Goal: Task Accomplishment & Management: Use online tool/utility

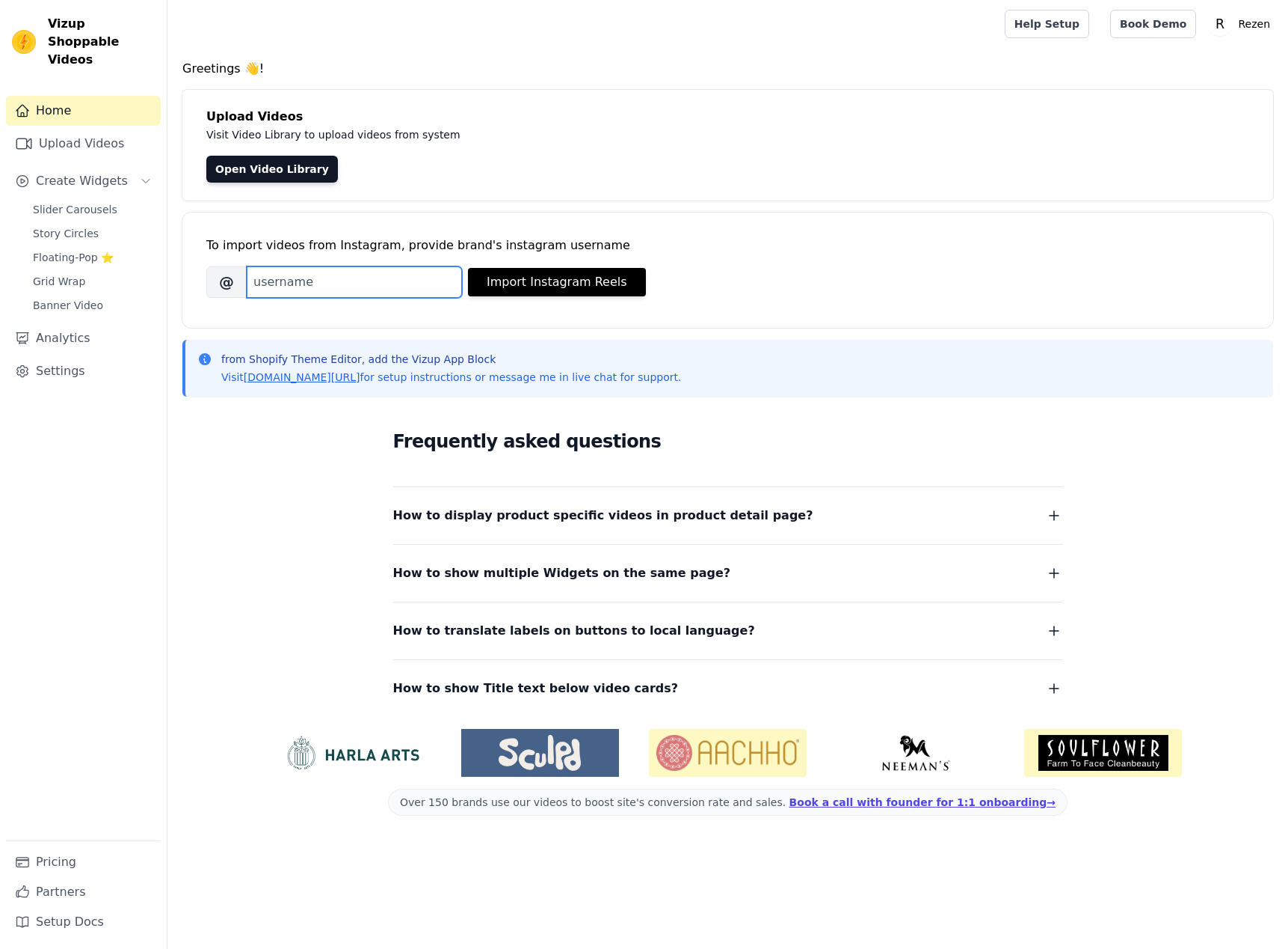
click at [300, 278] on input "Brand's Instagram Username" at bounding box center [354, 282] width 215 height 31
click at [297, 173] on link "Open Video Library" at bounding box center [272, 169] width 132 height 27
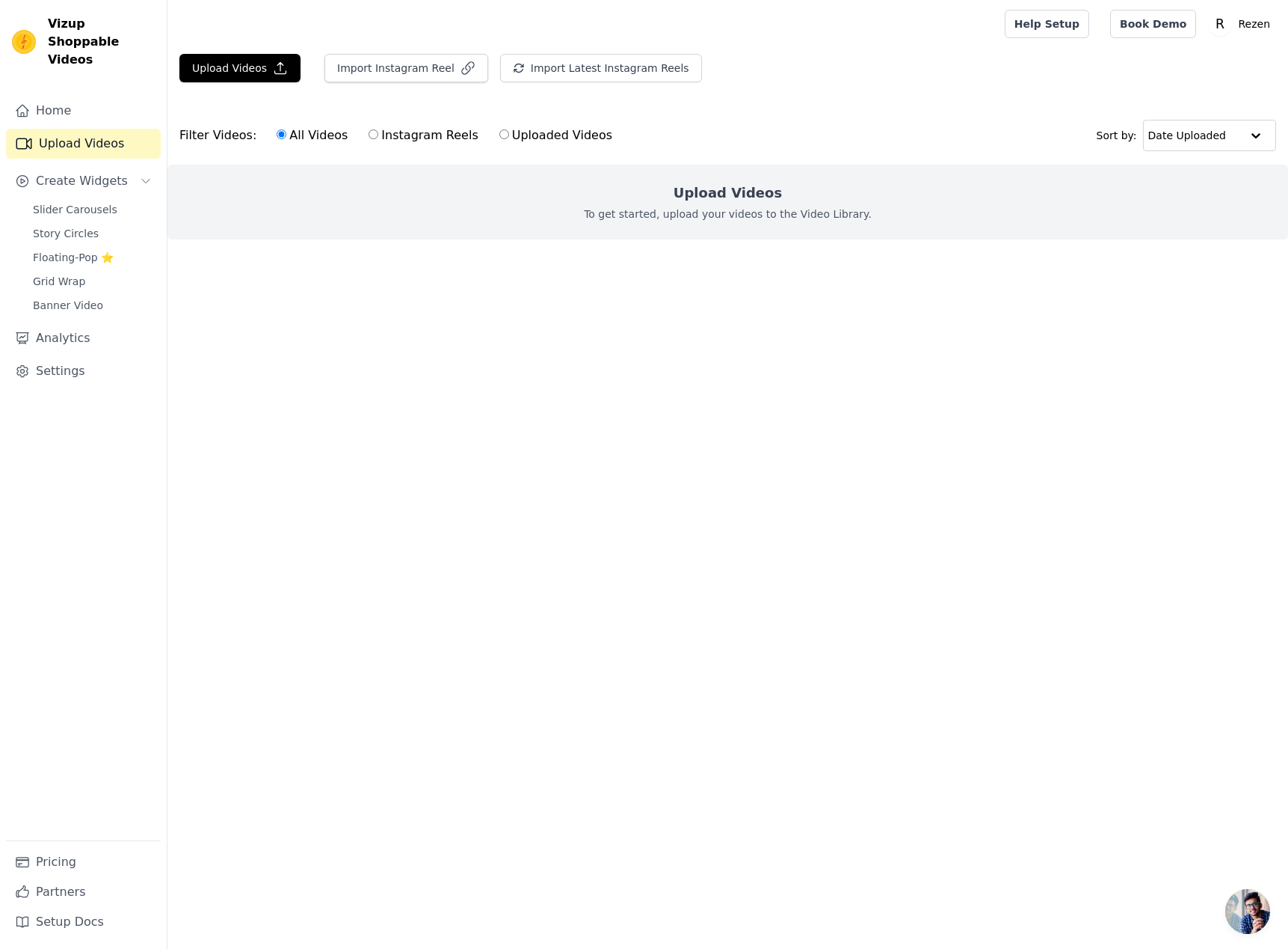
click at [394, 136] on label "Instagram Reels" at bounding box center [423, 135] width 110 height 20
click at [378, 136] on input "Instagram Reels" at bounding box center [373, 134] width 9 height 9
radio input "true"
click at [410, 72] on button "Import Instagram Reel" at bounding box center [407, 67] width 164 height 28
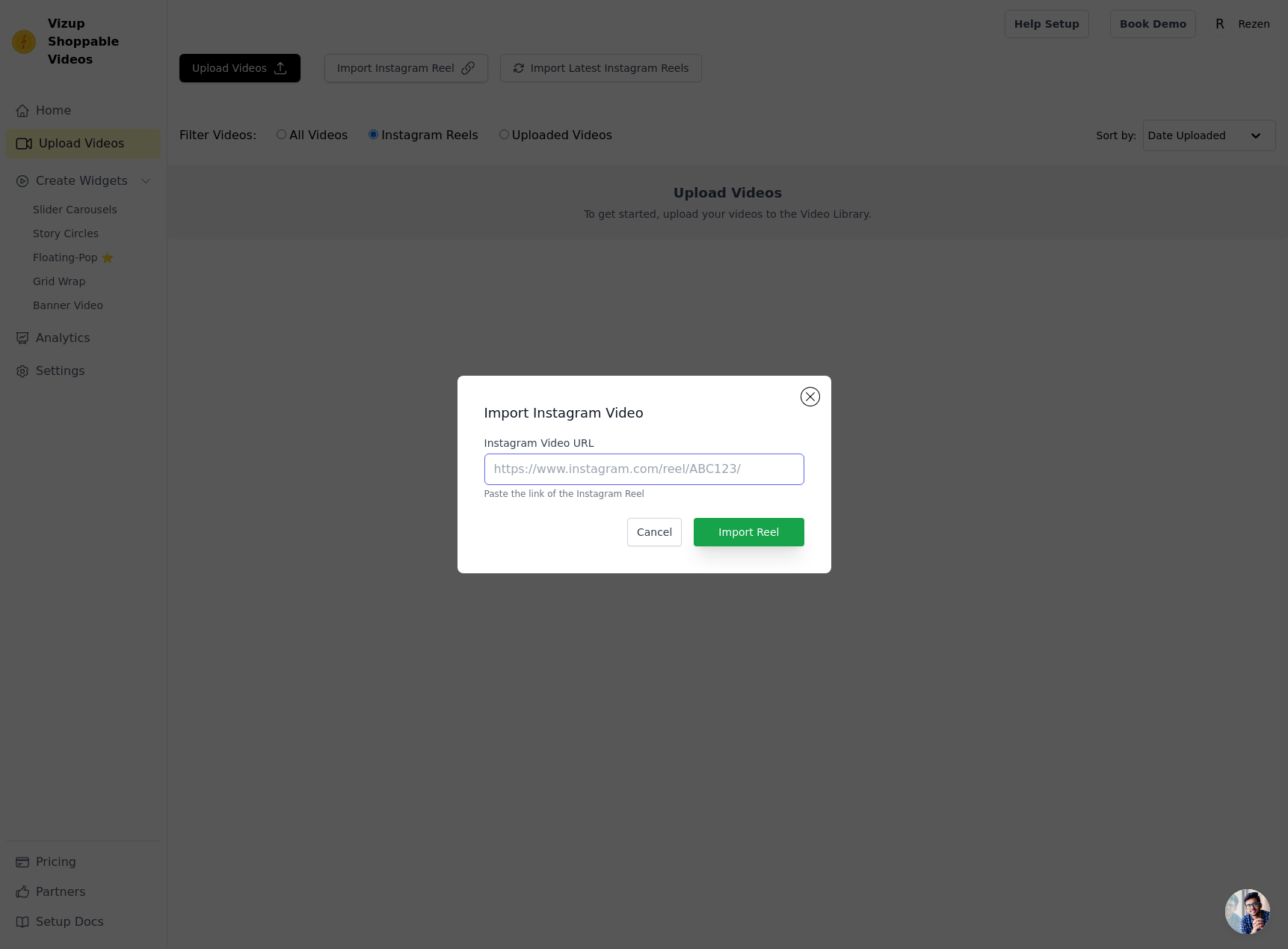
click at [660, 474] on input "Instagram Video URL" at bounding box center [644, 469] width 320 height 31
paste input "https://www.instagram.com/p/DDXYd9Tv8Df/"
type input "https://www.instagram.com/p/DDXYd9Tv8Df/"
click at [754, 529] on button "Import Reel" at bounding box center [749, 532] width 110 height 28
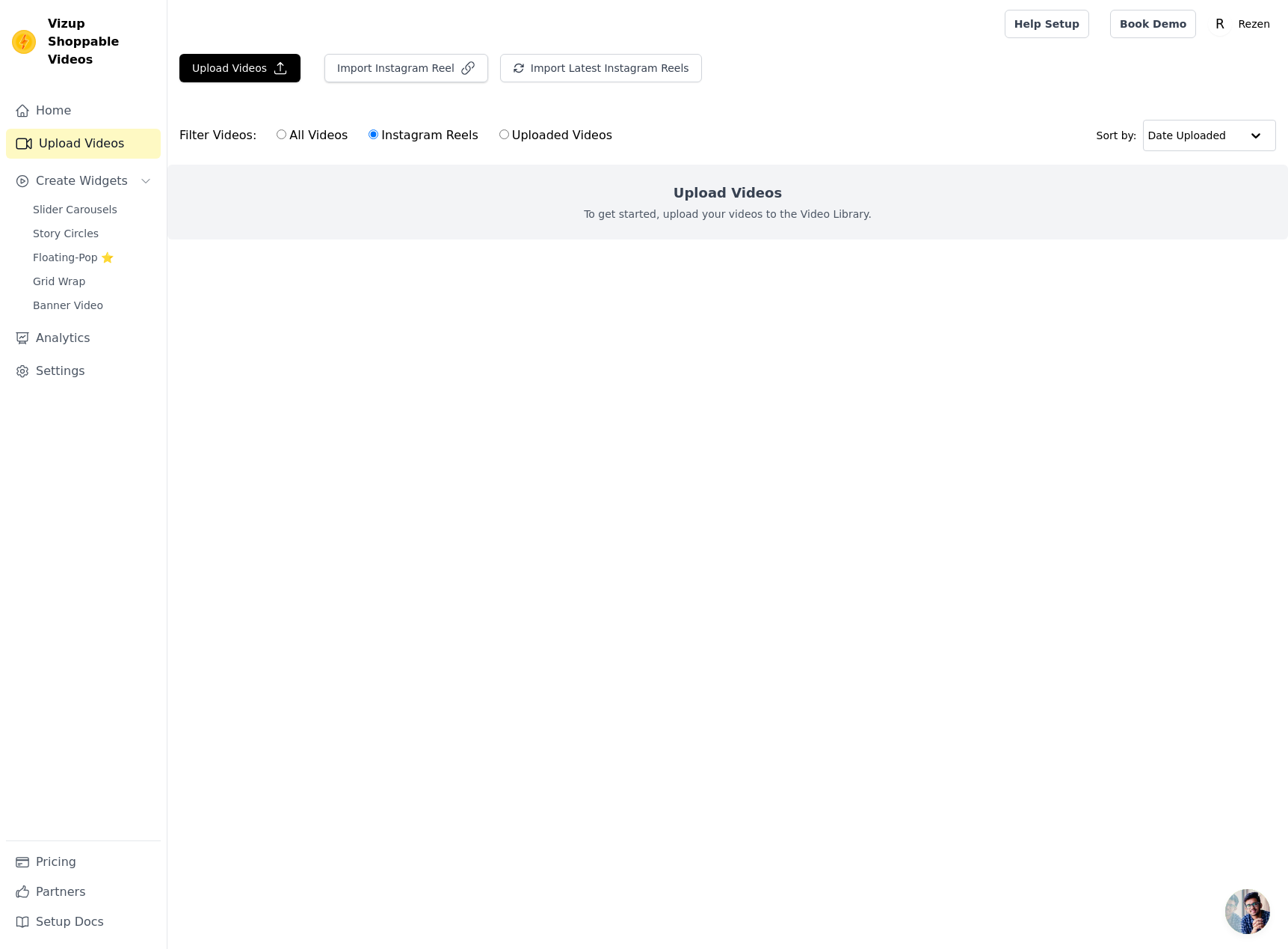
click at [735, 299] on html "Vizup Shoppable Videos Home Upload Videos Create Widgets Slider Carousels Story…" at bounding box center [644, 149] width 1288 height 299
click at [649, 299] on html "Vizup Shoppable Videos Home Upload Videos Create Widgets Slider Carousels Story…" at bounding box center [644, 149] width 1288 height 299
click at [277, 139] on input "All Videos" at bounding box center [281, 134] width 9 height 9
radio input "true"
click at [378, 135] on label "Instagram Reels" at bounding box center [423, 135] width 110 height 20
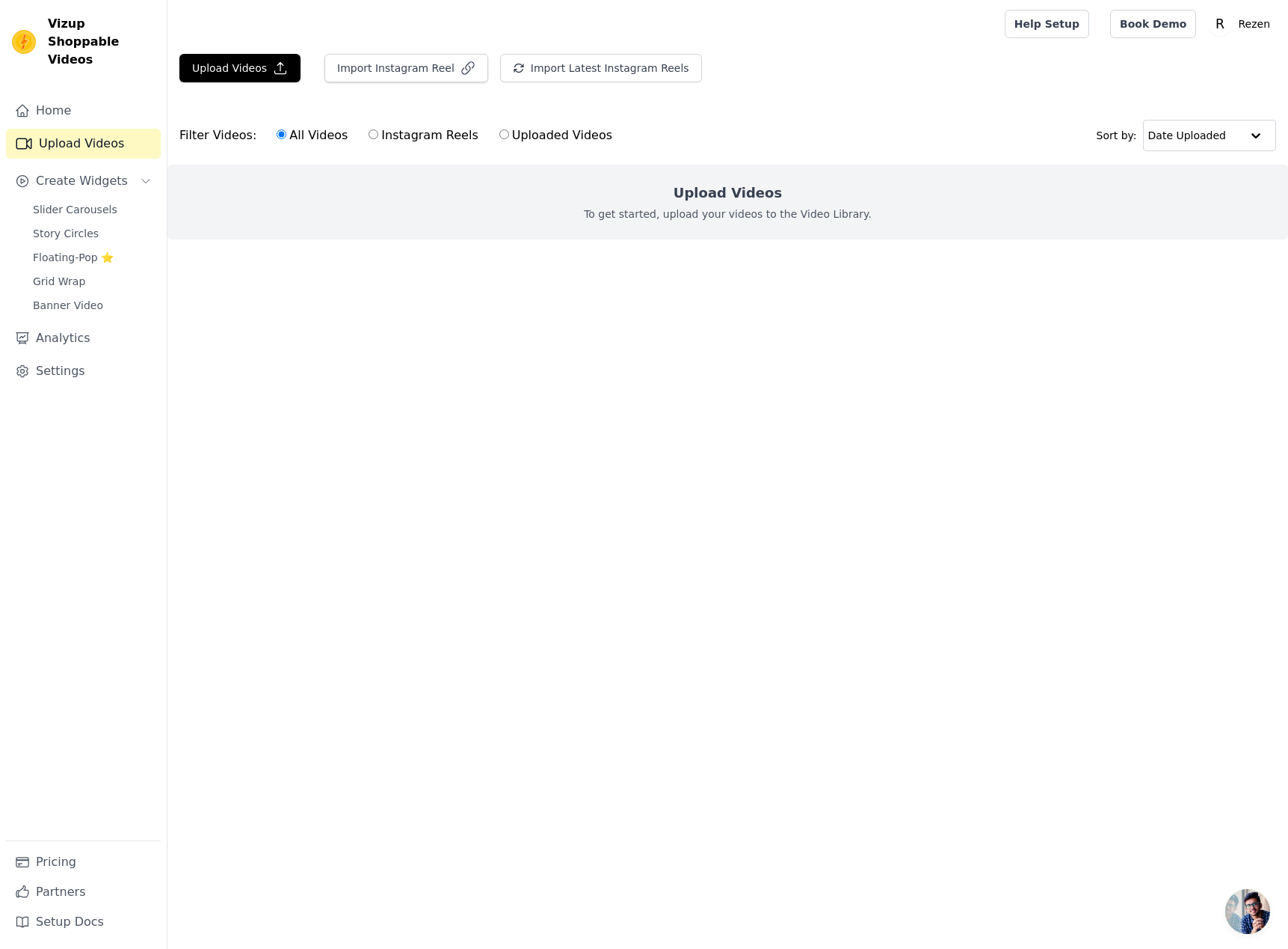
click at [378, 135] on input "Instagram Reels" at bounding box center [373, 134] width 9 height 9
radio input "true"
click at [79, 96] on link "Home" at bounding box center [84, 110] width 155 height 30
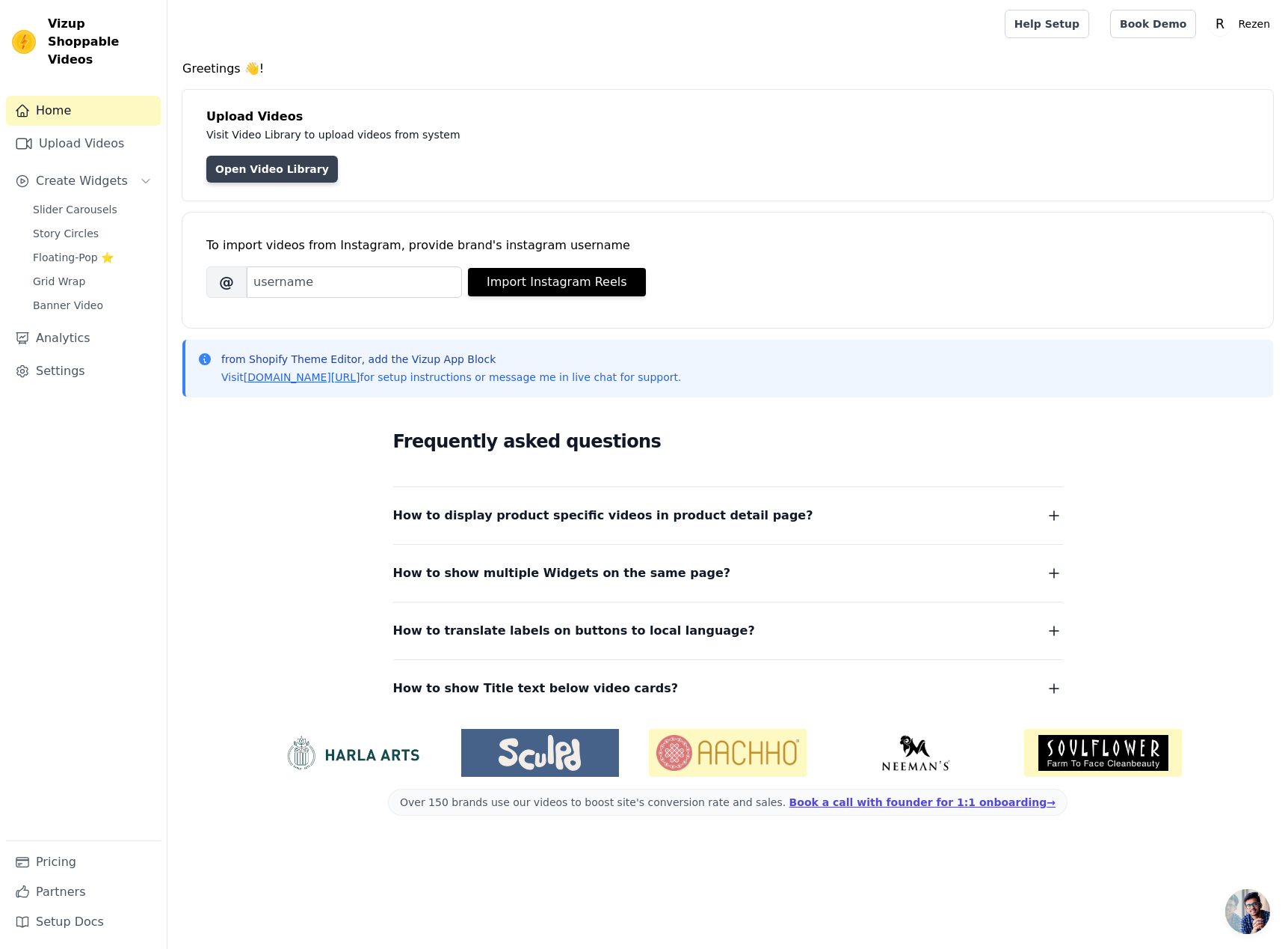
click at [279, 175] on link "Open Video Library" at bounding box center [272, 169] width 132 height 27
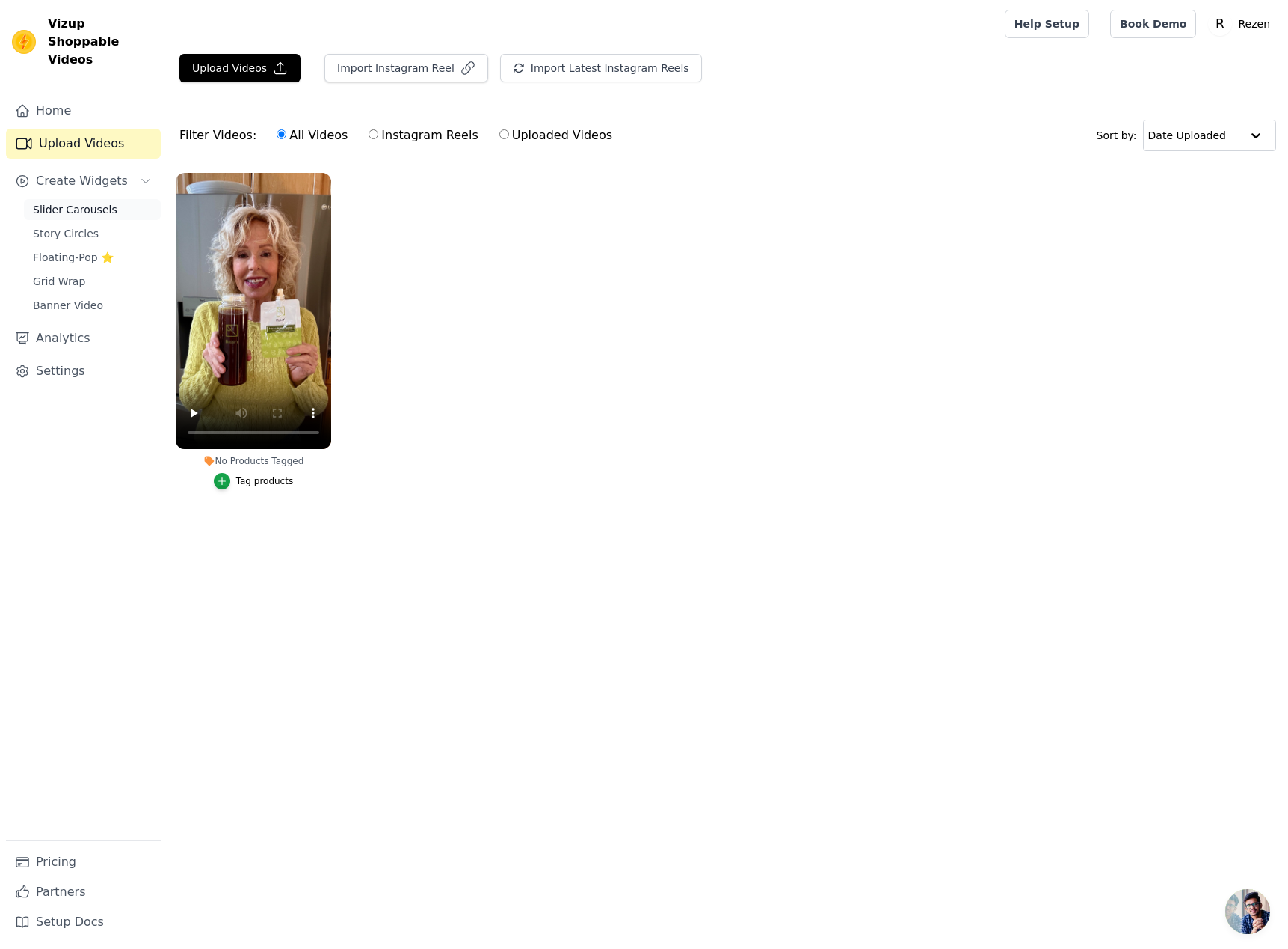
click at [68, 202] on span "Slider Carousels" at bounding box center [75, 209] width 84 height 15
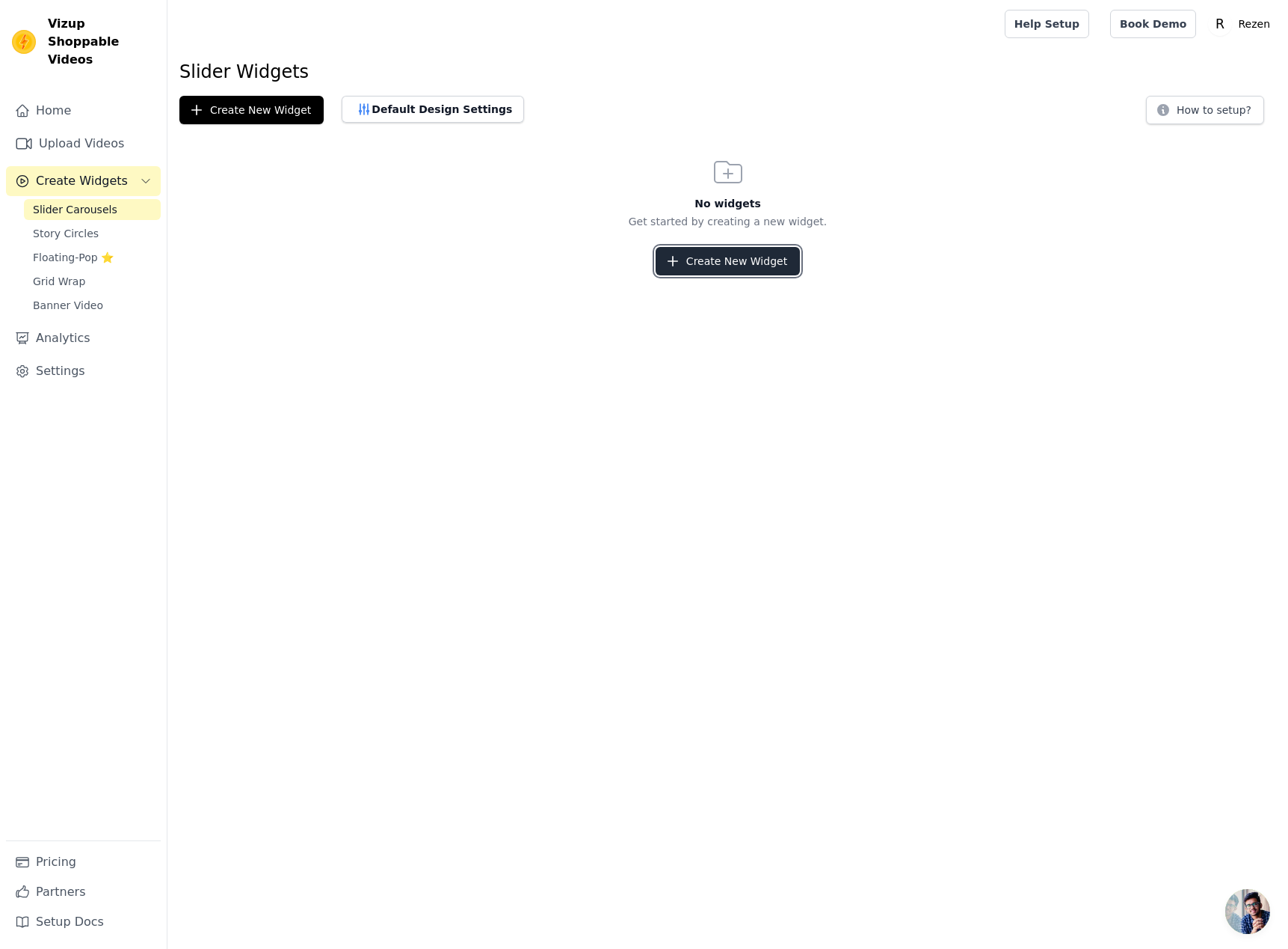
click at [773, 270] on button "Create New Widget" at bounding box center [728, 260] width 145 height 28
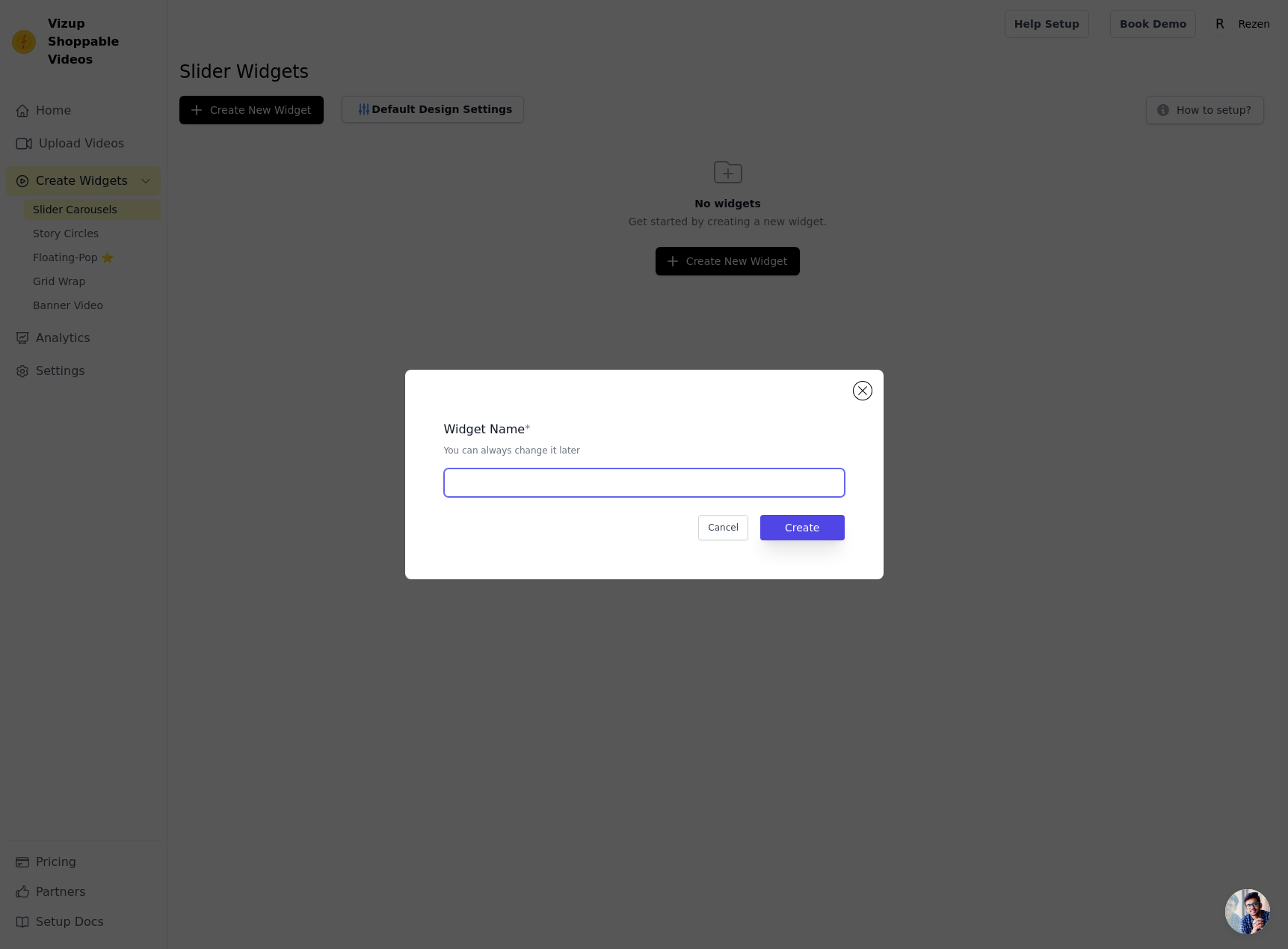
drag, startPoint x: 556, startPoint y: 478, endPoint x: 572, endPoint y: 485, distance: 17.5
click at [556, 478] on input "text" at bounding box center [644, 482] width 401 height 28
type input "ㅇ"
type input "d"
type input "Home Page"
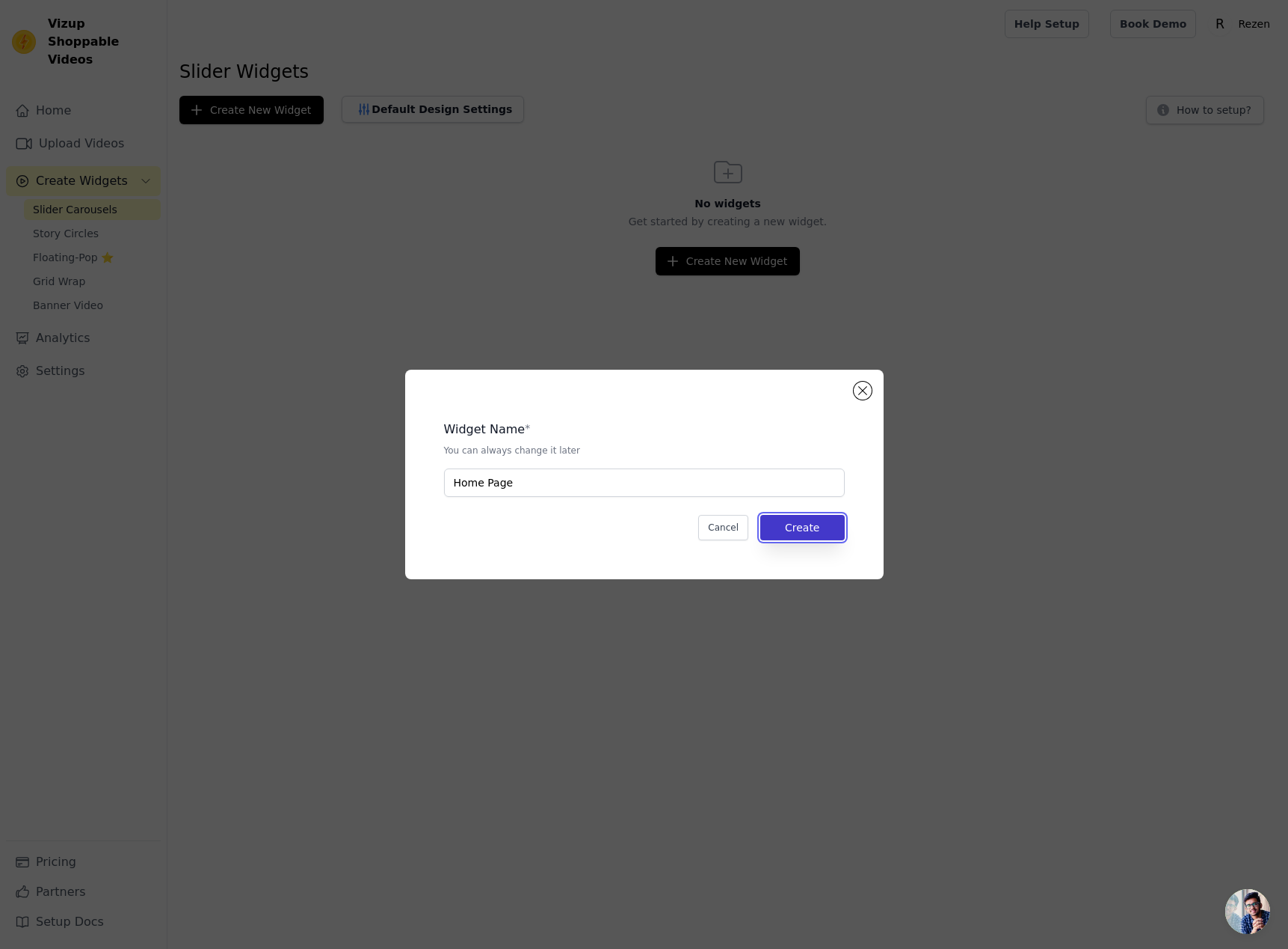
click at [802, 518] on button "Create" at bounding box center [803, 528] width 84 height 26
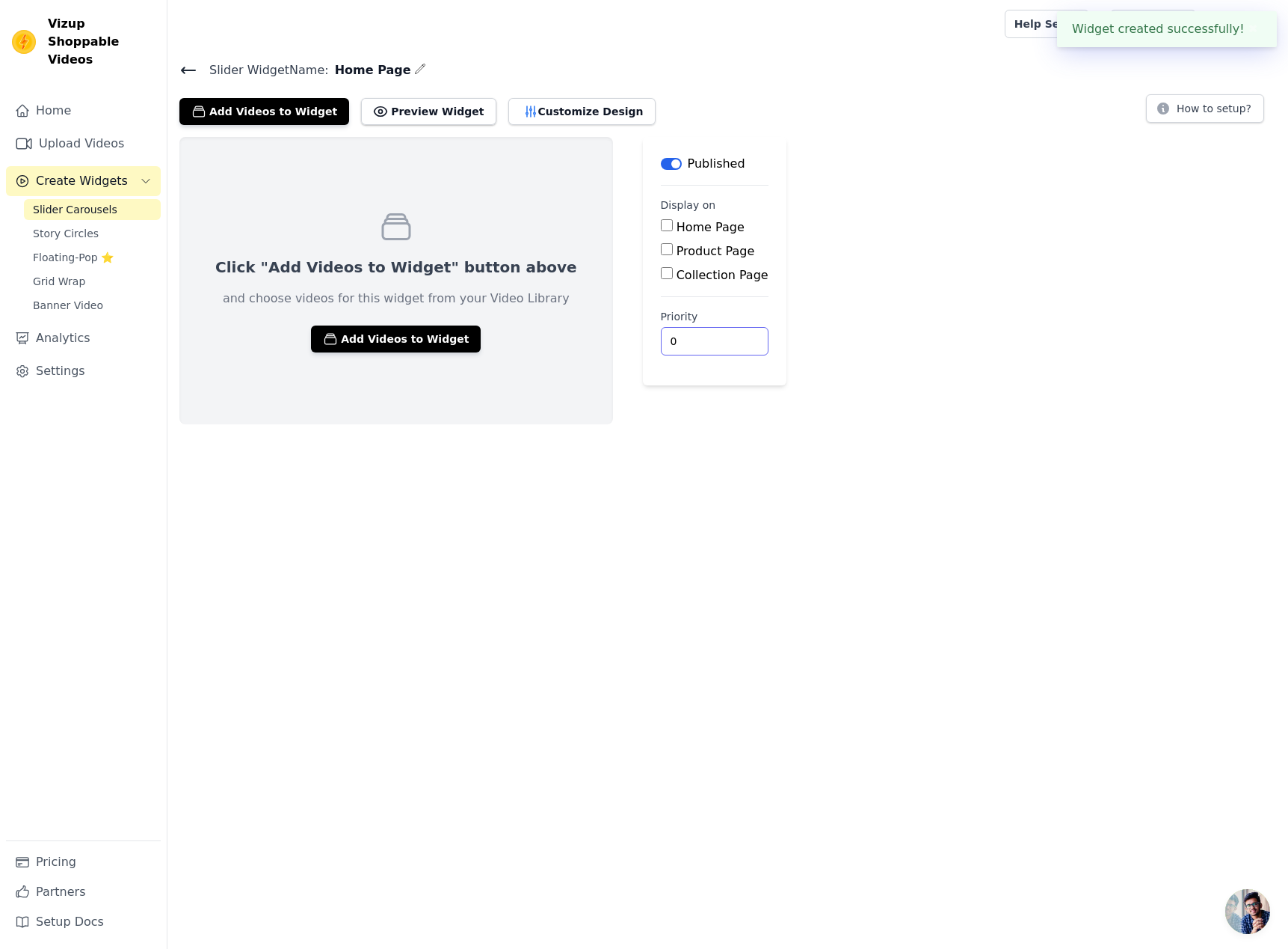
click at [744, 424] on html "Widget created successfully! ✖ Vizup Shoppable Videos Home Upload Videos Create…" at bounding box center [644, 212] width 1288 height 424
click at [661, 229] on input "Home Page" at bounding box center [667, 225] width 12 height 12
checkbox input "true"
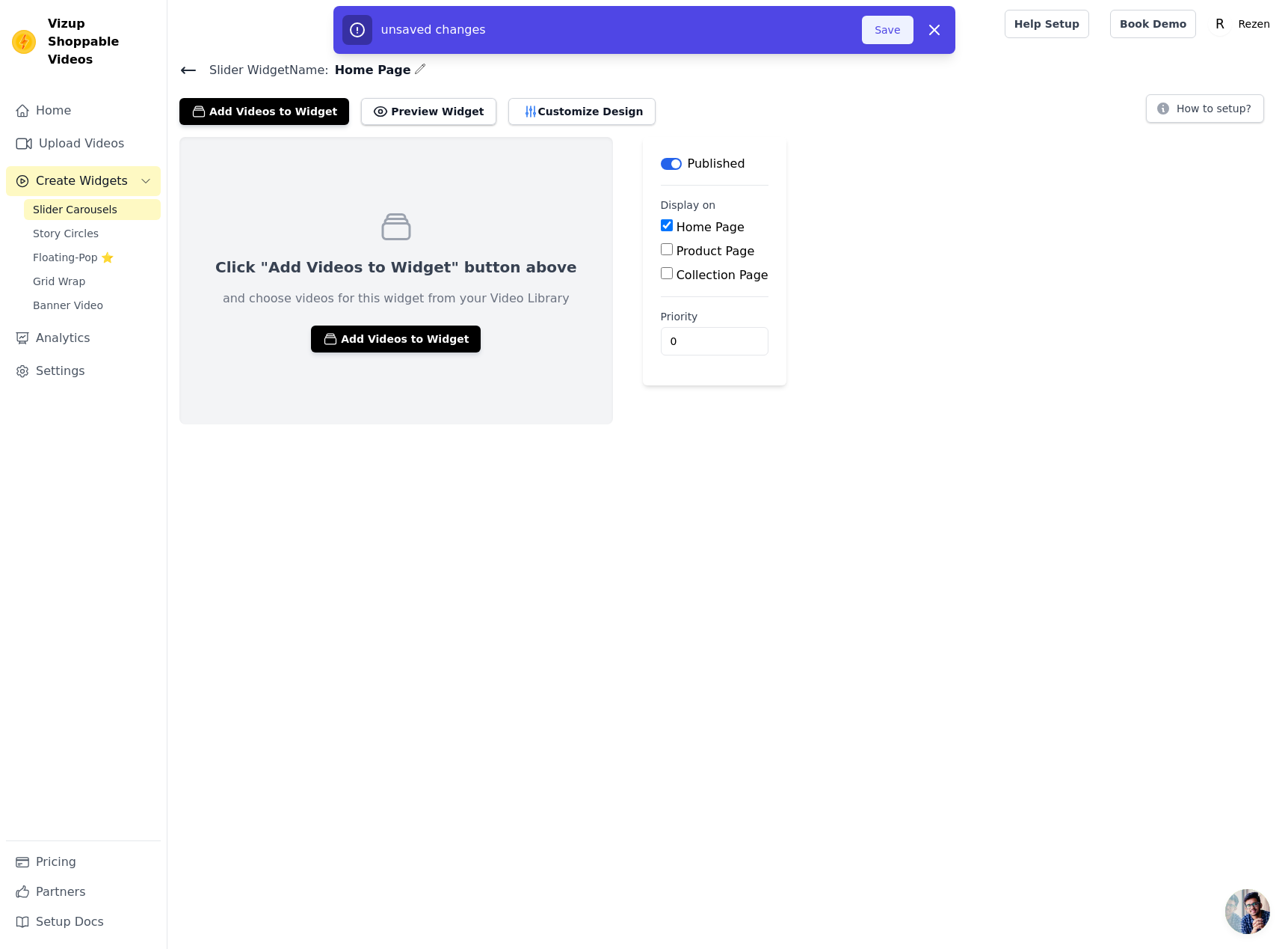
drag, startPoint x: 847, startPoint y: 22, endPoint x: 866, endPoint y: 25, distance: 19.2
click at [849, 22] on div "unsaved changes" at bounding box center [603, 29] width 520 height 30
click at [865, 25] on button "Save" at bounding box center [887, 29] width 51 height 28
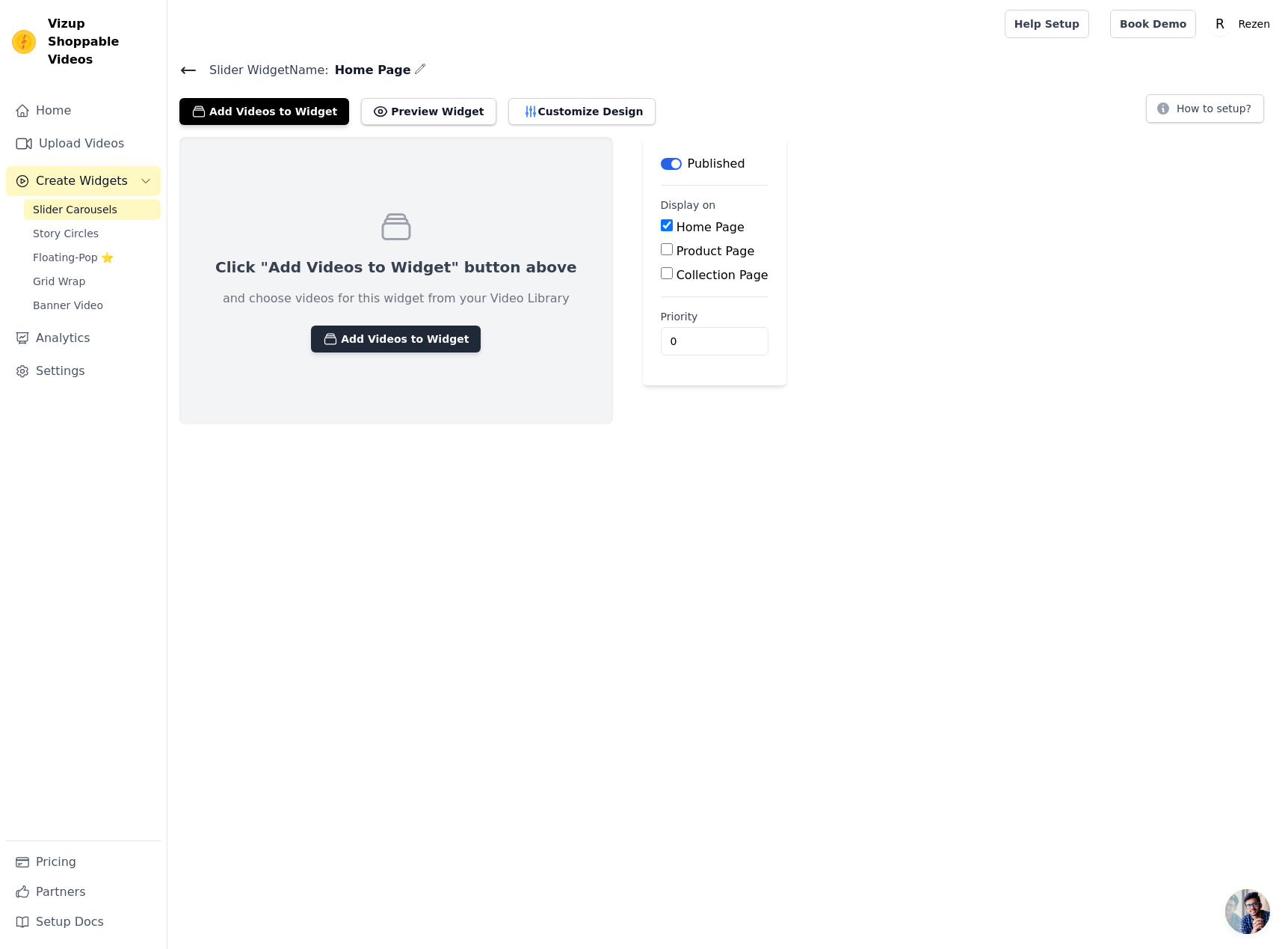
click at [411, 341] on button "Add Videos to Widget" at bounding box center [395, 339] width 170 height 27
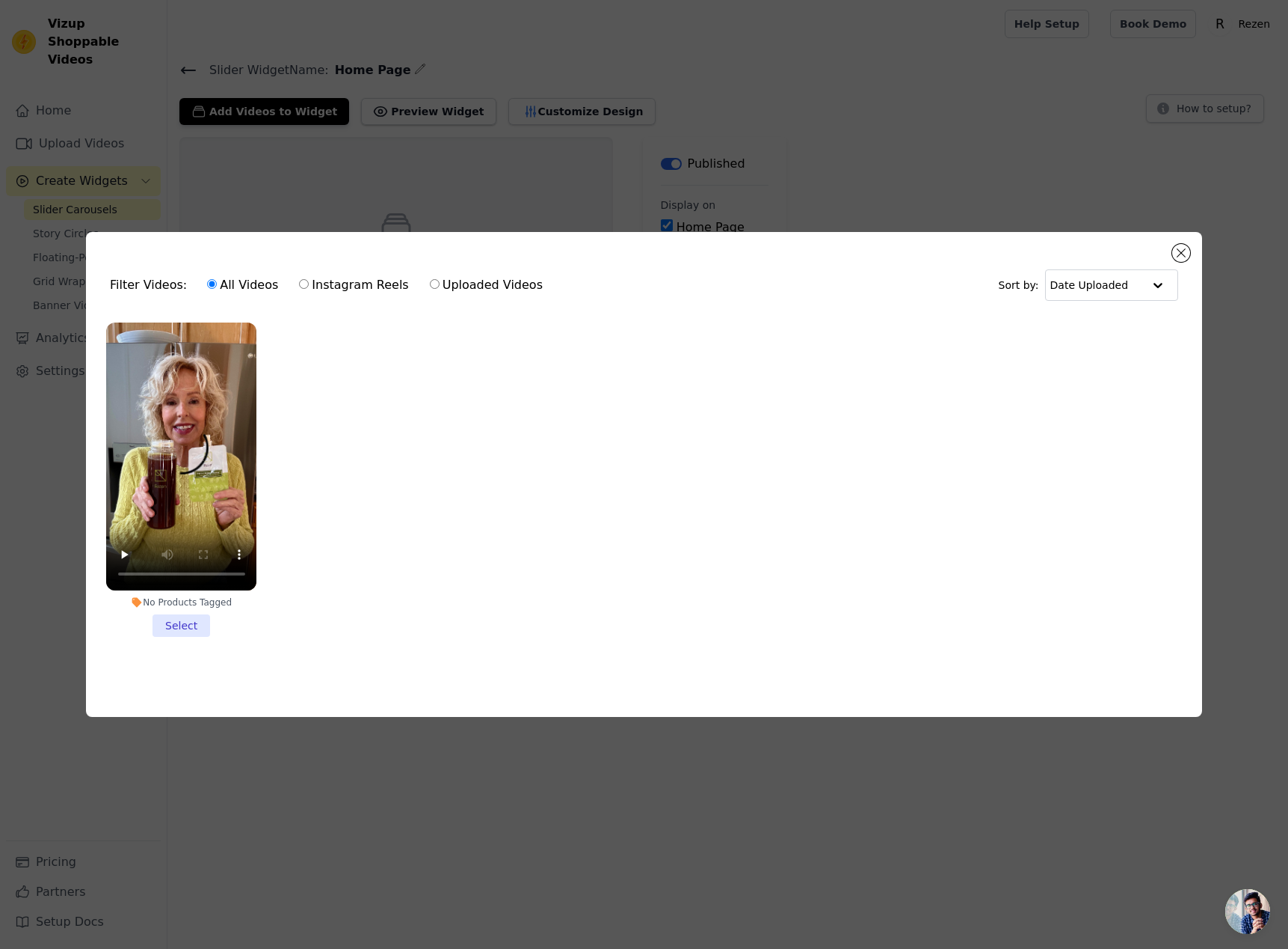
click at [184, 627] on li "No Products Tagged Select" at bounding box center [181, 479] width 151 height 315
click at [0, 0] on input "No Products Tagged Select" at bounding box center [0, 0] width 0 height 0
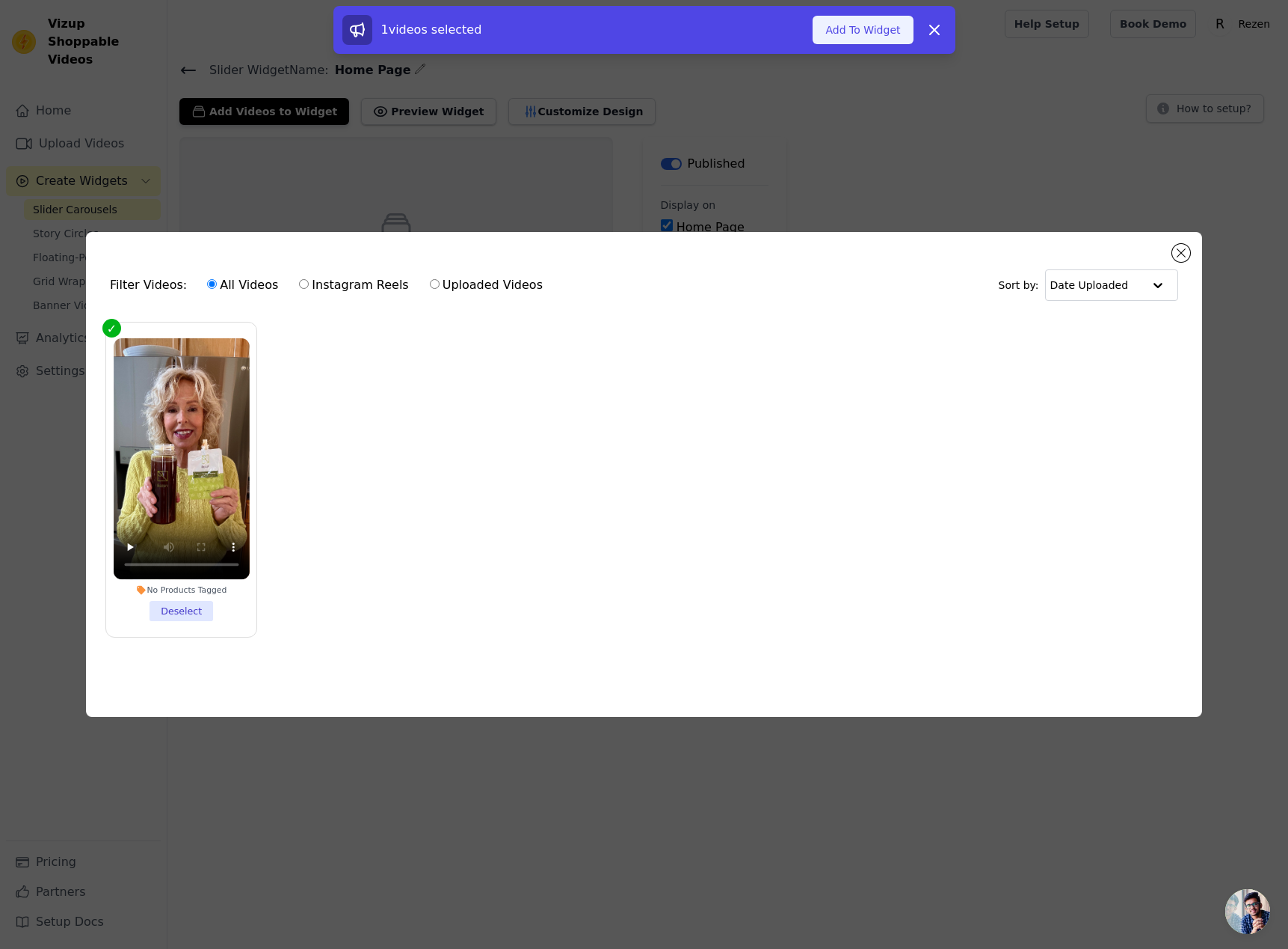
click at [851, 24] on button "Add To Widget" at bounding box center [862, 29] width 100 height 28
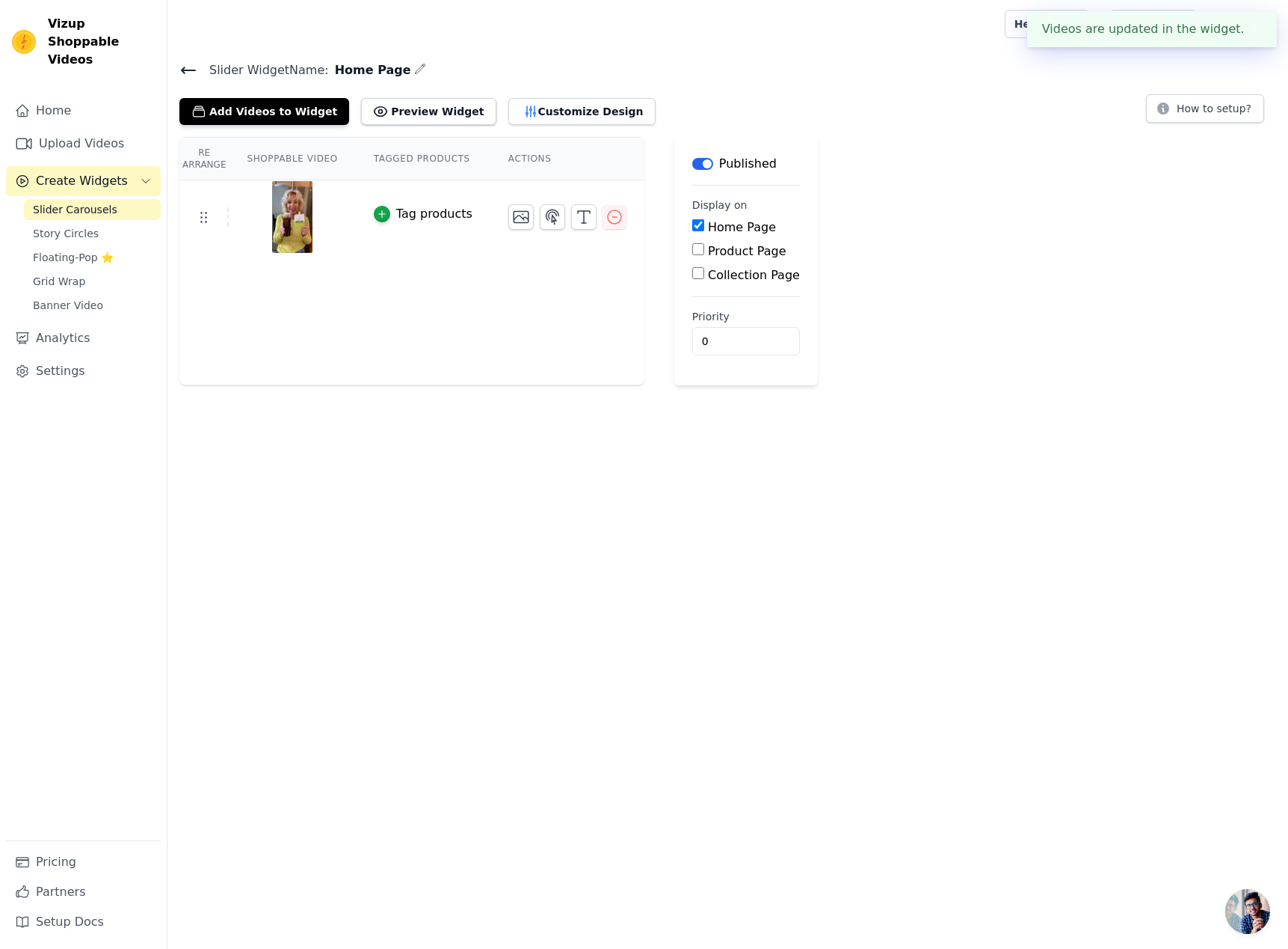
click at [973, 356] on div "Re Arrange Shoppable Video Tagged Products Actions Tag products Save Videos In …" at bounding box center [727, 261] width 1121 height 248
click at [963, 291] on div "Re Arrange Shoppable Video Tagged Products Actions Tag products Save Videos In …" at bounding box center [727, 261] width 1121 height 248
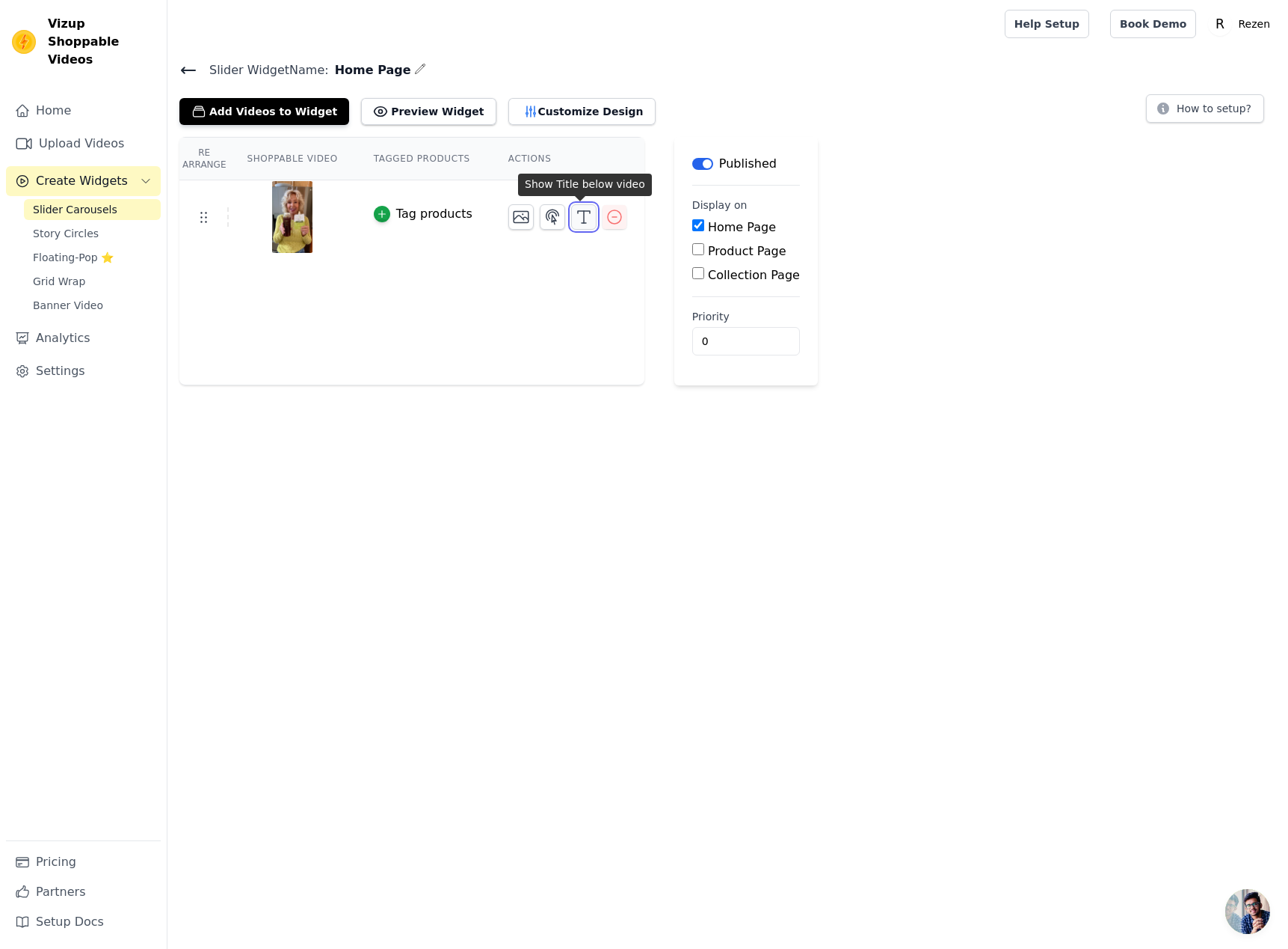
click at [582, 223] on line "button" at bounding box center [583, 223] width 4 height 0
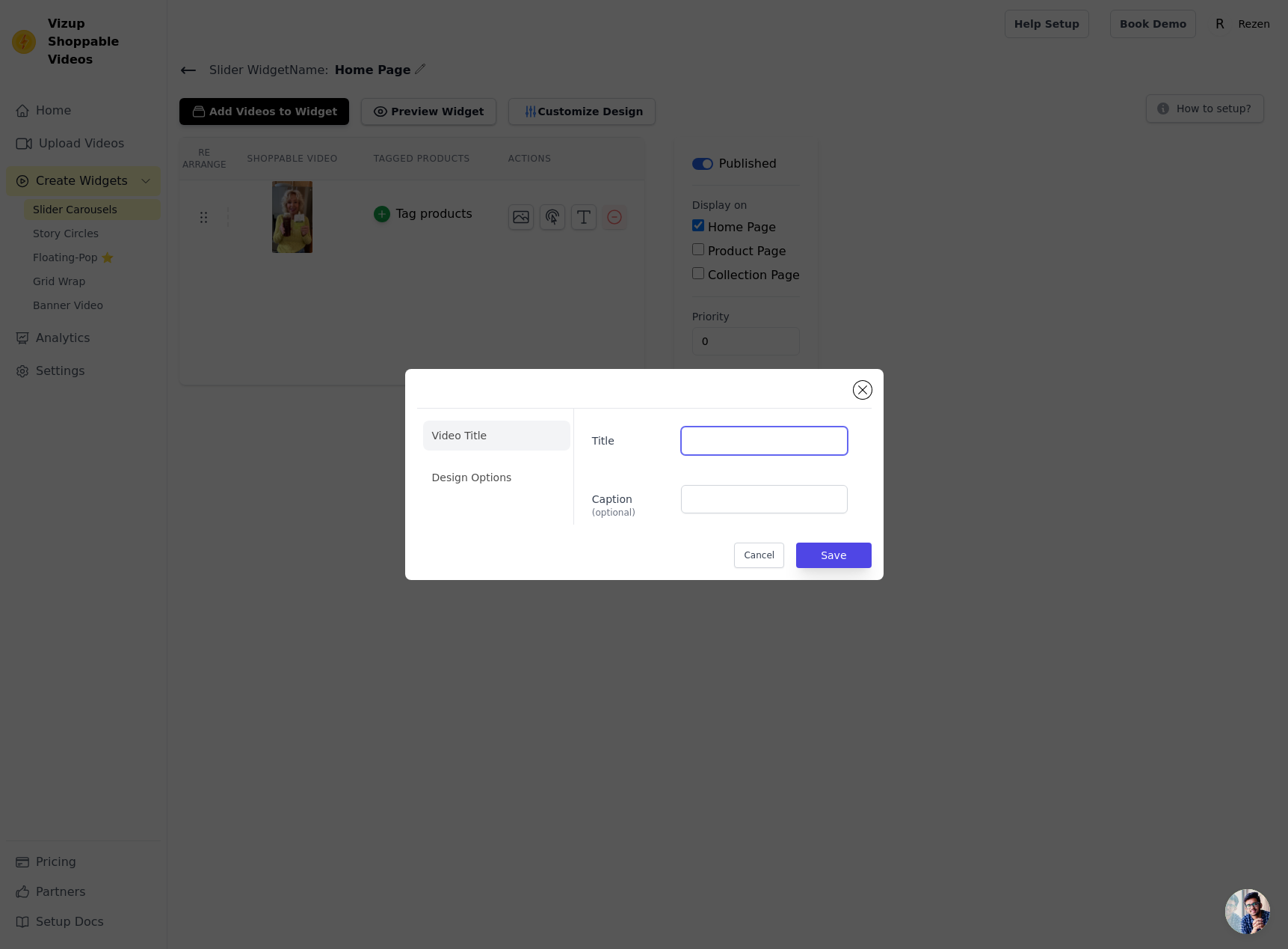
click at [733, 436] on input "Title" at bounding box center [764, 440] width 166 height 28
paste input "jenniferthehappymaverick"
type input "jenniferthehappymaverick"
click at [769, 498] on input "Caption (optional)" at bounding box center [764, 498] width 166 height 28
click at [768, 446] on input "jenniferthehappymaverick" at bounding box center [764, 440] width 166 height 28
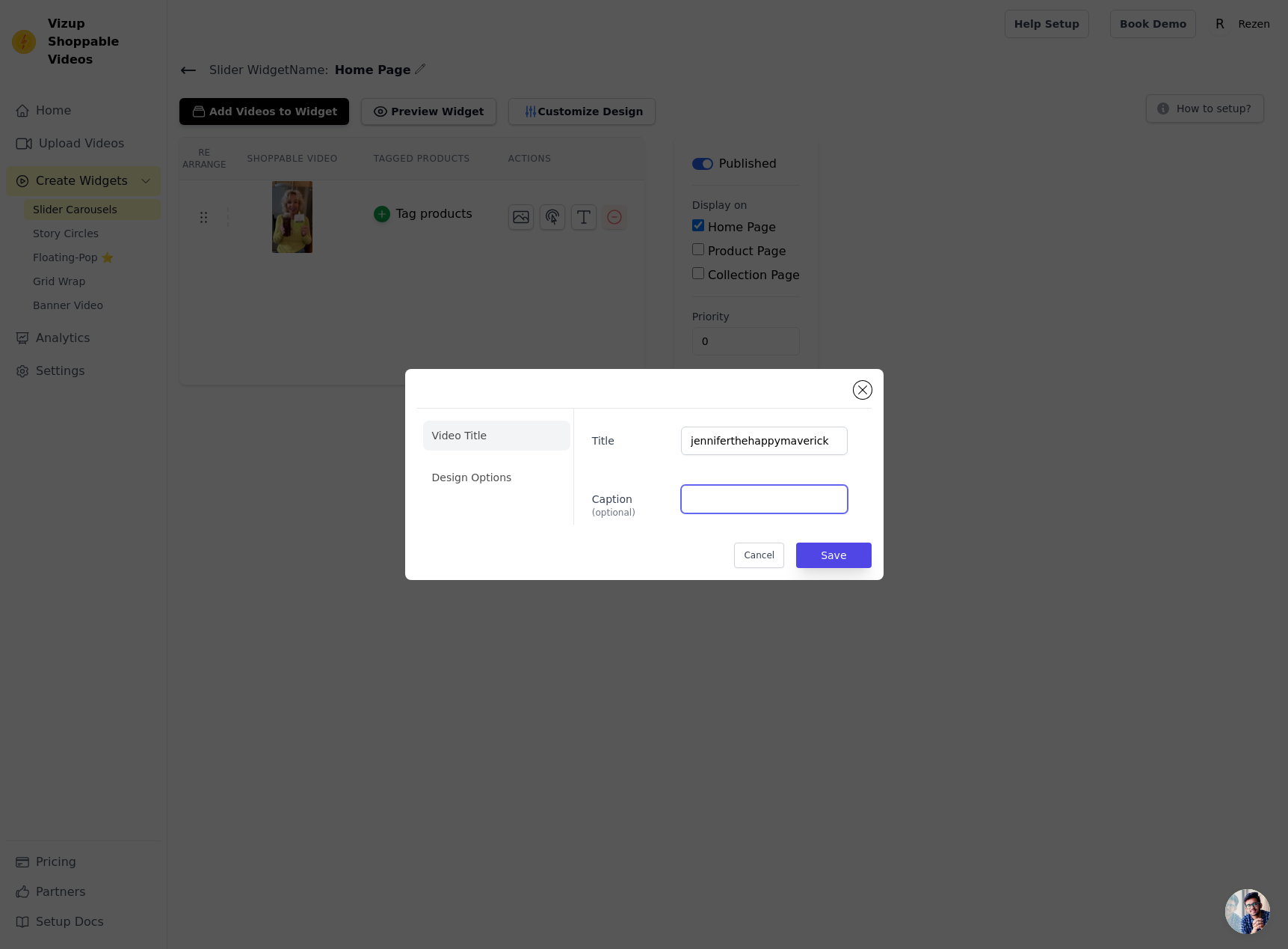
click at [763, 503] on input "Caption (optional)" at bounding box center [764, 498] width 166 height 28
paste input "jenniferthehappymaverick"
type input "jenniferthehappymaverick"
click at [831, 552] on button "Save" at bounding box center [833, 555] width 75 height 26
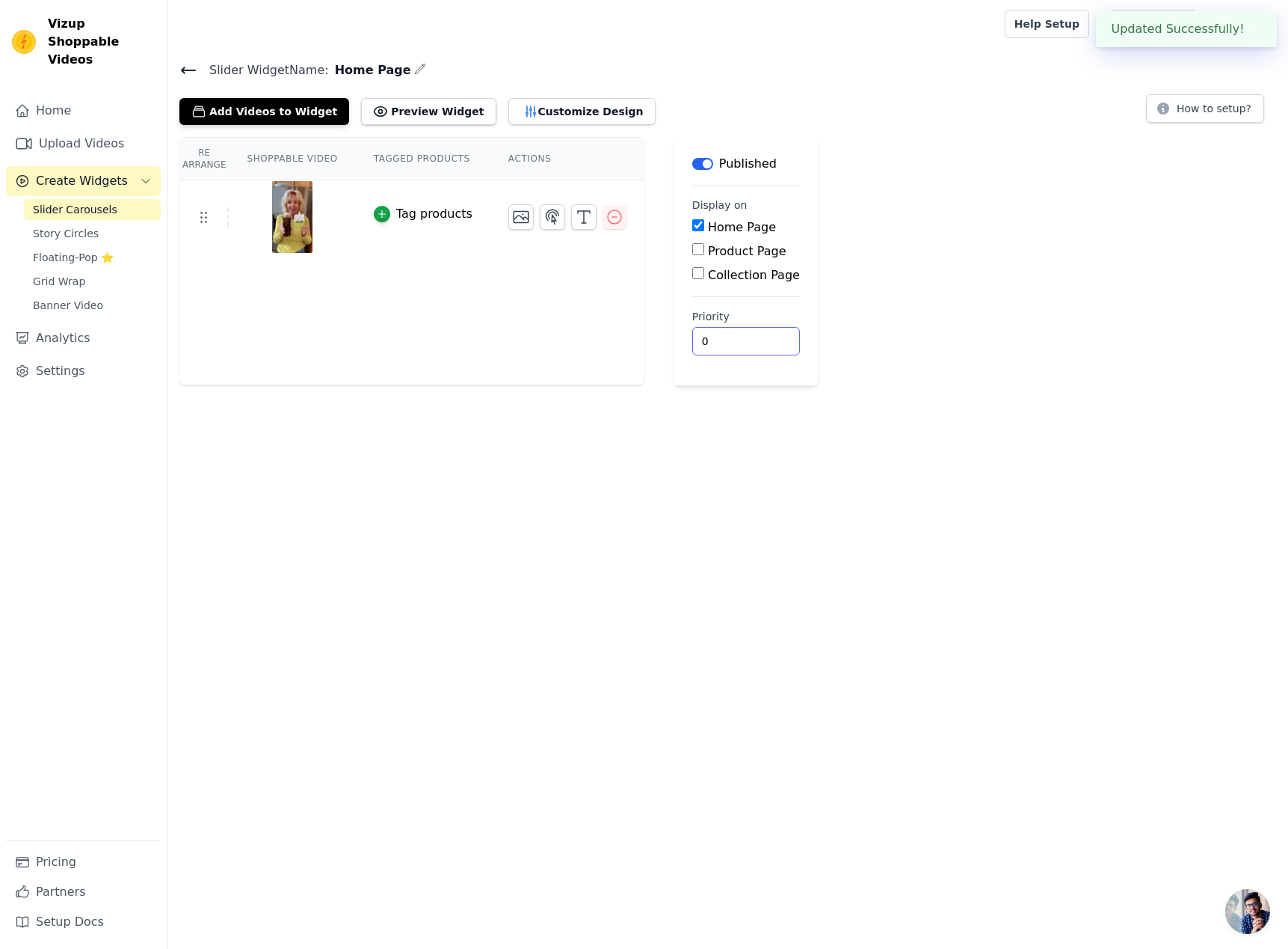
click at [821, 385] on html "Updated Successfully! ✖ Vizup Shoppable Videos Home Upload Videos Create Widget…" at bounding box center [644, 192] width 1288 height 385
click at [544, 113] on button "Customize Design" at bounding box center [582, 111] width 147 height 27
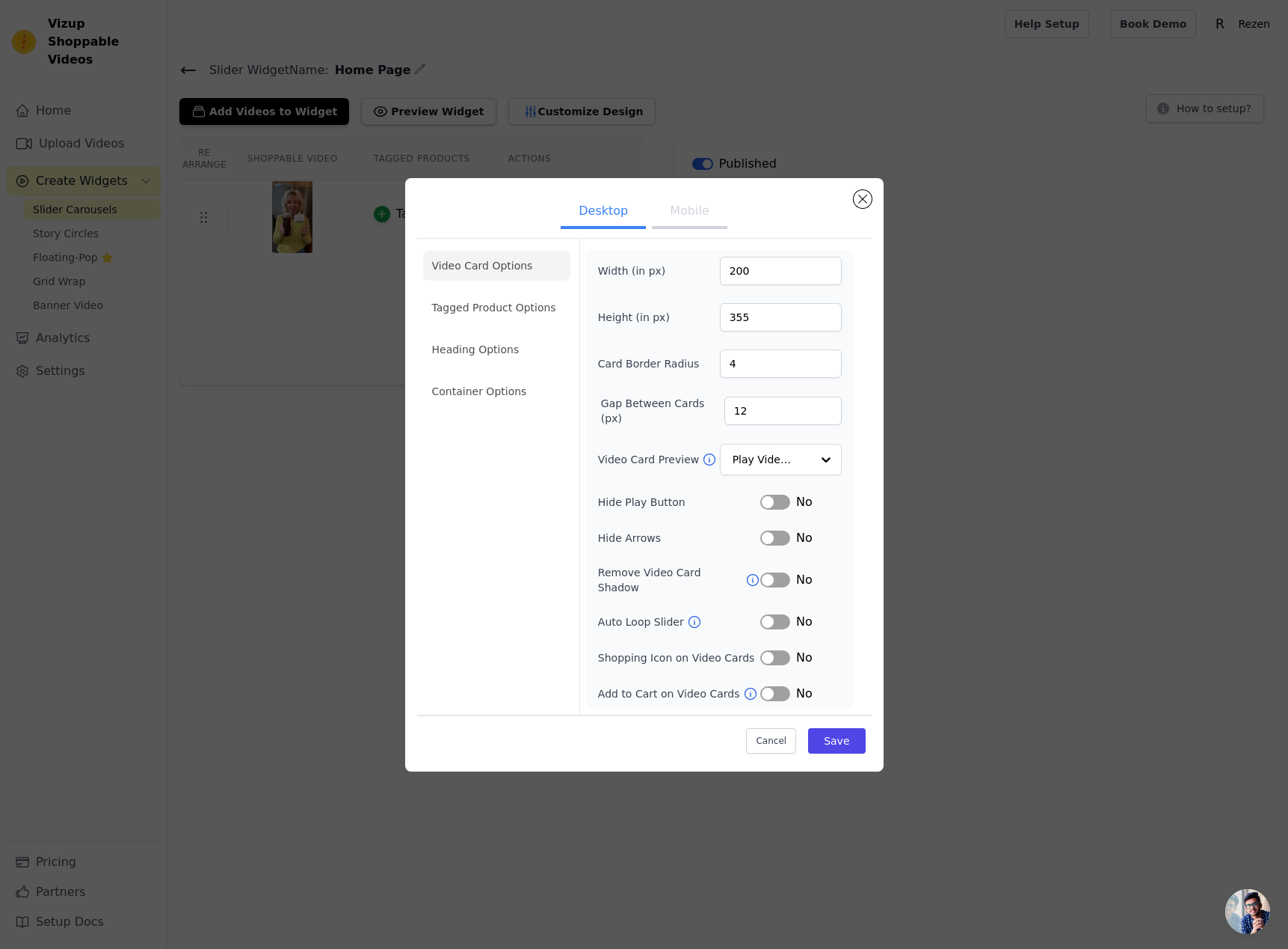
click at [706, 225] on button "Mobile" at bounding box center [689, 212] width 75 height 33
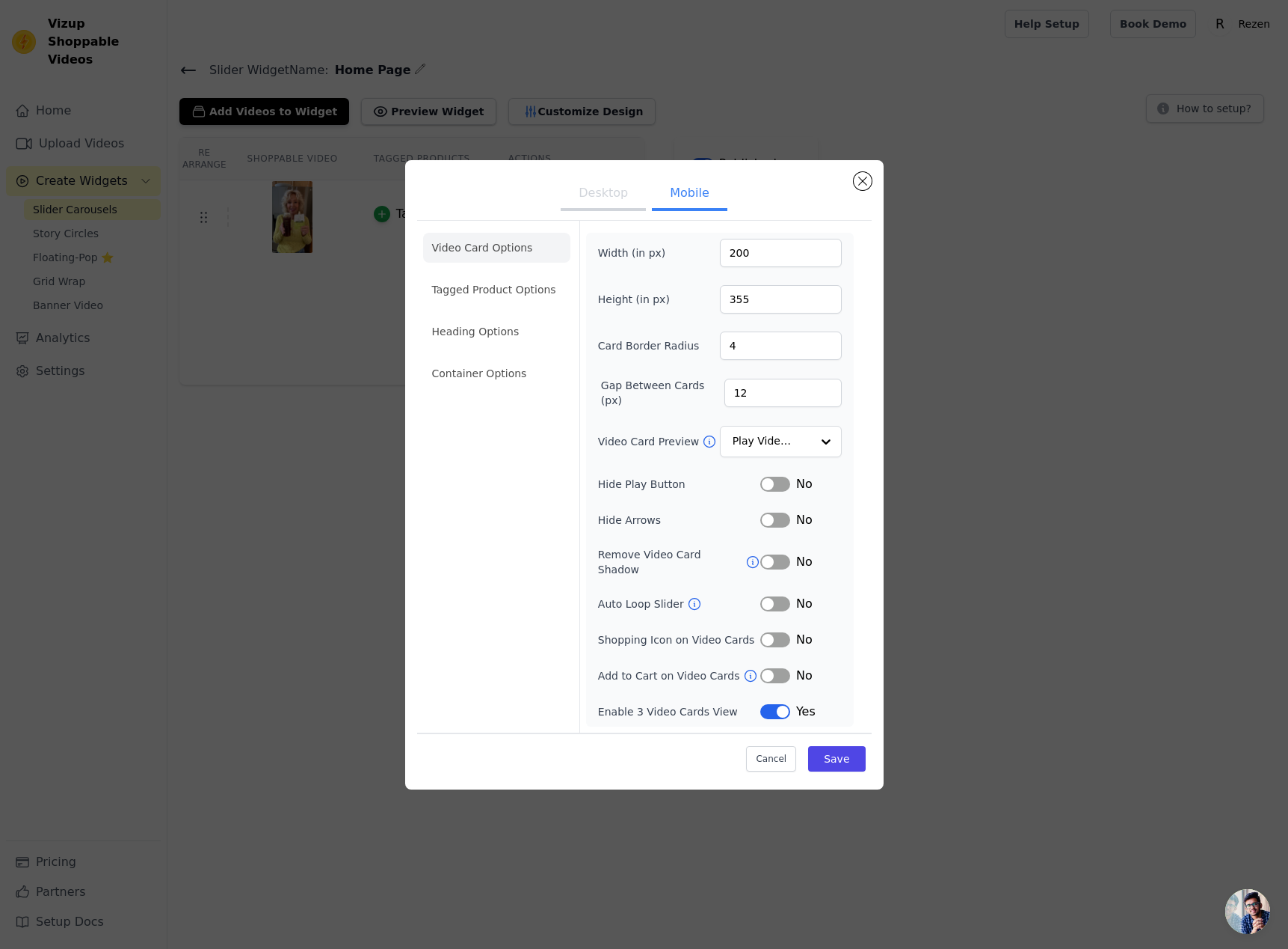
click at [591, 207] on button "Desktop" at bounding box center [603, 195] width 85 height 33
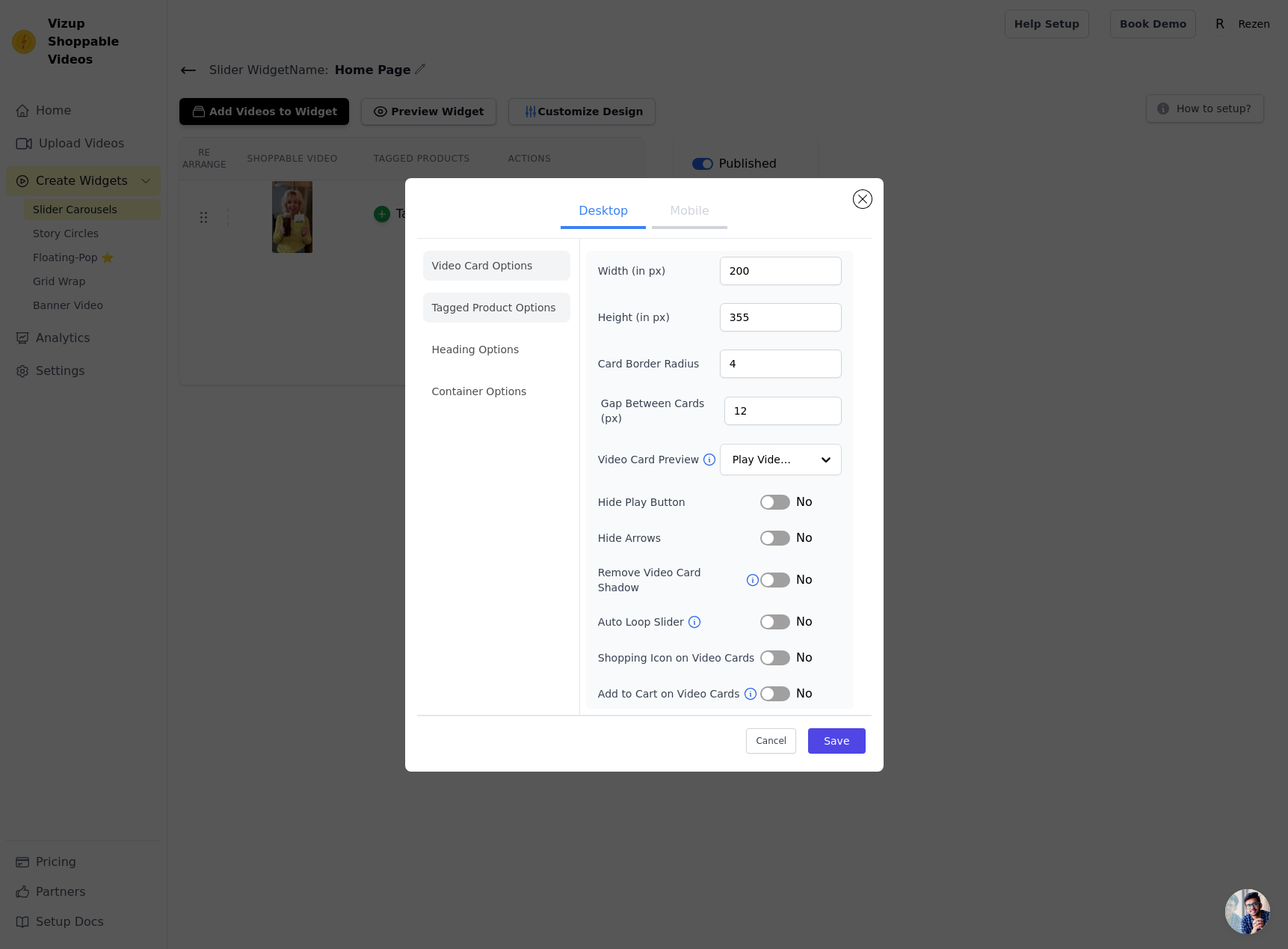
click at [518, 377] on li "Tagged Product Options" at bounding box center [496, 391] width 147 height 30
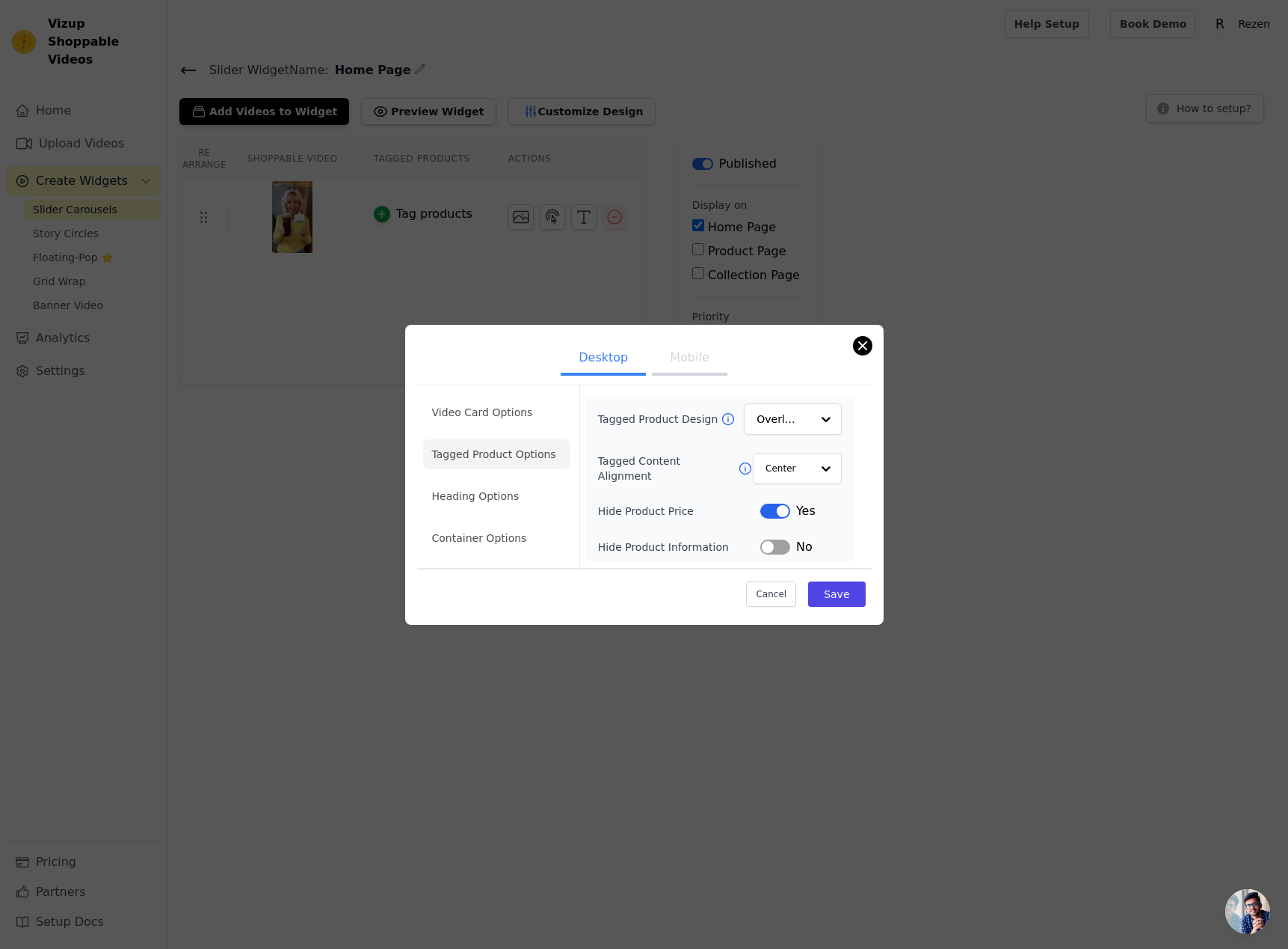
drag, startPoint x: 869, startPoint y: 355, endPoint x: 870, endPoint y: 346, distance: 9.1
click at [869, 355] on ul "Desktop Mobile" at bounding box center [644, 359] width 455 height 45
click at [869, 346] on button "Close modal" at bounding box center [862, 346] width 18 height 18
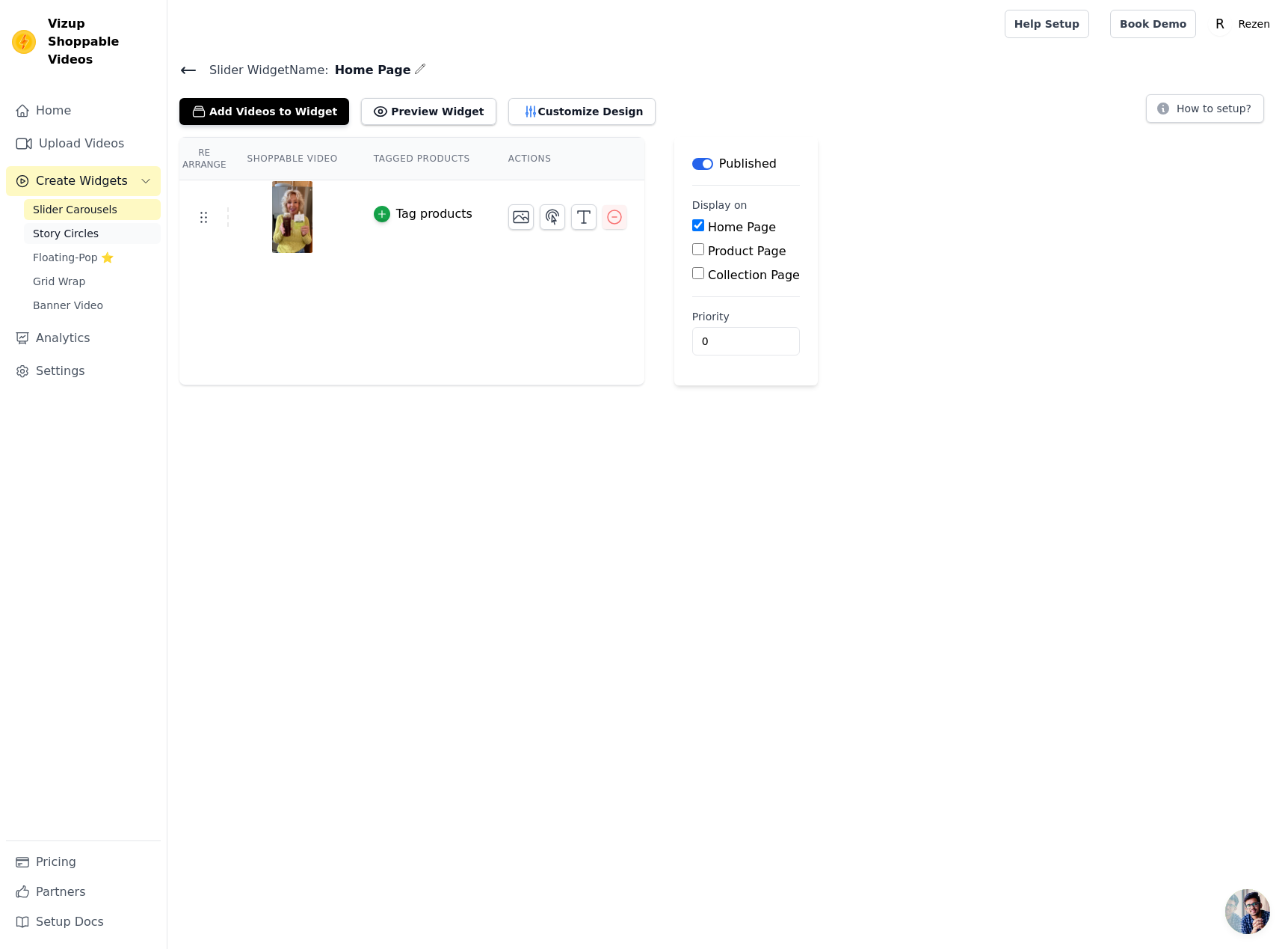
click at [55, 226] on span "Story Circles" at bounding box center [65, 233] width 65 height 15
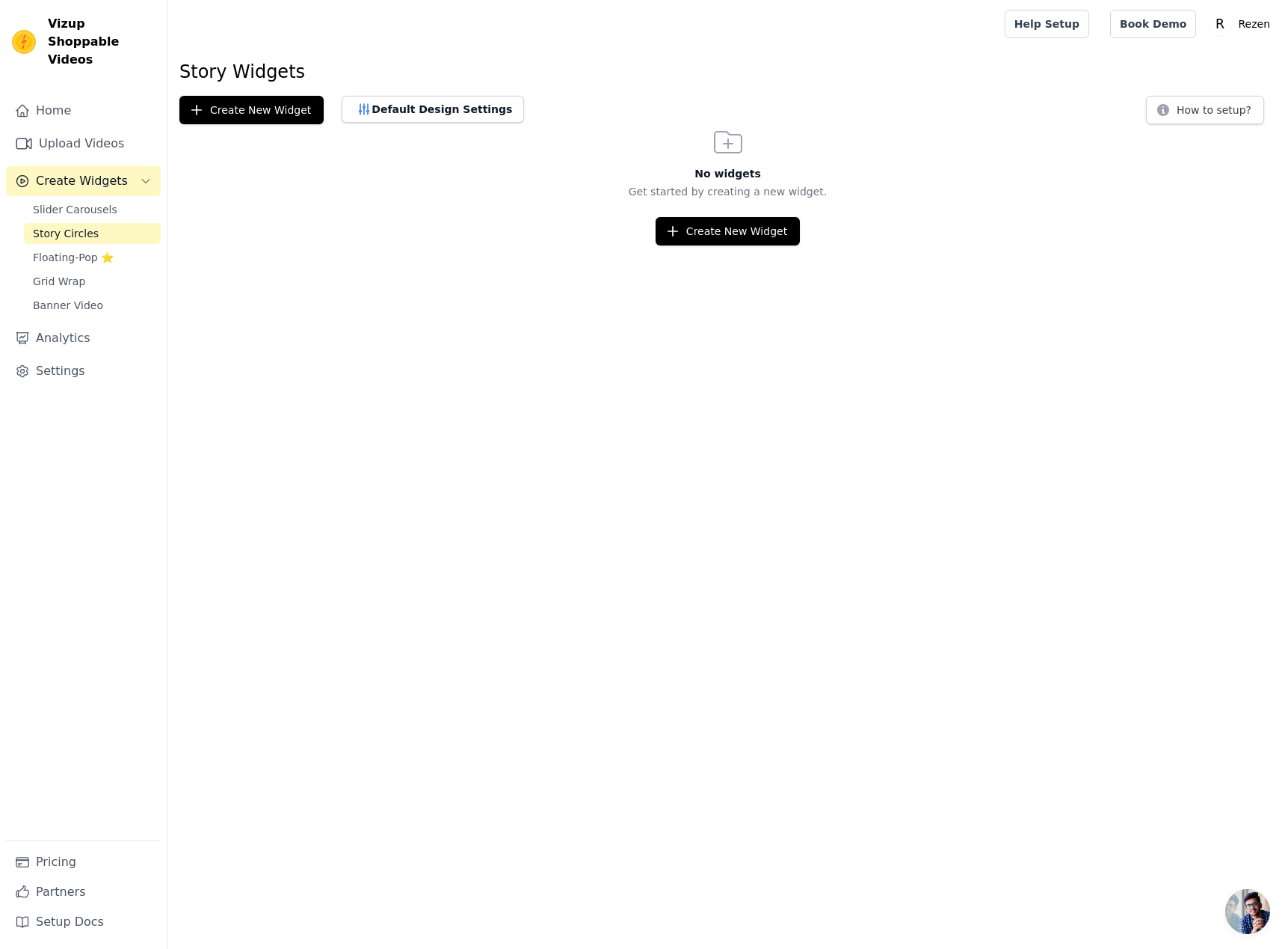
click at [3, 215] on nav "Home Upload Videos Create Widgets Slider Carousels Story Circles Floating-Pop ⭐…" at bounding box center [84, 521] width 167 height 852
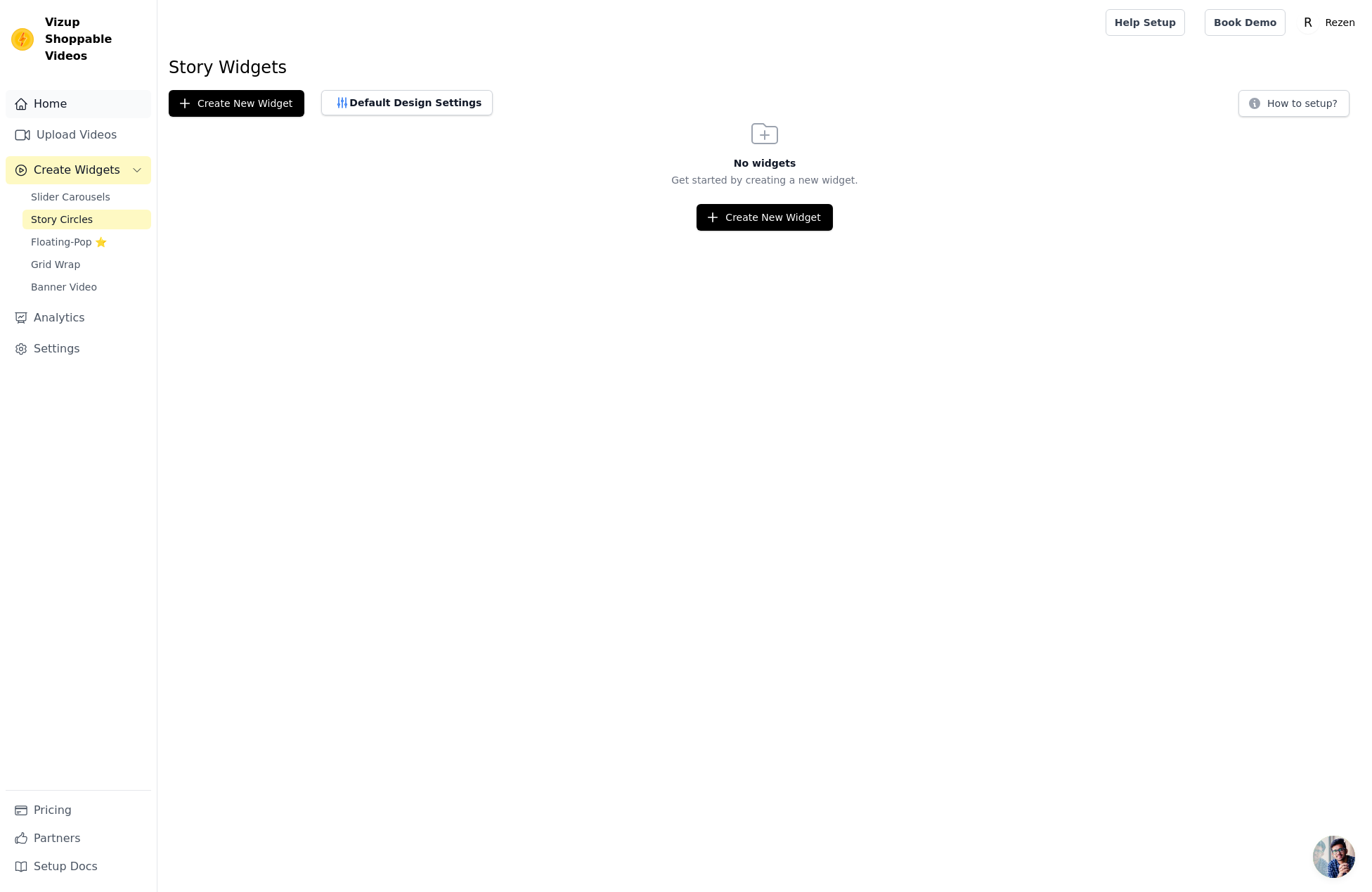
click at [133, 90] on link "Home" at bounding box center [79, 104] width 146 height 28
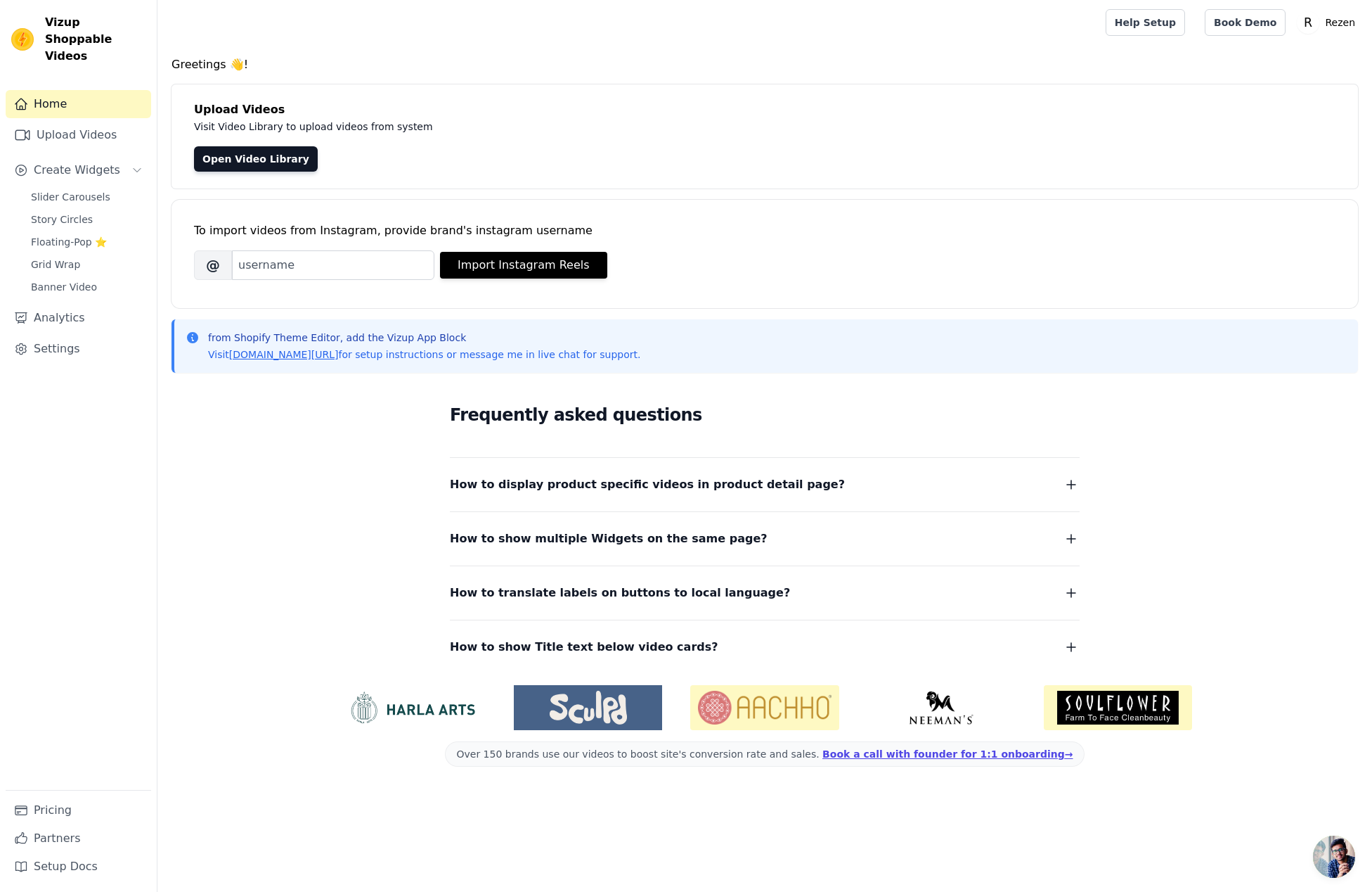
click at [375, 235] on div "To import videos from Instagram, provide brand's instagram username" at bounding box center [765, 230] width 1142 height 17
click at [339, 255] on input "Brand's Instagram Username" at bounding box center [333, 265] width 202 height 29
drag, startPoint x: 454, startPoint y: 231, endPoint x: 585, endPoint y: 240, distance: 131.3
click at [584, 240] on div "To import videos from Instagram, provide brand's instagram username Brand's Ins…" at bounding box center [765, 242] width 1142 height 86
click at [585, 240] on div "To import videos from Instagram, provide brand's instagram username Brand's Ins…" at bounding box center [765, 242] width 1142 height 86
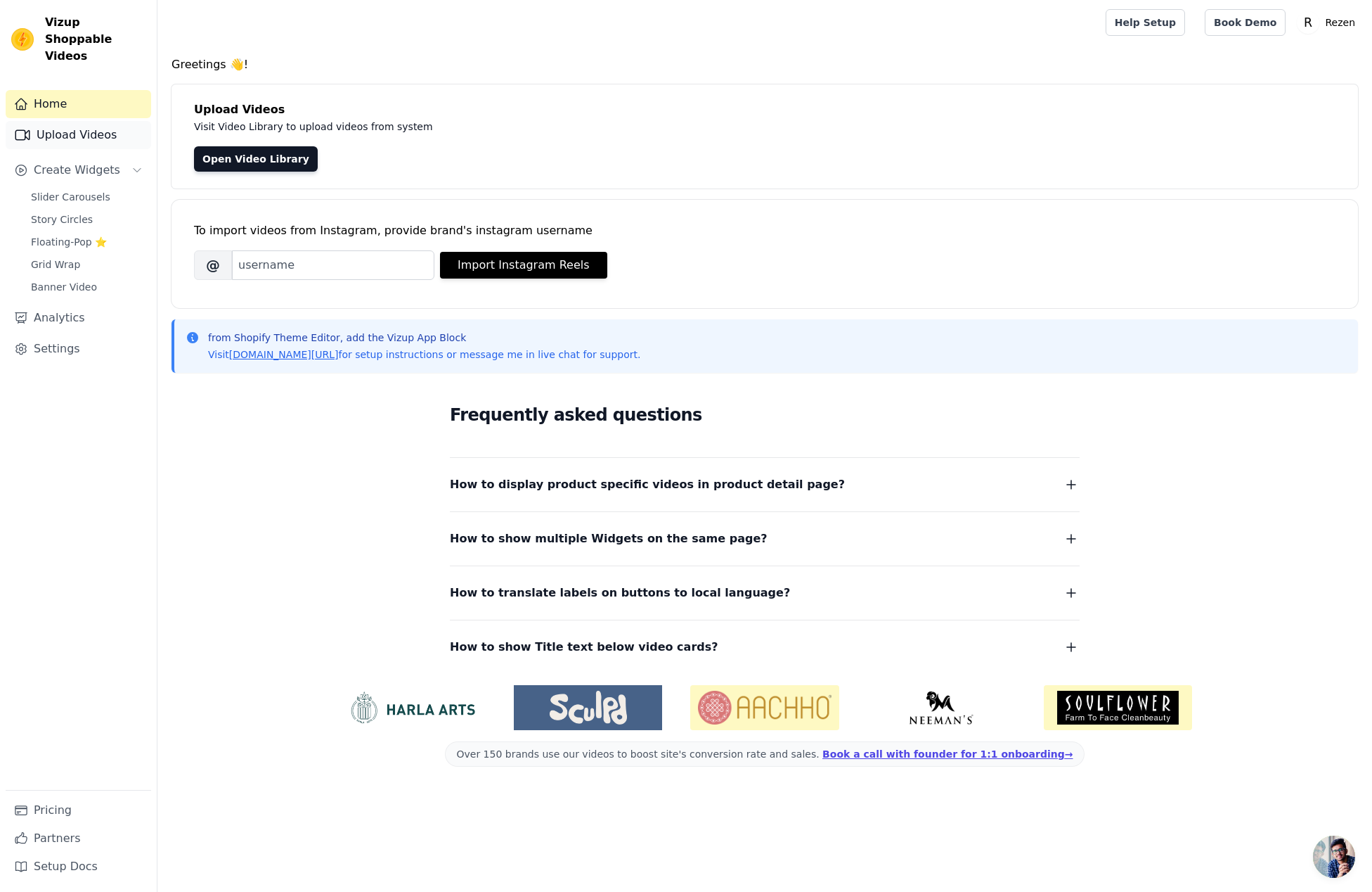
click at [65, 121] on link "Upload Videos" at bounding box center [79, 134] width 146 height 28
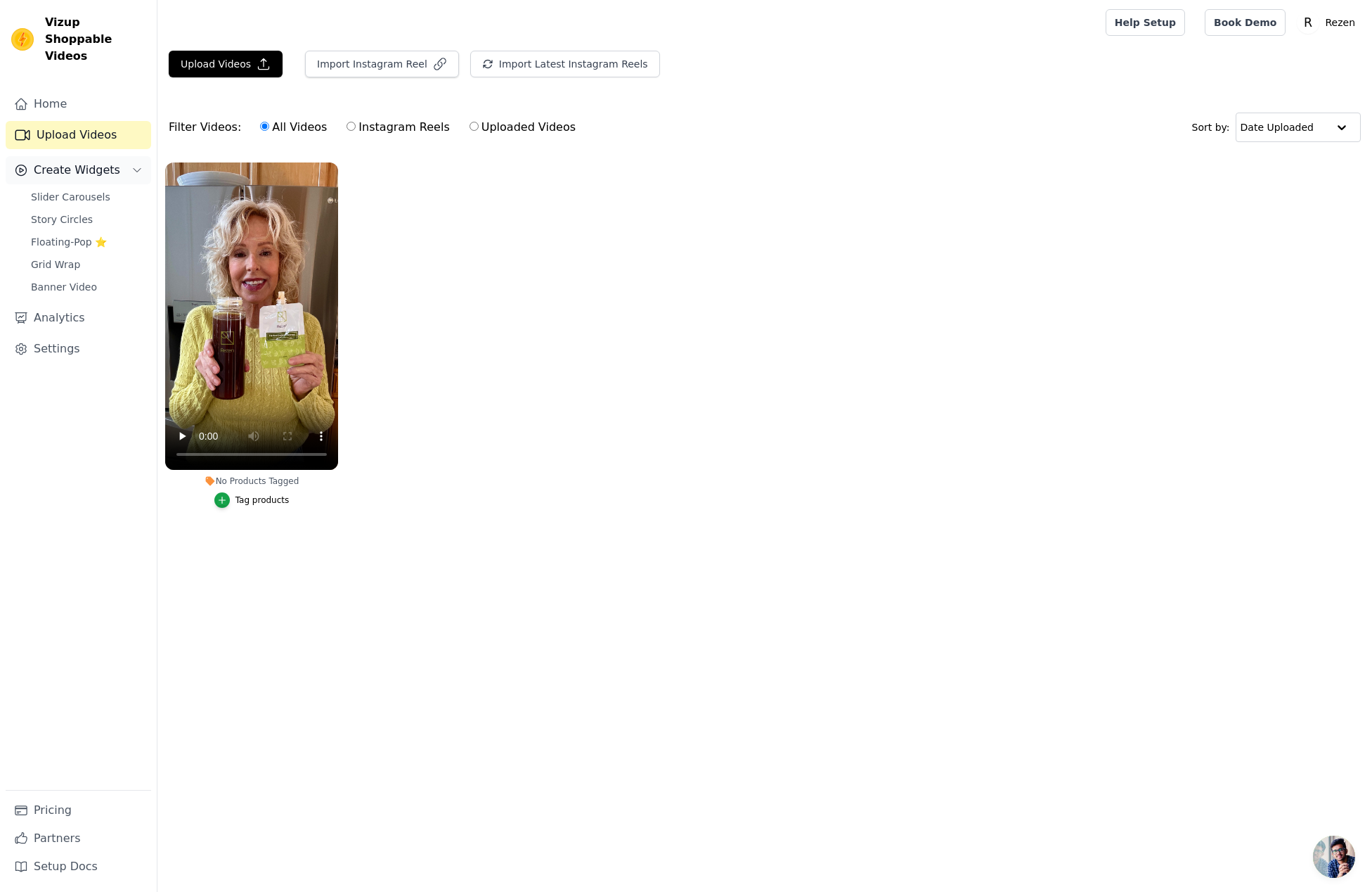
click at [72, 162] on span "Create Widgets" at bounding box center [77, 170] width 87 height 17
click at [102, 162] on span "Create Widgets" at bounding box center [77, 170] width 87 height 17
click at [96, 190] on span "Slider Carousels" at bounding box center [70, 196] width 79 height 14
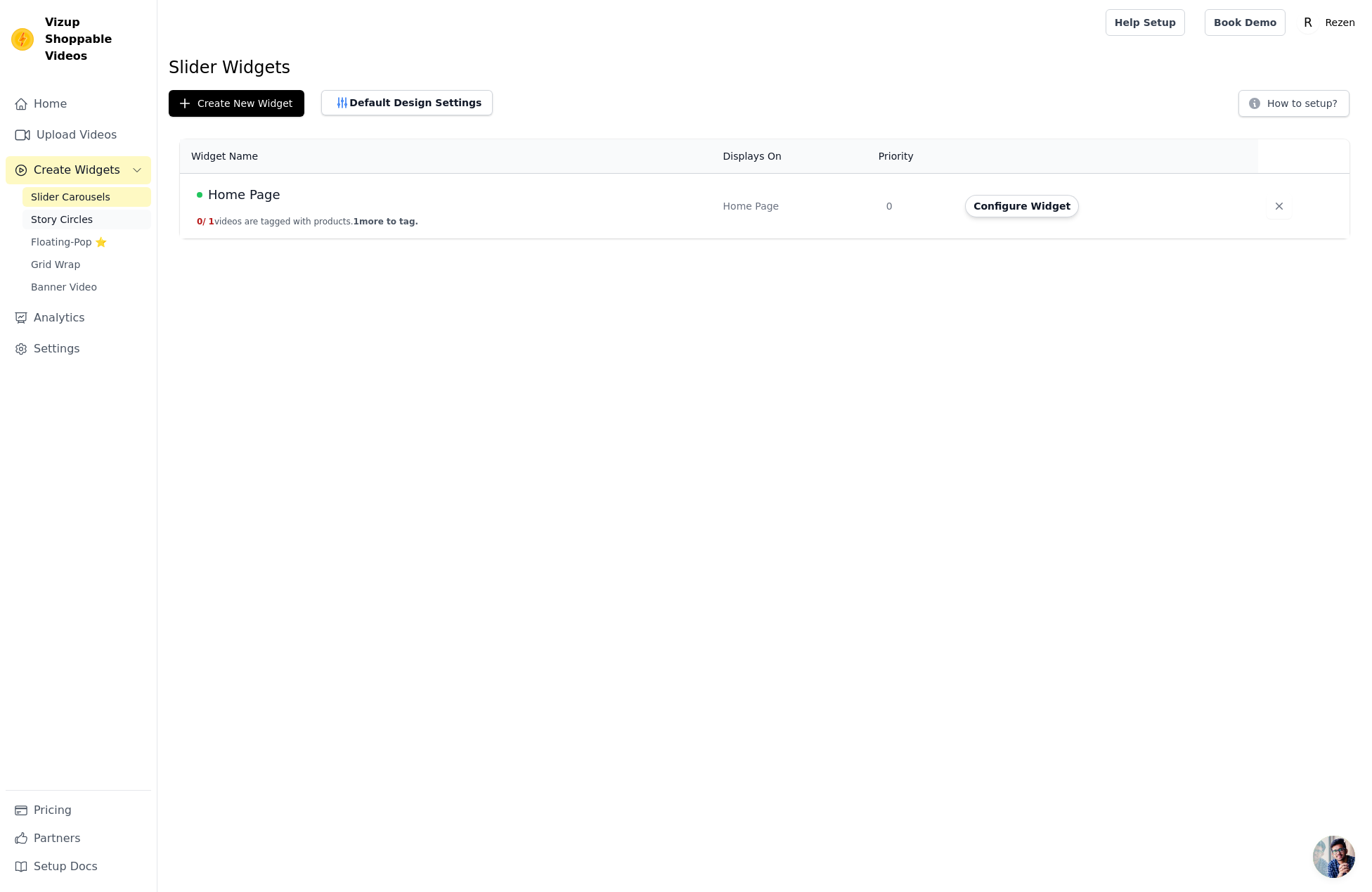
click at [93, 210] on link "Story Circles" at bounding box center [87, 220] width 129 height 19
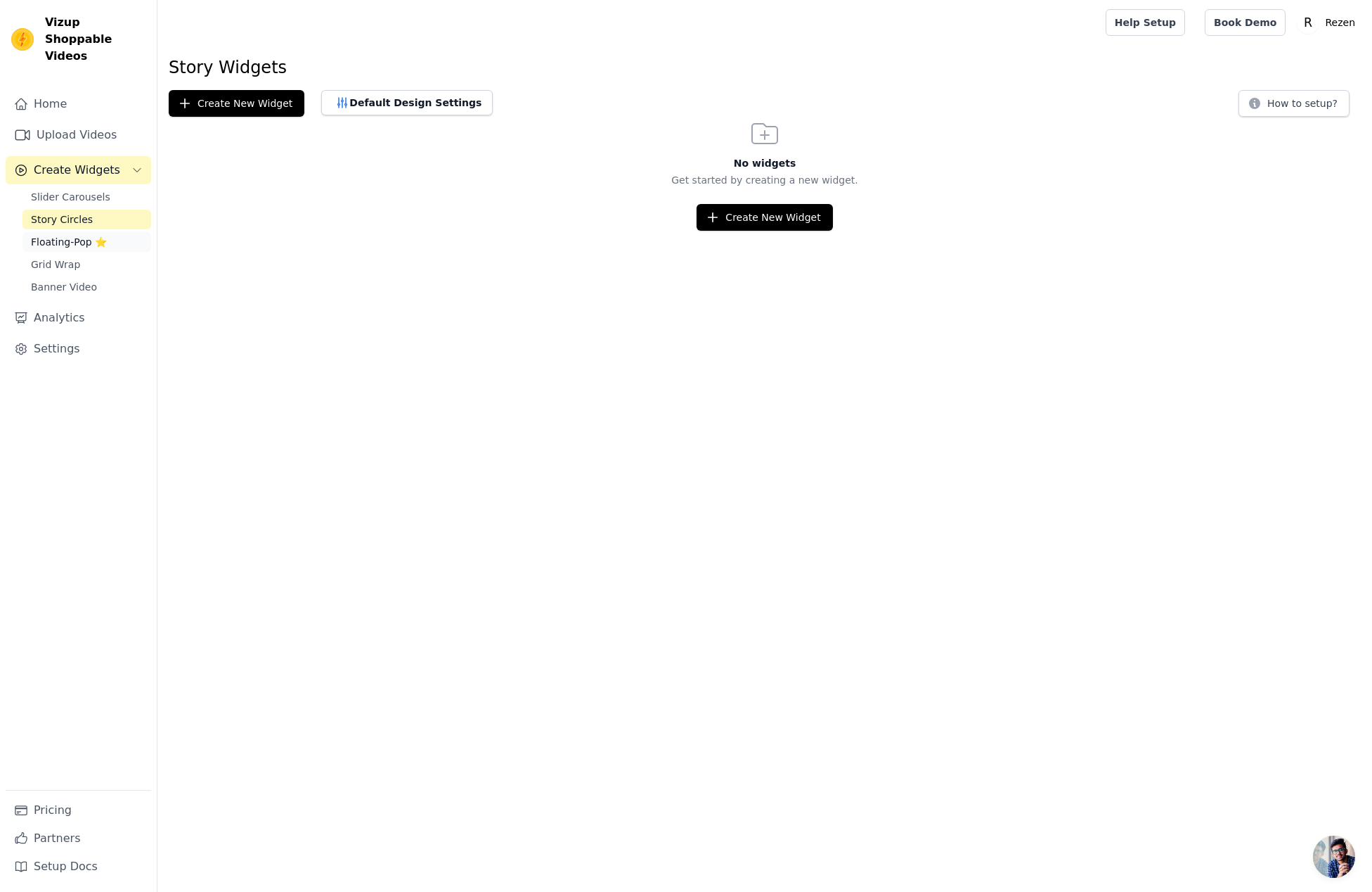
click at [62, 235] on span "Floating-Pop ⭐" at bounding box center [69, 241] width 76 height 14
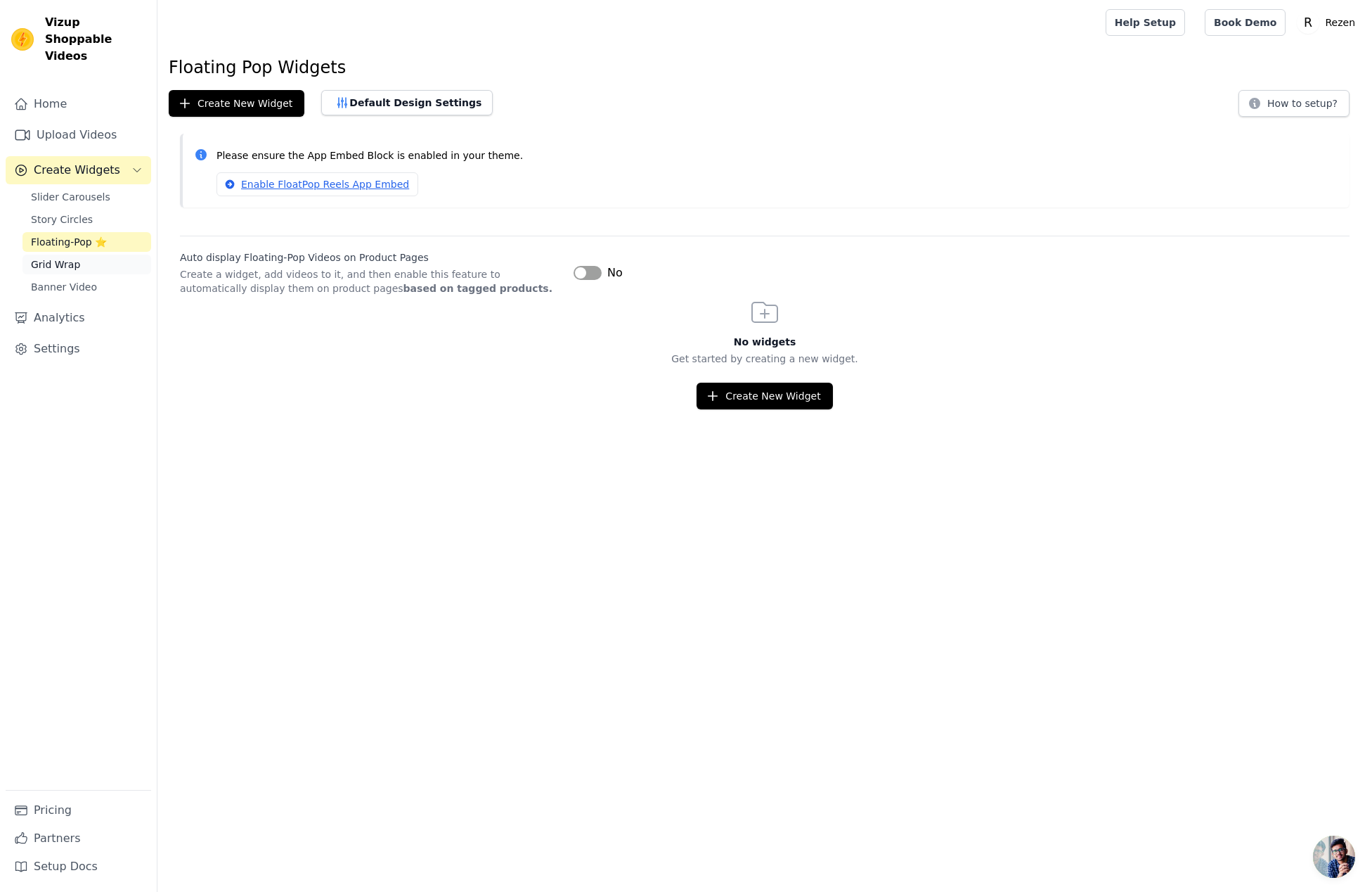
click at [62, 258] on span "Grid Wrap" at bounding box center [55, 264] width 49 height 14
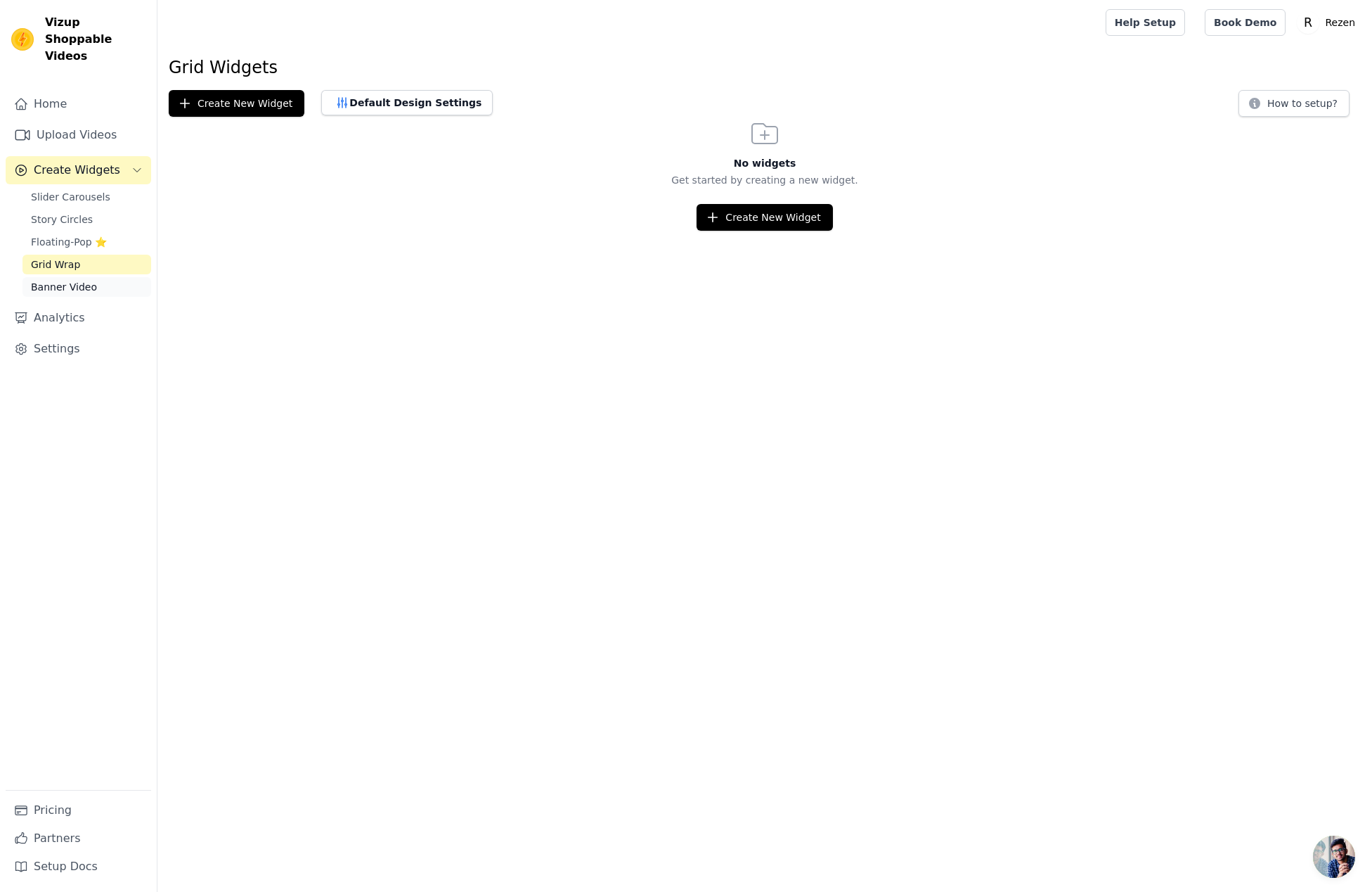
click at [70, 280] on span "Banner Video" at bounding box center [64, 286] width 66 height 14
drag, startPoint x: 104, startPoint y: 180, endPoint x: 113, endPoint y: 184, distance: 9.8
click at [104, 187] on link "Slider Carousels" at bounding box center [87, 197] width 129 height 19
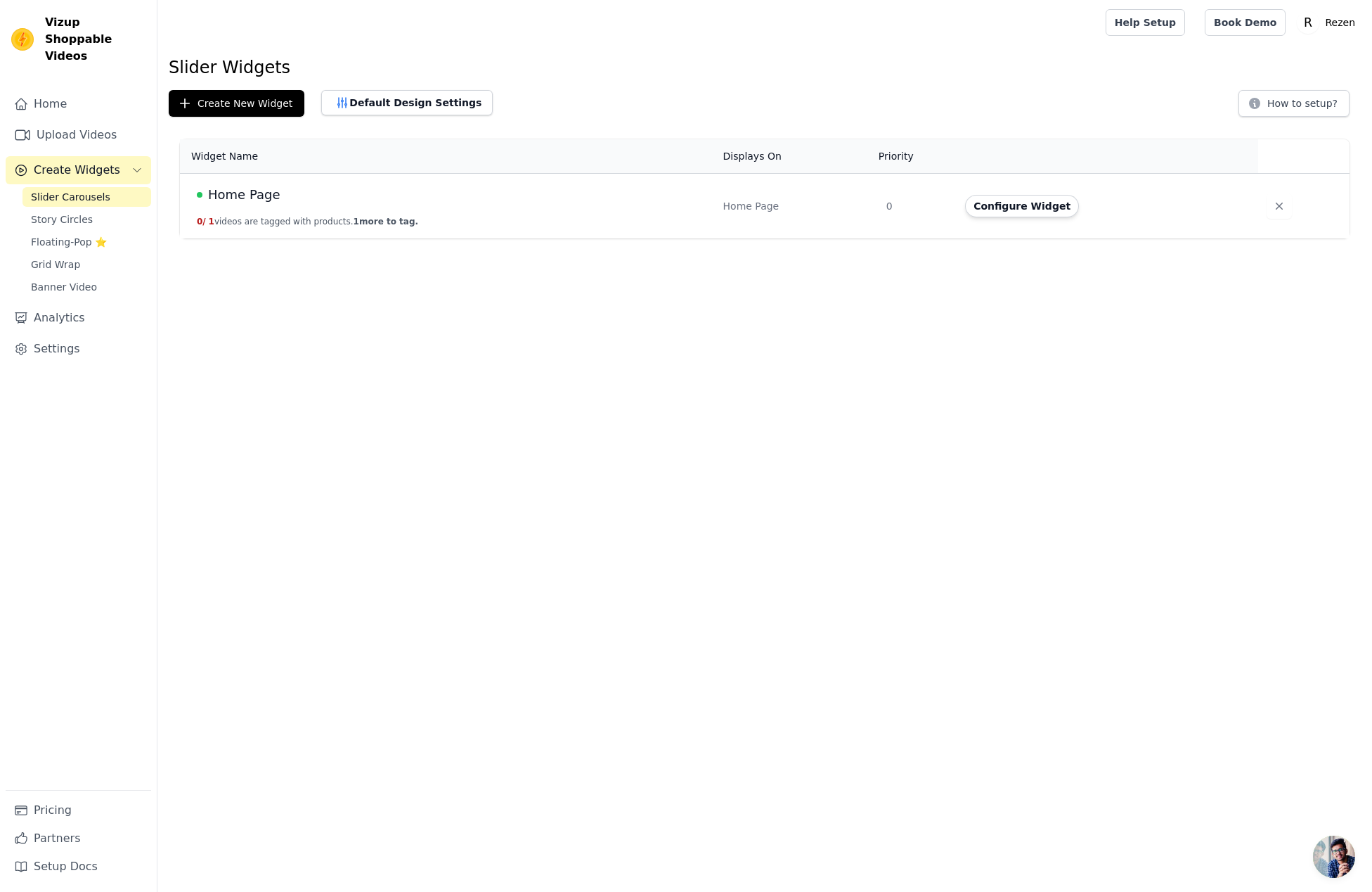
drag, startPoint x: 671, startPoint y: 297, endPoint x: 831, endPoint y: 286, distance: 160.4
click at [673, 238] on html "Vizup Shoppable Videos Home Upload Videos Create Widgets Slider Carousels Story…" at bounding box center [686, 119] width 1372 height 238
click at [224, 191] on span "Home Page" at bounding box center [244, 194] width 72 height 19
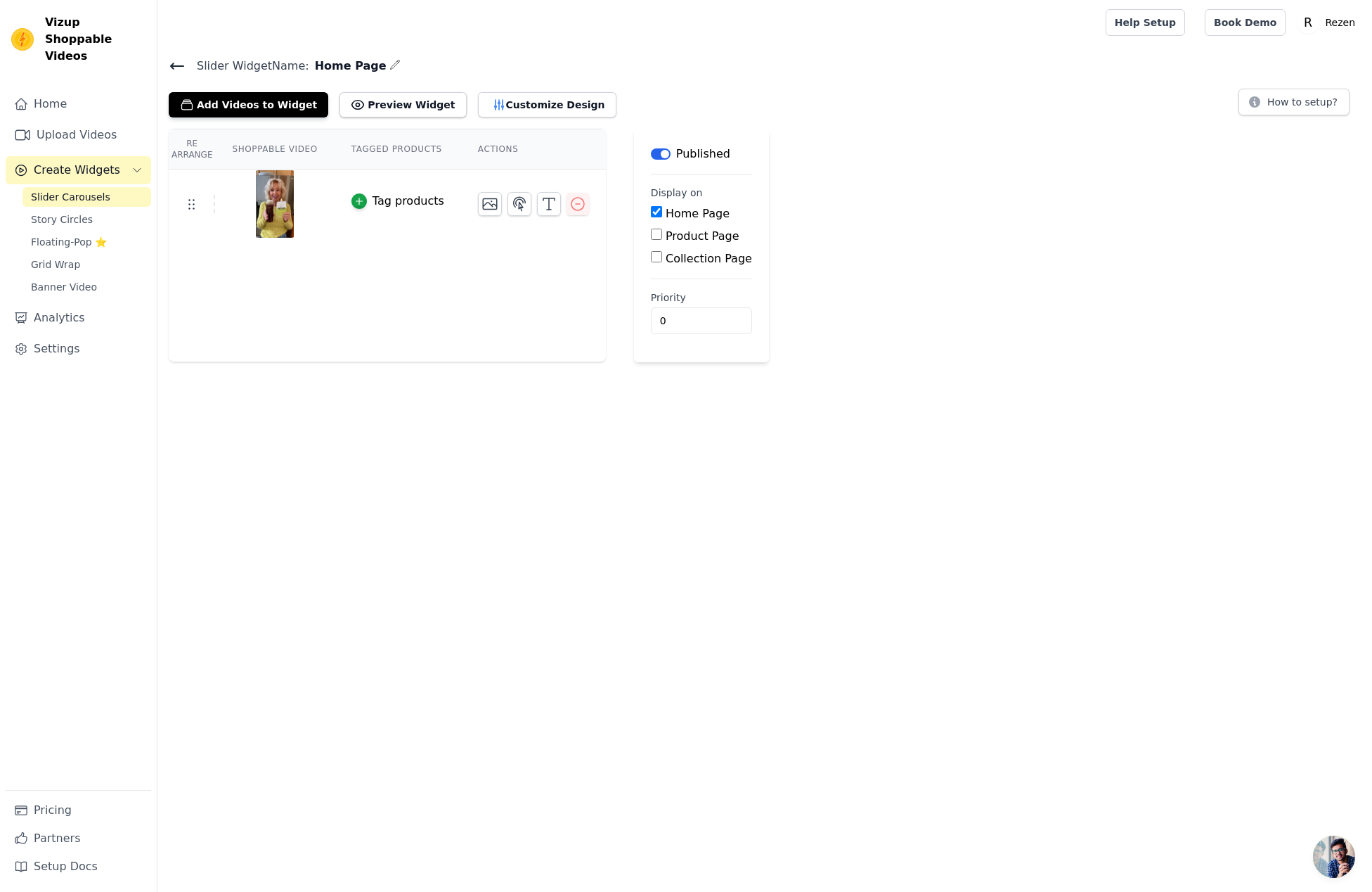
click at [170, 59] on icon at bounding box center [177, 66] width 17 height 17
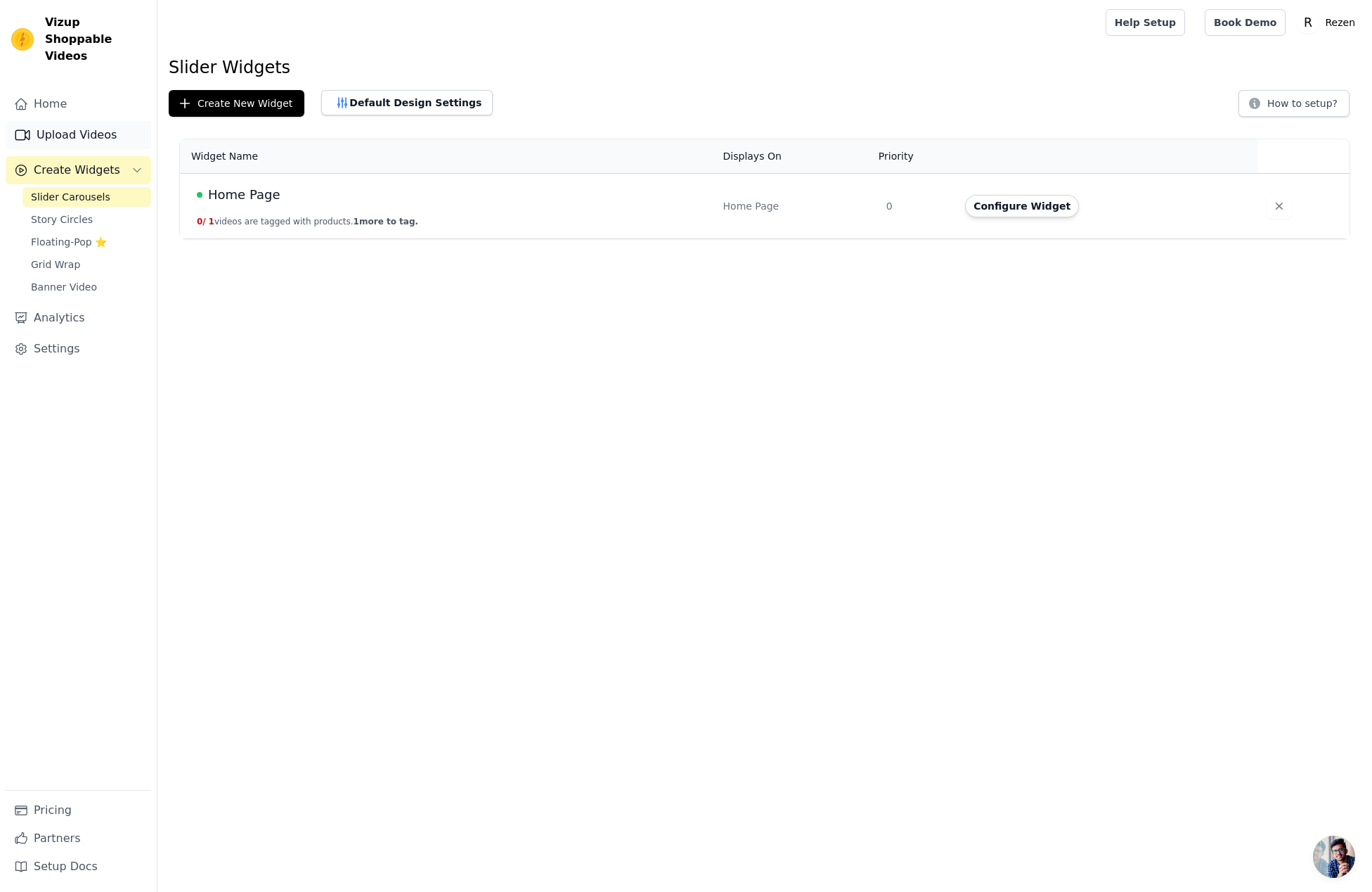
click at [79, 121] on link "Upload Videos" at bounding box center [79, 134] width 146 height 28
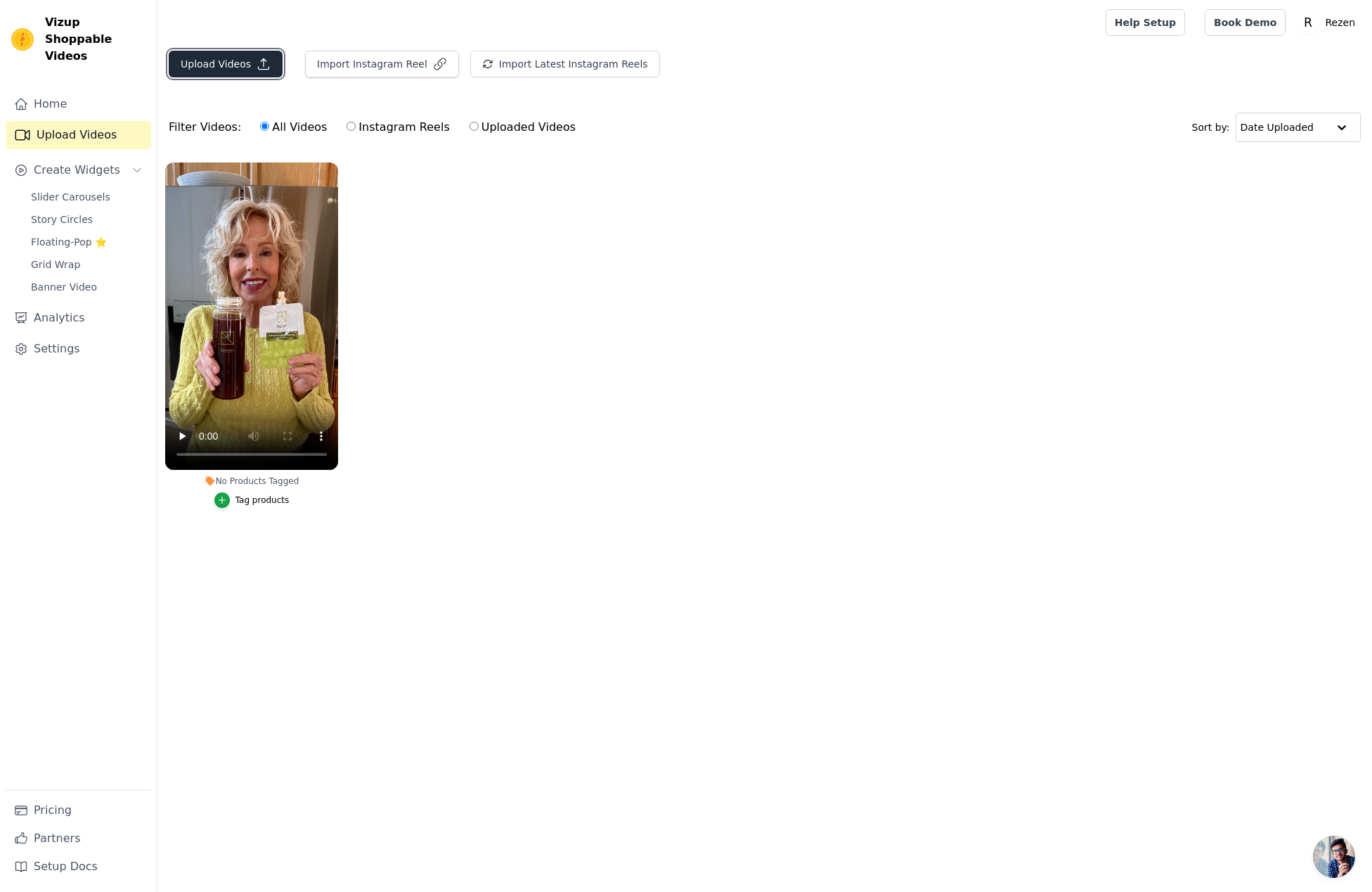
click at [245, 62] on button "Upload Videos" at bounding box center [225, 63] width 114 height 27
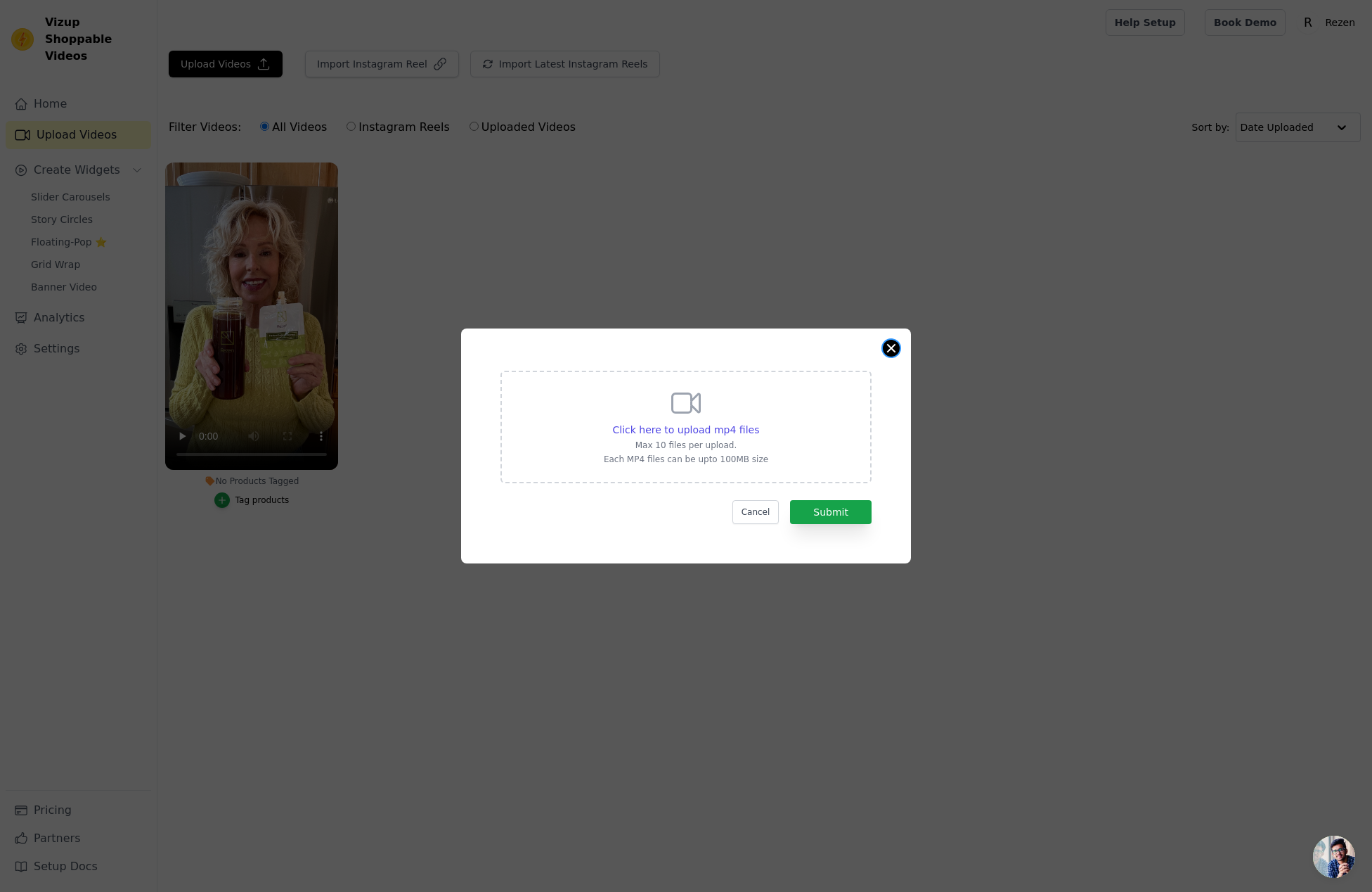
click at [891, 344] on button "Close modal" at bounding box center [891, 348] width 17 height 17
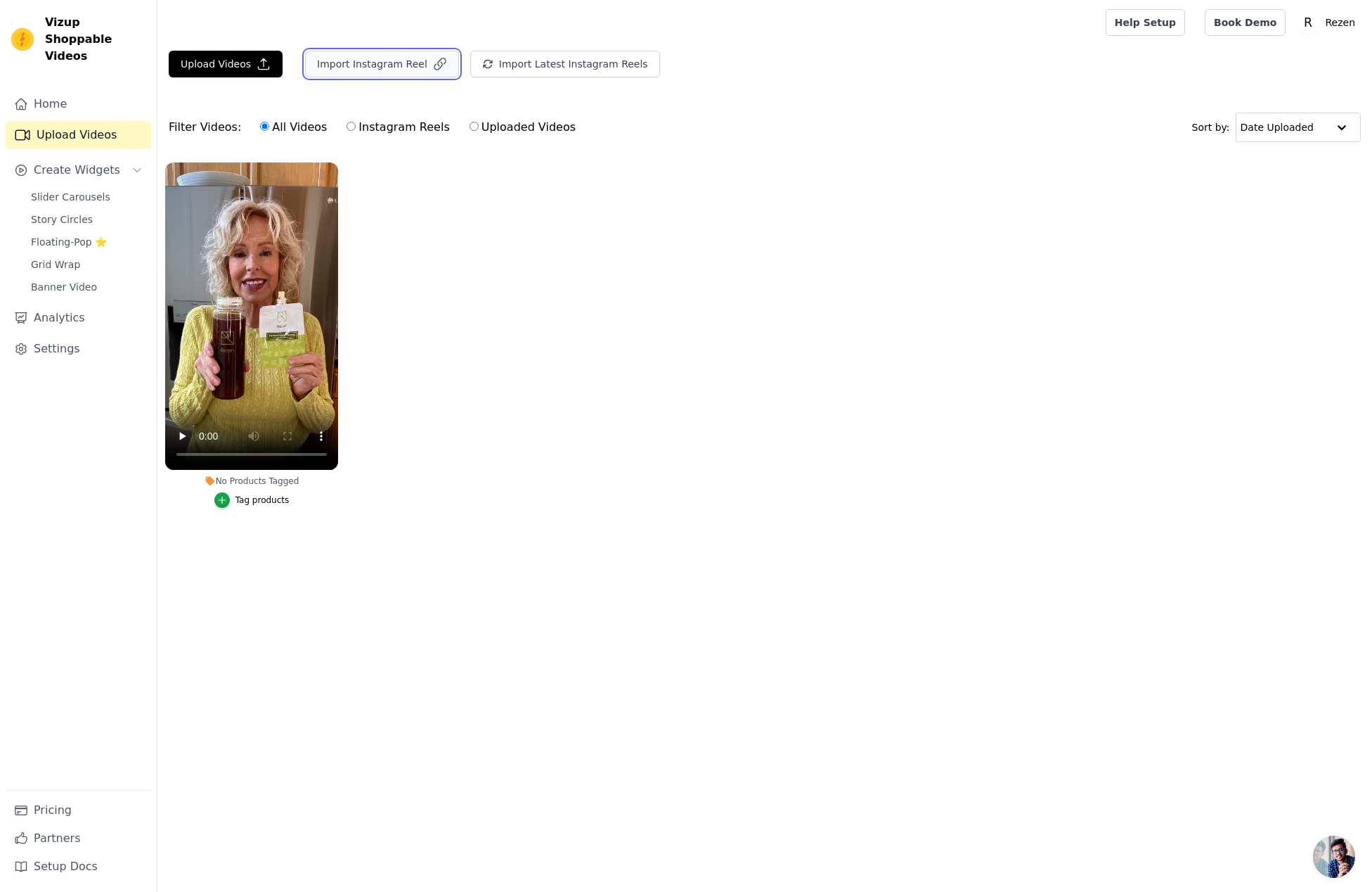
click at [379, 70] on button "Import Instagram Reel" at bounding box center [382, 63] width 154 height 27
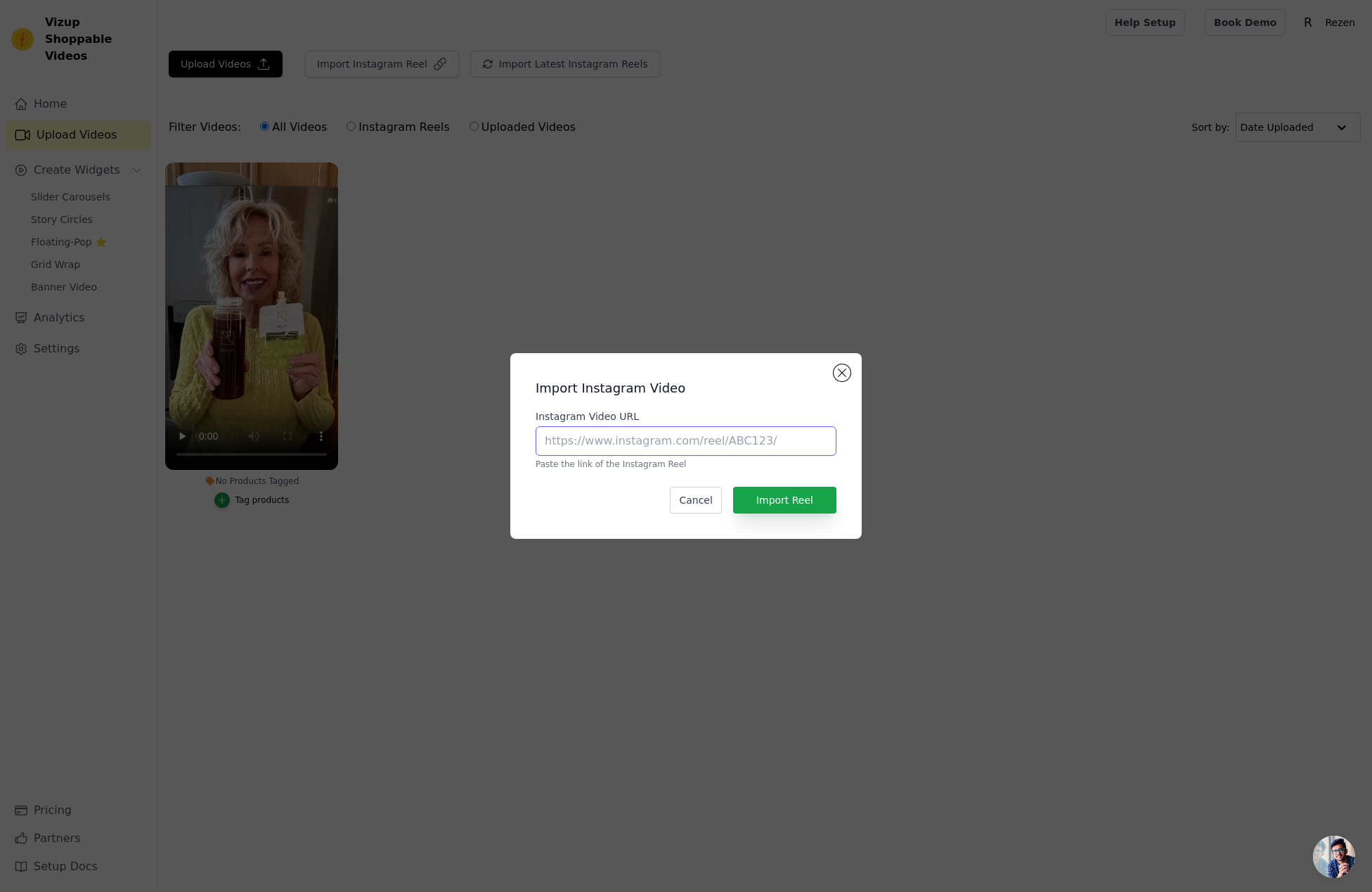
click at [733, 449] on input "Instagram Video URL" at bounding box center [685, 441] width 300 height 29
paste input "https://www.instagram.com/p/DEWWw-Tx7sV/"
type input "https://www.instagram.com/p/DEWWw-Tx7sV/"
drag, startPoint x: 788, startPoint y: 500, endPoint x: 813, endPoint y: 505, distance: 25.5
click at [788, 500] on button "Import Reel" at bounding box center [785, 500] width 104 height 27
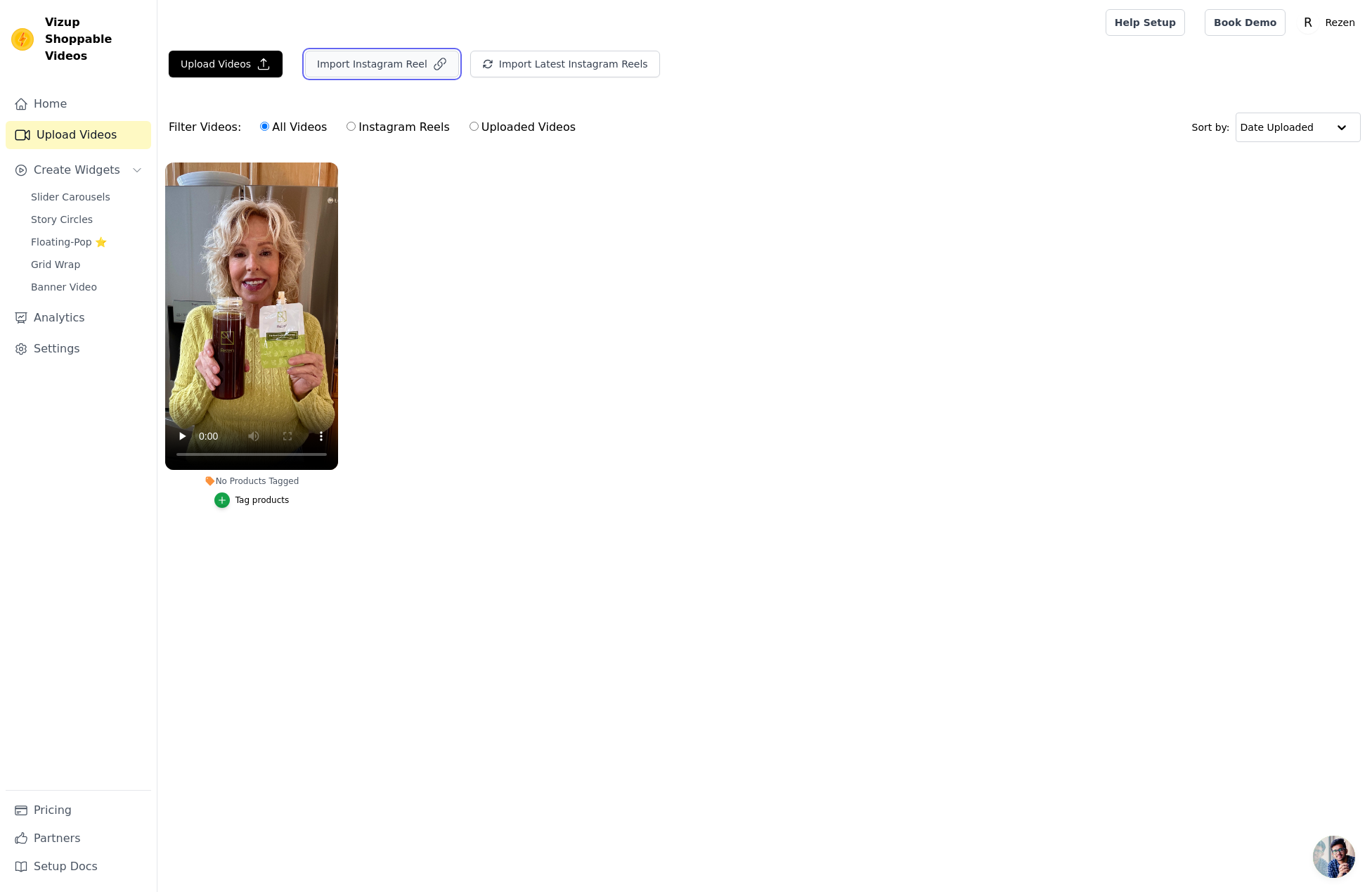
click at [352, 65] on button "Import Instagram Reel" at bounding box center [382, 63] width 154 height 27
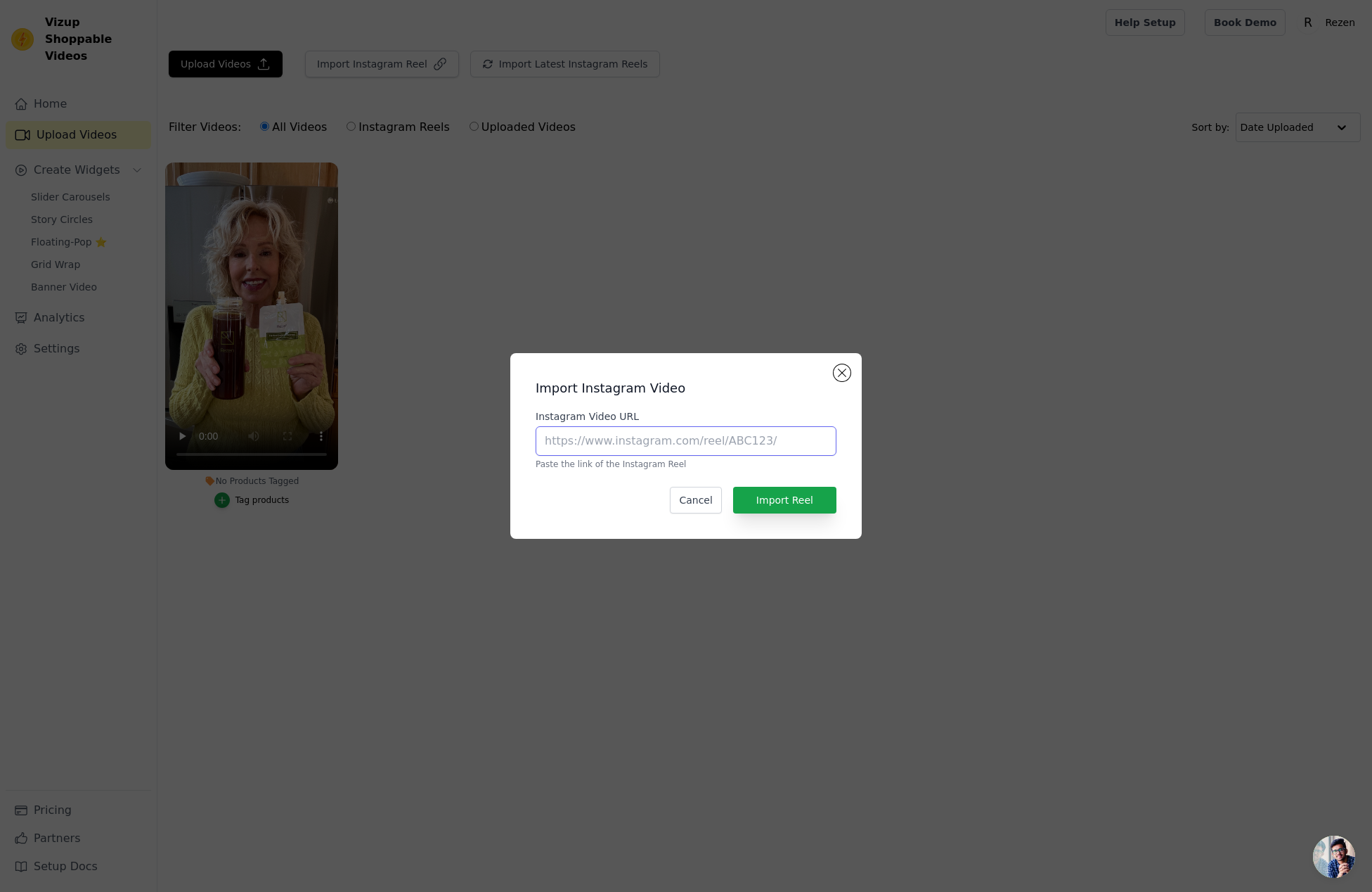
drag, startPoint x: 736, startPoint y: 437, endPoint x: 752, endPoint y: 459, distance: 27.2
click at [737, 437] on input "Instagram Video URL" at bounding box center [685, 441] width 300 height 29
paste input "https://www.instagram.com/p/DEnGYaxx8Vo/"
type input "https://www.instagram.com/p/DEnGYaxx8Vo/"
click at [790, 501] on button "Import Reel" at bounding box center [785, 500] width 104 height 27
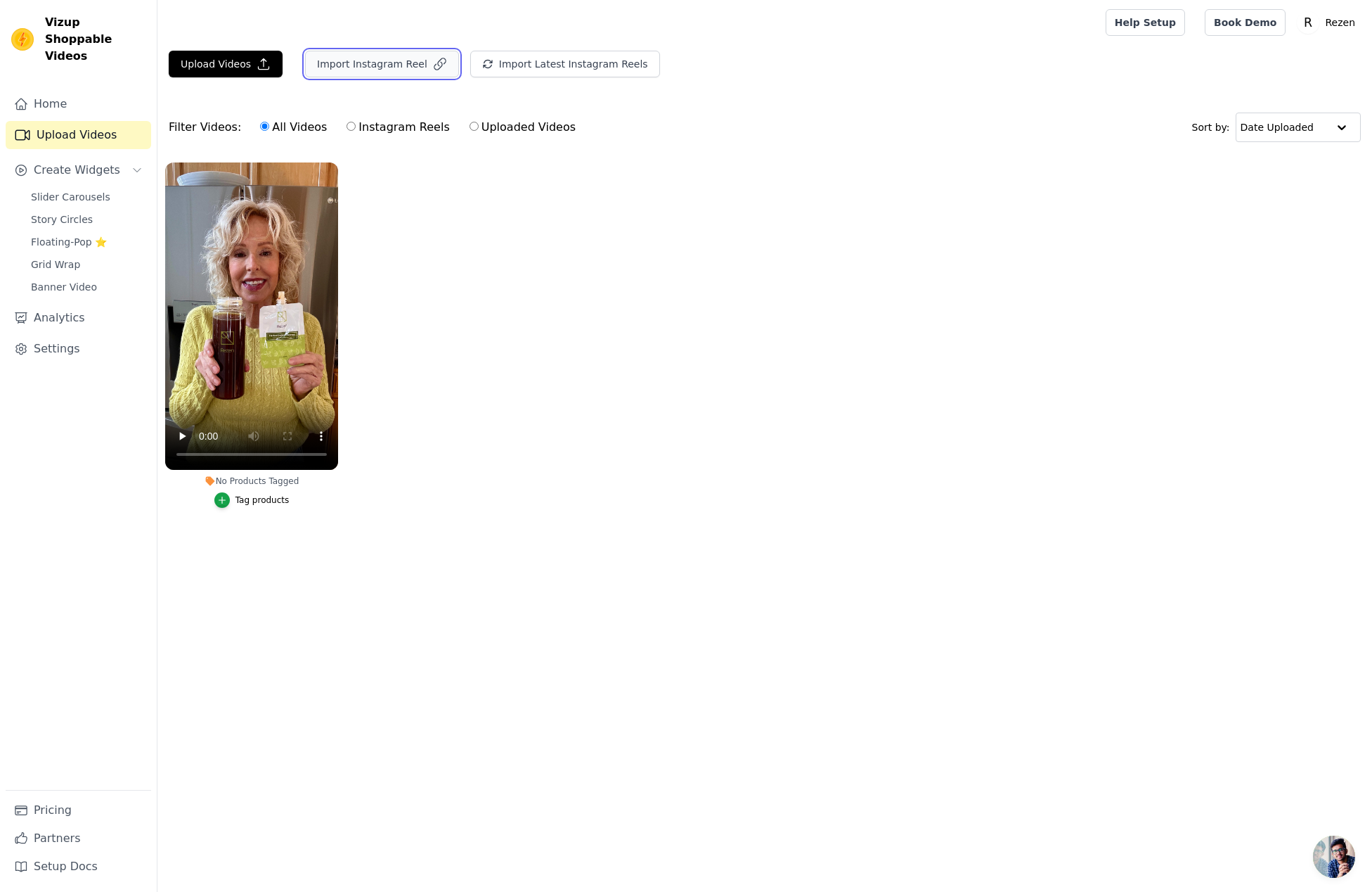
click at [403, 77] on button "Import Instagram Reel" at bounding box center [382, 63] width 154 height 27
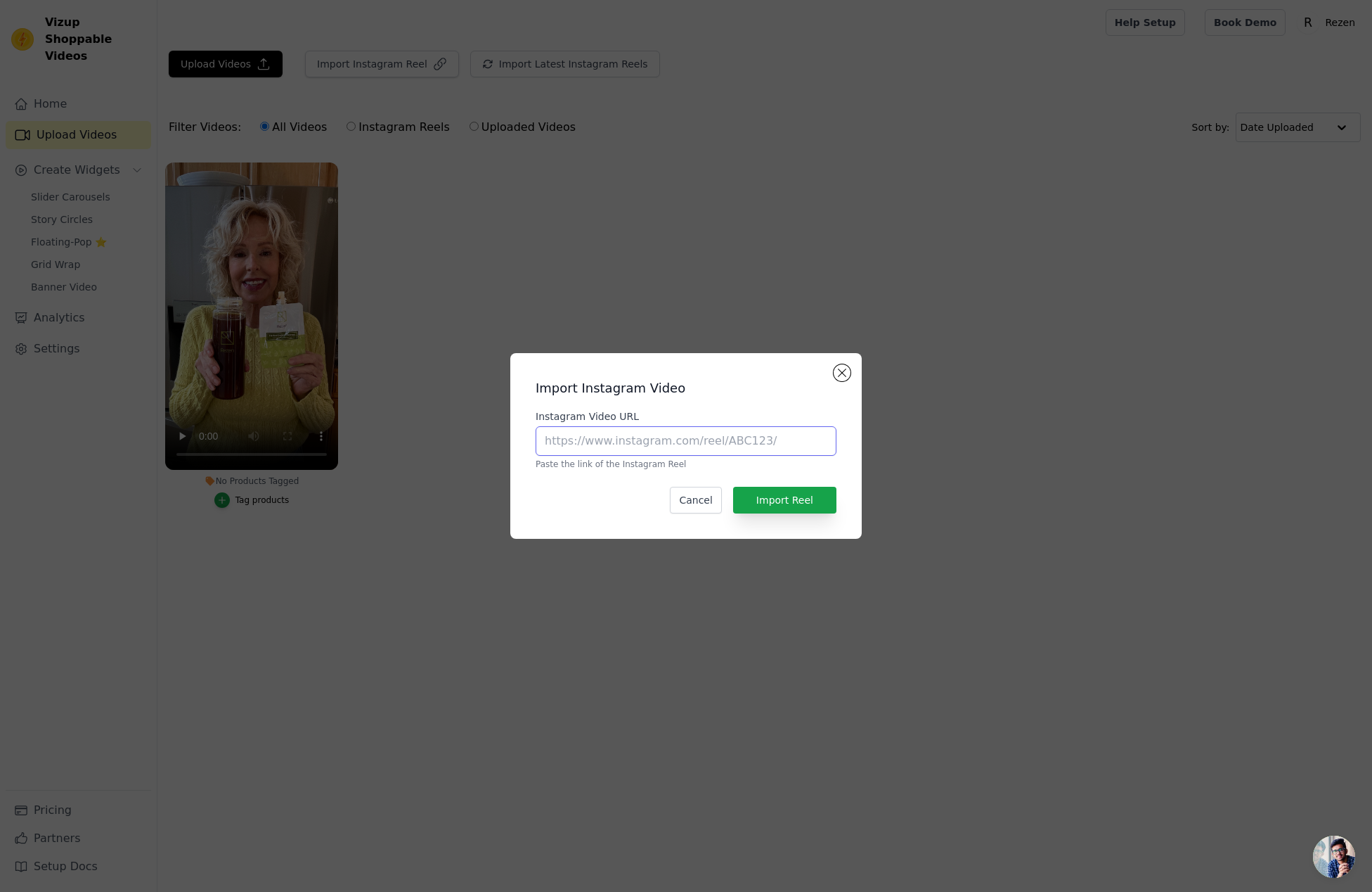
drag, startPoint x: 594, startPoint y: 448, endPoint x: 685, endPoint y: 467, distance: 93.0
click at [597, 448] on input "Instagram Video URL" at bounding box center [685, 441] width 300 height 29
paste input "https://www.instagram.com/p/DEm26mIOCQ9/"
type input "https://www.instagram.com/p/DEm26mIOCQ9/"
click at [793, 493] on button "Import Reel" at bounding box center [785, 500] width 104 height 27
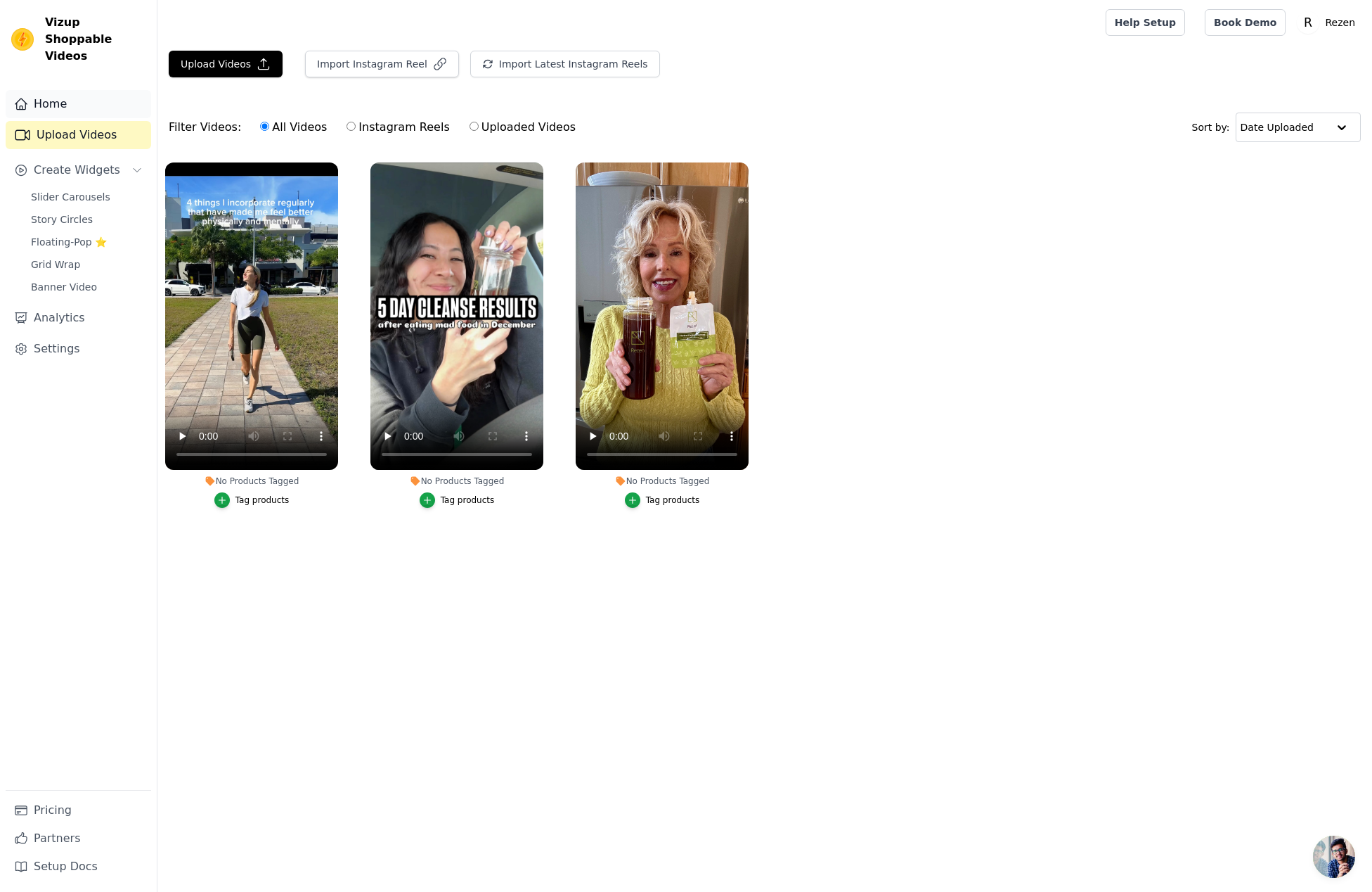
click at [75, 90] on link "Home" at bounding box center [79, 104] width 146 height 28
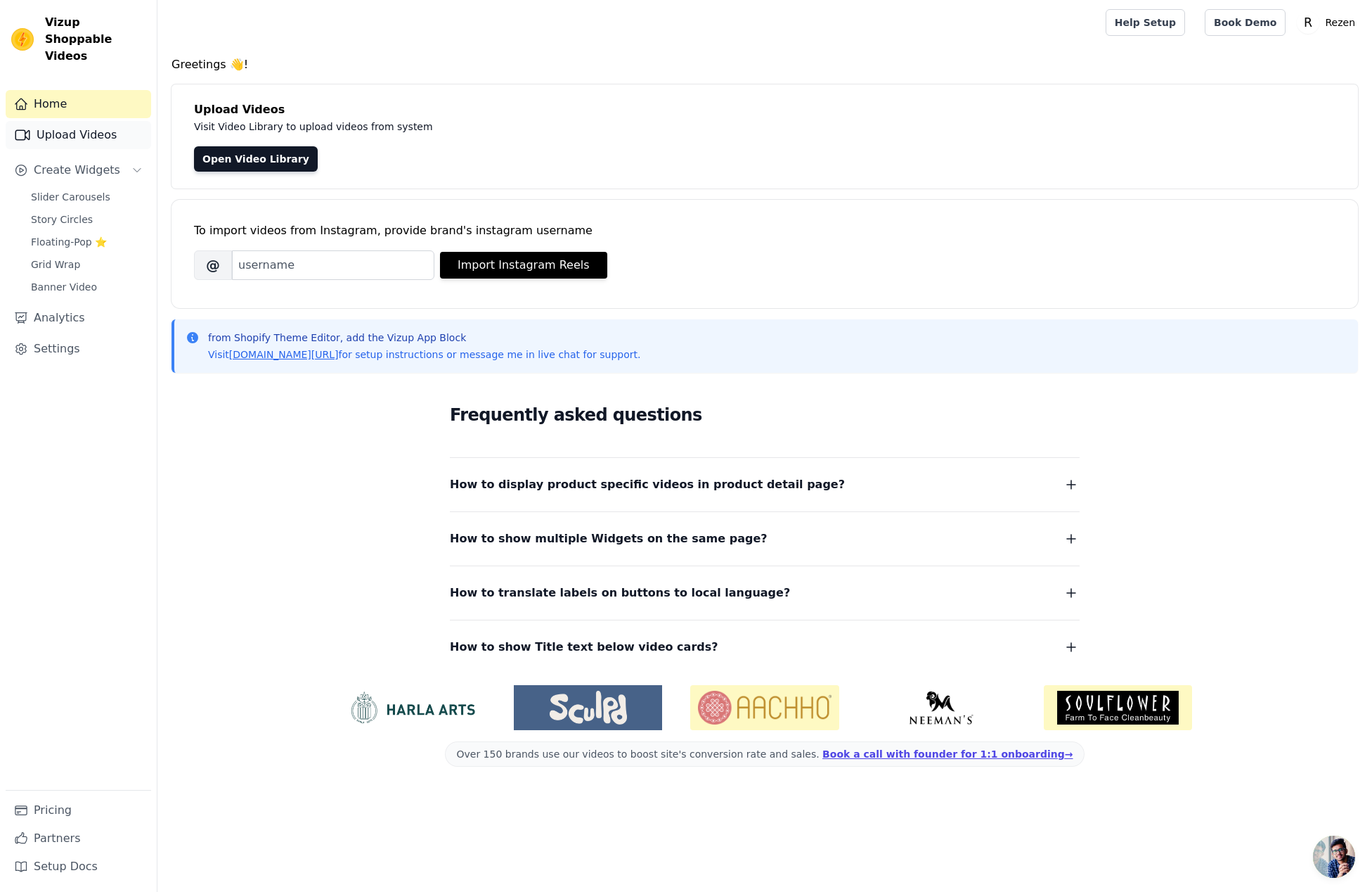
click at [79, 121] on link "Upload Videos" at bounding box center [79, 134] width 146 height 28
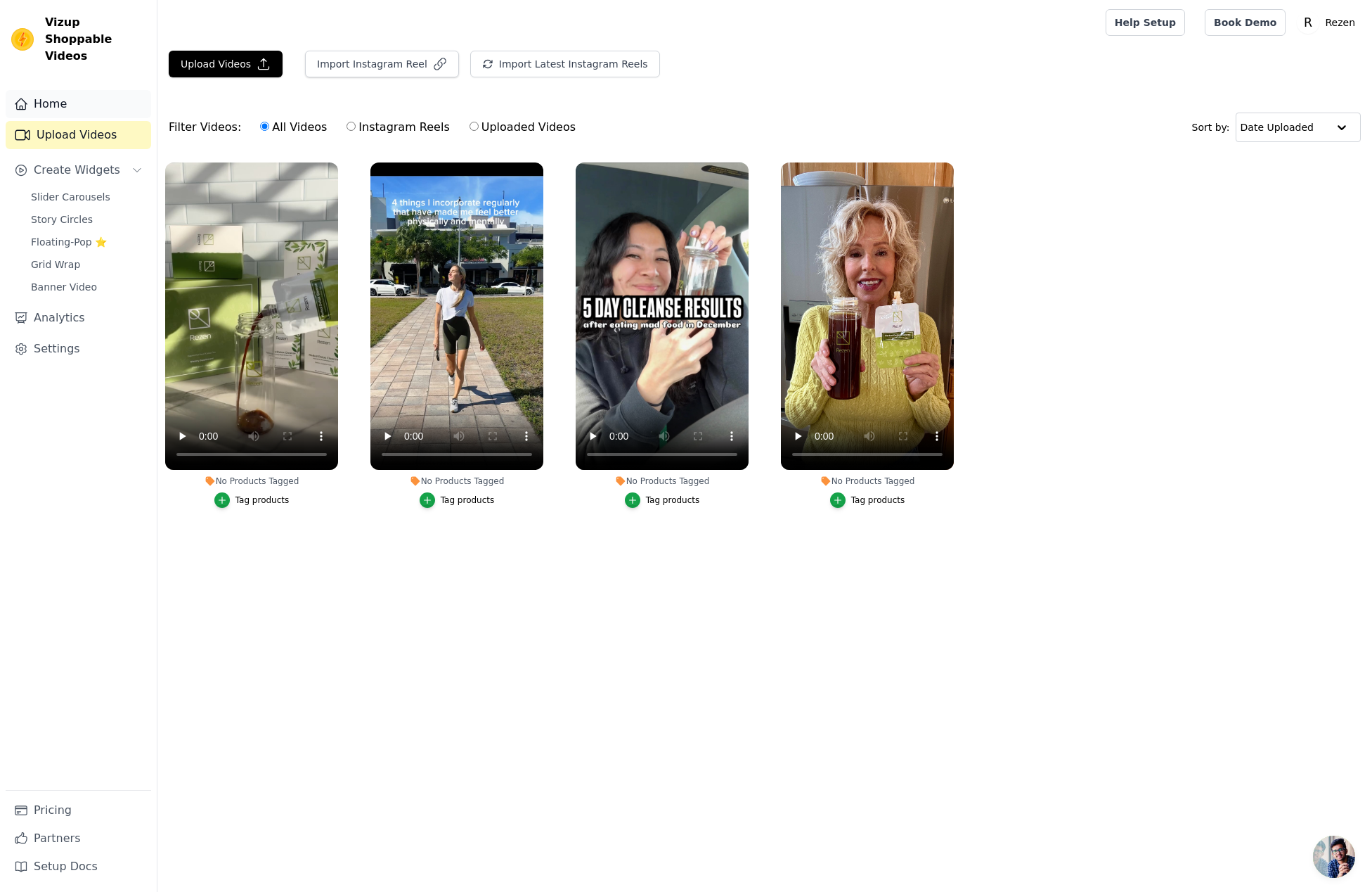
click at [85, 92] on link "Home" at bounding box center [79, 104] width 146 height 28
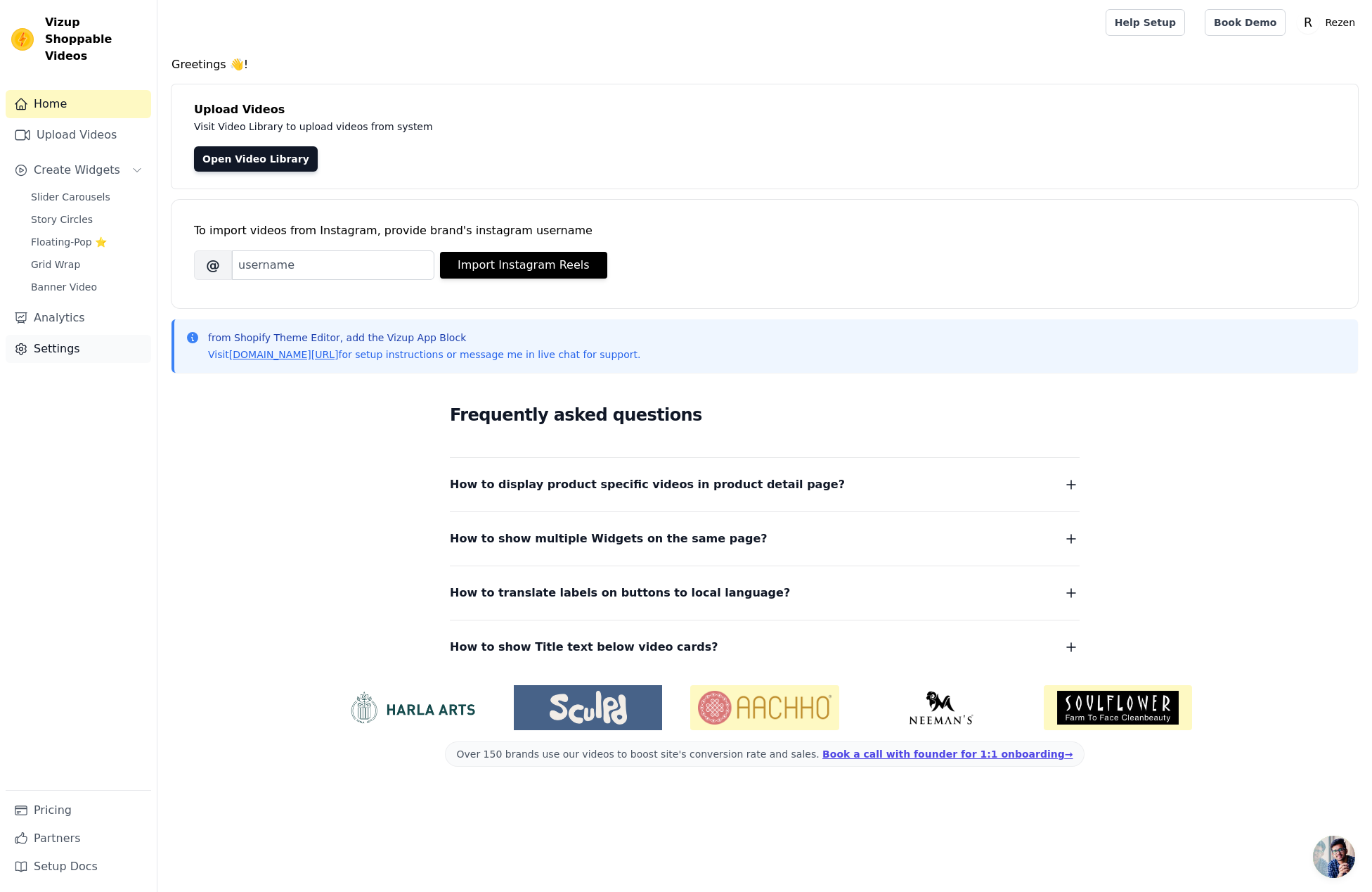
click at [79, 336] on link "Settings" at bounding box center [79, 348] width 146 height 28
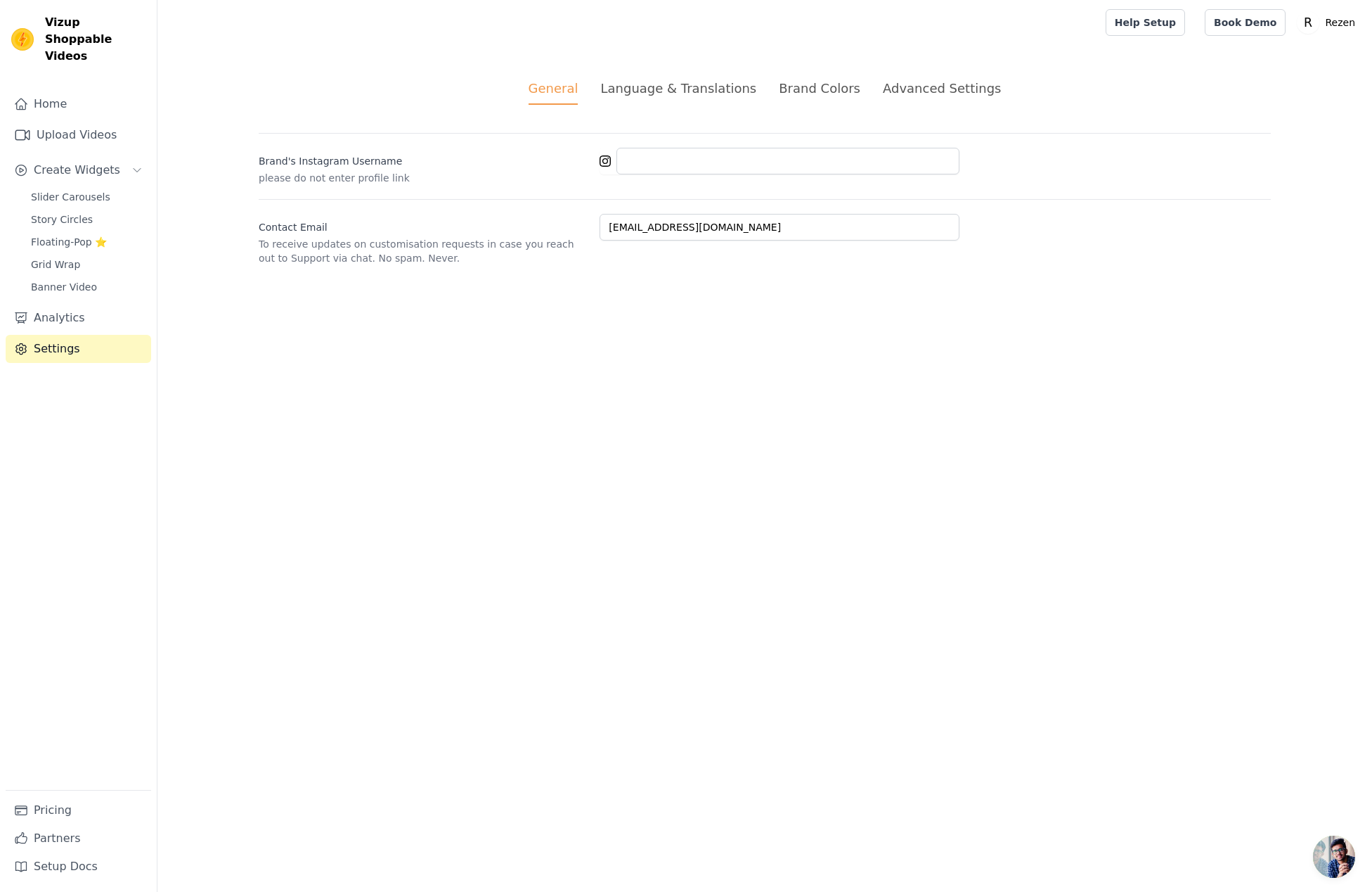
click at [998, 299] on html "Vizup Shoppable Videos Home Upload Videos Create Widgets Slider Carousels Story…" at bounding box center [686, 149] width 1372 height 299
click at [690, 88] on div "Language & Translations" at bounding box center [678, 87] width 156 height 19
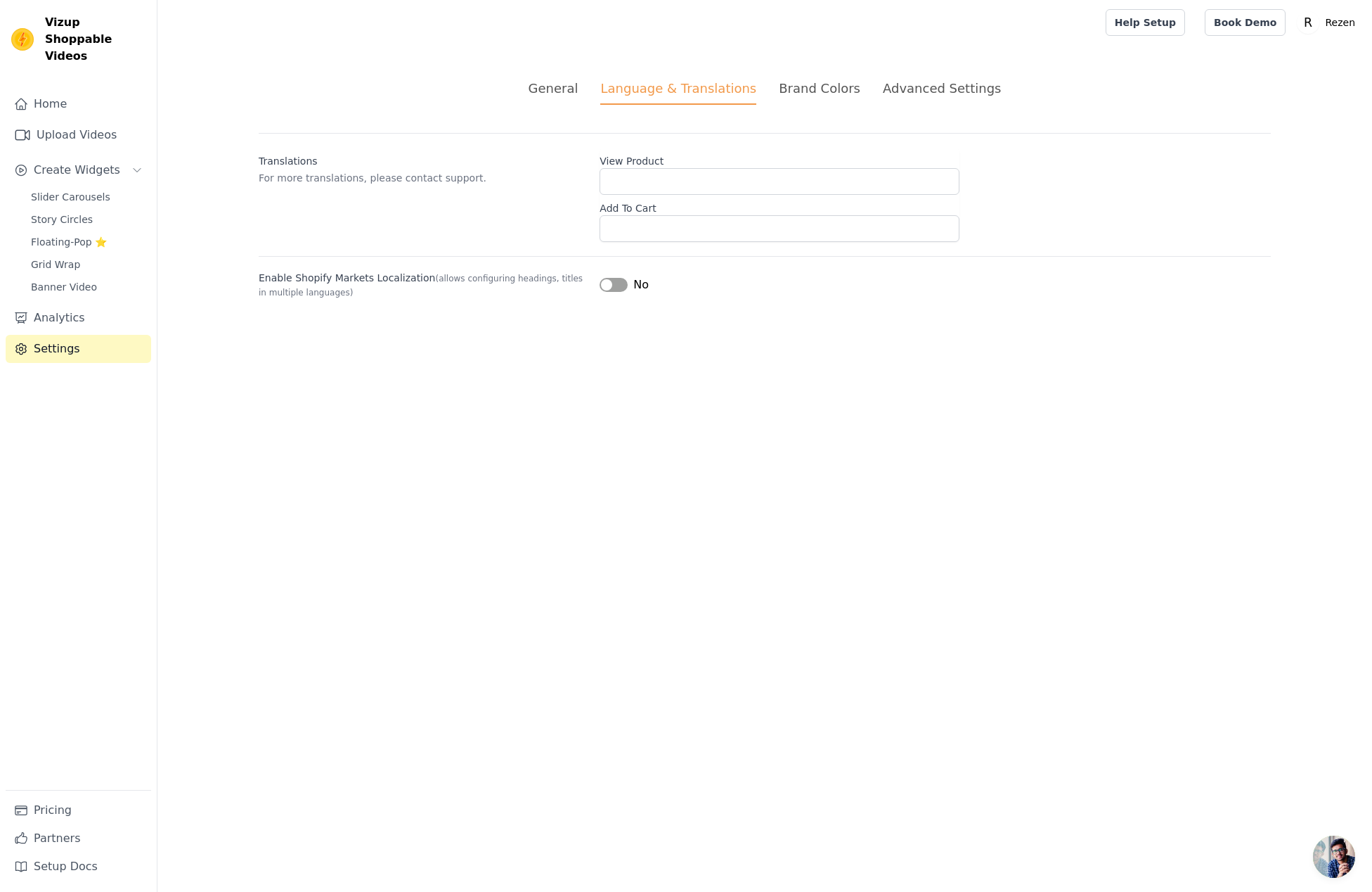
drag, startPoint x: 839, startPoint y: 88, endPoint x: 851, endPoint y: 90, distance: 12.2
click at [839, 88] on div "Brand Colors" at bounding box center [820, 87] width 82 height 19
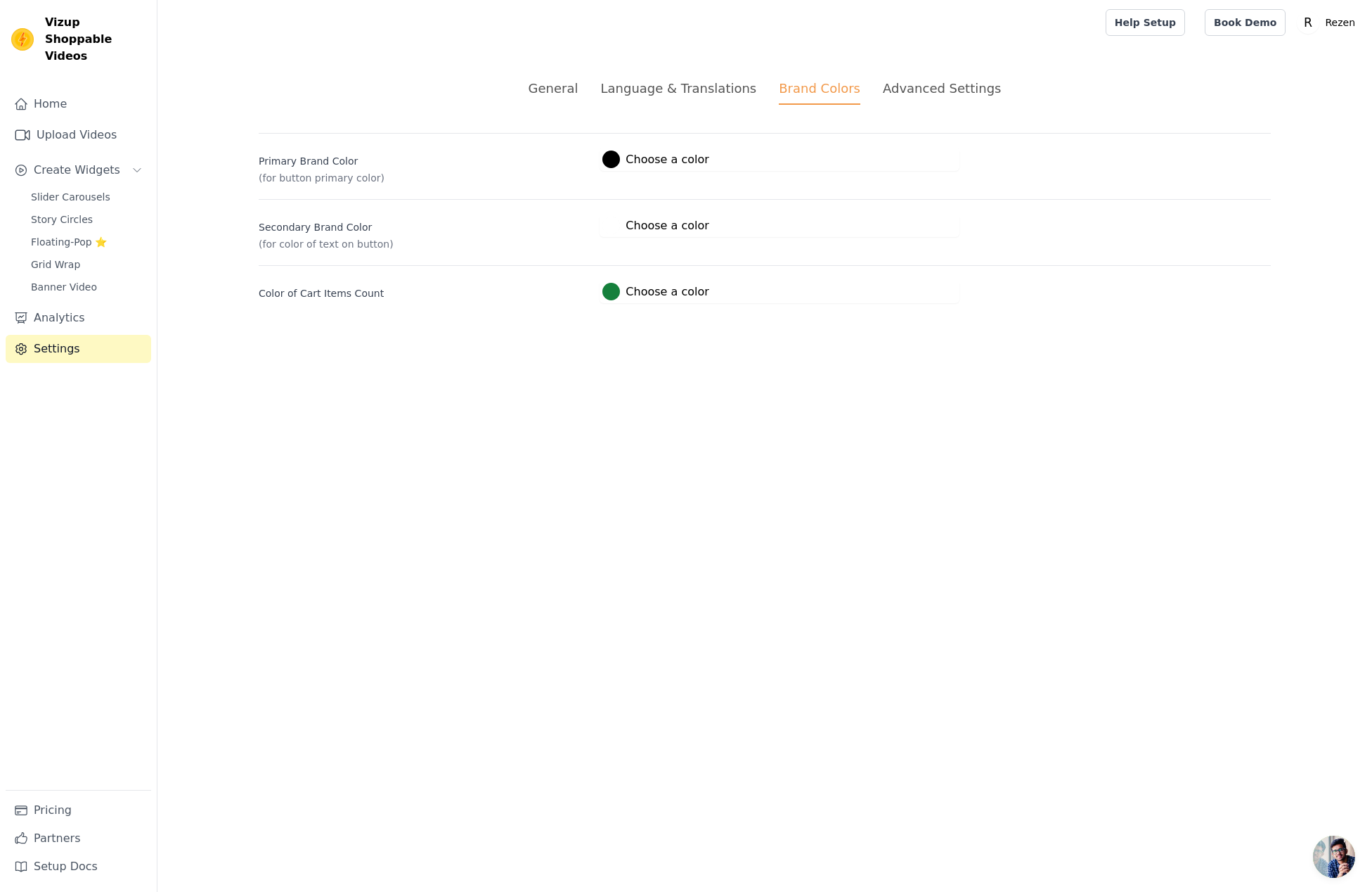
click at [935, 93] on div "Advanced Settings" at bounding box center [942, 87] width 118 height 19
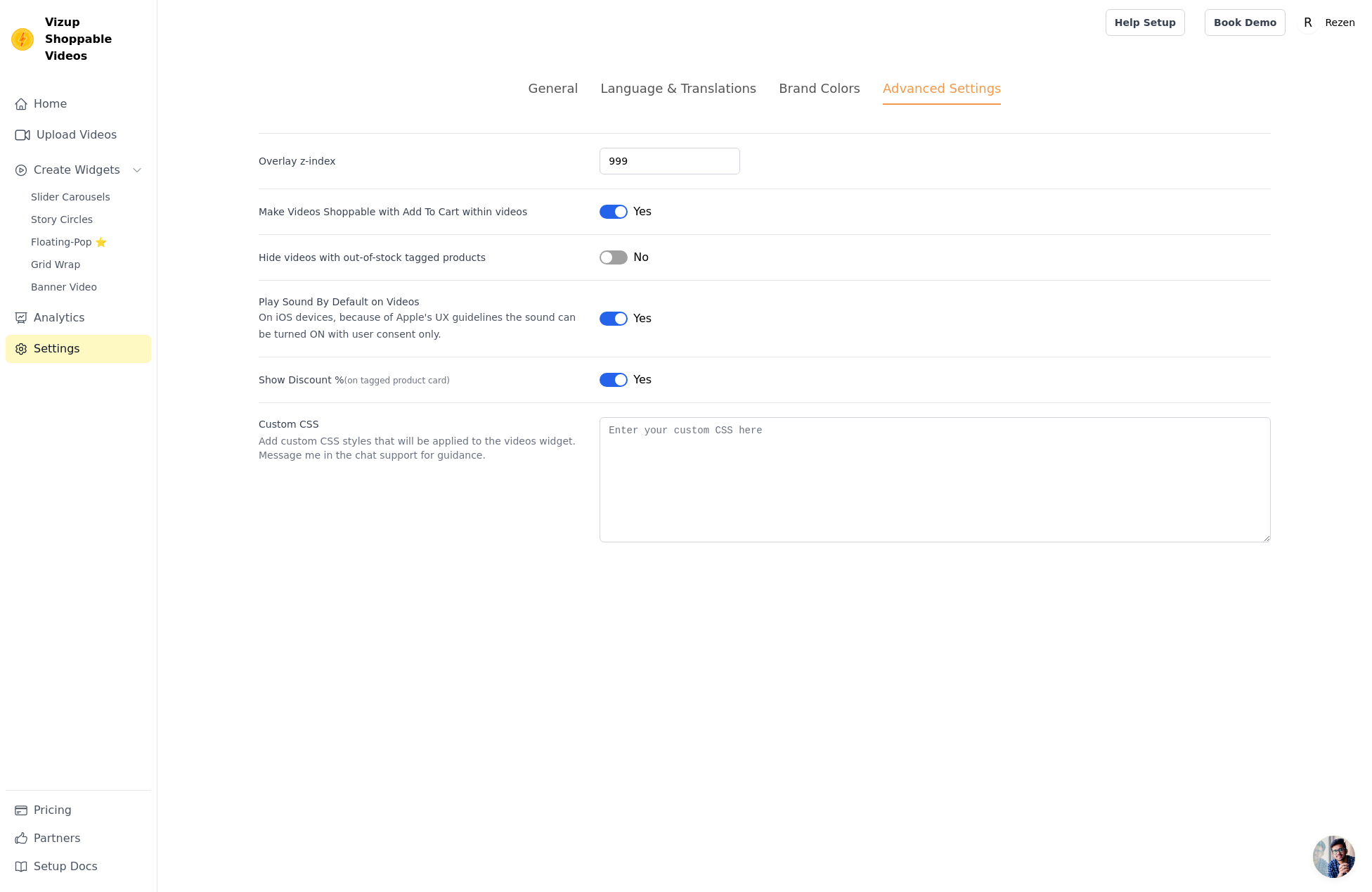
click at [551, 82] on div "General" at bounding box center [554, 87] width 50 height 19
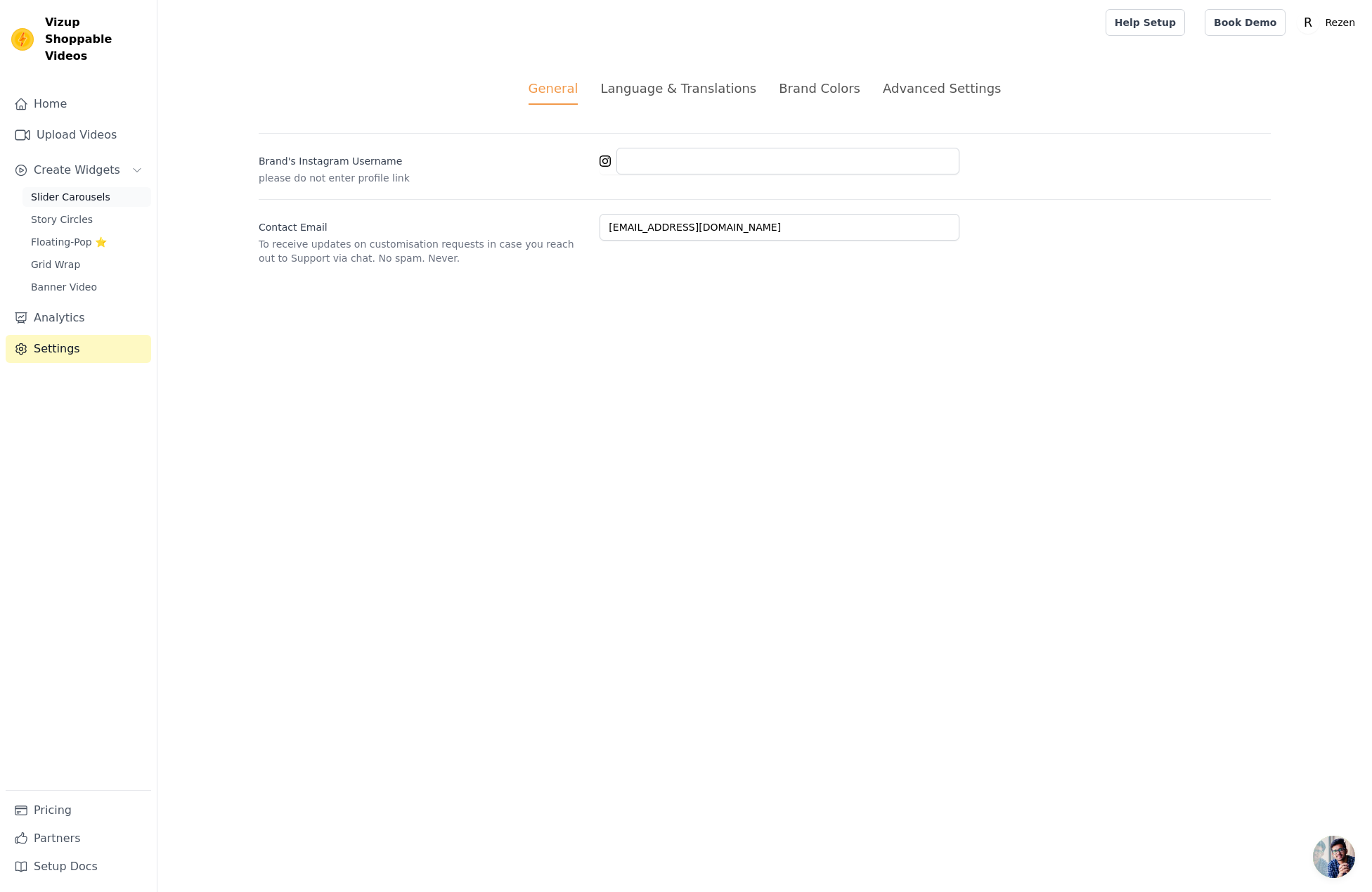
click at [75, 190] on span "Slider Carousels" at bounding box center [70, 196] width 79 height 14
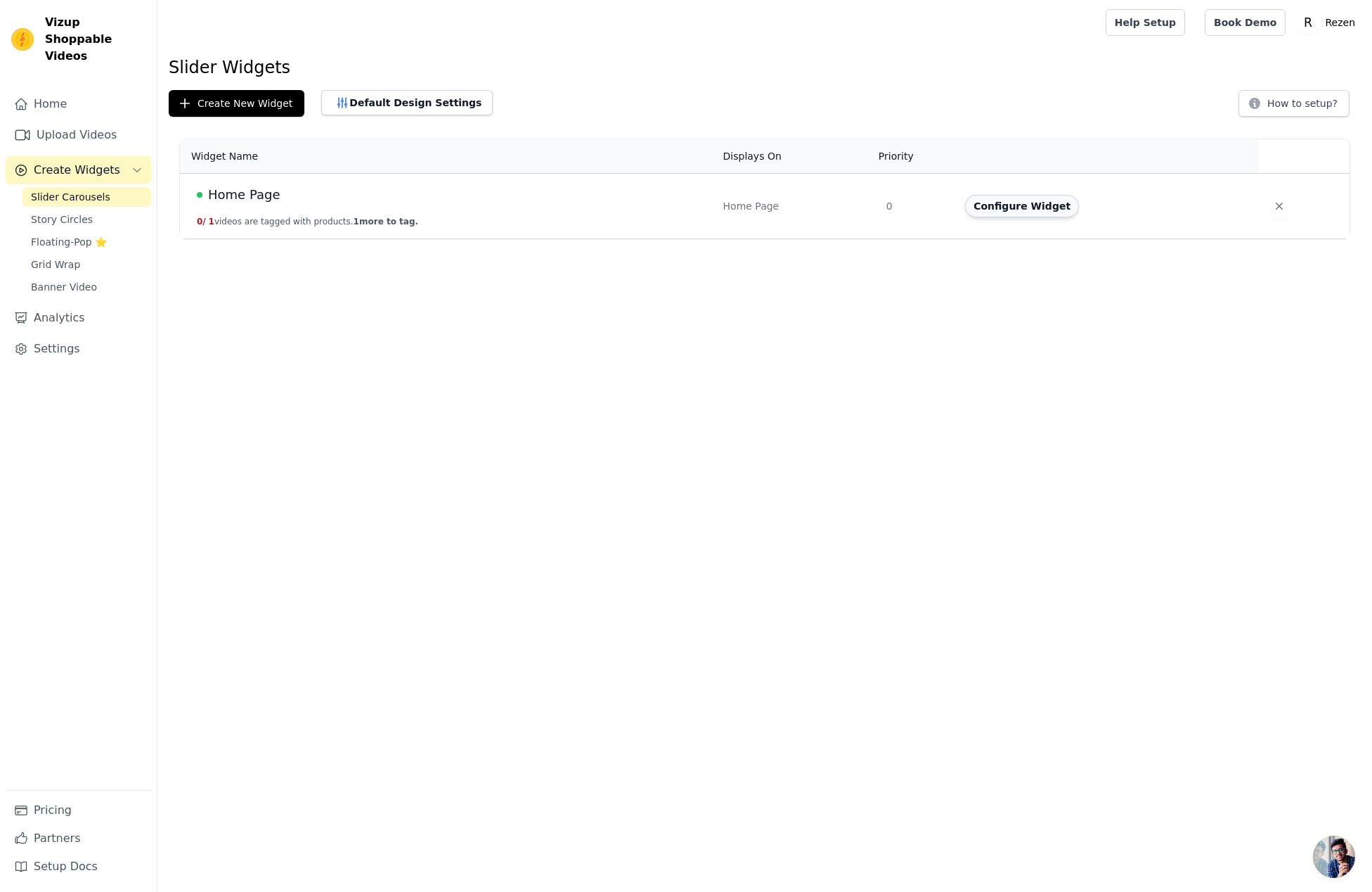
click at [1002, 205] on button "Configure Widget" at bounding box center [1022, 206] width 114 height 23
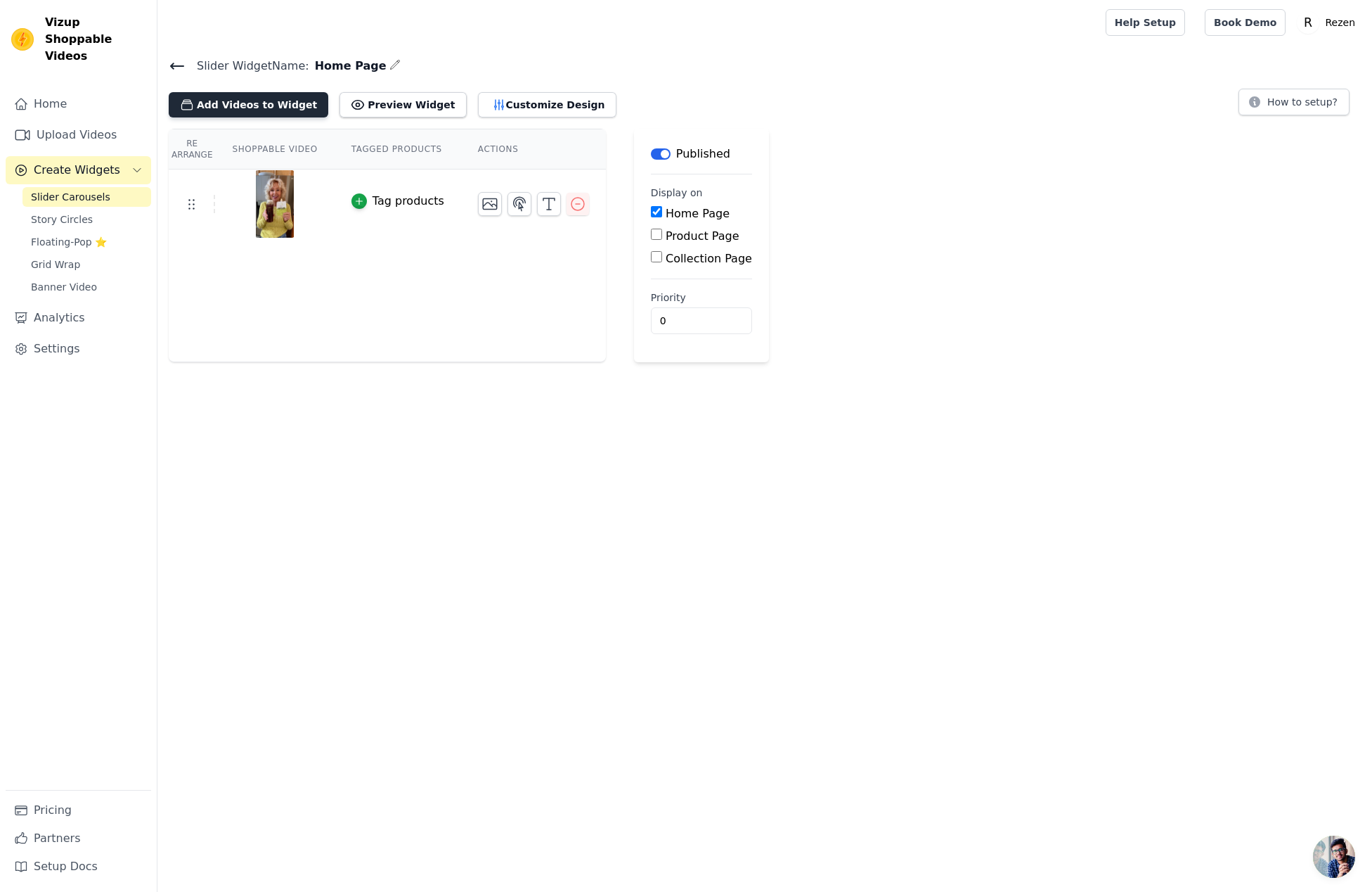
click at [247, 109] on button "Add Videos to Widget" at bounding box center [248, 105] width 160 height 25
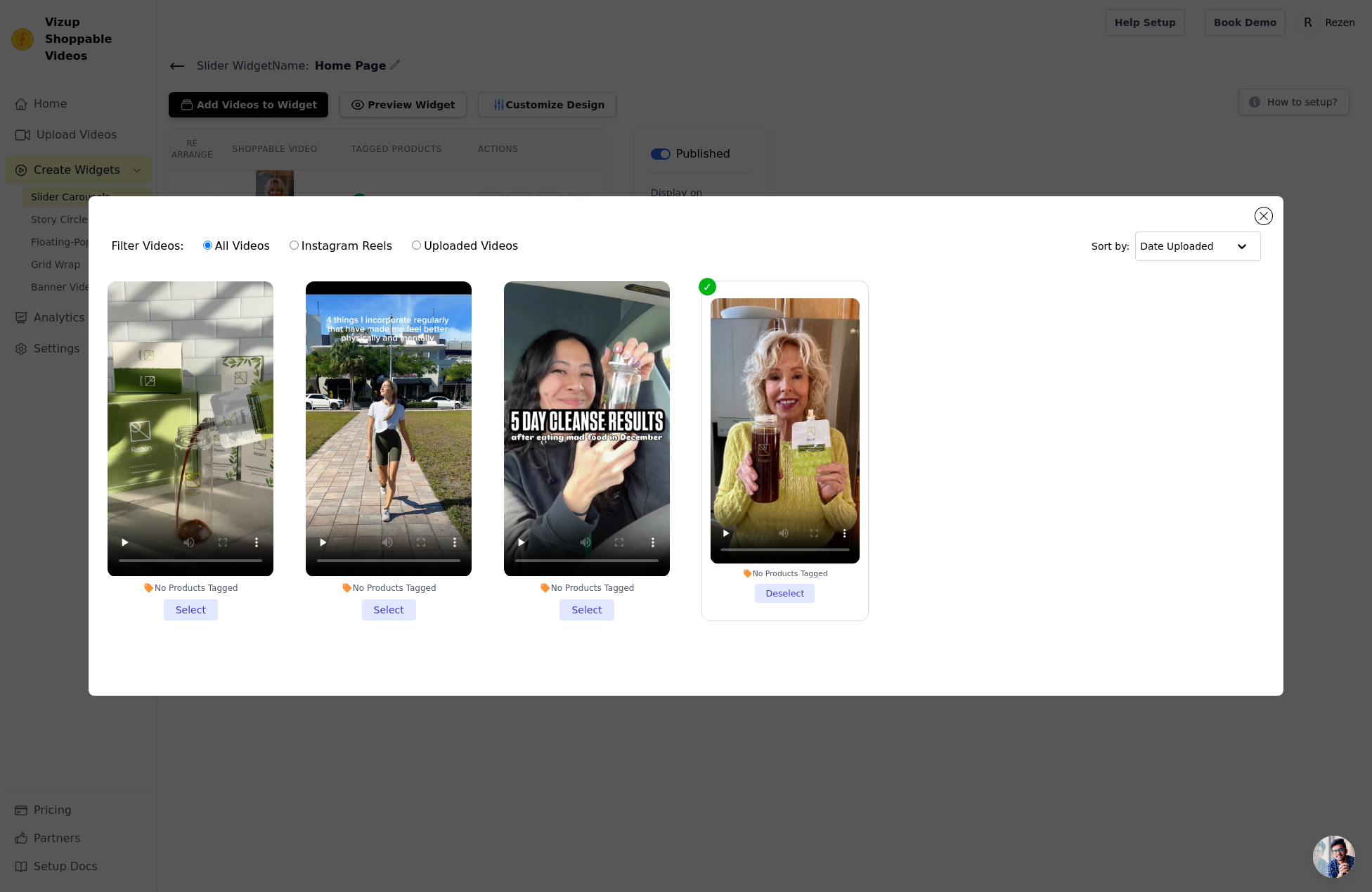
drag, startPoint x: 181, startPoint y: 613, endPoint x: 194, endPoint y: 614, distance: 13.0
click at [181, 613] on li "No Products Tagged Select" at bounding box center [190, 450] width 166 height 338
click at [0, 0] on input "No Products Tagged Select" at bounding box center [0, 0] width 0 height 0
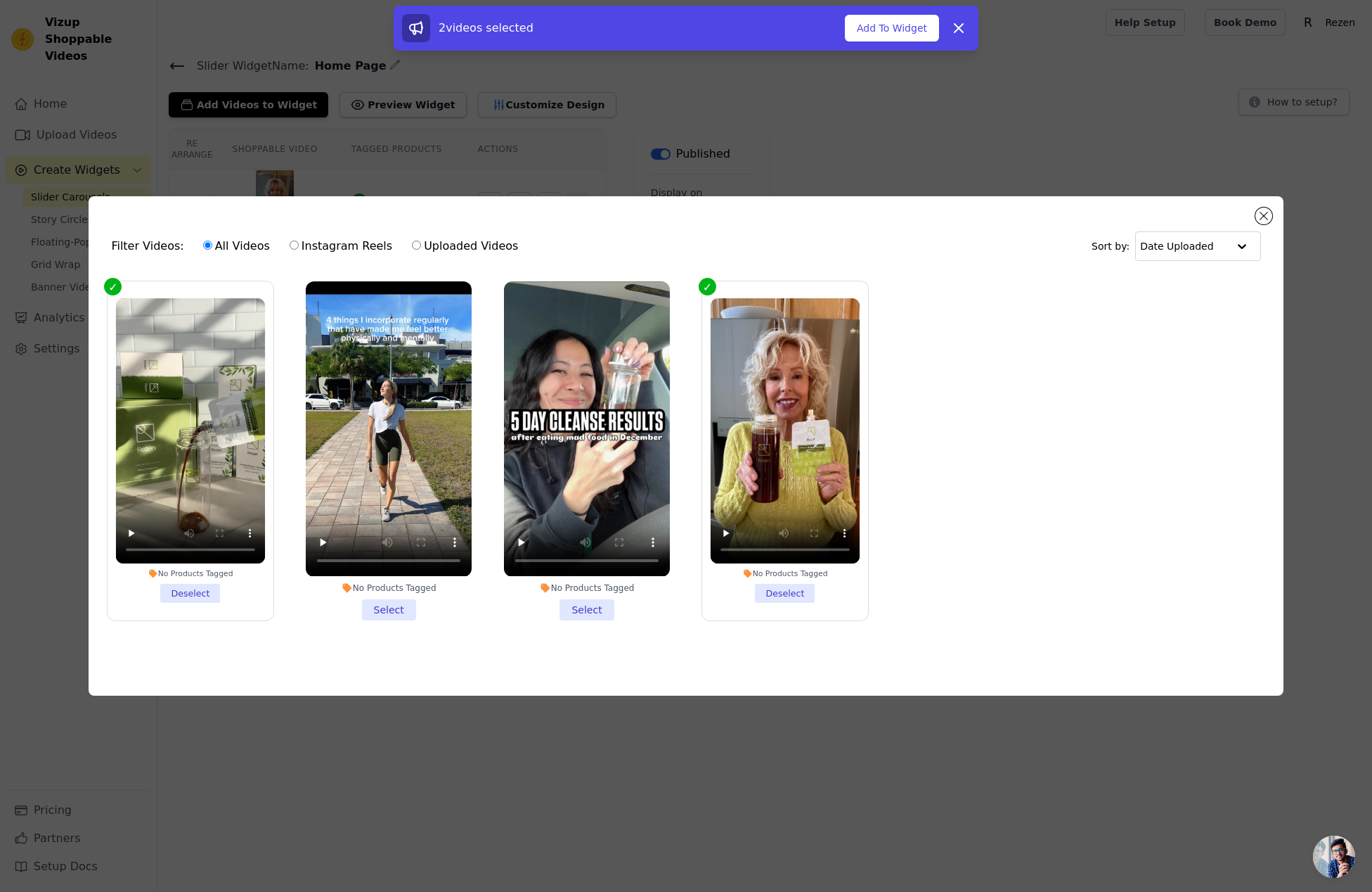
drag, startPoint x: 401, startPoint y: 604, endPoint x: 420, endPoint y: 606, distance: 19.1
click at [401, 604] on li "No Products Tagged Select" at bounding box center [389, 450] width 166 height 338
click at [0, 0] on input "No Products Tagged Select" at bounding box center [0, 0] width 0 height 0
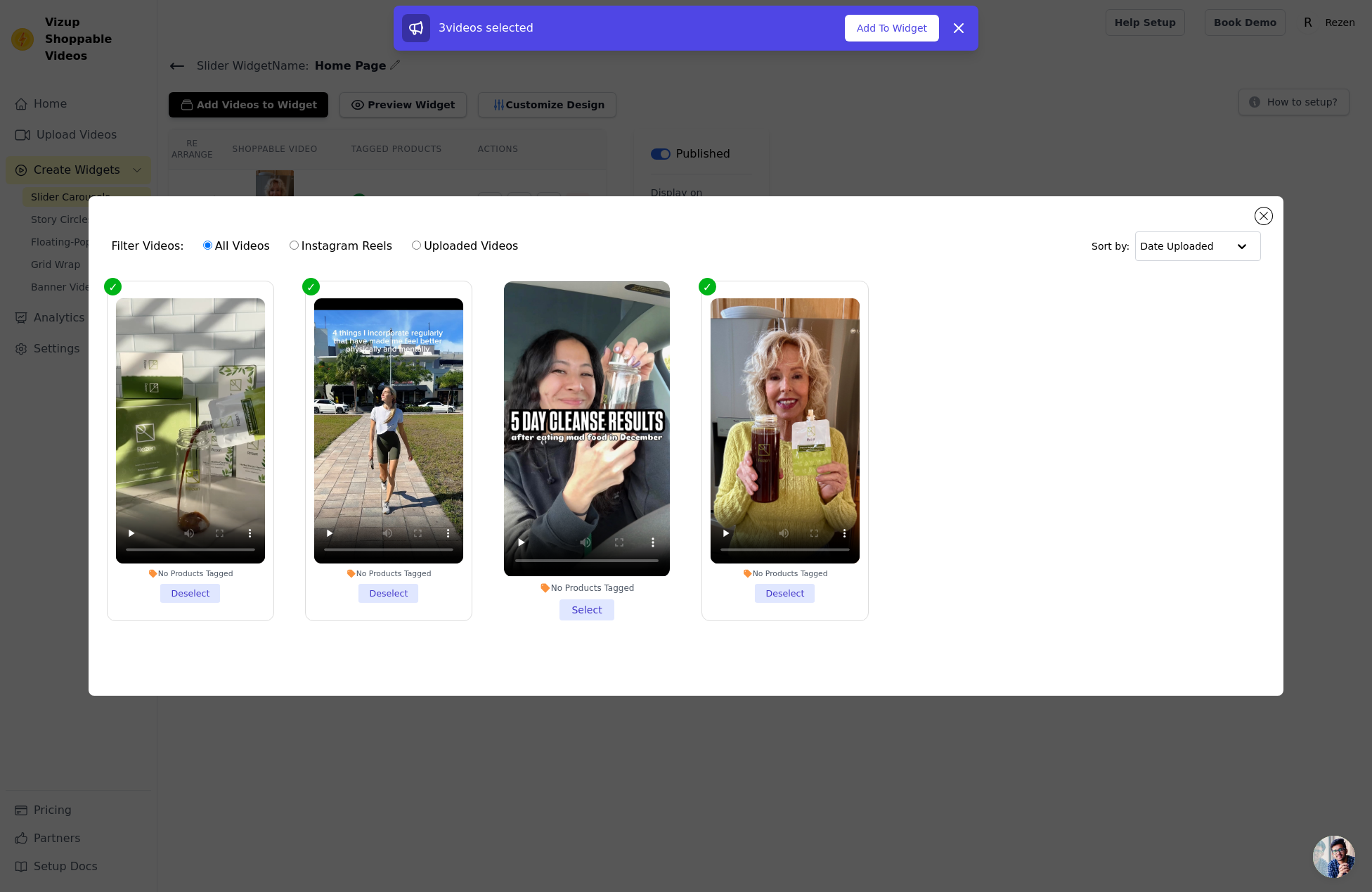
click at [566, 610] on li "No Products Tagged Select" at bounding box center [586, 450] width 166 height 338
click at [0, 0] on input "No Products Tagged Select" at bounding box center [0, 0] width 0 height 0
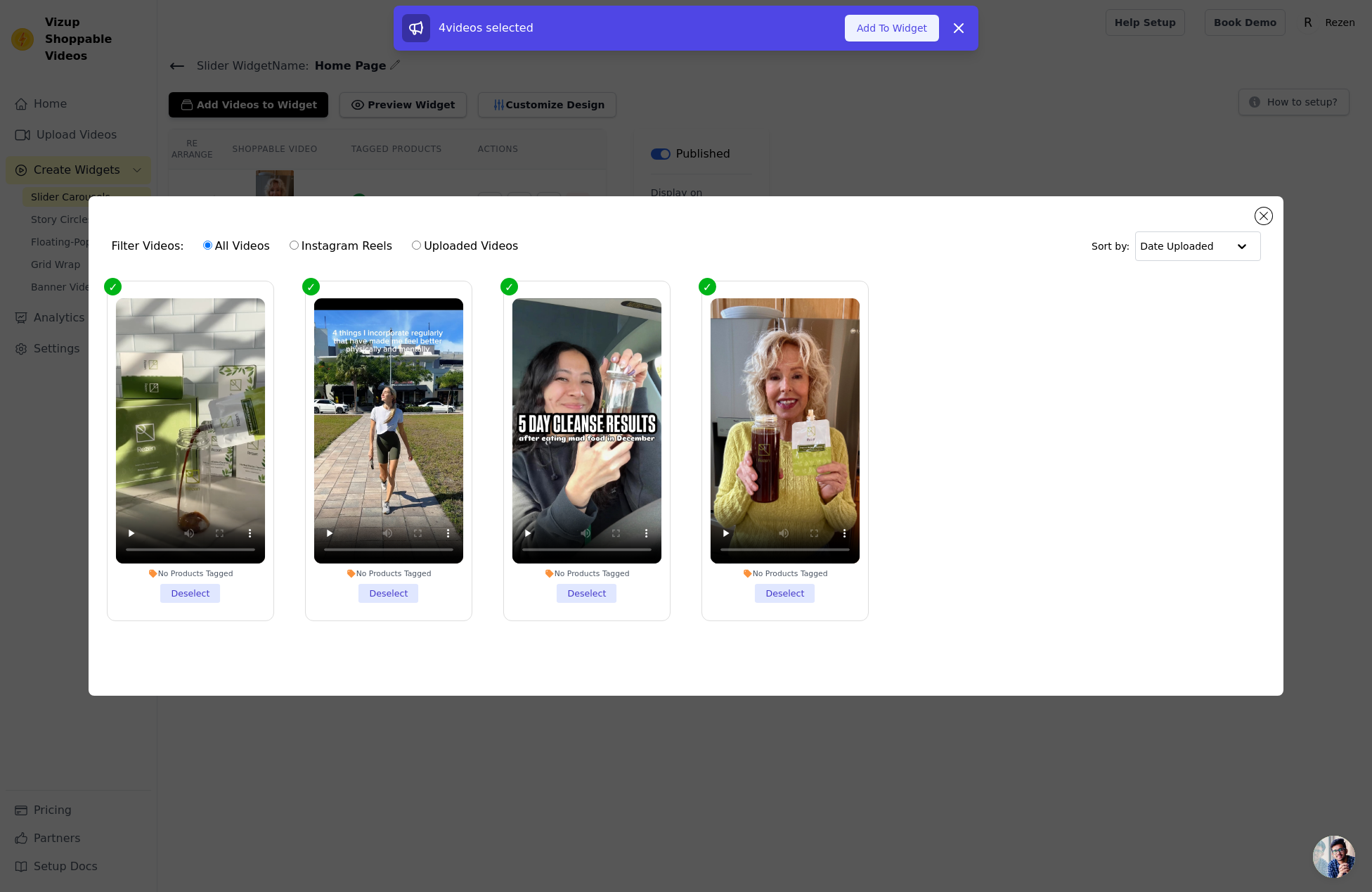
click at [891, 35] on button "Add To Widget" at bounding box center [892, 28] width 94 height 27
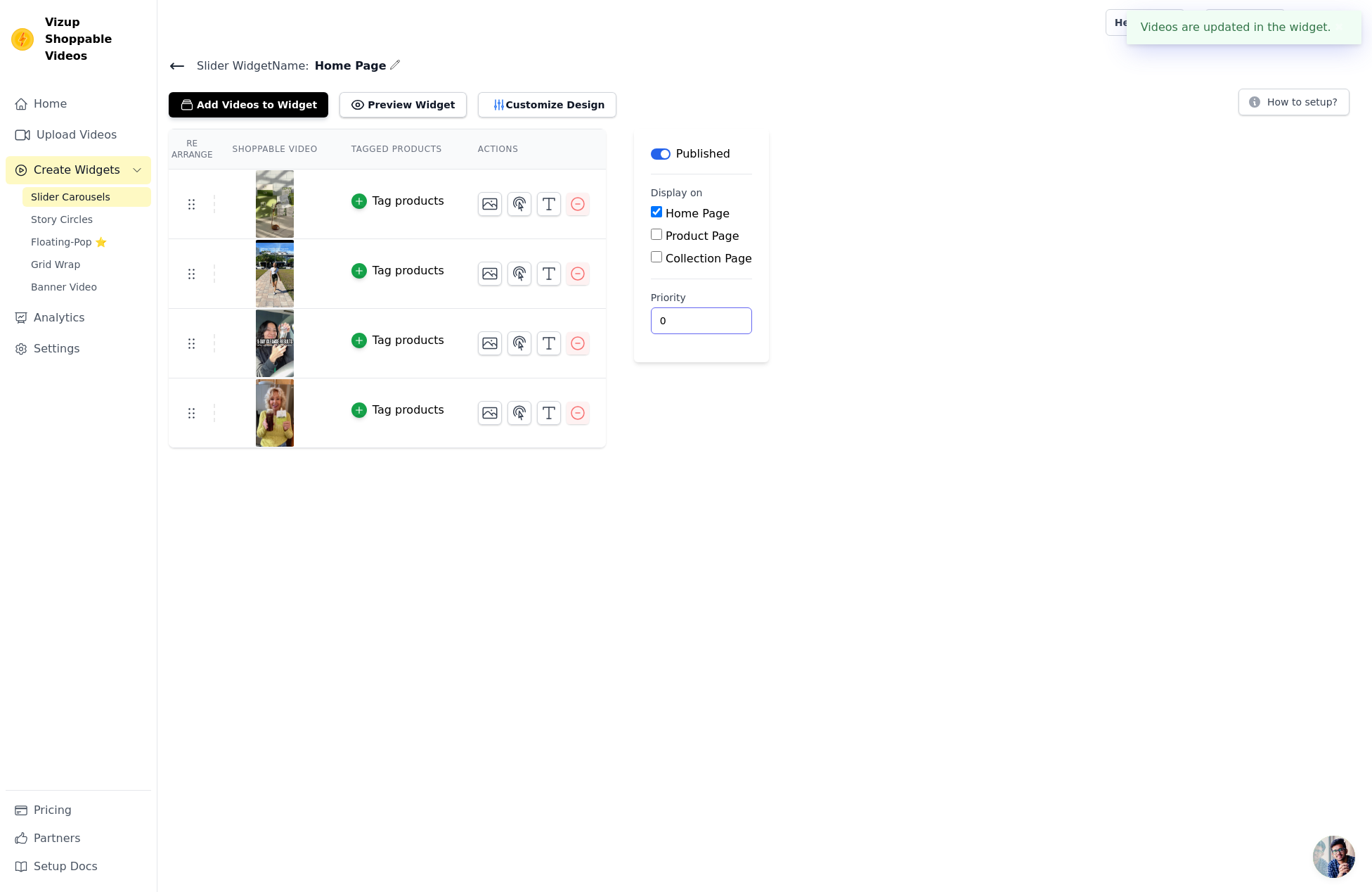
drag, startPoint x: 961, startPoint y: 348, endPoint x: 762, endPoint y: 391, distance: 203.6
click at [961, 348] on div "Re Arrange Shoppable Video Tagged Products Actions Tag products Tag products Ta…" at bounding box center [765, 288] width 1215 height 319
click at [909, 392] on div "Re Arrange Shoppable Video Tagged Products Actions Tag products Tag products Ta…" at bounding box center [765, 288] width 1215 height 319
click at [820, 356] on div "Re Arrange Shoppable Video Tagged Products Actions Tag products Tag products Ta…" at bounding box center [765, 288] width 1215 height 319
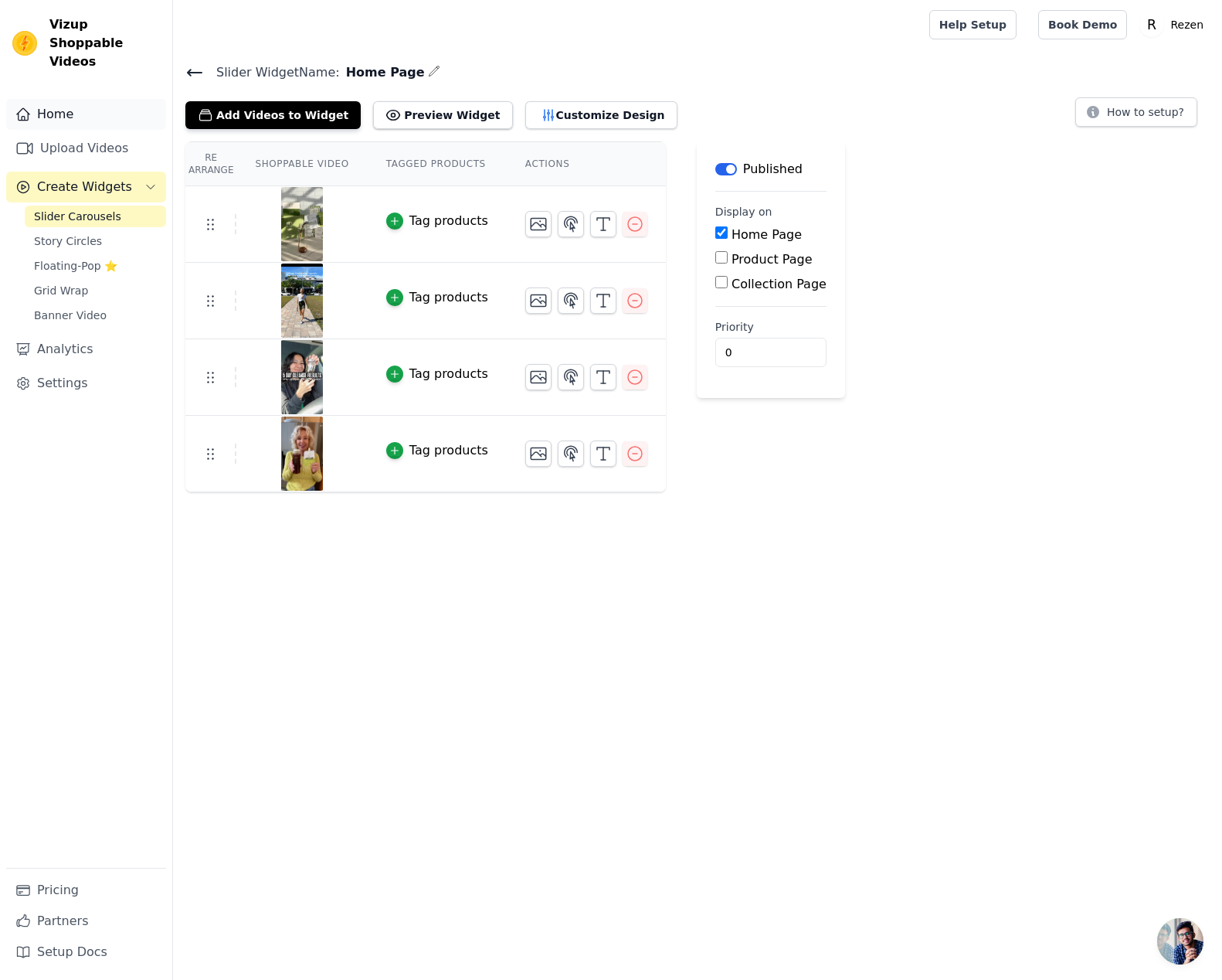
click at [79, 99] on link "Home" at bounding box center [86, 114] width 160 height 31
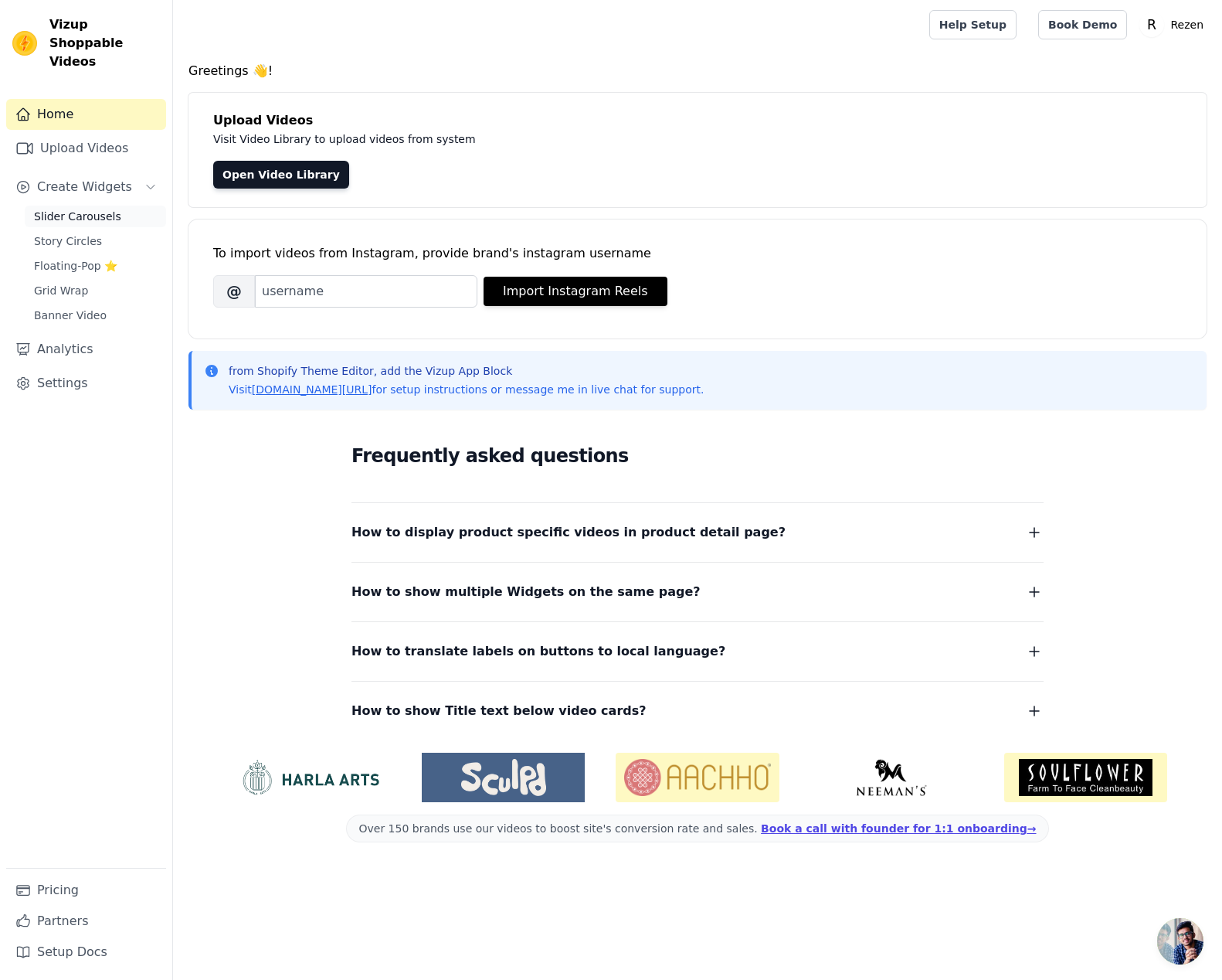
click at [87, 208] on span "Slider Carousels" at bounding box center [77, 215] width 87 height 15
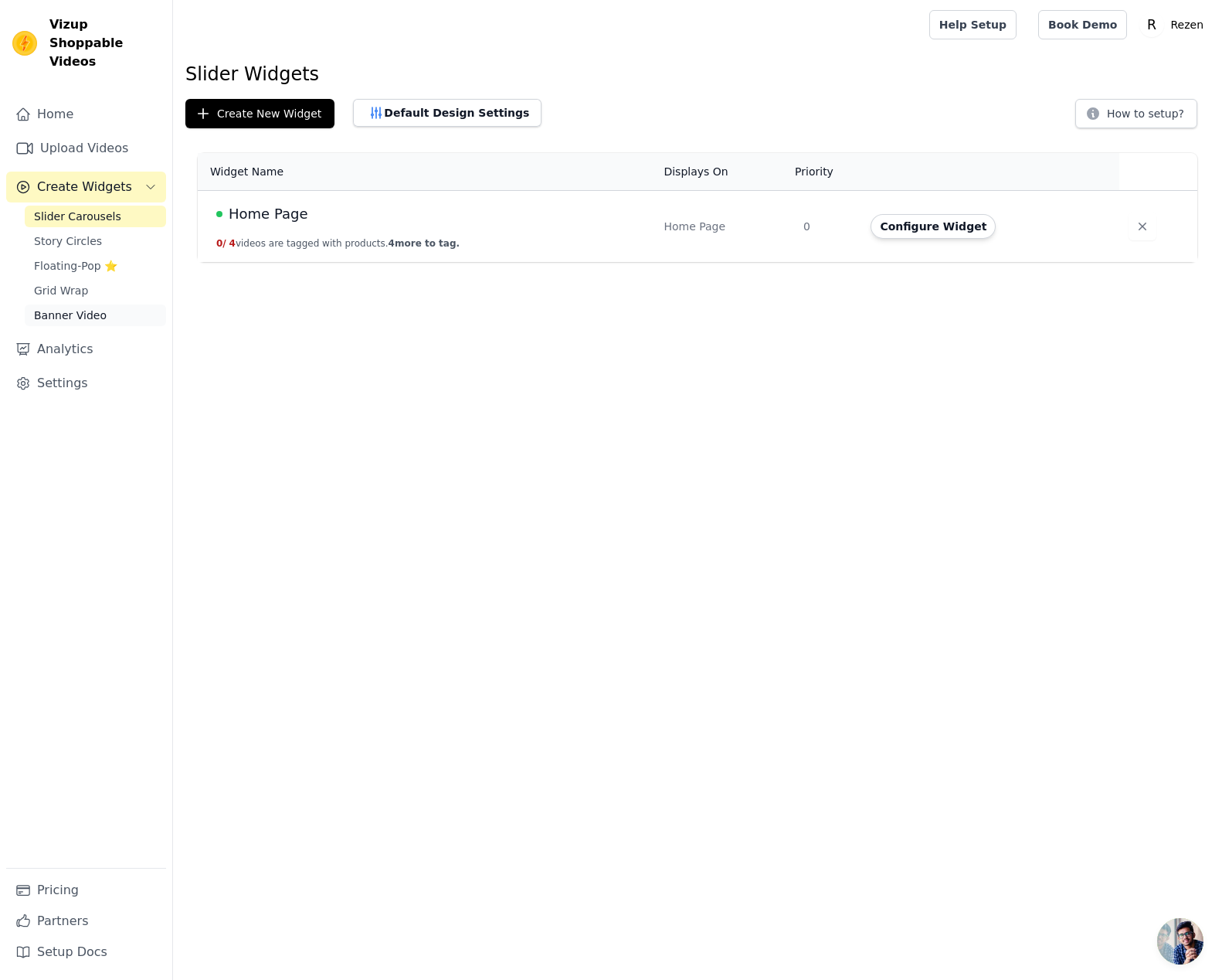
click at [109, 304] on link "Banner Video" at bounding box center [95, 315] width 142 height 21
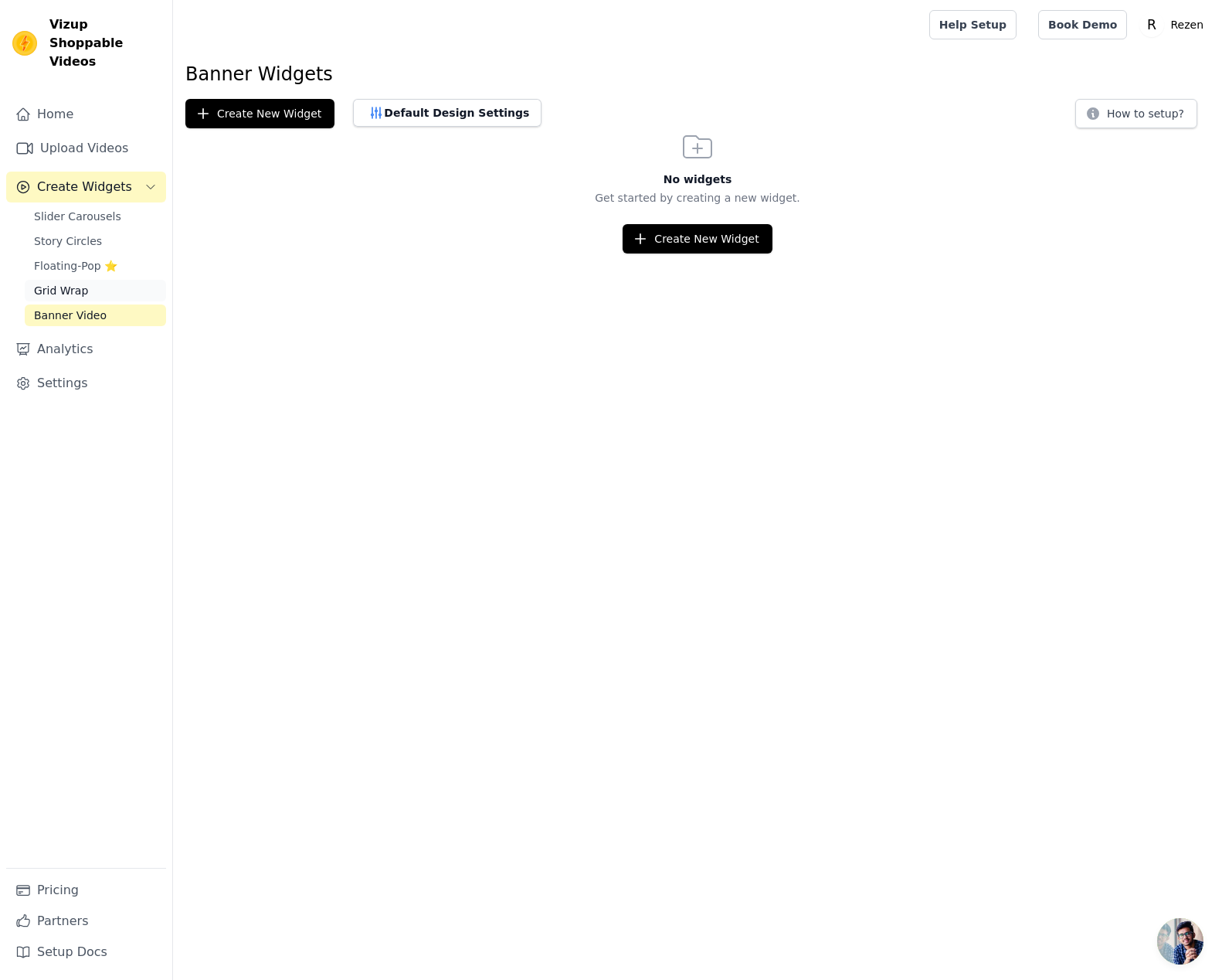
click at [98, 279] on link "Grid Wrap" at bounding box center [95, 290] width 142 height 21
click at [58, 208] on span "Slider Carousels" at bounding box center [77, 215] width 87 height 15
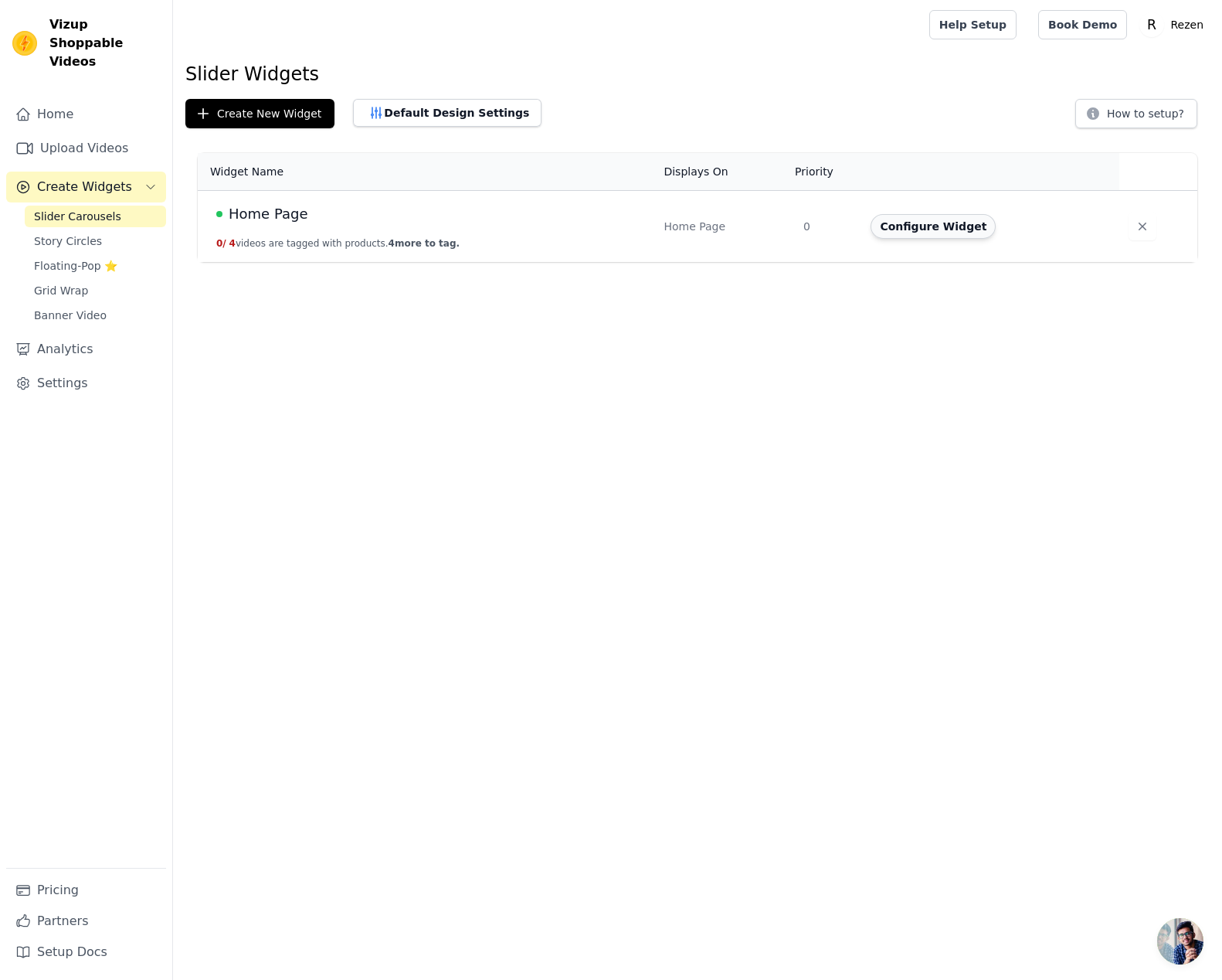
click at [944, 229] on button "Configure Widget" at bounding box center [933, 226] width 125 height 25
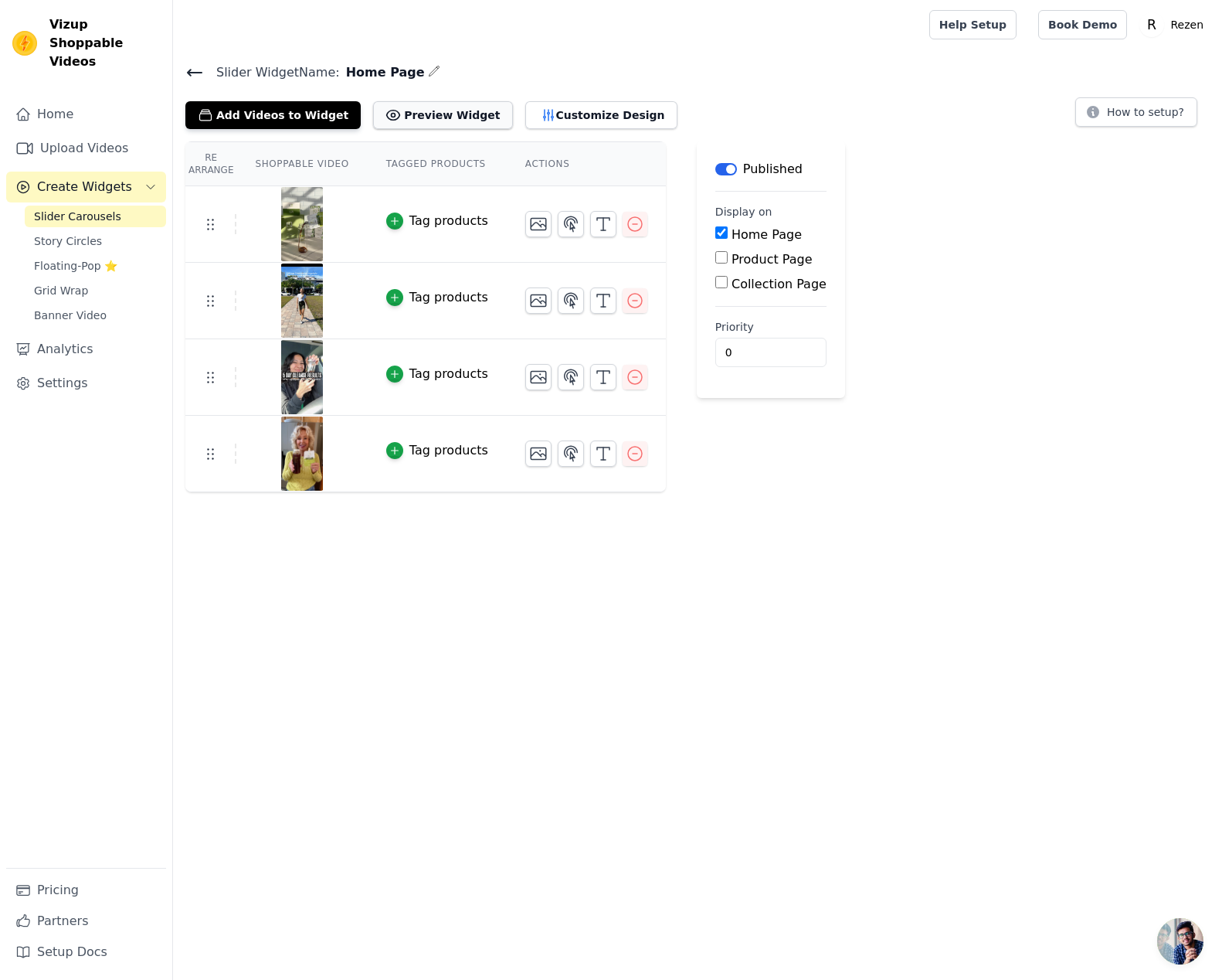
click at [407, 123] on button "Preview Widget" at bounding box center [442, 115] width 139 height 28
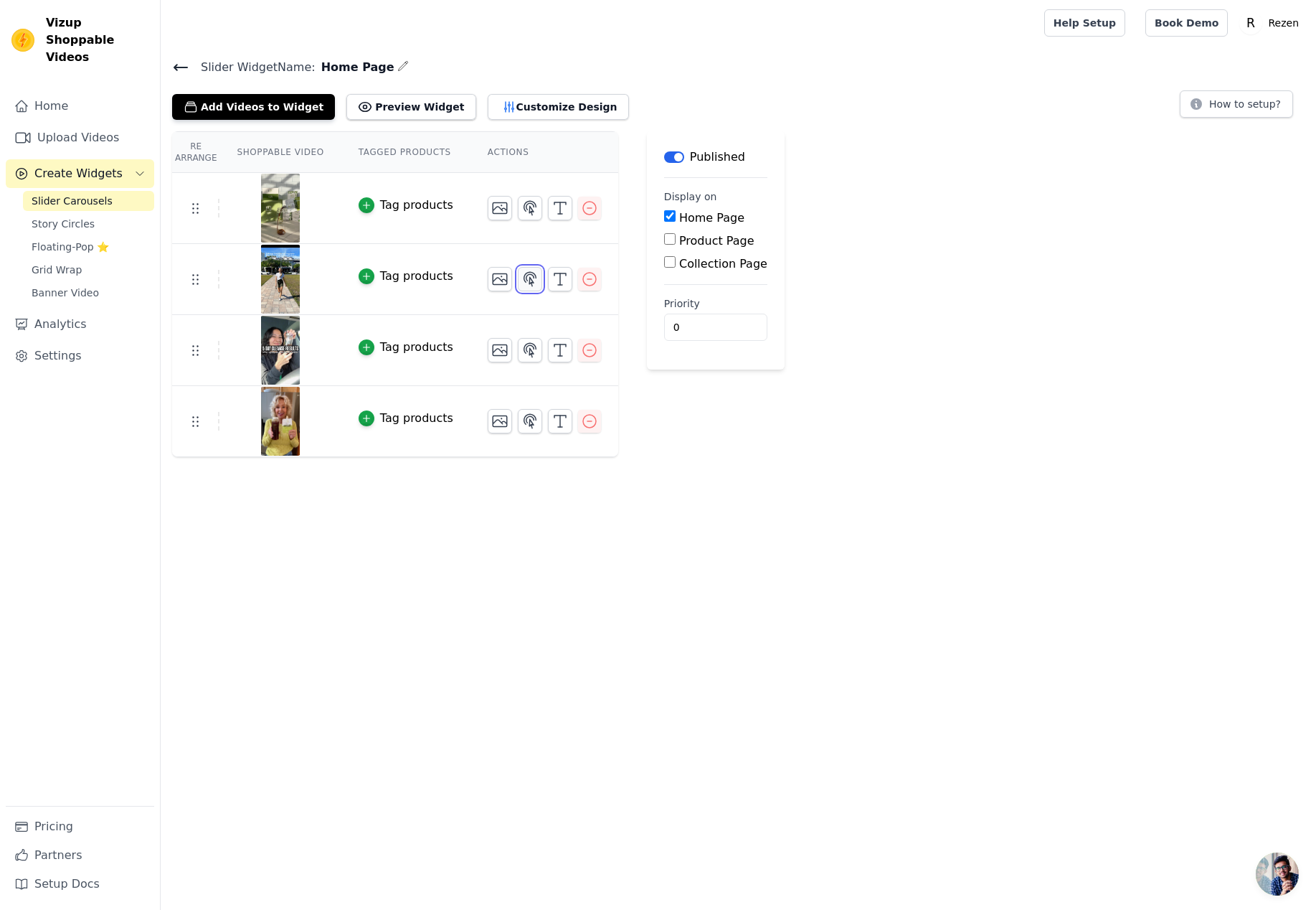
click at [522, 289] on button "button" at bounding box center [530, 279] width 25 height 25
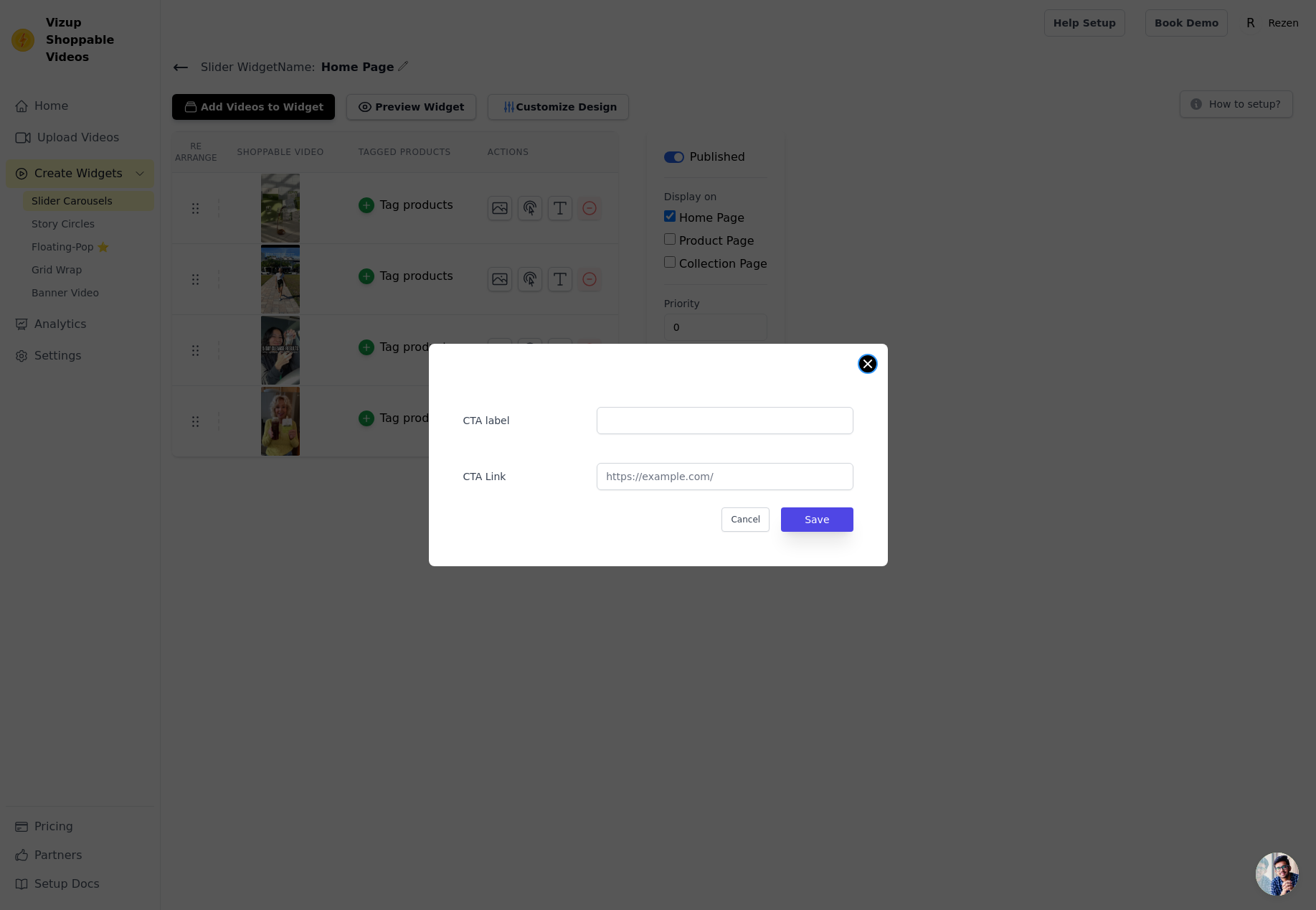
click at [862, 363] on button "Close modal" at bounding box center [867, 364] width 17 height 17
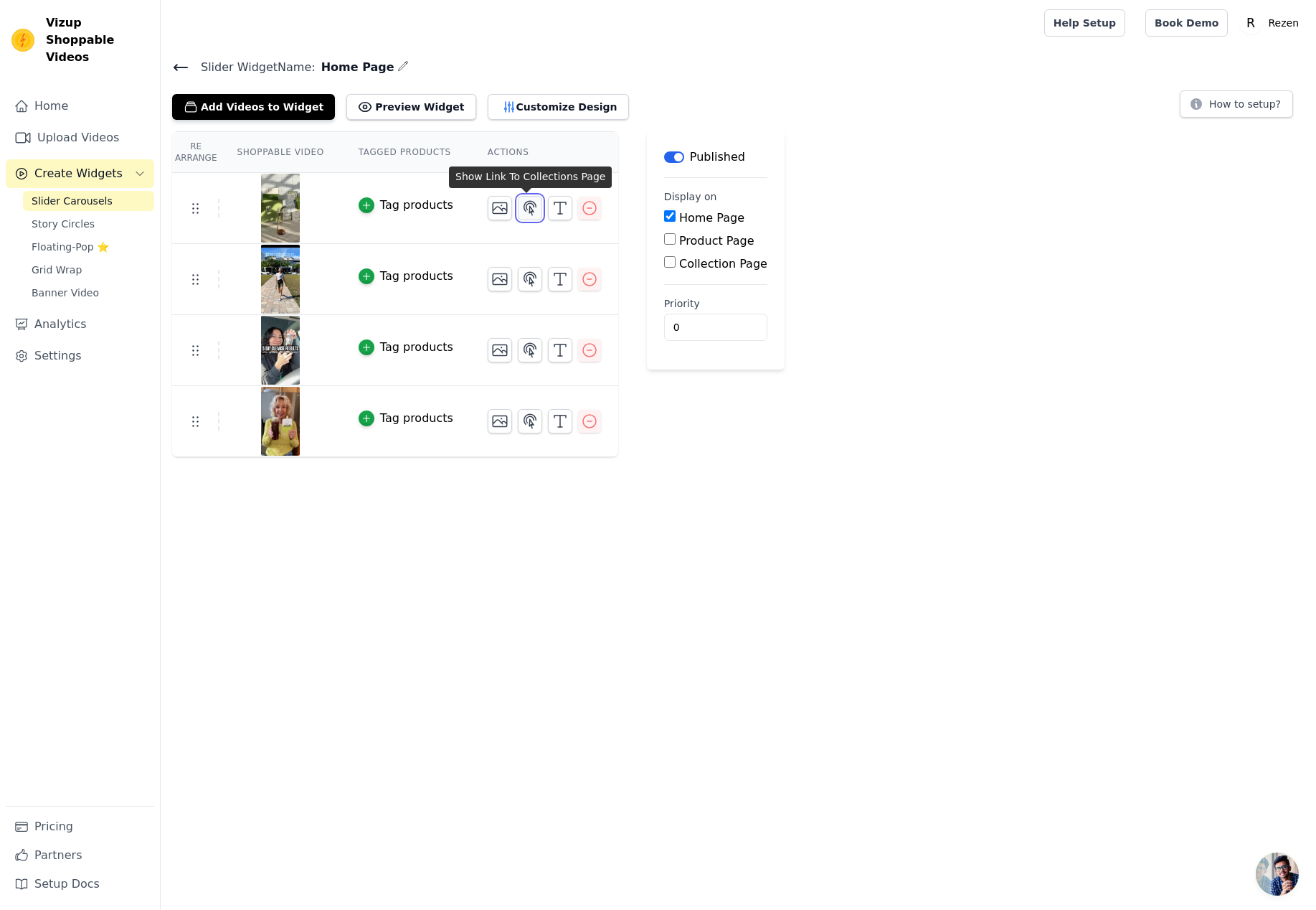
click at [524, 204] on icon "button" at bounding box center [530, 207] width 17 height 17
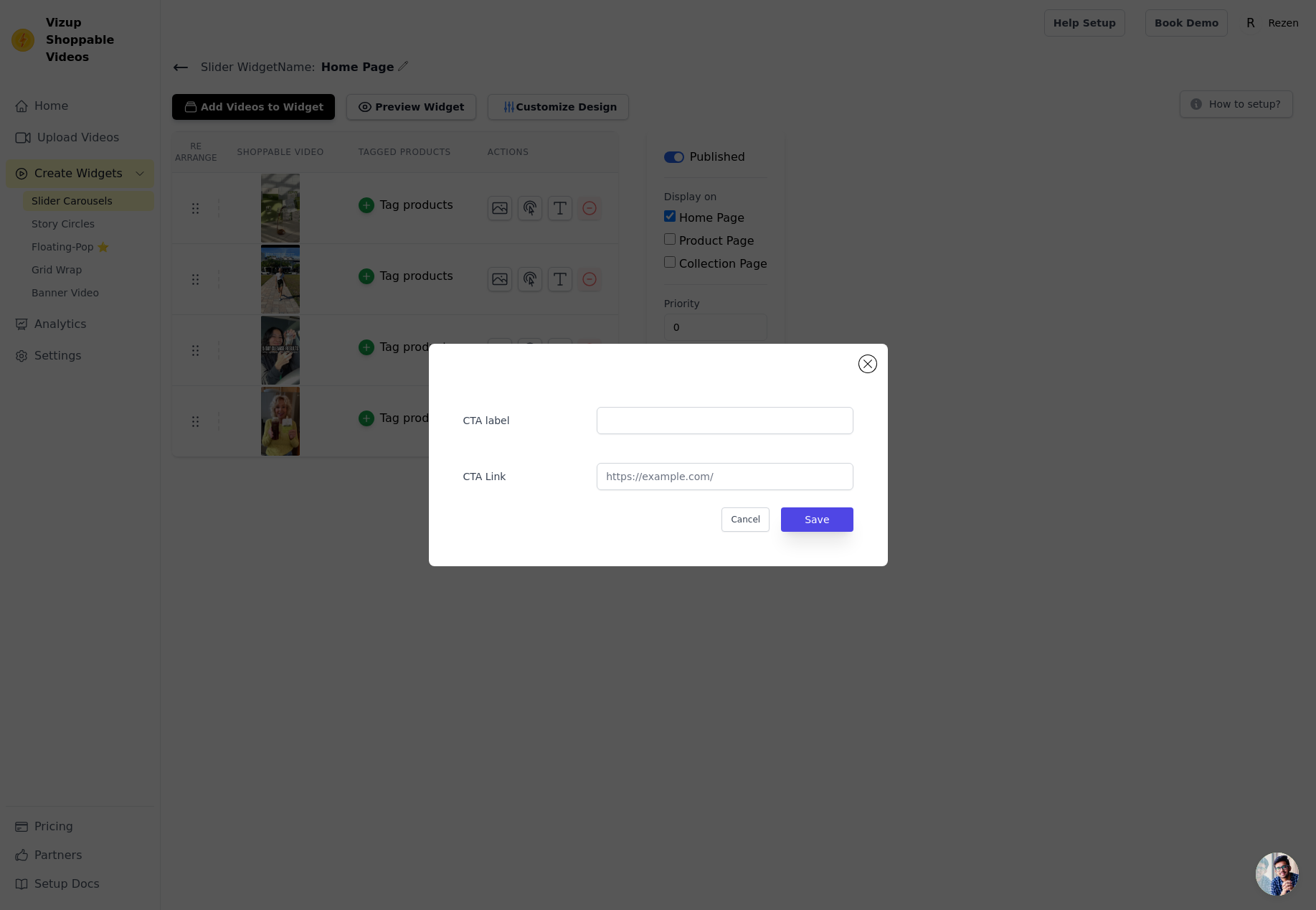
click at [813, 399] on div "CTA label" at bounding box center [658, 413] width 390 height 41
click at [798, 426] on input "text" at bounding box center [725, 420] width 256 height 27
click at [871, 362] on button "Close modal" at bounding box center [867, 364] width 17 height 17
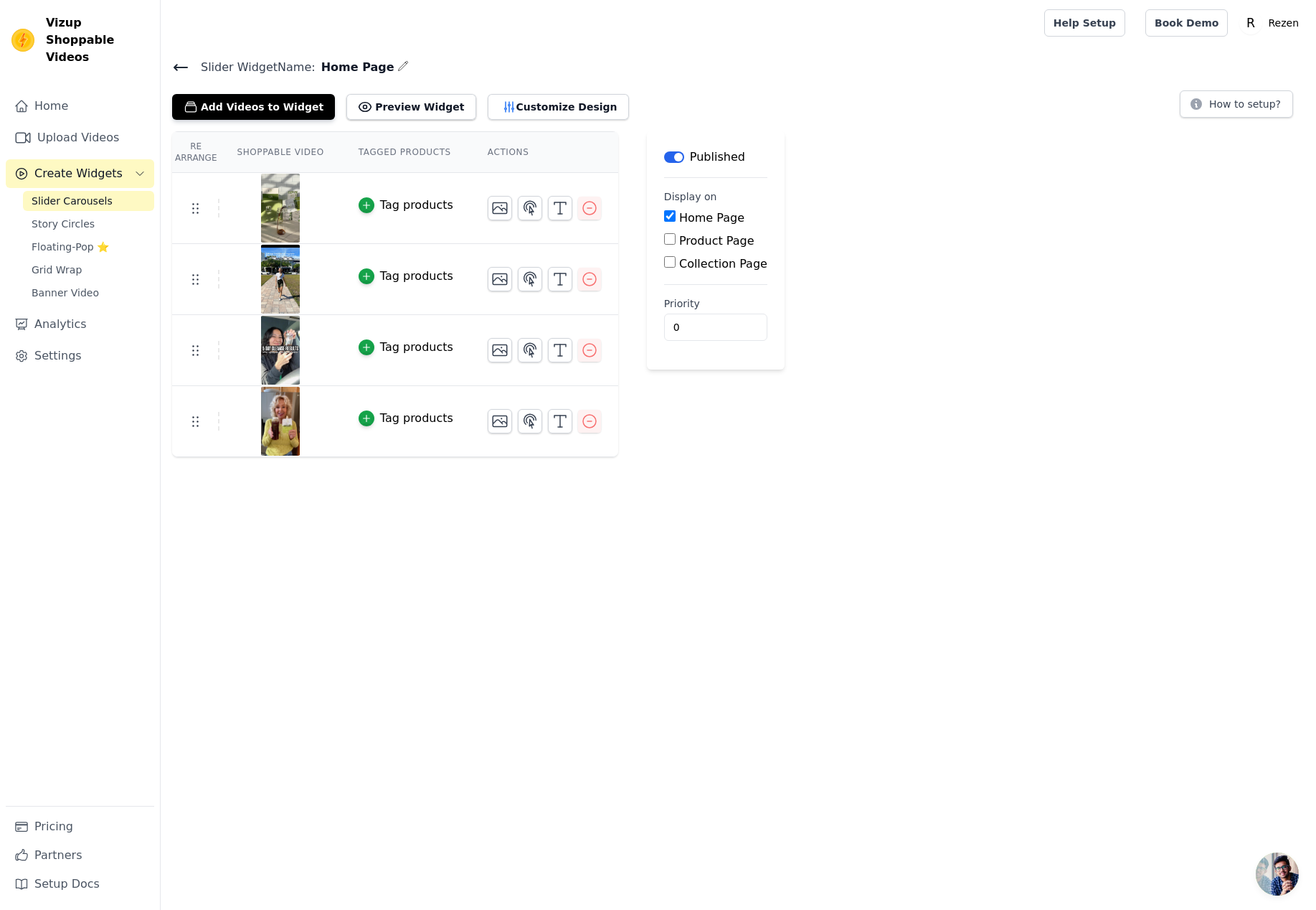
click at [850, 393] on div "Re Arrange Shoppable Video Tagged Products Actions Tag products Tag products Ta…" at bounding box center [738, 294] width 1155 height 326
click at [536, 421] on button "button" at bounding box center [530, 422] width 25 height 25
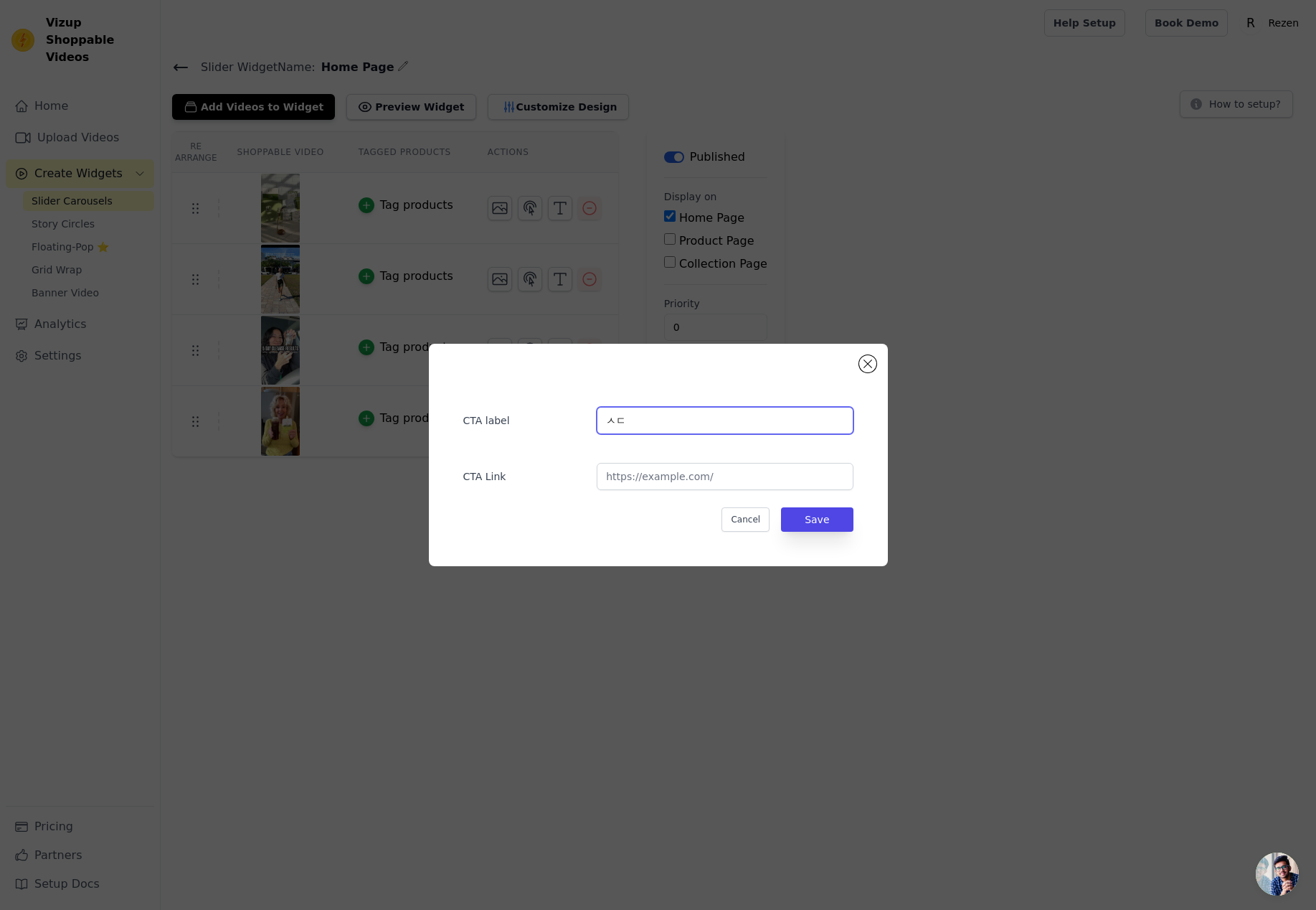
click at [648, 426] on input "ㅅㄷ" at bounding box center [725, 420] width 256 height 27
type input "test"
paste input "https://gnasolutions.com.au/"
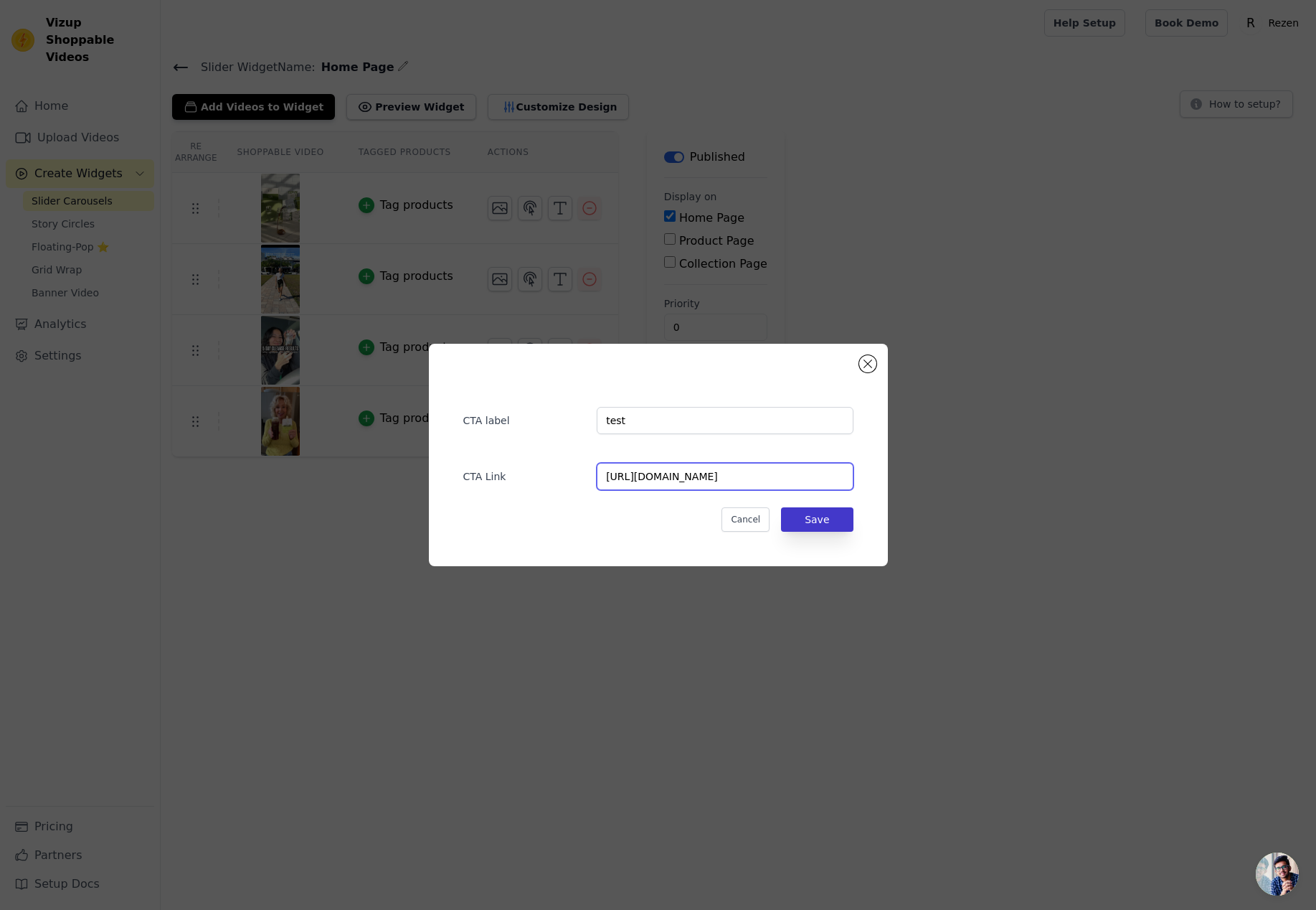
type input "https://gnasolutions.com.au/"
click at [825, 518] on button "Save" at bounding box center [816, 520] width 72 height 25
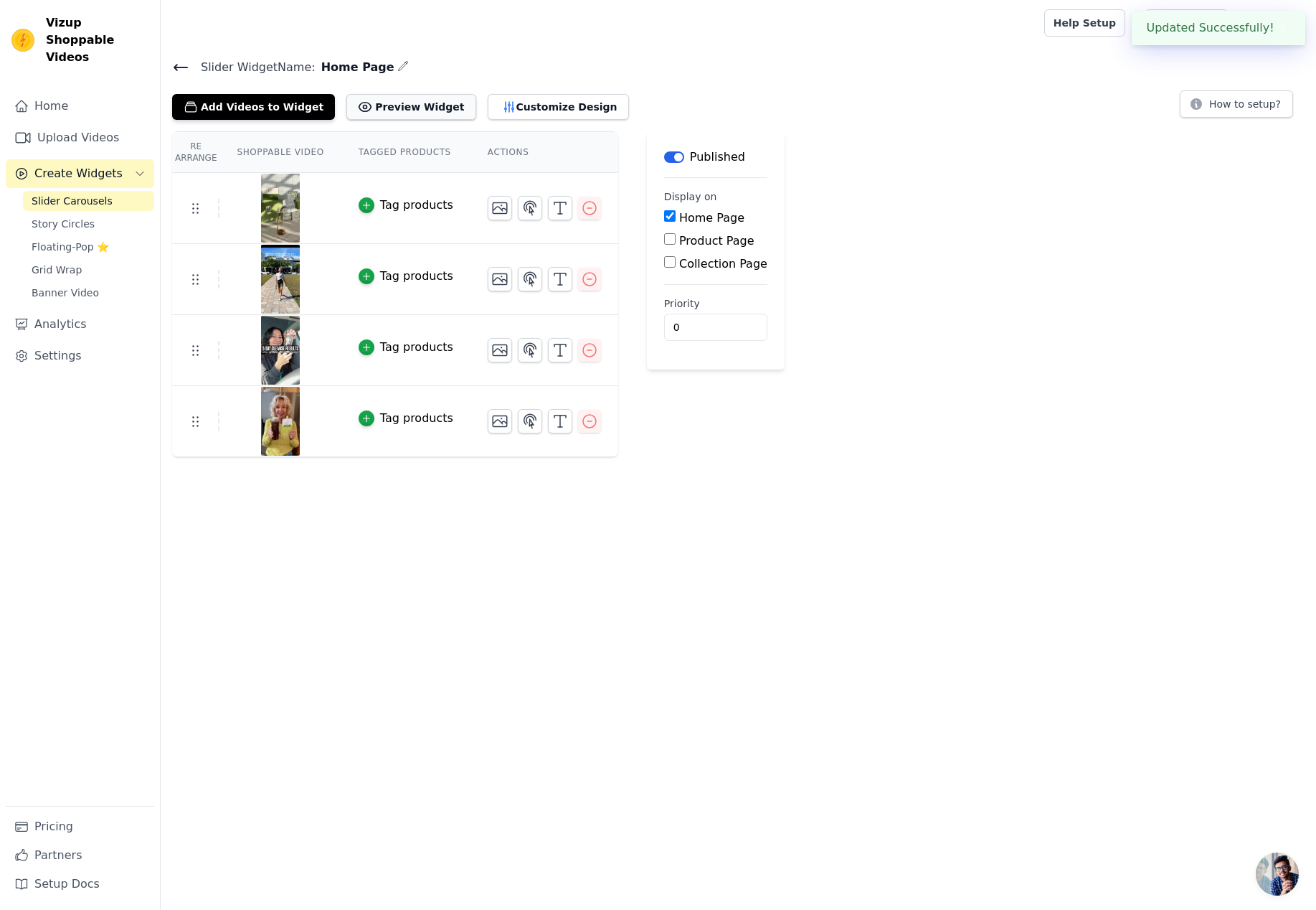
click at [401, 100] on button "Preview Widget" at bounding box center [411, 107] width 129 height 26
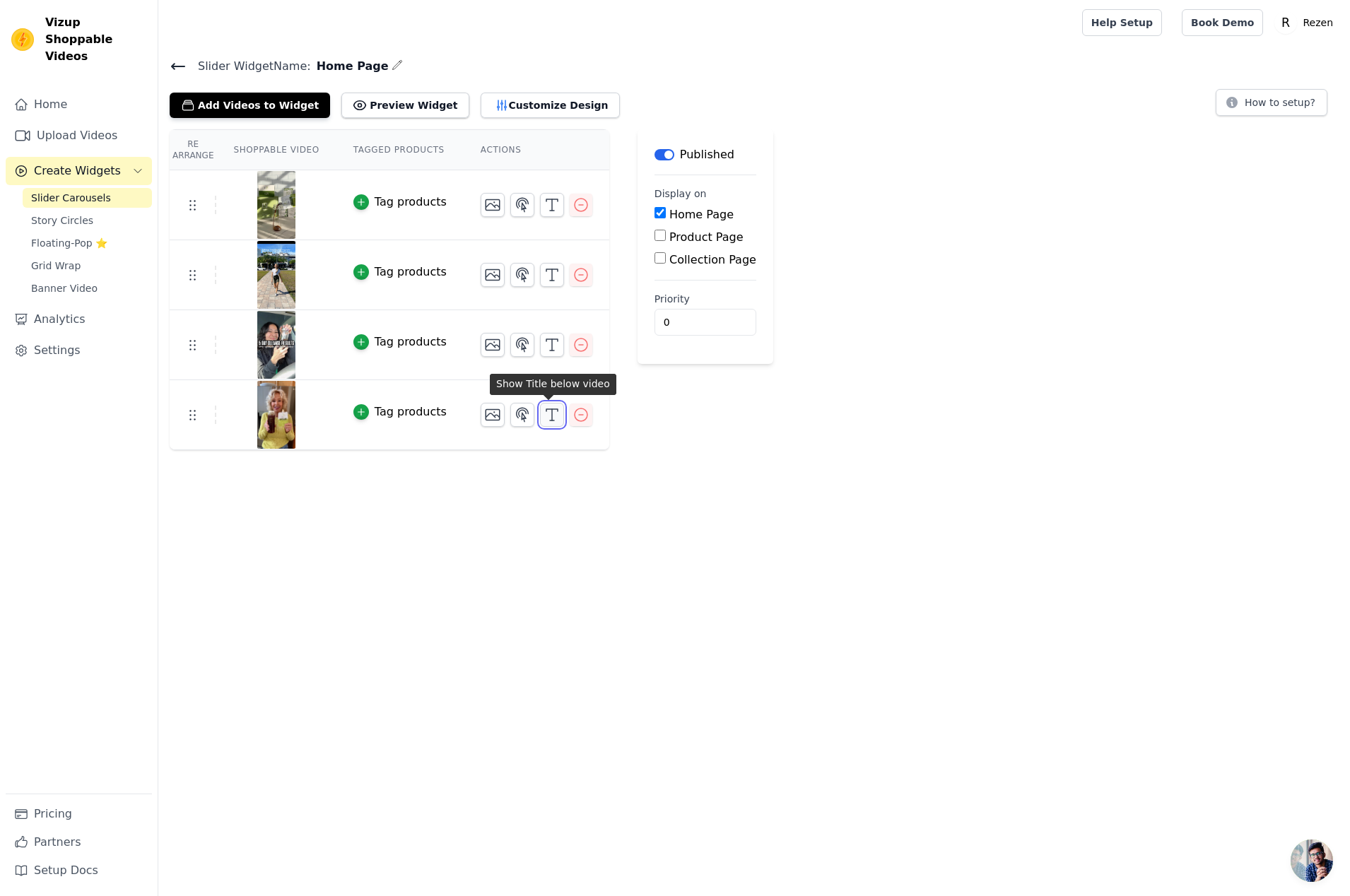
click at [545, 417] on icon "button" at bounding box center [551, 414] width 17 height 17
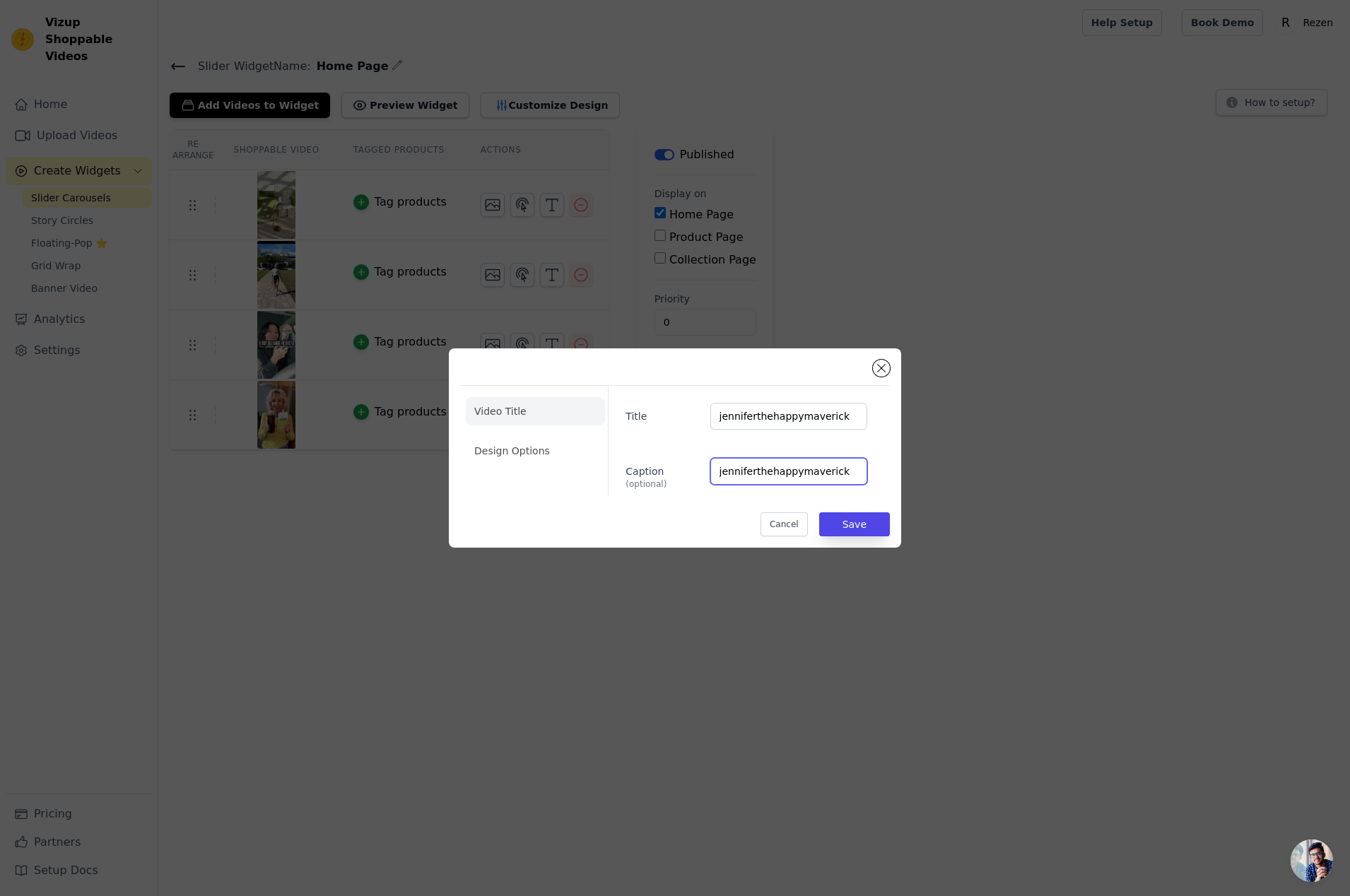
drag, startPoint x: 755, startPoint y: 462, endPoint x: 763, endPoint y: 463, distance: 8.1
click at [755, 462] on input "jenniferthehappymaverick" at bounding box center [788, 470] width 157 height 27
click at [511, 441] on li "Design Options" at bounding box center [535, 450] width 139 height 28
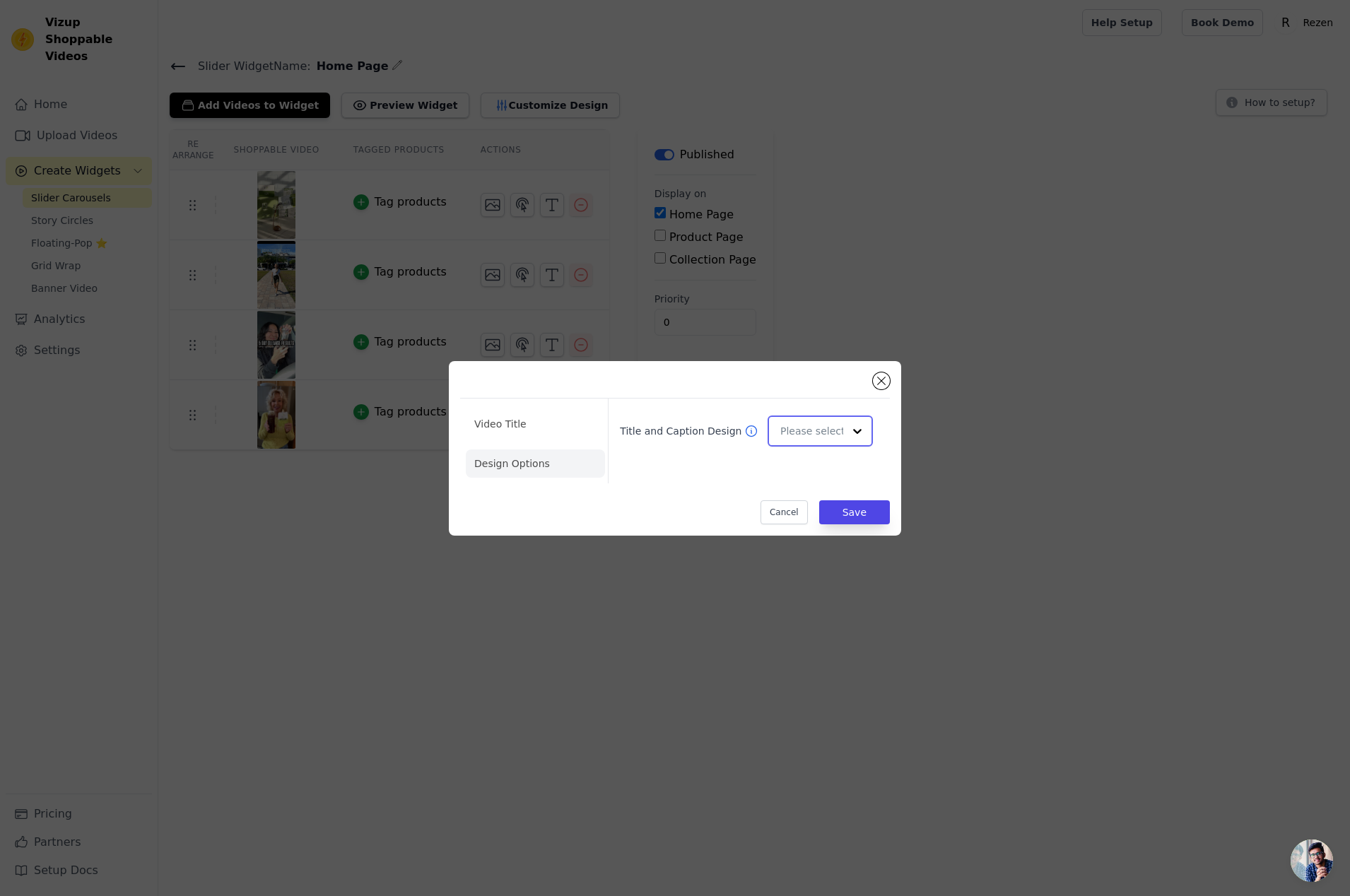
click at [812, 431] on input "Title and Caption Design" at bounding box center [811, 431] width 63 height 28
click at [835, 489] on div "Overlay" at bounding box center [820, 494] width 105 height 29
click at [856, 512] on button "Save" at bounding box center [854, 512] width 71 height 24
click at [862, 0] on html "Vizup Shoppable Videos Home Upload Videos Create Widgets Slider Carousels Story…" at bounding box center [675, 0] width 1350 height 0
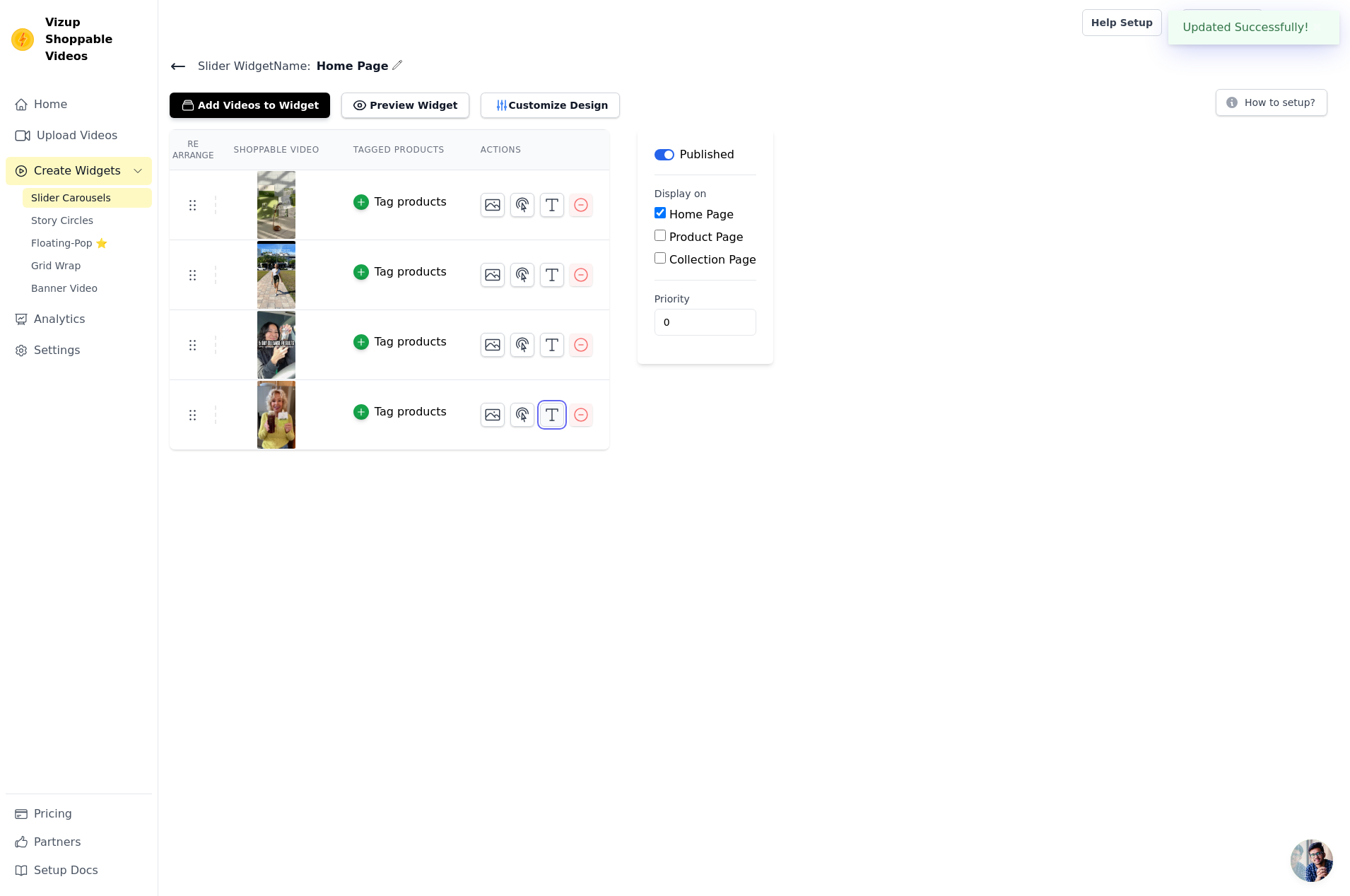
click at [558, 416] on button "button" at bounding box center [552, 415] width 24 height 24
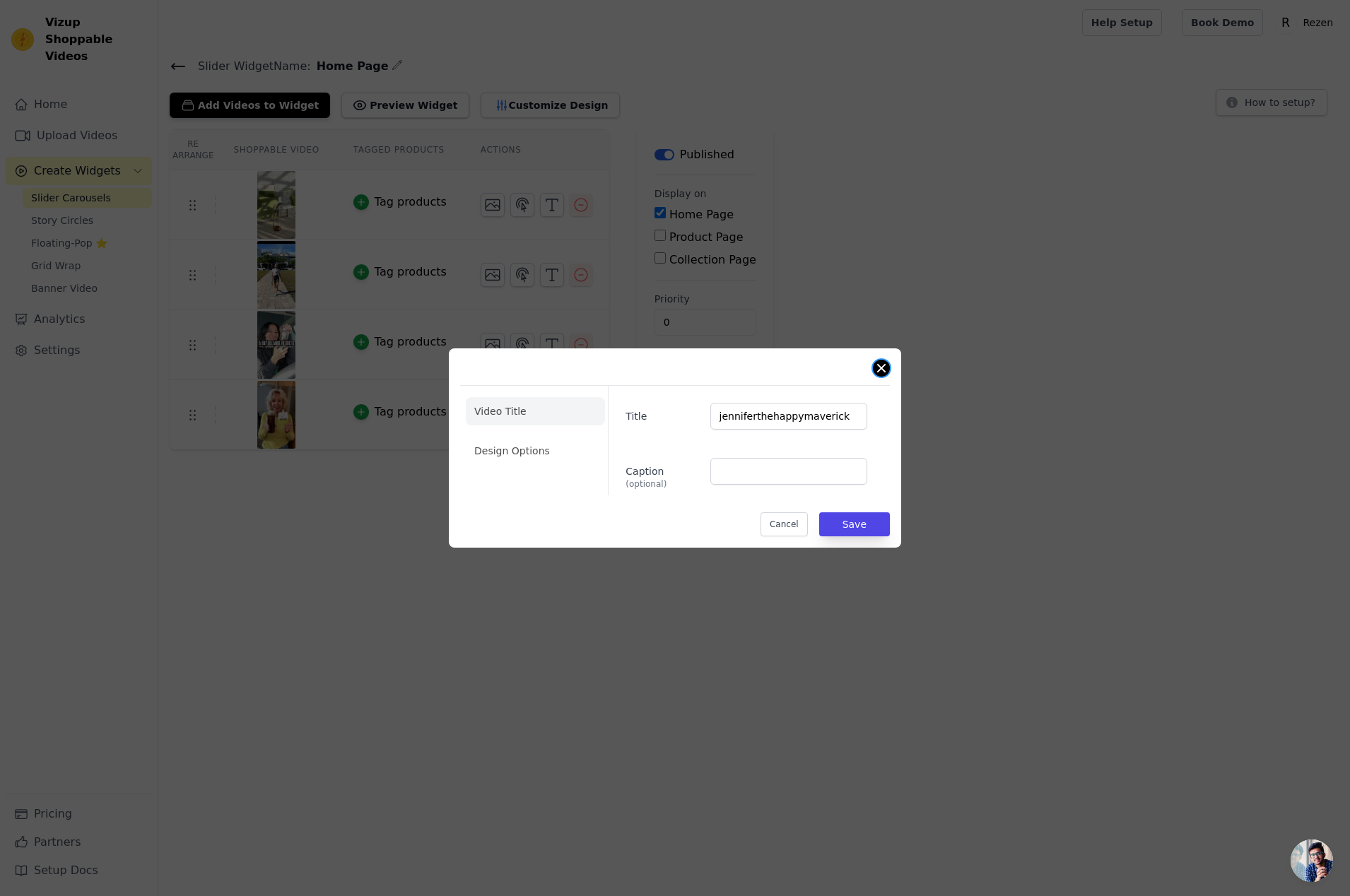
click at [877, 369] on button "Close modal" at bounding box center [881, 368] width 17 height 17
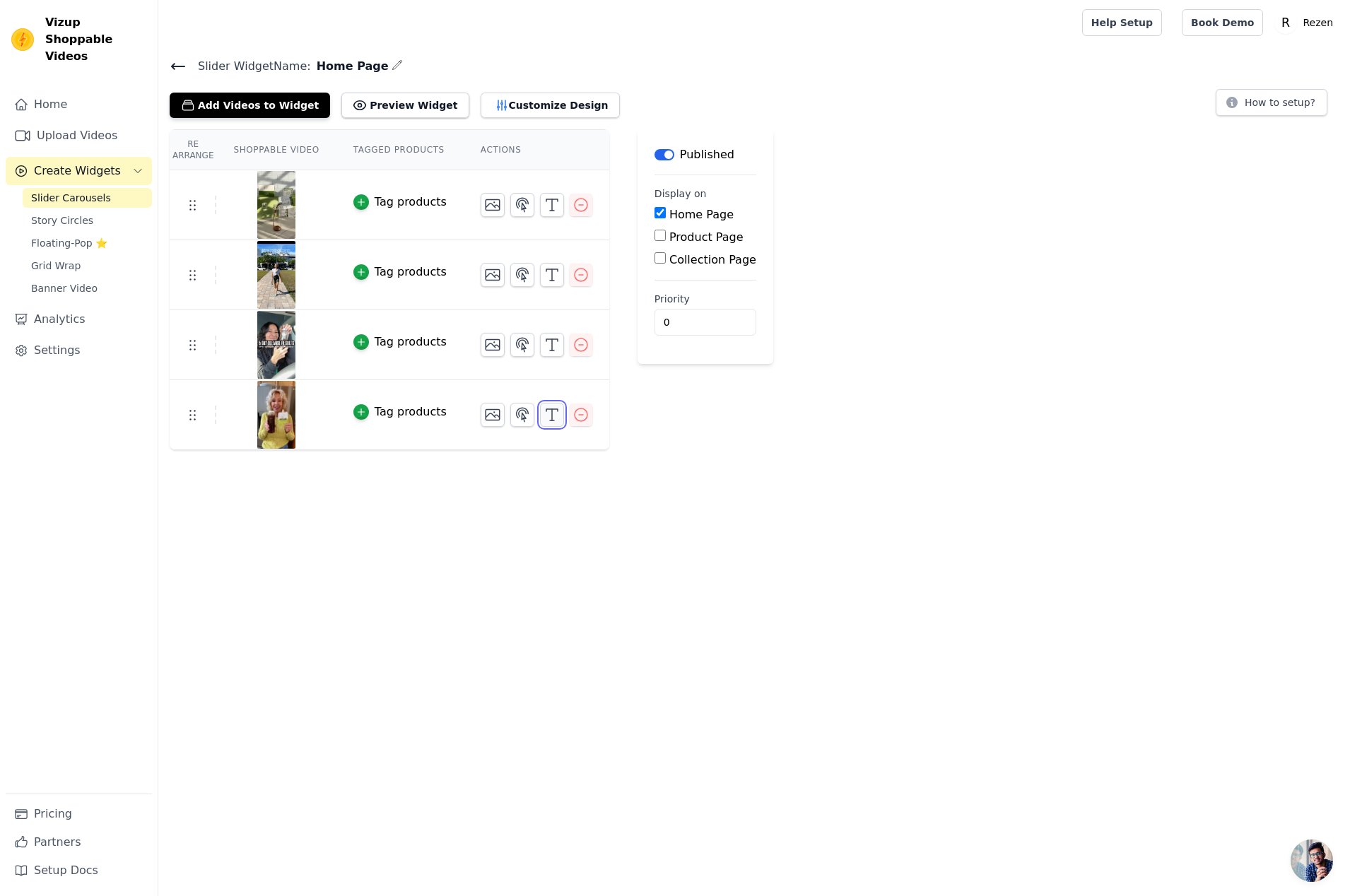
click at [552, 413] on icon "button" at bounding box center [551, 414] width 17 height 17
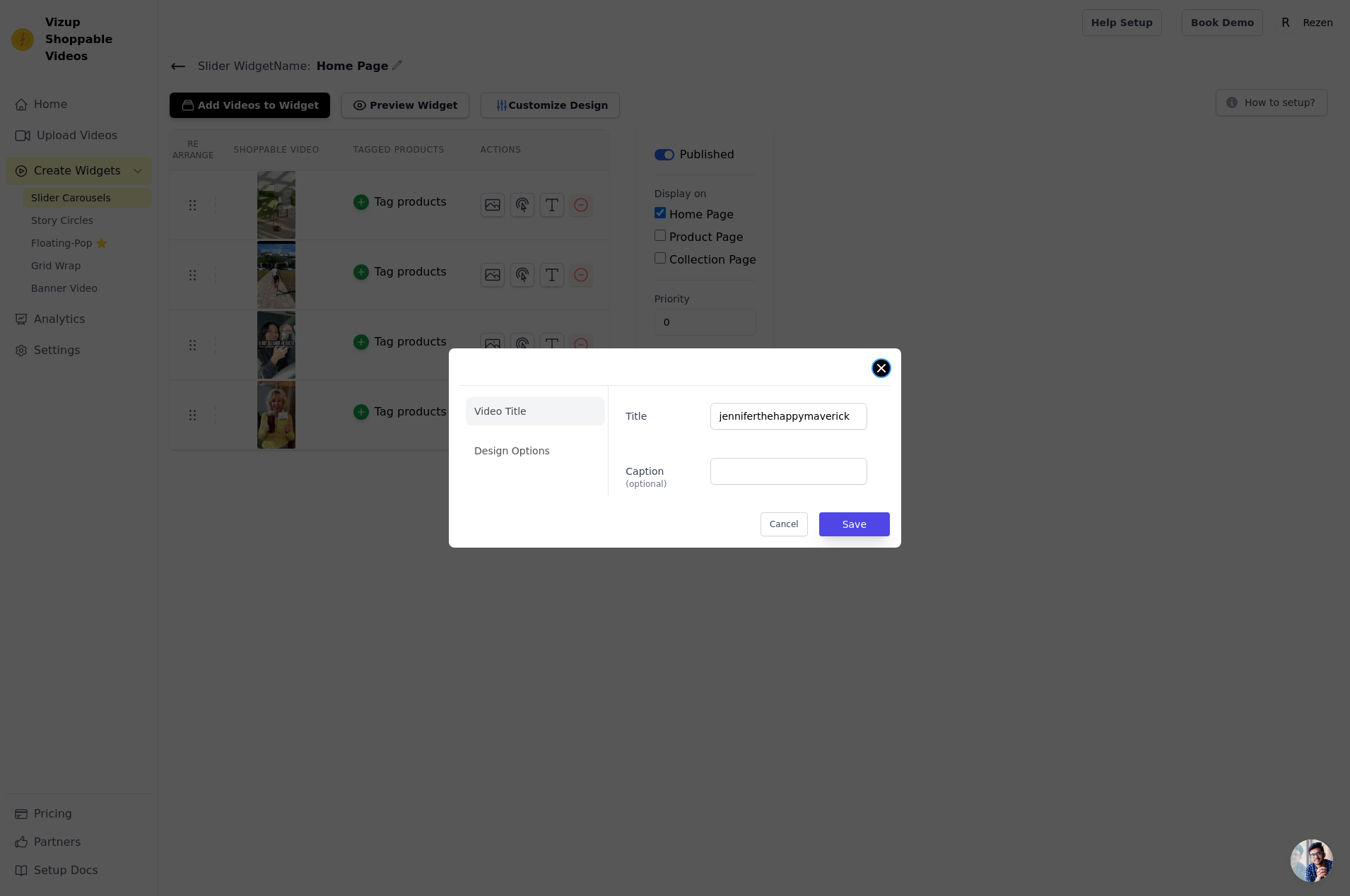
click at [876, 368] on button "Close modal" at bounding box center [881, 368] width 17 height 17
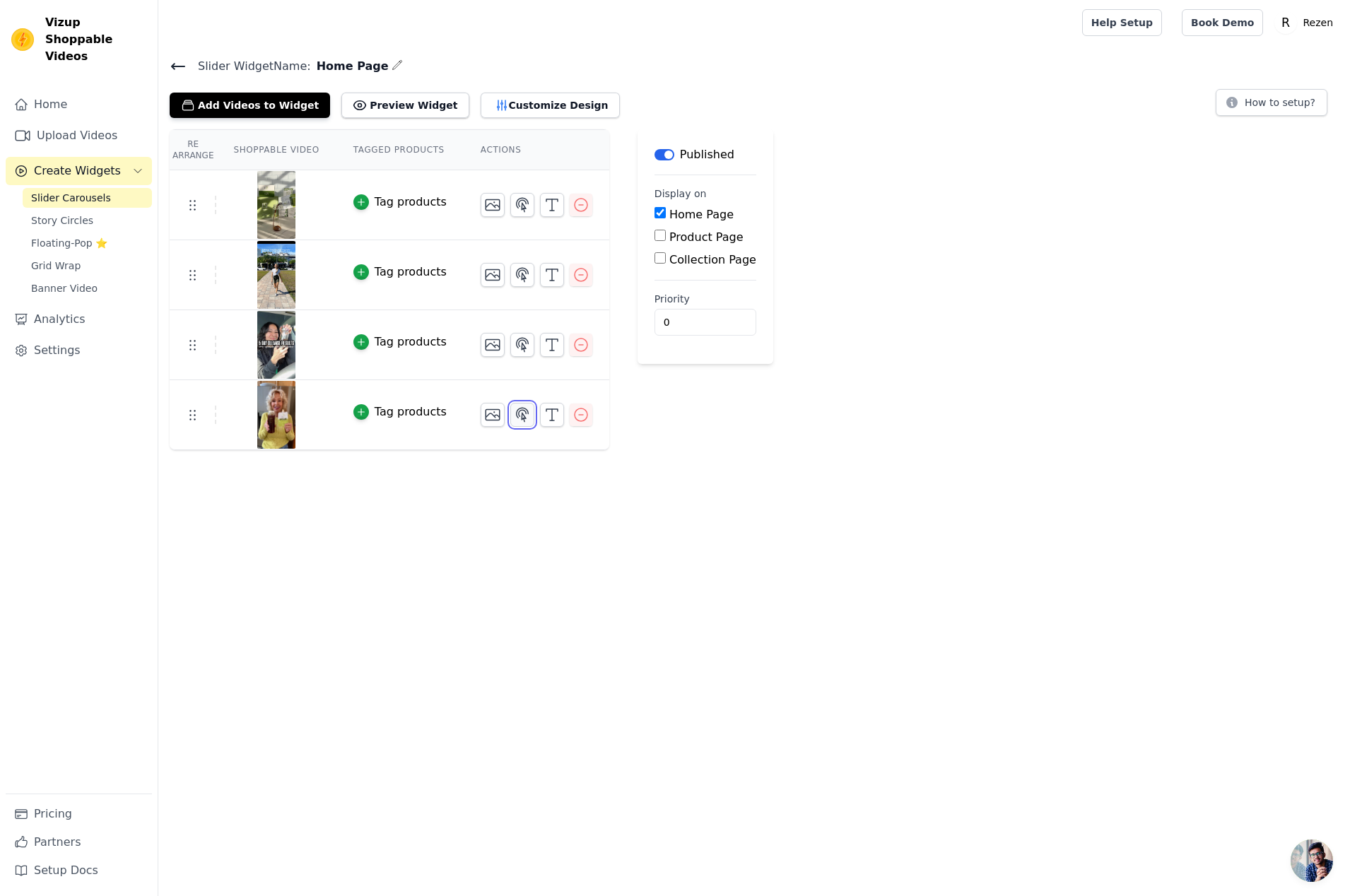
click at [516, 416] on icon "button" at bounding box center [522, 414] width 17 height 17
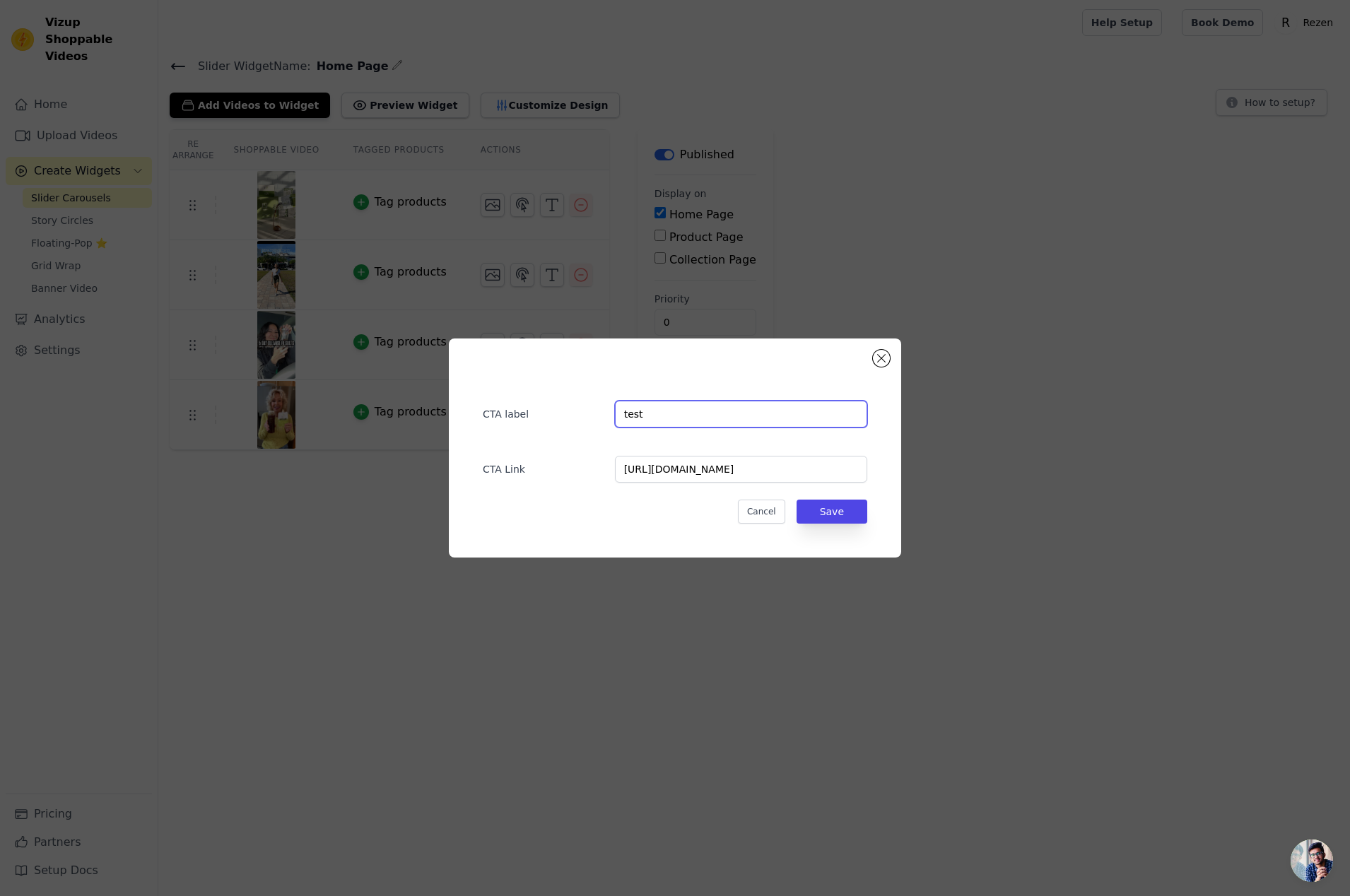
click at [725, 419] on input "test" at bounding box center [741, 413] width 252 height 27
paste input "jenniferthehappymaverick"
click at [622, 413] on input "jenniferthehappymaverick" at bounding box center [741, 413] width 252 height 27
type input "@jenniferthehappymaverick"
click at [842, 517] on button "Save" at bounding box center [831, 512] width 71 height 24
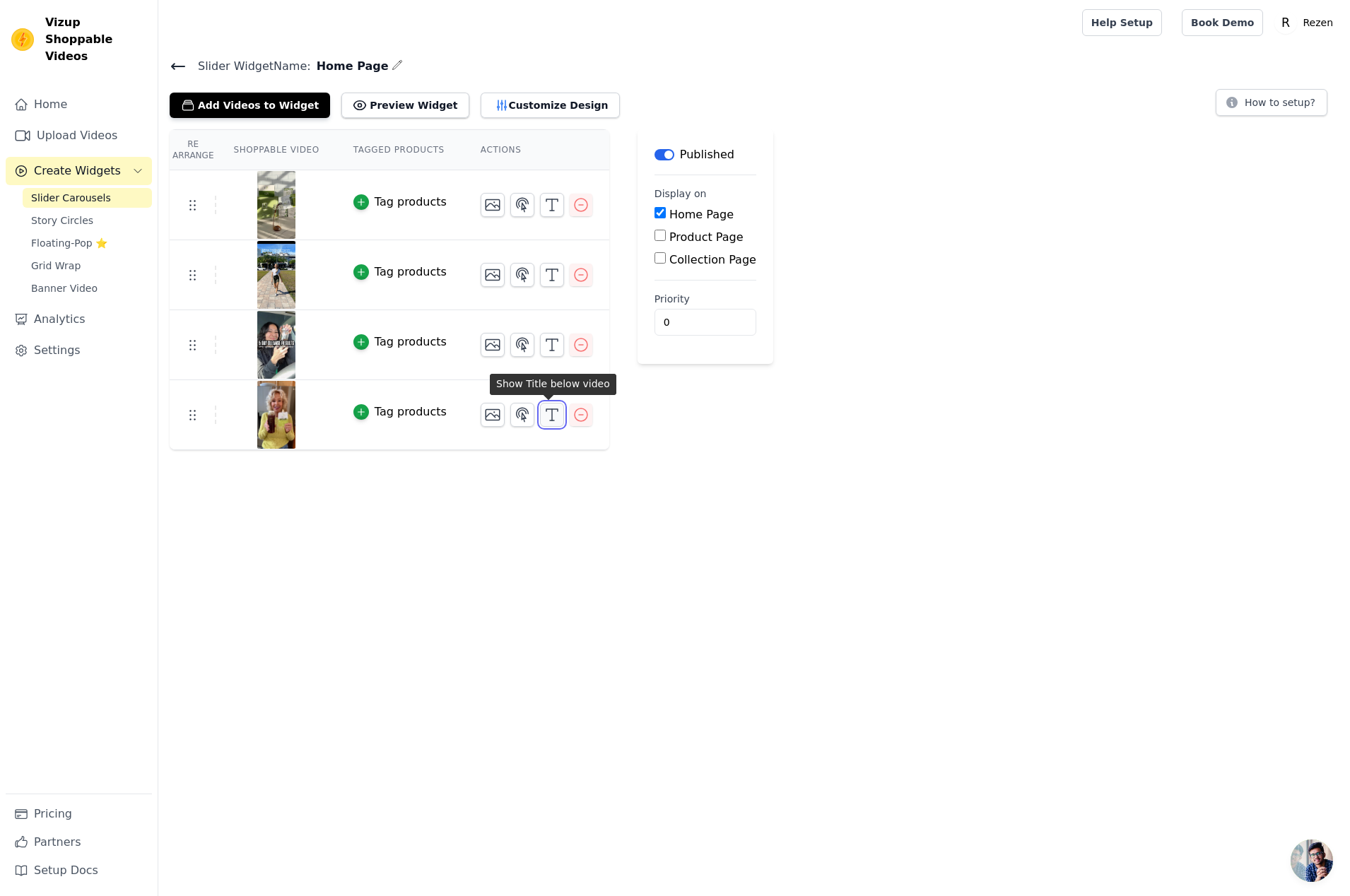
click at [544, 417] on icon "button" at bounding box center [551, 414] width 17 height 17
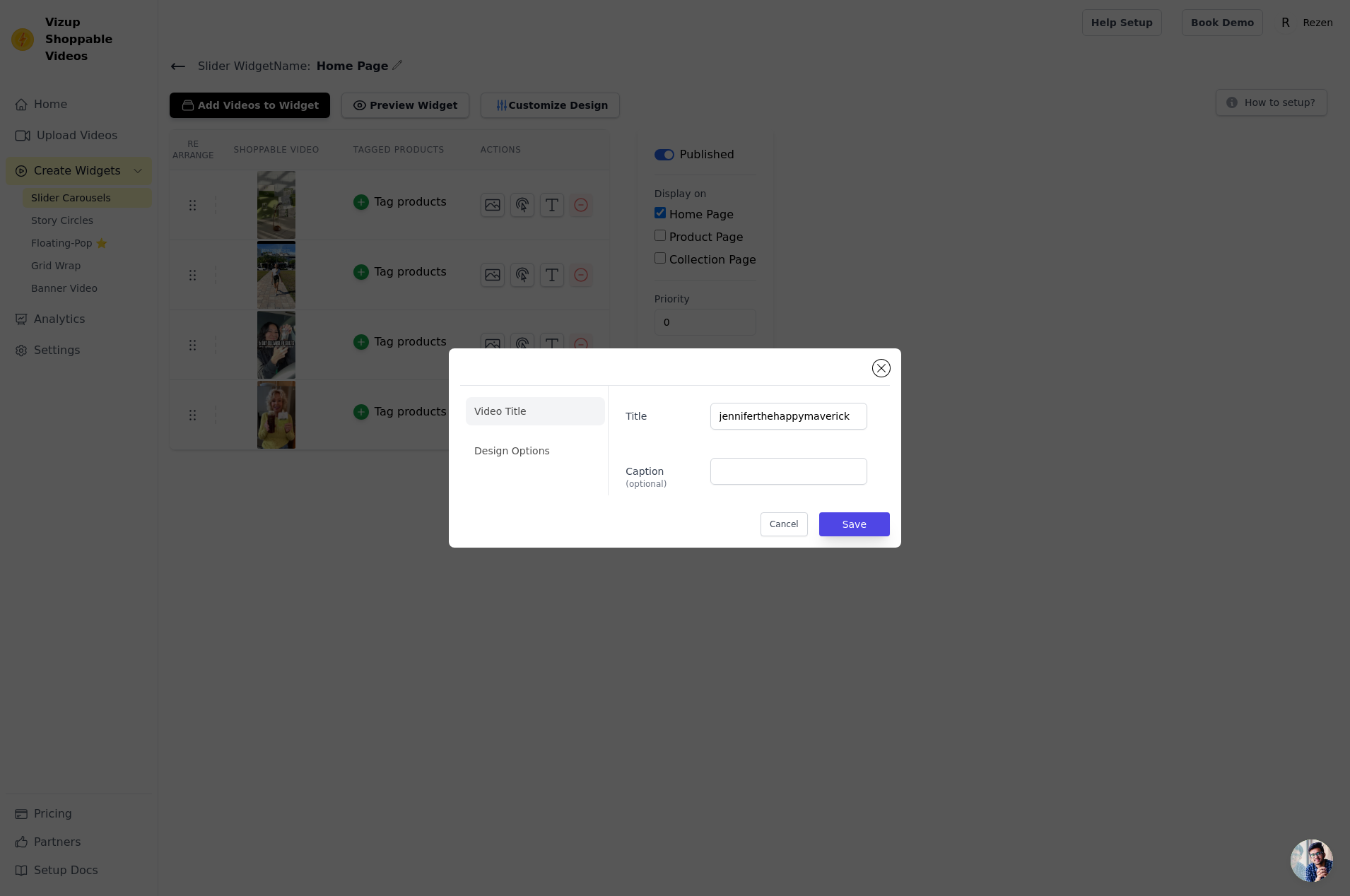
drag, startPoint x: 550, startPoint y: 450, endPoint x: 624, endPoint y: 470, distance: 76.7
click at [550, 449] on li "Design Options" at bounding box center [535, 450] width 139 height 28
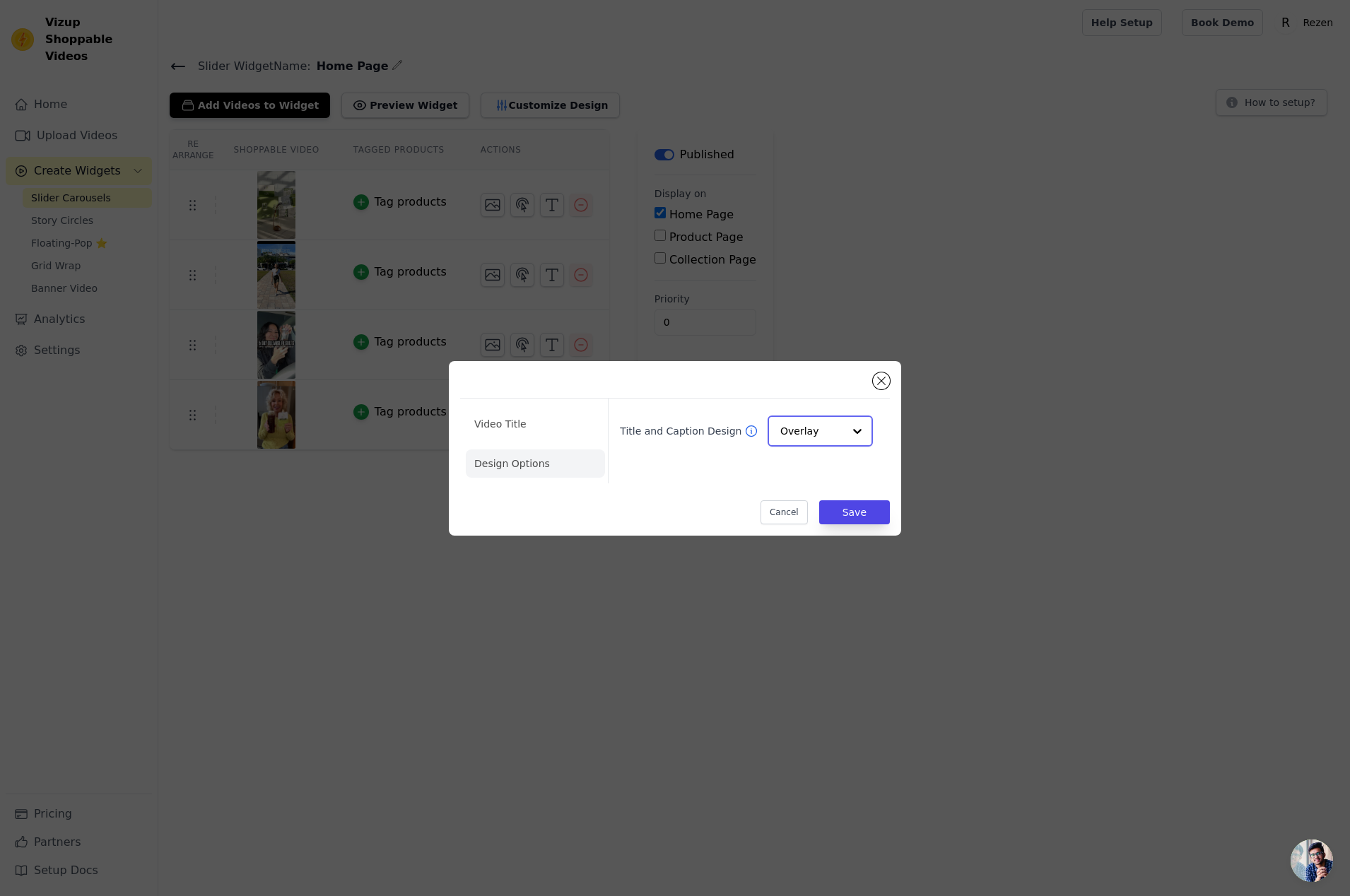
click at [818, 435] on input "Title and Caption Design" at bounding box center [811, 431] width 63 height 28
click at [808, 519] on div "Minimalist" at bounding box center [820, 524] width 105 height 29
click at [864, 511] on button "Save" at bounding box center [854, 512] width 71 height 24
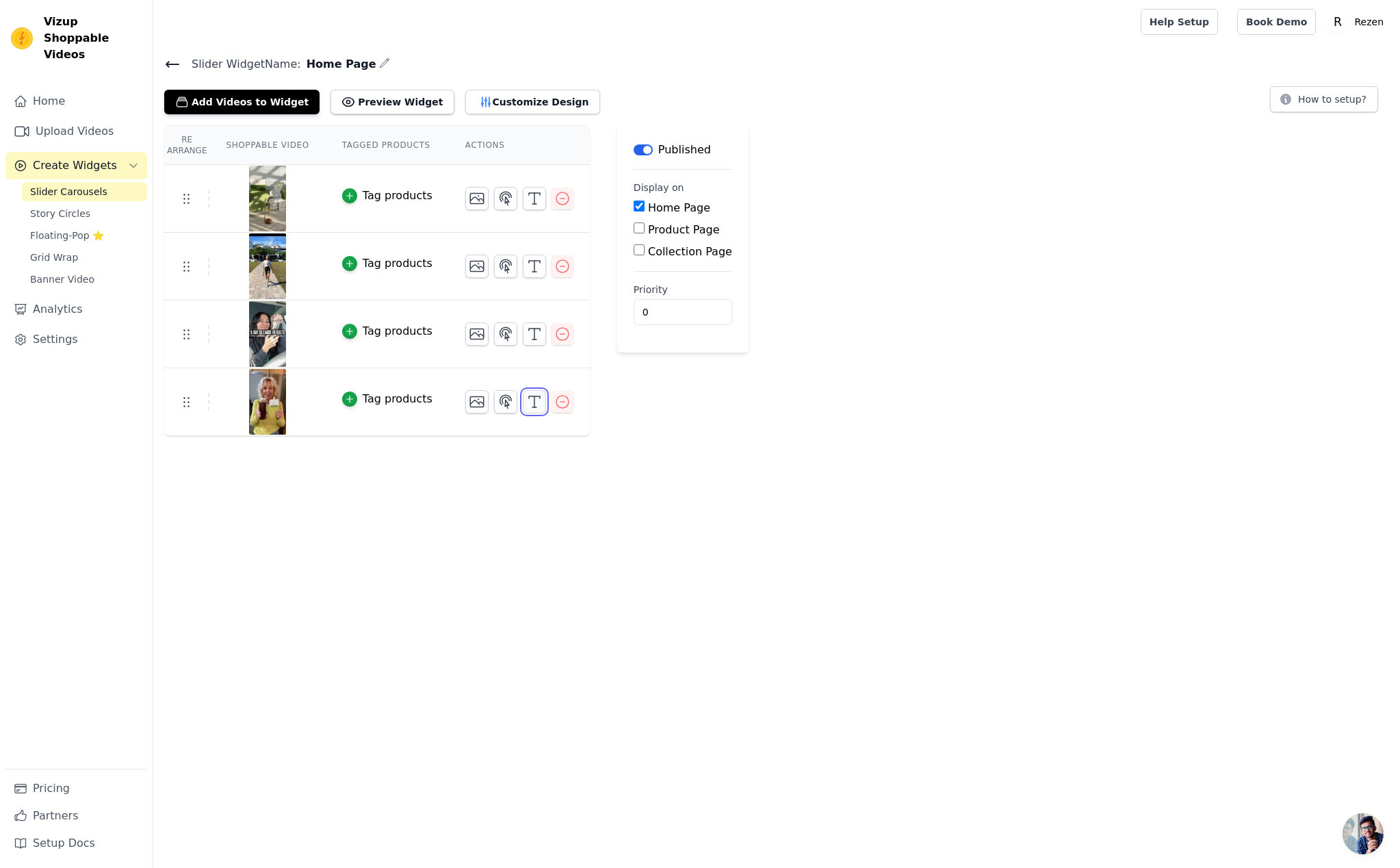
click at [526, 402] on icon "button" at bounding box center [534, 401] width 17 height 17
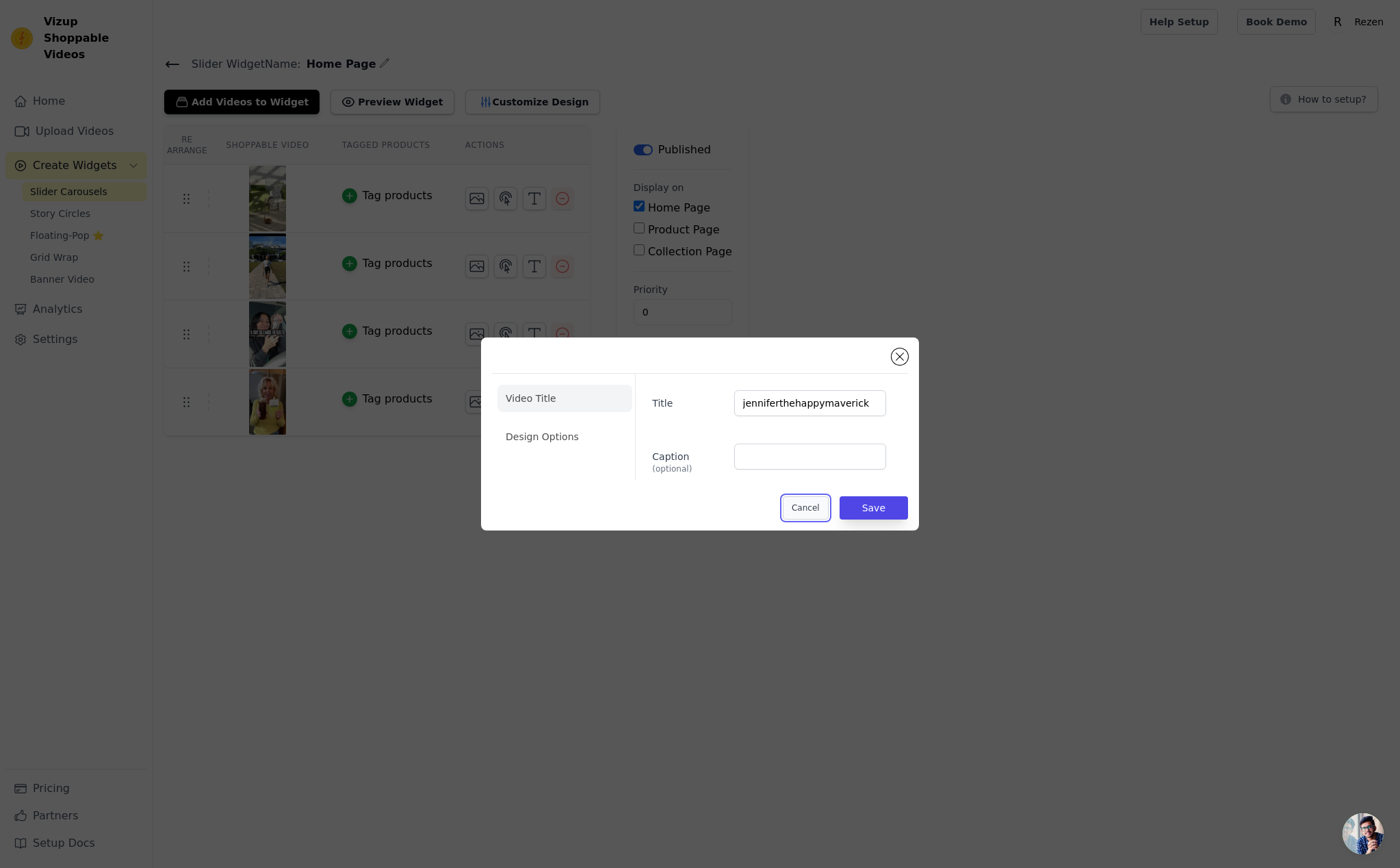
drag, startPoint x: 817, startPoint y: 512, endPoint x: 794, endPoint y: 504, distance: 24.4
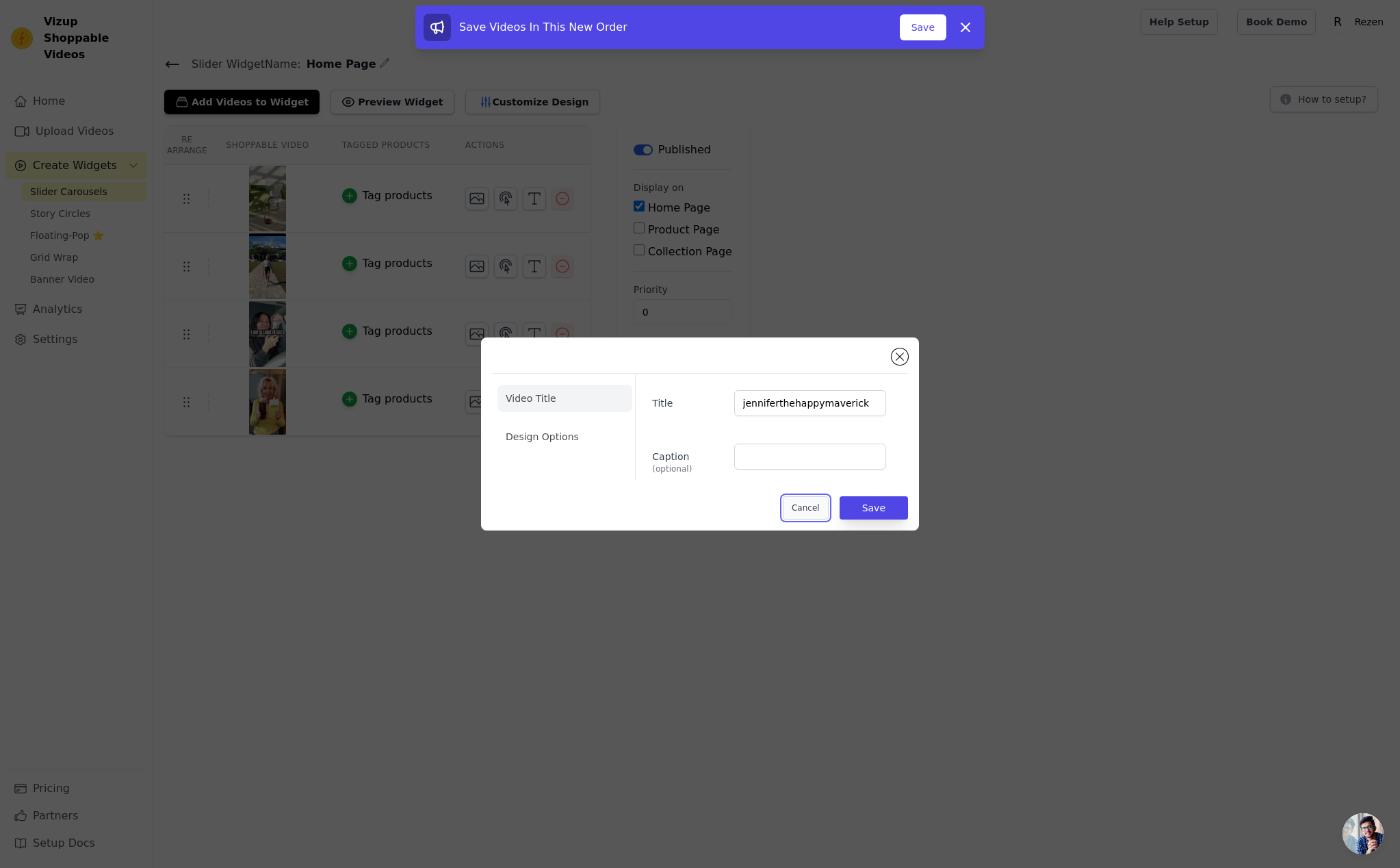
click at [802, 504] on button "Cancel" at bounding box center [806, 508] width 46 height 24
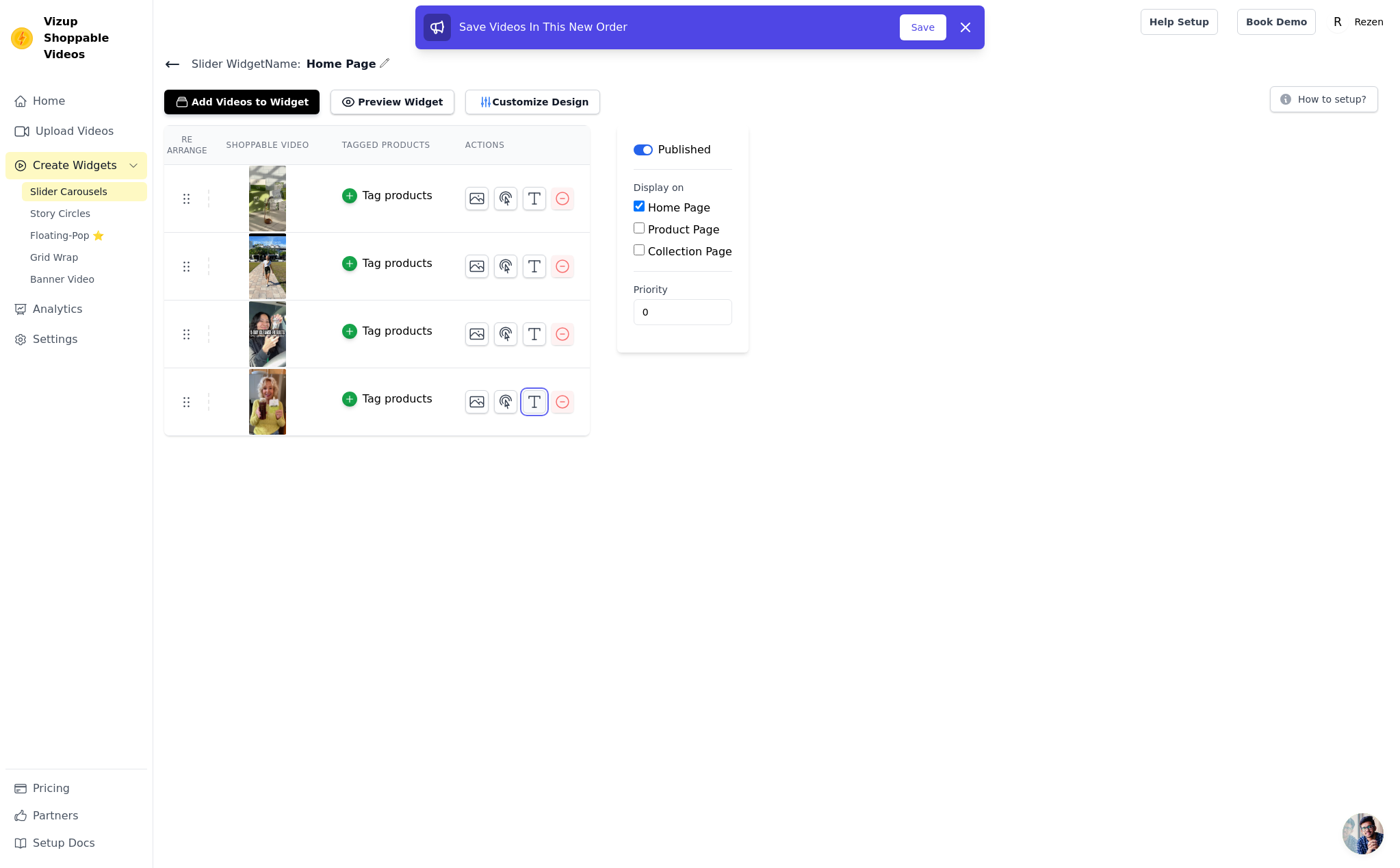
click at [529, 404] on icon "button" at bounding box center [534, 401] width 17 height 17
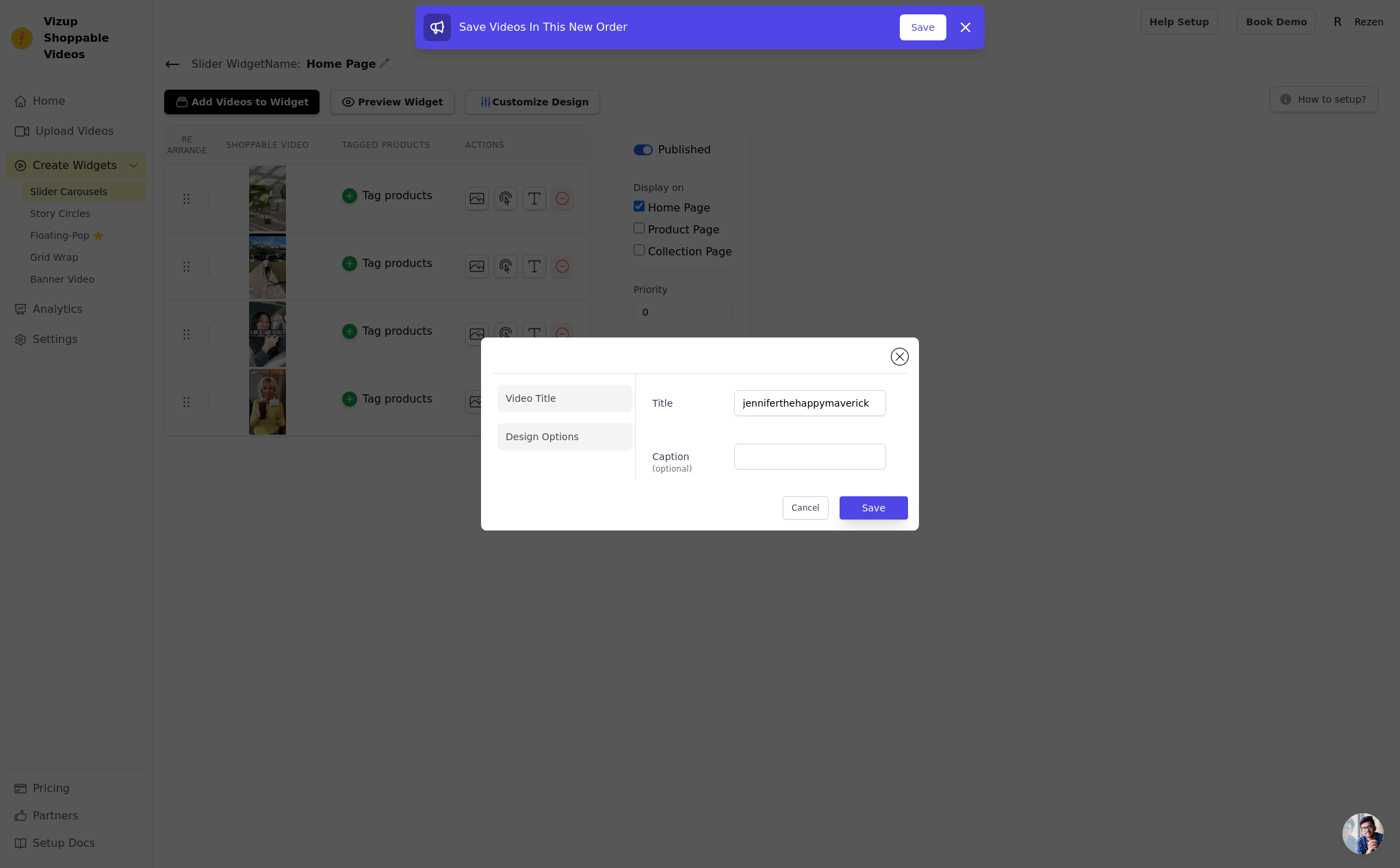
click at [569, 441] on li "Design Options" at bounding box center [564, 436] width 135 height 28
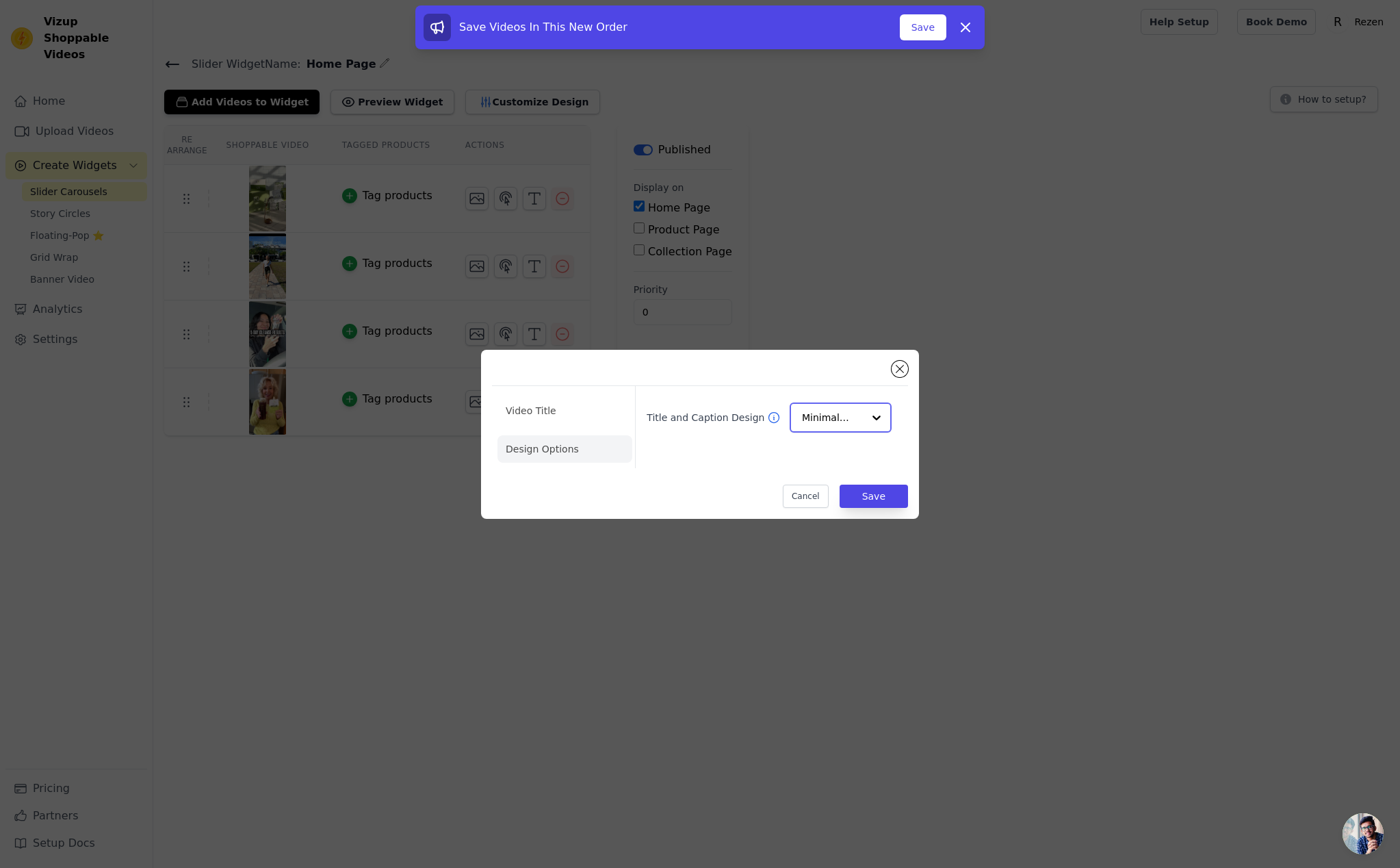
click at [821, 420] on input "Title and Caption Design" at bounding box center [832, 417] width 61 height 28
click at [832, 450] on div "Card" at bounding box center [840, 450] width 102 height 28
click at [830, 484] on div "Overlay" at bounding box center [840, 479] width 102 height 28
click at [881, 500] on button "Save" at bounding box center [873, 496] width 69 height 24
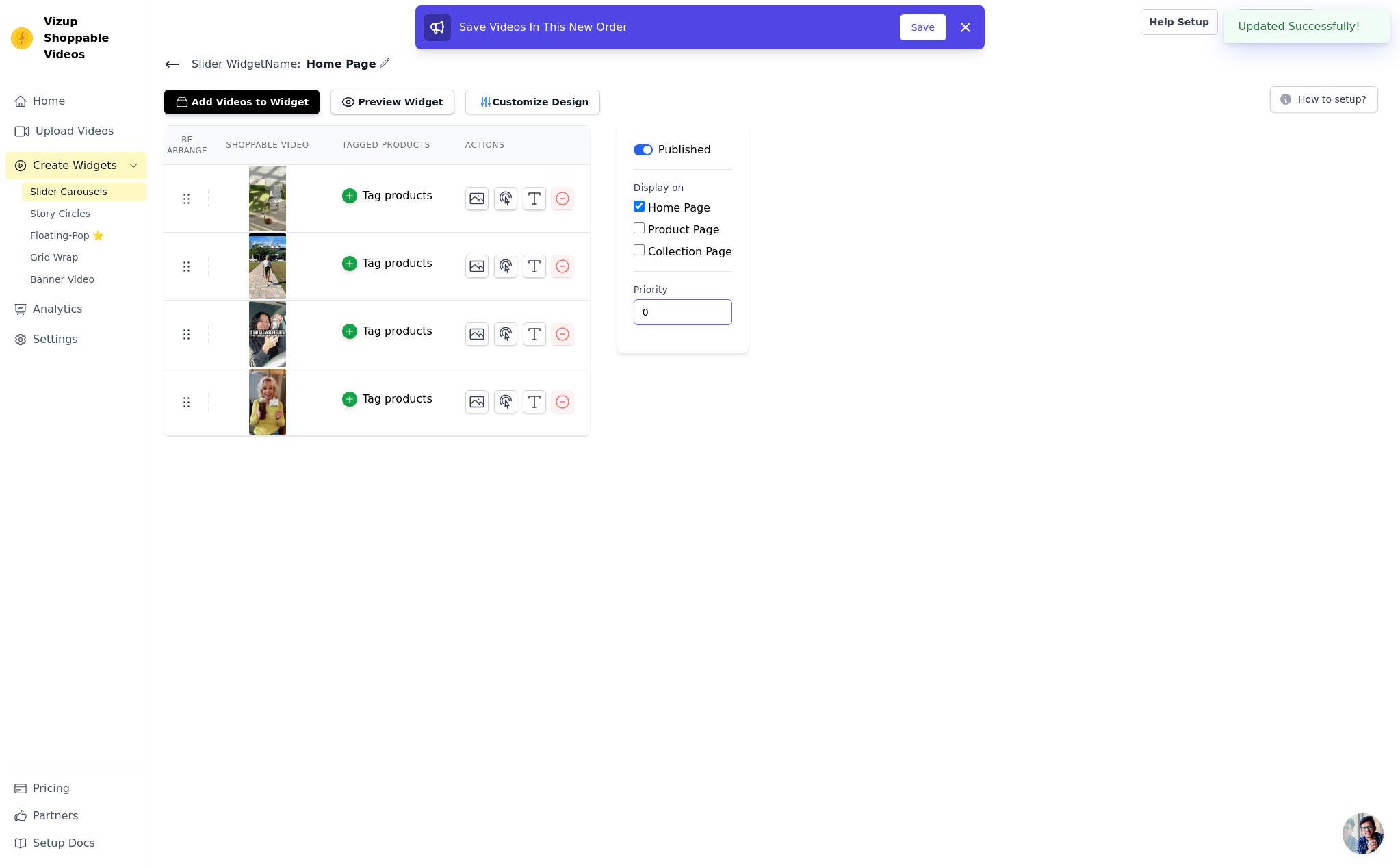
drag, startPoint x: 795, startPoint y: 520, endPoint x: 624, endPoint y: 324, distance: 260.1
click at [795, 436] on html "Updated Successfully! ✖ Vizup Shoppable Videos Home Upload Videos Create Widget…" at bounding box center [700, 218] width 1400 height 436
click at [479, 98] on icon "button" at bounding box center [486, 102] width 13 height 13
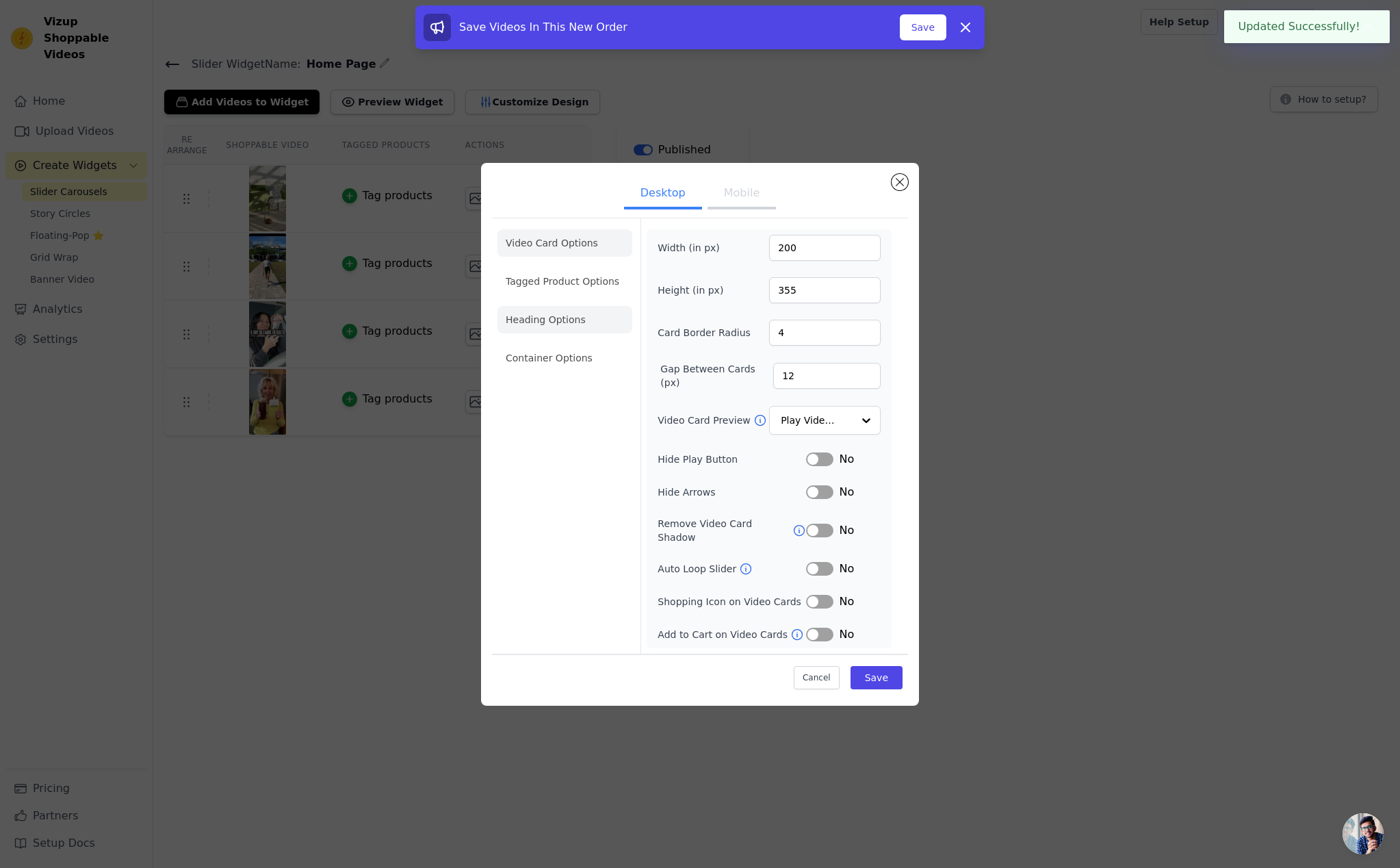
click at [560, 321] on li "Heading Options" at bounding box center [564, 319] width 135 height 28
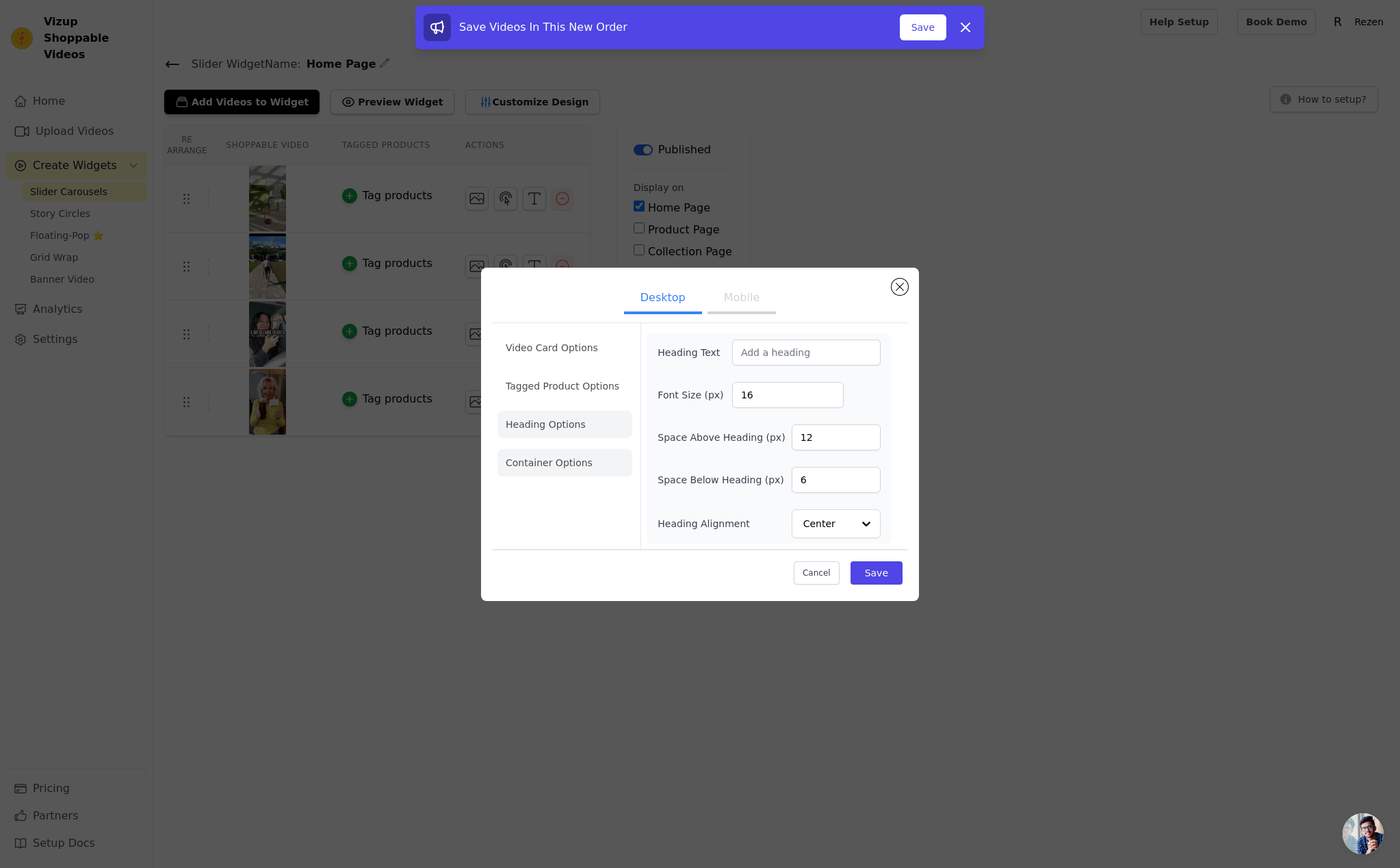
click at [572, 456] on li "Container Options" at bounding box center [564, 462] width 135 height 28
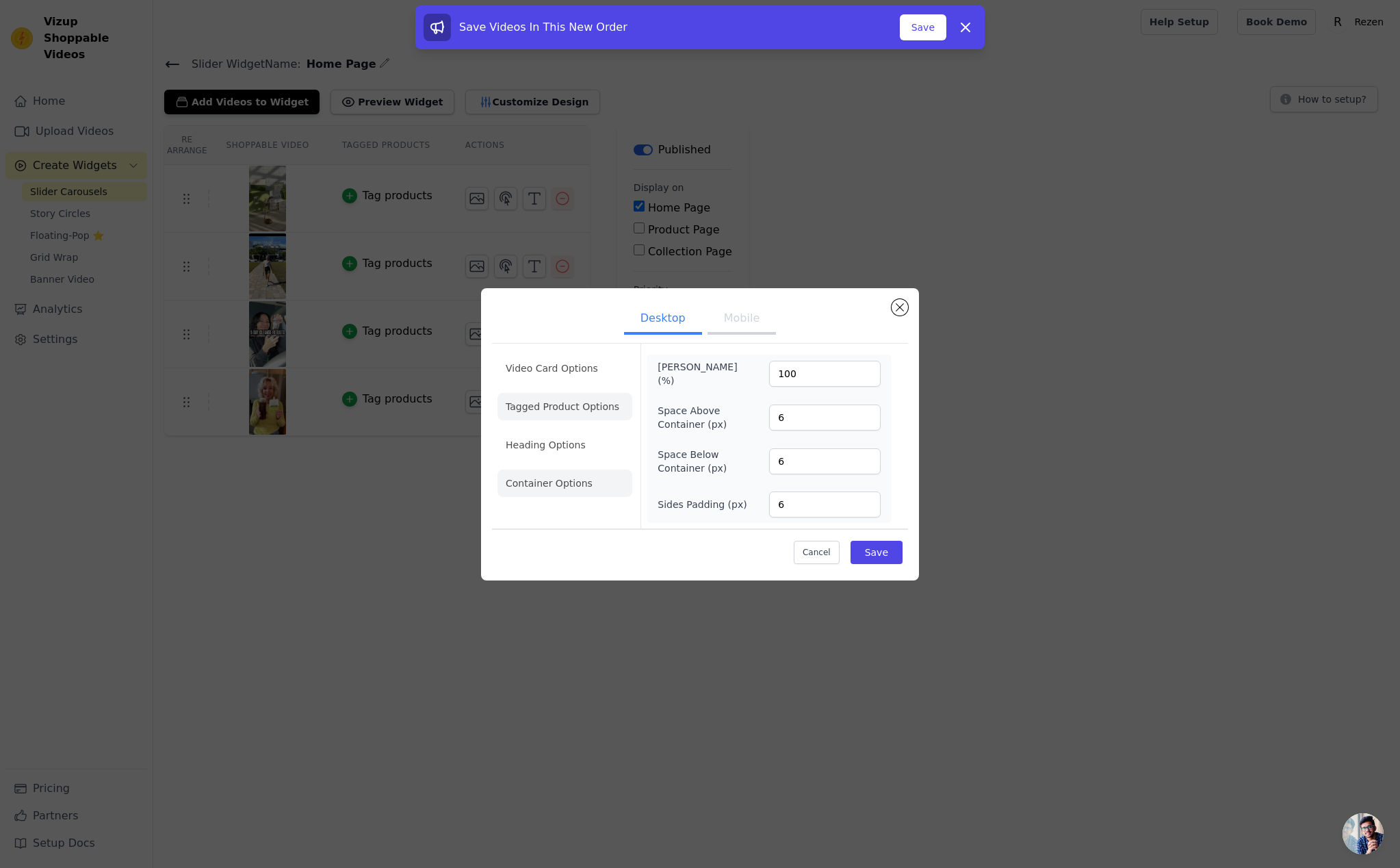
click at [571, 469] on li "Tagged Product Options" at bounding box center [564, 482] width 135 height 28
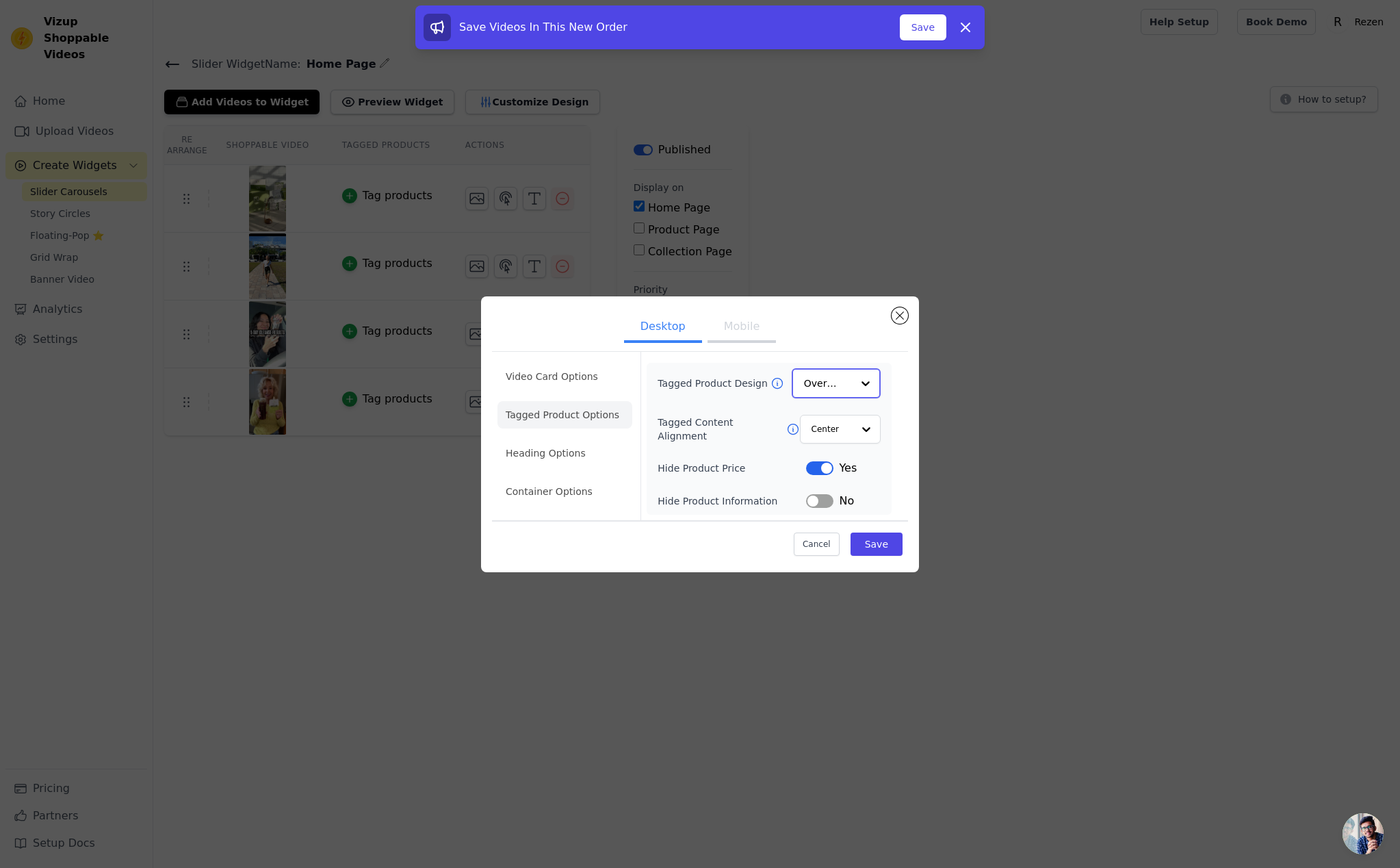
click at [855, 378] on div at bounding box center [866, 383] width 28 height 28
click at [692, 526] on div "Cancel Save" at bounding box center [700, 540] width 416 height 41
drag, startPoint x: 523, startPoint y: 369, endPoint x: 533, endPoint y: 371, distance: 10.2
click at [523, 401] on li "Video Card Options" at bounding box center [564, 415] width 135 height 28
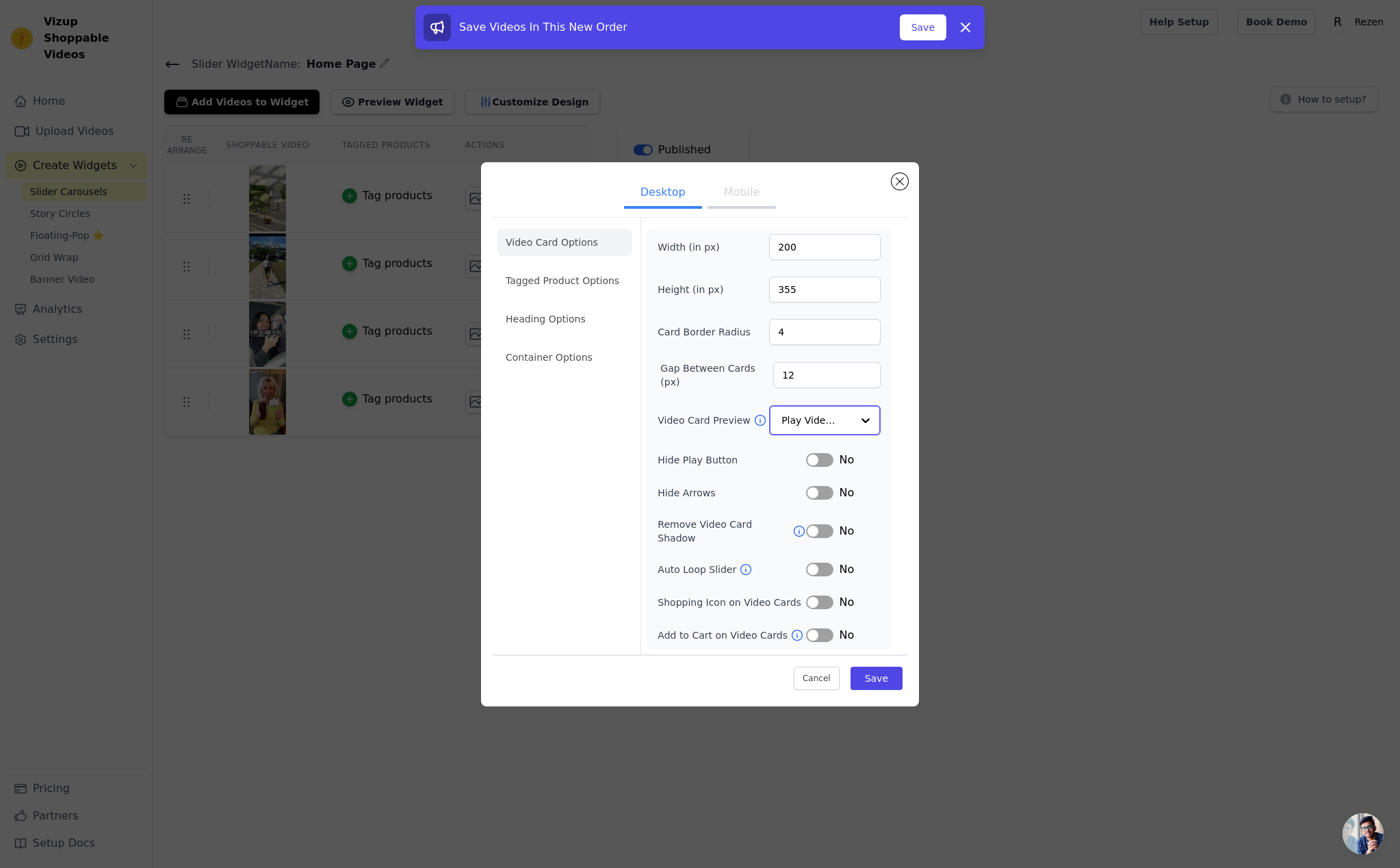
click at [857, 424] on div at bounding box center [866, 420] width 28 height 28
drag, startPoint x: 897, startPoint y: 459, endPoint x: 889, endPoint y: 456, distance: 8.5
click at [897, 459] on div "Video Card Options Tagged Product Options Heading Options Container Options Wid…" at bounding box center [700, 435] width 416 height 436
click at [854, 434] on div at bounding box center [866, 420] width 28 height 28
click at [851, 525] on div "Show Image" at bounding box center [825, 539] width 111 height 28
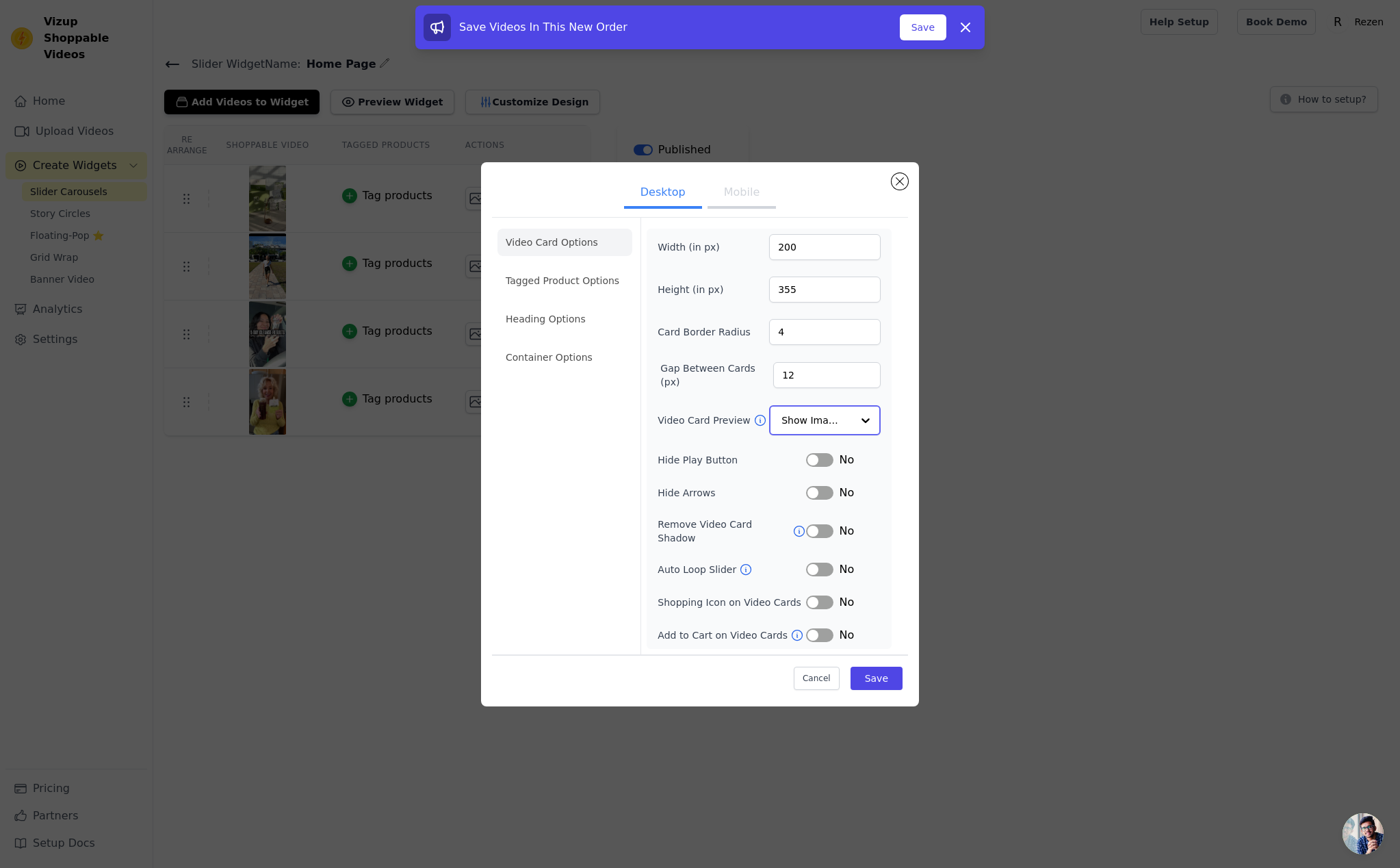
click at [858, 434] on div at bounding box center [866, 420] width 28 height 28
click at [869, 674] on button "Save" at bounding box center [877, 678] width 52 height 24
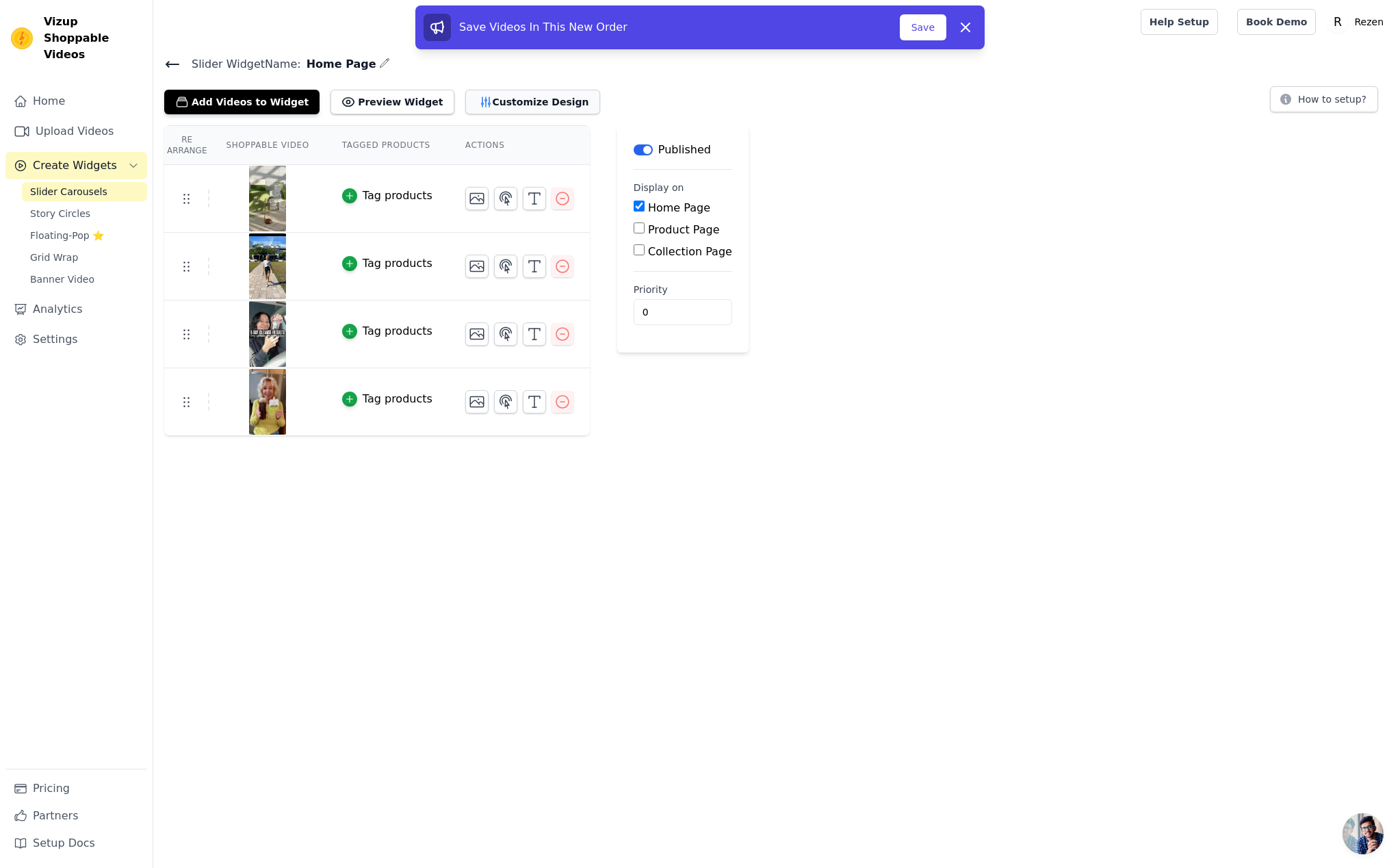
click at [479, 106] on icon "button" at bounding box center [486, 102] width 13 height 13
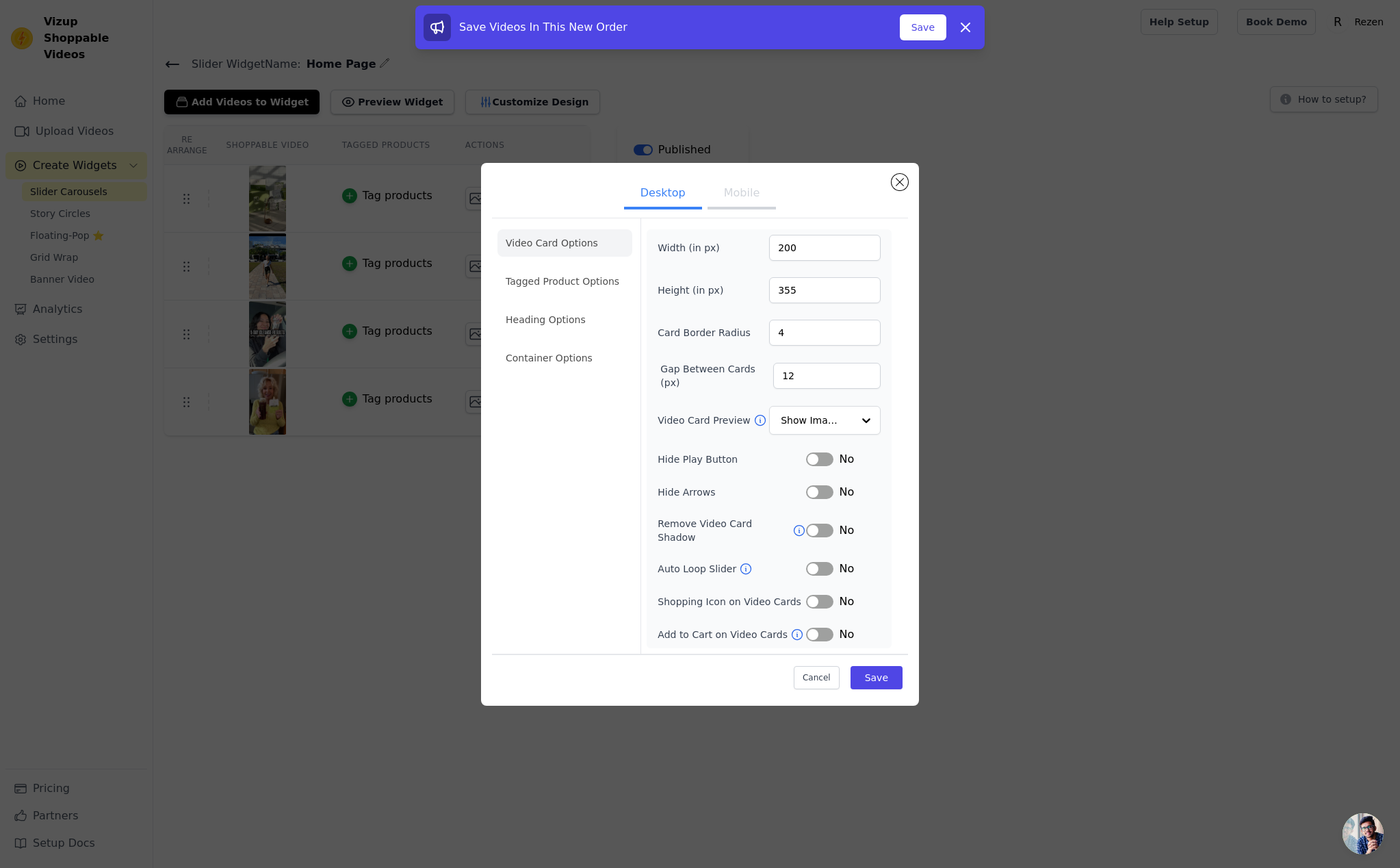
click at [588, 345] on li "Tagged Product Options" at bounding box center [564, 358] width 135 height 28
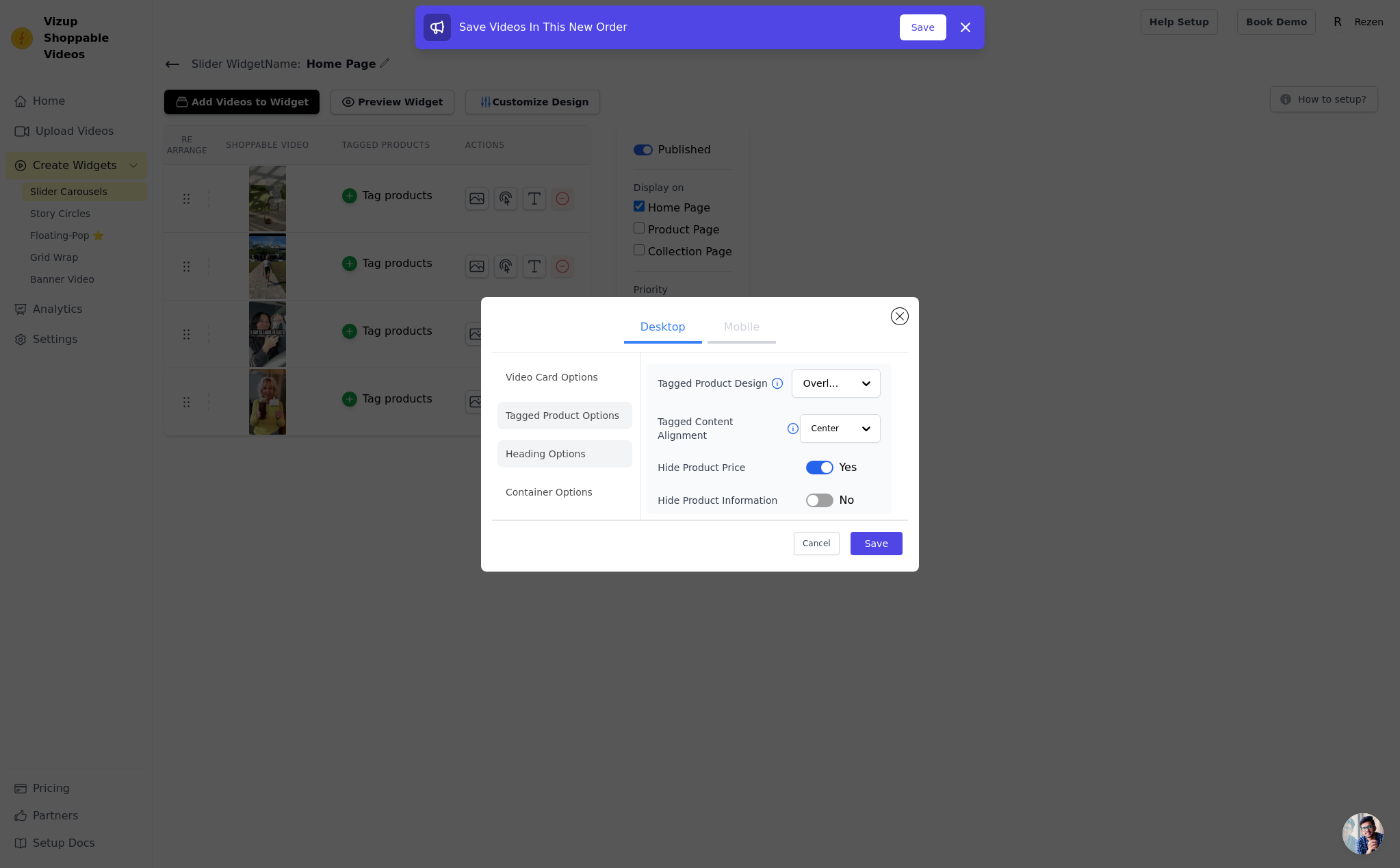
click at [603, 455] on li "Heading Options" at bounding box center [564, 453] width 135 height 28
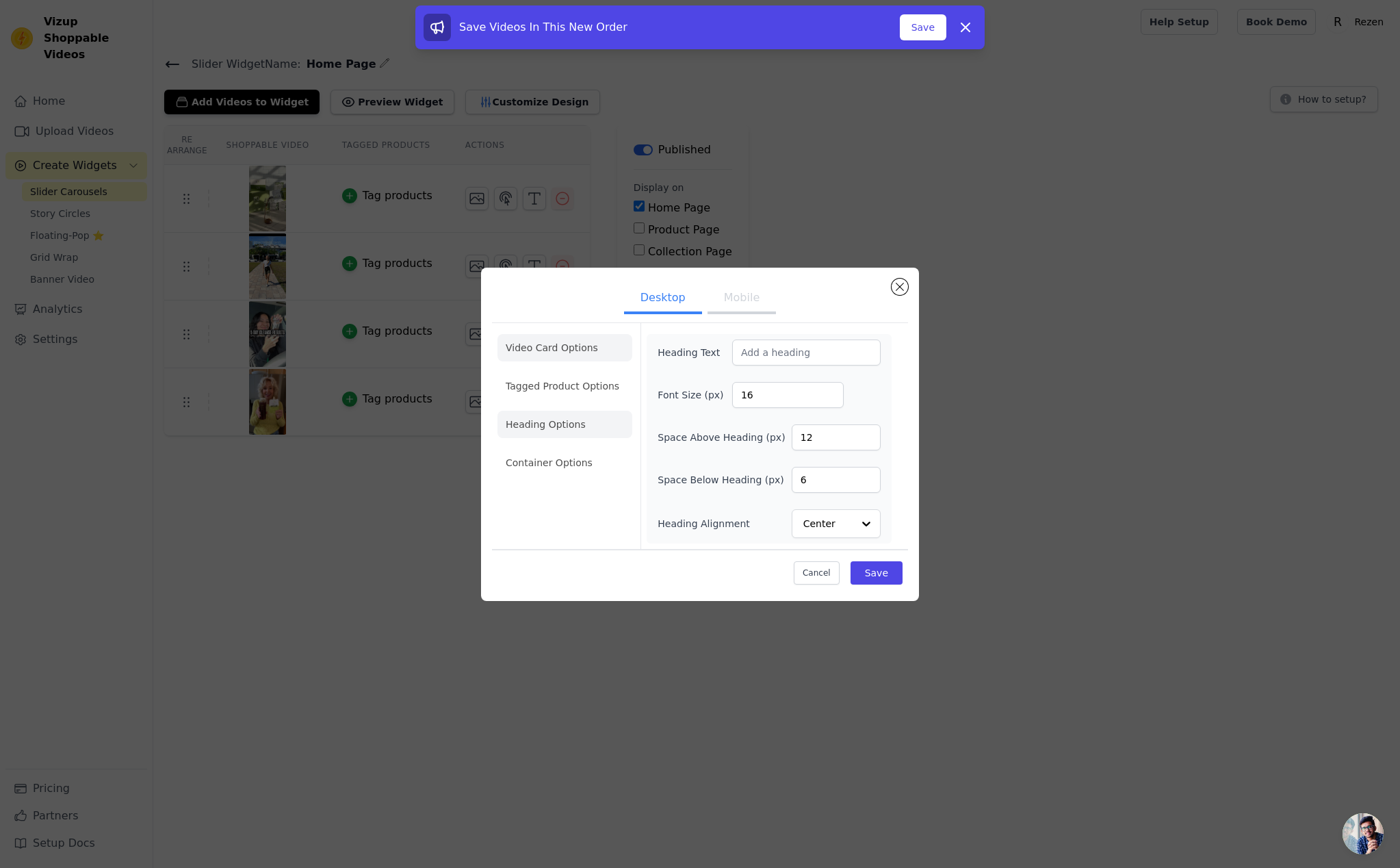
click at [583, 372] on li "Video Card Options" at bounding box center [564, 386] width 135 height 28
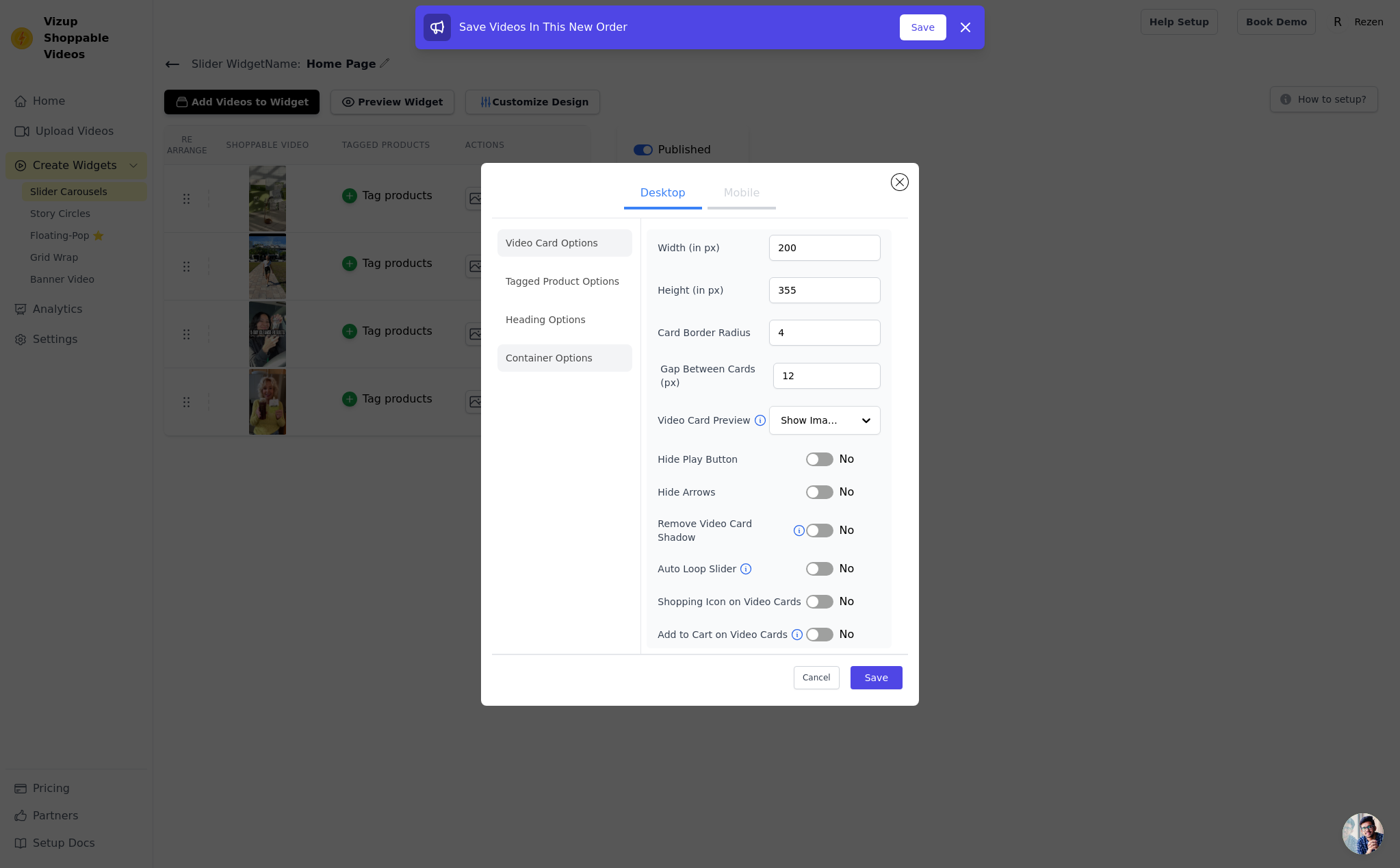
click at [557, 370] on li "Container Options" at bounding box center [564, 358] width 135 height 28
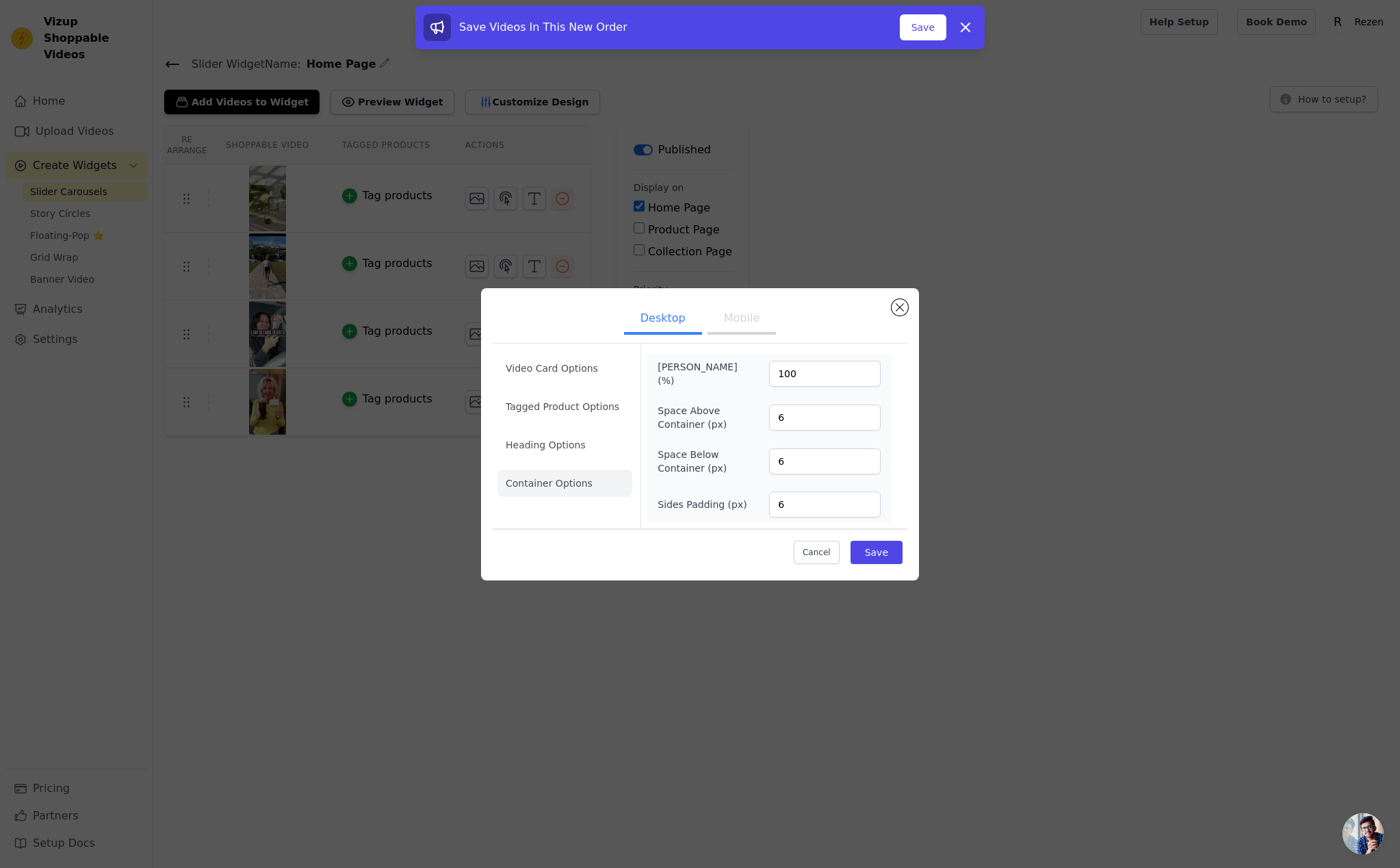
click at [556, 393] on li "Video Card Options" at bounding box center [564, 406] width 135 height 28
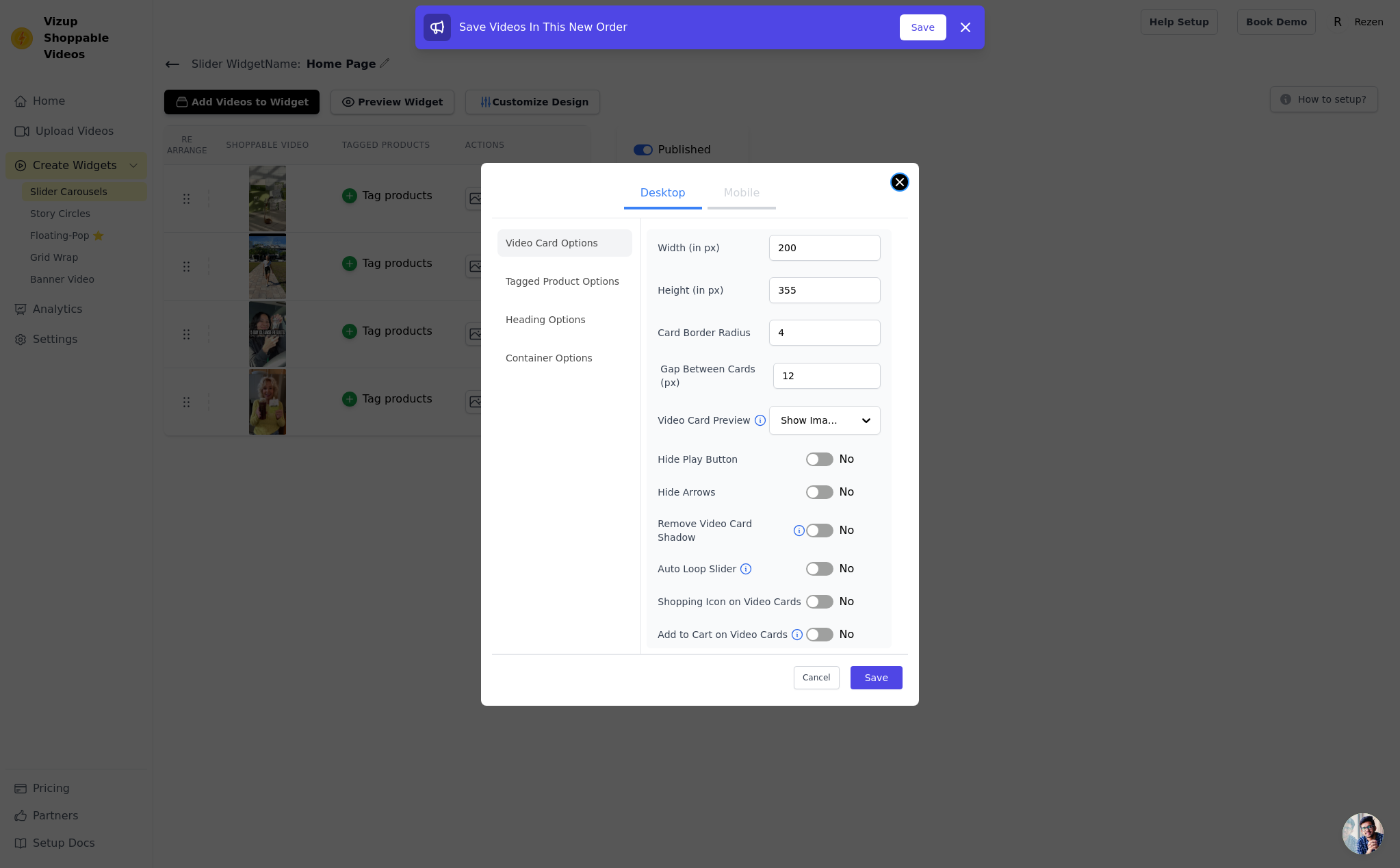
drag, startPoint x: 891, startPoint y: 184, endPoint x: 899, endPoint y: 184, distance: 8.0
click at [891, 184] on div "Desktop Mobile Video Card Options Tagged Product Options Heading Options Contai…" at bounding box center [699, 434] width 438 height 542
click at [898, 190] on button "Close modal" at bounding box center [899, 181] width 17 height 17
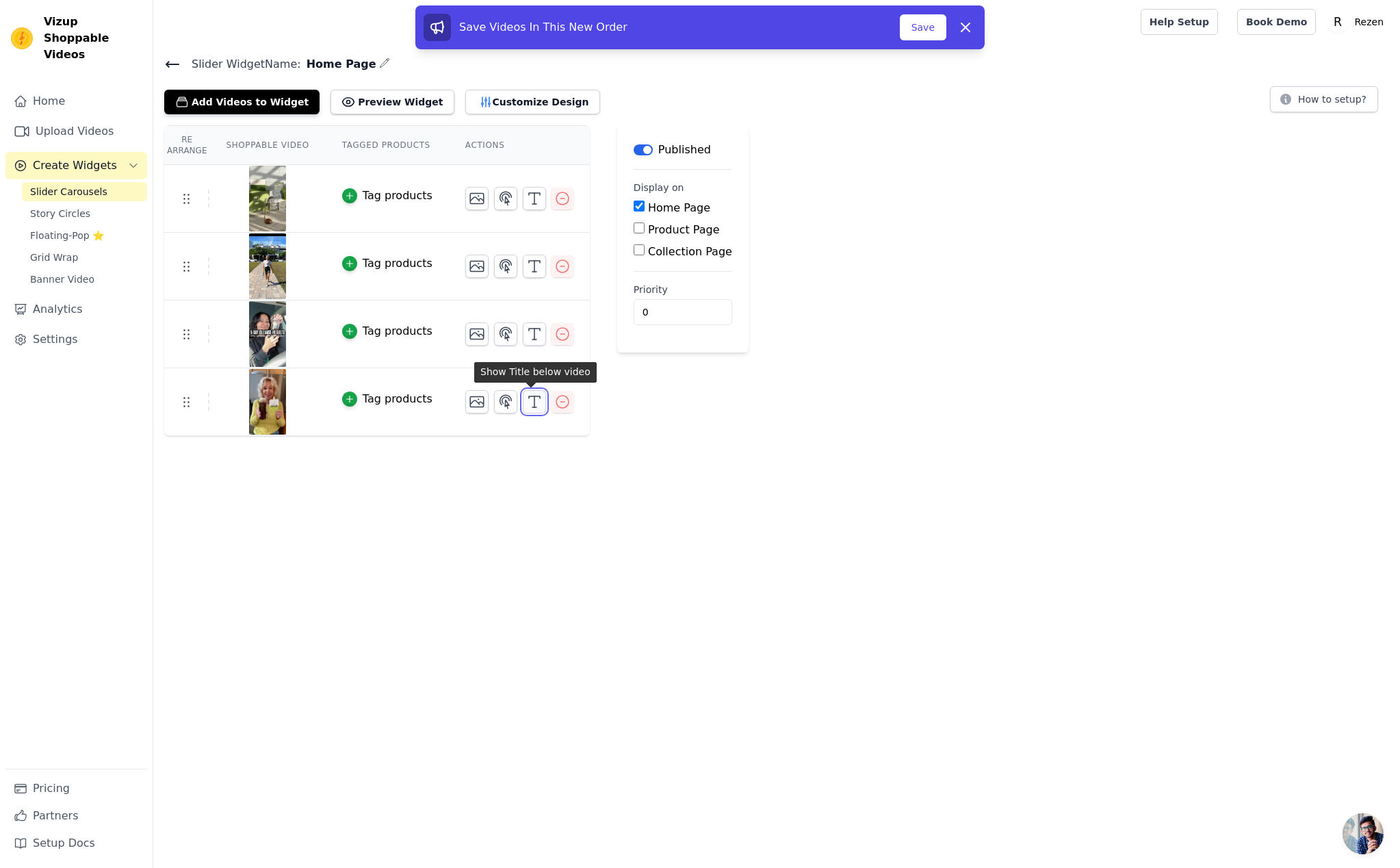
click at [529, 408] on icon "button" at bounding box center [534, 401] width 17 height 17
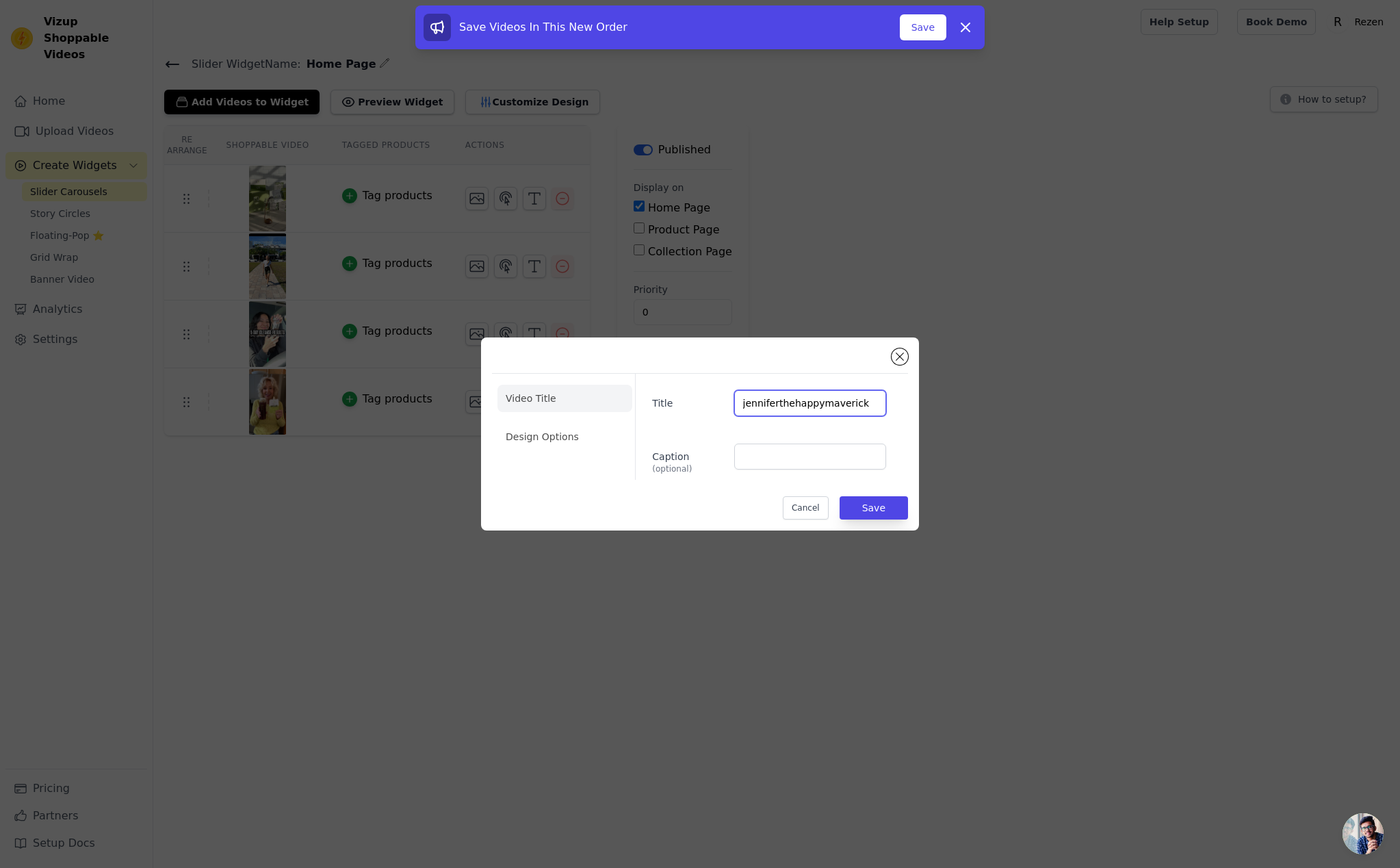
click at [742, 397] on input "jenniferthehappymaverick" at bounding box center [810, 403] width 152 height 26
type input "@jenniferthehappymaverick"
click at [873, 509] on button "Save" at bounding box center [873, 508] width 69 height 24
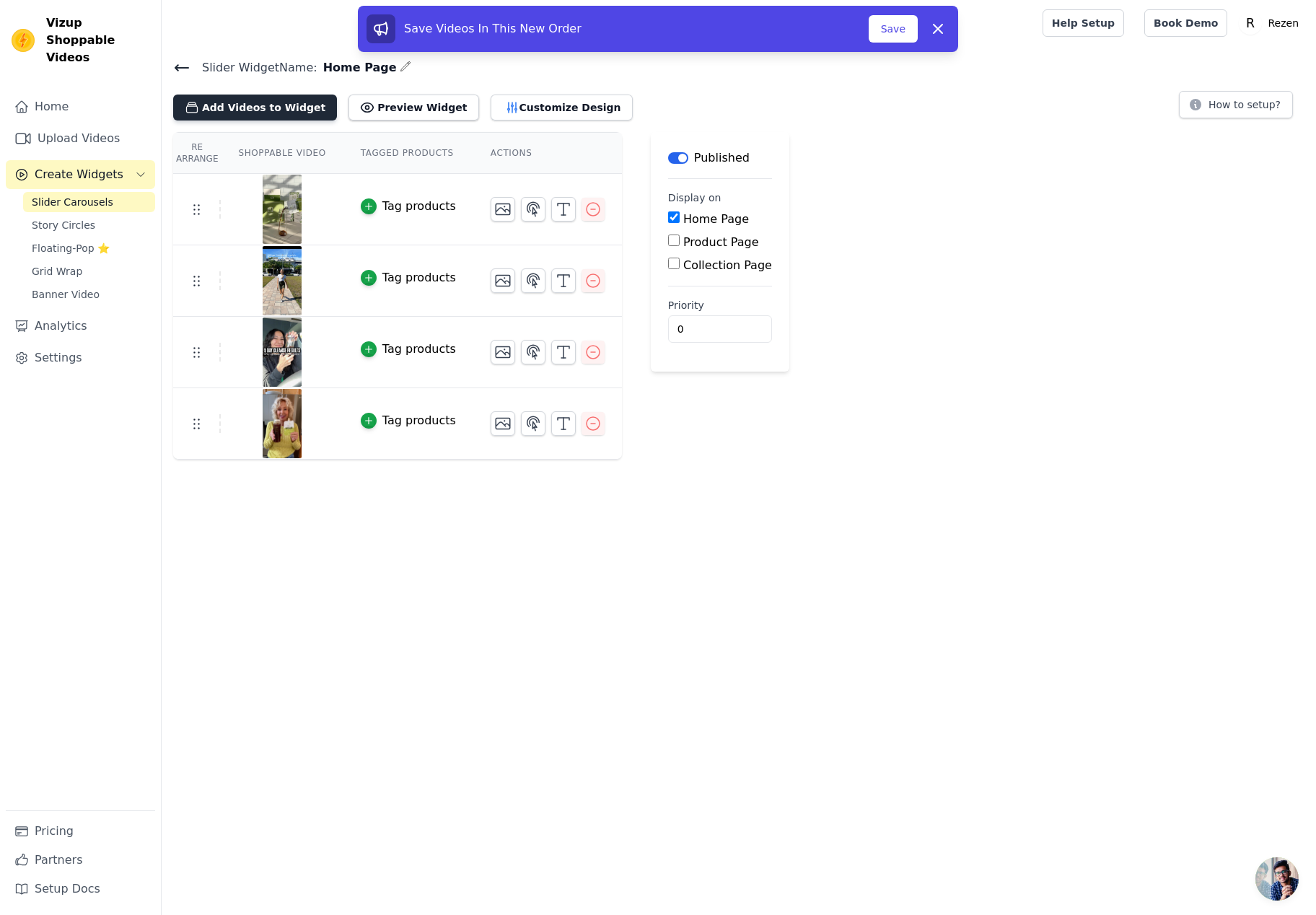
click at [259, 112] on button "Add Videos to Widget" at bounding box center [254, 107] width 164 height 26
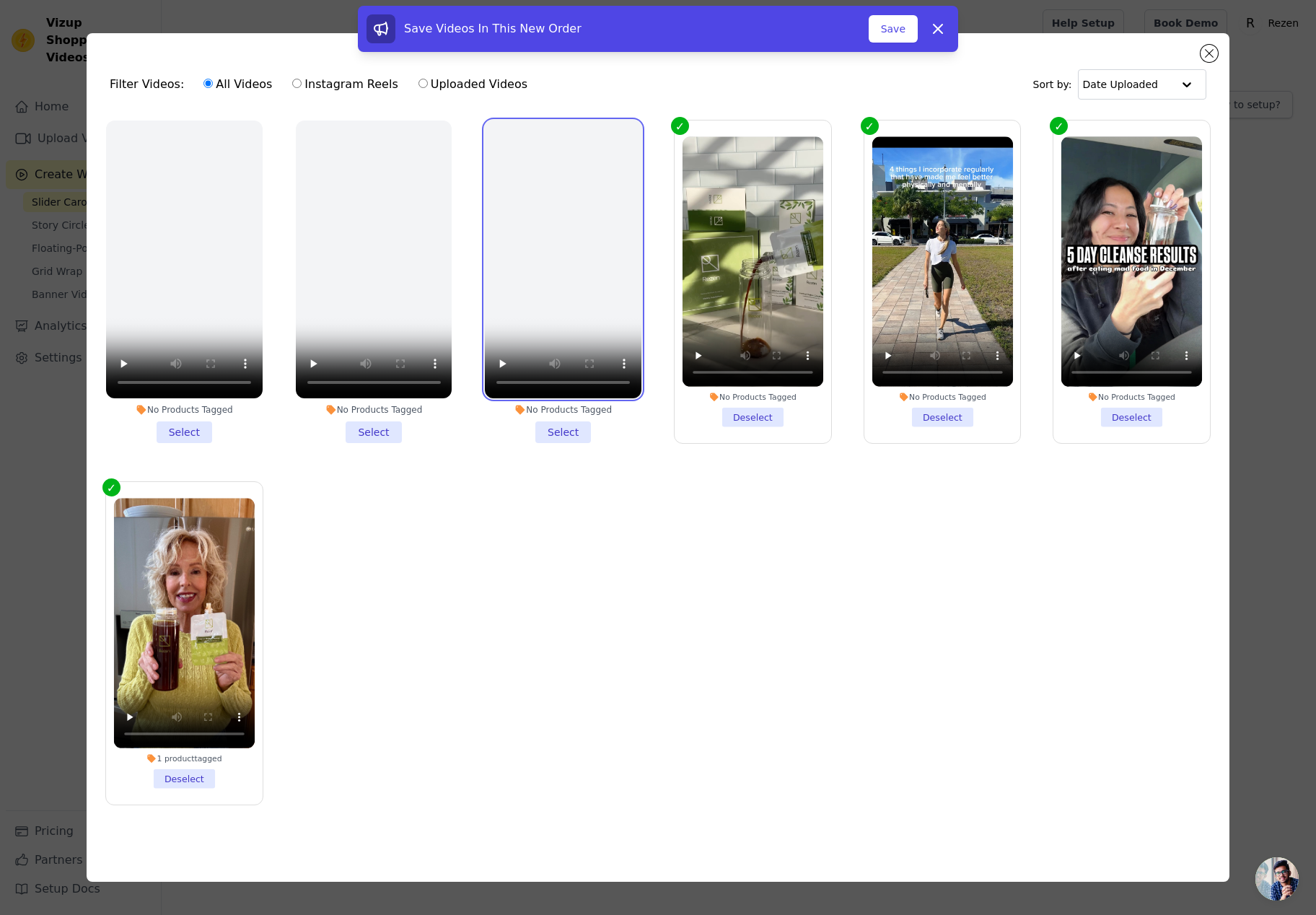
click at [535, 214] on video at bounding box center [563, 259] width 156 height 278
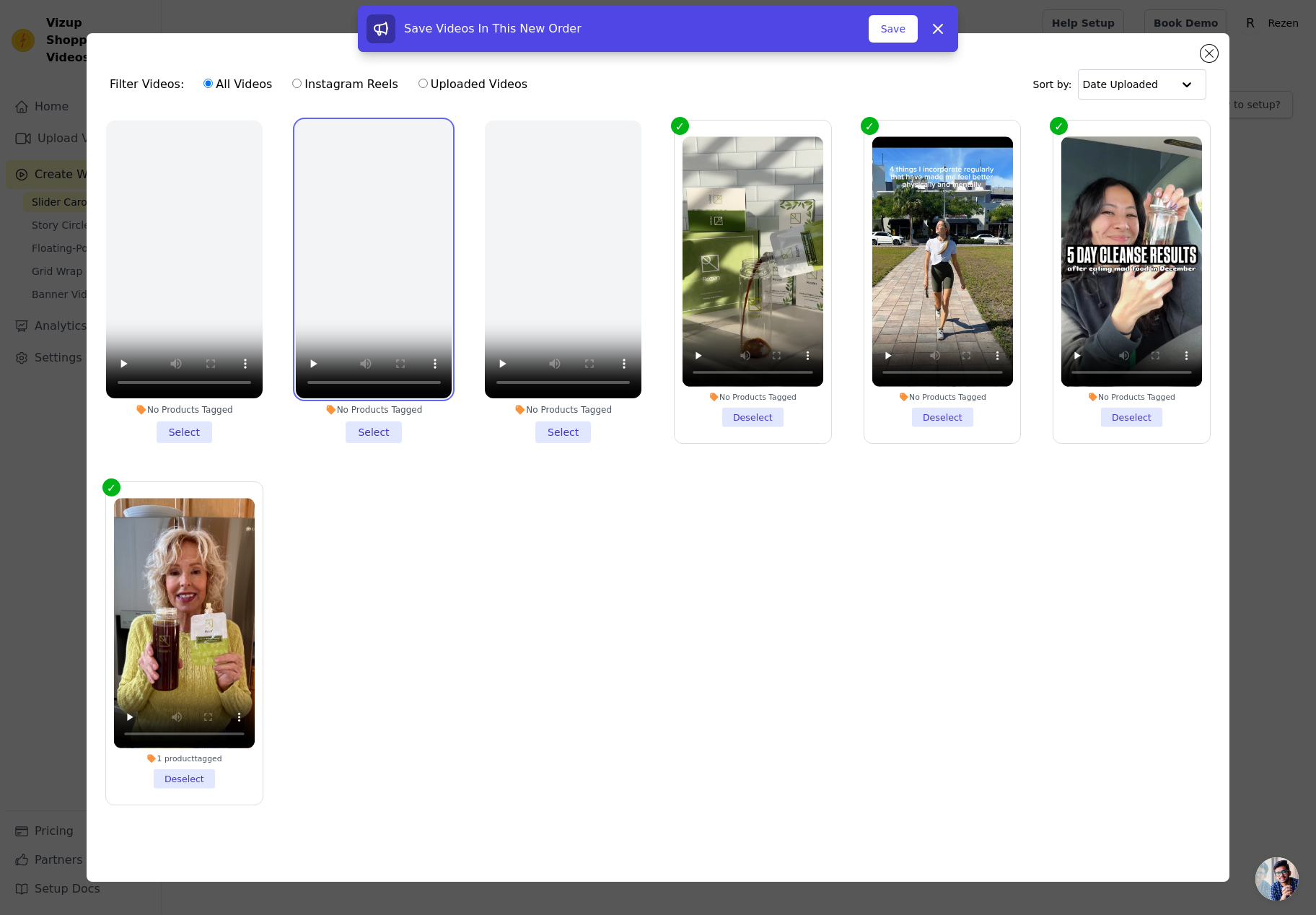
click at [411, 224] on video at bounding box center [374, 259] width 156 height 278
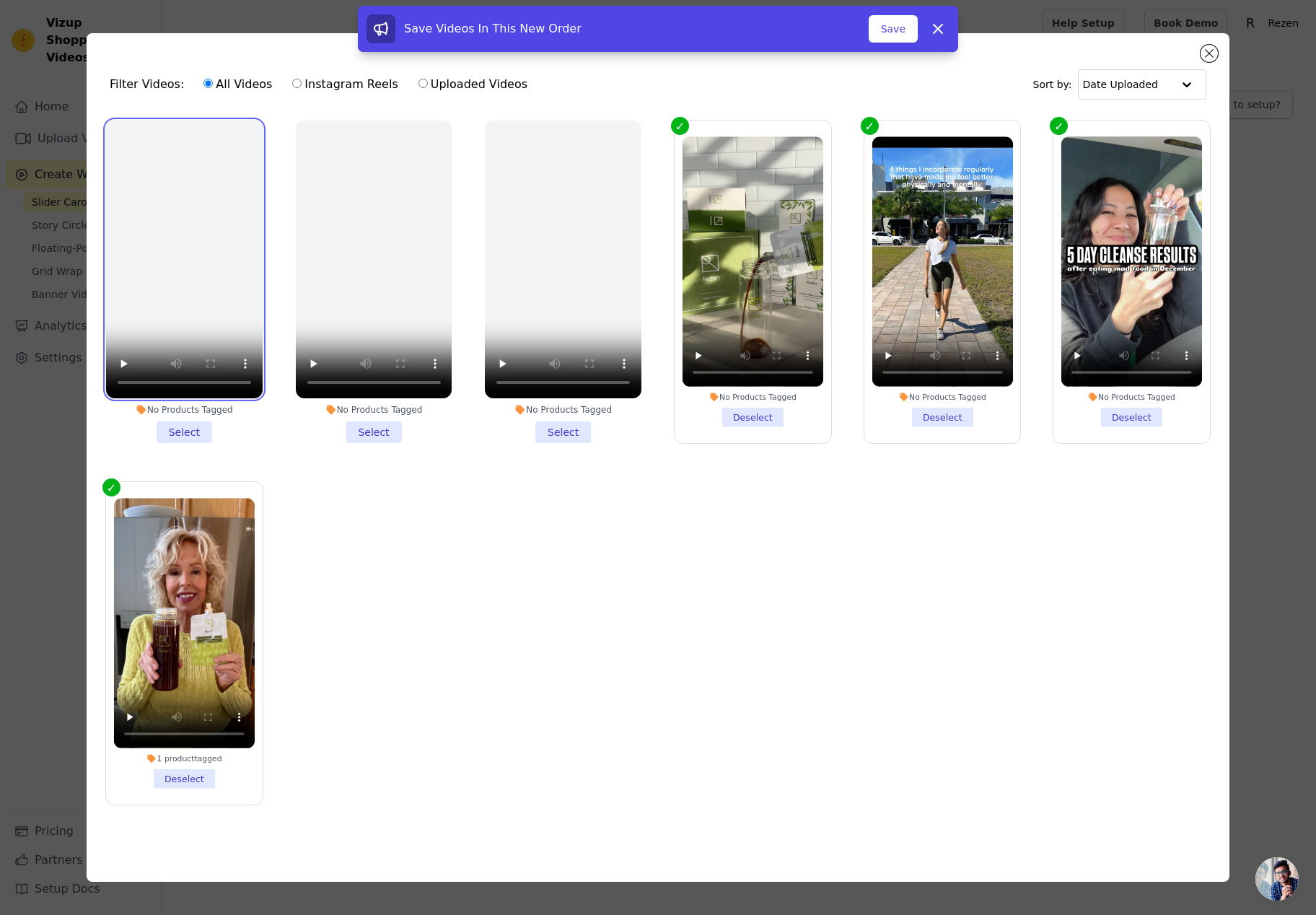
click at [199, 223] on video at bounding box center [185, 259] width 156 height 278
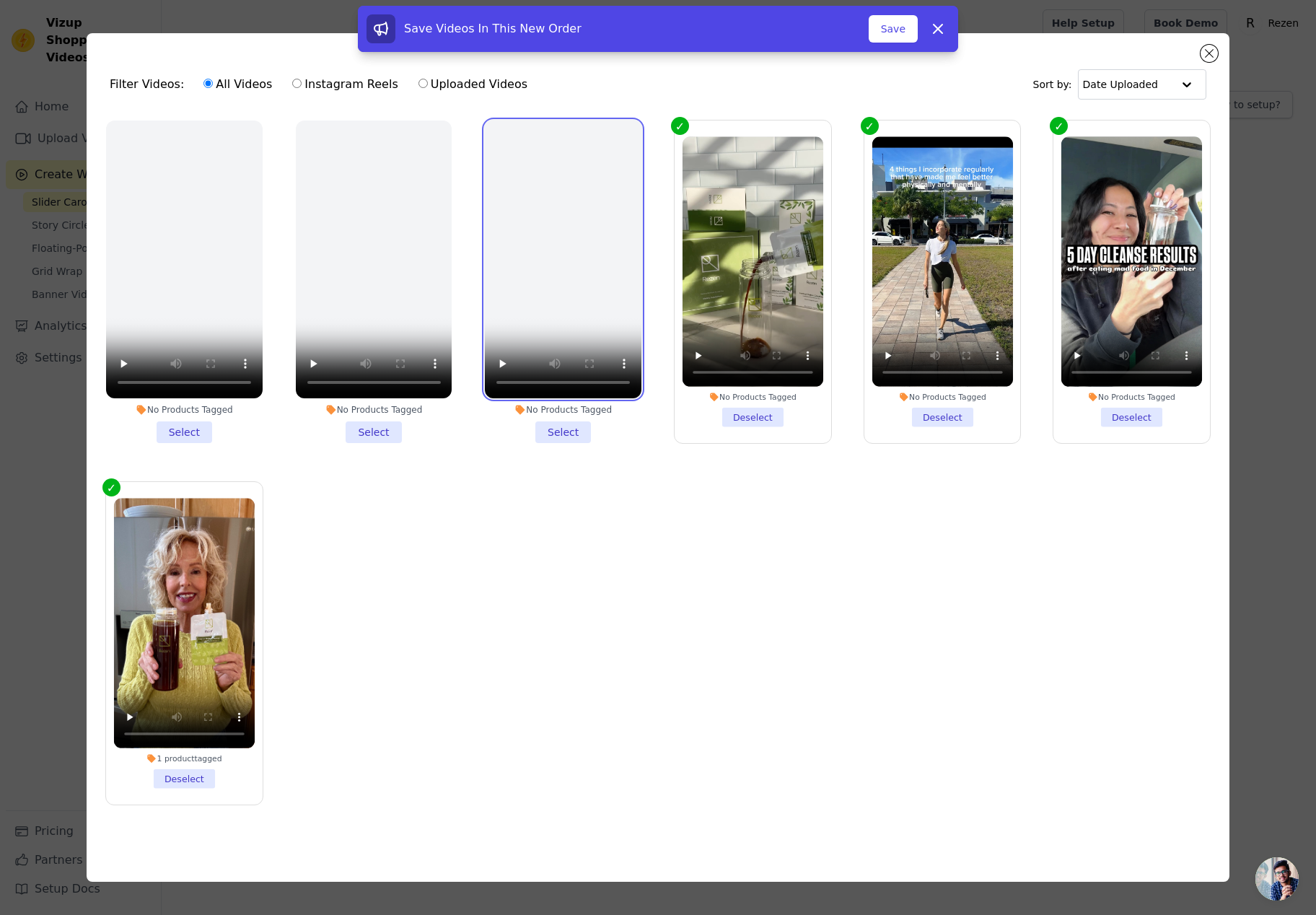
drag, startPoint x: 542, startPoint y: 238, endPoint x: 549, endPoint y: 244, distance: 9.2
click at [543, 238] on video at bounding box center [563, 259] width 156 height 278
click at [560, 429] on li "No Products Tagged Select" at bounding box center [563, 282] width 156 height 322
click at [0, 0] on input "No Products Tagged Select" at bounding box center [0, 0] width 0 height 0
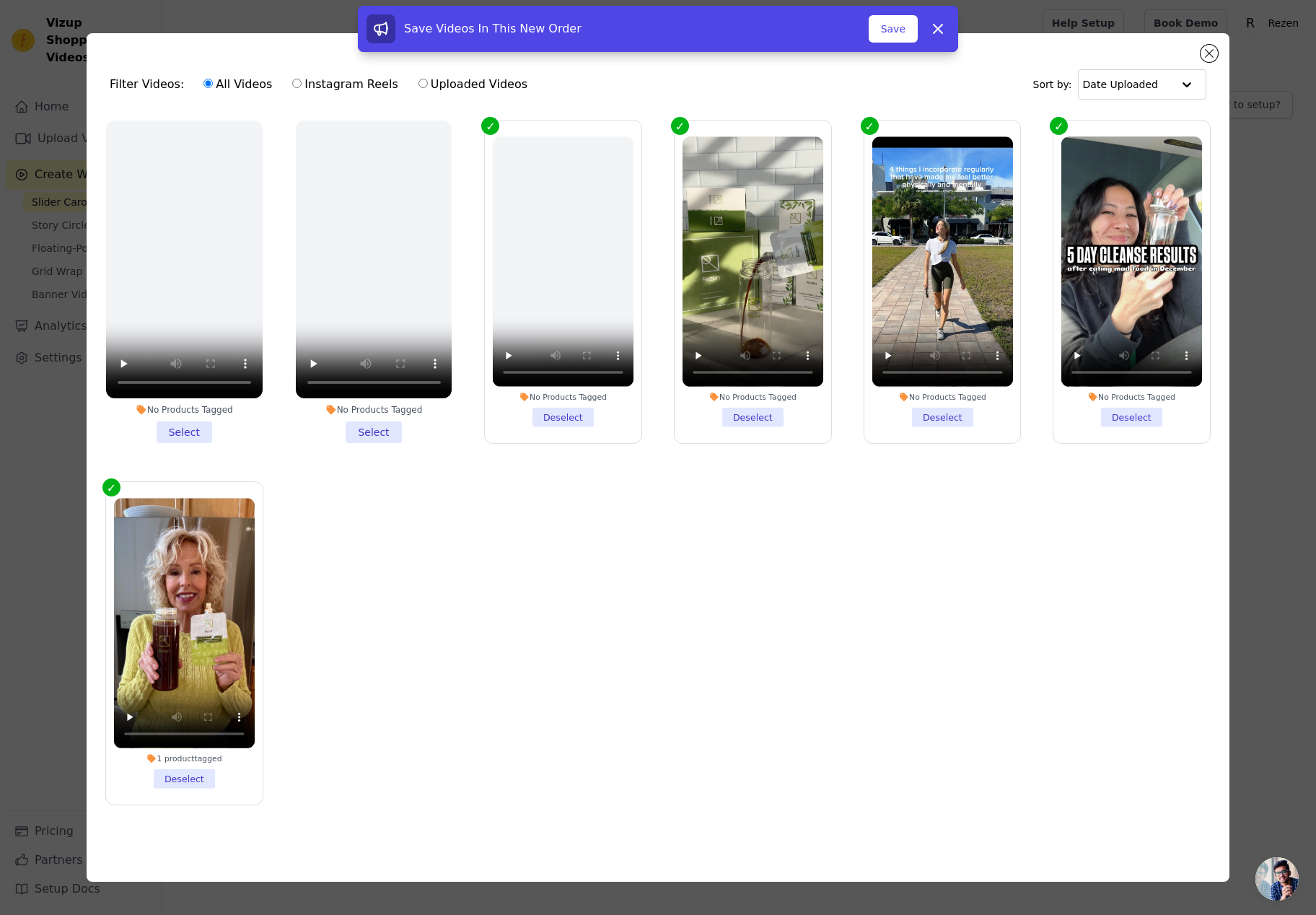
click at [373, 445] on div "No Products Tagged Select" at bounding box center [373, 281] width 172 height 338
drag, startPoint x: 374, startPoint y: 432, endPoint x: 347, endPoint y: 440, distance: 28.2
click at [375, 431] on li "No Products Tagged Select" at bounding box center [374, 282] width 156 height 322
click at [0, 0] on input "No Products Tagged Select" at bounding box center [0, 0] width 0 height 0
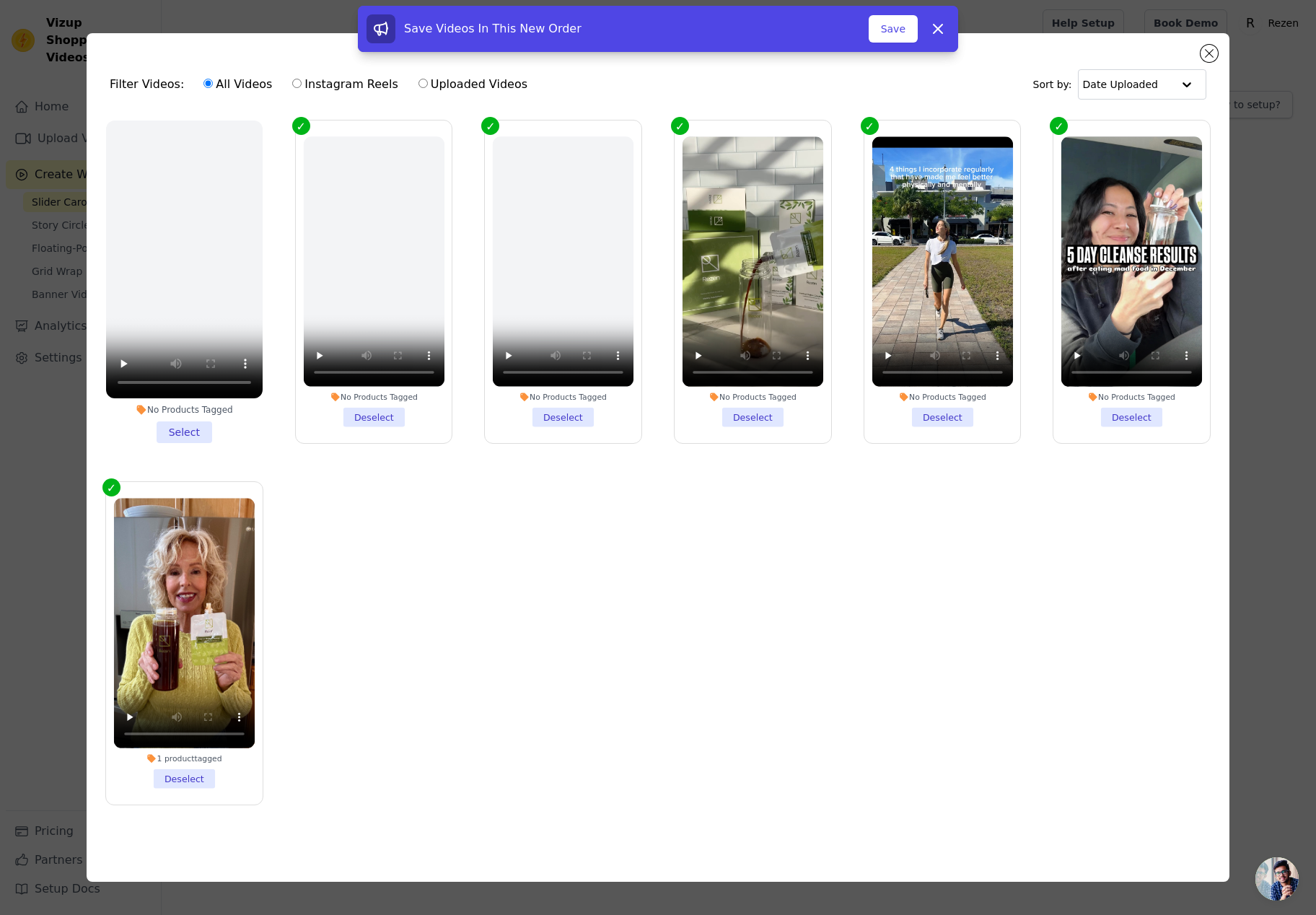
click at [185, 441] on li "No Products Tagged Select" at bounding box center [185, 282] width 156 height 322
click at [0, 0] on input "No Products Tagged Select" at bounding box center [0, 0] width 0 height 0
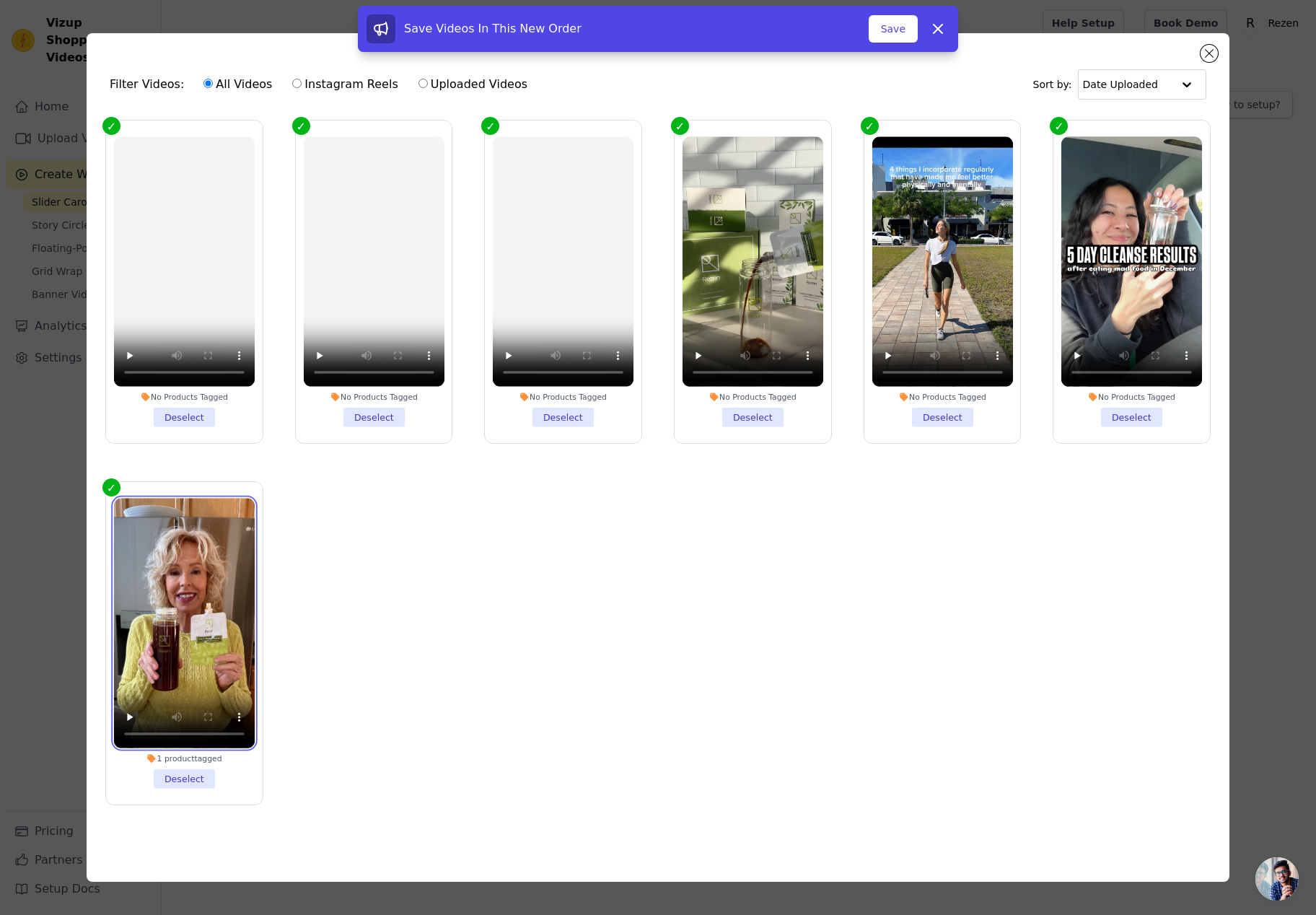
drag, startPoint x: 274, startPoint y: 549, endPoint x: 272, endPoint y: 495, distance: 54.0
click at [265, 478] on div "1 product tagged Deselect" at bounding box center [184, 642] width 172 height 338
click at [341, 584] on ul "No Products Tagged Deselect No Products Tagged Deselect No Products Tagged Dese…" at bounding box center [658, 474] width 1120 height 723
click at [1221, 53] on div "Save Videos In This New Order Save Dismiss" at bounding box center [658, 32] width 1316 height 52
click at [1215, 53] on div "Save Videos In This New Order Save Dismiss" at bounding box center [658, 32] width 1316 height 52
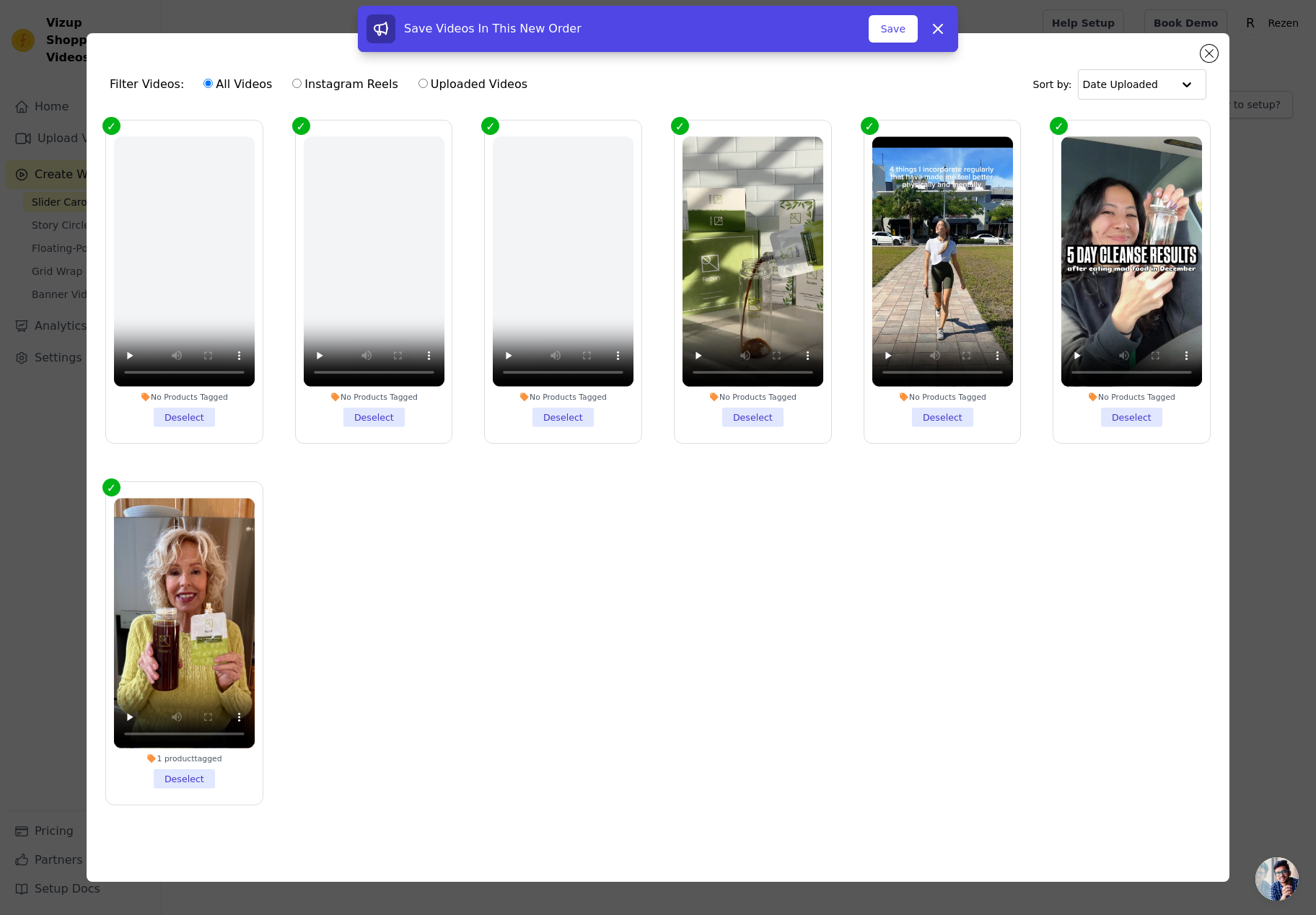
click at [1206, 52] on div "Save Videos In This New Order Save Dismiss" at bounding box center [658, 32] width 1316 height 52
drag, startPoint x: 1210, startPoint y: 55, endPoint x: 1130, endPoint y: 76, distance: 82.7
click at [1210, 55] on div "Save Videos In This New Order Save Dismiss" at bounding box center [658, 32] width 1316 height 52
click at [901, 33] on button "Save" at bounding box center [893, 28] width 49 height 27
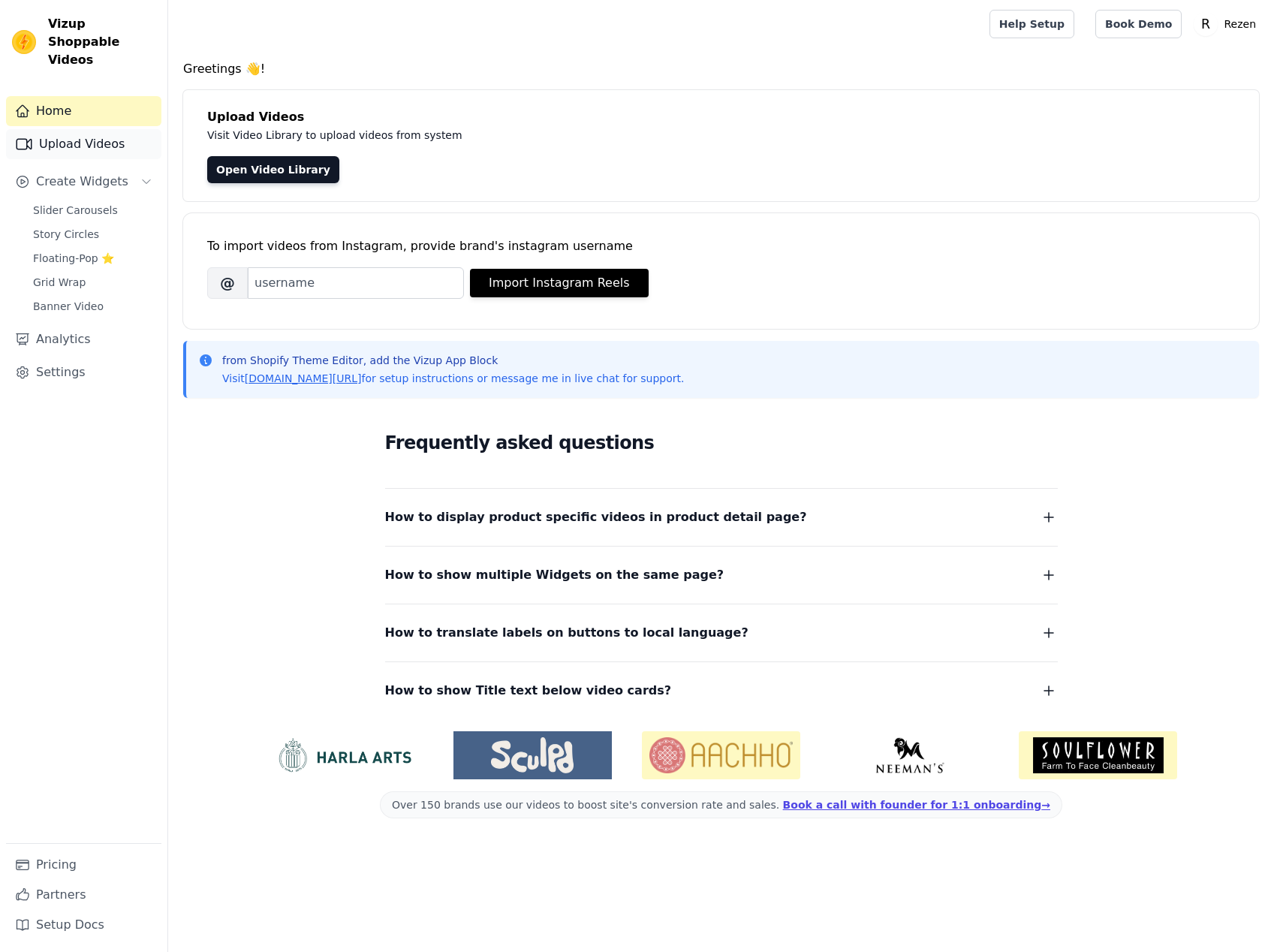
click at [103, 130] on link "Upload Videos" at bounding box center [84, 144] width 156 height 30
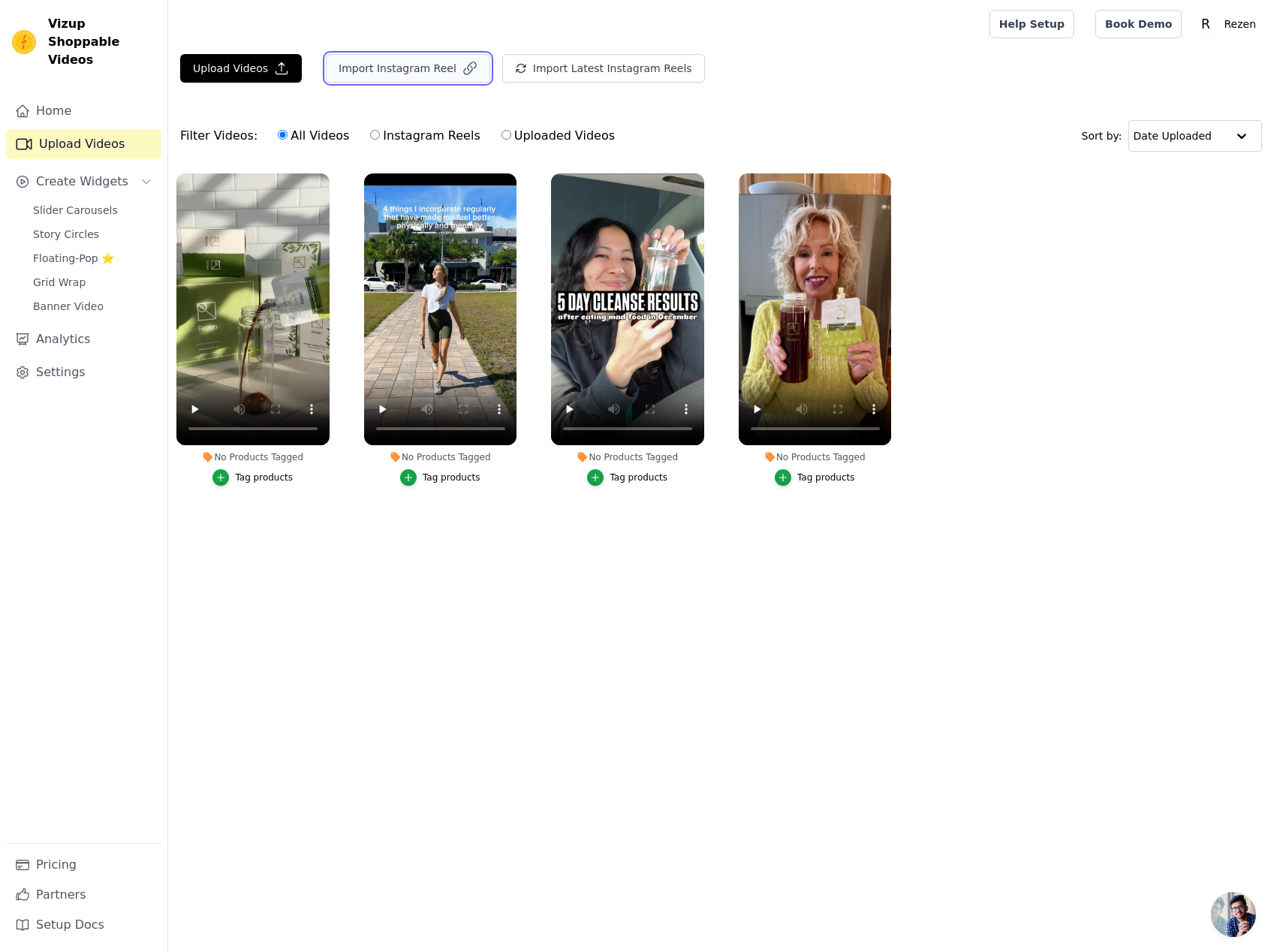
click at [430, 71] on button "Import Instagram Reel" at bounding box center [408, 67] width 164 height 29
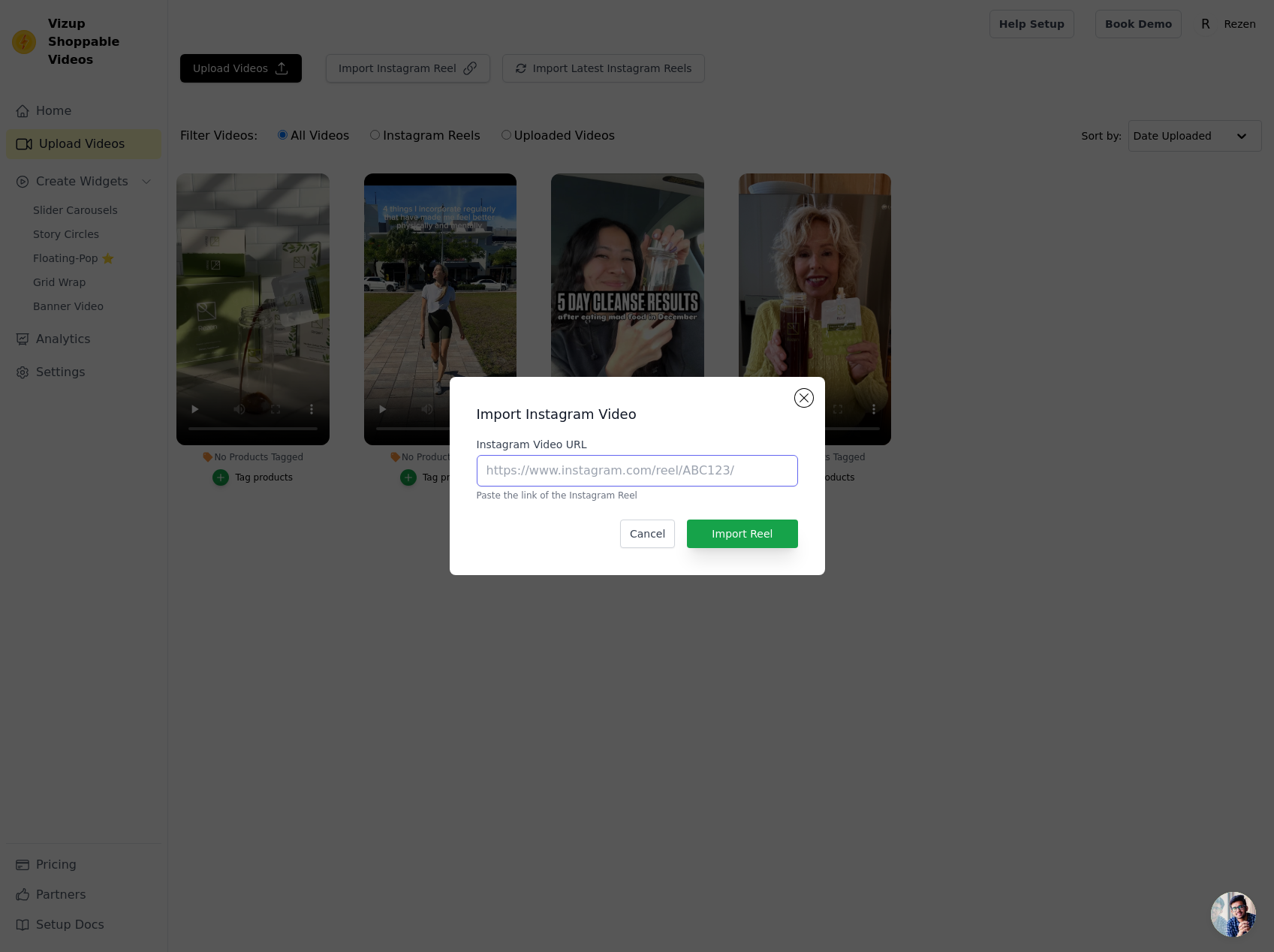
drag, startPoint x: 573, startPoint y: 474, endPoint x: 600, endPoint y: 480, distance: 27.7
click at [575, 474] on input "Instagram Video URL" at bounding box center [637, 470] width 321 height 31
paste input "https://www.instagram.com/p/DEjFlBQsRDX/"
type input "https://www.instagram.com/p/DEjFlBQsRDX/"
click at [771, 537] on button "Import Reel" at bounding box center [742, 534] width 111 height 29
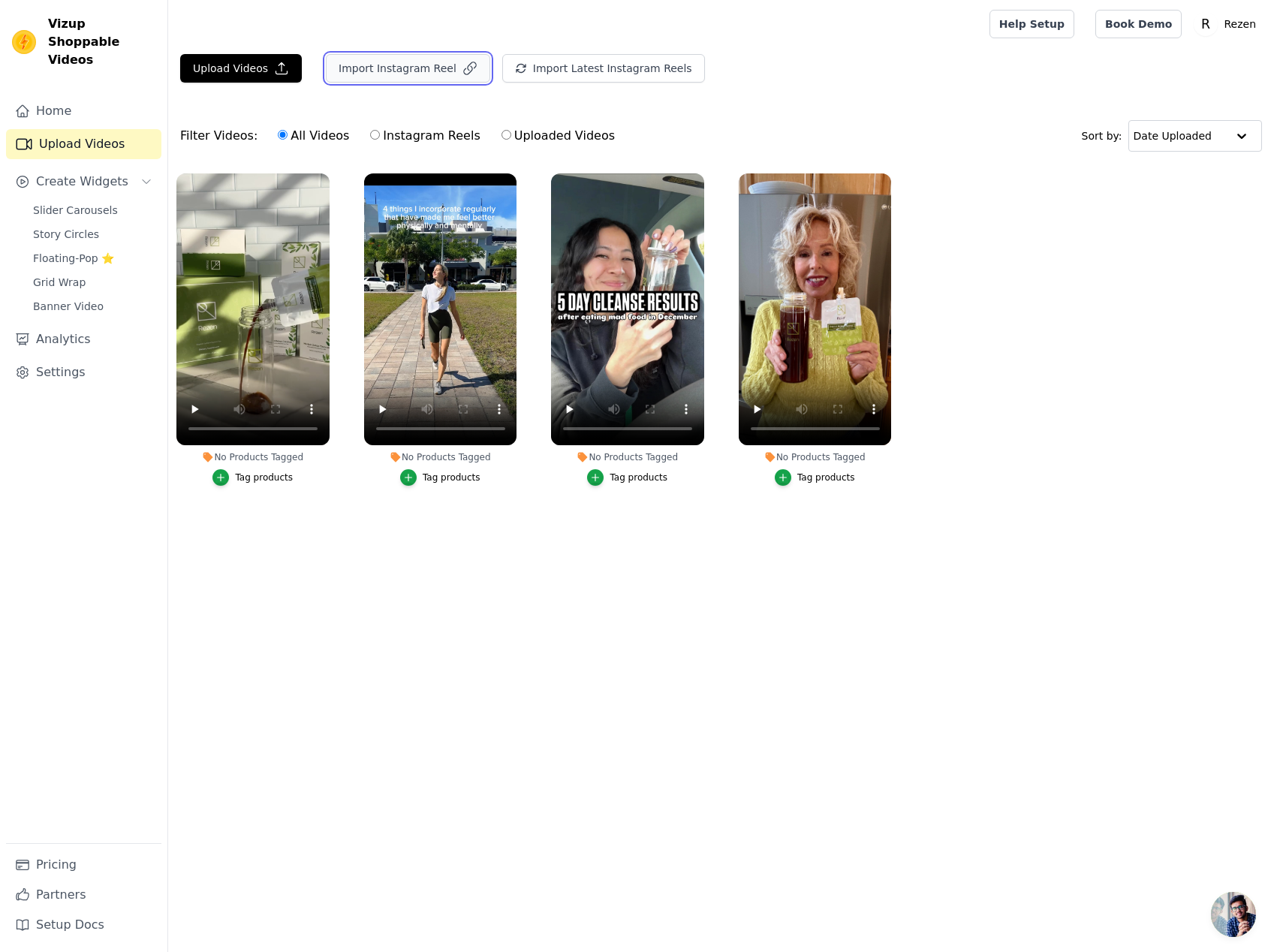
click at [389, 71] on button "Import Instagram Reel" at bounding box center [408, 67] width 164 height 29
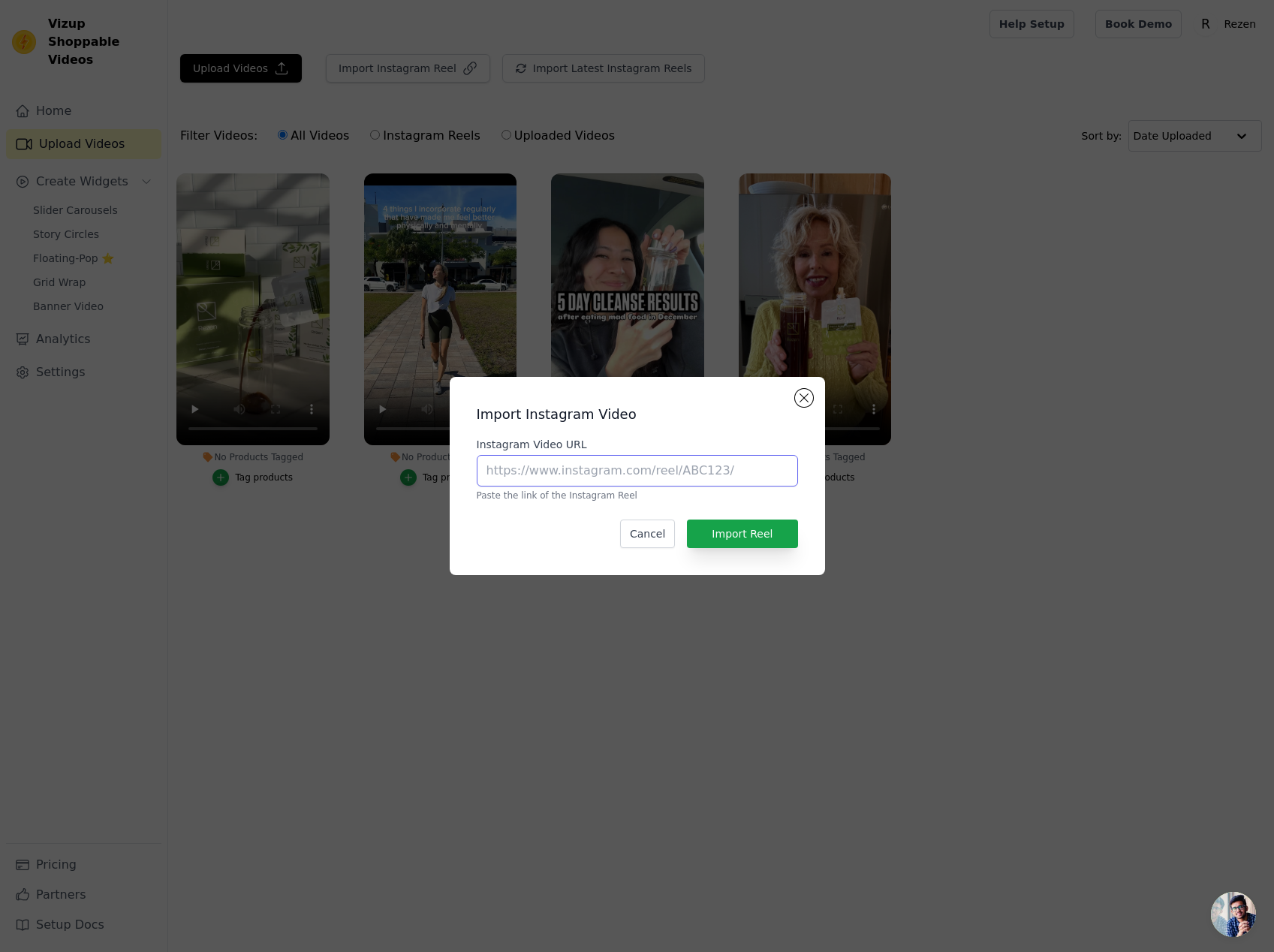
click at [605, 478] on input "Instagram Video URL" at bounding box center [637, 470] width 321 height 31
paste input "https://www.instagram.com/p/DFp4mnDJX6_/"
type input "https://www.instagram.com/p/DFp4mnDJX6_/"
click at [782, 541] on button "Import Reel" at bounding box center [742, 534] width 111 height 29
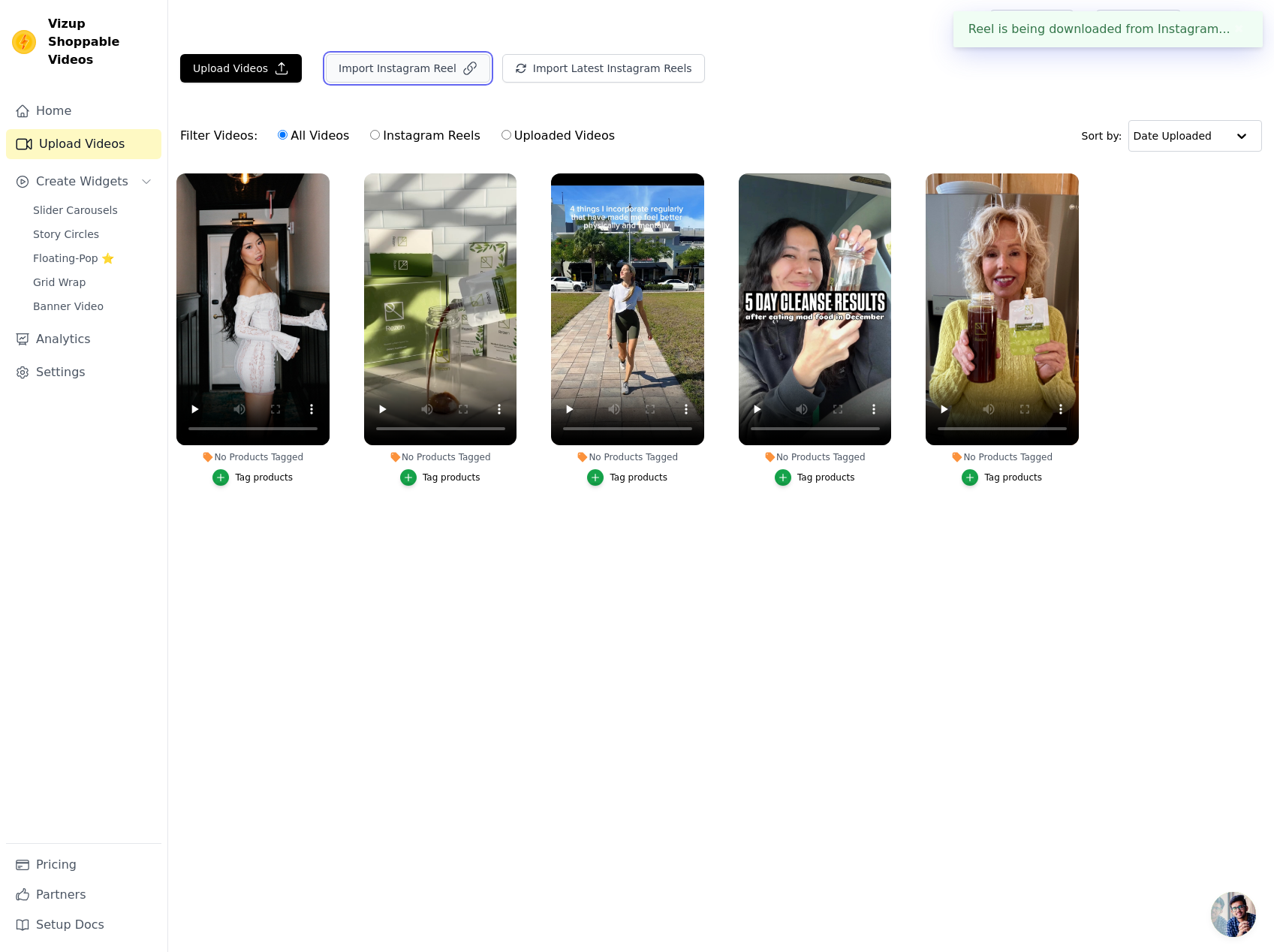
click at [326, 78] on button "Import Instagram Reel" at bounding box center [408, 67] width 164 height 29
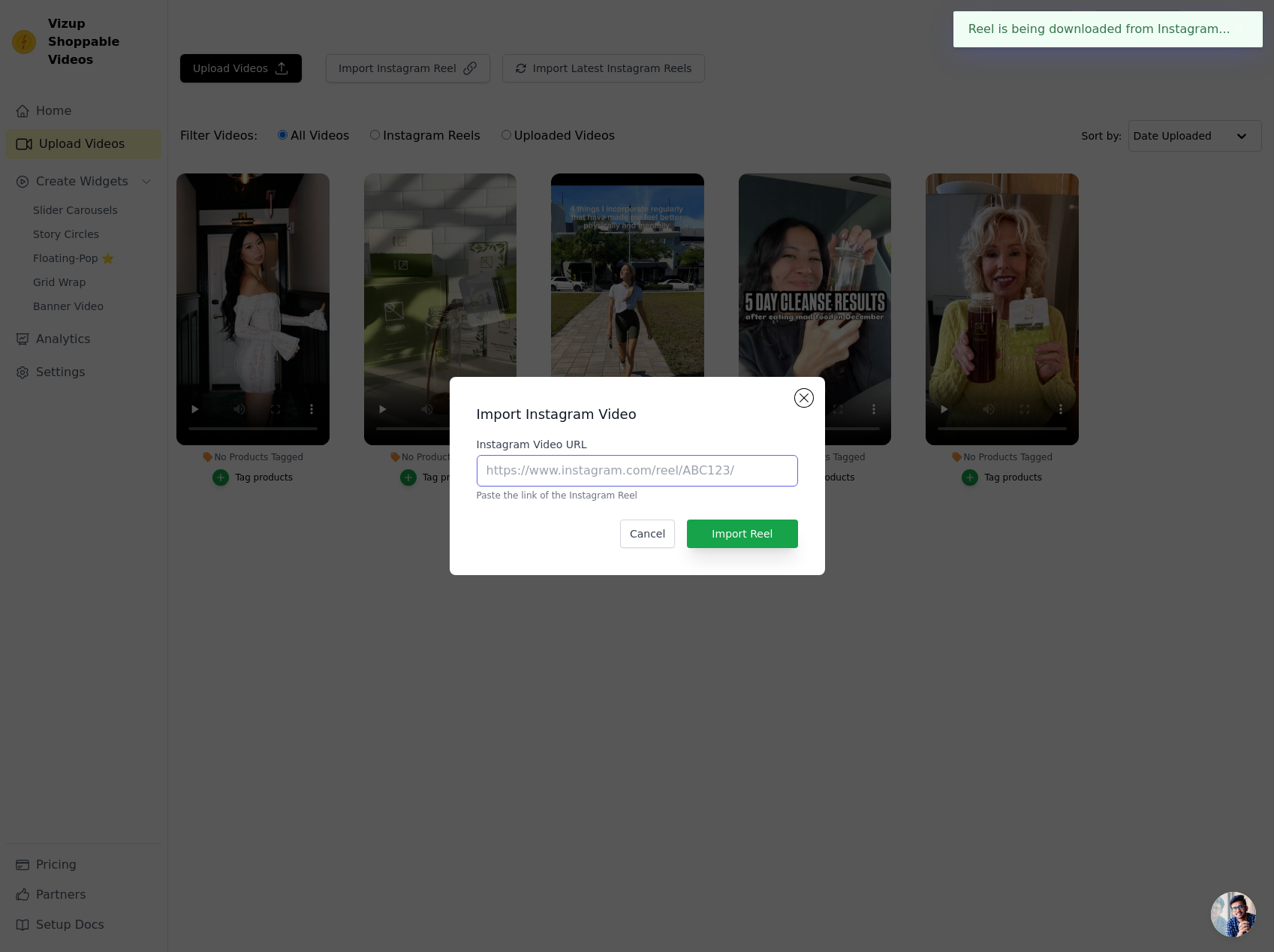
click at [606, 457] on input "Instagram Video URL" at bounding box center [637, 470] width 321 height 31
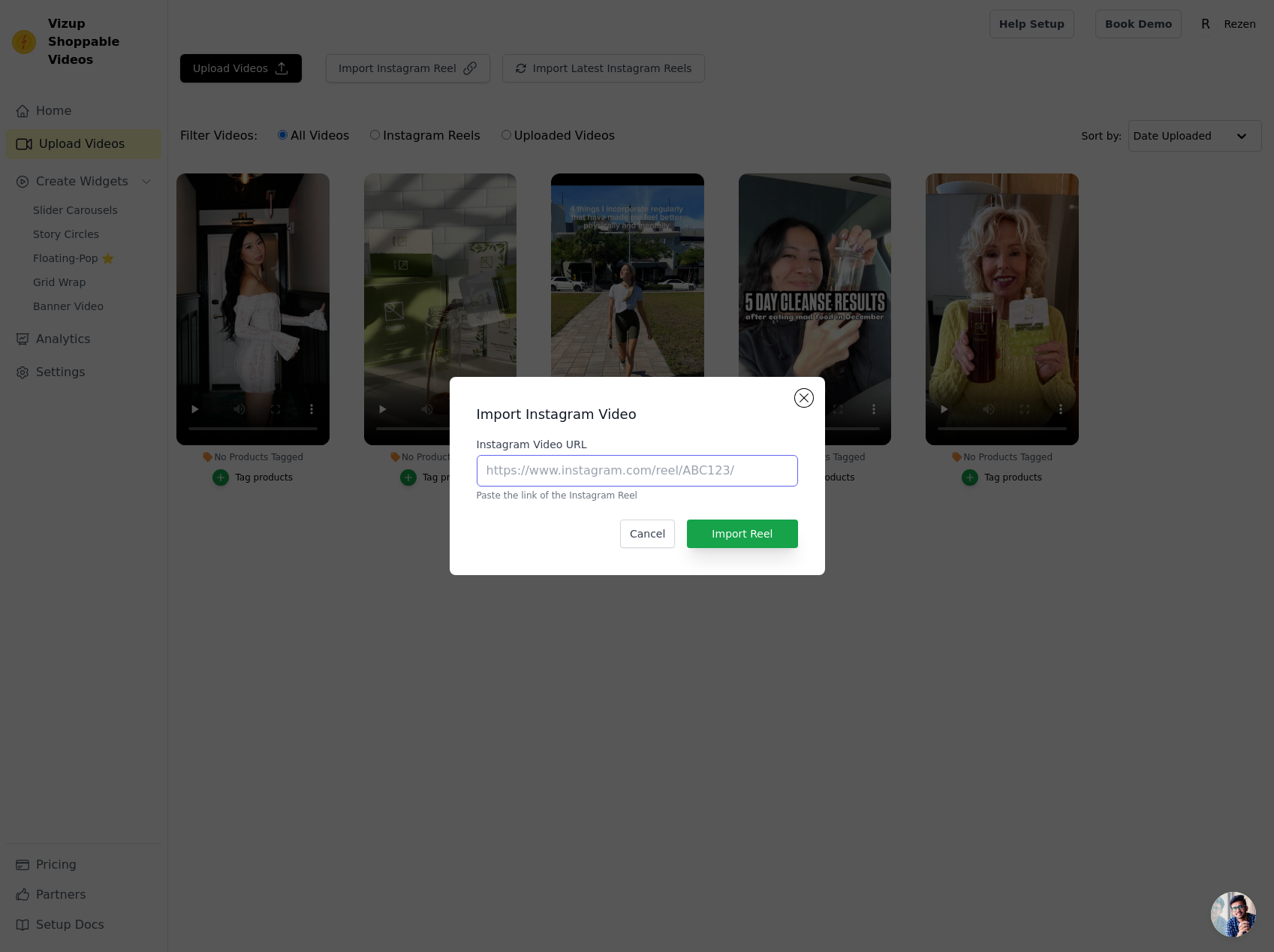
paste input "https://www.instagram.com/p/DFYPUT1ygpy/"
type input "https://www.instagram.com/p/DFYPUT1ygpy/"
click at [753, 528] on button "Import Reel" at bounding box center [742, 534] width 111 height 29
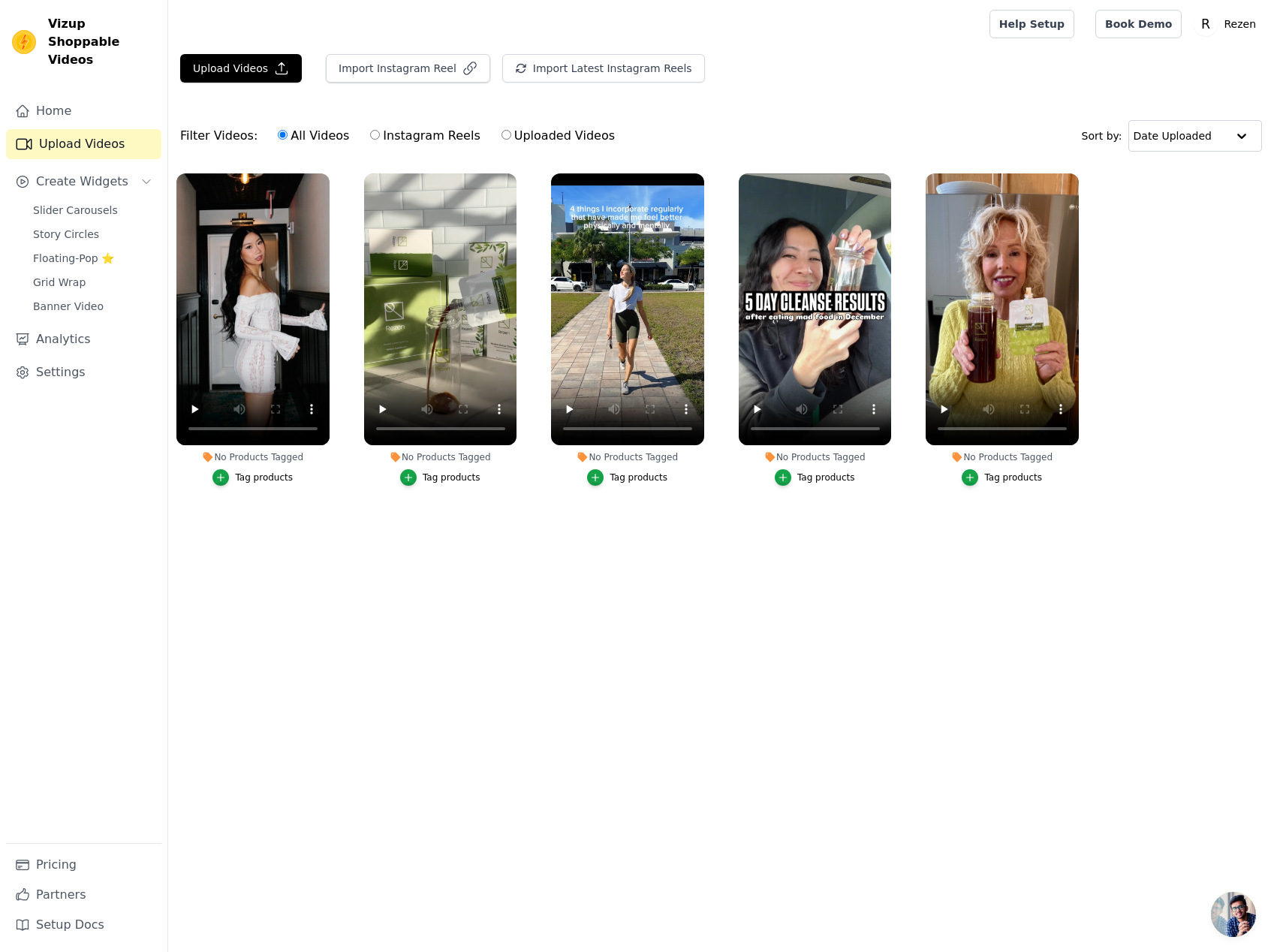
click at [444, 482] on div "Tag products" at bounding box center [451, 477] width 58 height 12
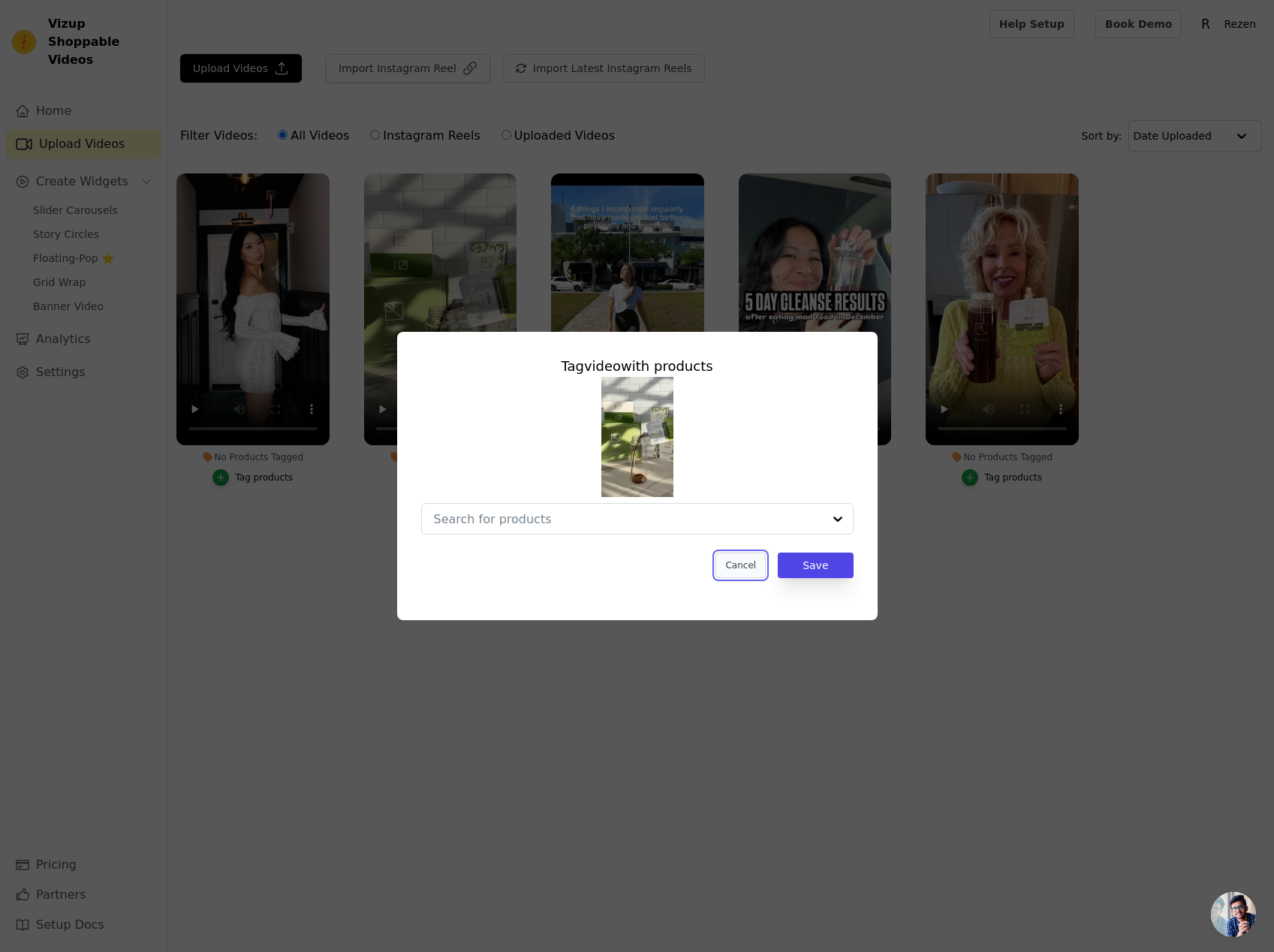
click at [743, 568] on button "Cancel" at bounding box center [740, 565] width 50 height 26
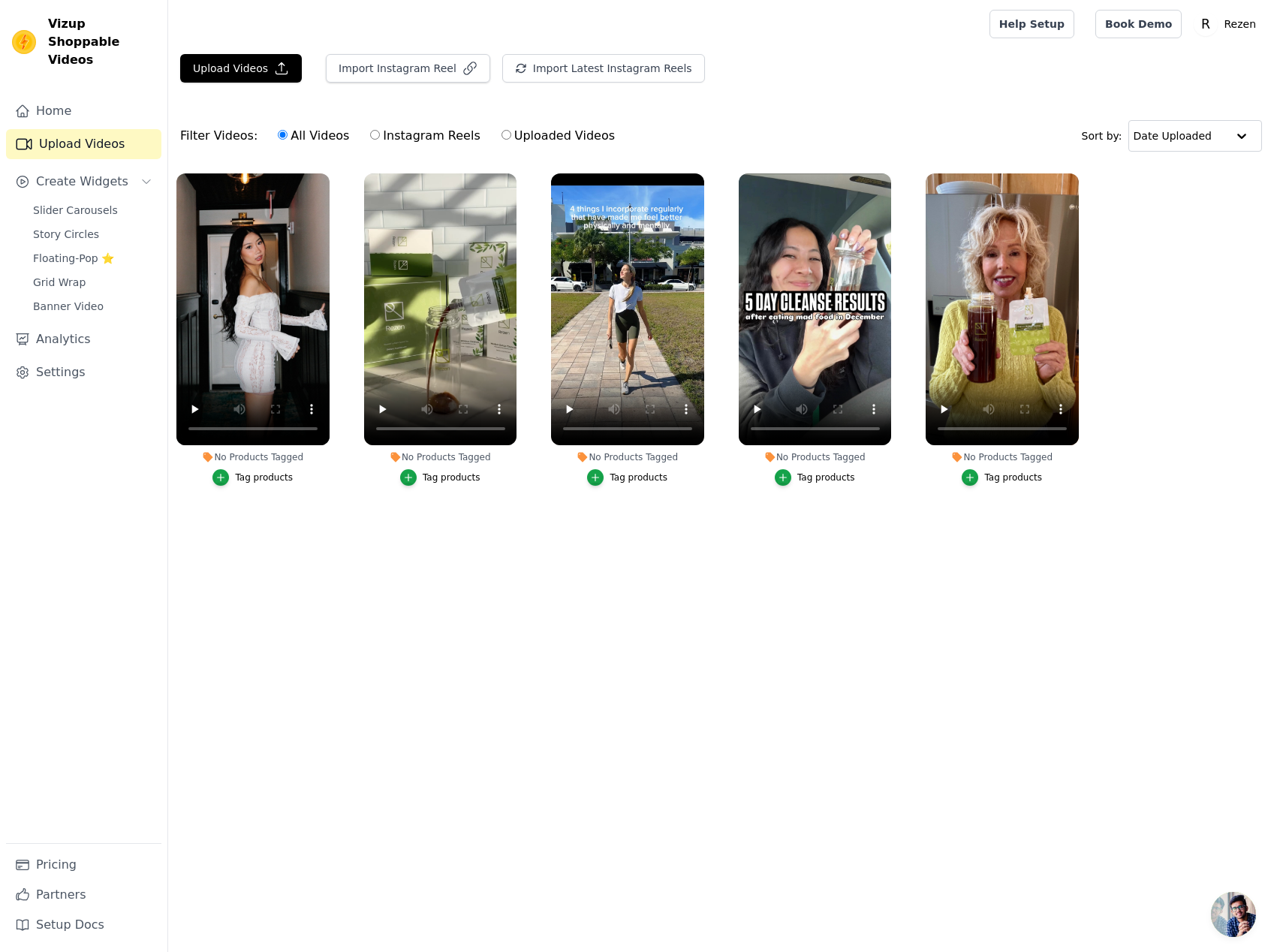
click at [1011, 486] on label "No Products Tagged Tag products" at bounding box center [1002, 333] width 155 height 320
click at [1012, 480] on div "Tag products" at bounding box center [1013, 477] width 58 height 12
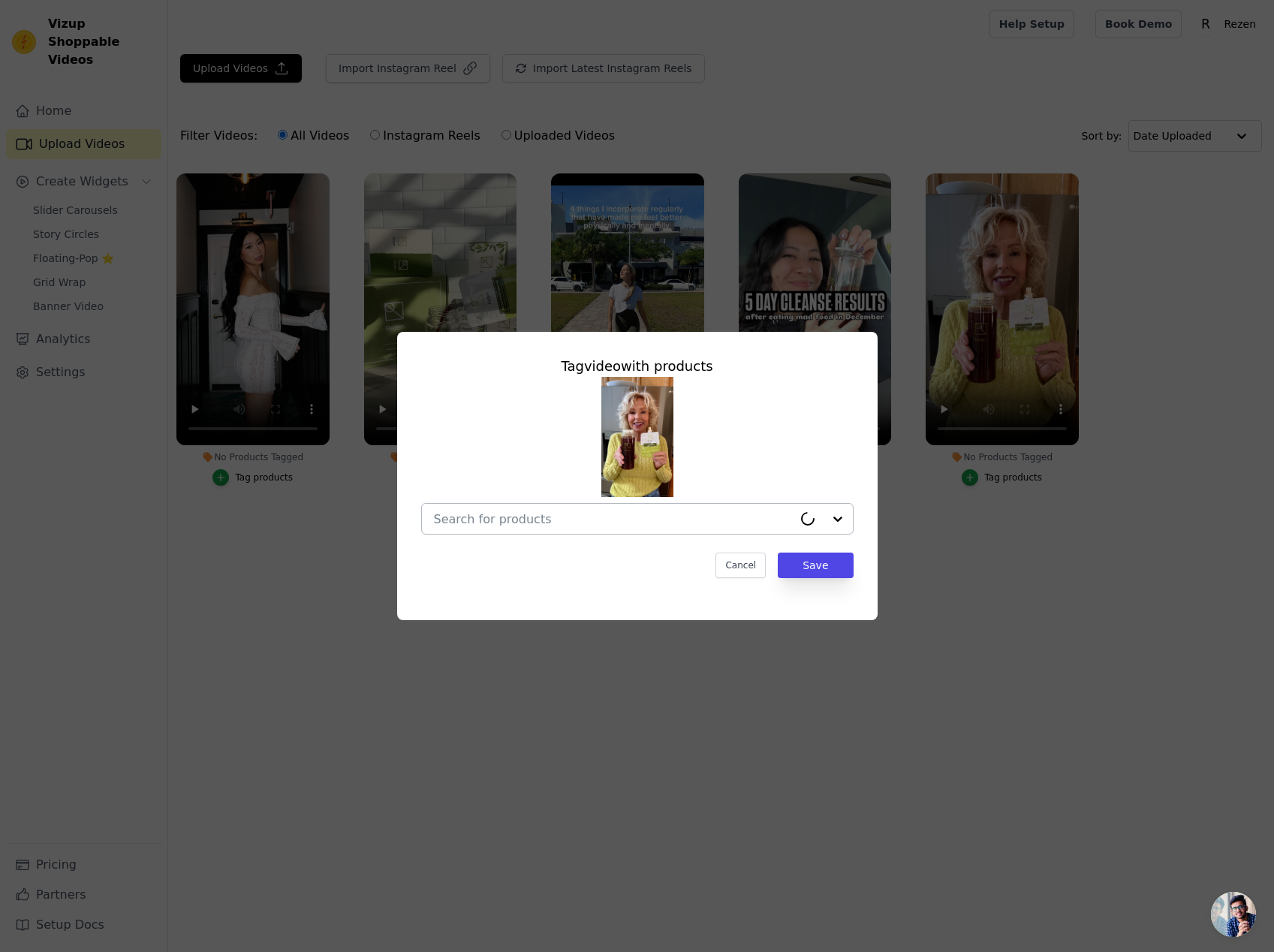
click at [771, 521] on input "No Products Tagged Tag video with products Cancel Save Tag products" at bounding box center [613, 519] width 359 height 14
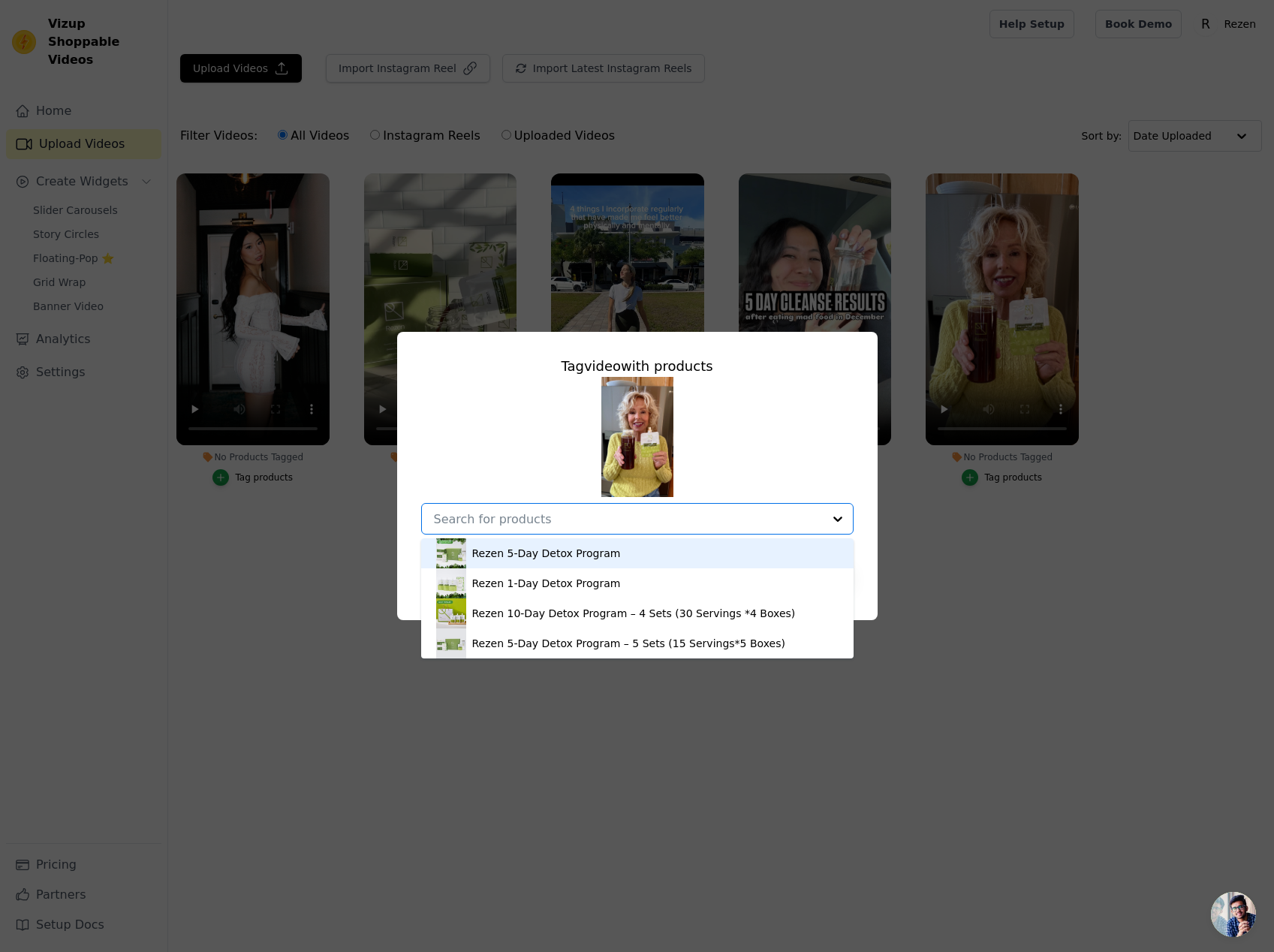
click at [751, 552] on div "Rezen 5-Day Detox Program" at bounding box center [637, 553] width 402 height 30
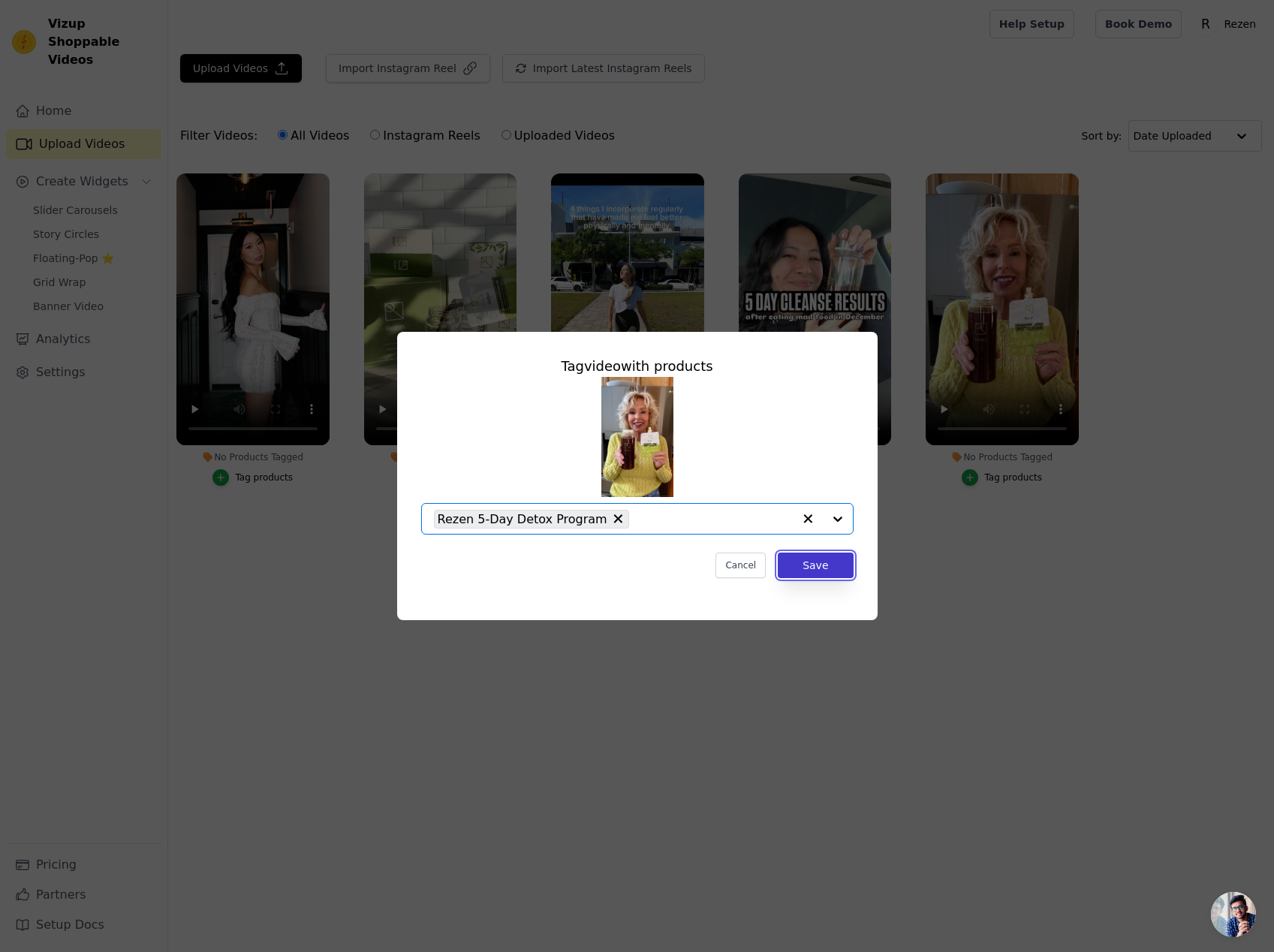
click at [838, 569] on button "Save" at bounding box center [815, 565] width 75 height 26
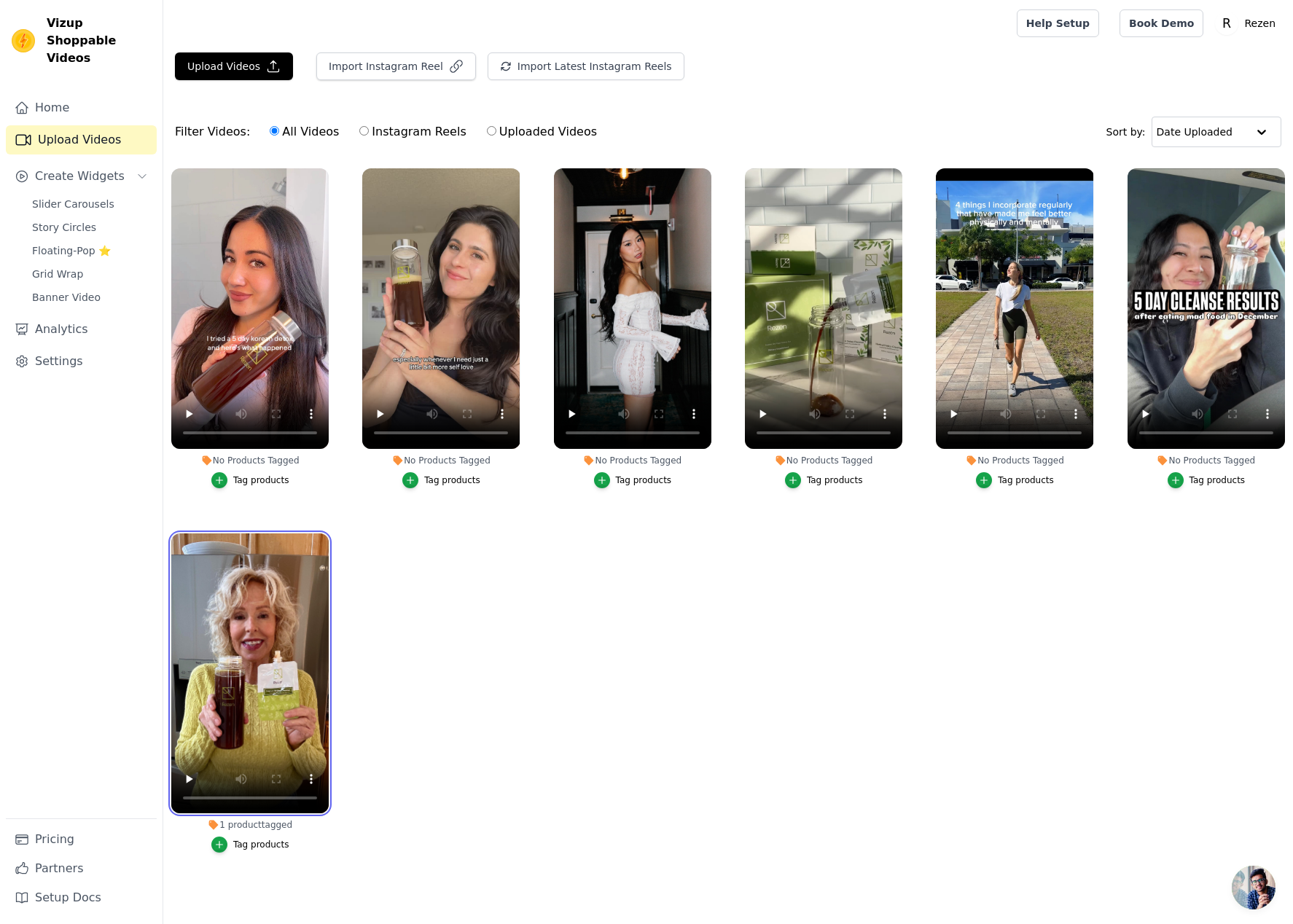
drag, startPoint x: 327, startPoint y: 561, endPoint x: 311, endPoint y: 156, distance: 405.3
click at [528, 390] on ul "No Products Tagged Tag products No Products Tagged Tag products No Products Tag…" at bounding box center [727, 525] width 1129 height 729
click at [55, 194] on link "Slider Carousels" at bounding box center [90, 204] width 133 height 20
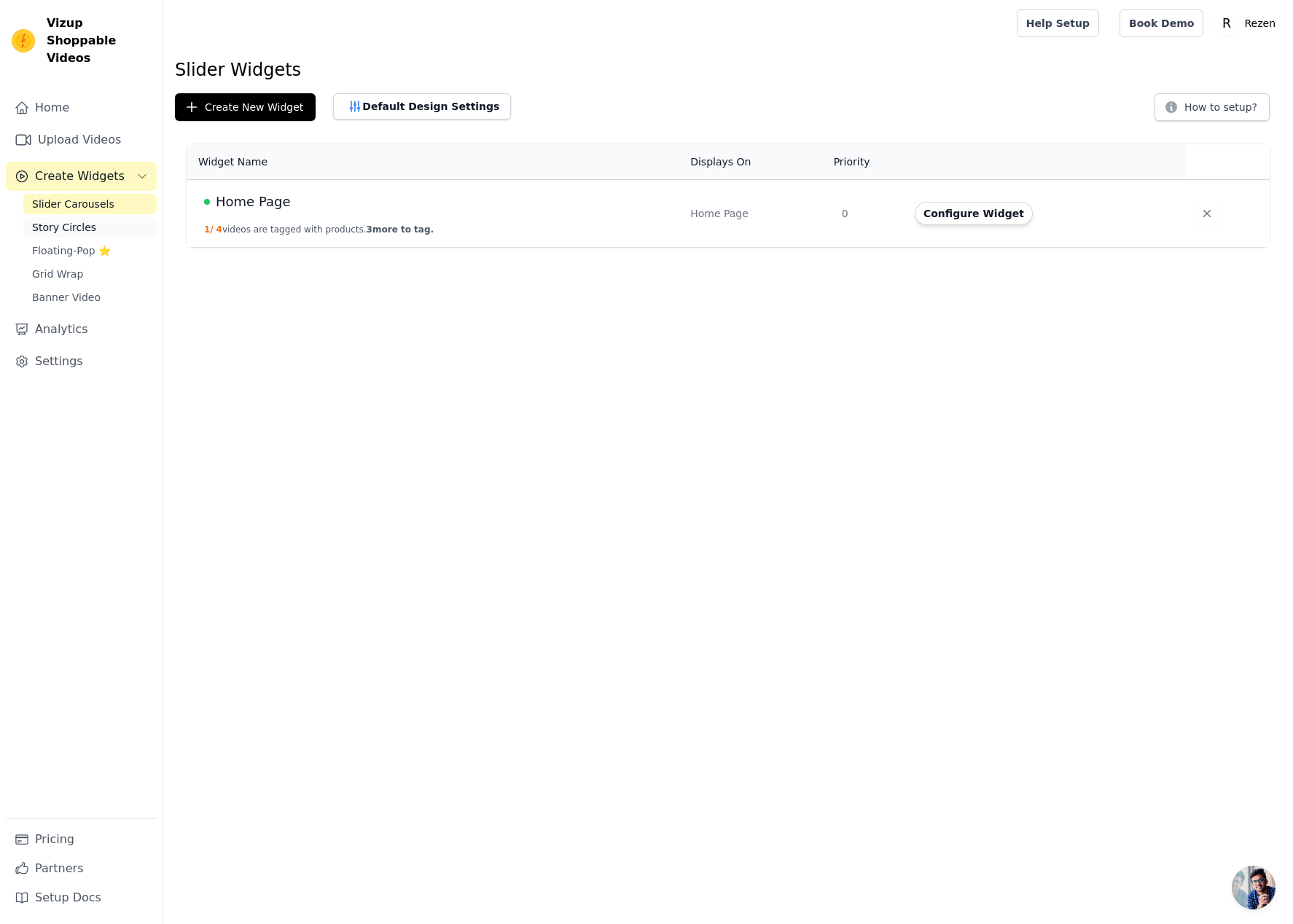
click at [58, 220] on span "Story Circles" at bounding box center [64, 227] width 64 height 14
click at [1001, 214] on button "Configure Widget" at bounding box center [973, 213] width 118 height 23
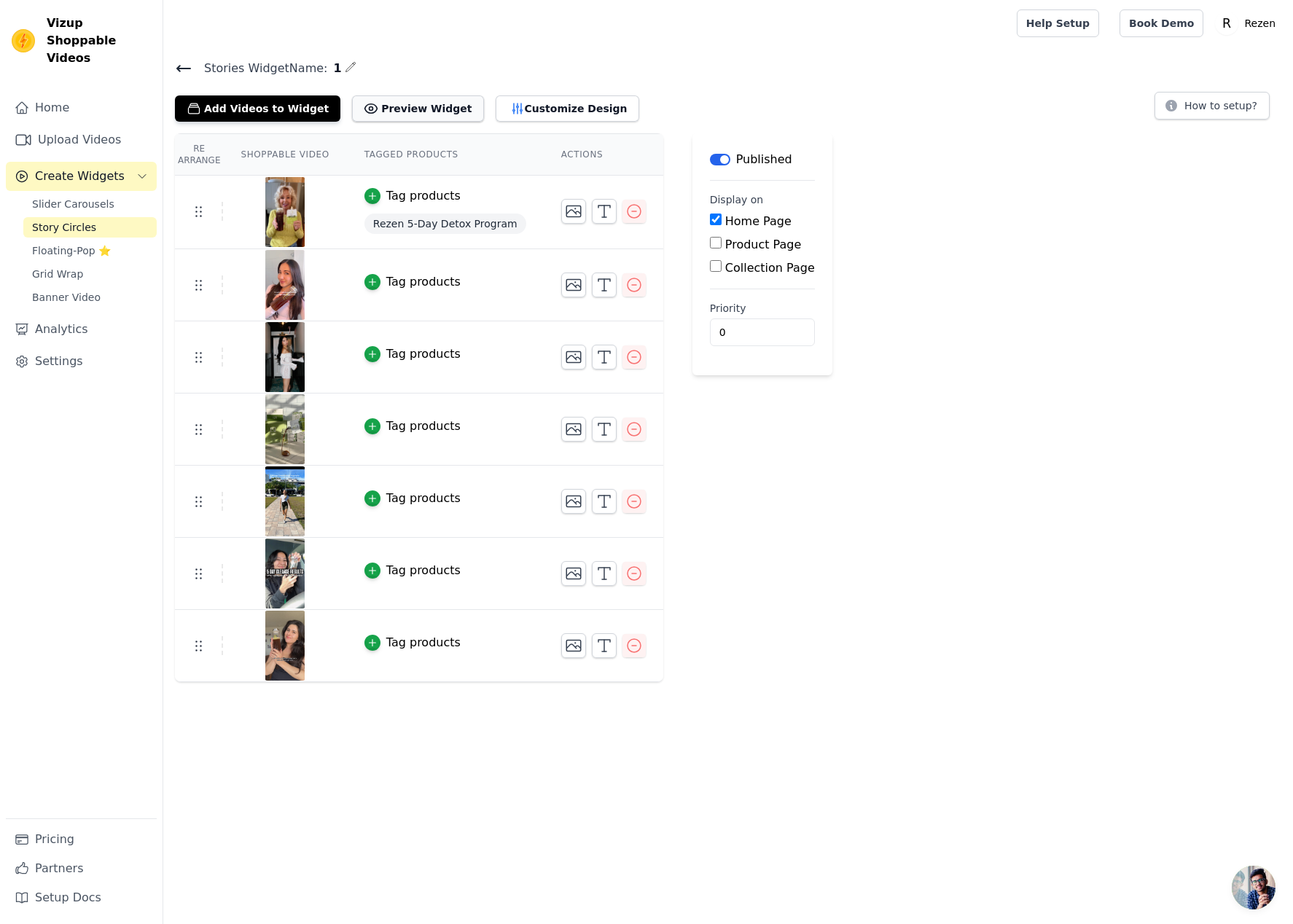
click at [411, 100] on button "Preview Widget" at bounding box center [417, 108] width 131 height 26
click at [40, 220] on span "Story Circles" at bounding box center [64, 227] width 64 height 14
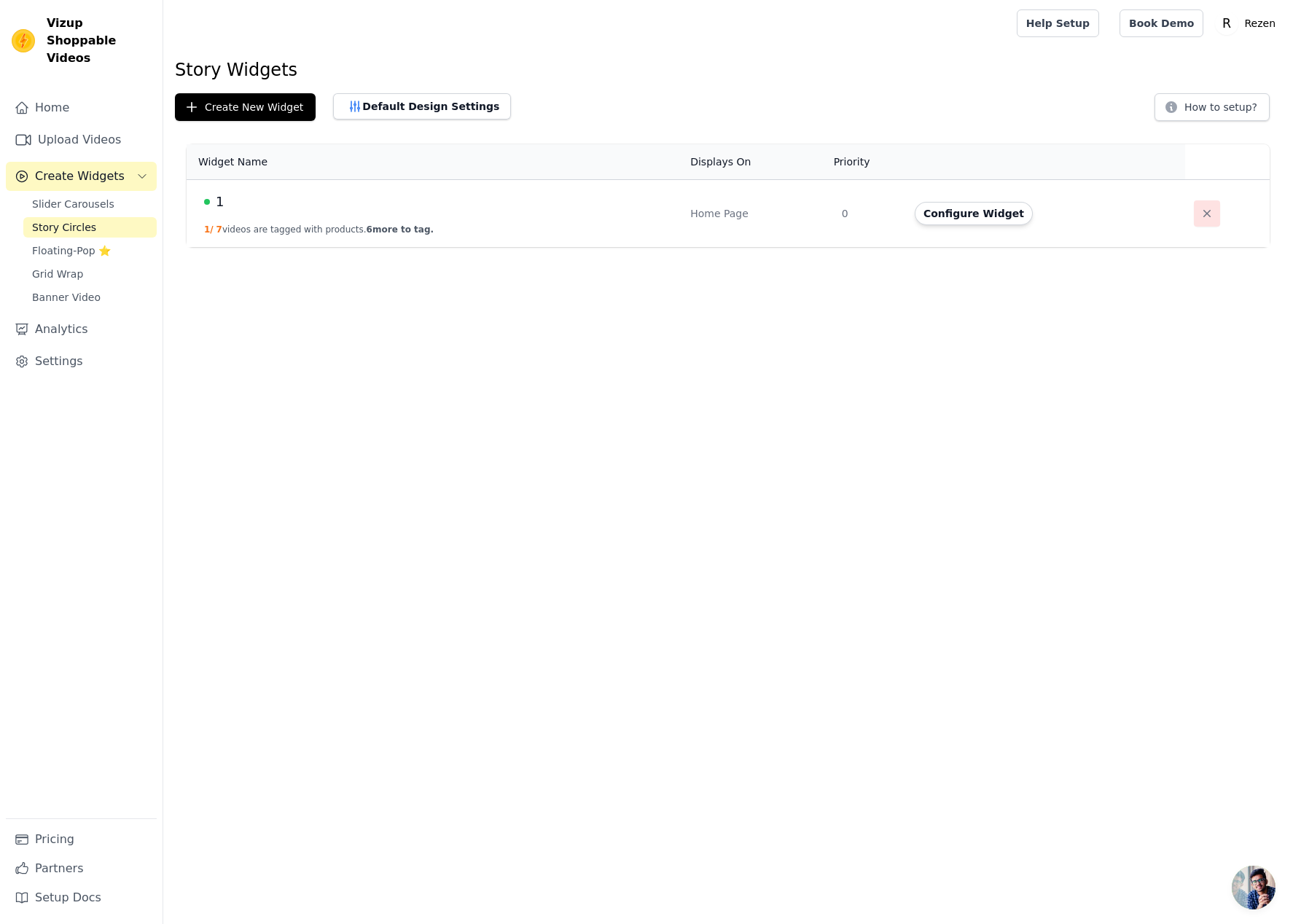
click at [1211, 219] on button "button" at bounding box center [1207, 213] width 26 height 26
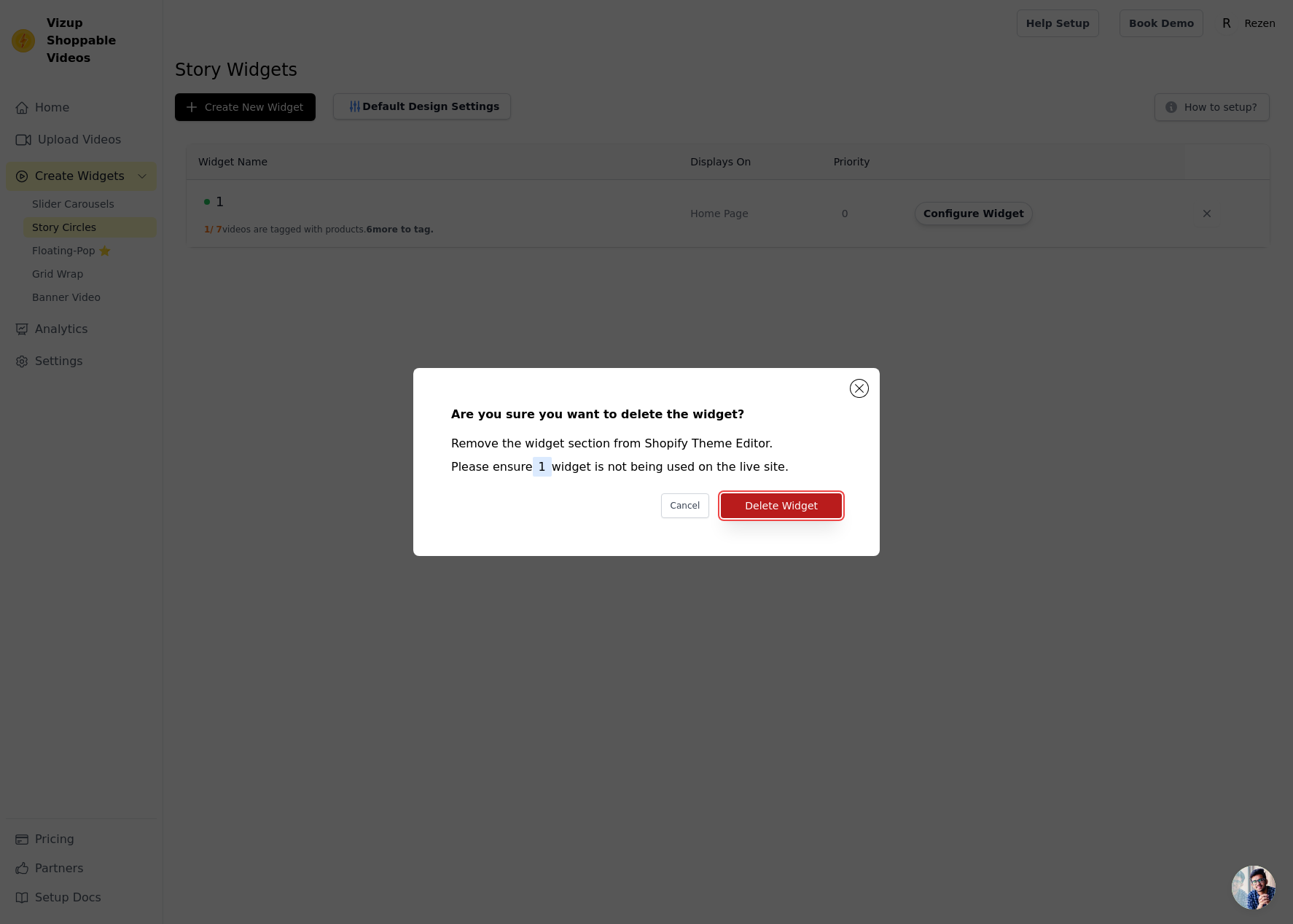
click at [766, 509] on button "Delete Widget" at bounding box center [781, 506] width 121 height 25
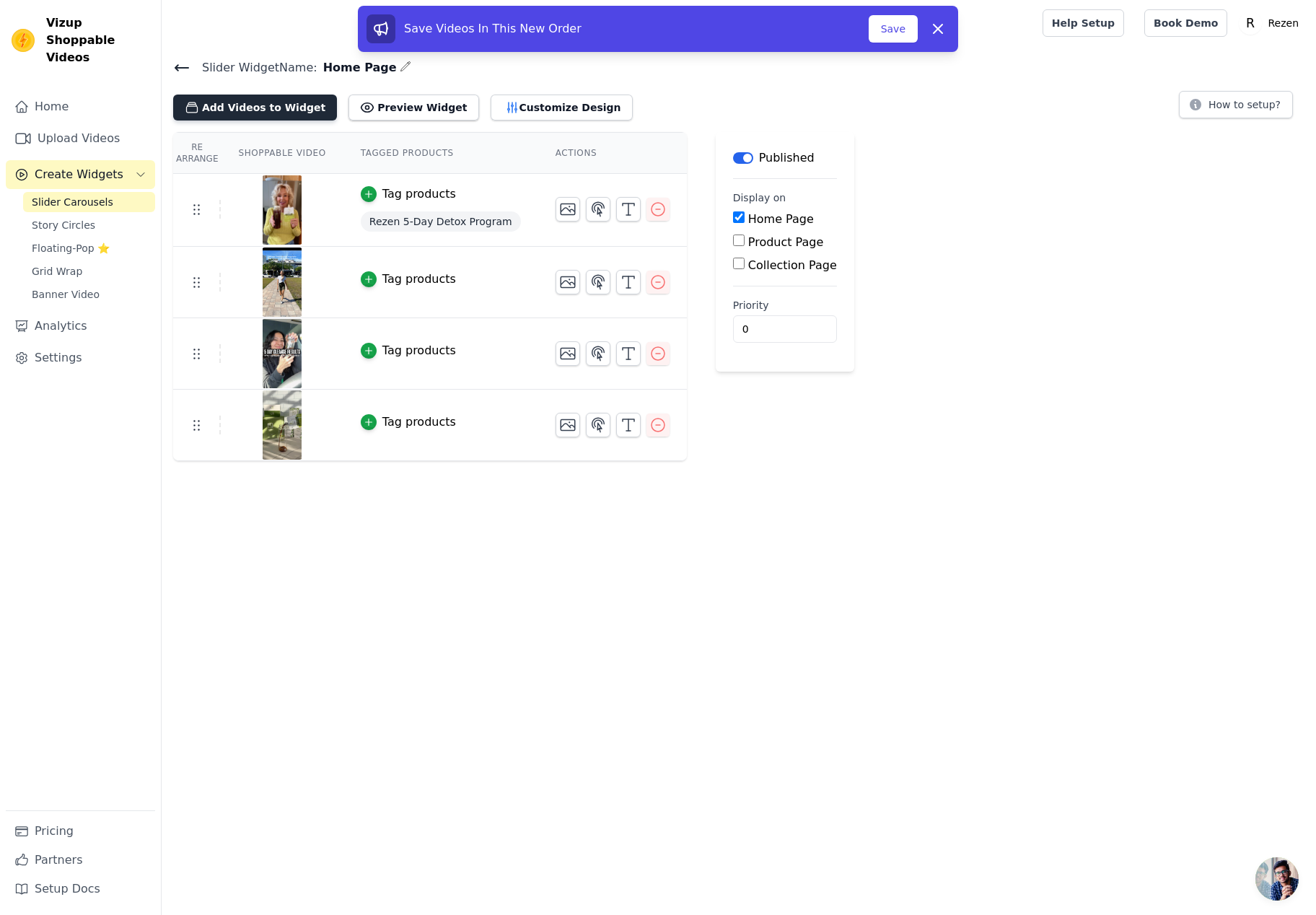
click at [264, 112] on button "Add Videos to Widget" at bounding box center [254, 107] width 164 height 26
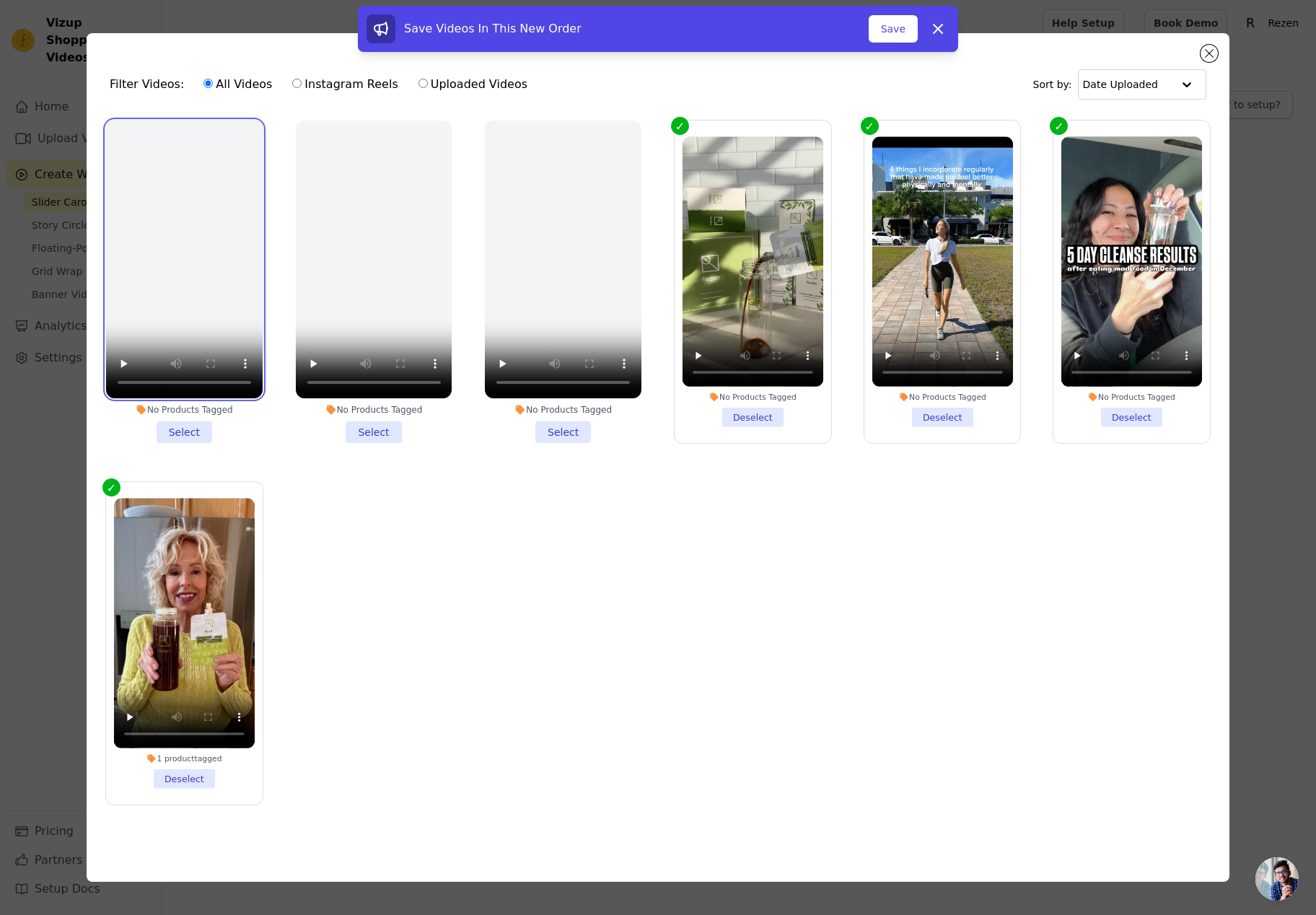
click at [234, 142] on video at bounding box center [185, 259] width 156 height 278
drag, startPoint x: 176, startPoint y: 432, endPoint x: 310, endPoint y: 450, distance: 135.2
click at [179, 432] on li "No Products Tagged Select" at bounding box center [185, 282] width 156 height 322
click at [378, 431] on li "No Products Tagged Select" at bounding box center [374, 282] width 156 height 322
click at [0, 0] on input "No Products Tagged Select" at bounding box center [0, 0] width 0 height 0
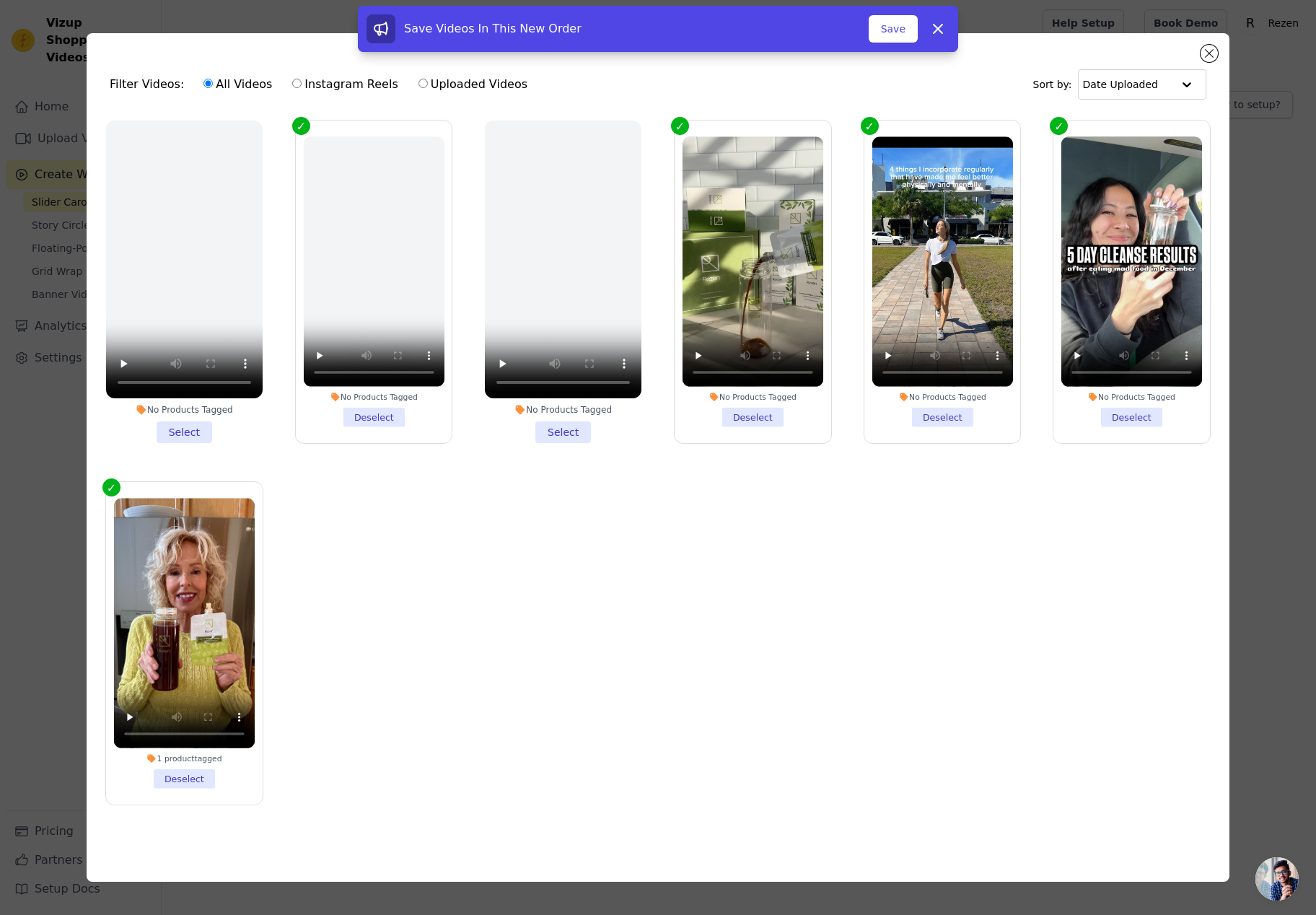
click at [548, 421] on li "No Products Tagged Select" at bounding box center [563, 282] width 156 height 322
click at [0, 0] on input "No Products Tagged Select" at bounding box center [0, 0] width 0 height 0
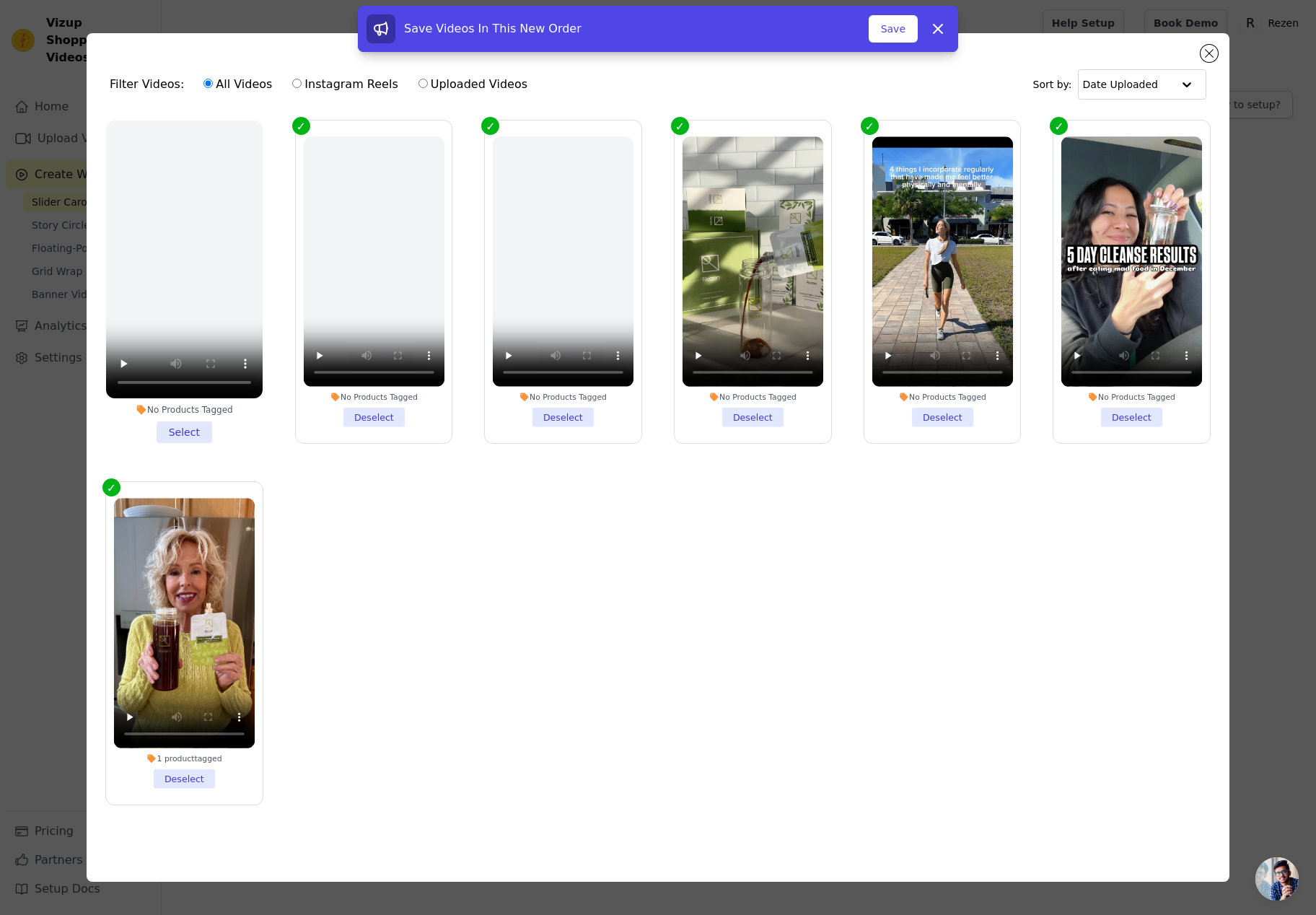
click at [181, 425] on li "No Products Tagged Select" at bounding box center [185, 282] width 156 height 322
click at [0, 0] on input "No Products Tagged Select" at bounding box center [0, 0] width 0 height 0
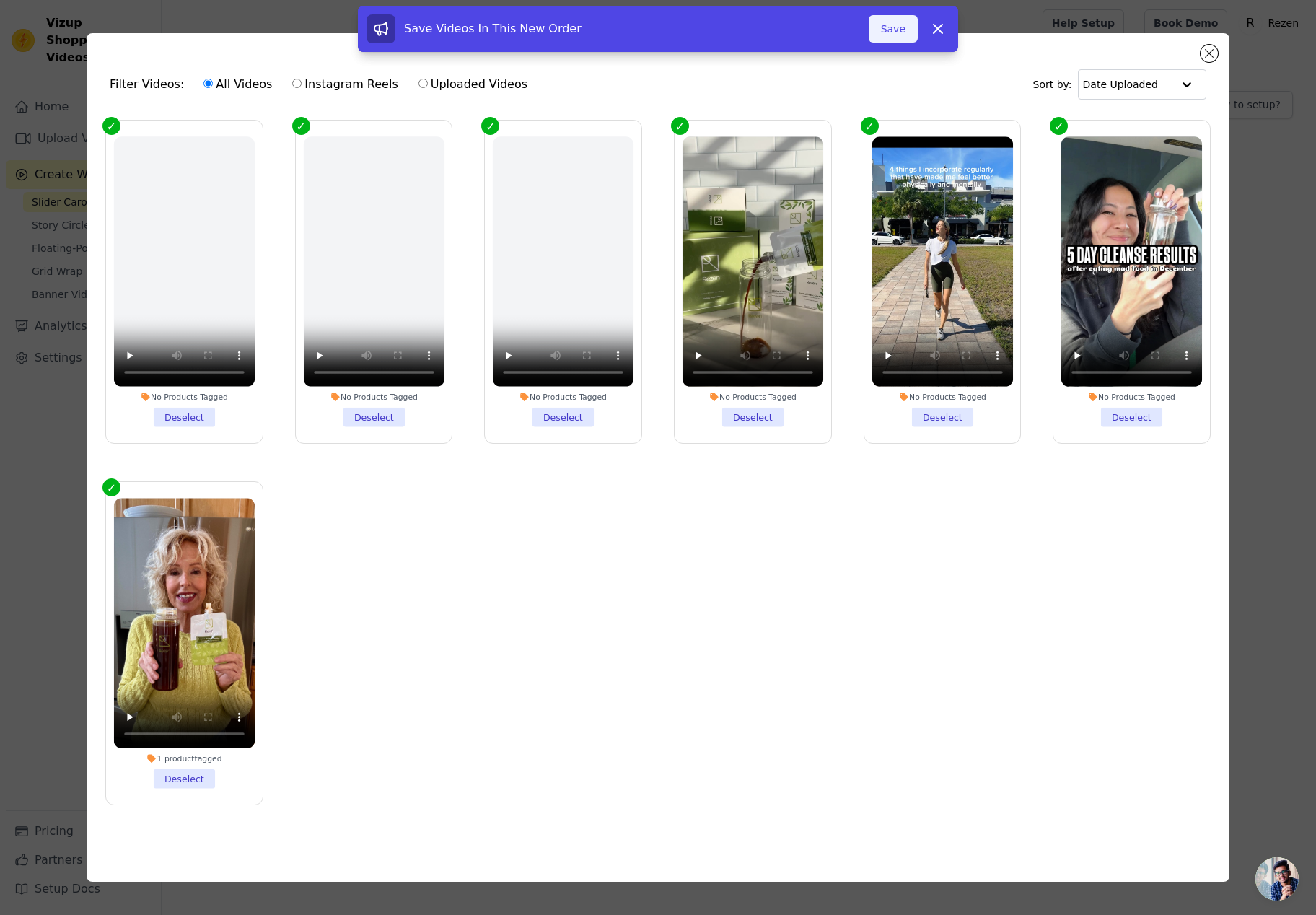
click at [877, 27] on button "Save" at bounding box center [893, 28] width 49 height 27
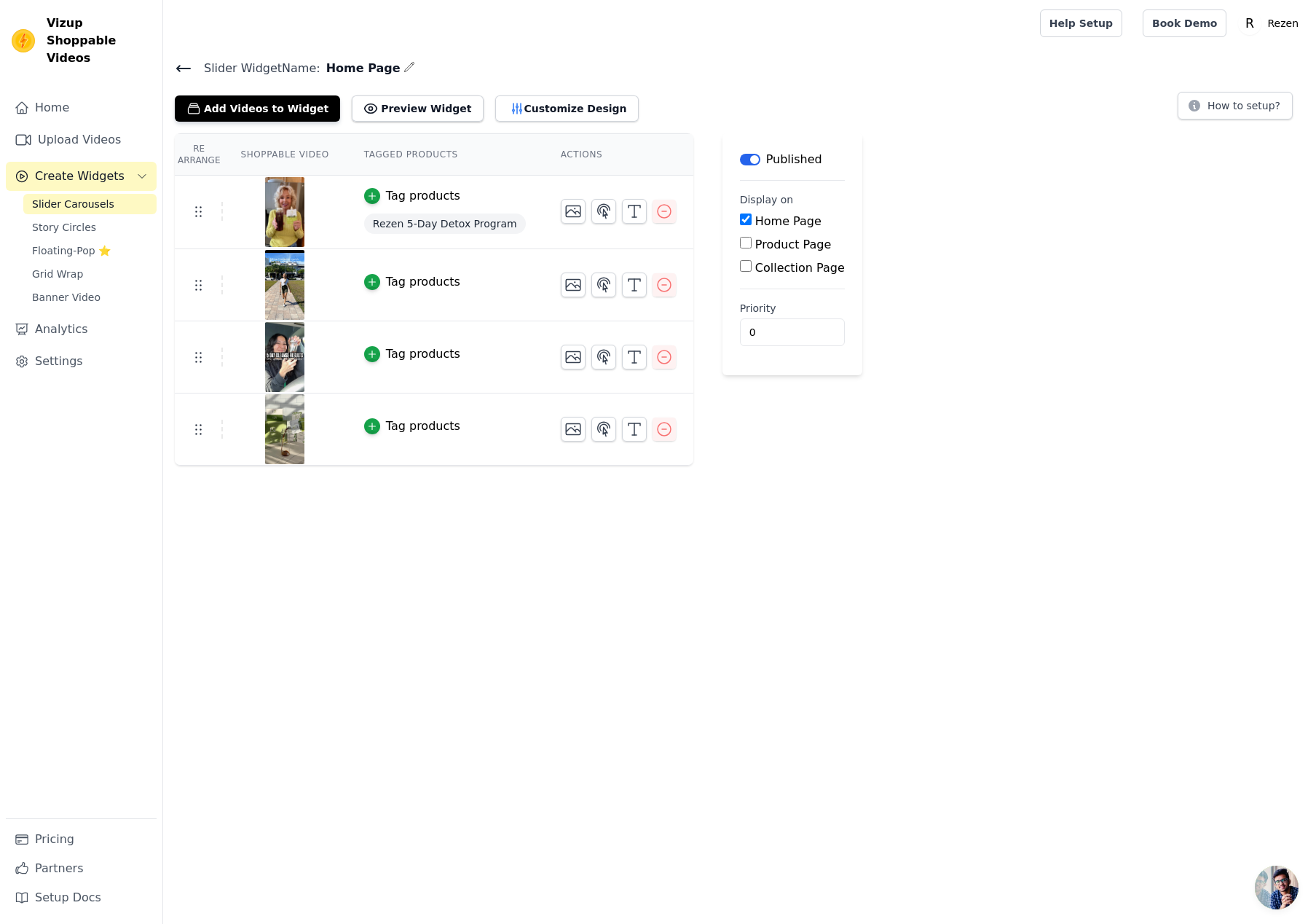
click at [195, 70] on span "Slider Widget Name:" at bounding box center [256, 68] width 128 height 18
click at [183, 68] on icon at bounding box center [184, 68] width 13 height 6
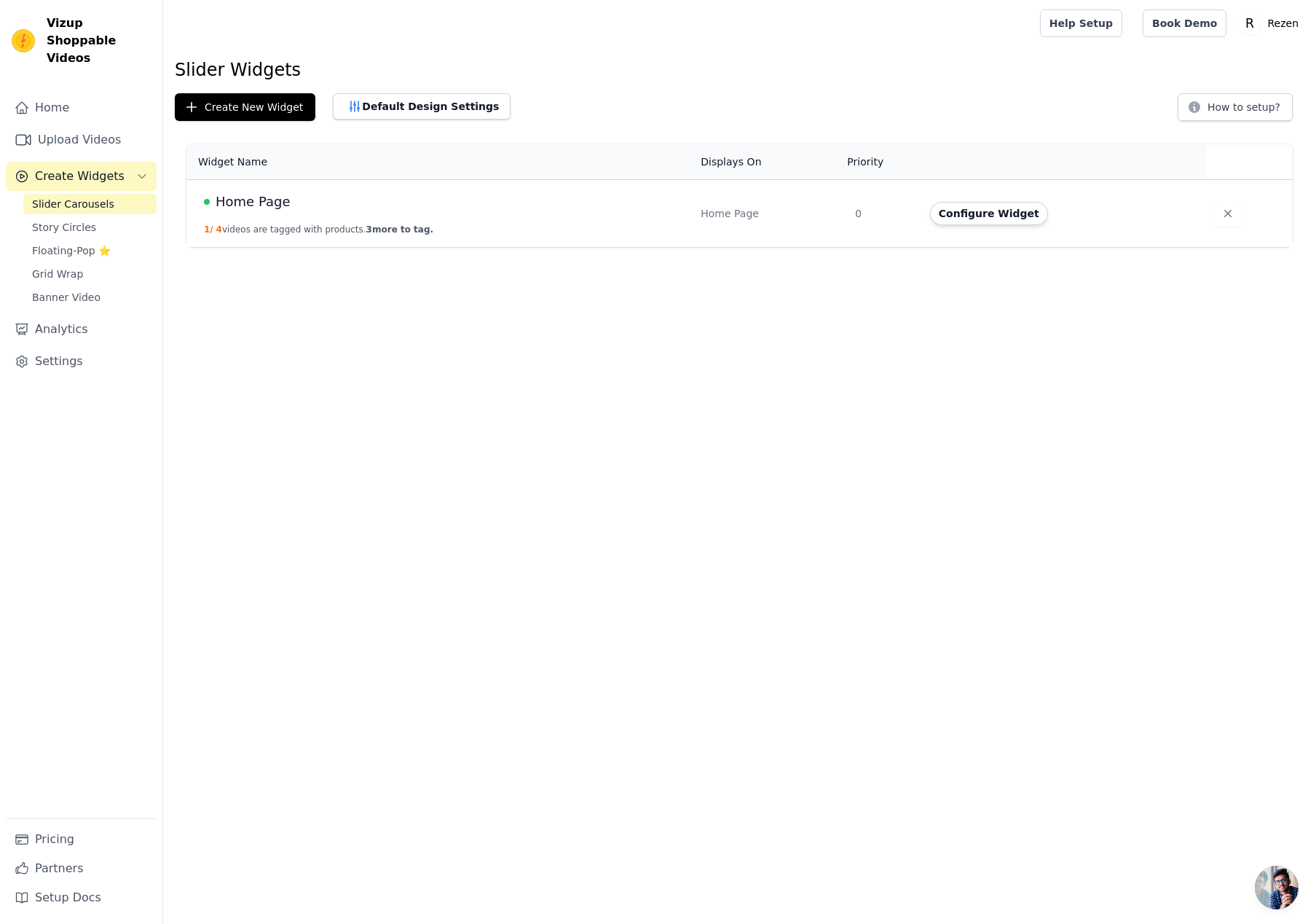
click at [299, 236] on td "Home Page 1 / 4 videos are tagged with products. 3 more to tag." at bounding box center [439, 213] width 505 height 68
click at [350, 227] on button "1 / 4 videos are tagged with products. 3 more to tag." at bounding box center [318, 229] width 229 height 12
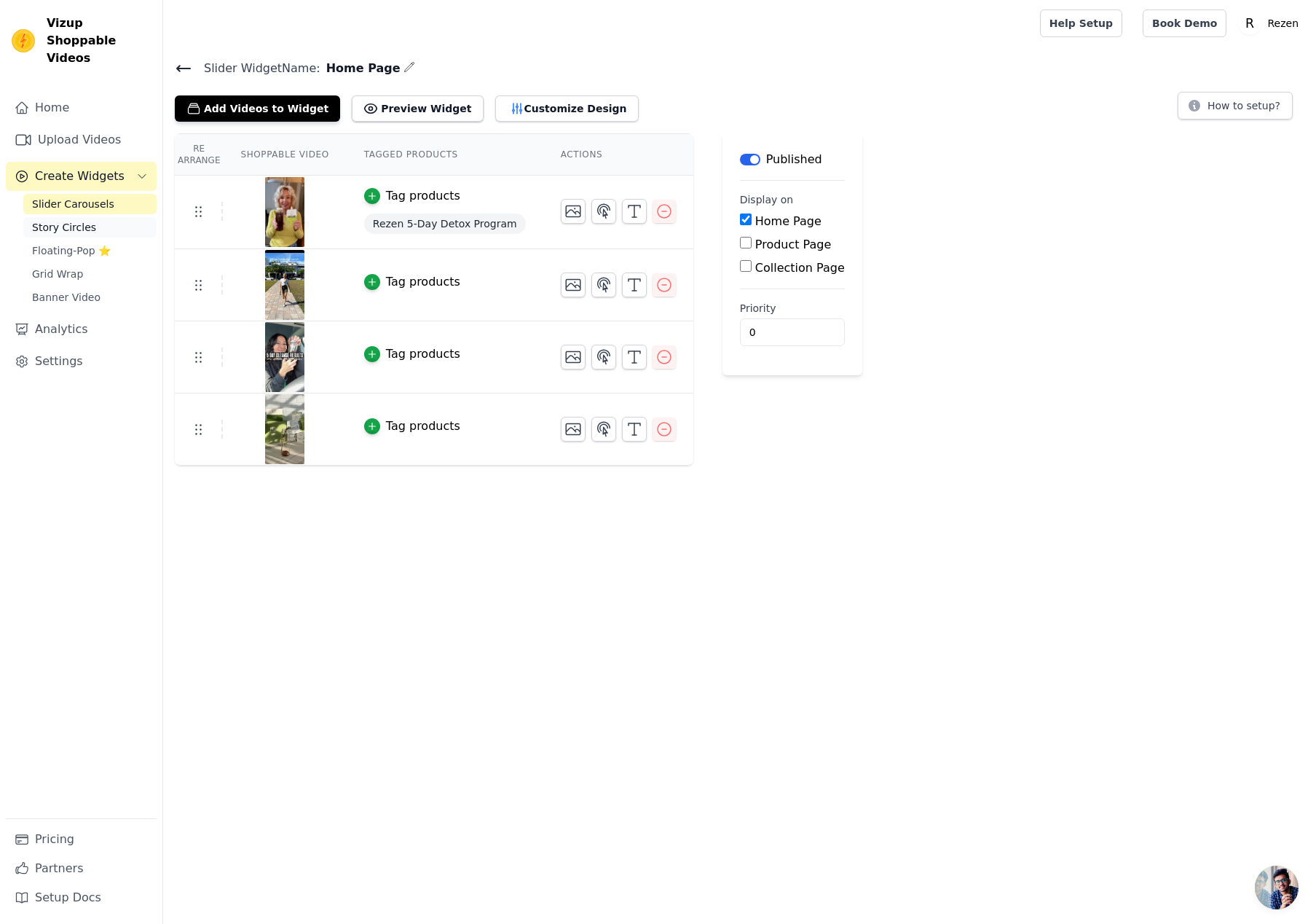
click at [80, 220] on span "Story Circles" at bounding box center [64, 227] width 64 height 14
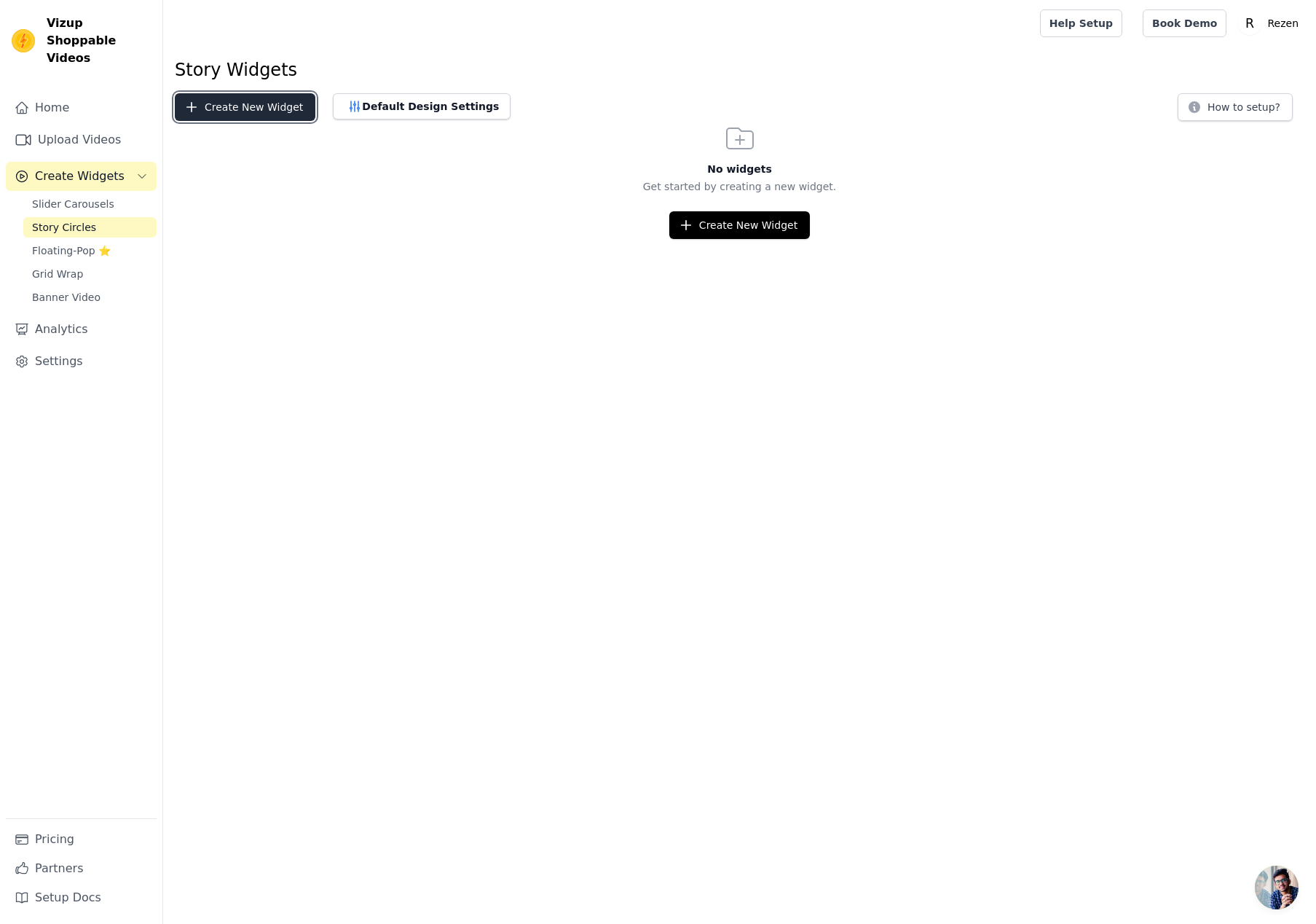
click at [258, 116] on button "Create New Widget" at bounding box center [245, 107] width 141 height 28
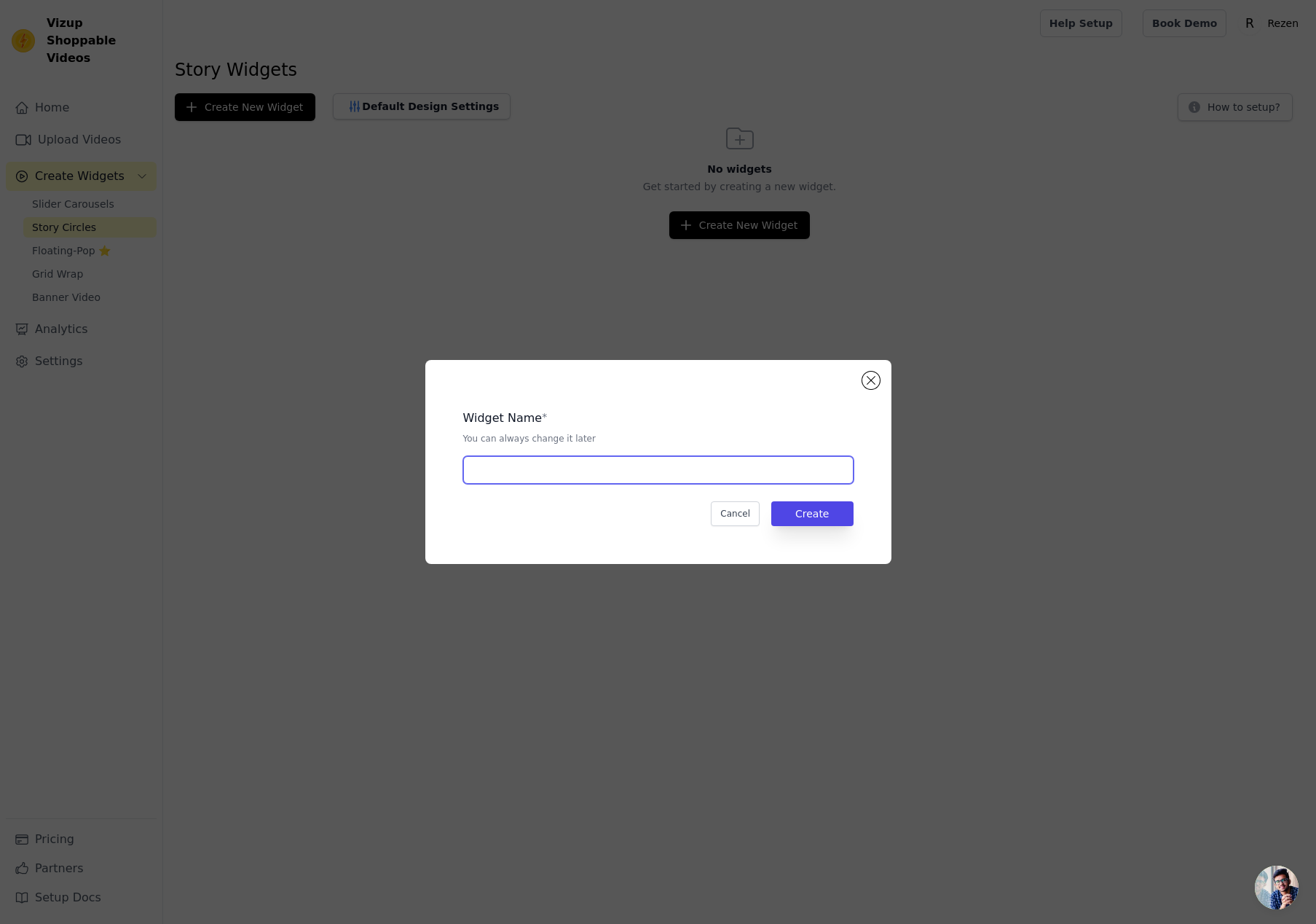
click at [709, 475] on input "text" at bounding box center [658, 469] width 390 height 28
type input "1"
click at [802, 523] on button "Create" at bounding box center [812, 514] width 82 height 25
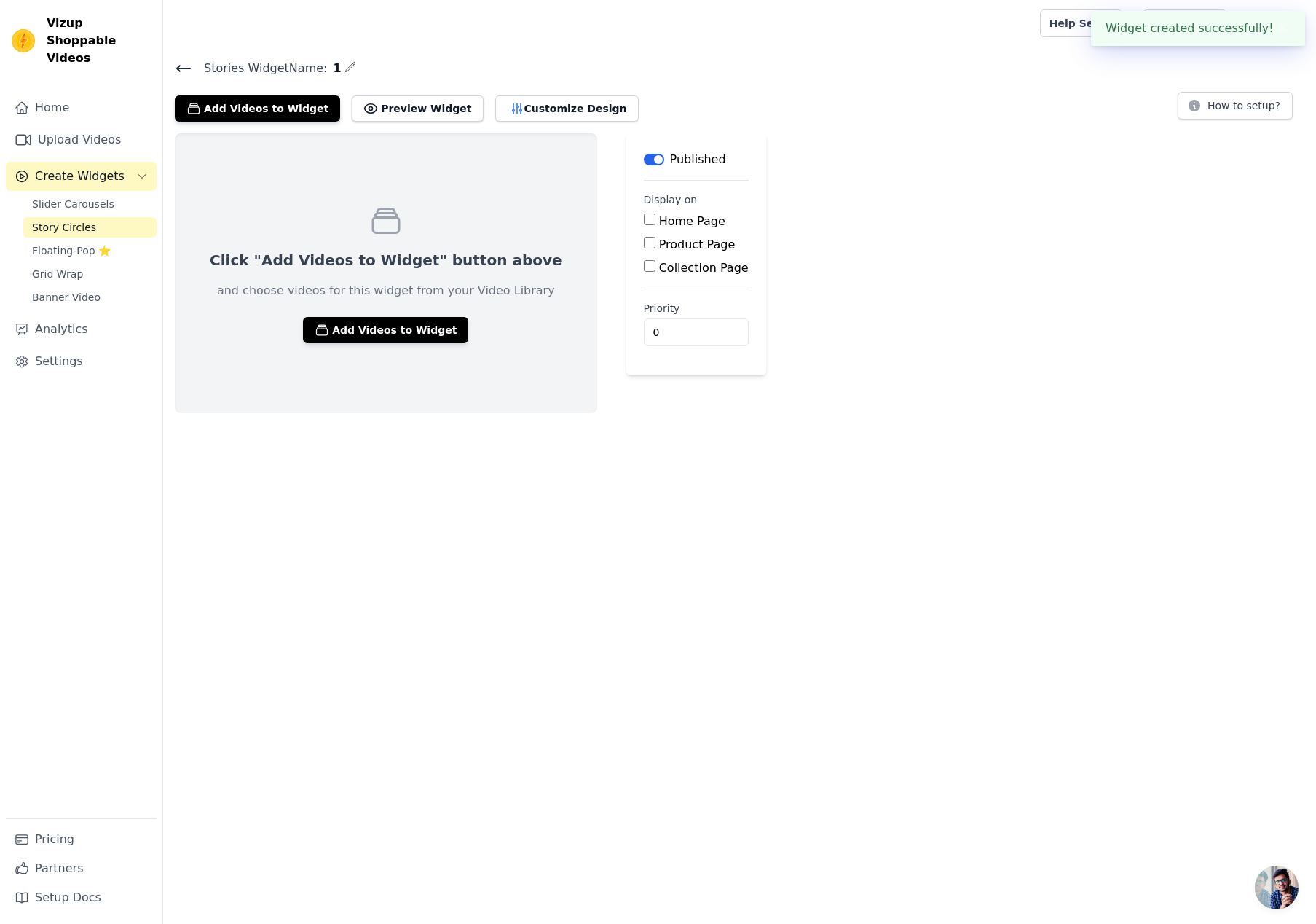
click at [432, 313] on div "Click "Add Videos to Widget" button above and choose videos for this widget fro…" at bounding box center [385, 273] width 422 height 279
click at [416, 325] on button "Add Videos to Widget" at bounding box center [385, 330] width 165 height 26
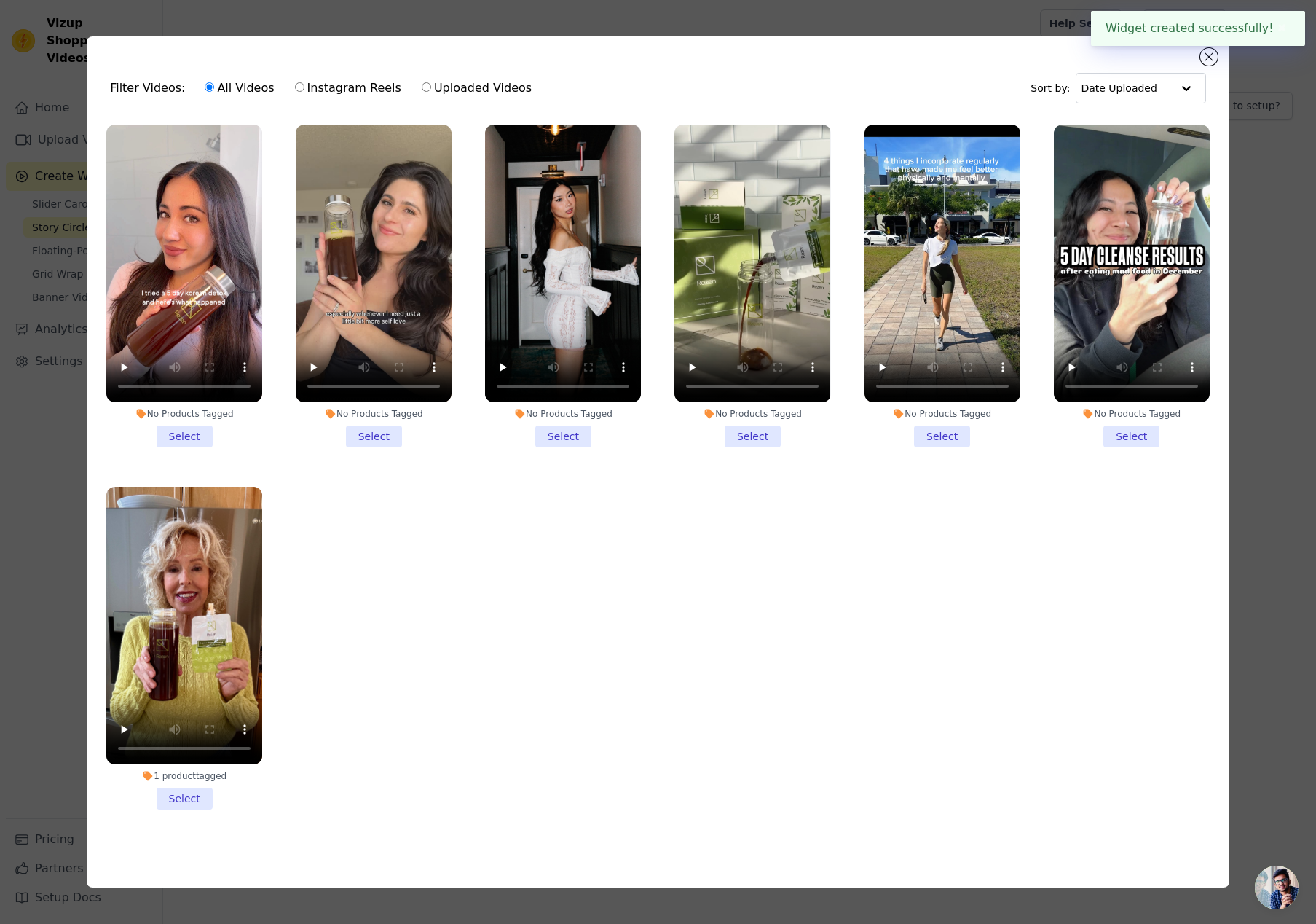
click at [185, 436] on li "No Products Tagged Select" at bounding box center [185, 285] width 156 height 322
click at [0, 0] on input "No Products Tagged Select" at bounding box center [0, 0] width 0 height 0
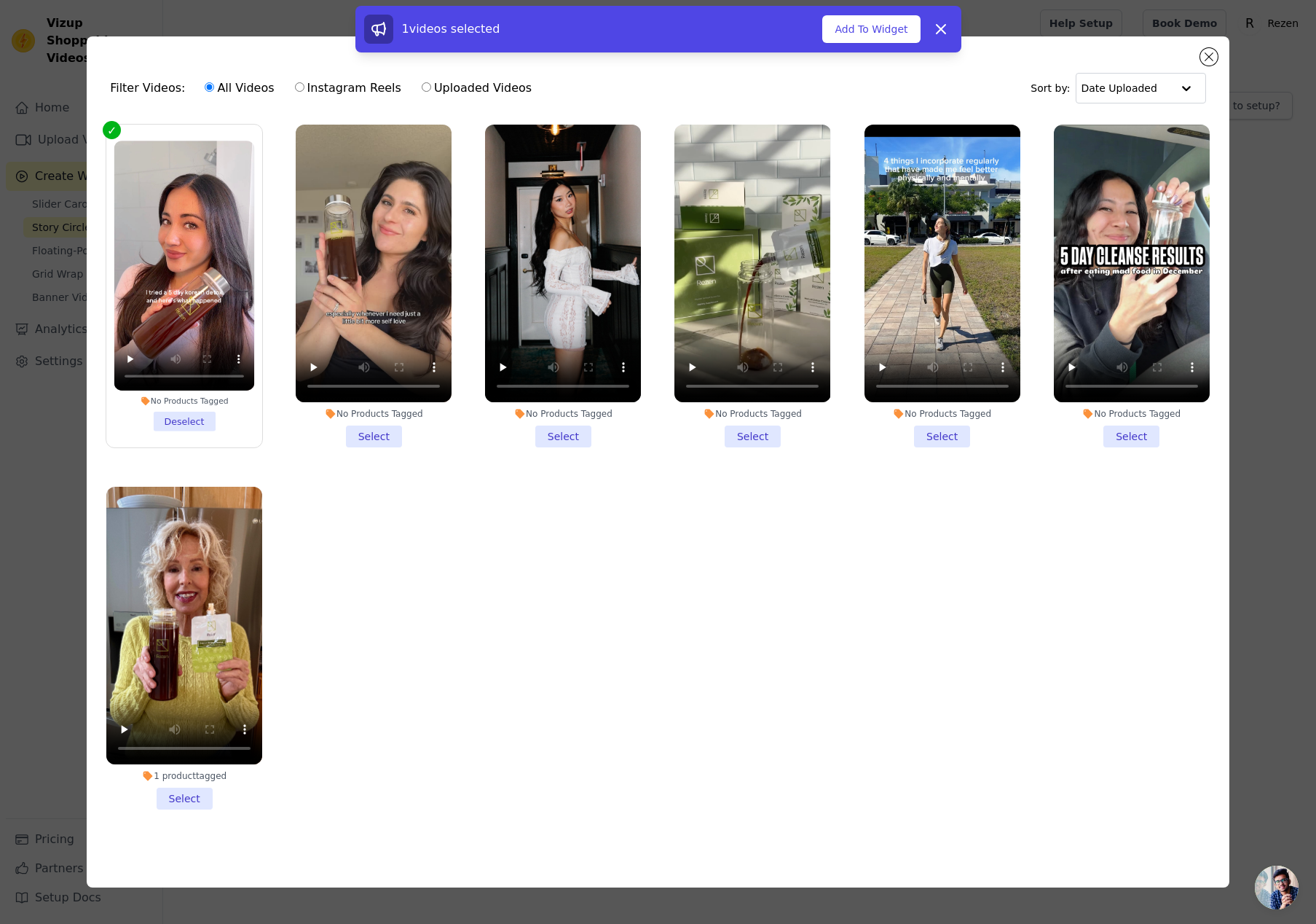
drag, startPoint x: 375, startPoint y: 430, endPoint x: 385, endPoint y: 432, distance: 10.2
click at [376, 430] on li "No Products Tagged Select" at bounding box center [373, 285] width 156 height 322
click at [0, 0] on input "No Products Tagged Select" at bounding box center [0, 0] width 0 height 0
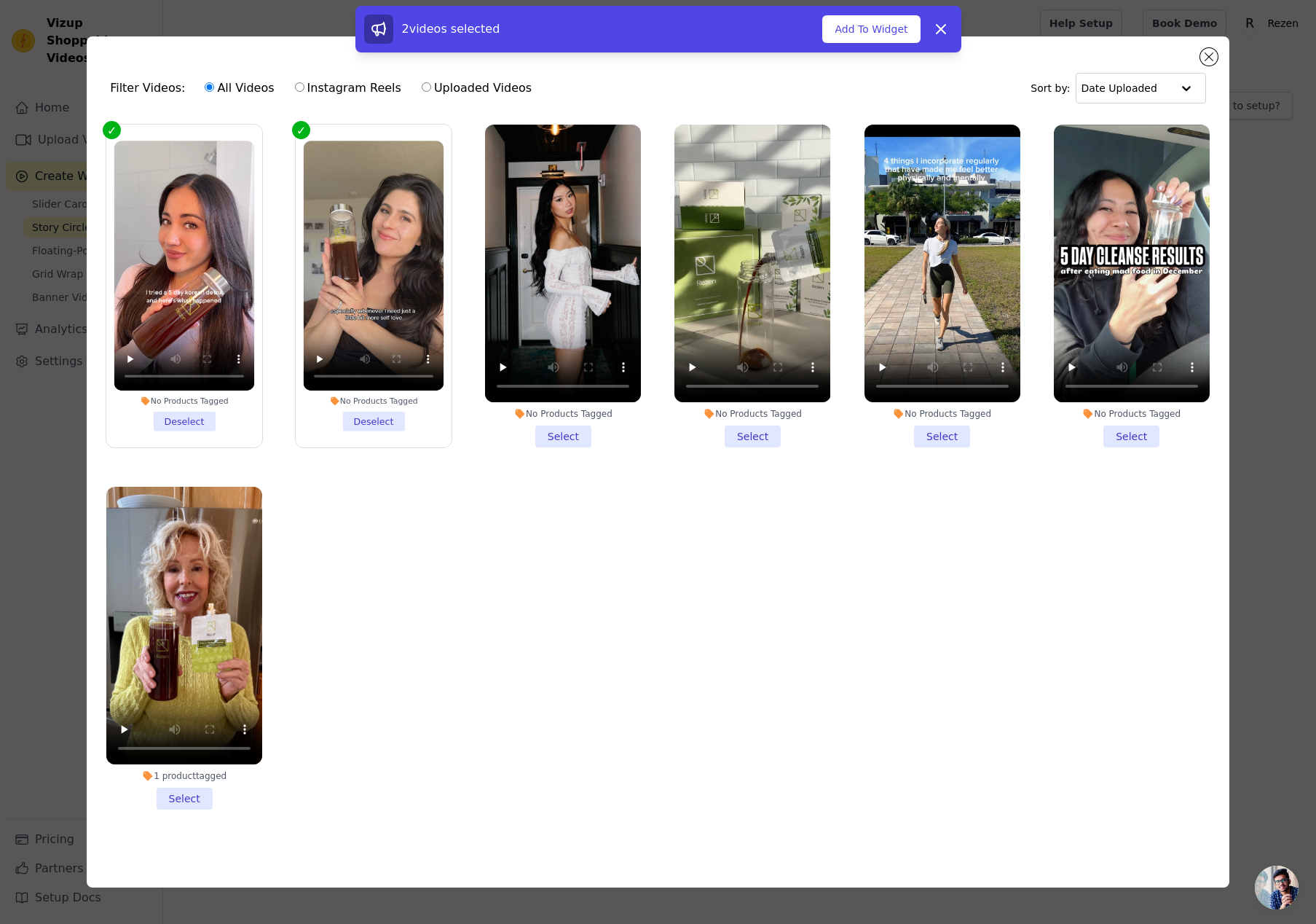
click at [585, 446] on li "No Products Tagged Select" at bounding box center [563, 285] width 156 height 322
click at [0, 0] on input "No Products Tagged Select" at bounding box center [0, 0] width 0 height 0
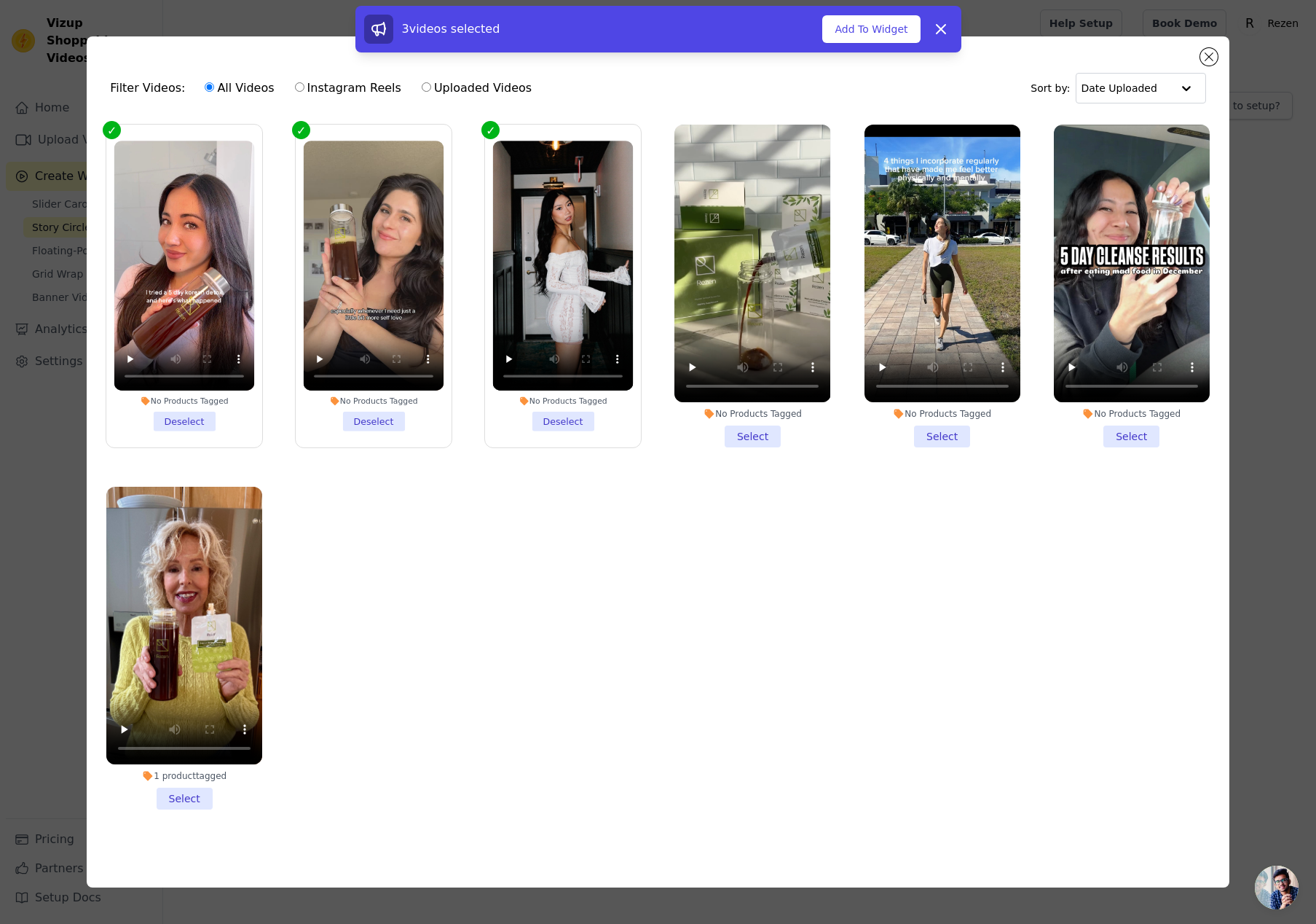
click at [579, 436] on label "No Products Tagged Deselect" at bounding box center [562, 286] width 157 height 324
drag, startPoint x: 707, startPoint y: 436, endPoint x: 793, endPoint y: 438, distance: 86.0
click at [708, 436] on li "No Products Tagged Select" at bounding box center [753, 285] width 156 height 322
click at [0, 0] on input "No Products Tagged Select" at bounding box center [0, 0] width 0 height 0
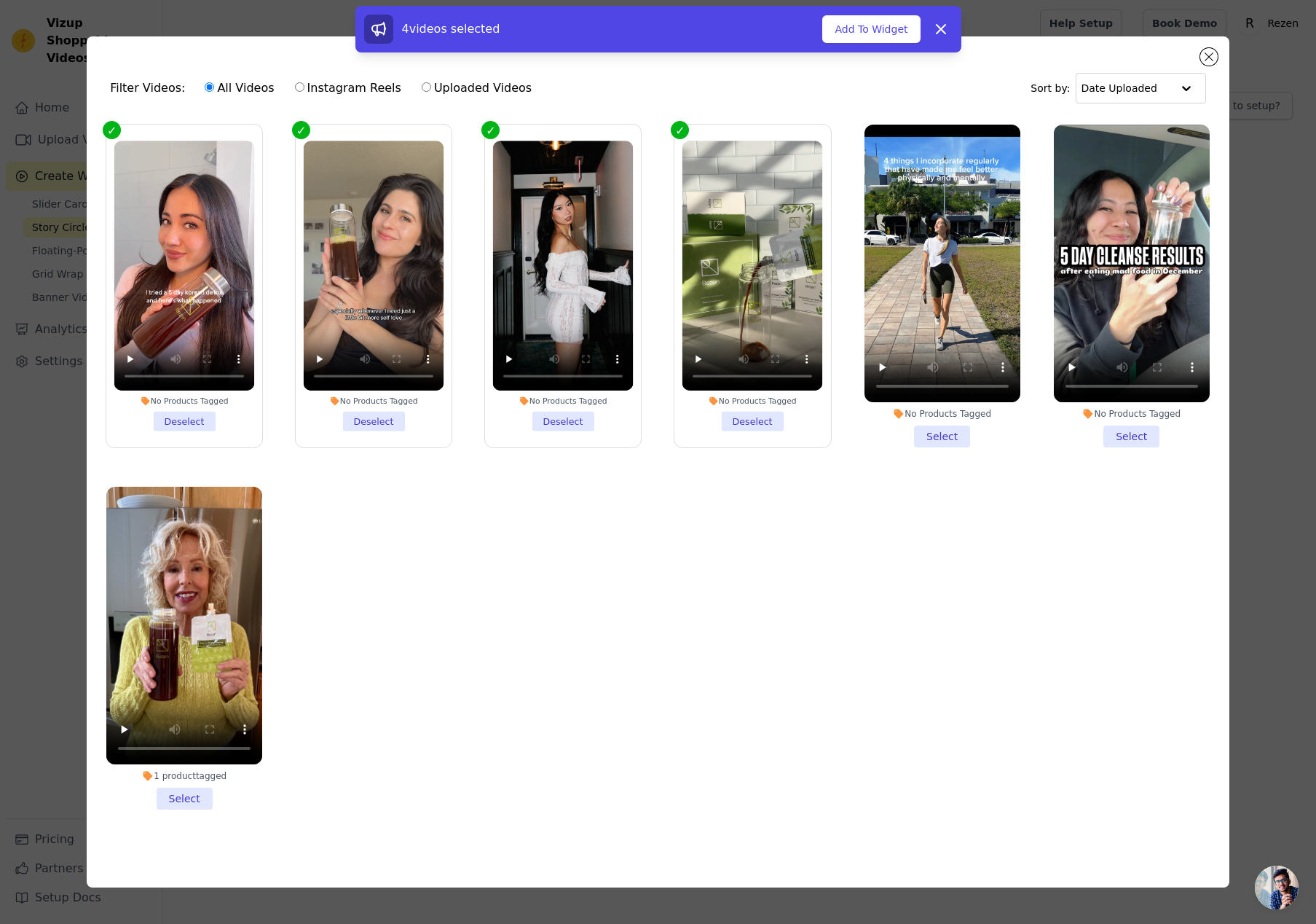
drag, startPoint x: 914, startPoint y: 428, endPoint x: 1025, endPoint y: 437, distance: 111.4
click at [915, 428] on li "No Products Tagged Select" at bounding box center [943, 285] width 156 height 322
click at [0, 0] on input "No Products Tagged Select" at bounding box center [0, 0] width 0 height 0
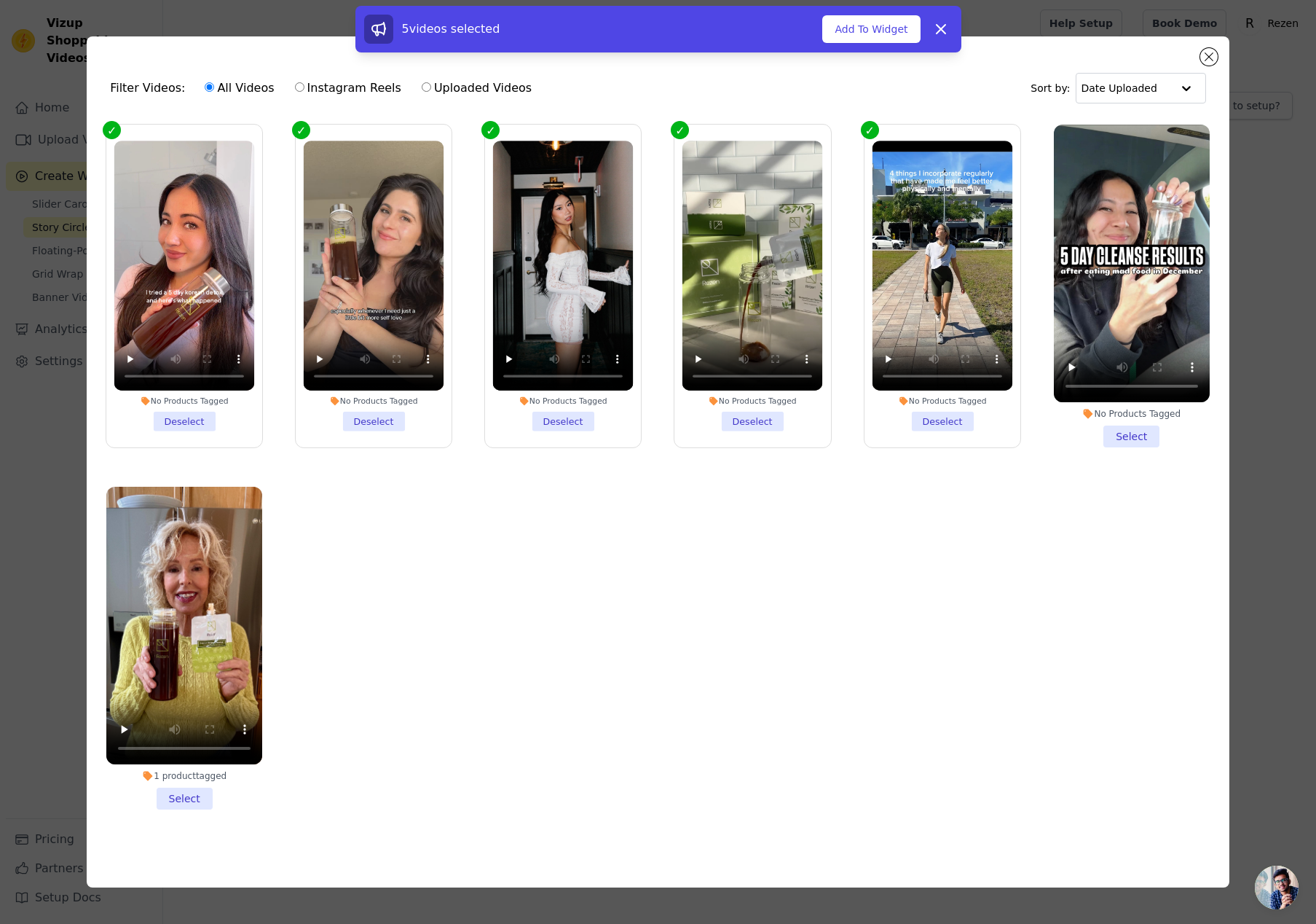
click at [1148, 440] on li "No Products Tagged Select" at bounding box center [1132, 285] width 156 height 322
click at [0, 0] on input "No Products Tagged Select" at bounding box center [0, 0] width 0 height 0
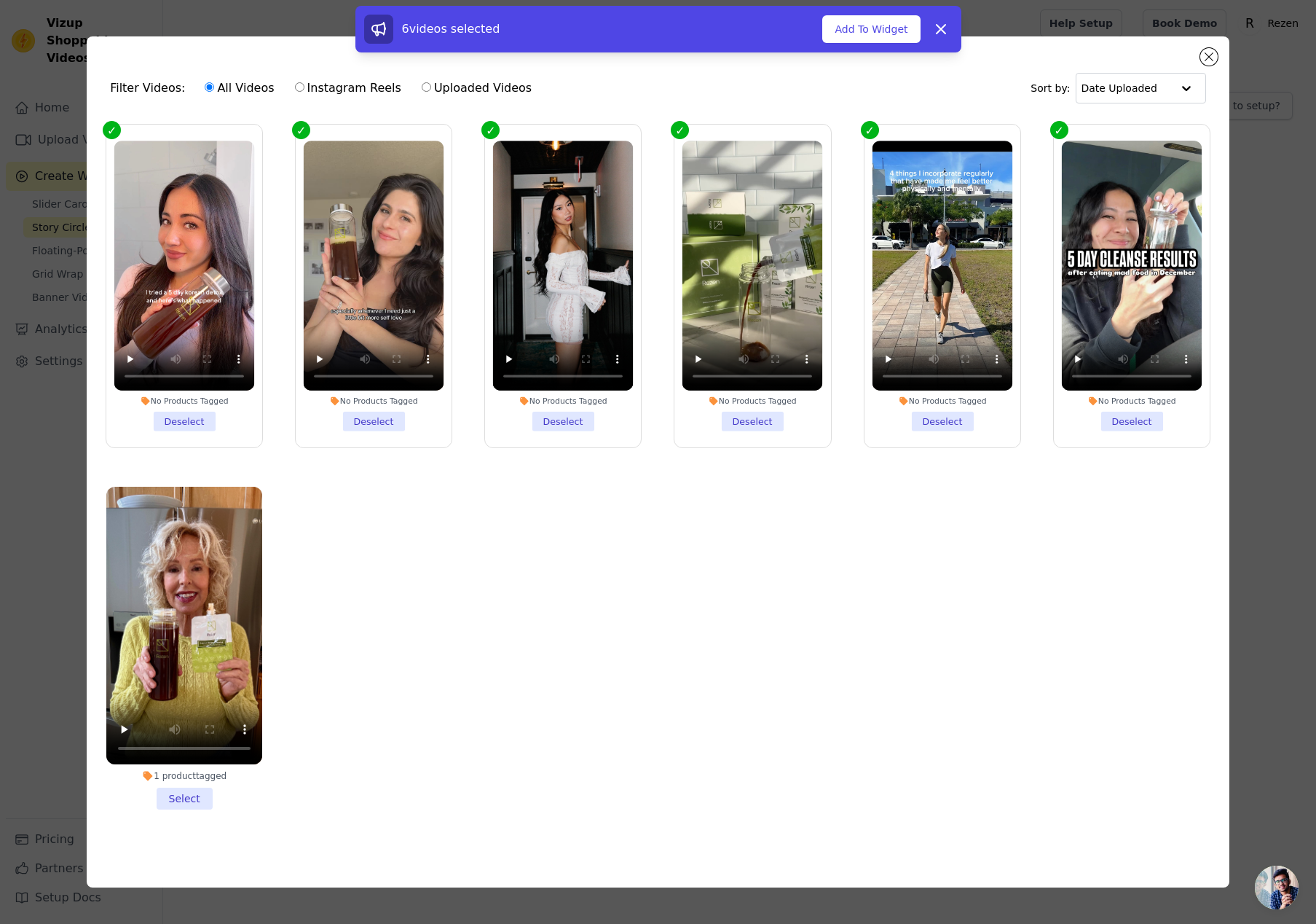
click at [178, 792] on li "1 product tagged Select" at bounding box center [185, 648] width 156 height 322
click at [0, 0] on input "1 product tagged Select" at bounding box center [0, 0] width 0 height 0
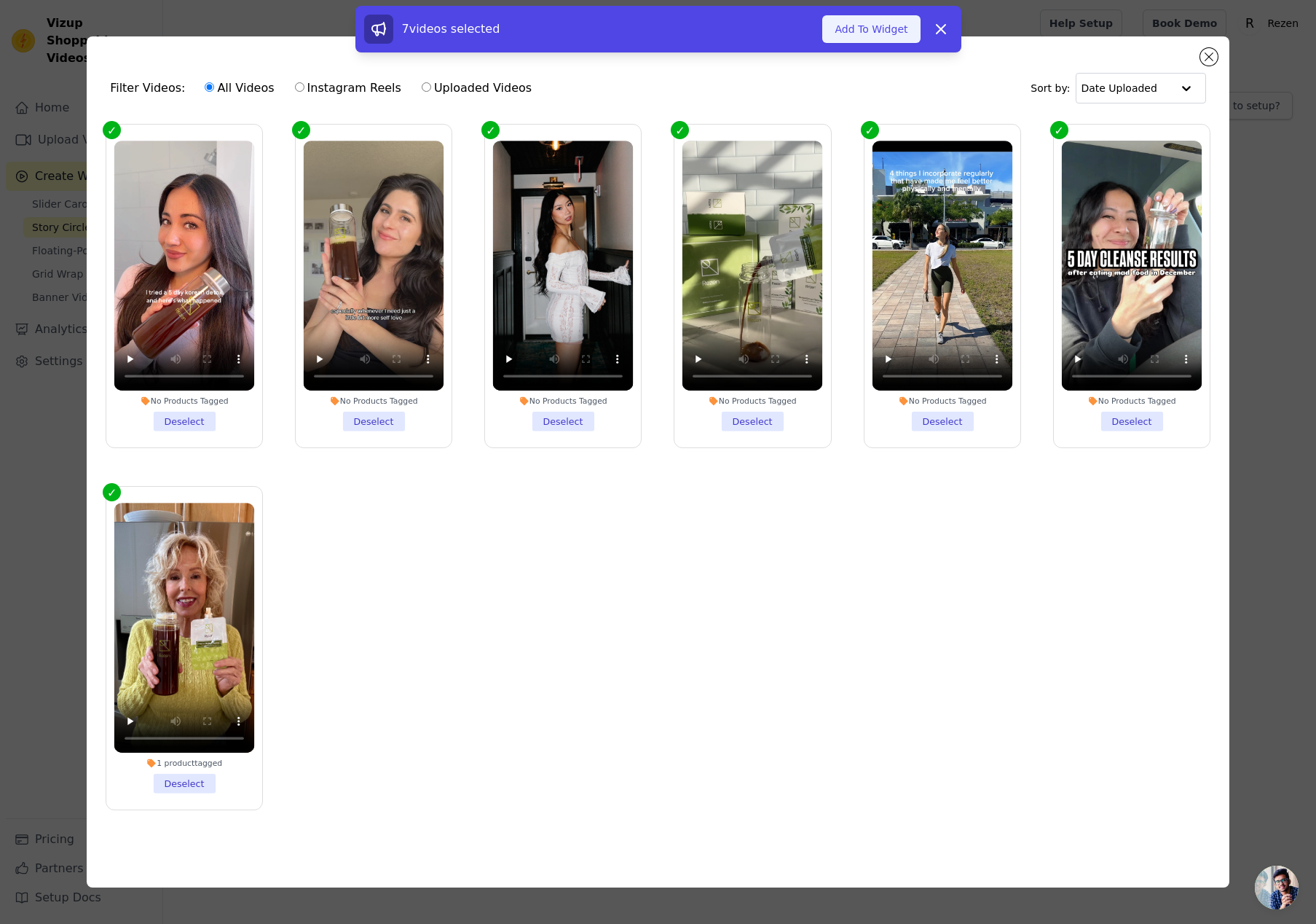
click at [886, 34] on button "Add To Widget" at bounding box center [871, 29] width 97 height 28
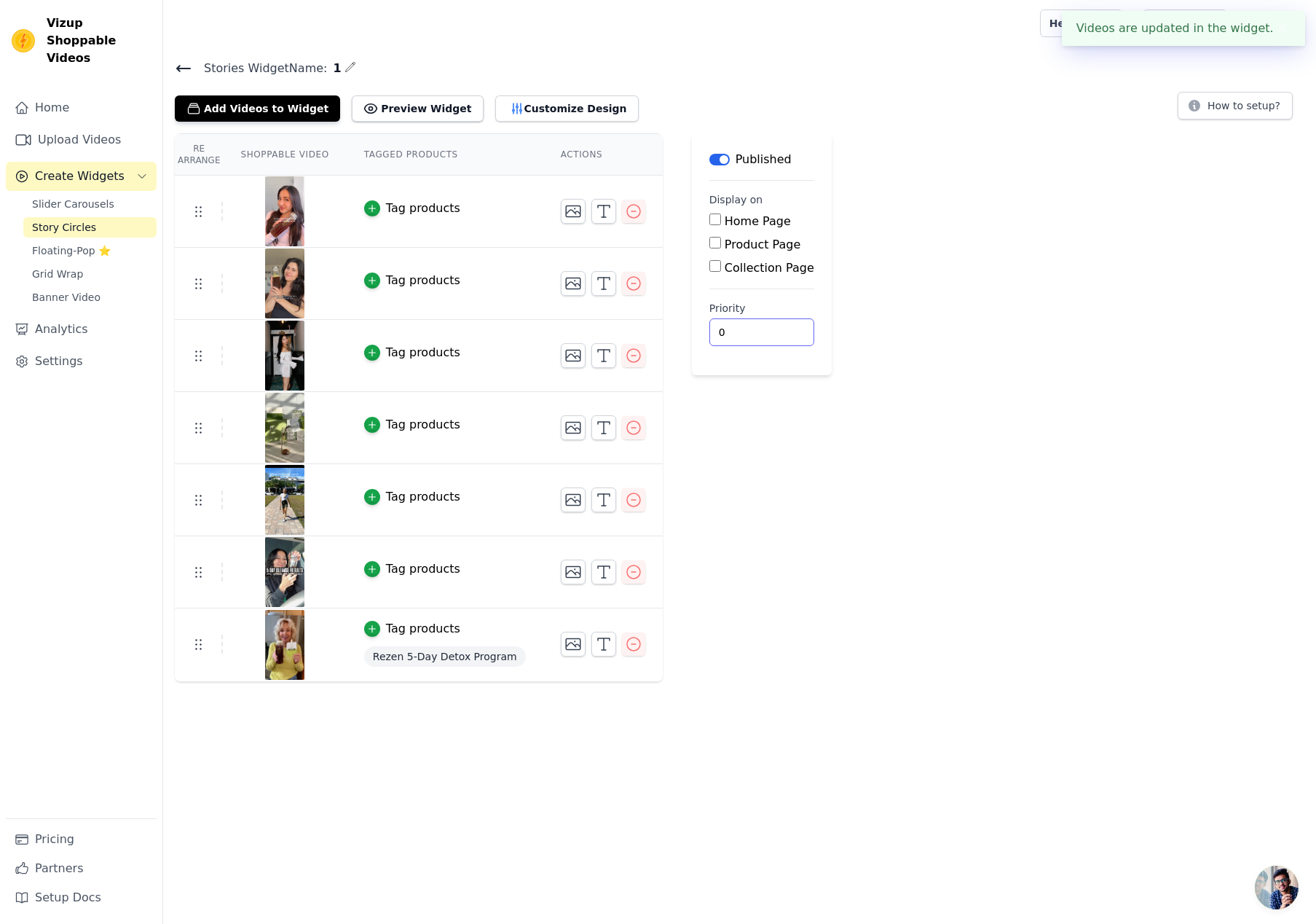
click at [1007, 567] on div "Re Arrange Shoppable Video Tagged Products Actions Tag products Tag products Ta…" at bounding box center [739, 408] width 1153 height 549
click at [709, 216] on input "Home Page" at bounding box center [715, 219] width 12 height 12
checkbox input "true"
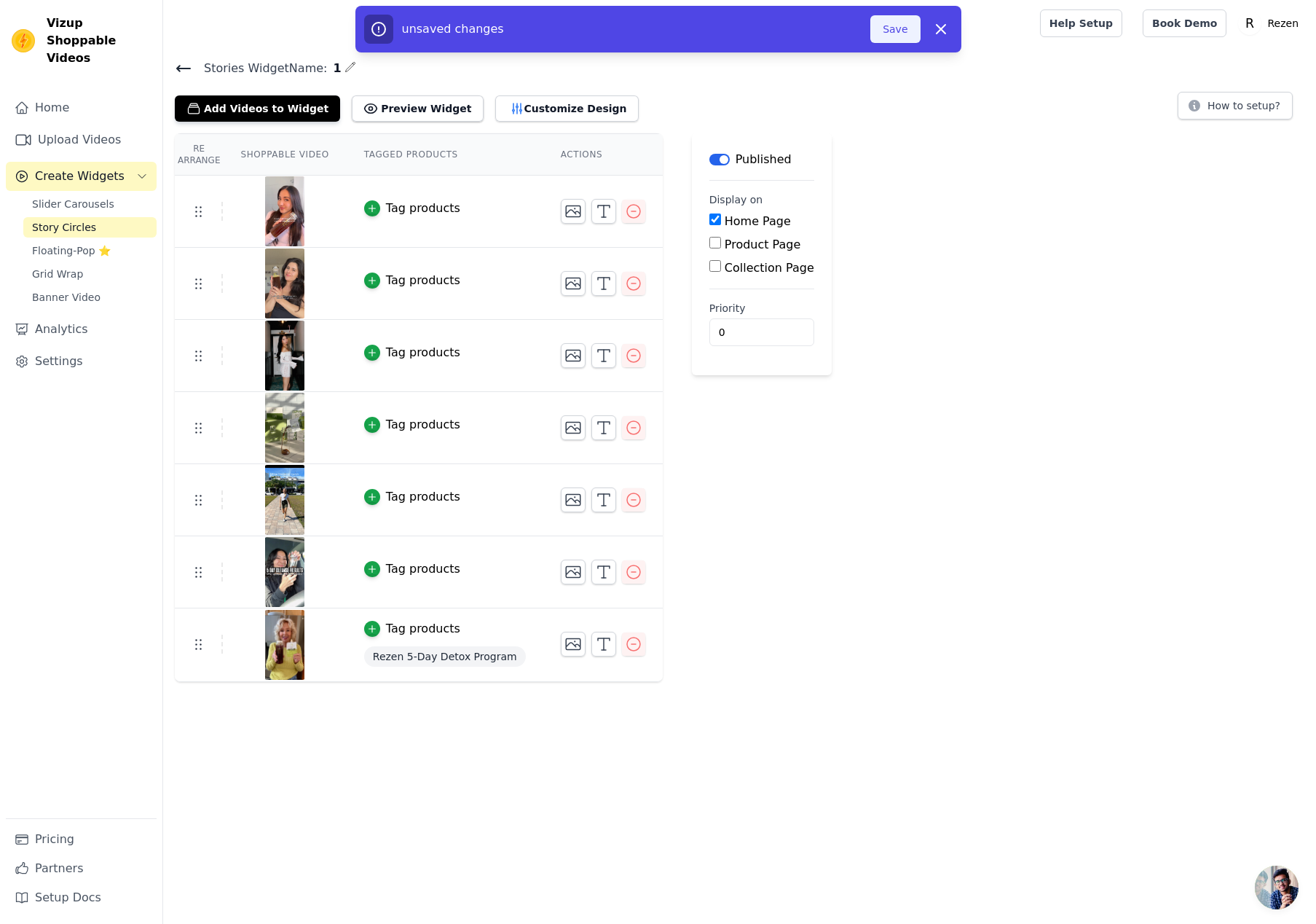
click at [910, 25] on button "Save" at bounding box center [895, 29] width 50 height 28
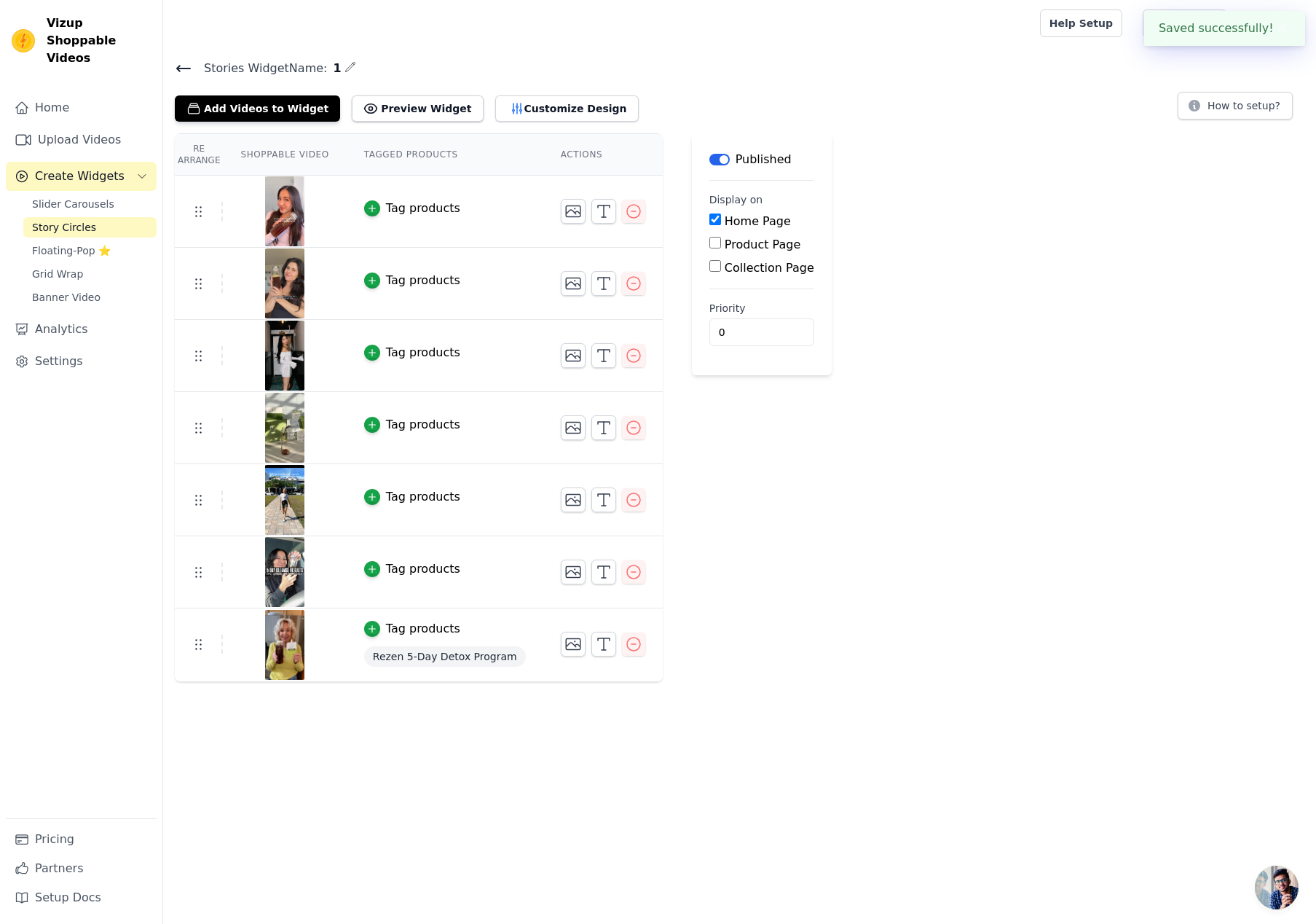
drag, startPoint x: 1017, startPoint y: 212, endPoint x: 650, endPoint y: 185, distance: 368.0
click at [1017, 212] on div "Re Arrange Shoppable Video Tagged Products Actions Tag products Tag products Ta…" at bounding box center [739, 408] width 1153 height 549
click at [409, 107] on button "Preview Widget" at bounding box center [417, 108] width 131 height 26
click at [62, 267] on span "Grid Wrap" at bounding box center [57, 274] width 51 height 14
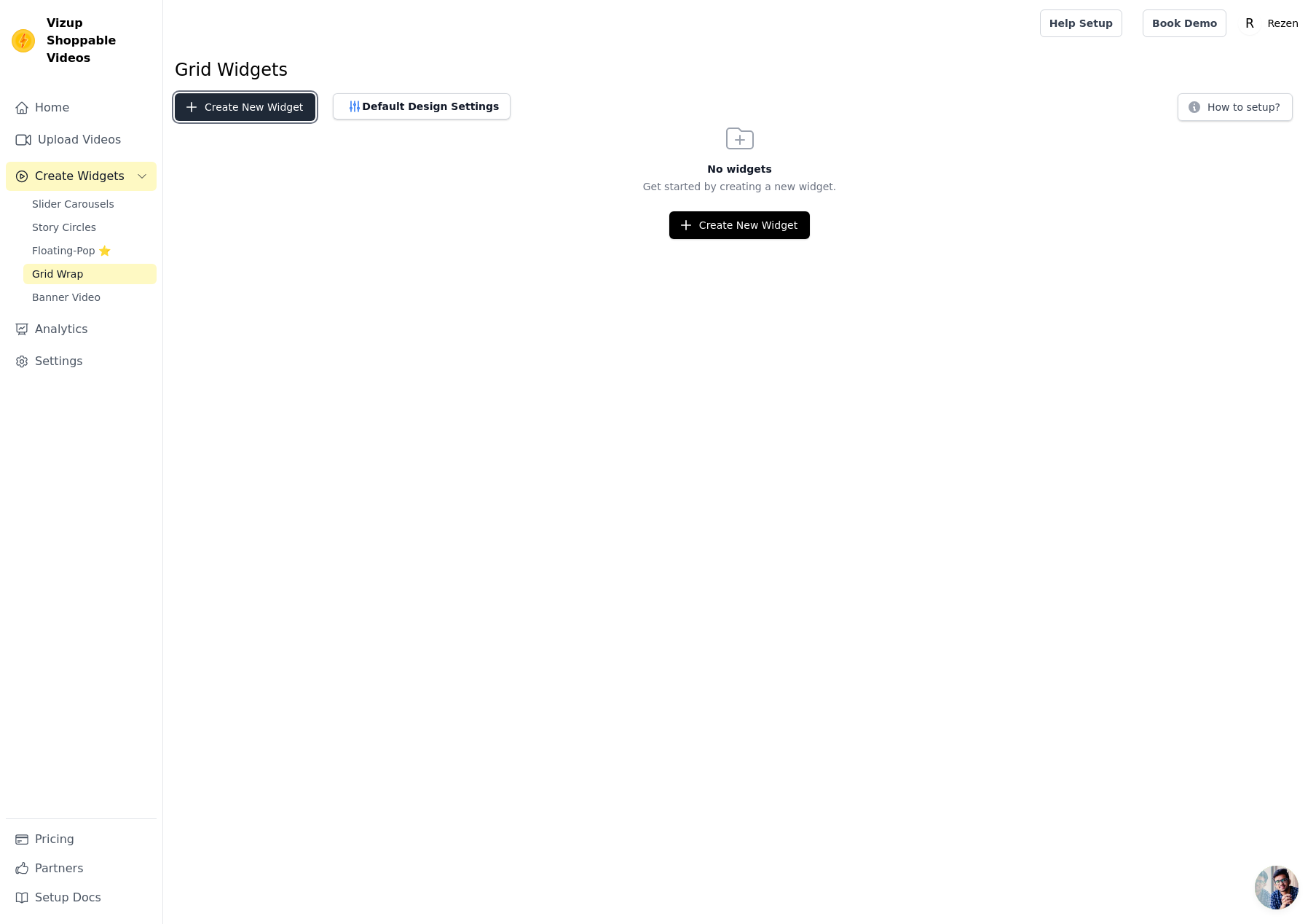
click at [232, 107] on button "Create New Widget" at bounding box center [245, 107] width 141 height 28
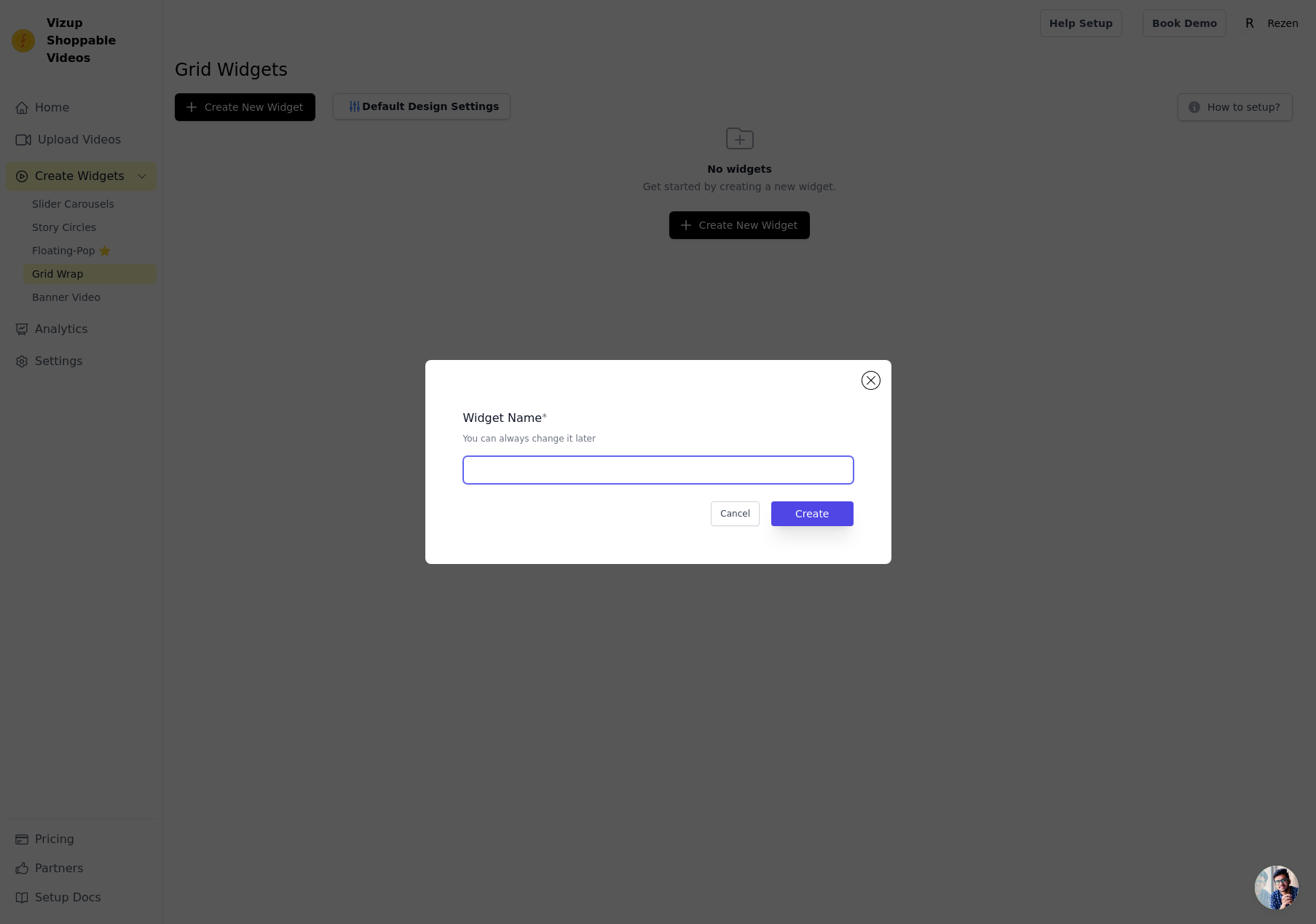
click at [494, 460] on input "text" at bounding box center [658, 469] width 390 height 28
type input "1"
click at [810, 523] on button "Create" at bounding box center [812, 514] width 82 height 25
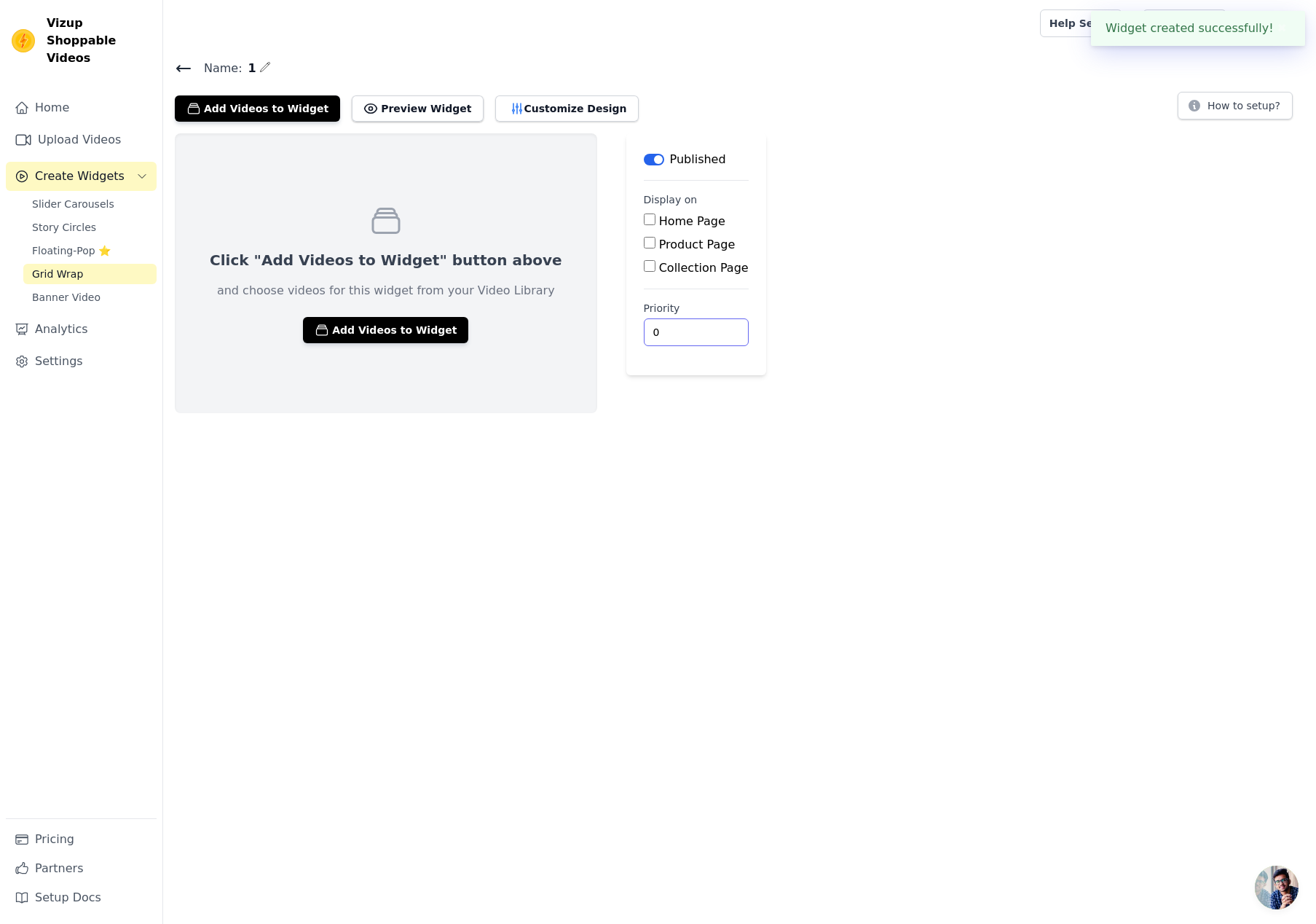
drag, startPoint x: 708, startPoint y: 390, endPoint x: 687, endPoint y: 391, distance: 21.0
click at [708, 390] on div "Label Published Display on Home Page Product Page Collection Page Priority 0" at bounding box center [696, 273] width 140 height 279
click at [433, 334] on button "Add Videos to Widget" at bounding box center [385, 330] width 165 height 26
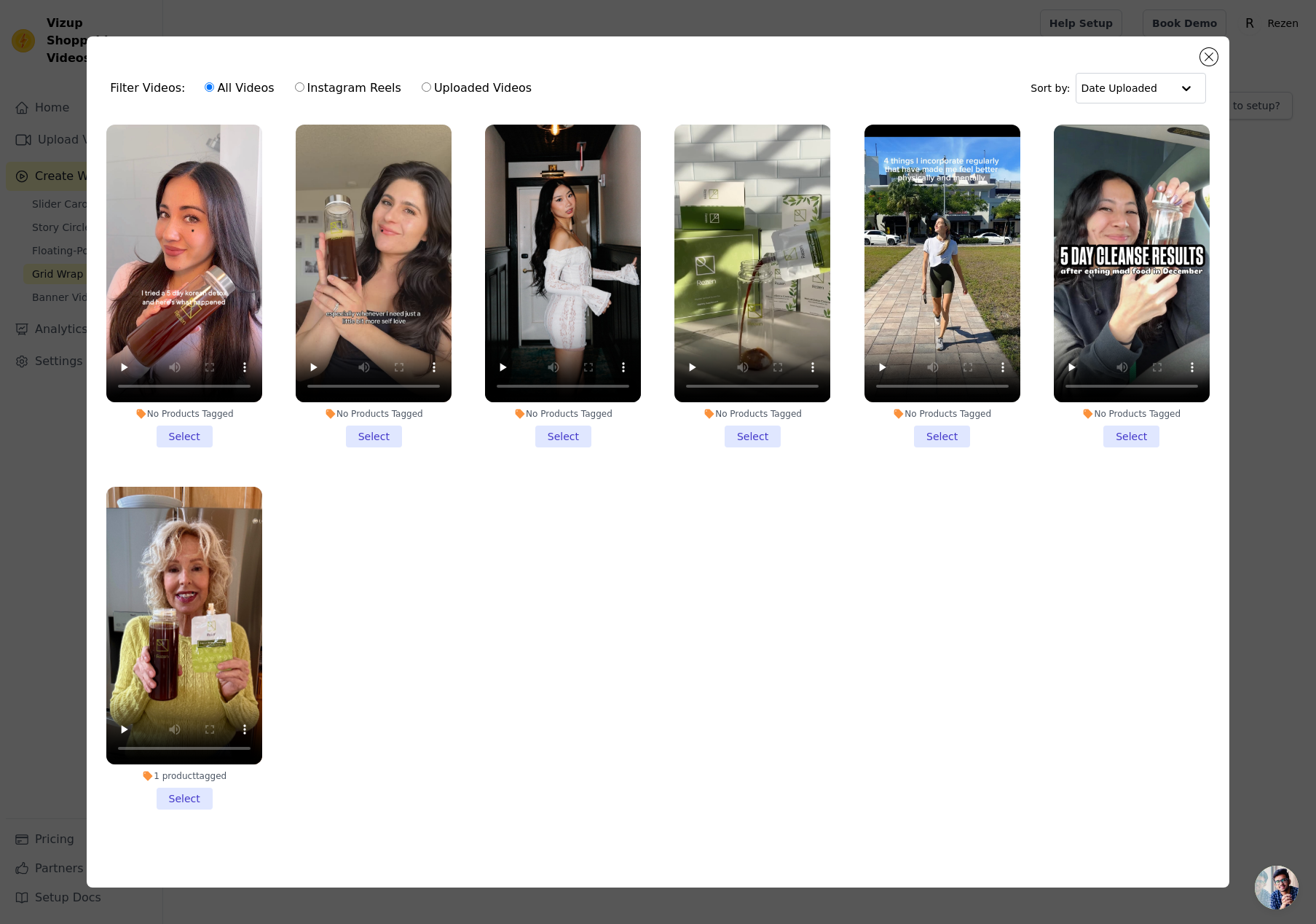
drag, startPoint x: 180, startPoint y: 437, endPoint x: 292, endPoint y: 442, distance: 112.1
click at [183, 437] on li "No Products Tagged Select" at bounding box center [185, 285] width 156 height 322
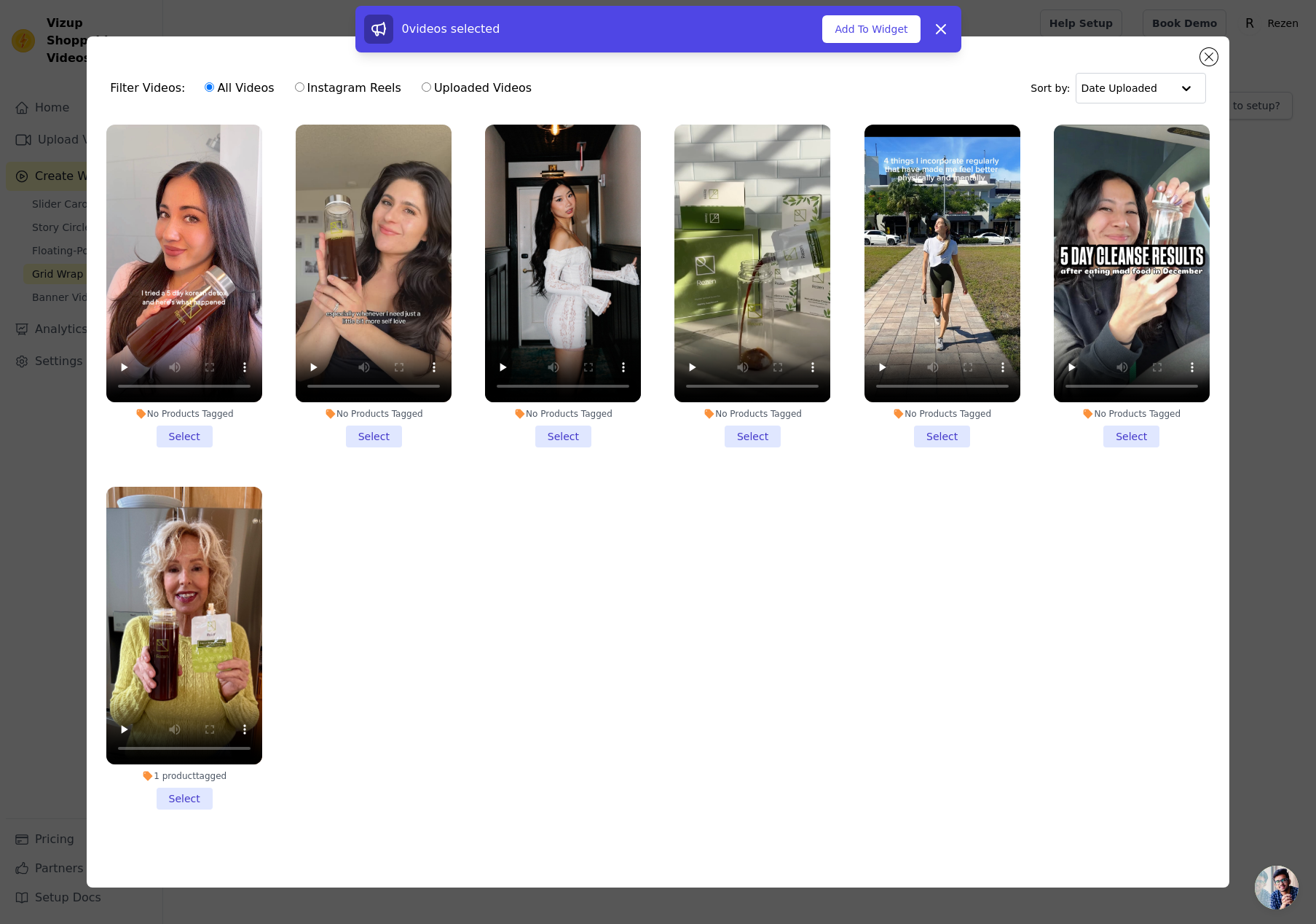
click at [378, 441] on li "No Products Tagged Select" at bounding box center [373, 285] width 156 height 322
click at [0, 0] on input "No Products Tagged Select" at bounding box center [0, 0] width 0 height 0
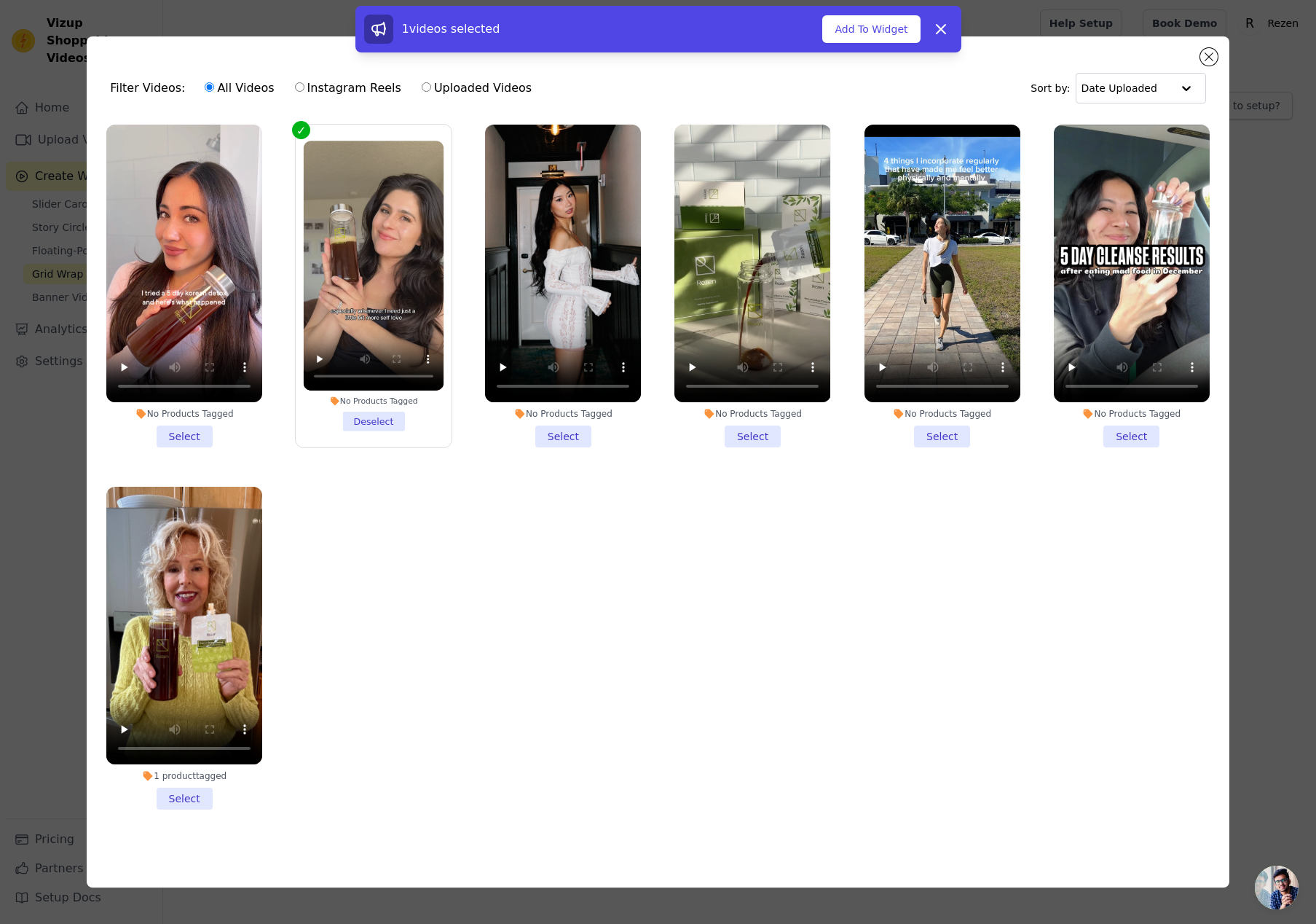
click at [581, 439] on li "No Products Tagged Select" at bounding box center [563, 285] width 156 height 322
click at [0, 0] on input "No Products Tagged Select" at bounding box center [0, 0] width 0 height 0
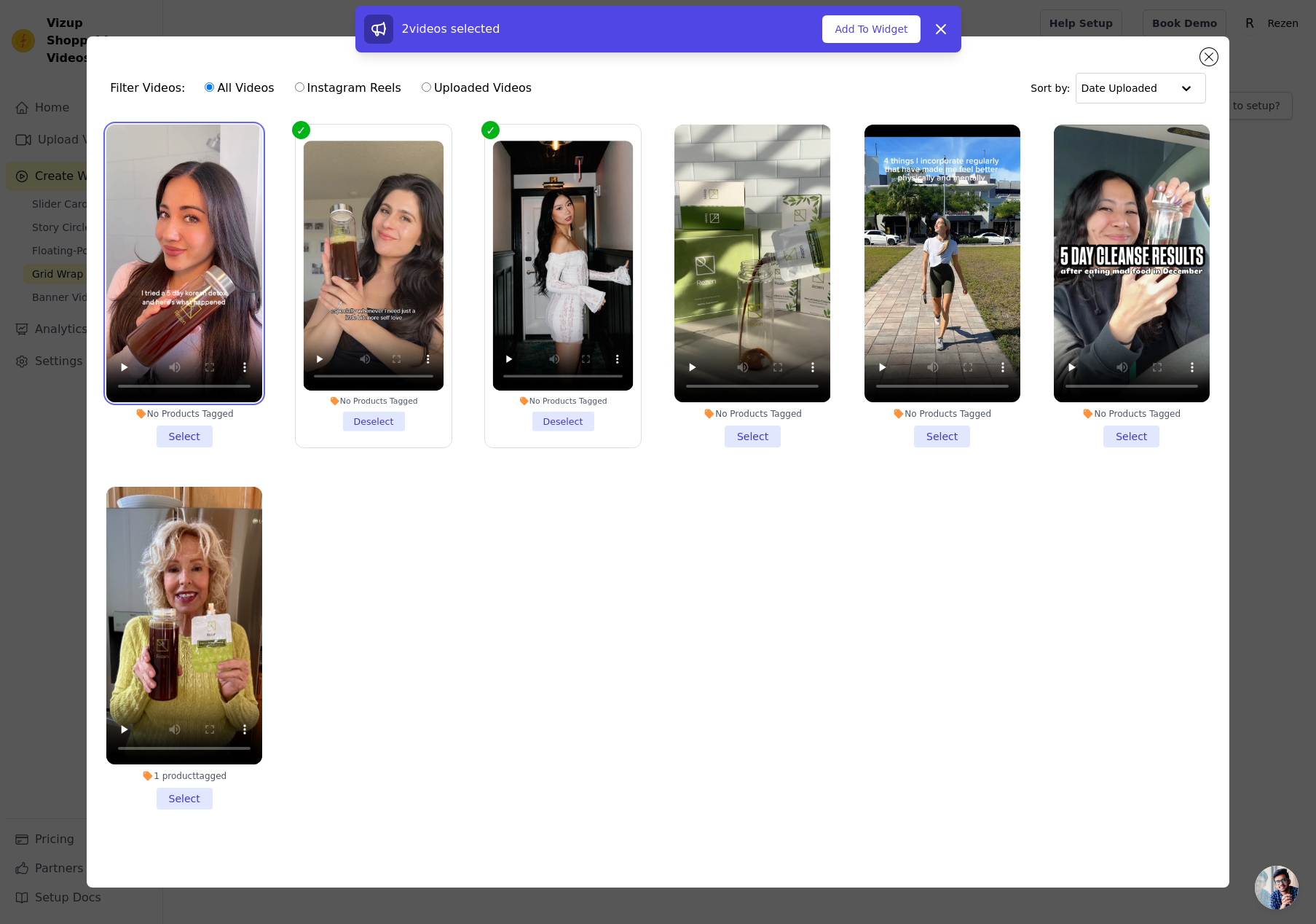
drag, startPoint x: 235, startPoint y: 157, endPoint x: 501, endPoint y: 189, distance: 267.9
click at [236, 157] on video at bounding box center [185, 263] width 156 height 278
drag, startPoint x: 191, startPoint y: 448, endPoint x: 201, endPoint y: 449, distance: 10.0
click at [192, 448] on div "No Products Tagged Select" at bounding box center [184, 286] width 172 height 339
click at [185, 433] on li "No Products Tagged Select" at bounding box center [185, 285] width 156 height 322
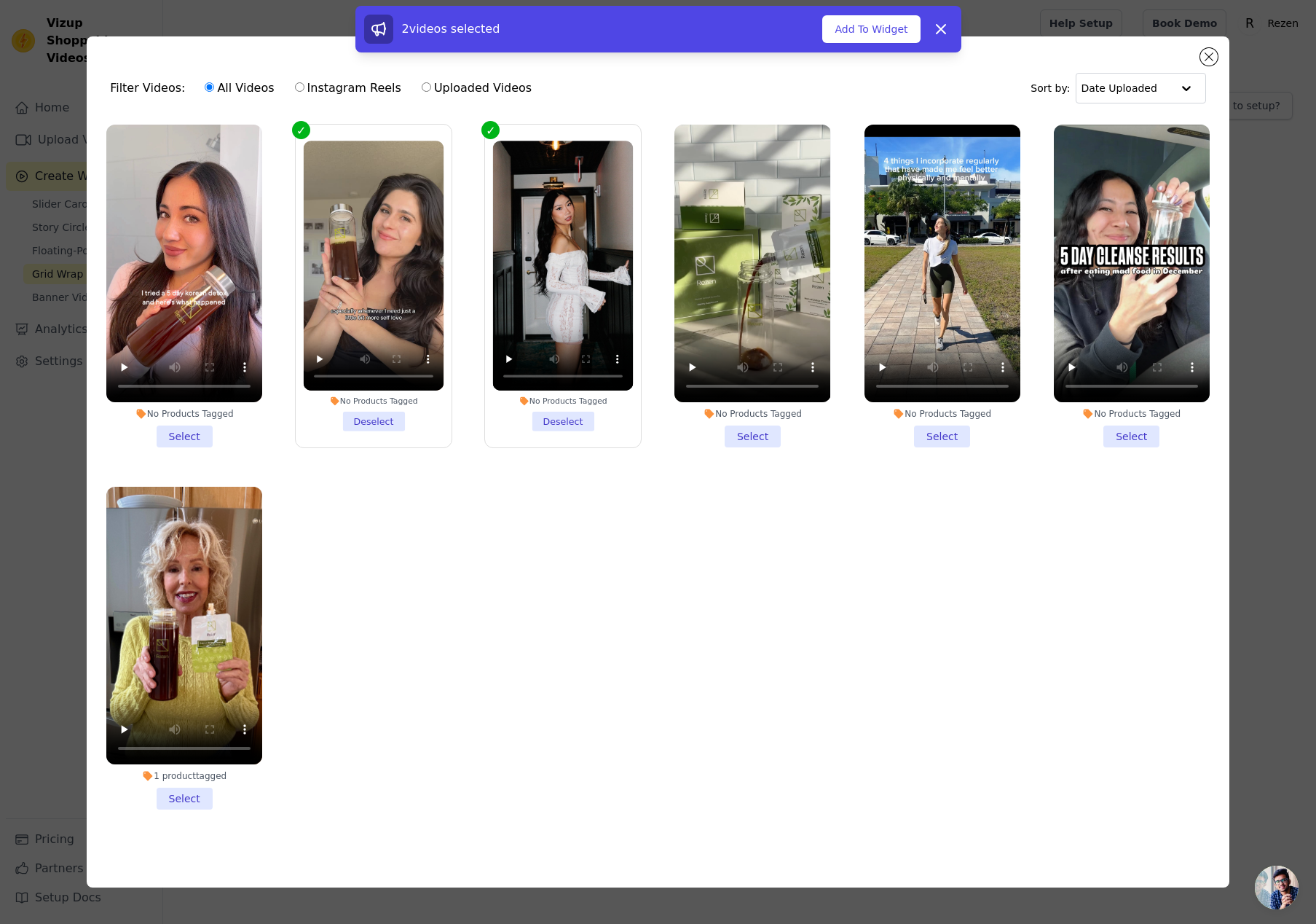
click at [0, 0] on input "No Products Tagged Select" at bounding box center [0, 0] width 0 height 0
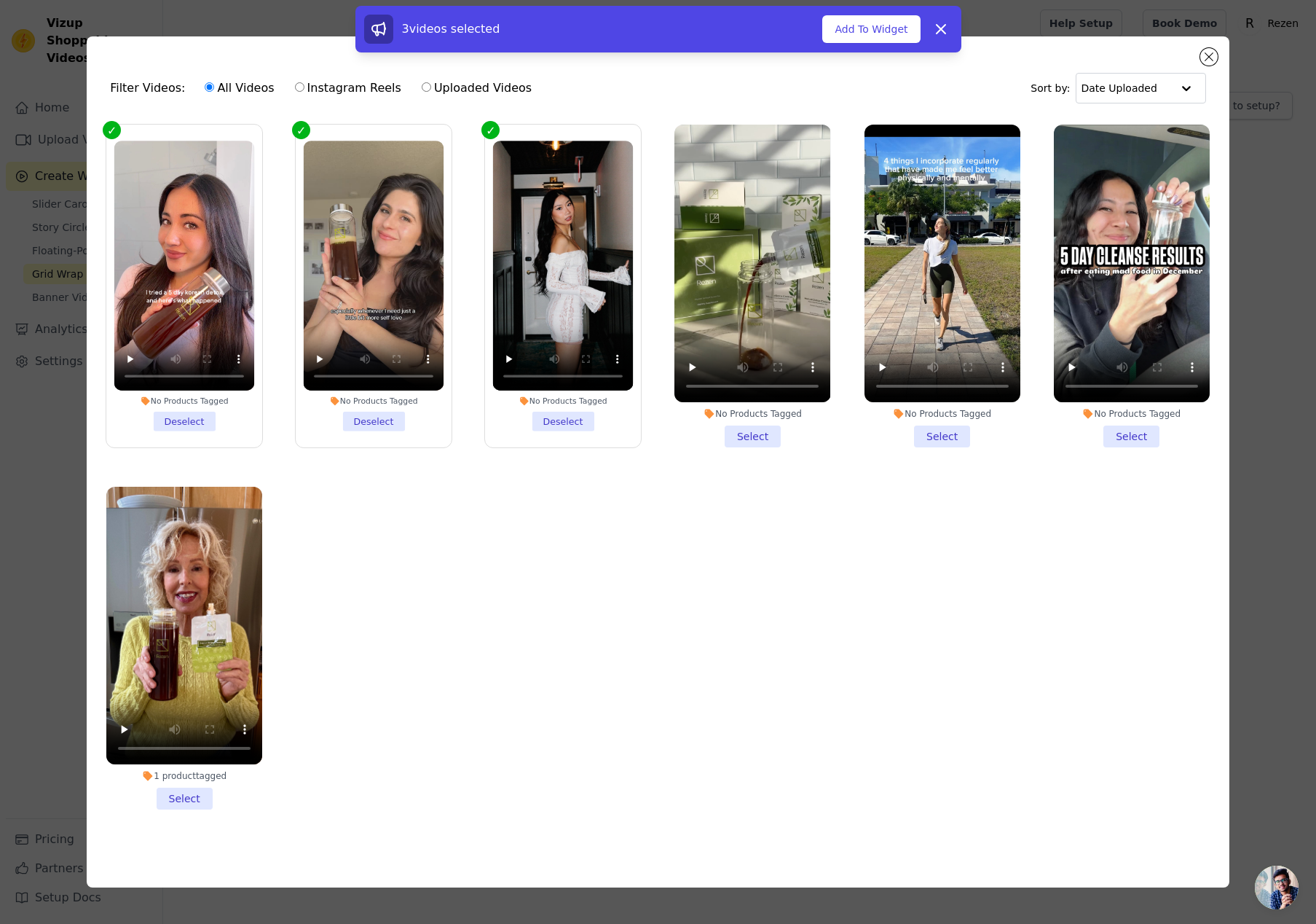
click at [728, 433] on li "No Products Tagged Select" at bounding box center [753, 285] width 156 height 322
click at [0, 0] on input "No Products Tagged Select" at bounding box center [0, 0] width 0 height 0
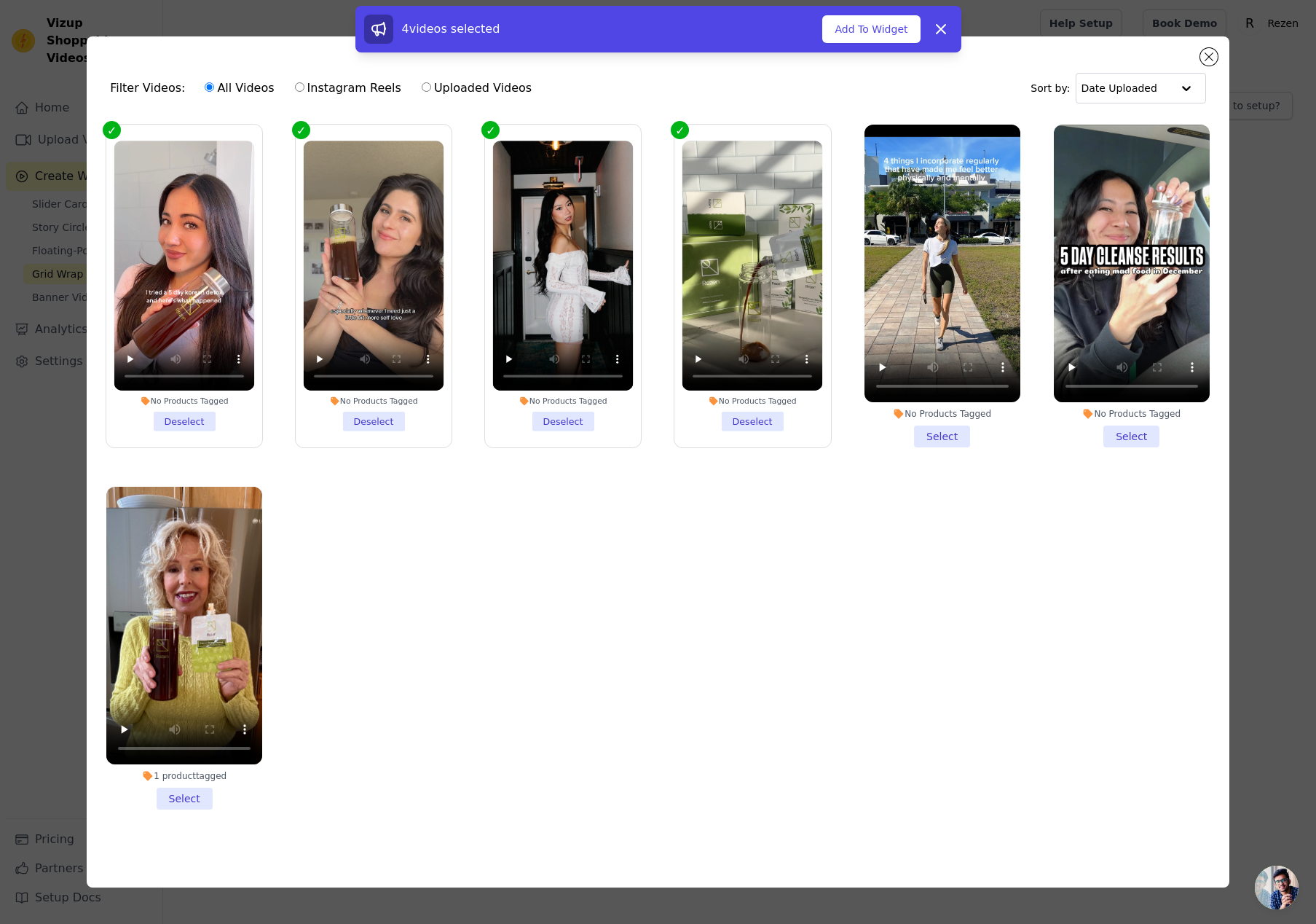
drag, startPoint x: 956, startPoint y: 441, endPoint x: 1112, endPoint y: 450, distance: 156.3
click at [957, 441] on li "No Products Tagged Select" at bounding box center [943, 285] width 156 height 322
click at [0, 0] on input "No Products Tagged Select" at bounding box center [0, 0] width 0 height 0
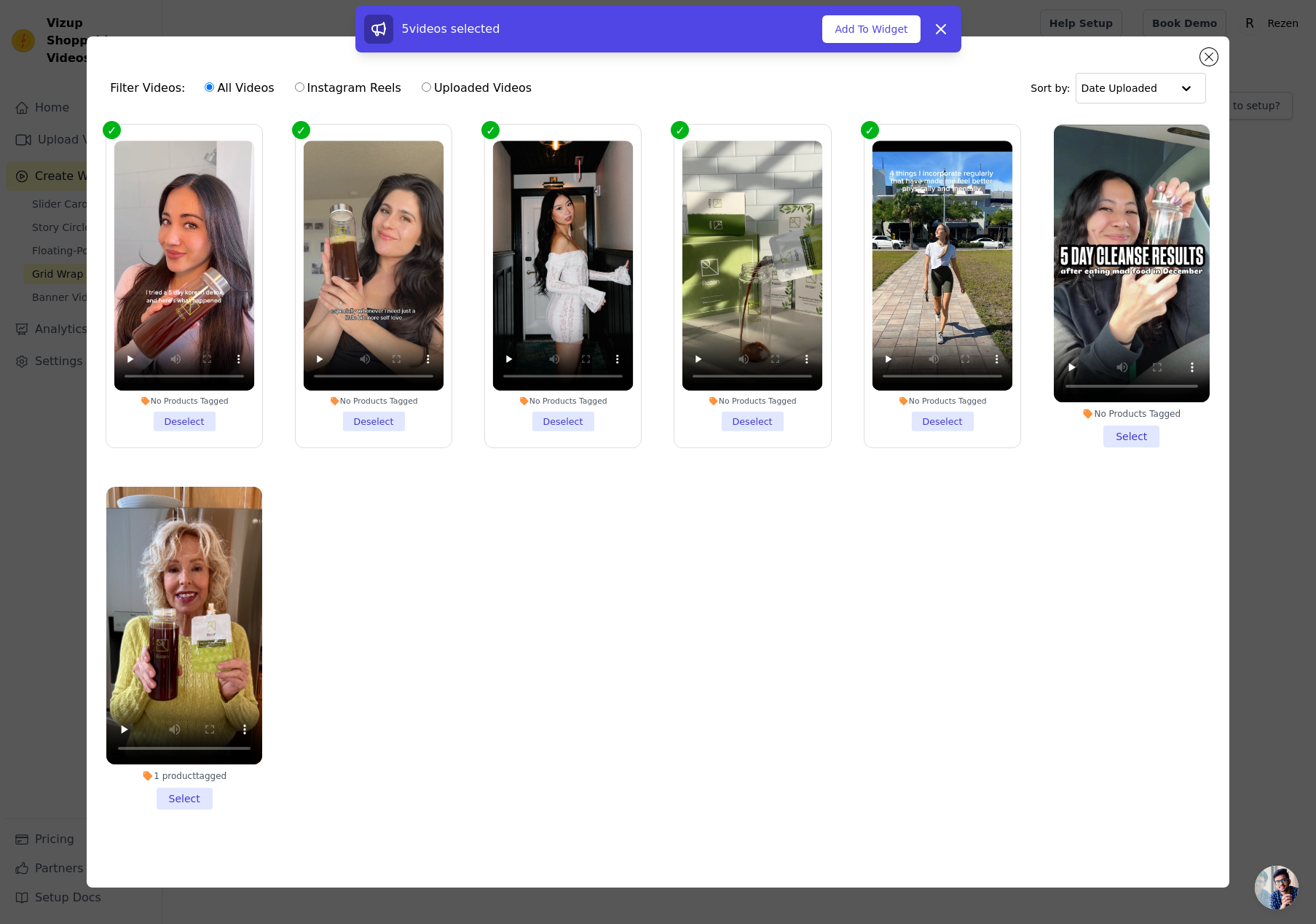
click at [1131, 438] on li "No Products Tagged Select" at bounding box center [1132, 285] width 156 height 322
click at [0, 0] on input "No Products Tagged Select" at bounding box center [0, 0] width 0 height 0
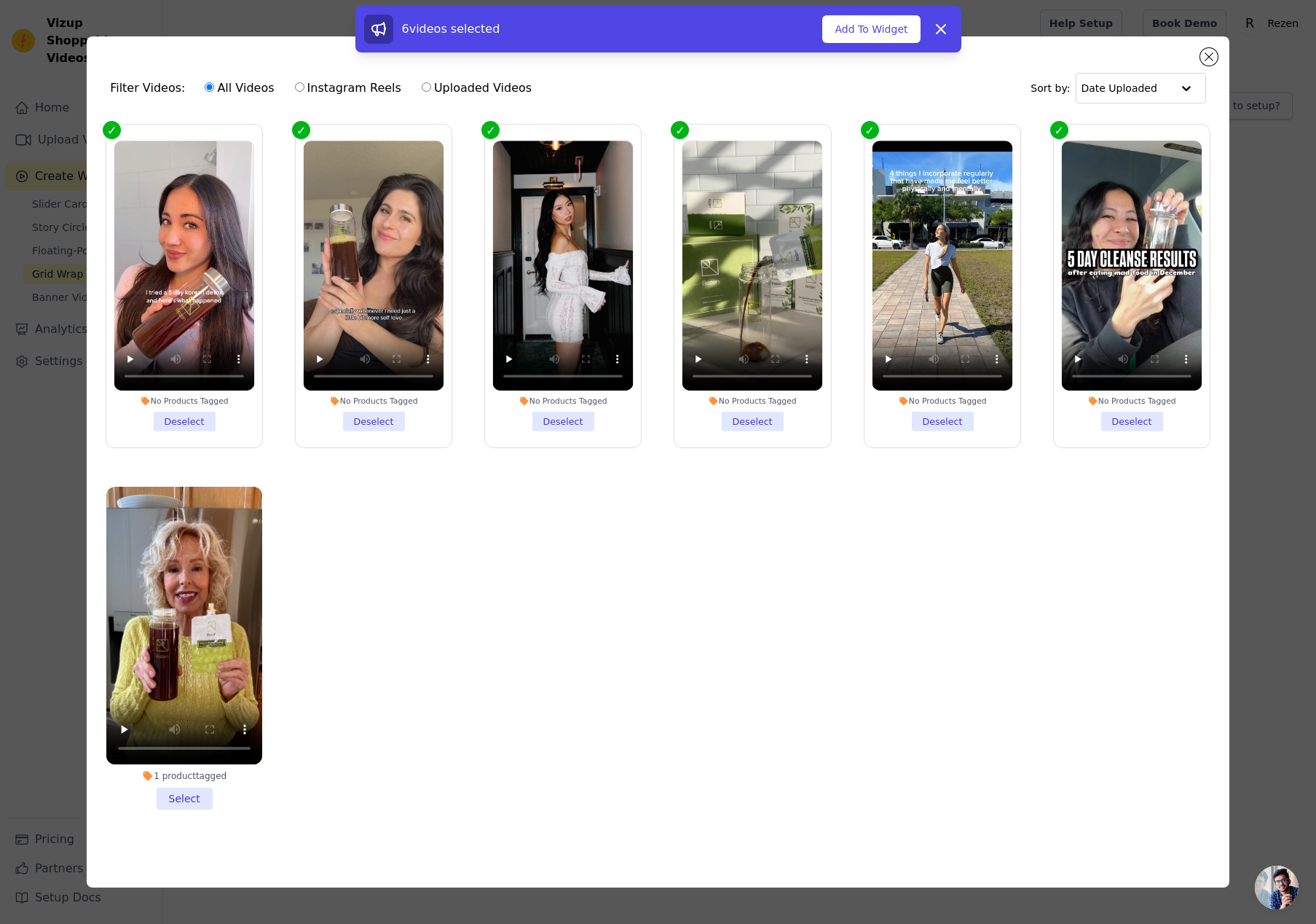
drag, startPoint x: 168, startPoint y: 821, endPoint x: 180, endPoint y: 802, distance: 22.5
click at [168, 820] on ul "No Products Tagged Deselect No Products Tagged Deselect No Products Tagged Dese…" at bounding box center [658, 478] width 1120 height 723
click at [180, 802] on li "1 product tagged Select" at bounding box center [185, 648] width 156 height 322
click at [0, 0] on input "1 product tagged Select" at bounding box center [0, 0] width 0 height 0
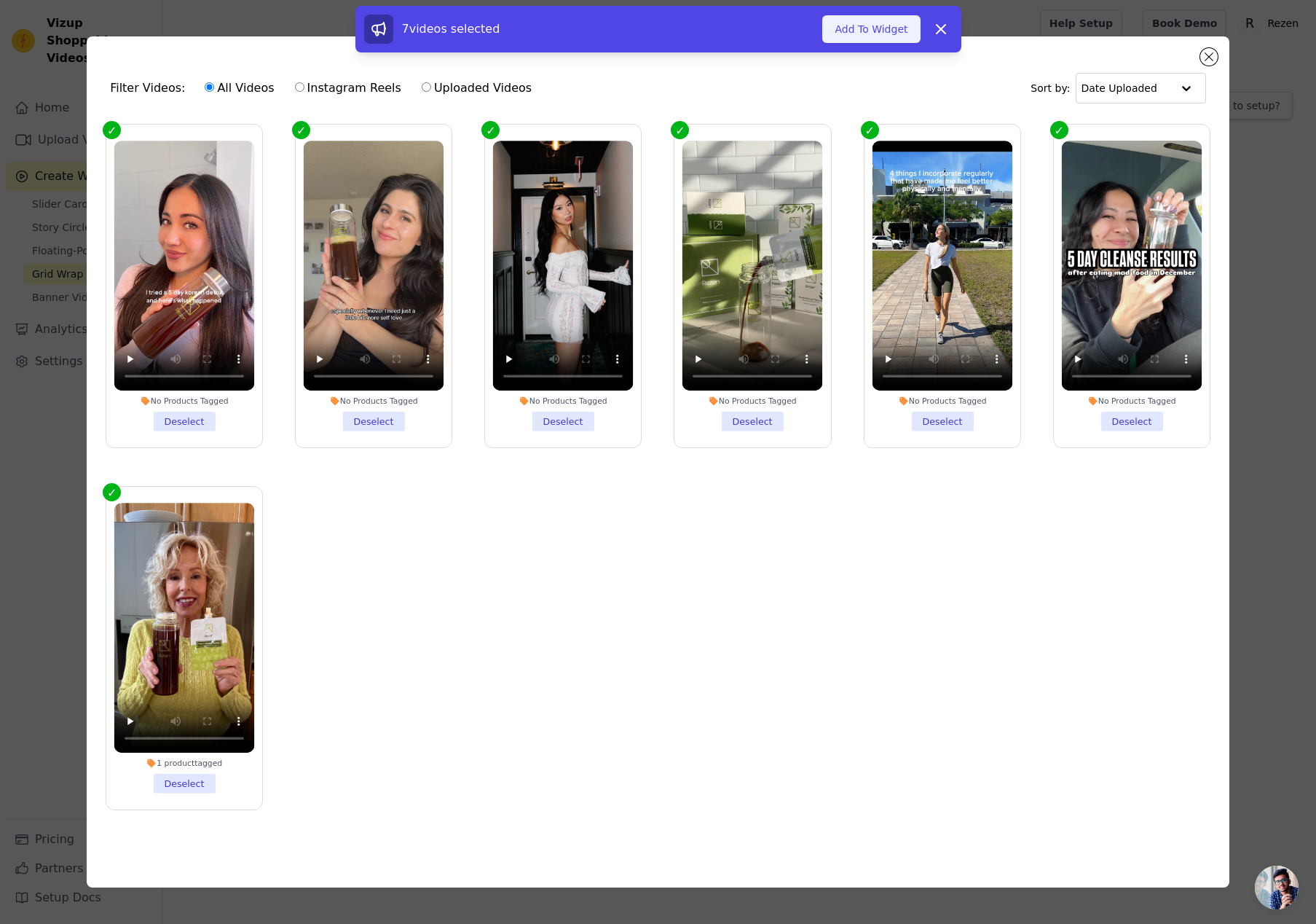
click at [868, 29] on button "Add To Widget" at bounding box center [871, 29] width 97 height 28
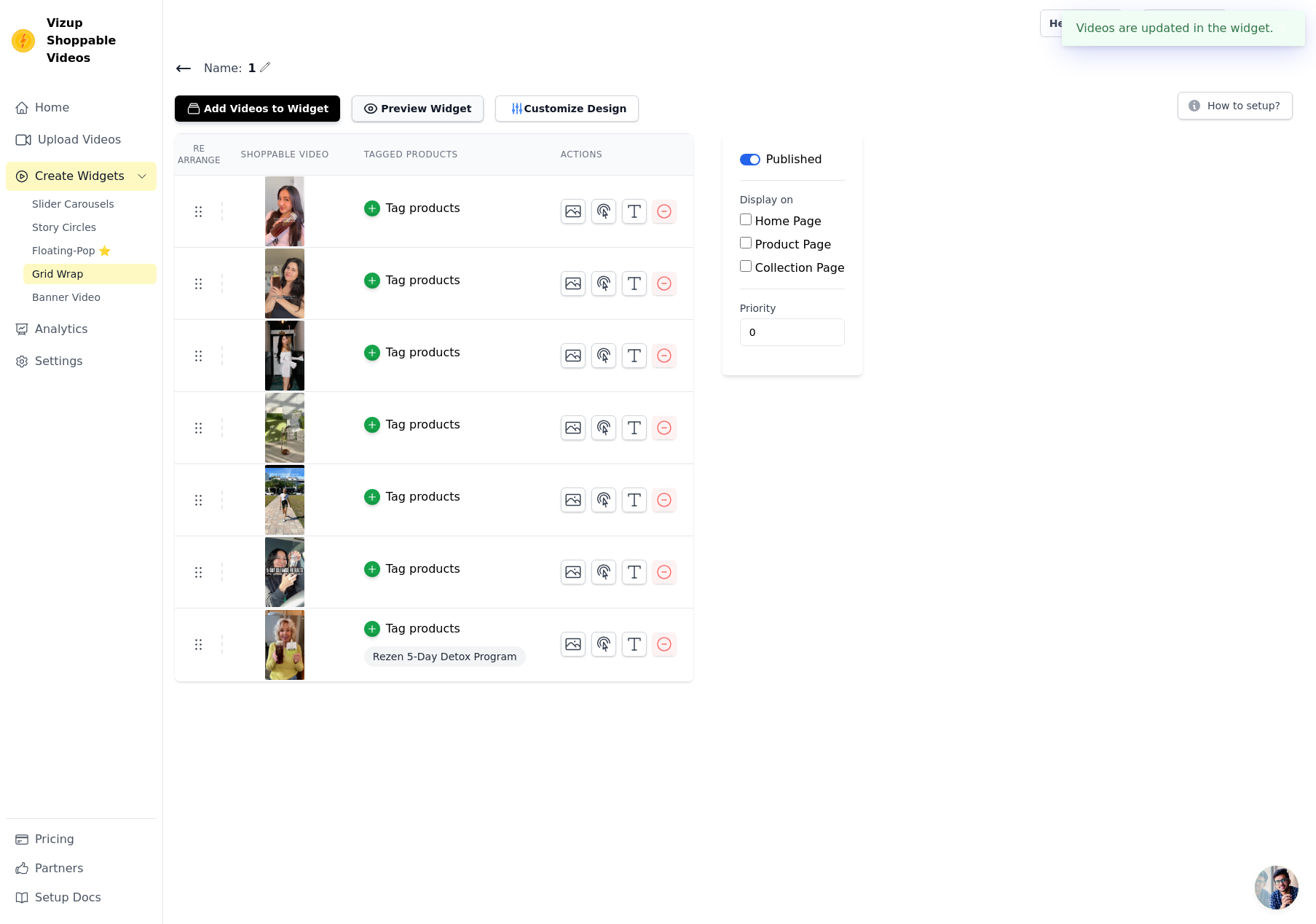
click at [400, 107] on button "Preview Widget" at bounding box center [417, 108] width 131 height 26
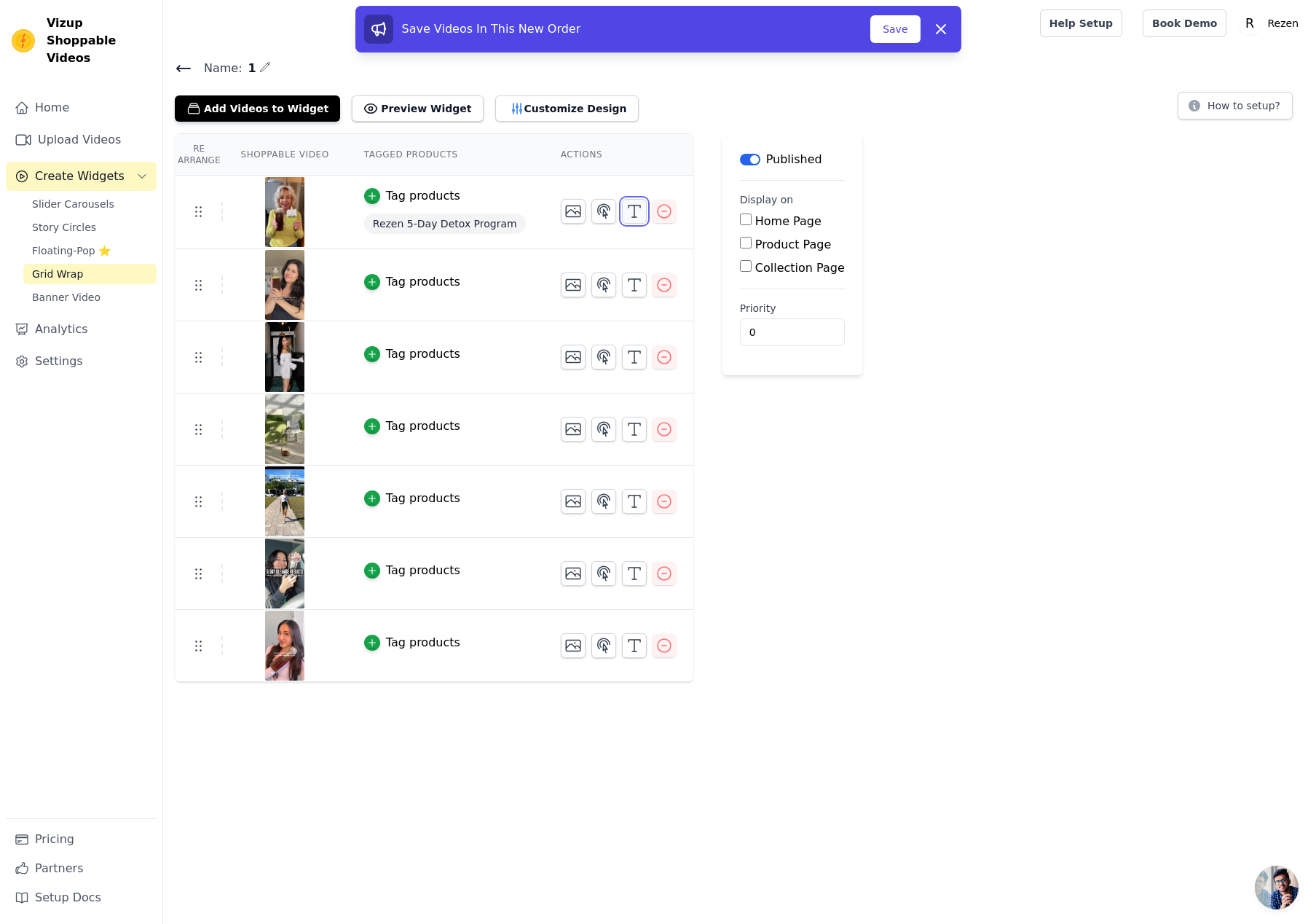
click at [626, 209] on icon "button" at bounding box center [634, 211] width 18 height 18
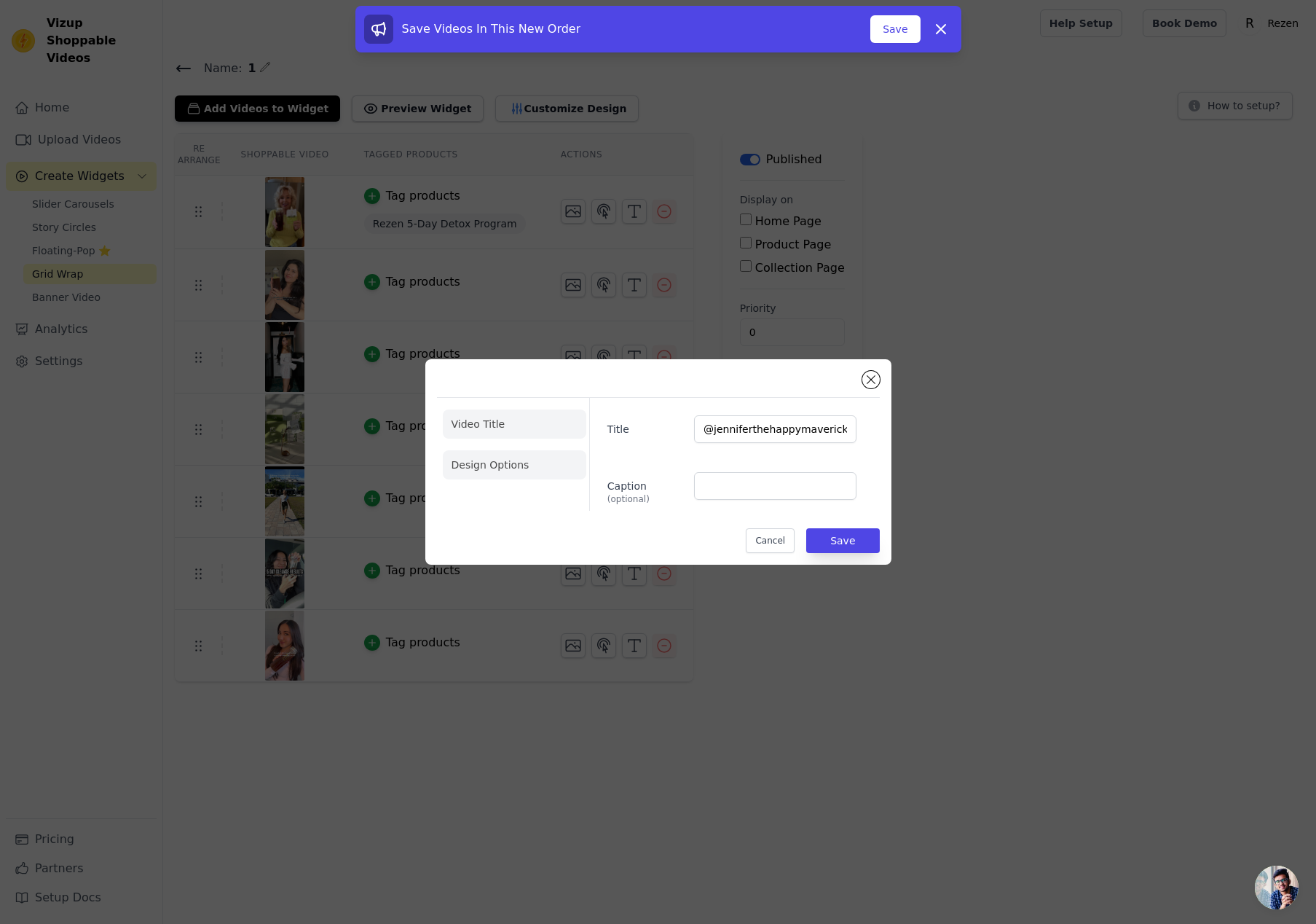
click at [497, 478] on li "Design Options" at bounding box center [514, 464] width 144 height 29
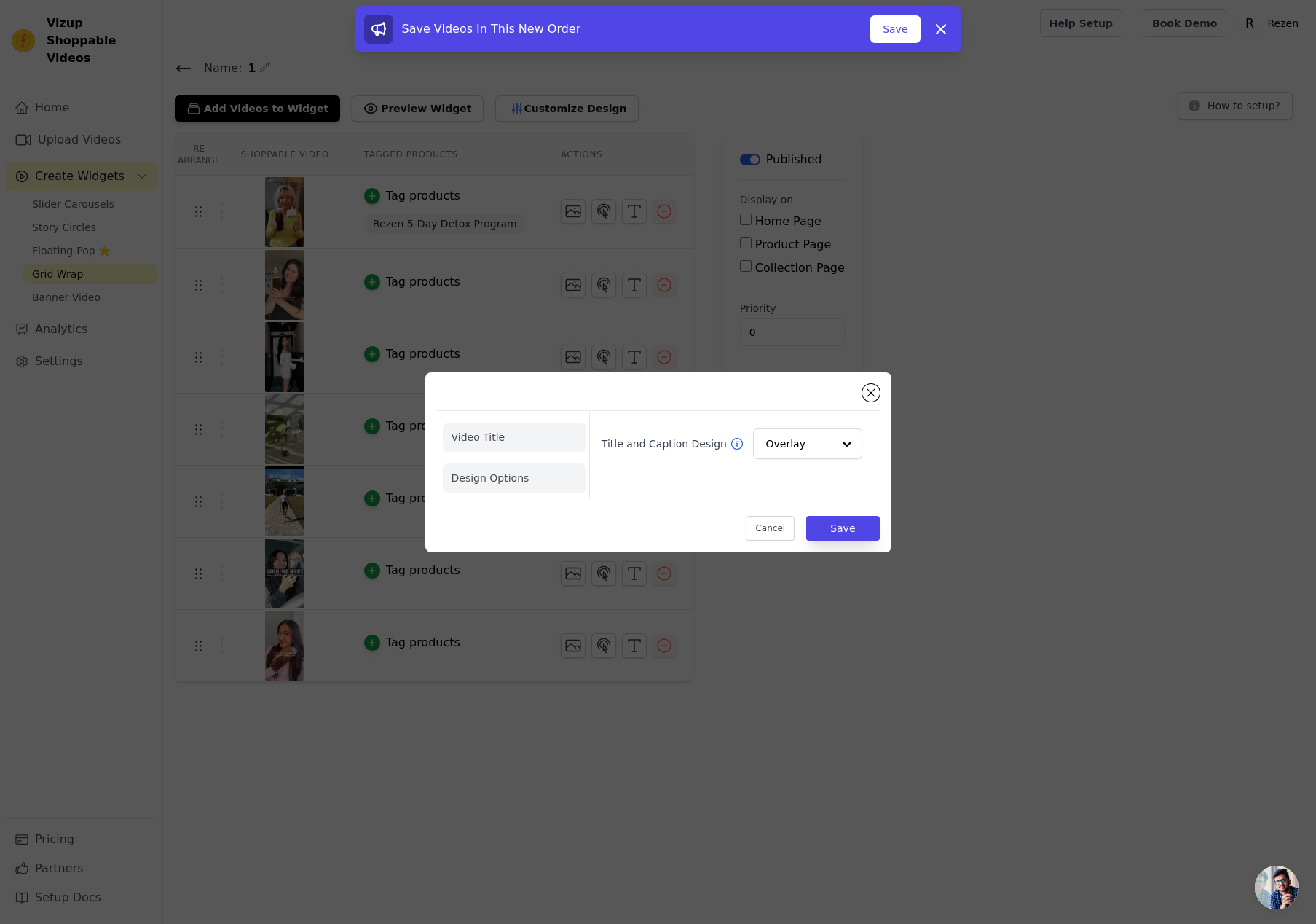
click at [511, 463] on li "Video Title" at bounding box center [514, 478] width 144 height 29
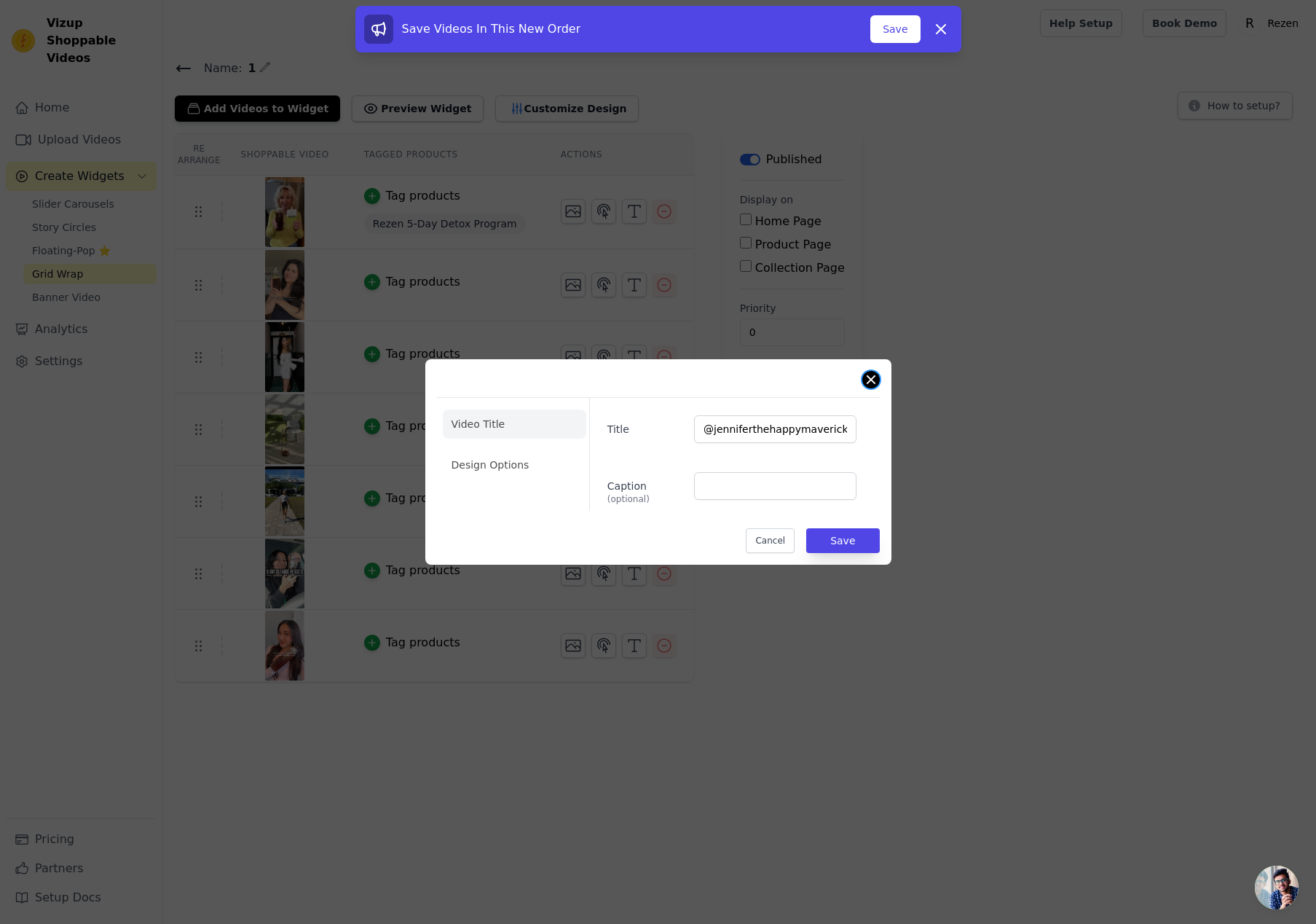
click at [870, 377] on button "Close modal" at bounding box center [871, 379] width 18 height 18
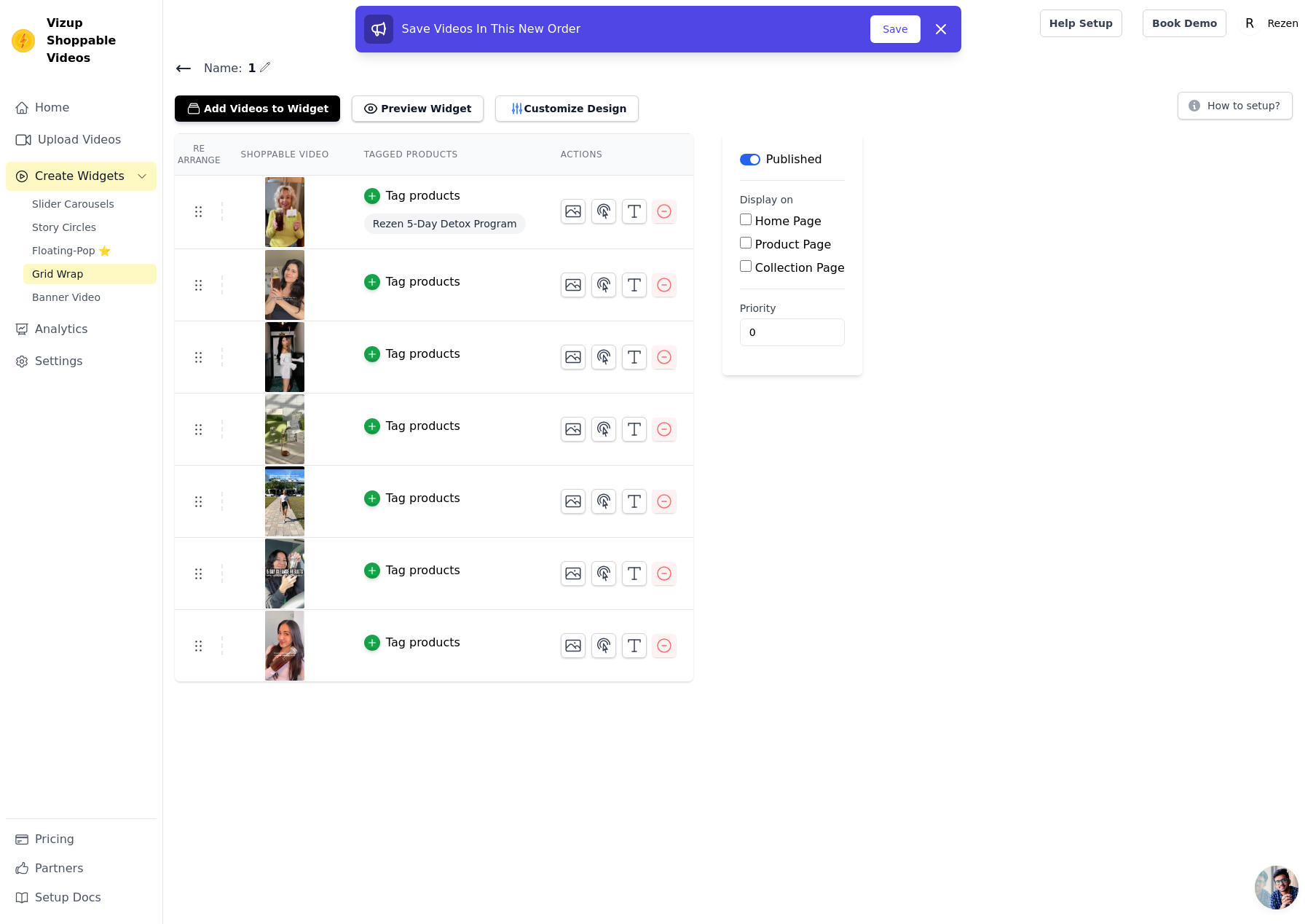
click at [410, 222] on span "Rezen 5-Day Detox Program" at bounding box center [445, 223] width 162 height 20
click at [595, 213] on icon "button" at bounding box center [603, 211] width 18 height 18
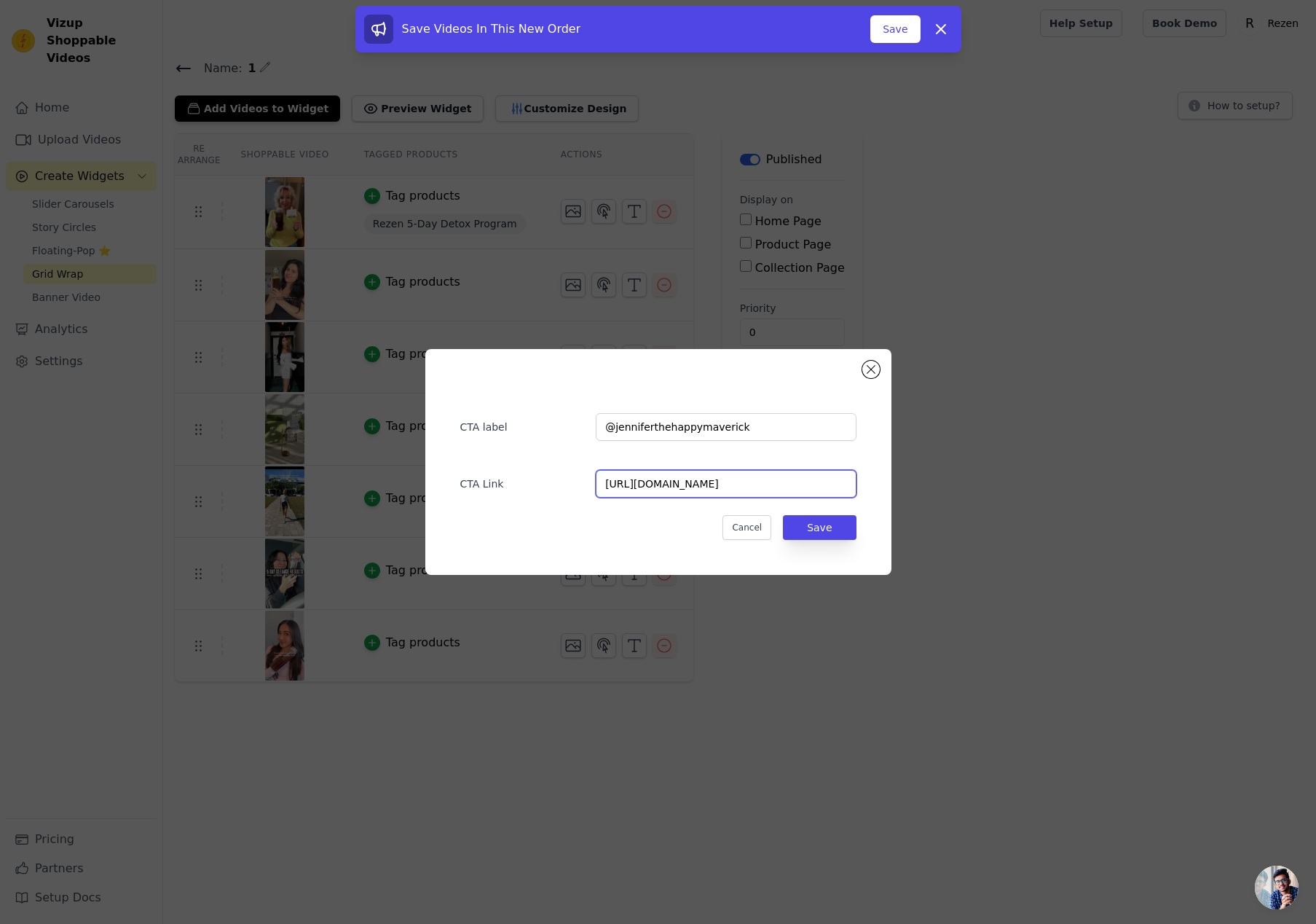
drag, startPoint x: 740, startPoint y: 472, endPoint x: 747, endPoint y: 476, distance: 8.1
click at [740, 472] on input "https://gnasolutions.com.au/" at bounding box center [726, 483] width 260 height 28
paste input "www.instagram.com/p/DDXYd9Tv8Df"
type input "https://www.instagram.com/p/DDXYd9Tv8Df/"
click at [808, 521] on button "Save" at bounding box center [819, 528] width 73 height 25
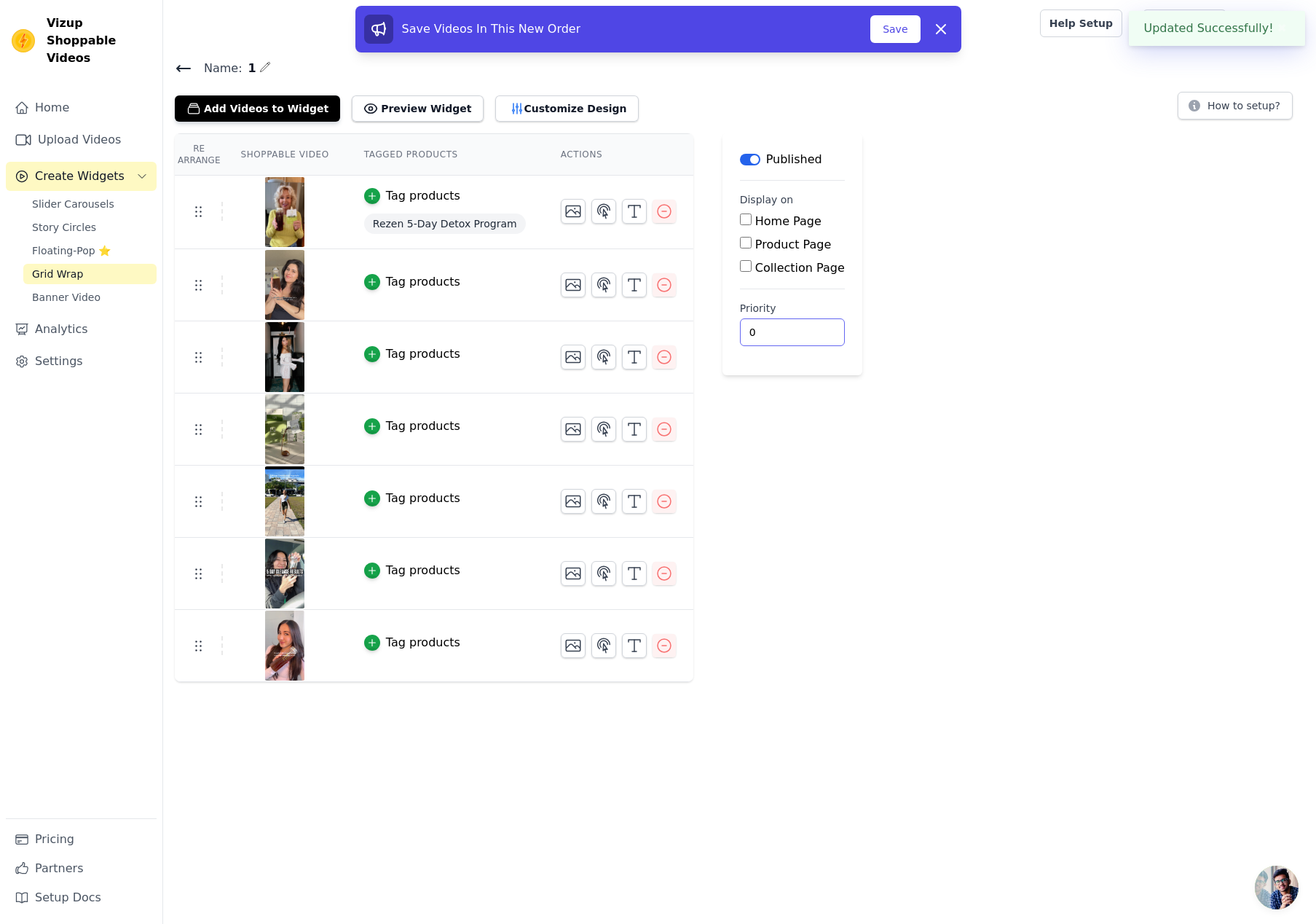
click at [1060, 653] on div "Re Arrange Shoppable Video Tagged Products Actions Tag products Rezen 5-Day Det…" at bounding box center [739, 408] width 1153 height 549
click at [75, 196] on span "Slider Carousels" at bounding box center [73, 203] width 82 height 14
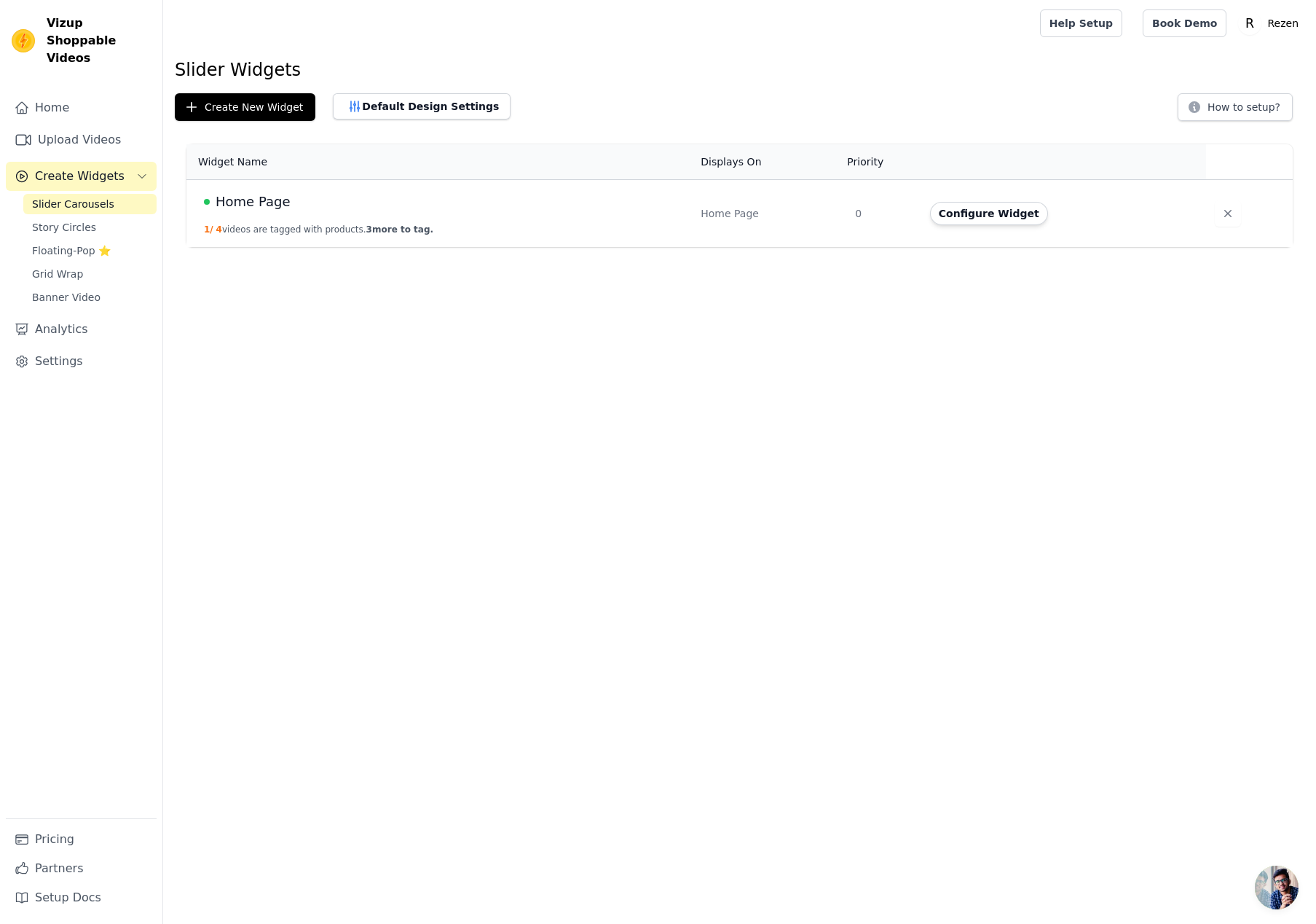
click at [243, 198] on span "Home Page" at bounding box center [253, 201] width 75 height 20
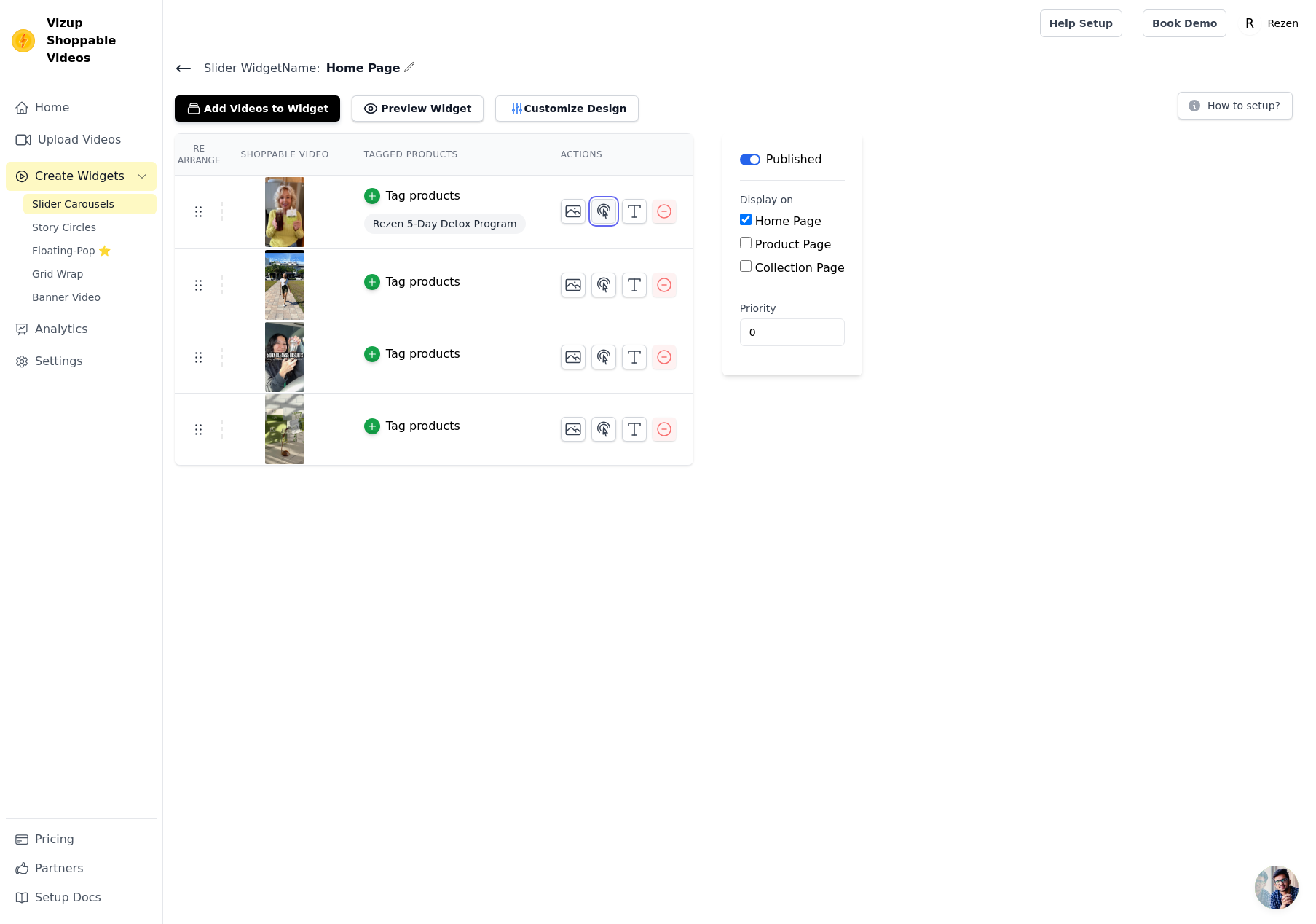
click at [598, 207] on icon "button" at bounding box center [603, 211] width 13 height 13
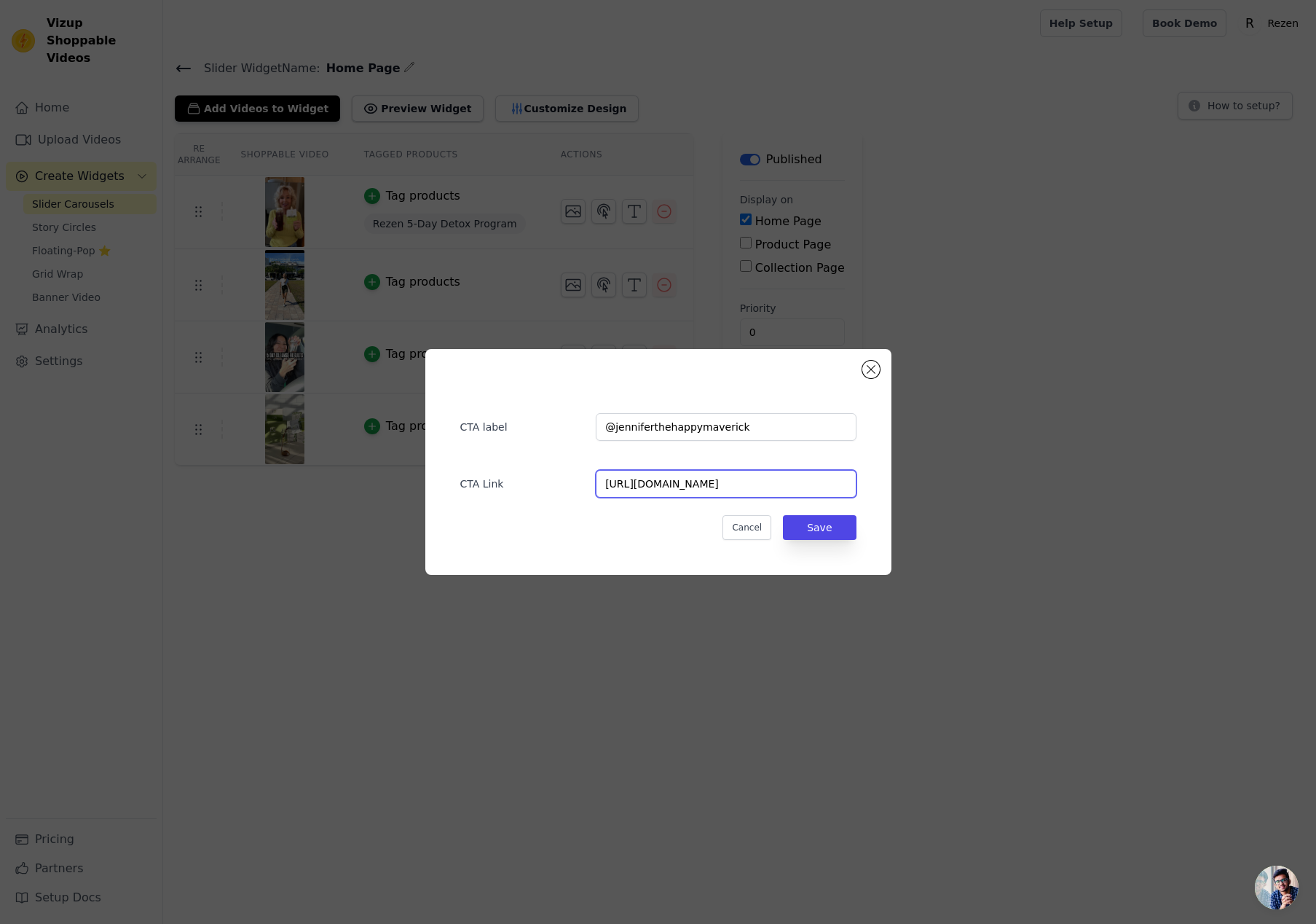
click at [706, 487] on input "https://www.instagram.com/p/DDXYd9Tv8Df/" at bounding box center [726, 483] width 260 height 28
click at [753, 526] on button "Cancel" at bounding box center [747, 528] width 49 height 25
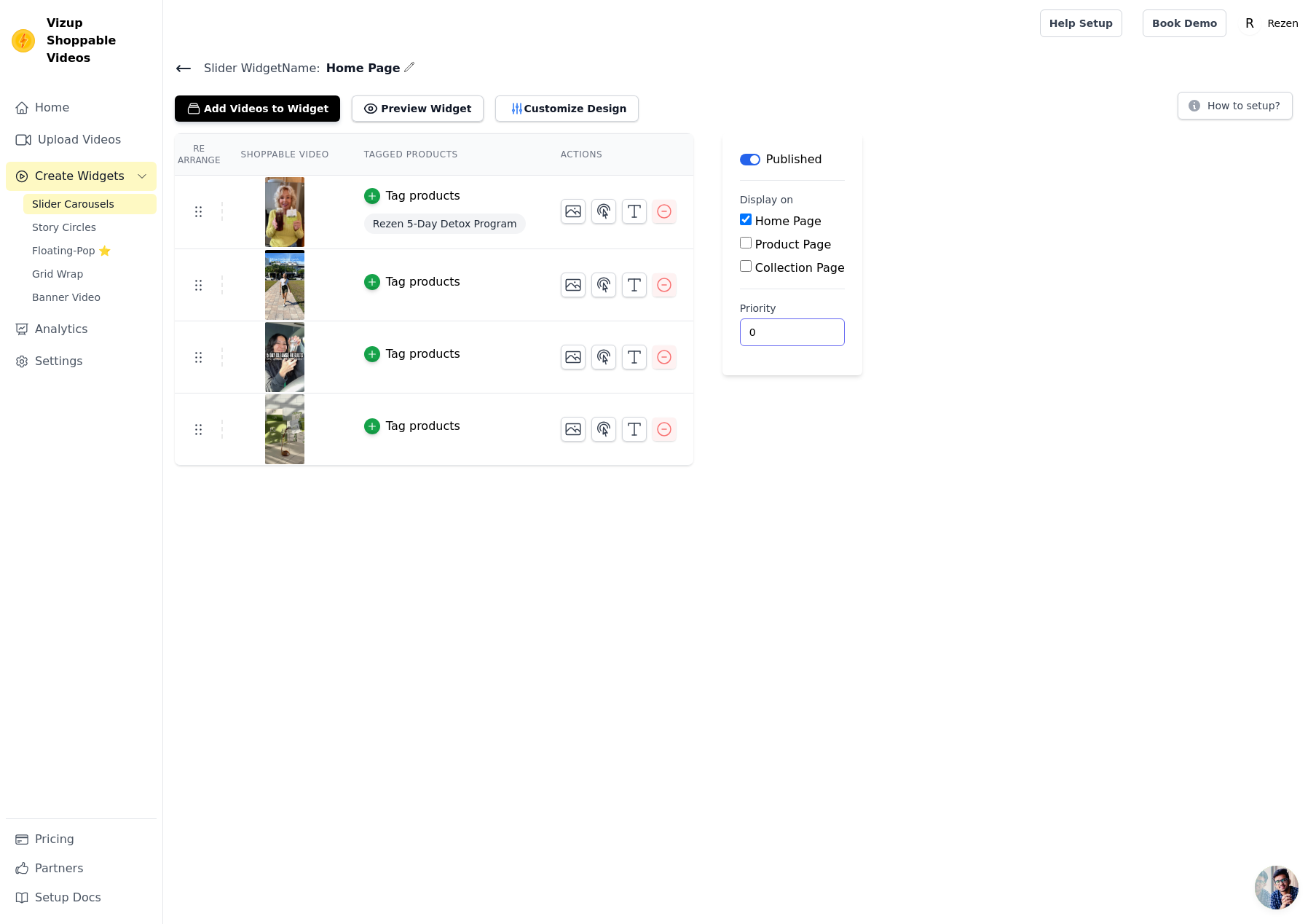
click at [795, 466] on html "Vizup Shoppable Videos Home Upload Videos Create Widgets Slider Carousels Story…" at bounding box center [658, 232] width 1316 height 466
click at [626, 290] on icon "button" at bounding box center [634, 285] width 18 height 18
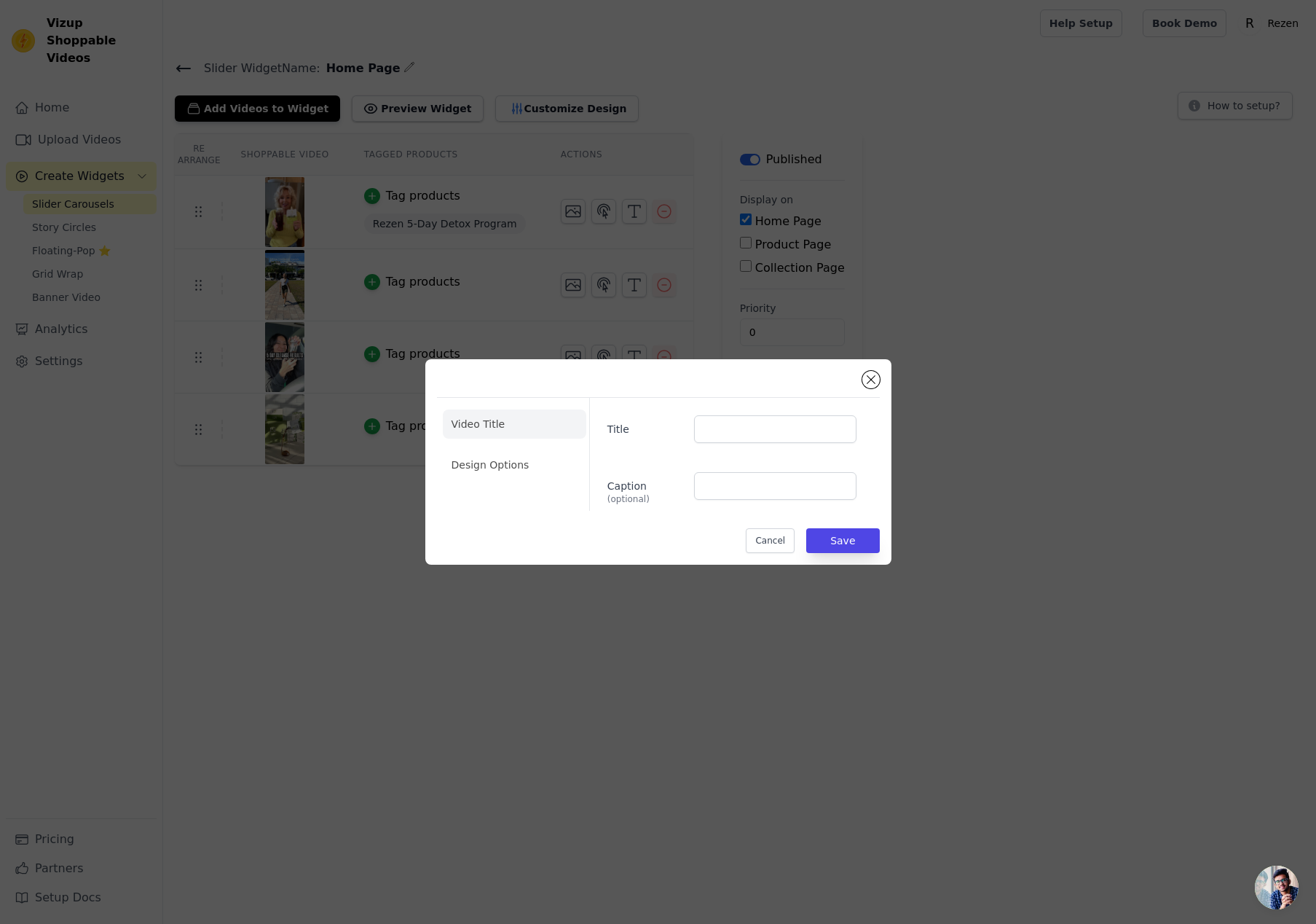
drag, startPoint x: 766, startPoint y: 443, endPoint x: 778, endPoint y: 433, distance: 15.6
click at [767, 441] on div "Title Caption (optional)" at bounding box center [728, 454] width 279 height 113
click at [772, 431] on input "Title" at bounding box center [775, 429] width 162 height 28
type input "@gna"
click at [854, 540] on button "Save" at bounding box center [843, 540] width 73 height 25
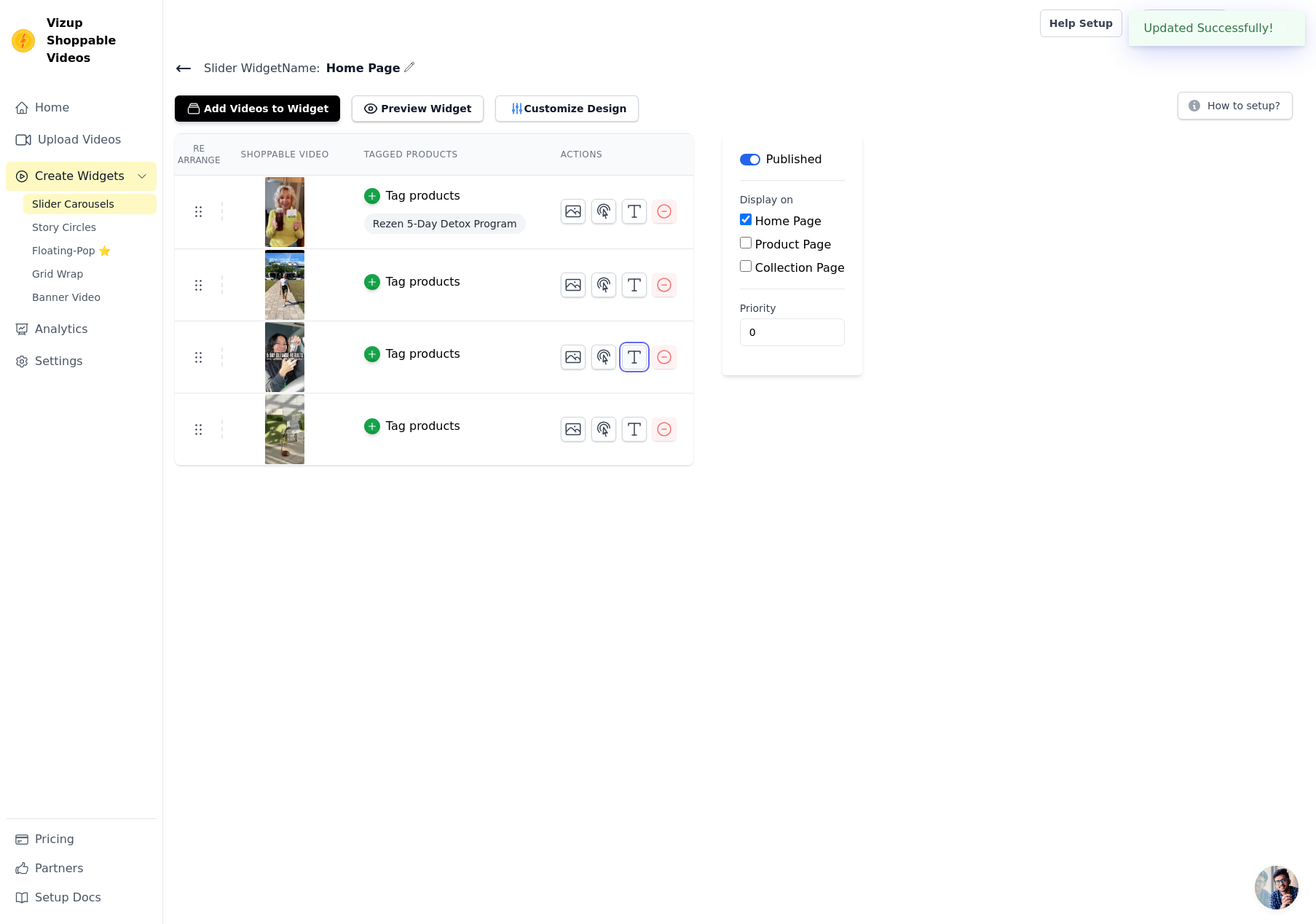
click at [634, 358] on line "button" at bounding box center [634, 357] width 0 height 12
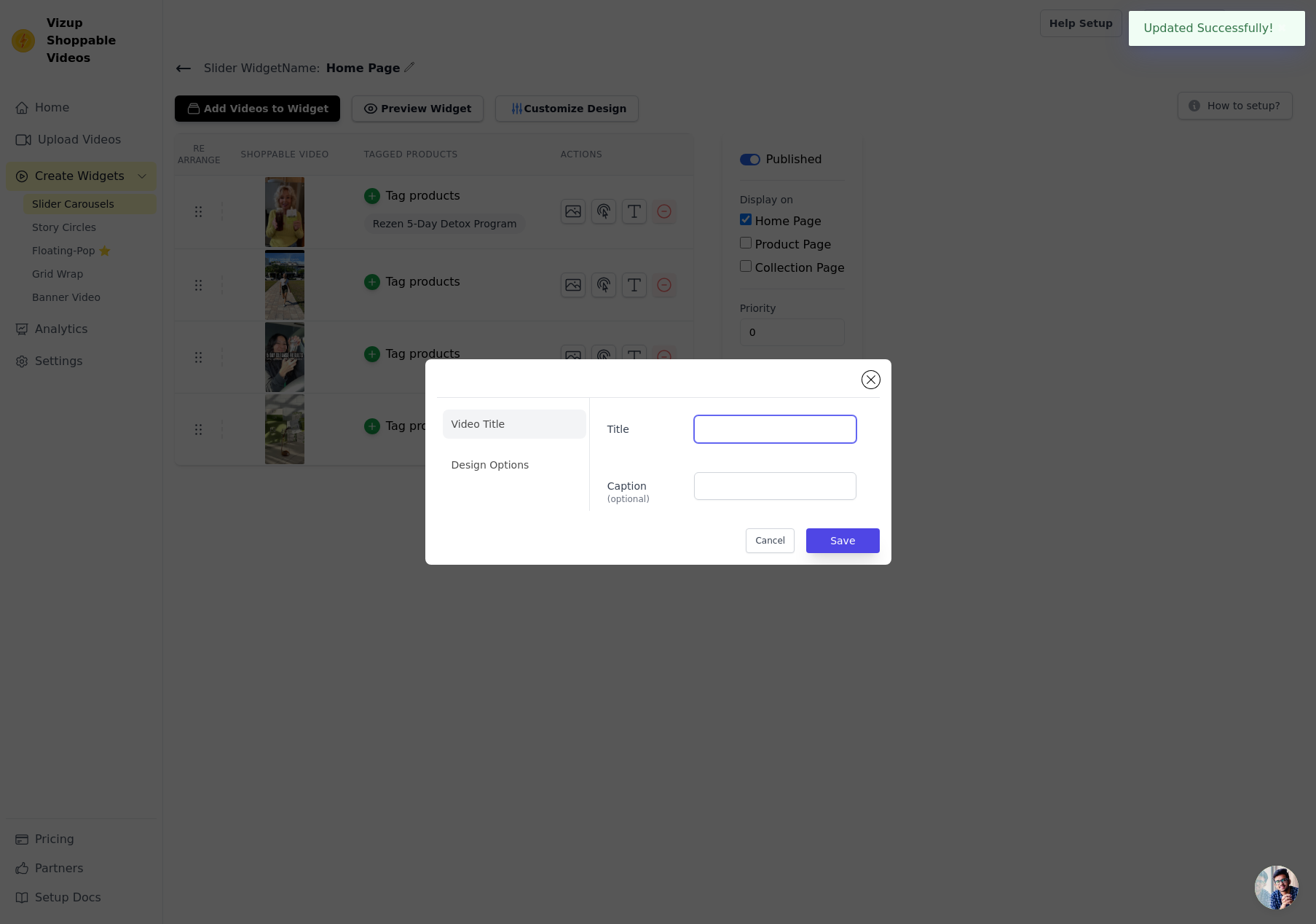
click at [702, 416] on input "Title" at bounding box center [775, 429] width 162 height 28
paste input "@gna"
type input "@gna"
click at [843, 549] on button "Save" at bounding box center [843, 540] width 73 height 25
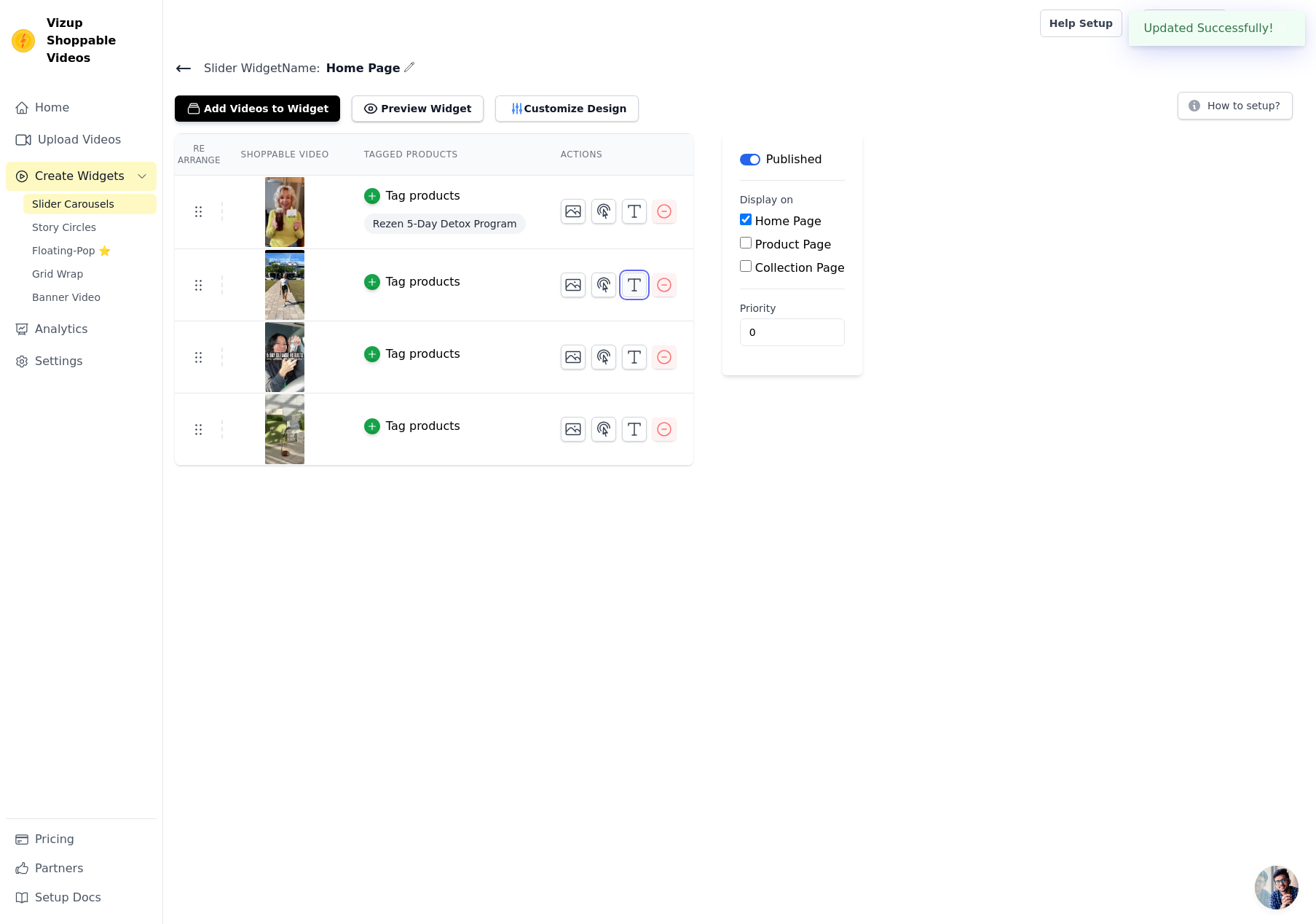
click at [626, 281] on icon "button" at bounding box center [634, 285] width 18 height 18
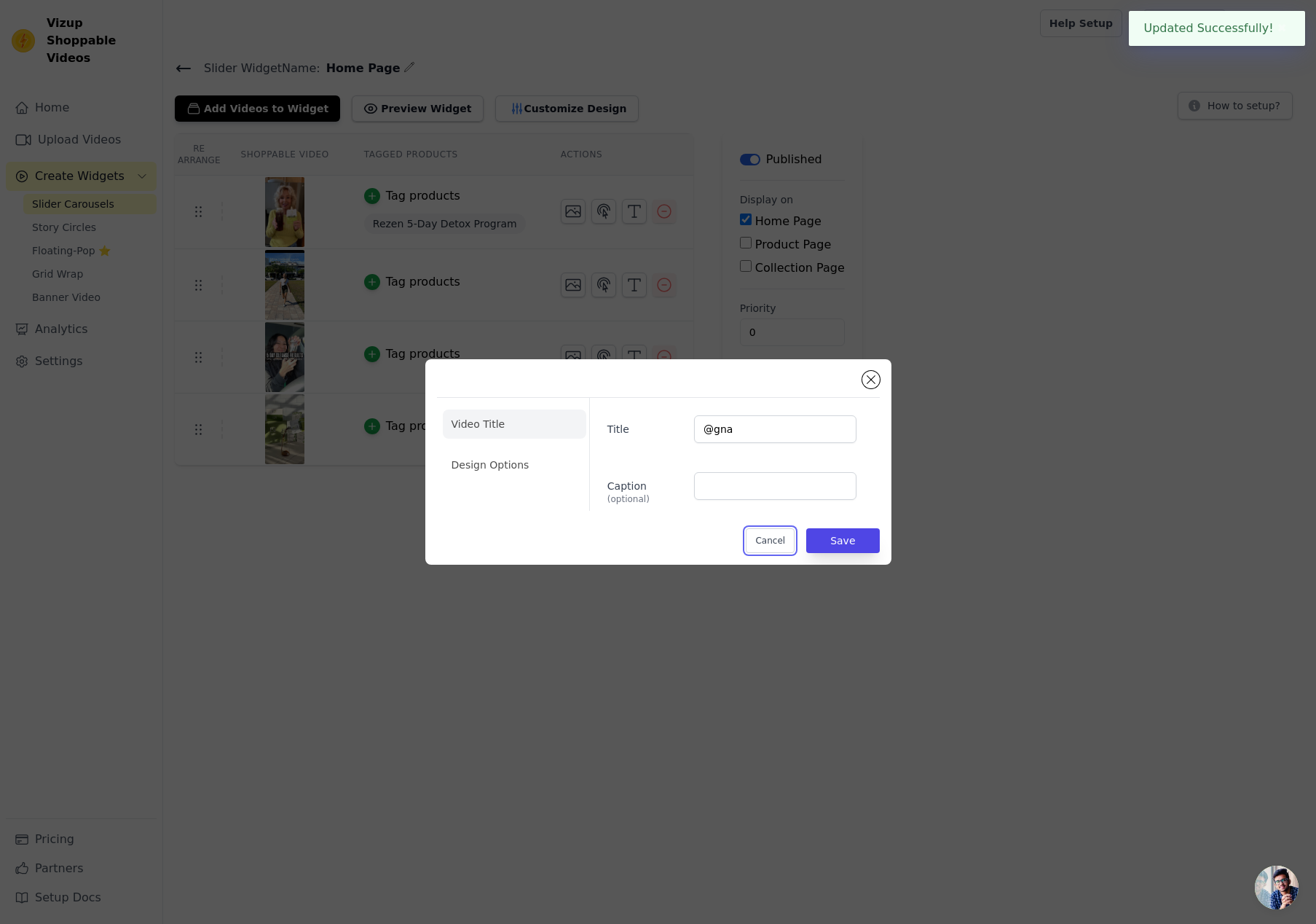
click at [769, 549] on button "Cancel" at bounding box center [770, 540] width 49 height 25
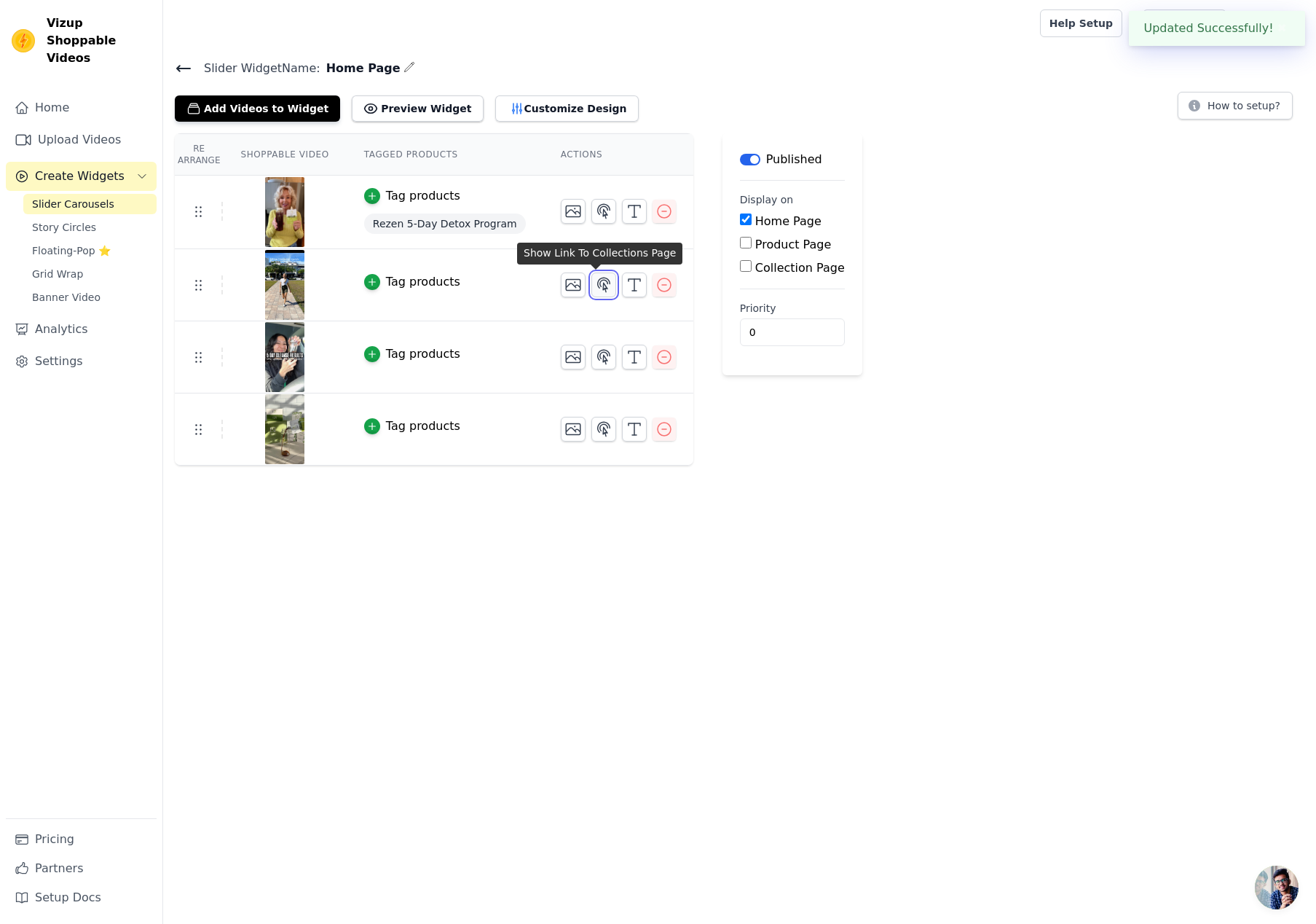
click at [598, 282] on icon "button" at bounding box center [603, 285] width 13 height 13
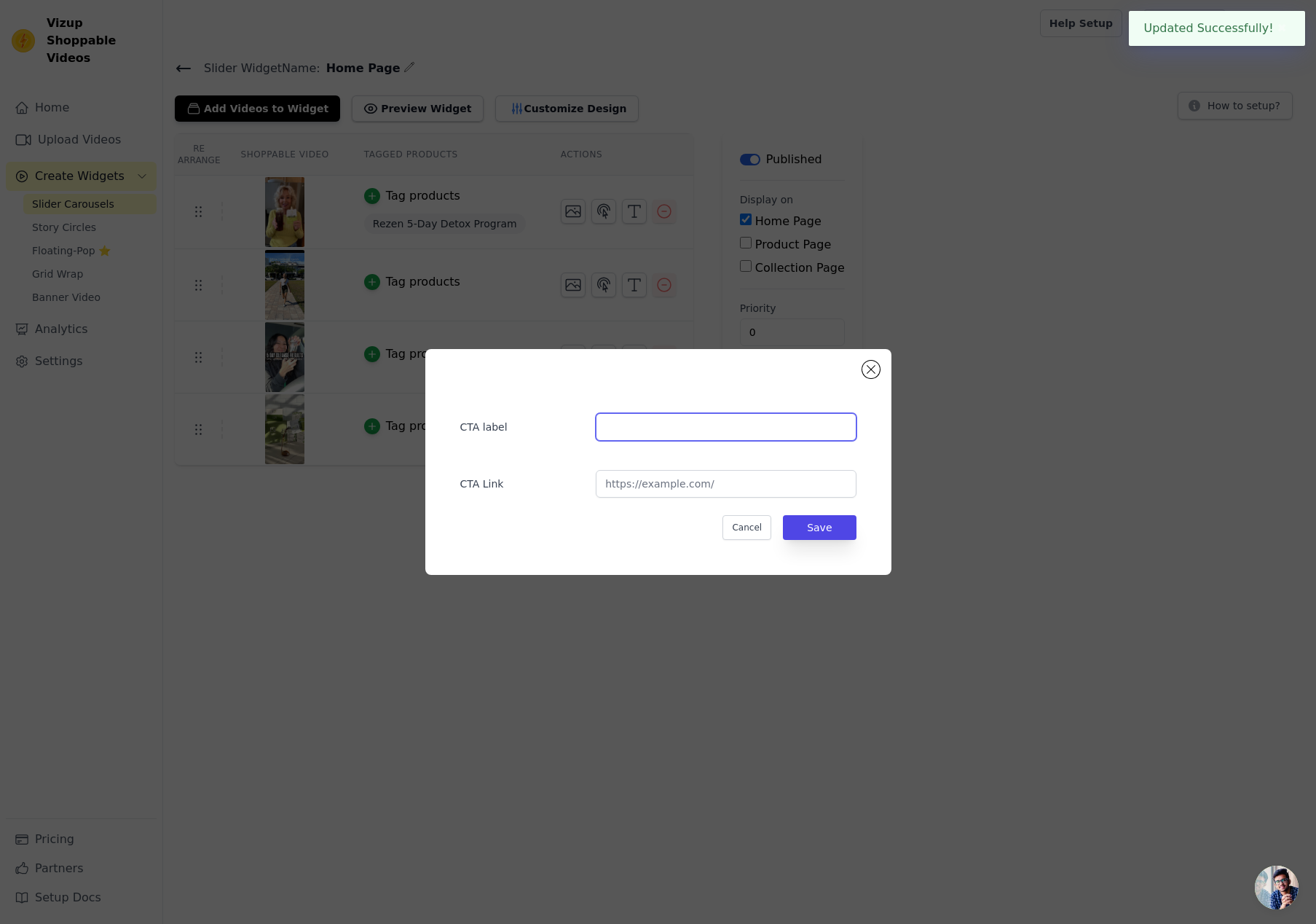
click at [687, 434] on input "text" at bounding box center [726, 426] width 260 height 28
paste input "@gna"
type input "@gna"
click at [841, 538] on button "Save" at bounding box center [819, 528] width 73 height 25
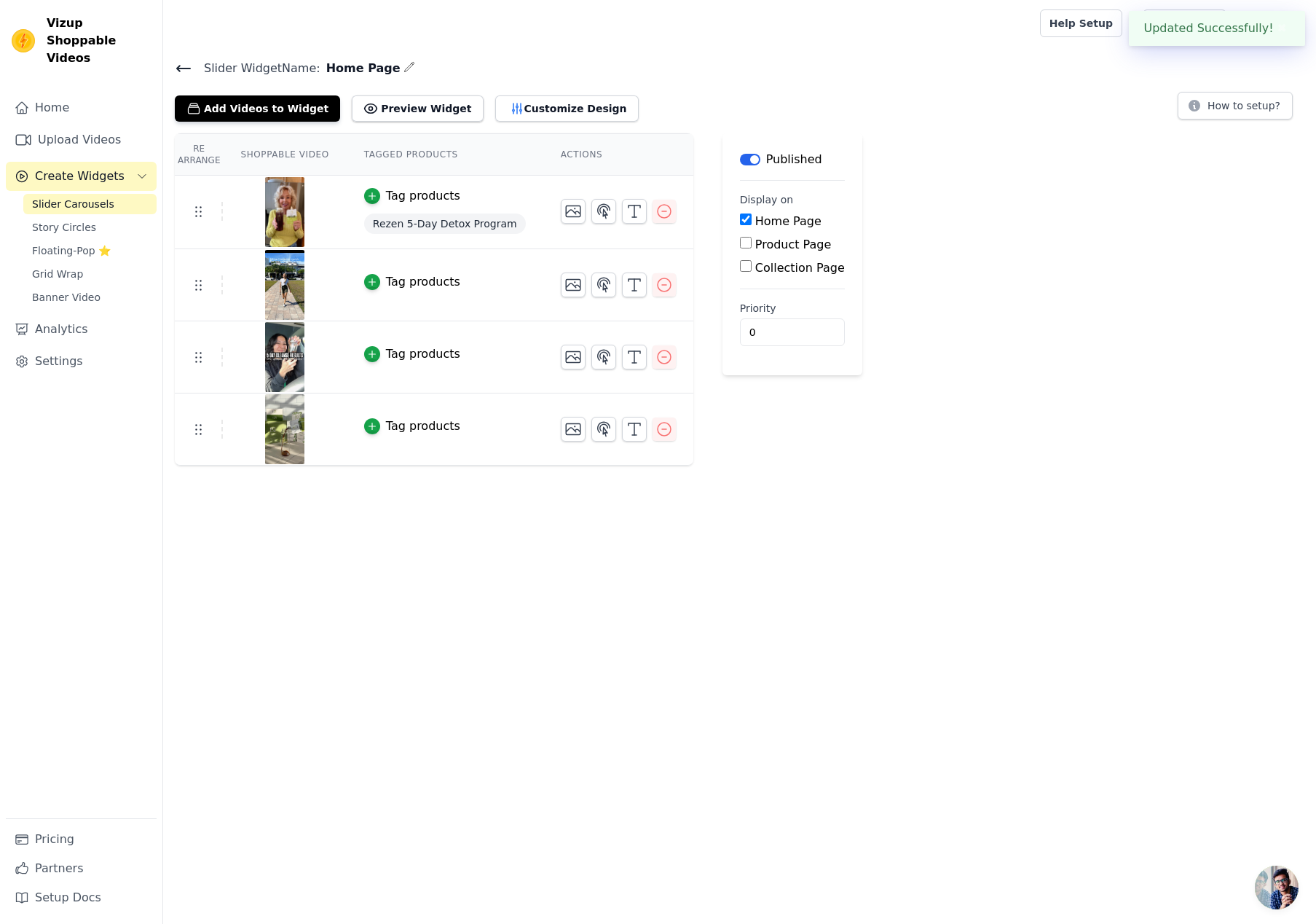
click at [606, 466] on html "Updated Successfully! ✖ Vizup Shoppable Videos Home Upload Videos Create Widget…" at bounding box center [658, 232] width 1316 height 466
click at [598, 432] on icon "button" at bounding box center [603, 429] width 13 height 13
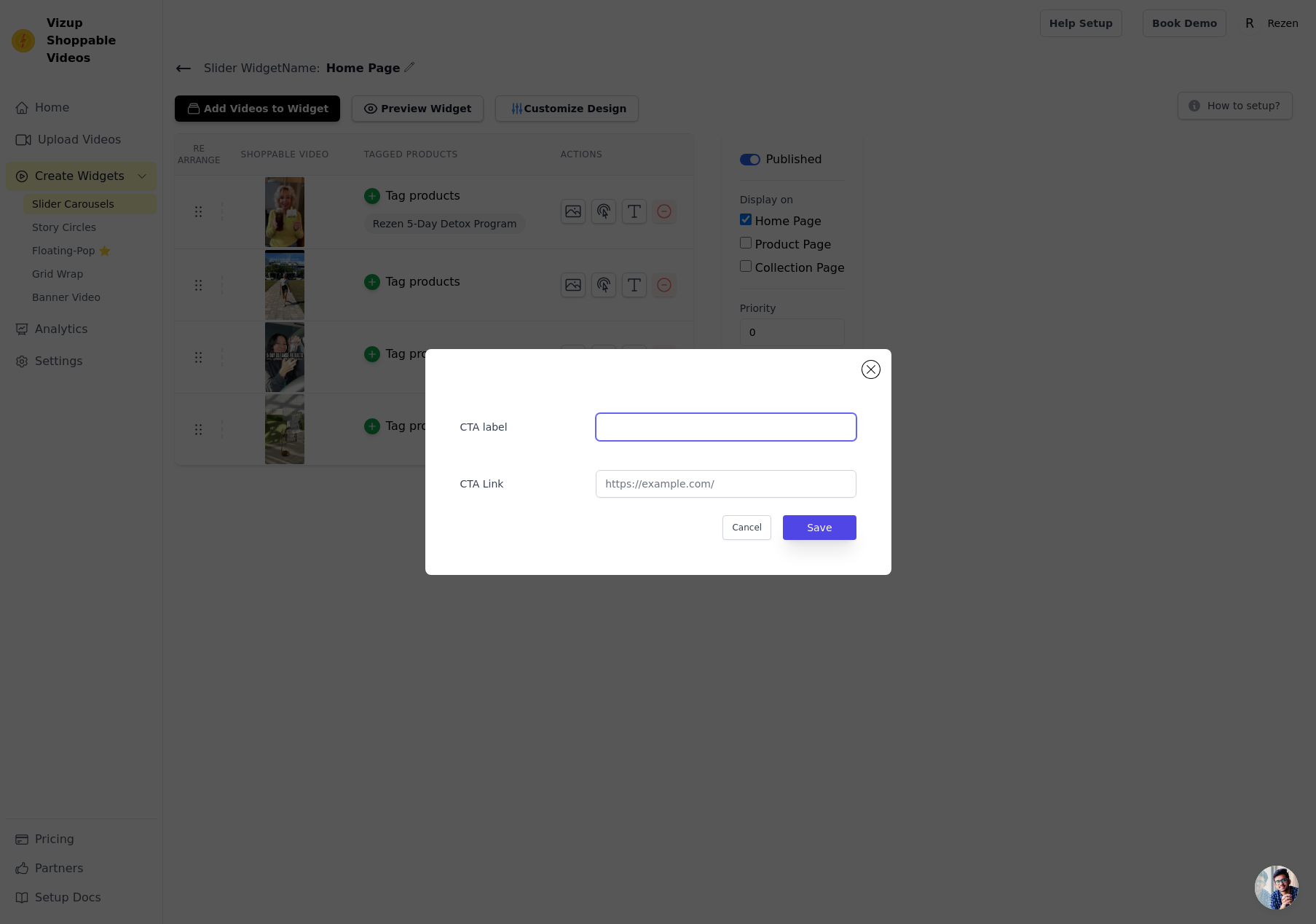
paste input "@gna"
type input "@gna"
click at [808, 527] on button "Save" at bounding box center [819, 528] width 73 height 25
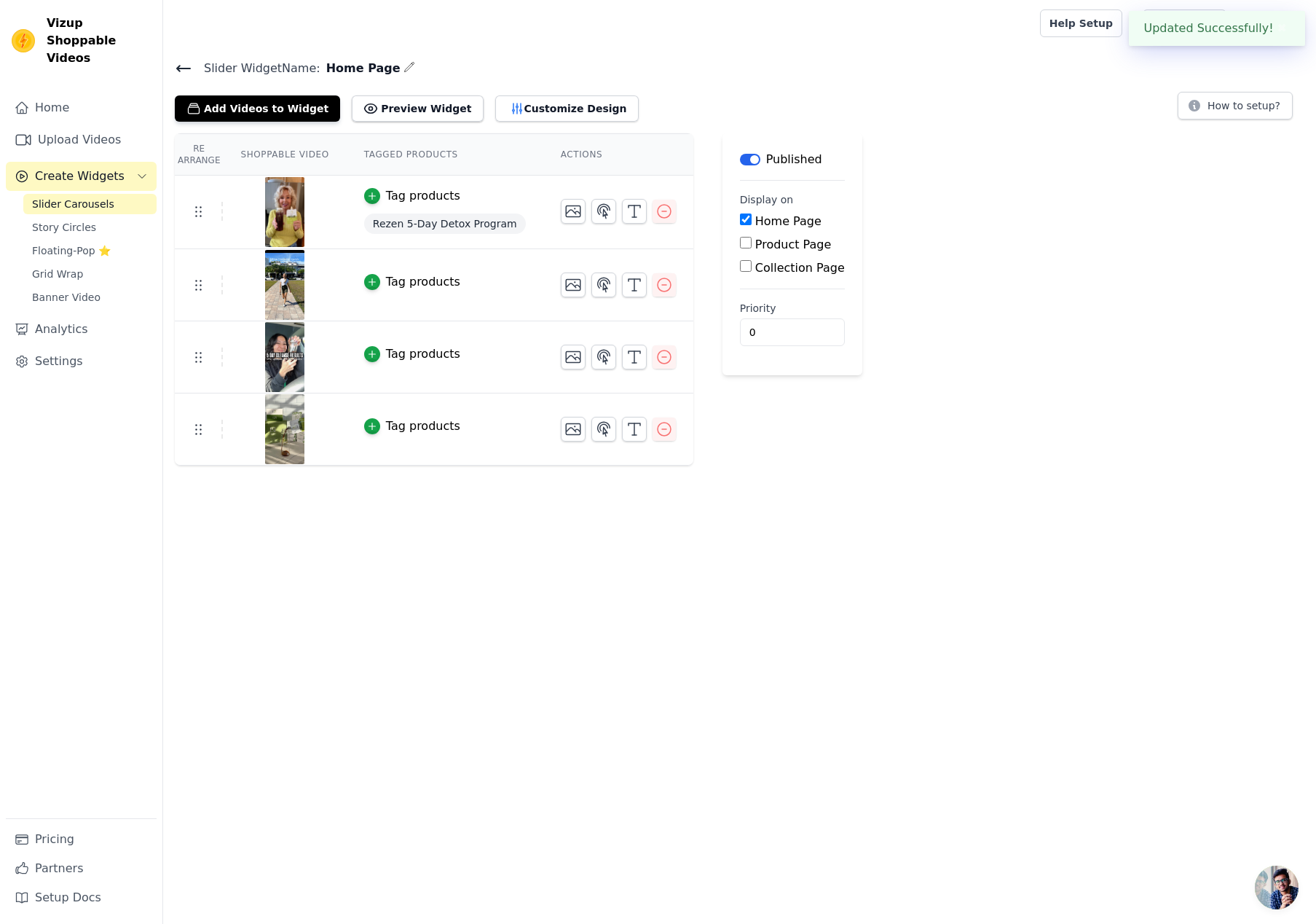
click at [360, 466] on html "Updated Successfully! ✖ Vizup Shoppable Videos Home Upload Videos Create Widget…" at bounding box center [658, 232] width 1316 height 466
click at [626, 422] on icon "button" at bounding box center [634, 429] width 18 height 18
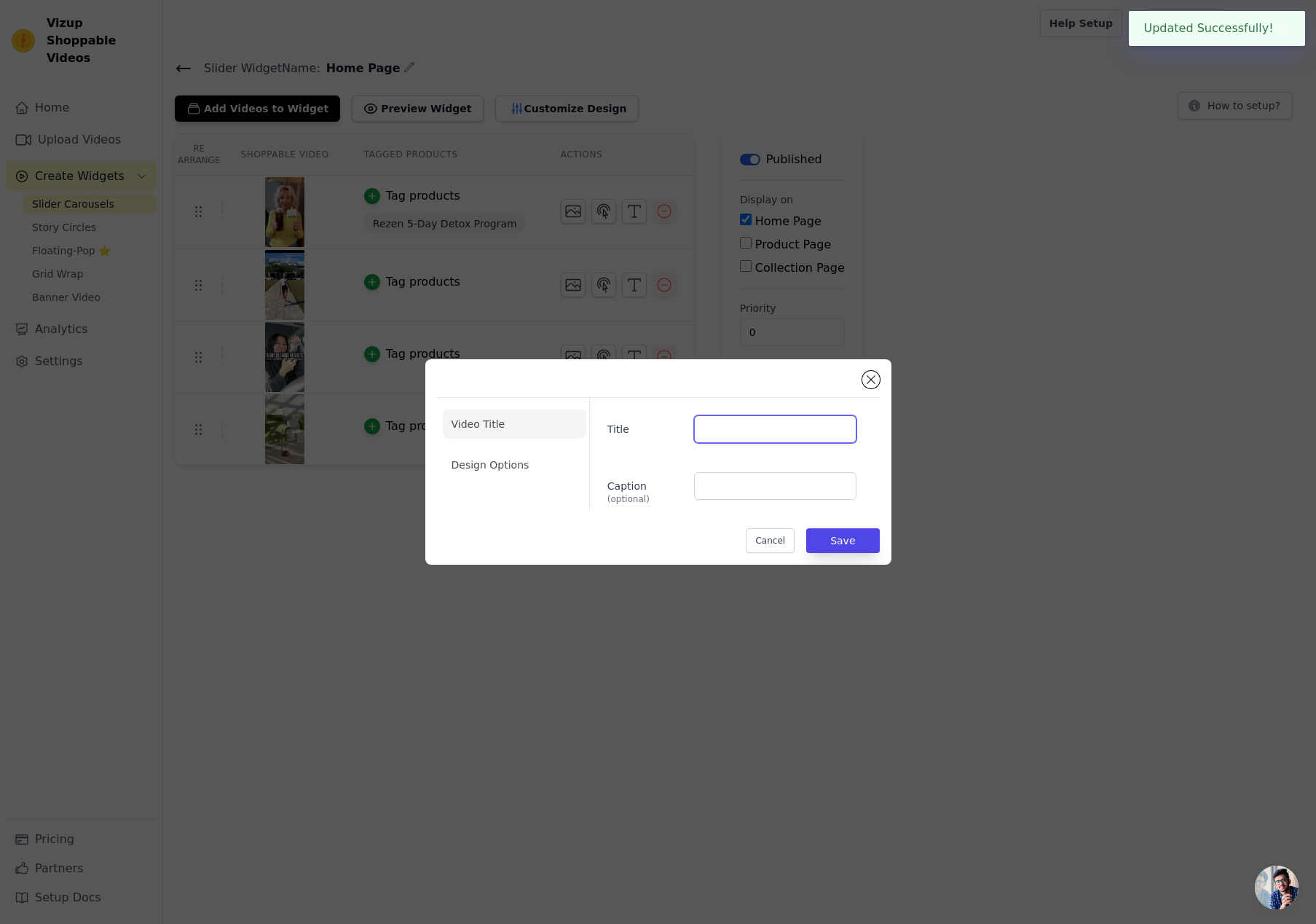
drag, startPoint x: 739, startPoint y: 431, endPoint x: 779, endPoint y: 462, distance: 50.6
click at [739, 431] on input "Title" at bounding box center [775, 429] width 162 height 28
paste input "@gna"
type input "@gna"
click at [850, 548] on button "Save" at bounding box center [843, 540] width 73 height 25
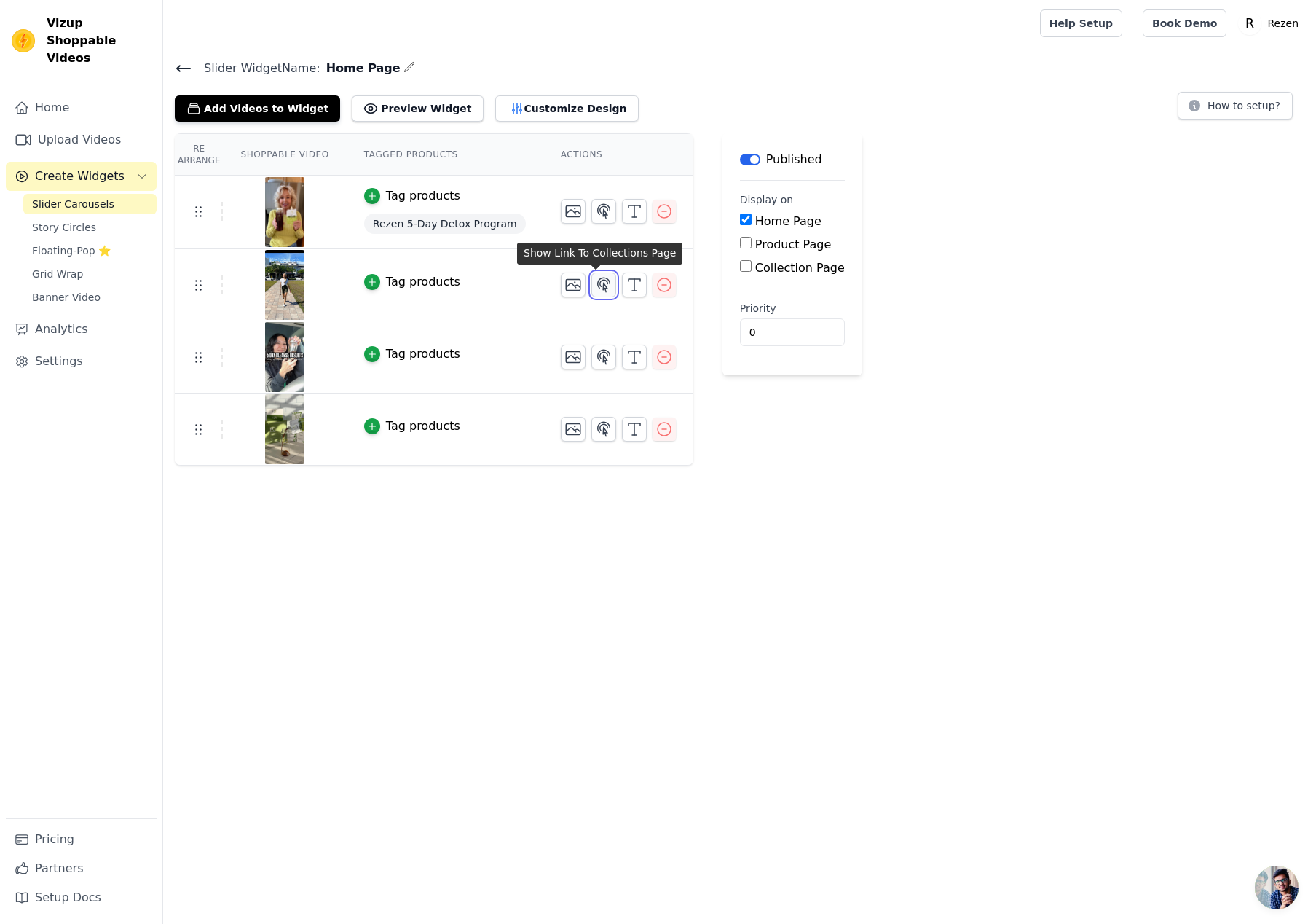
click at [600, 288] on icon "button" at bounding box center [603, 285] width 18 height 18
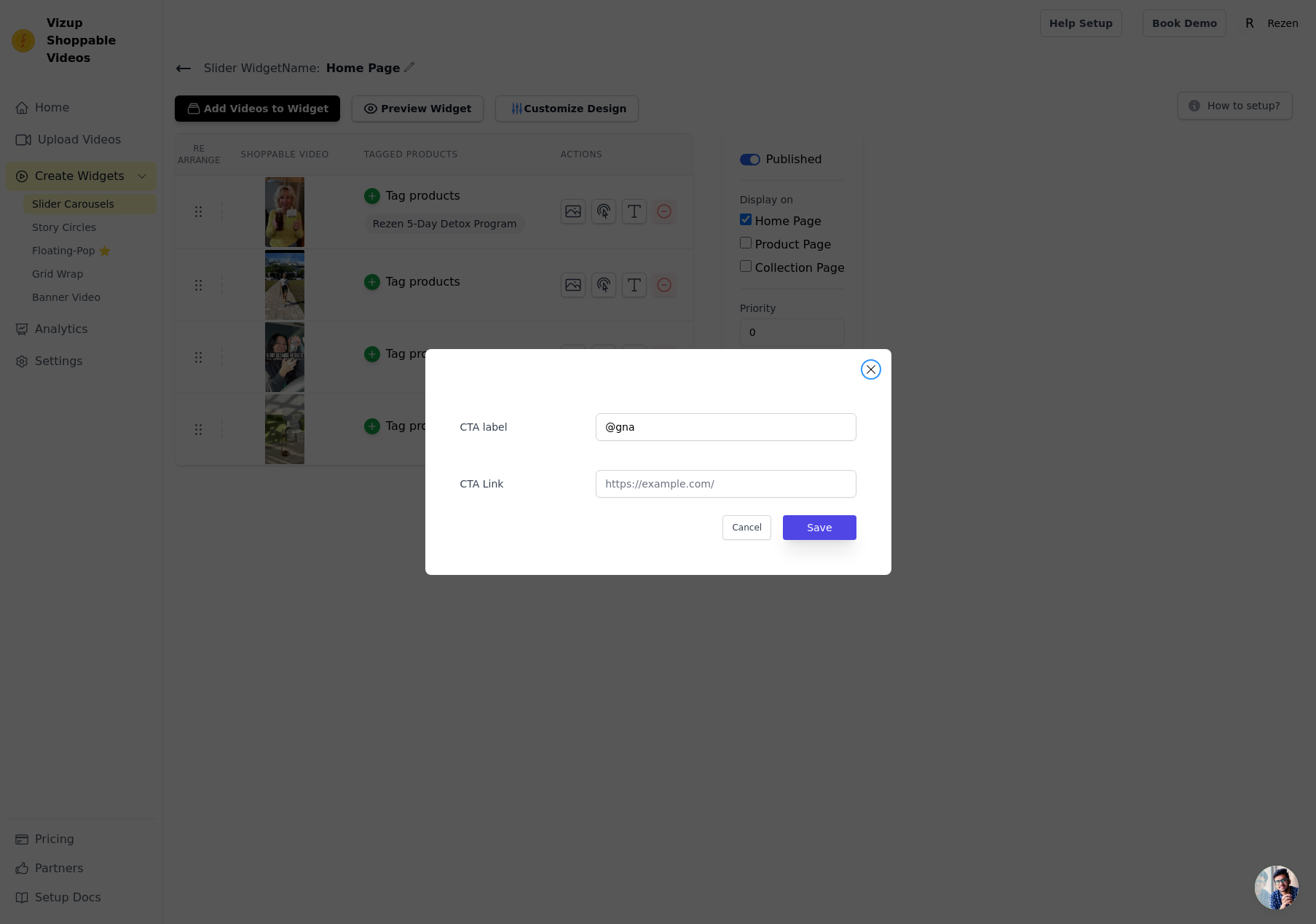
click at [873, 376] on button "Close modal" at bounding box center [871, 369] width 18 height 18
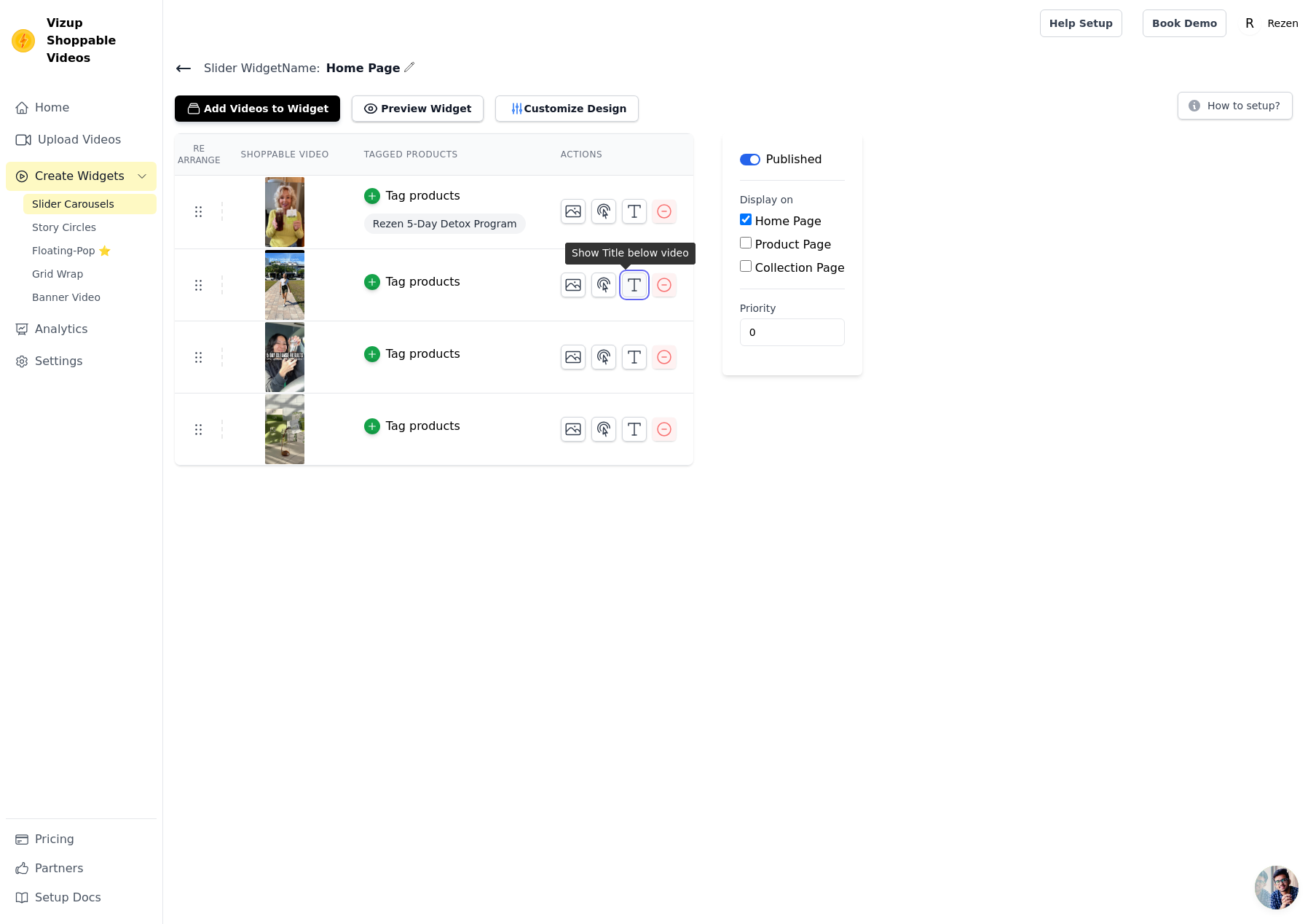
click at [626, 284] on icon "button" at bounding box center [634, 285] width 18 height 18
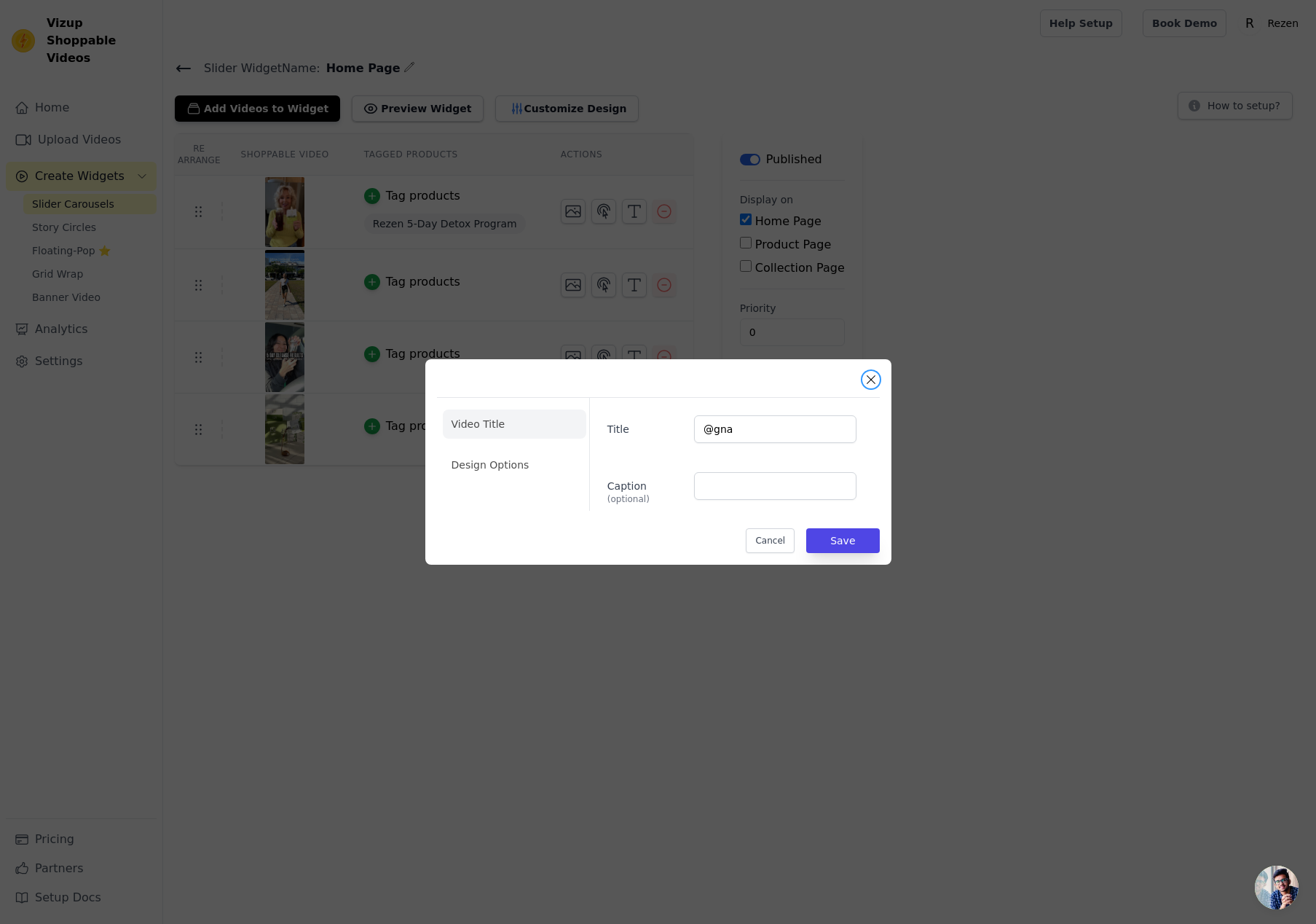
click at [872, 383] on button "Close modal" at bounding box center [871, 379] width 18 height 18
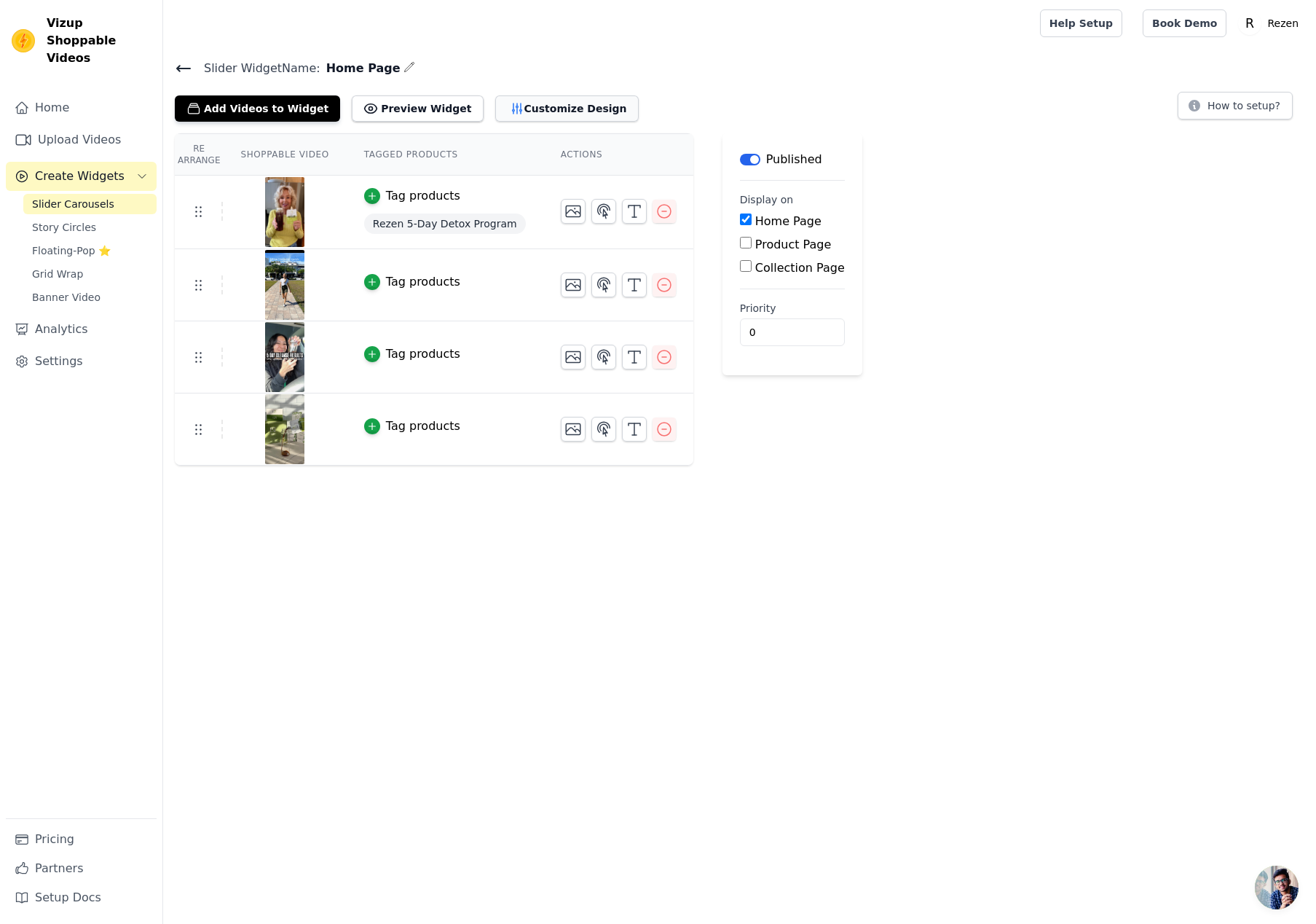
click at [535, 107] on button "Customize Design" at bounding box center [567, 108] width 144 height 26
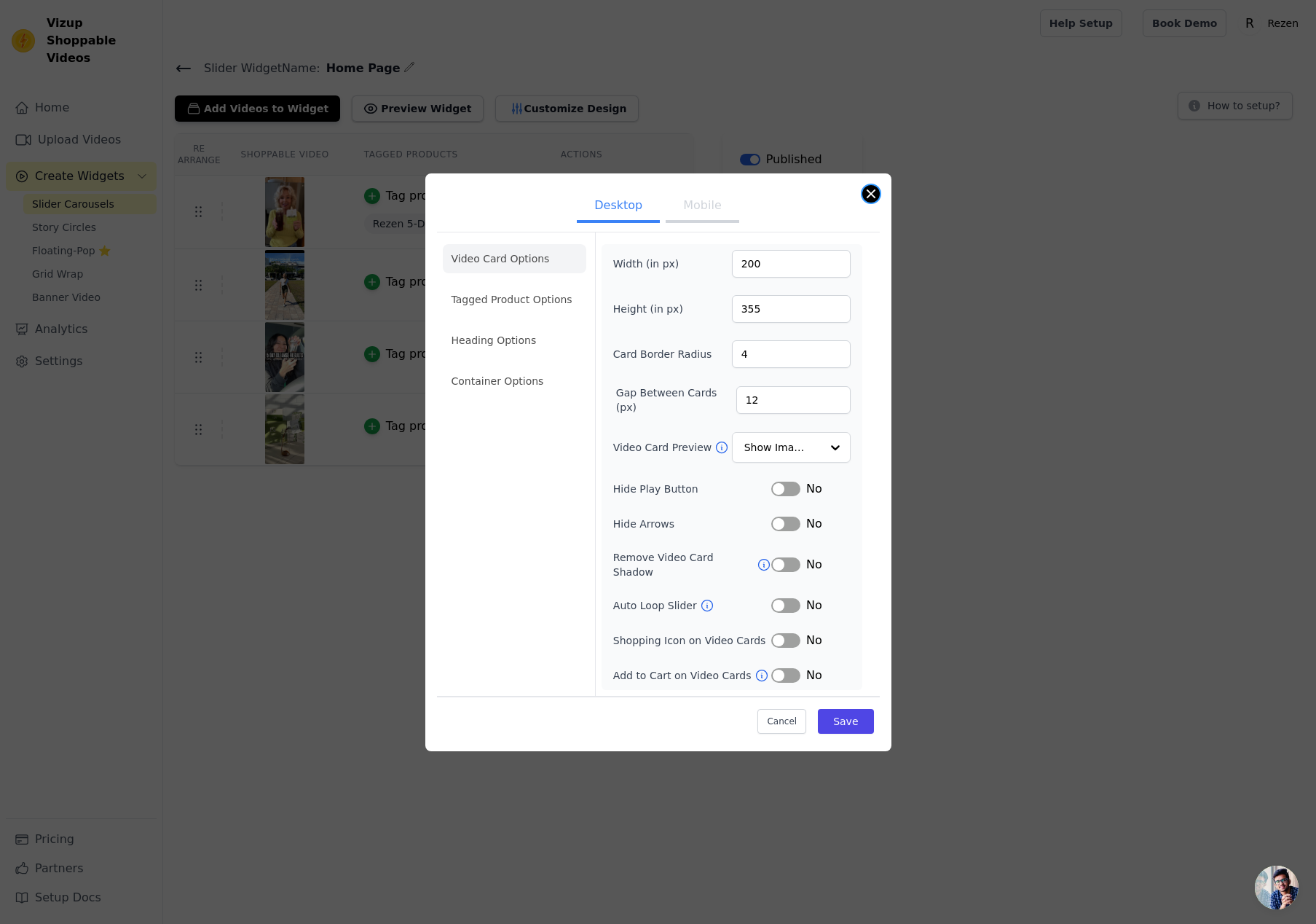
click at [874, 201] on button "Close modal" at bounding box center [871, 193] width 18 height 18
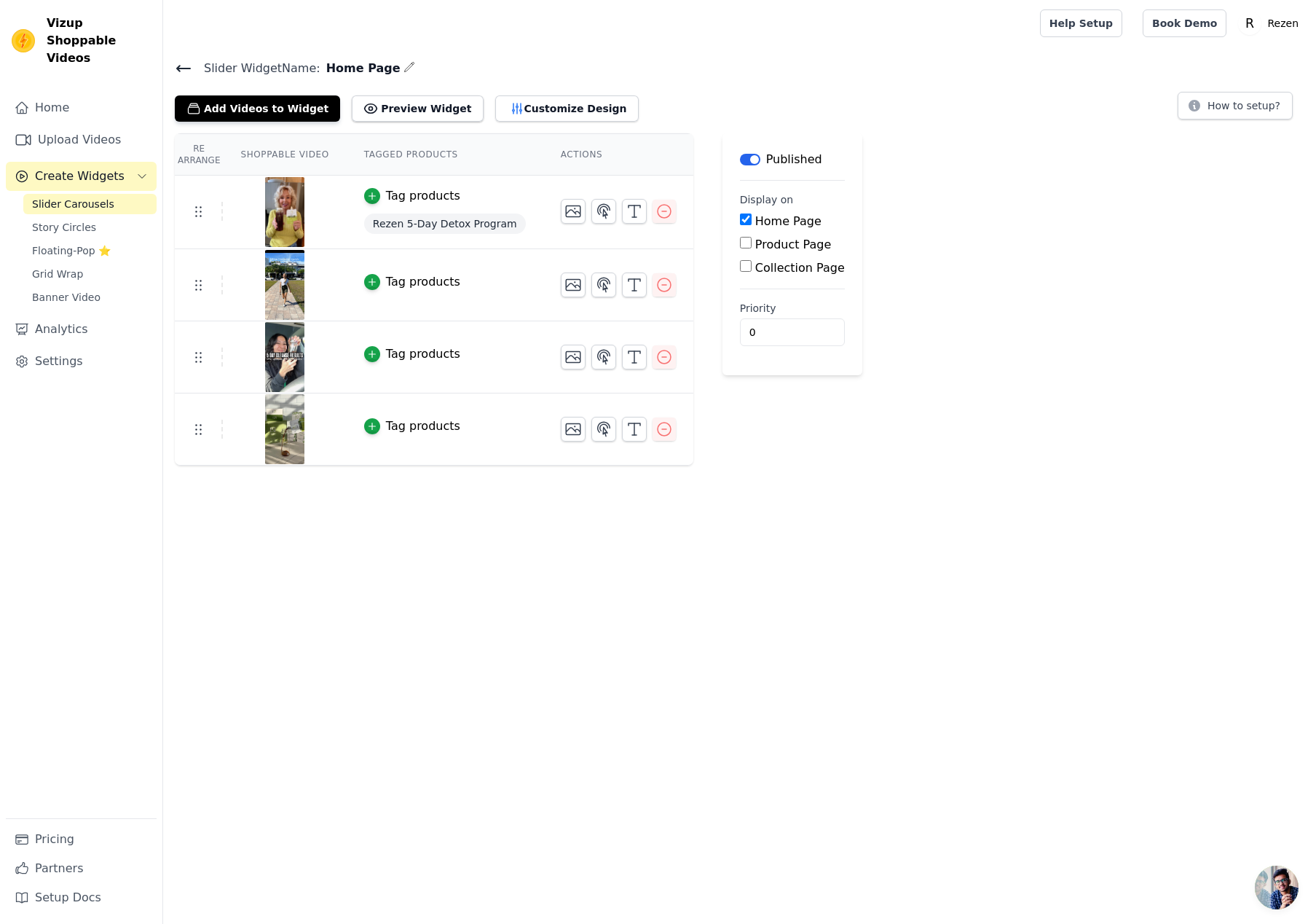
click at [70, 194] on link "Slider Carousels" at bounding box center [90, 204] width 133 height 20
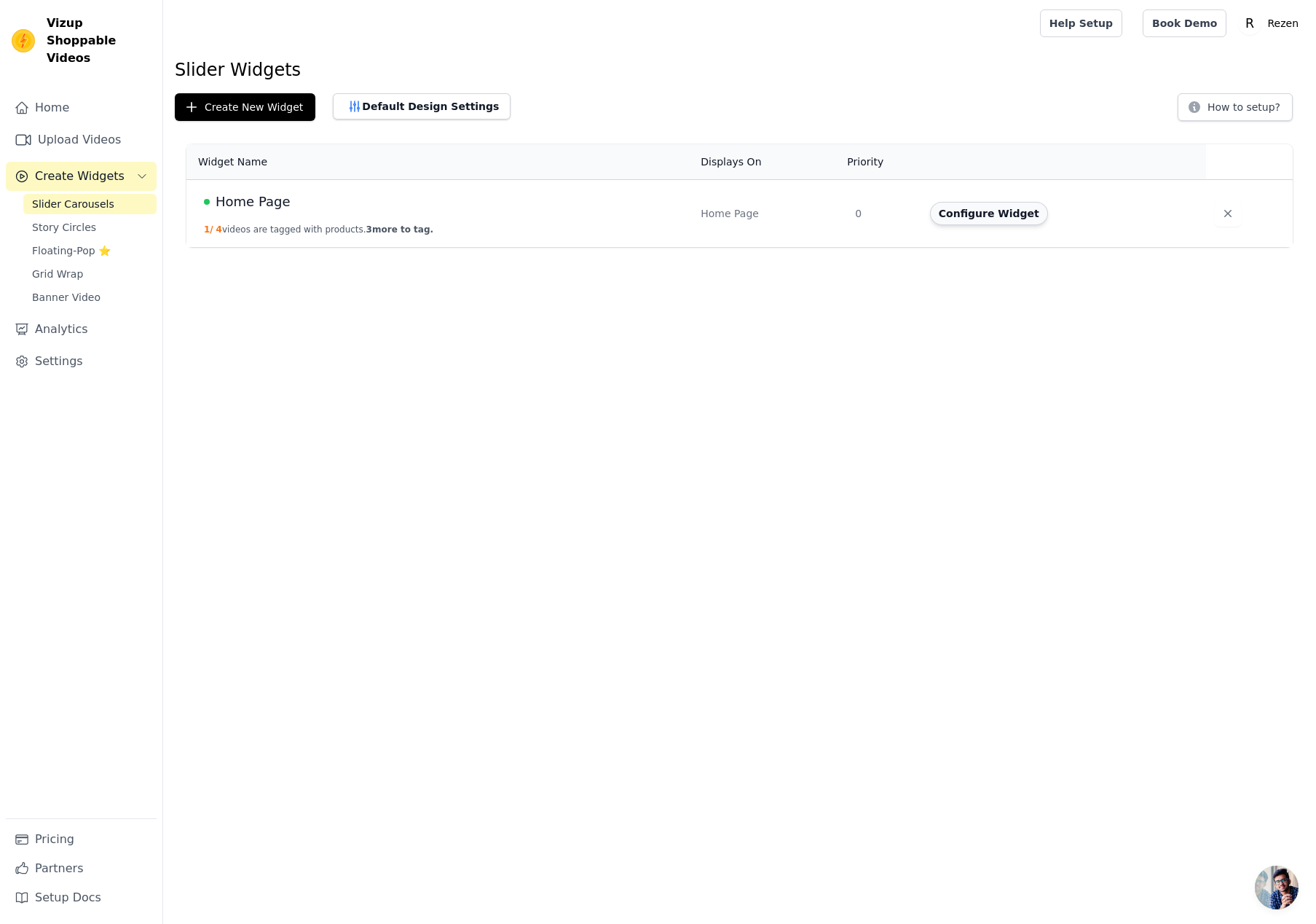
click at [1001, 218] on button "Configure Widget" at bounding box center [989, 213] width 118 height 23
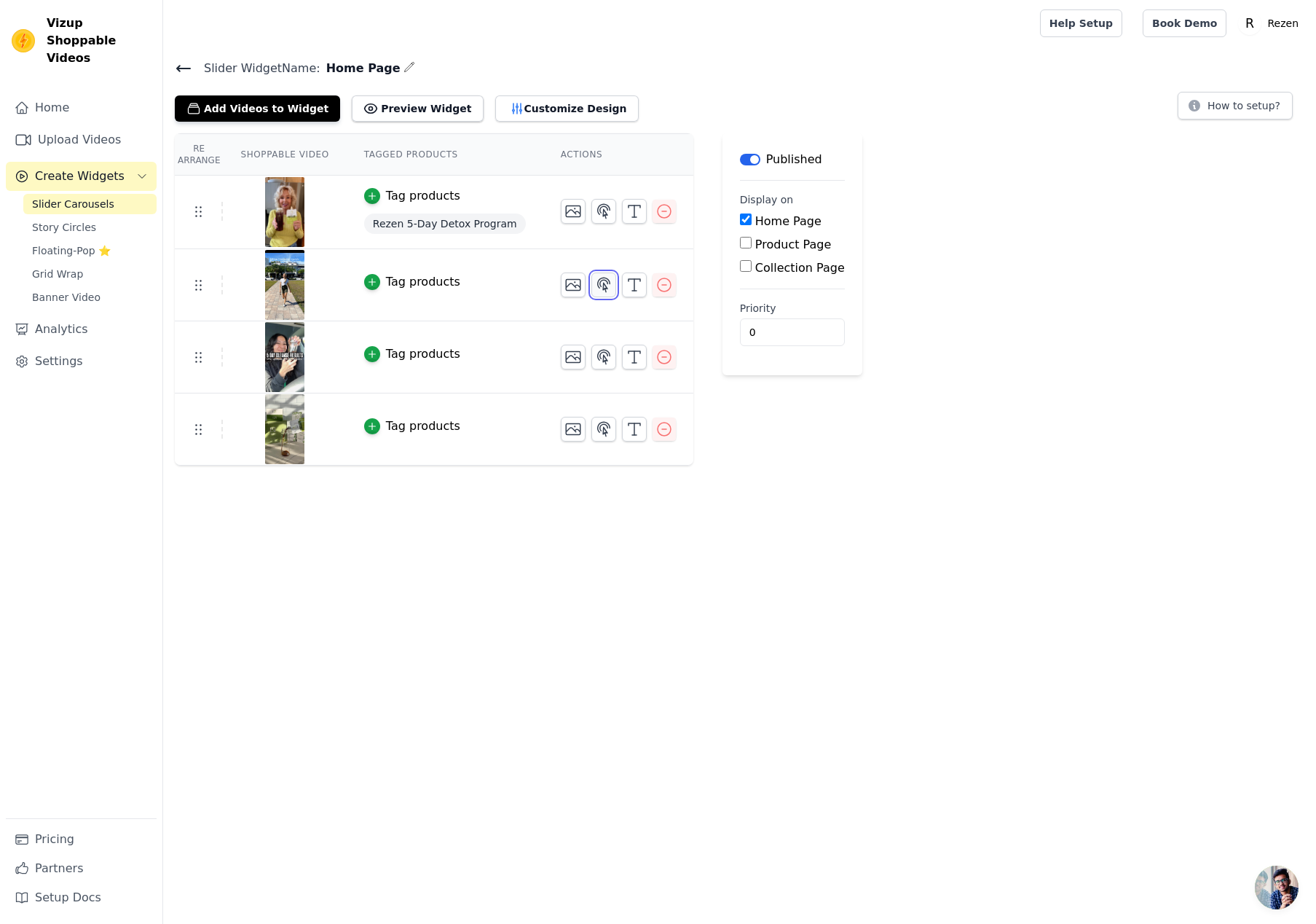
click at [597, 284] on icon "button" at bounding box center [603, 285] width 18 height 18
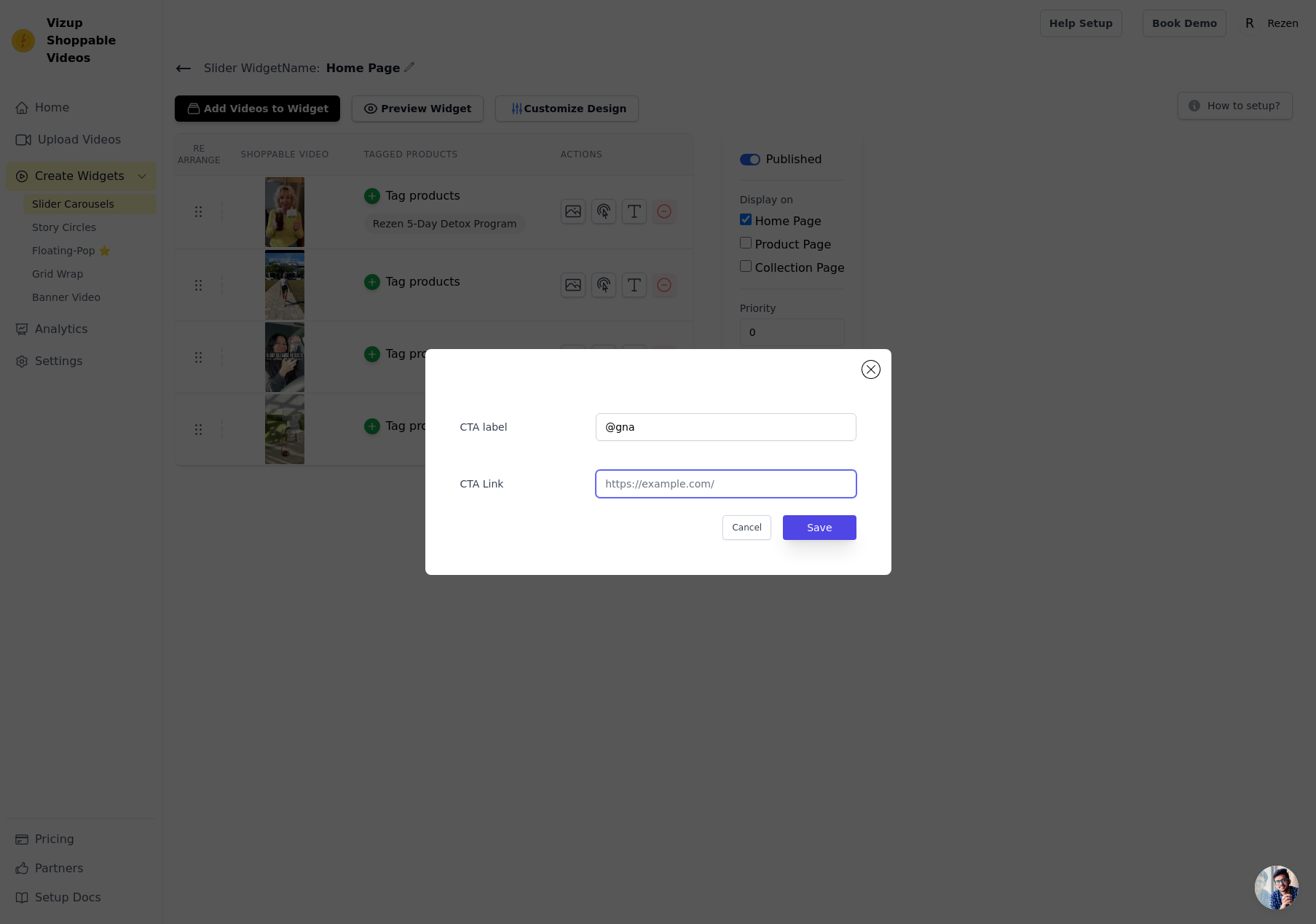
click at [714, 484] on input "url" at bounding box center [726, 483] width 260 height 28
paste input "[URL][DOMAIN_NAME]"
type input "[URL][DOMAIN_NAME]"
click at [805, 530] on button "Save" at bounding box center [819, 528] width 73 height 25
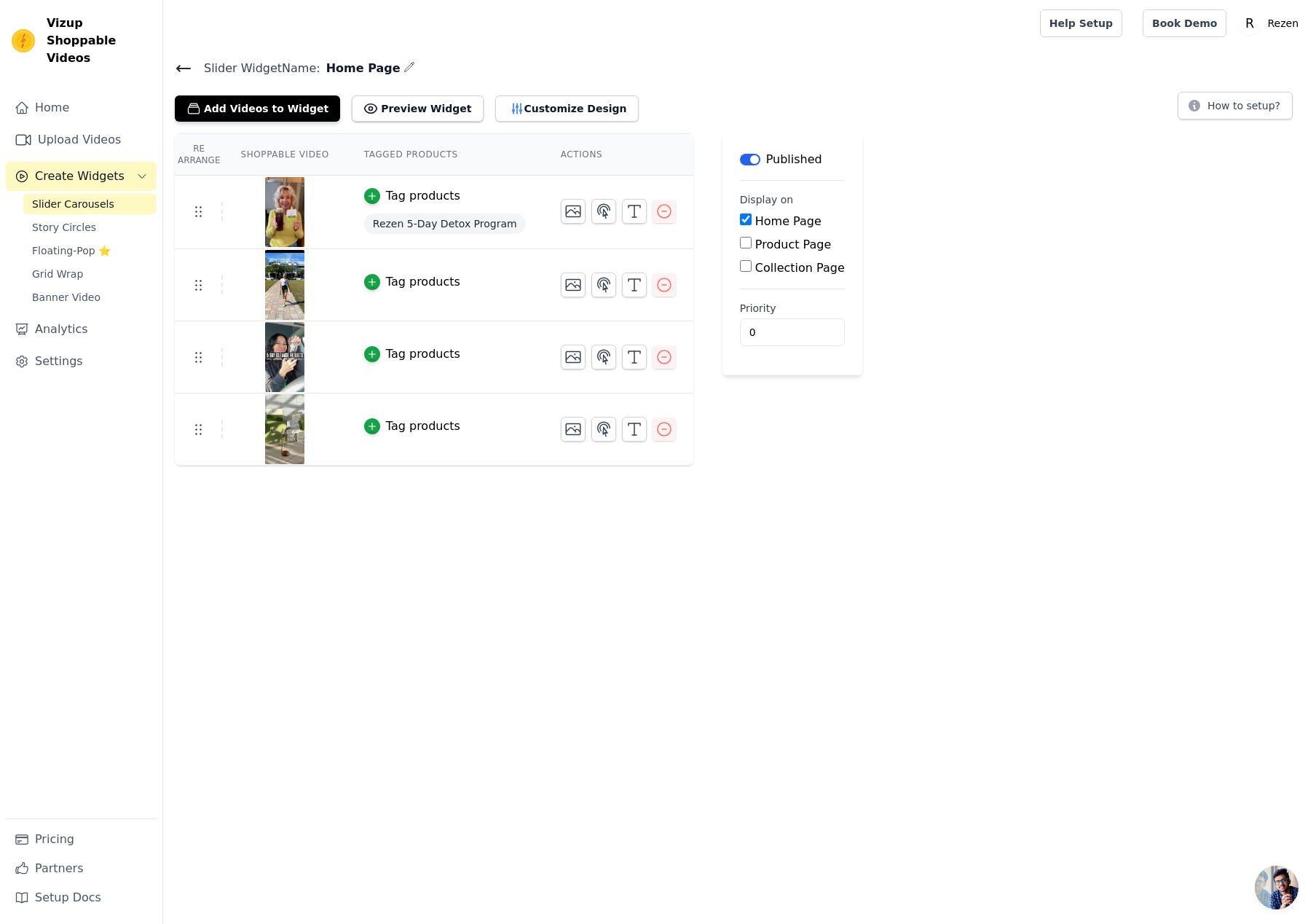
drag, startPoint x: 409, startPoint y: 227, endPoint x: 432, endPoint y: 227, distance: 23.0
click at [410, 227] on span "Rezen 5-Day Detox Program" at bounding box center [445, 223] width 162 height 20
click at [80, 93] on link "Home" at bounding box center [81, 107] width 151 height 29
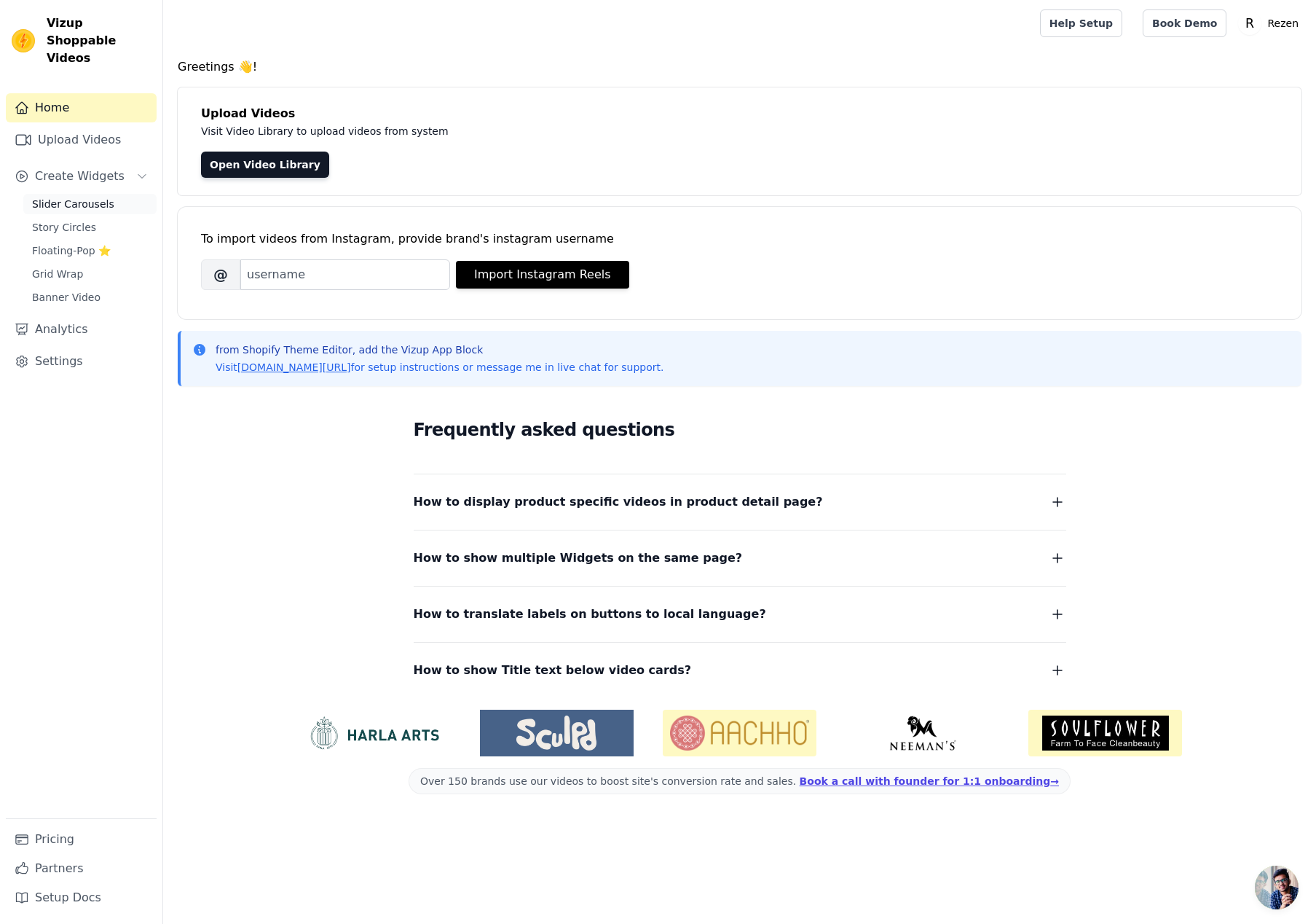
click at [62, 196] on span "Slider Carousels" at bounding box center [73, 203] width 82 height 14
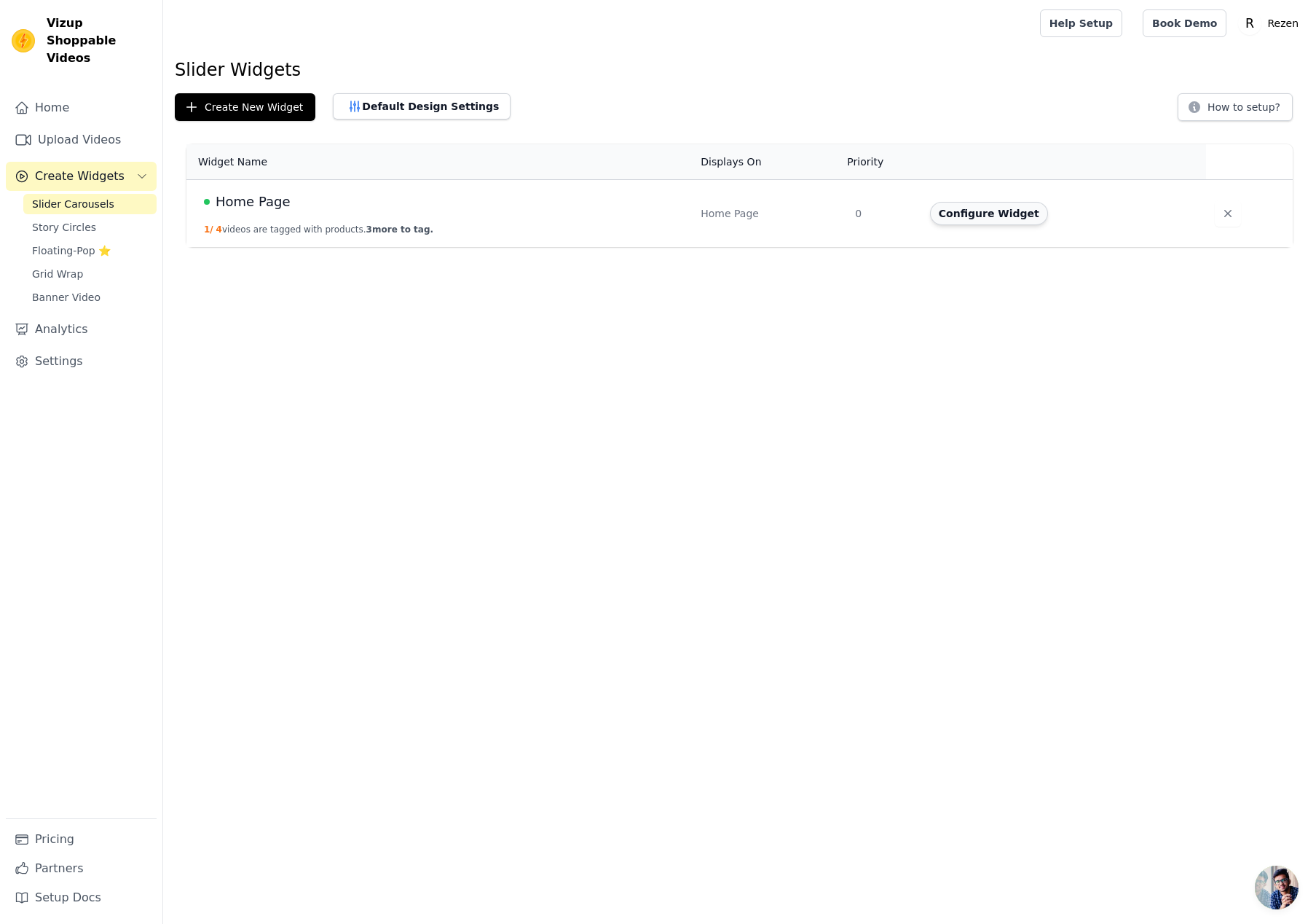
click at [965, 208] on button "Configure Widget" at bounding box center [989, 213] width 118 height 23
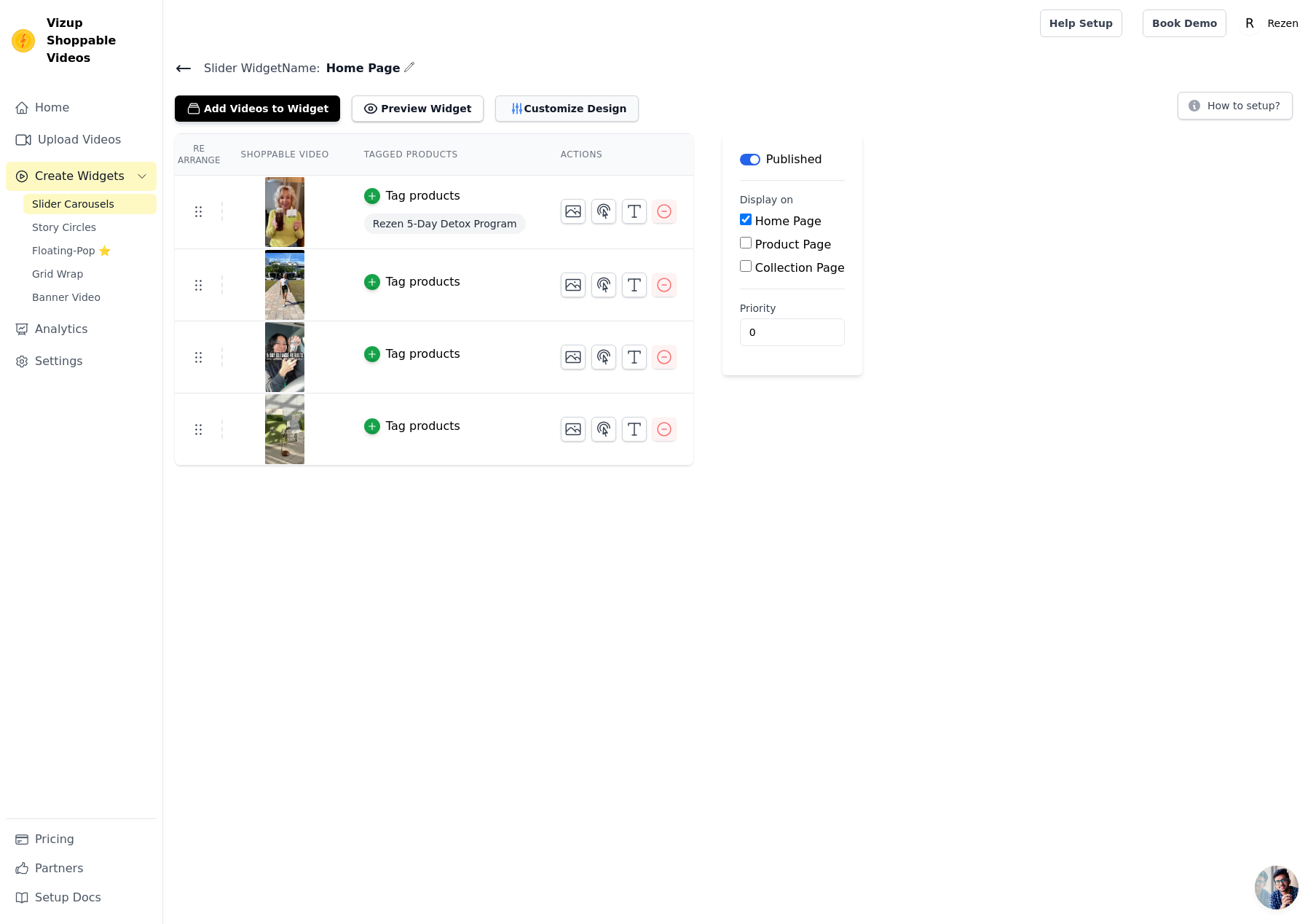
click at [551, 114] on button "Customize Design" at bounding box center [567, 108] width 144 height 26
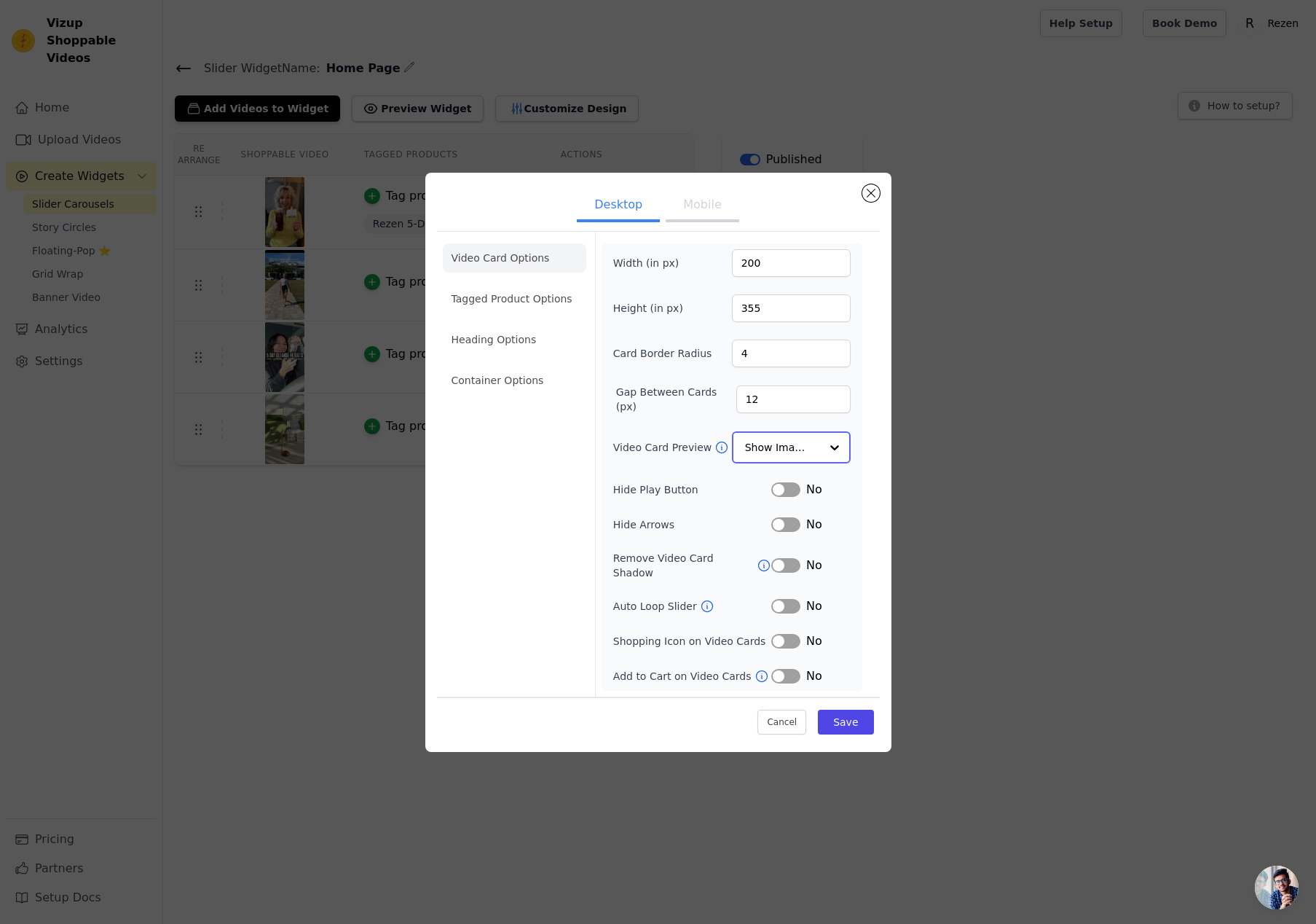
click at [764, 457] on input "Video Card Preview" at bounding box center [782, 447] width 75 height 29
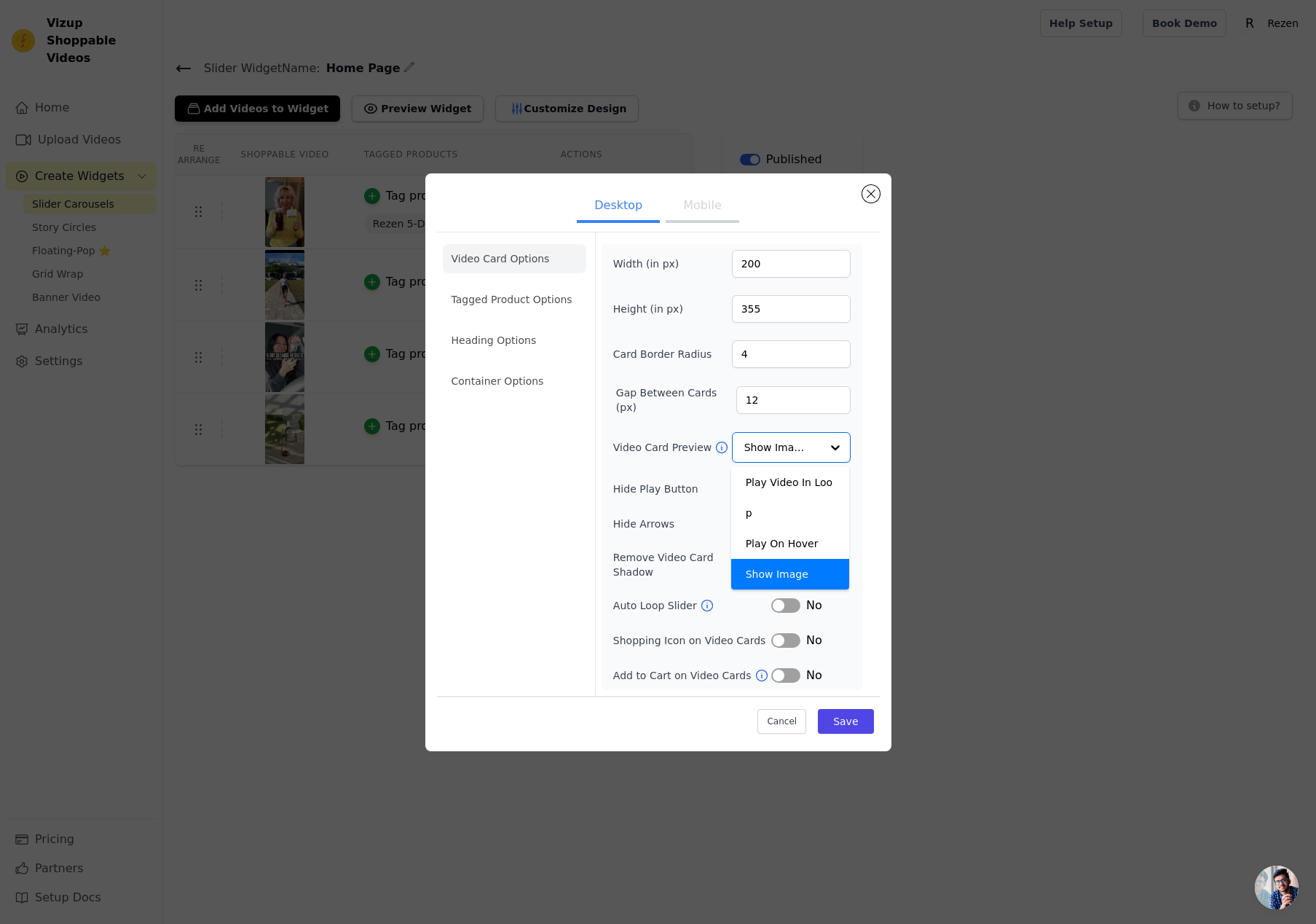
click at [564, 561] on div "Video Card Options Tagged Product Options Heading Options Container Options" at bounding box center [514, 464] width 144 height 463
click at [791, 600] on button "Label" at bounding box center [786, 605] width 29 height 14
click at [788, 634] on button "Label" at bounding box center [786, 639] width 29 height 14
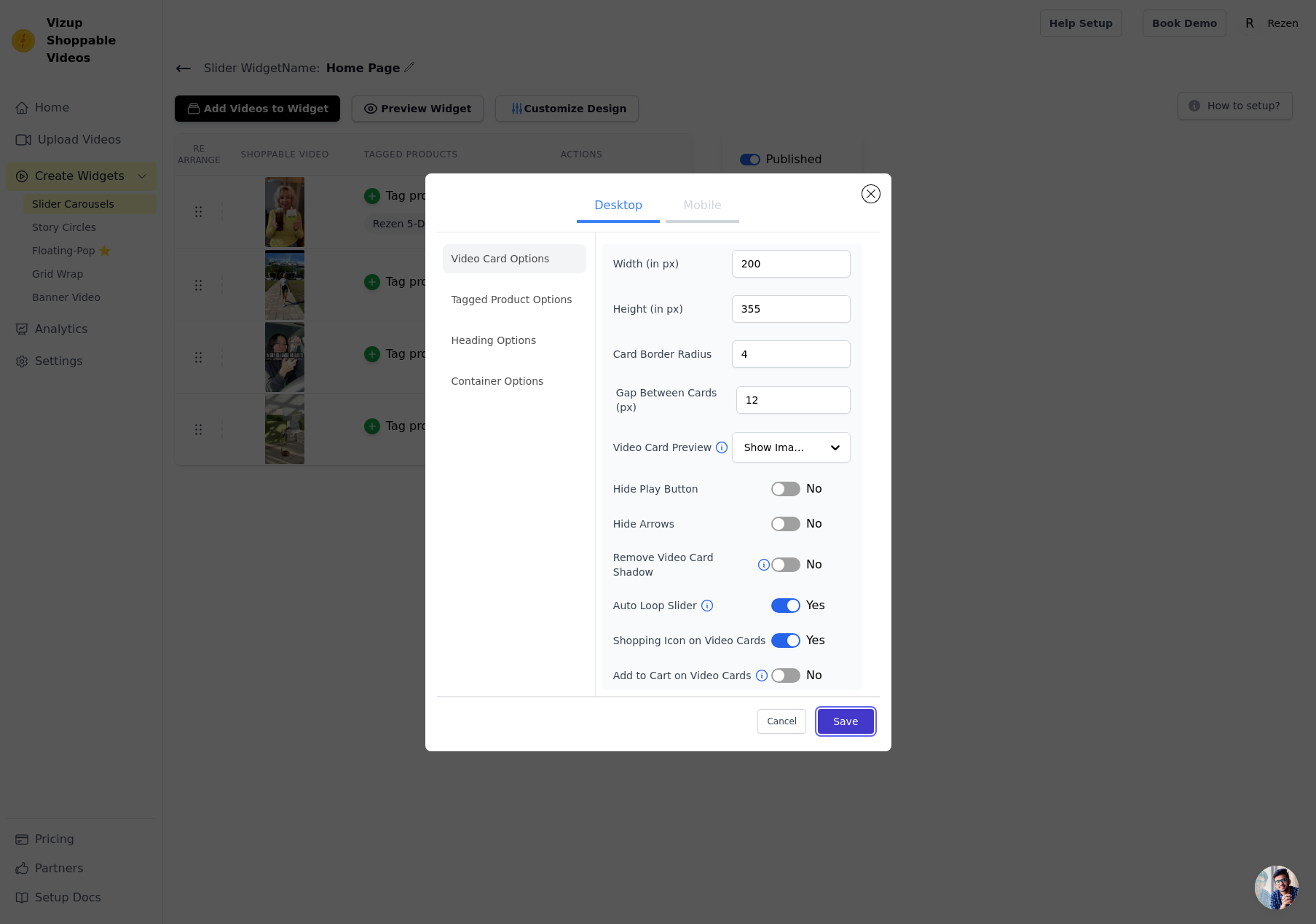
click at [845, 709] on button "Save" at bounding box center [846, 722] width 55 height 25
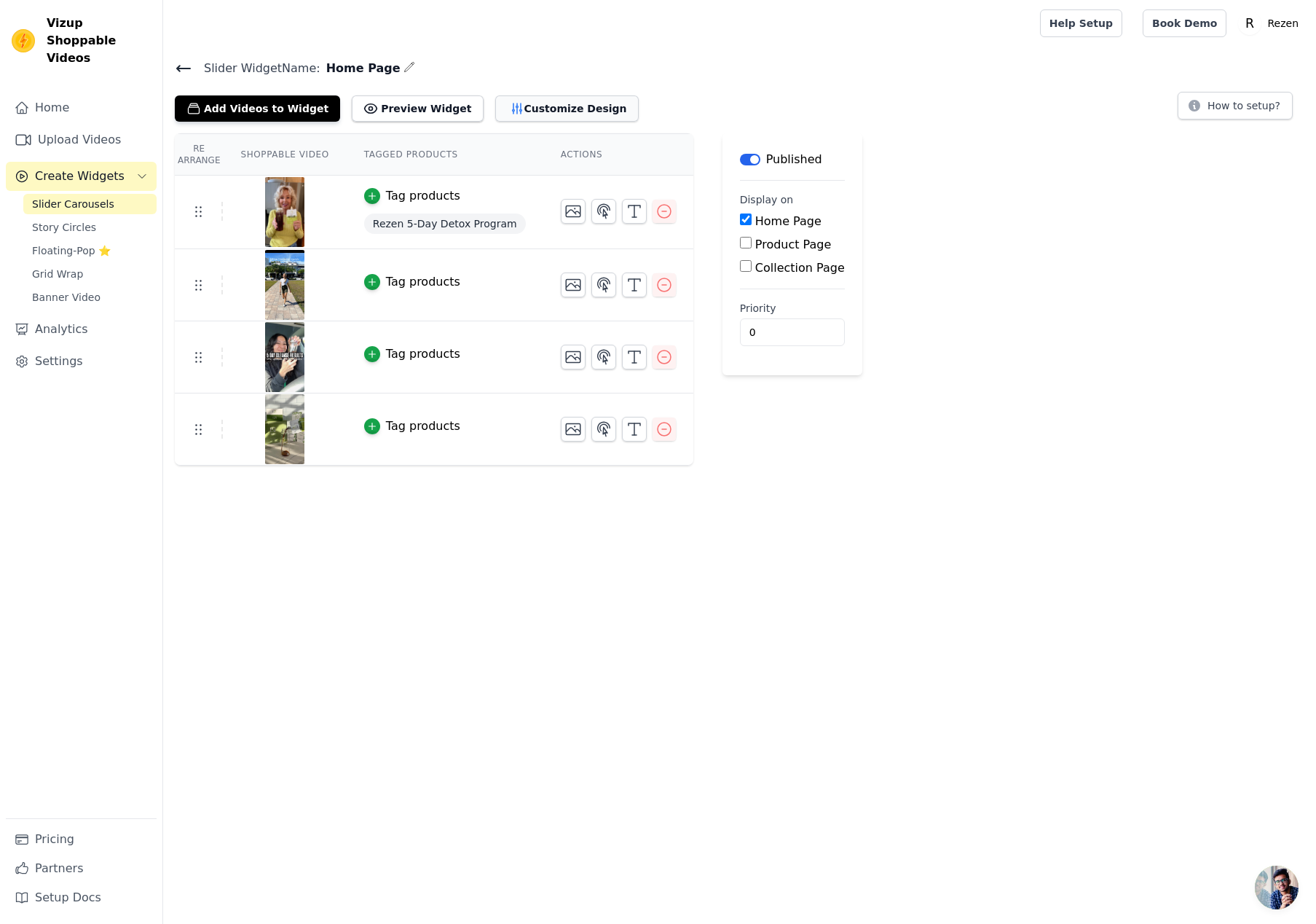
click at [518, 112] on button "Customize Design" at bounding box center [567, 108] width 144 height 26
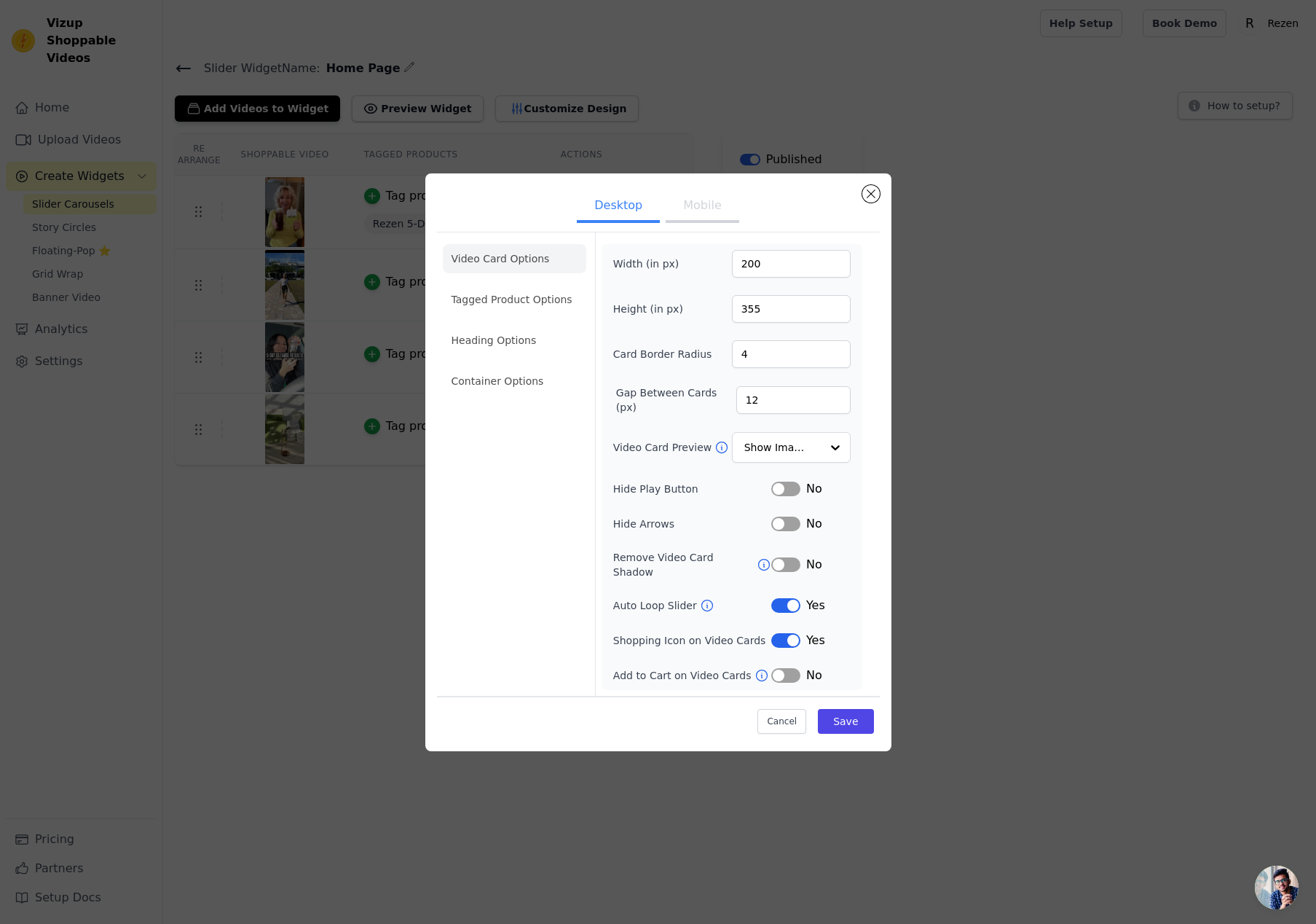
click at [783, 633] on button "Label" at bounding box center [786, 639] width 29 height 14
click at [676, 217] on button "Mobile" at bounding box center [702, 206] width 73 height 32
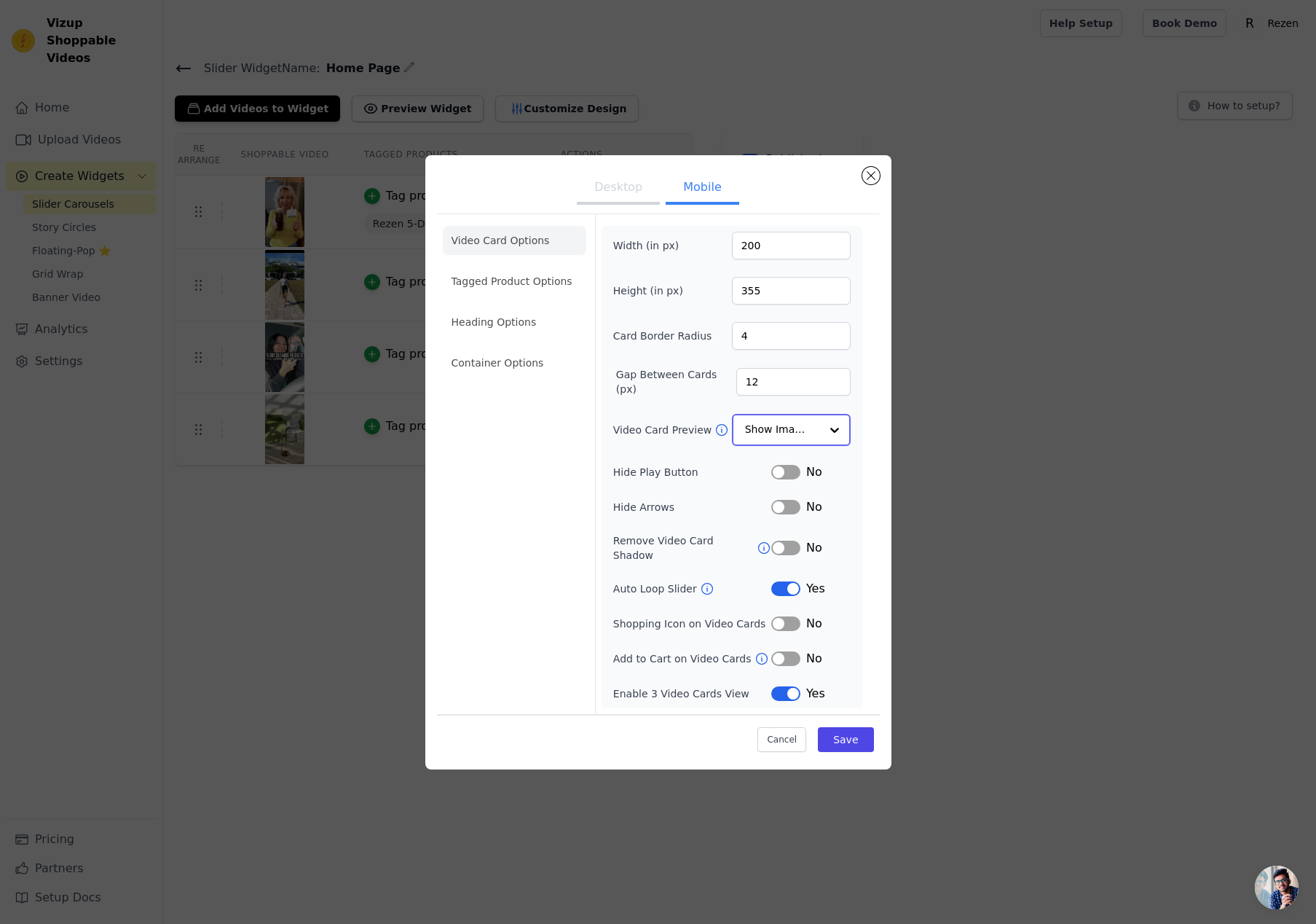
click at [807, 438] on input "Video Card Preview" at bounding box center [782, 430] width 75 height 29
click at [627, 200] on button "Desktop" at bounding box center [618, 190] width 83 height 32
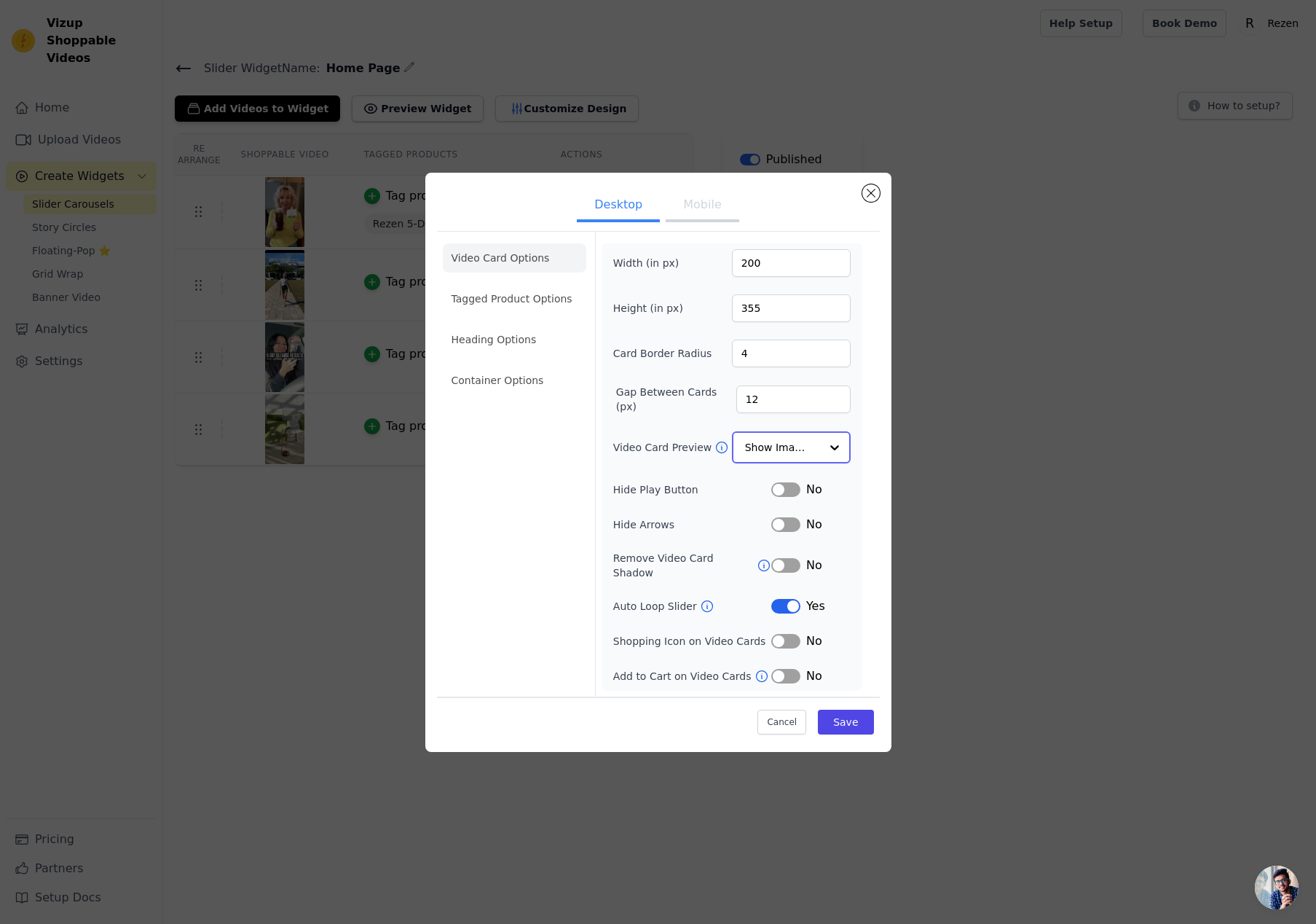
drag, startPoint x: 777, startPoint y: 452, endPoint x: 786, endPoint y: 457, distance: 10.3
click at [778, 452] on input "Video Card Preview" at bounding box center [782, 447] width 75 height 29
click at [812, 483] on div "Play Video In Loop" at bounding box center [791, 497] width 118 height 61
click at [707, 222] on button "Mobile" at bounding box center [702, 206] width 73 height 32
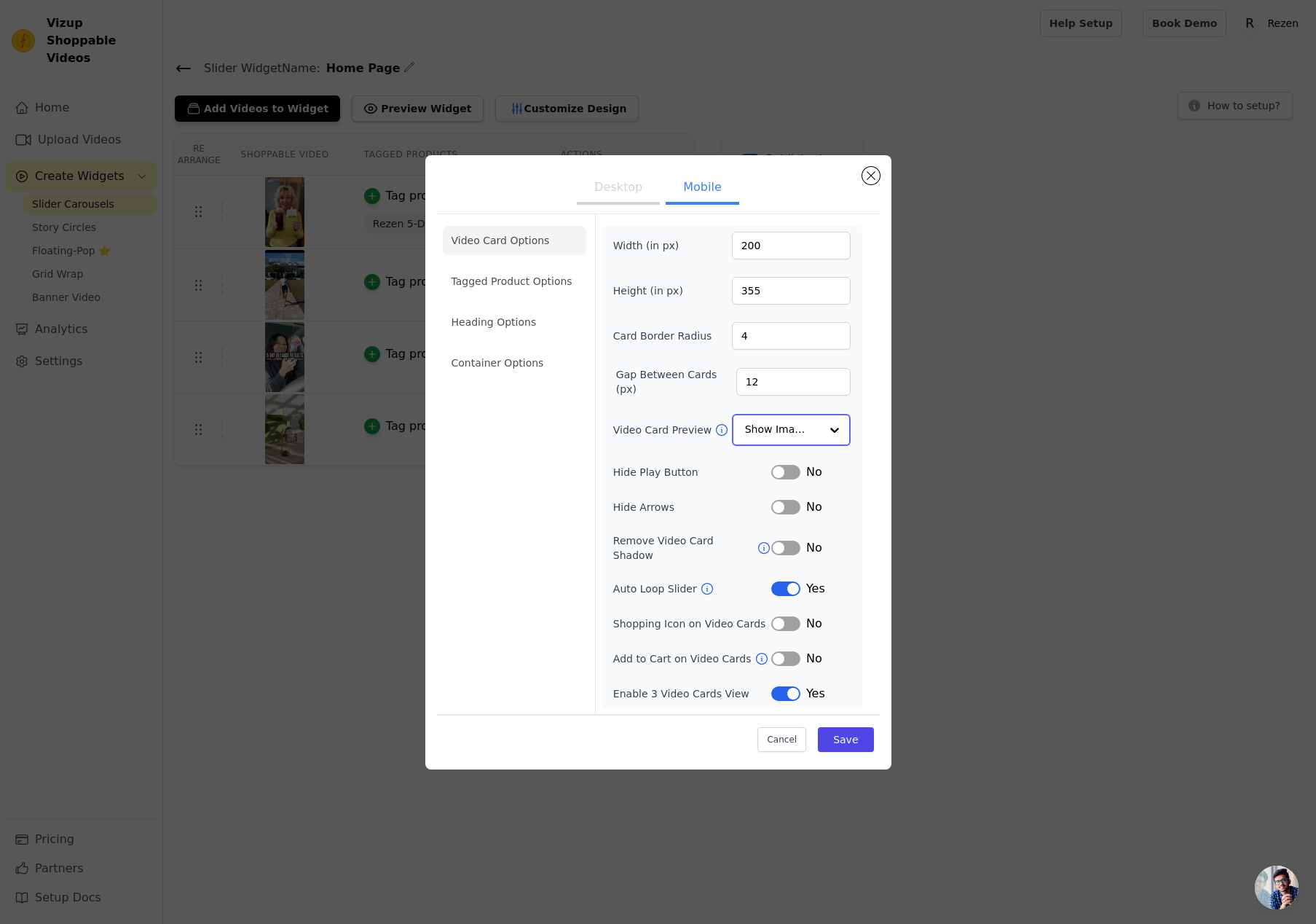
click at [763, 436] on input "Video Card Preview" at bounding box center [782, 430] width 75 height 29
click at [767, 463] on div "Play Video In Loop" at bounding box center [791, 480] width 118 height 61
click at [555, 349] on li "Tagged Product Options" at bounding box center [514, 363] width 144 height 29
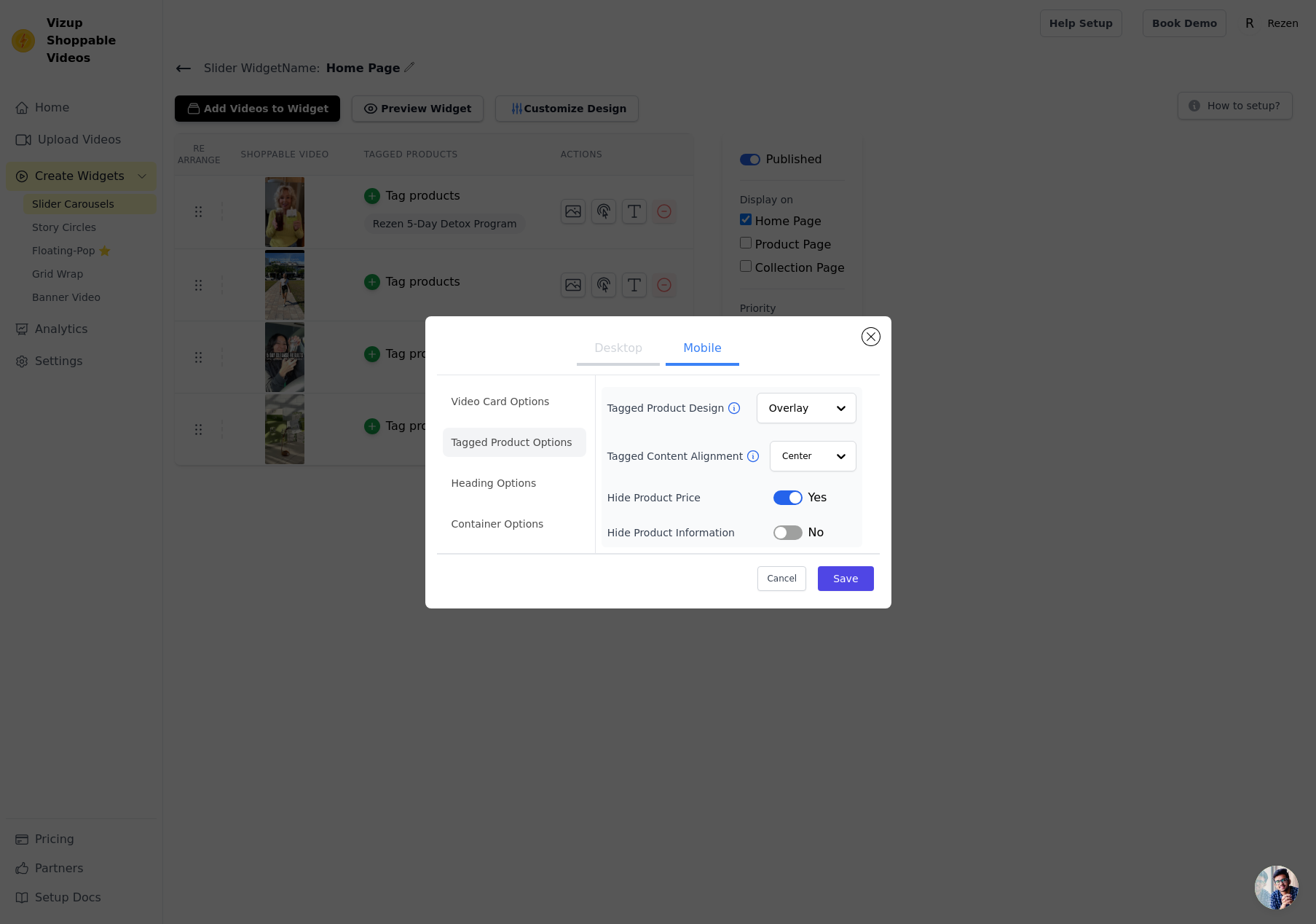
click at [516, 472] on li "Heading Options" at bounding box center [514, 483] width 144 height 29
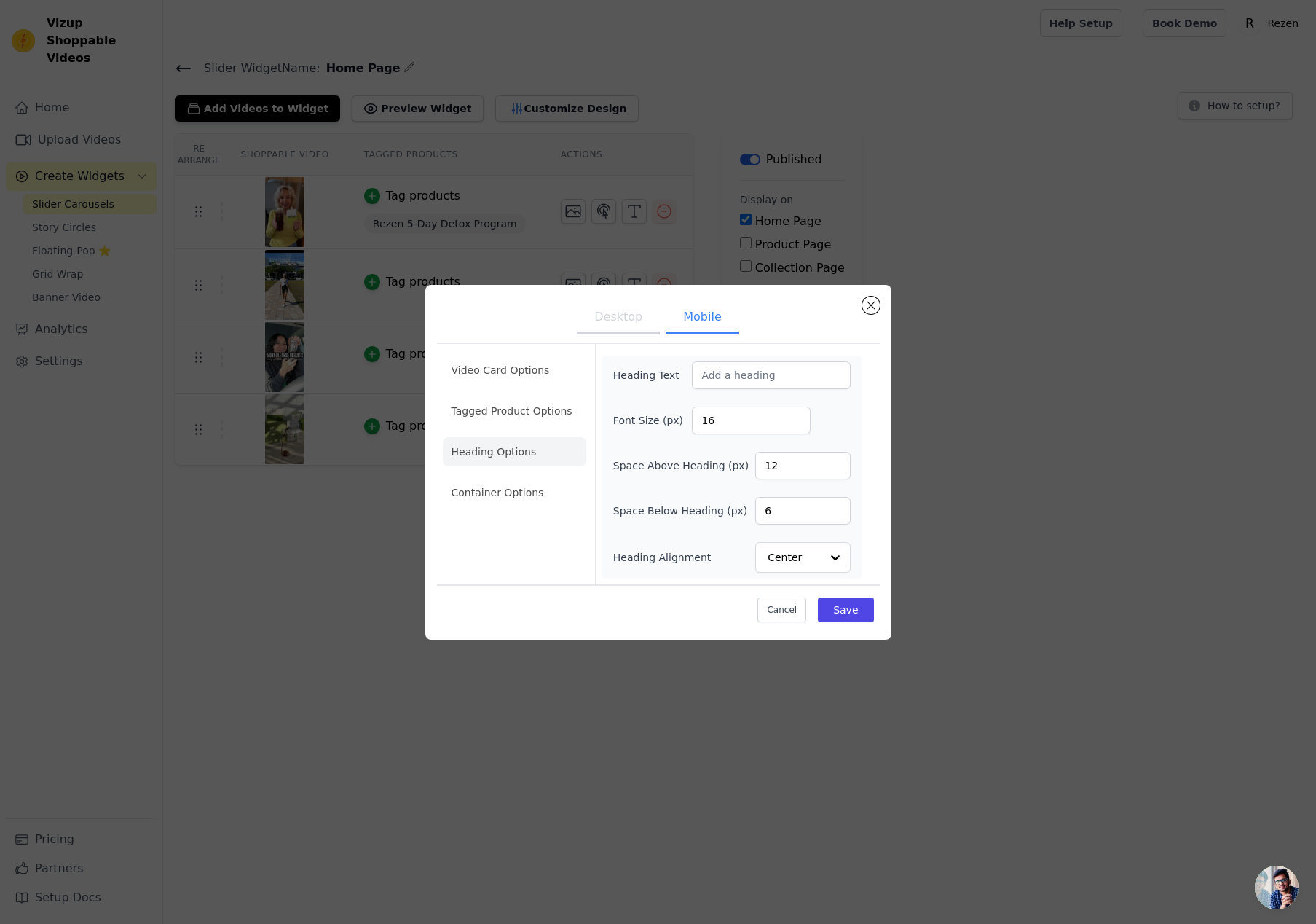
click at [538, 489] on li "Container Options" at bounding box center [514, 492] width 144 height 29
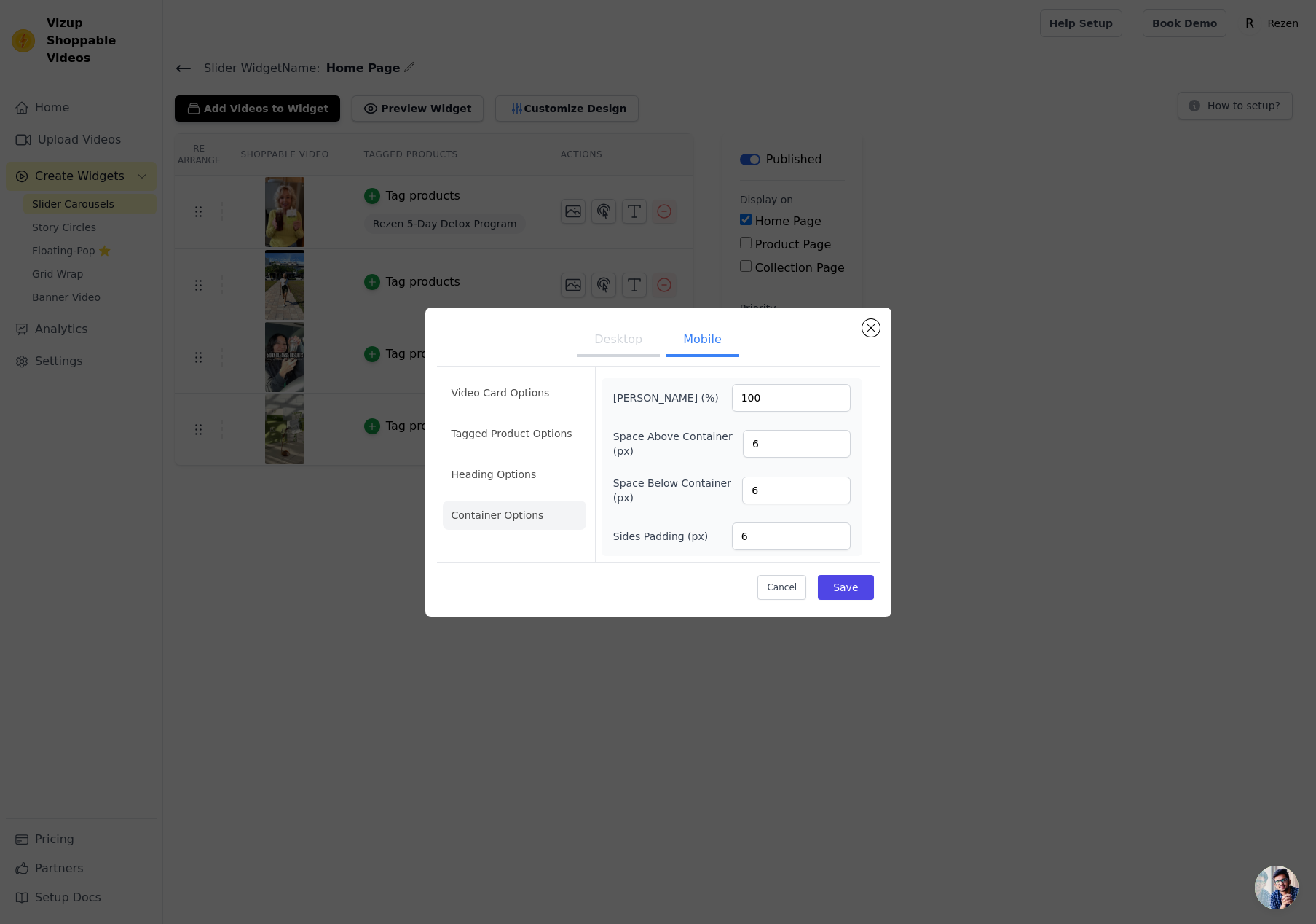
click at [543, 448] on ul "Video Card Options Tagged Product Options Heading Options Container Options" at bounding box center [514, 454] width 144 height 163
click at [530, 472] on li "Heading Options" at bounding box center [514, 474] width 144 height 29
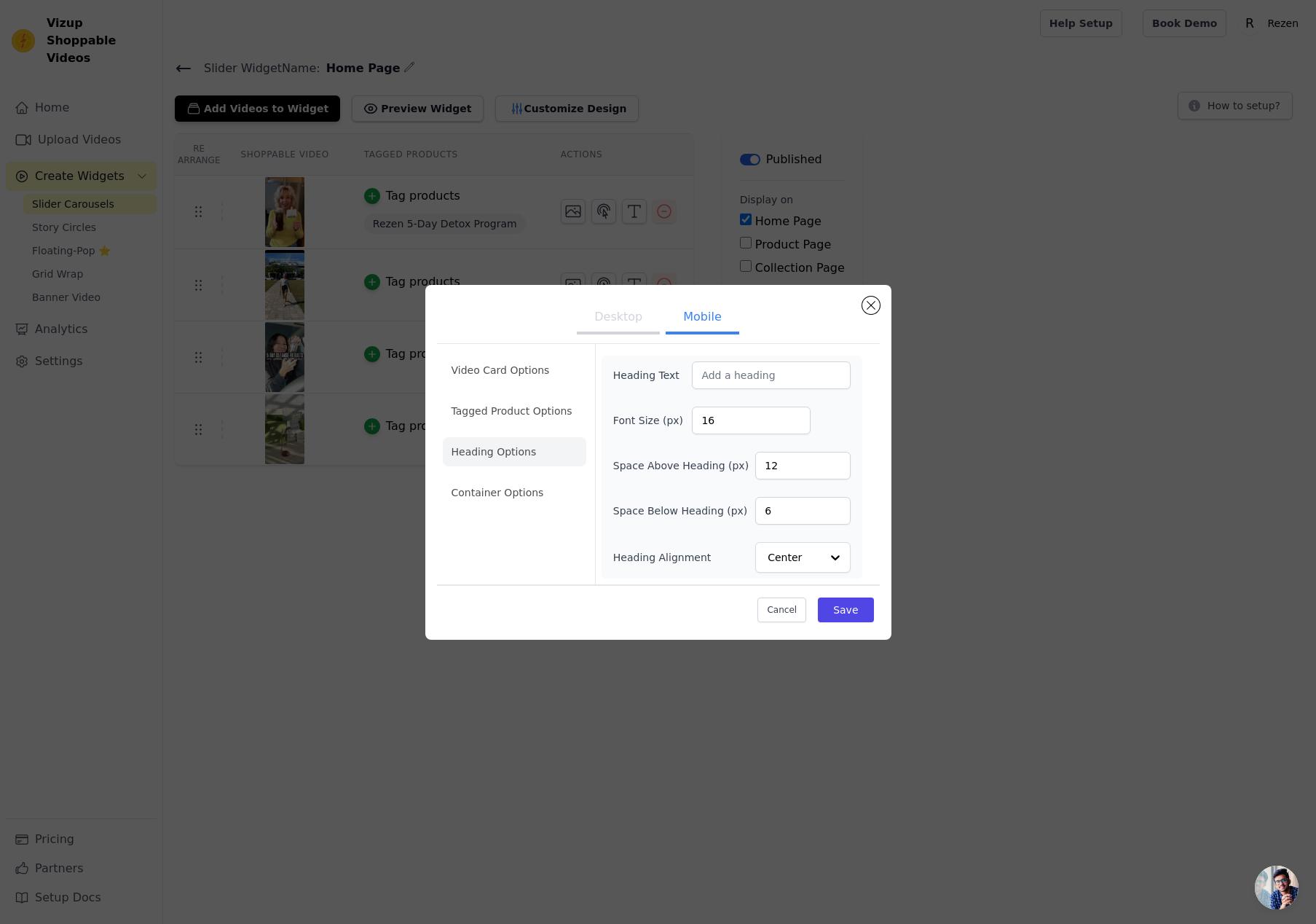
click at [619, 311] on button "Desktop" at bounding box center [618, 318] width 83 height 32
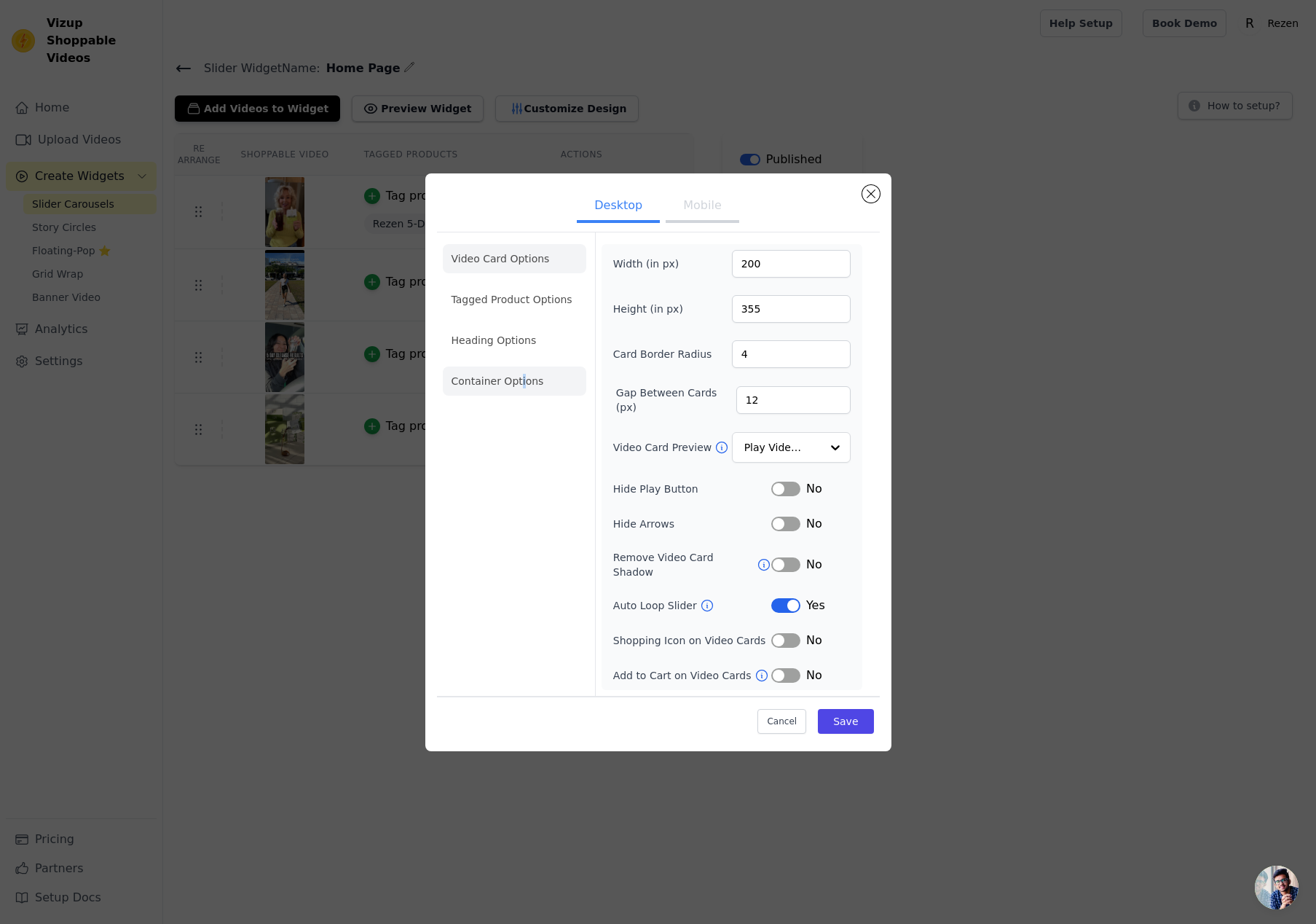
click at [520, 382] on li "Container Options" at bounding box center [514, 381] width 144 height 29
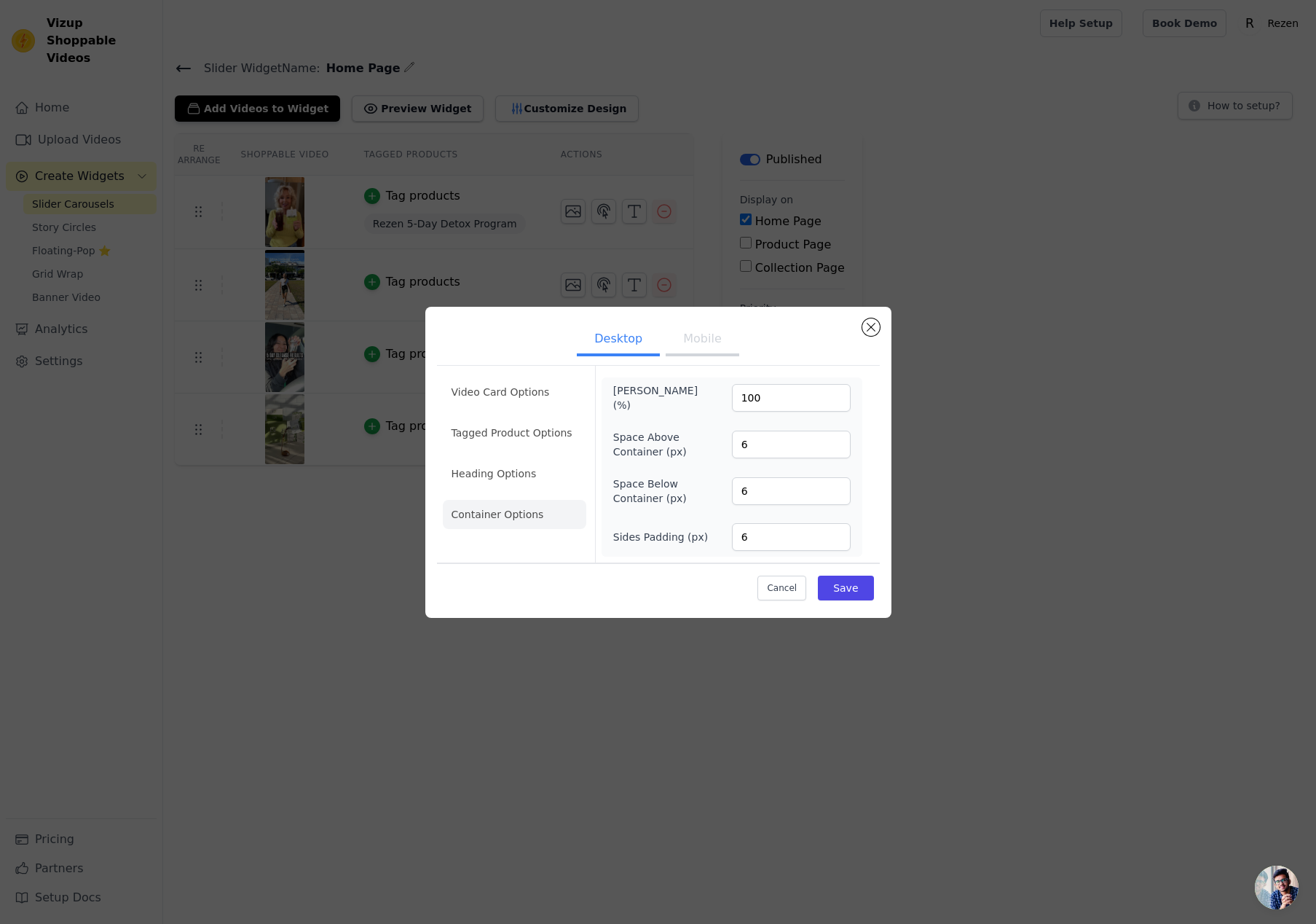
drag, startPoint x: 514, startPoint y: 475, endPoint x: 522, endPoint y: 476, distance: 8.1
click at [514, 475] on li "Heading Options" at bounding box center [514, 473] width 144 height 29
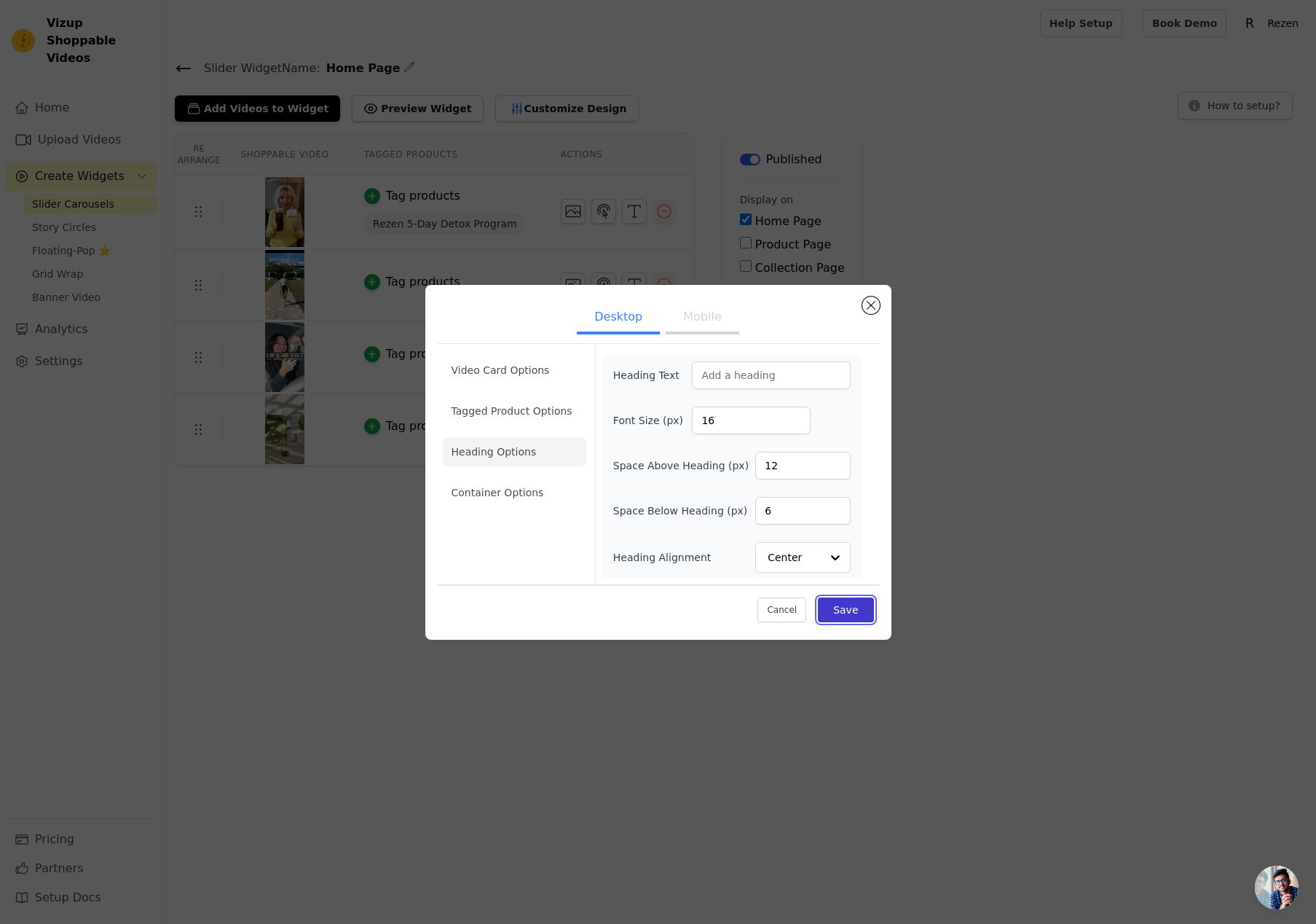
click at [844, 603] on button "Save" at bounding box center [846, 610] width 55 height 25
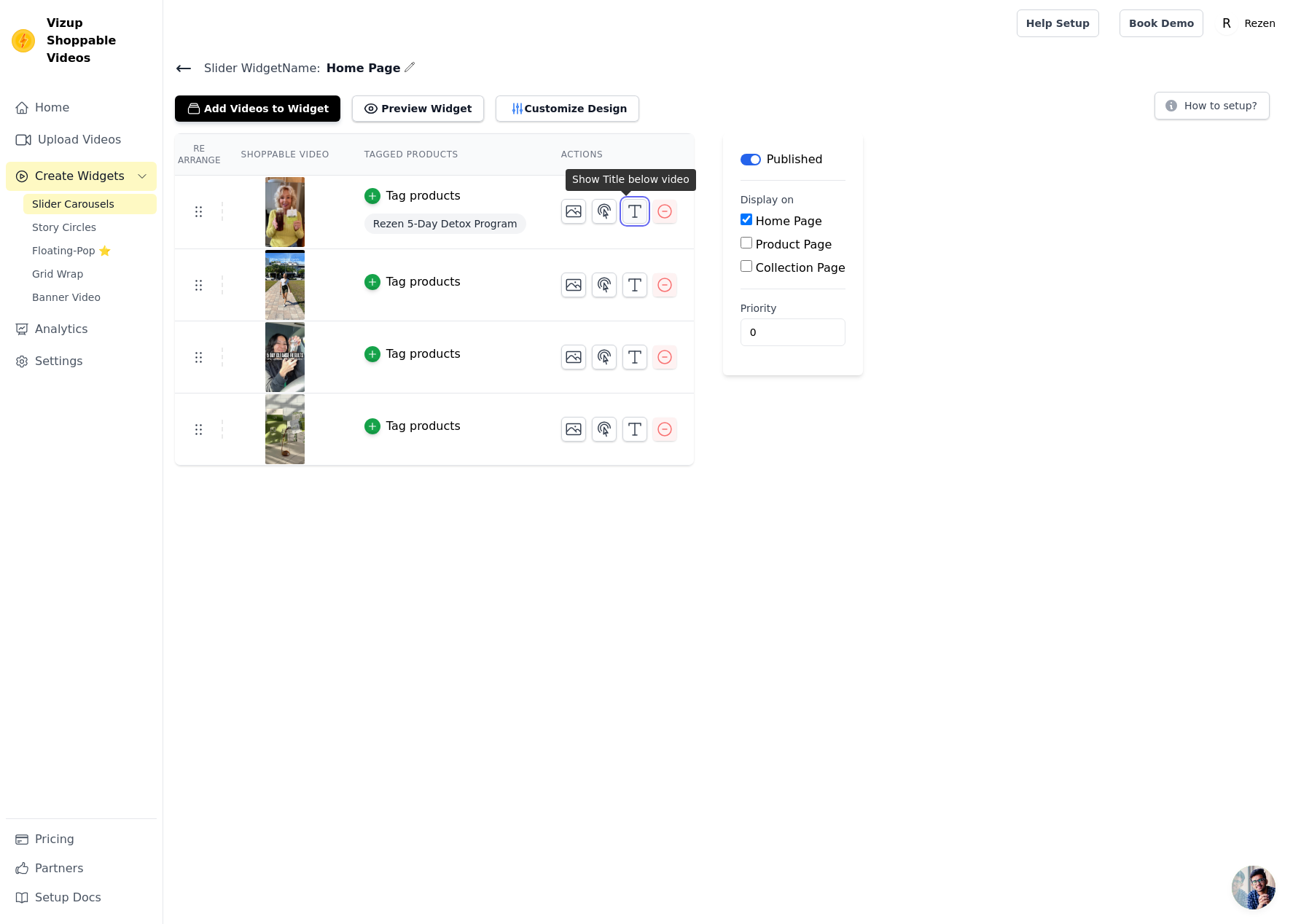
click at [626, 210] on icon "button" at bounding box center [635, 211] width 18 height 18
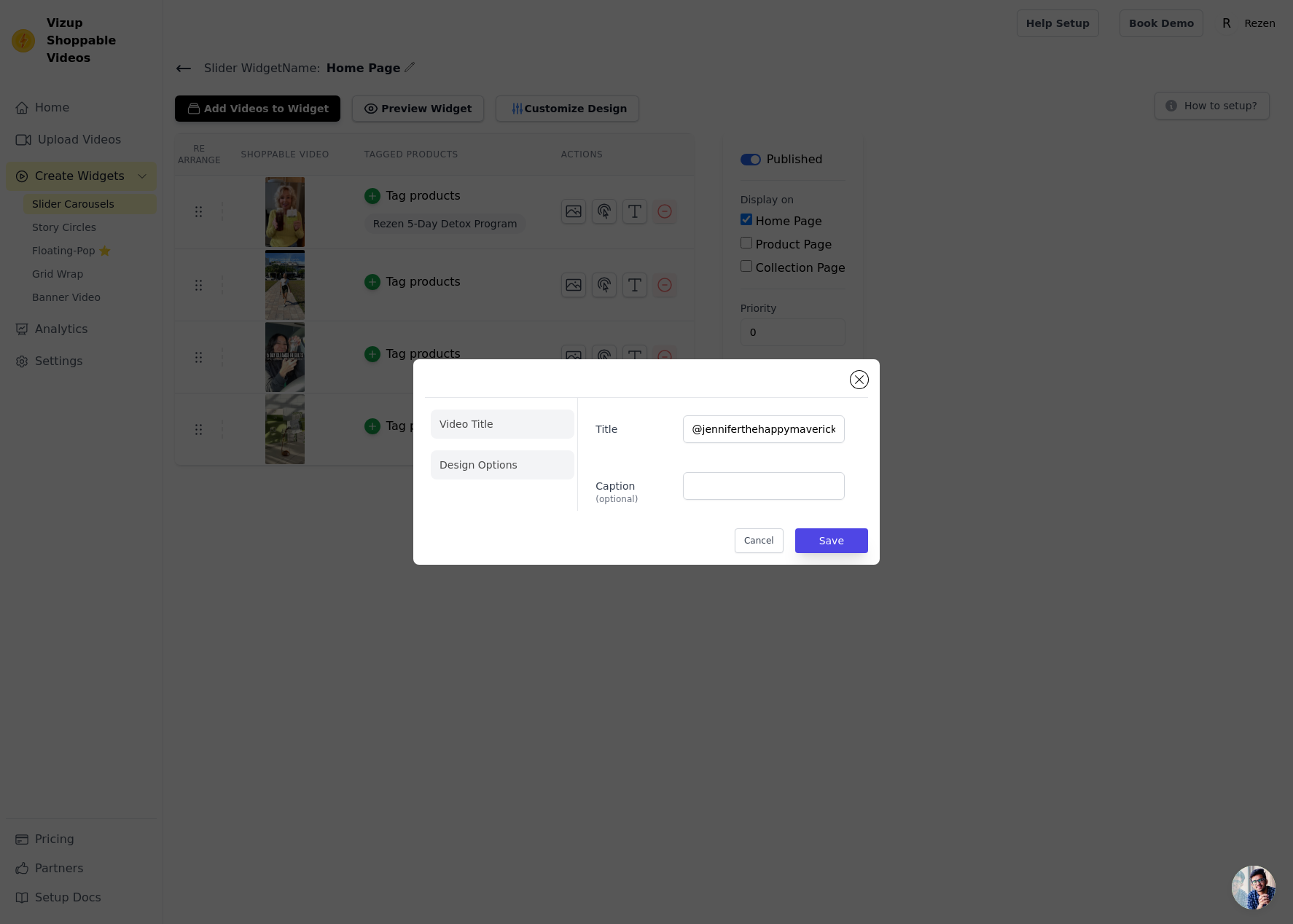
click at [531, 473] on li "Design Options" at bounding box center [502, 464] width 144 height 29
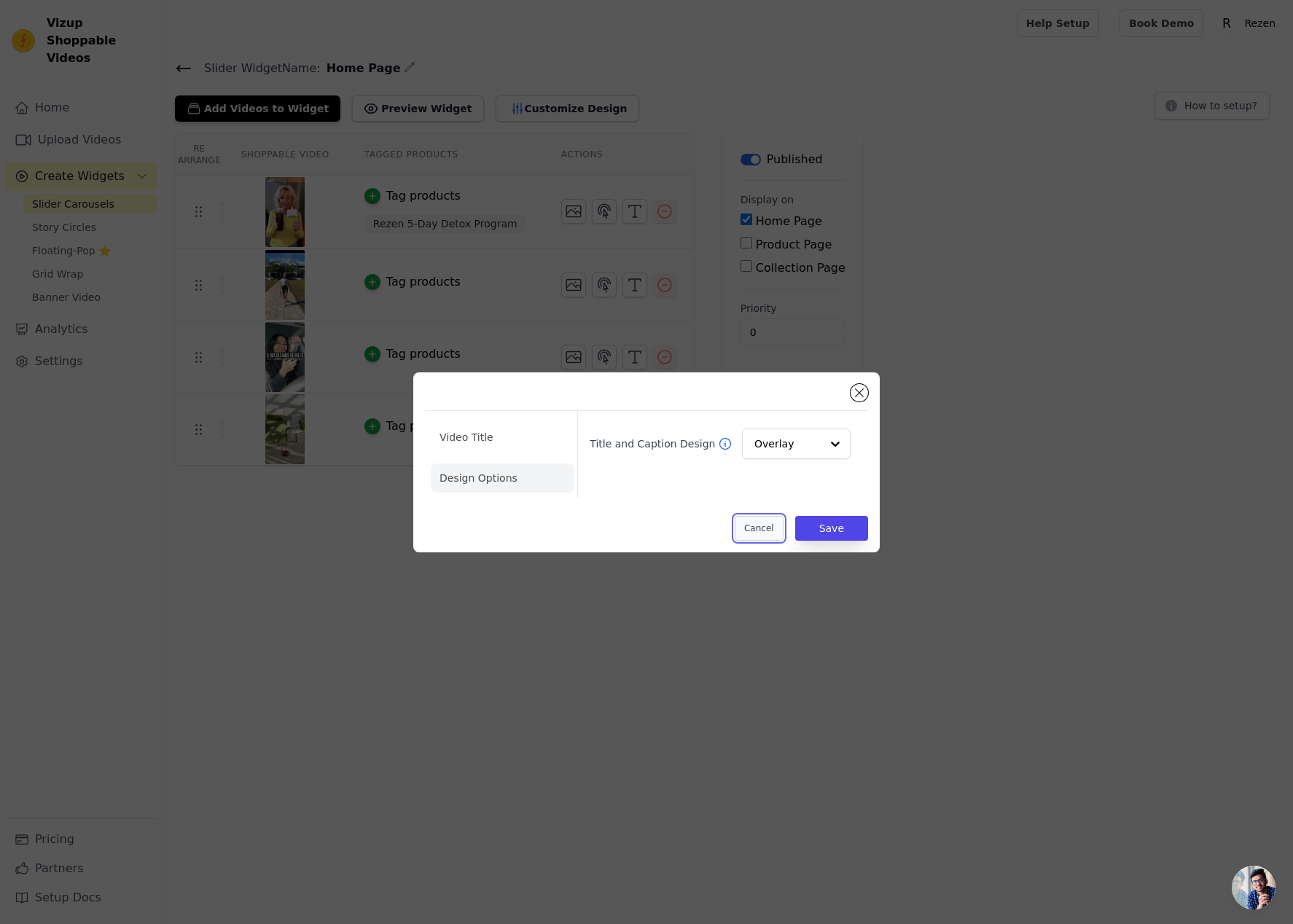
click at [767, 526] on button "Cancel" at bounding box center [759, 528] width 49 height 25
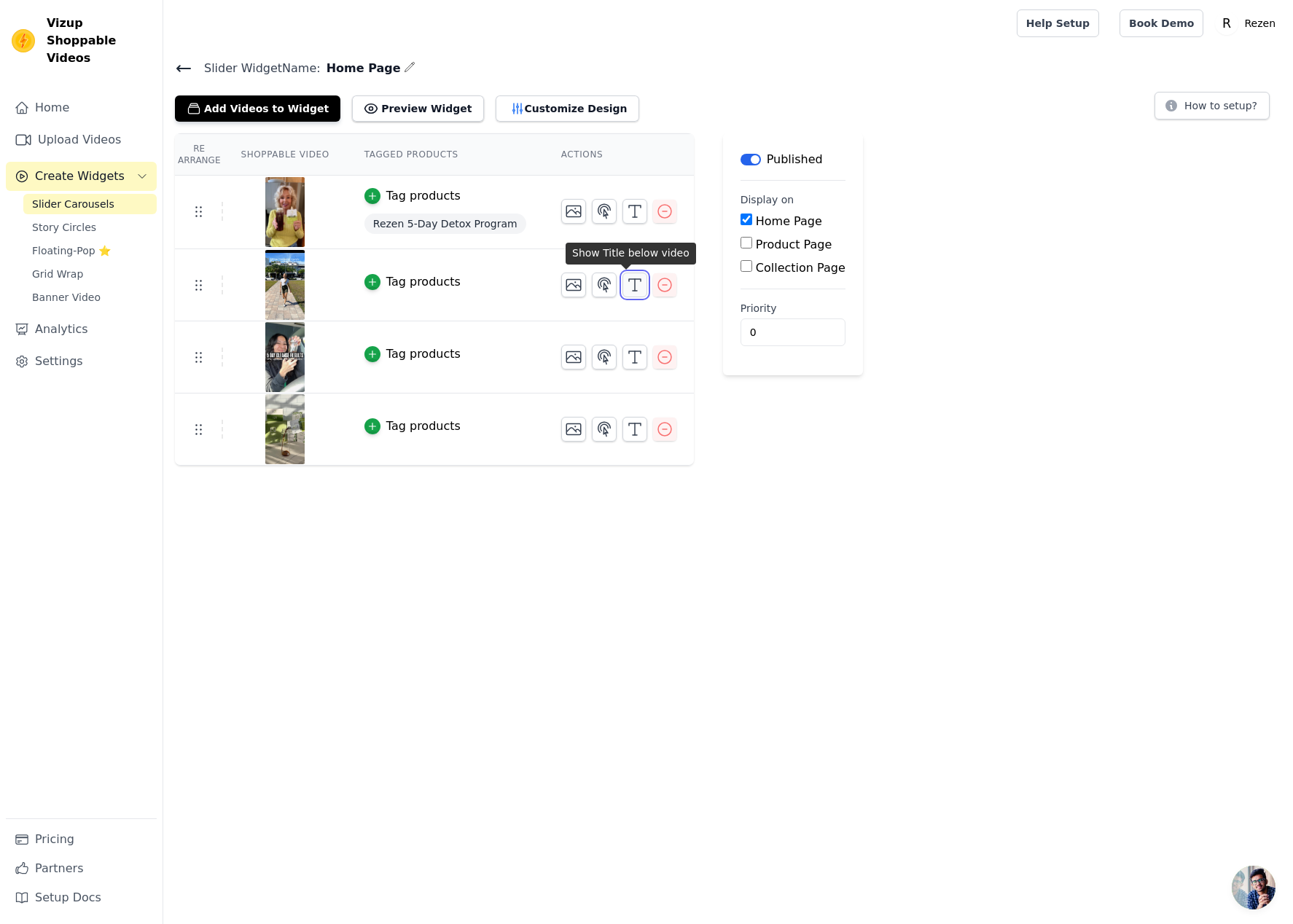
click at [626, 284] on icon "button" at bounding box center [635, 285] width 18 height 18
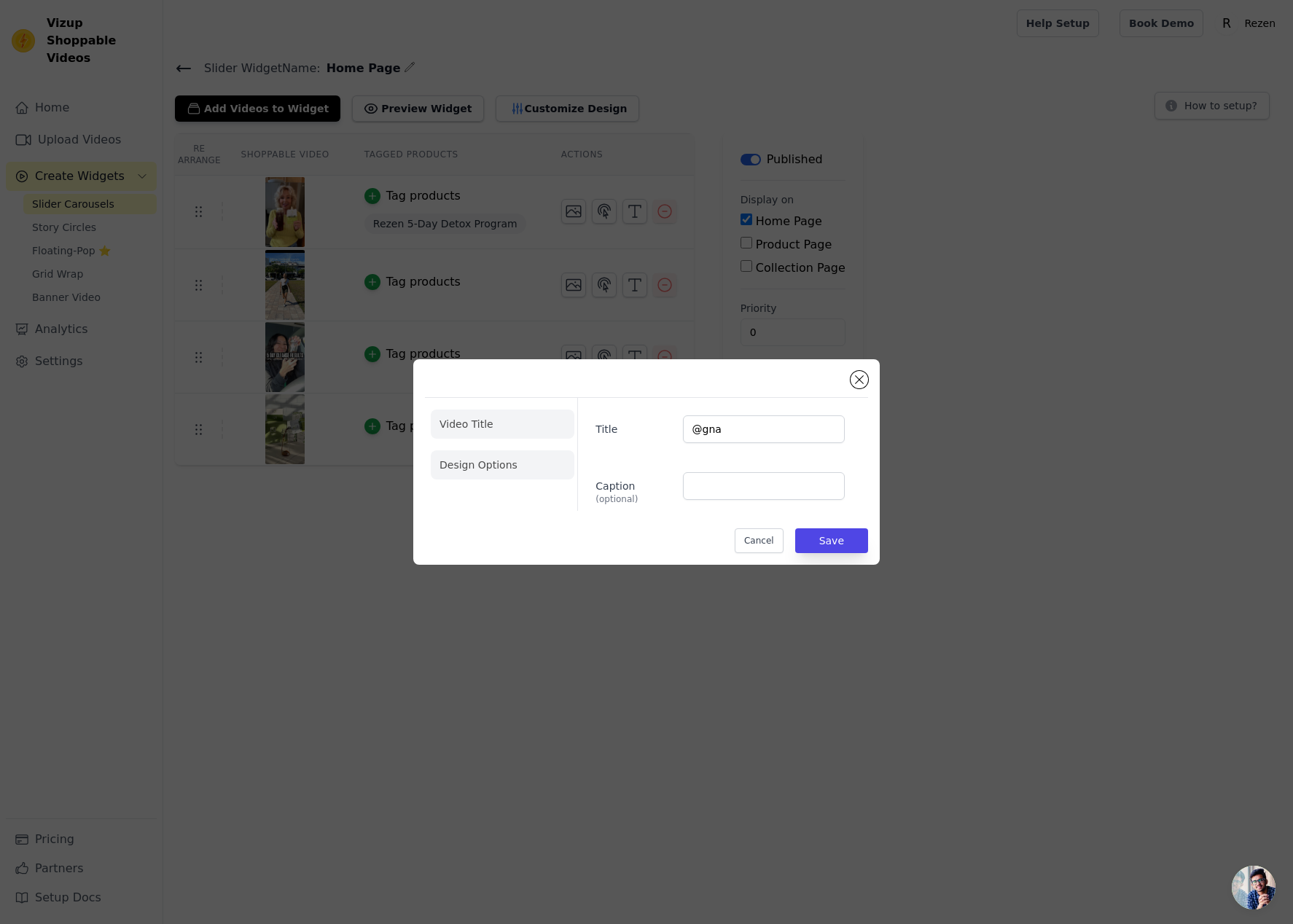
click at [512, 470] on li "Design Options" at bounding box center [502, 464] width 144 height 29
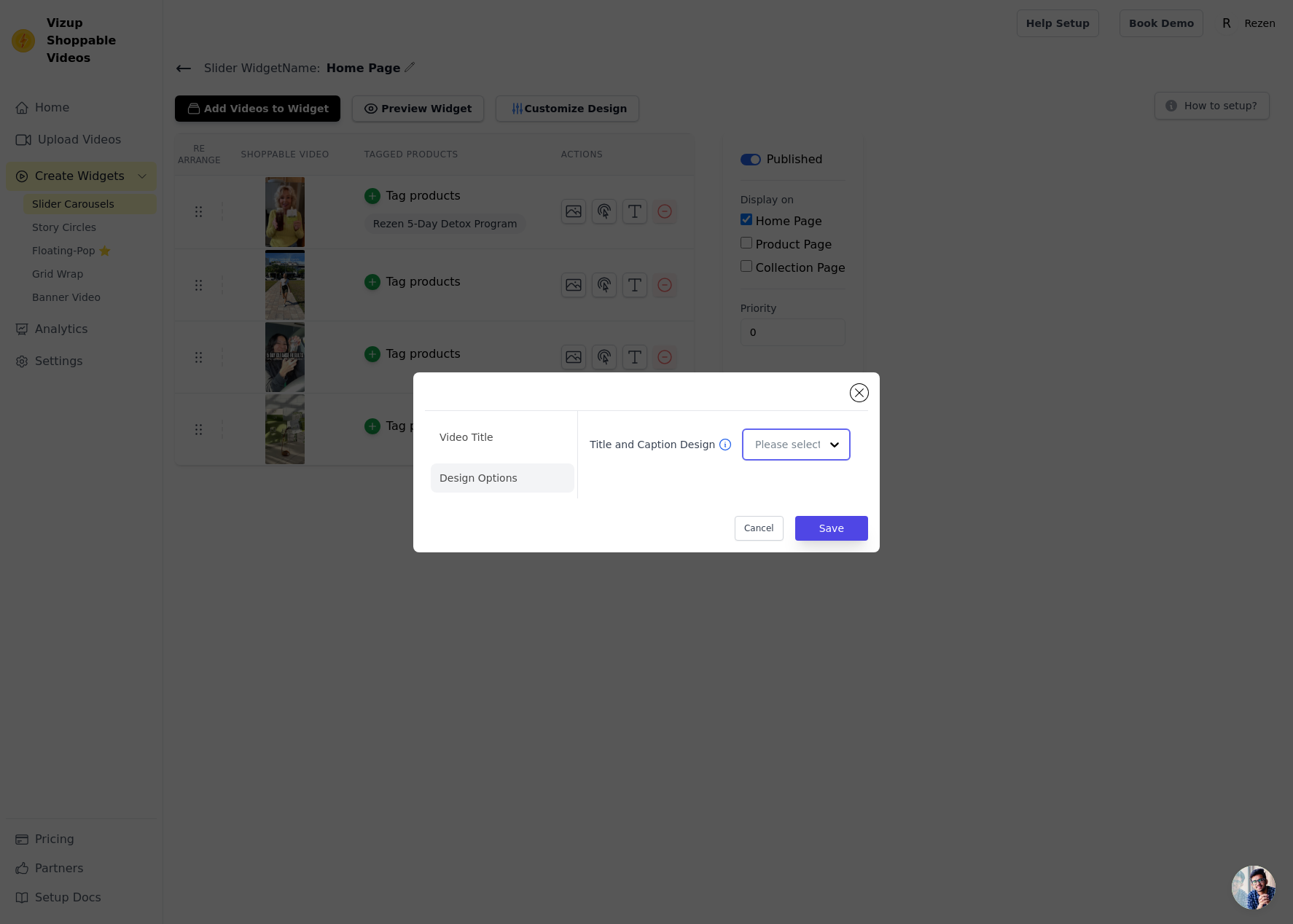
click at [784, 440] on input "Title and Caption Design" at bounding box center [787, 444] width 65 height 29
click at [792, 500] on div "Overlay" at bounding box center [796, 509] width 108 height 30
click at [834, 529] on button "Save" at bounding box center [831, 528] width 73 height 25
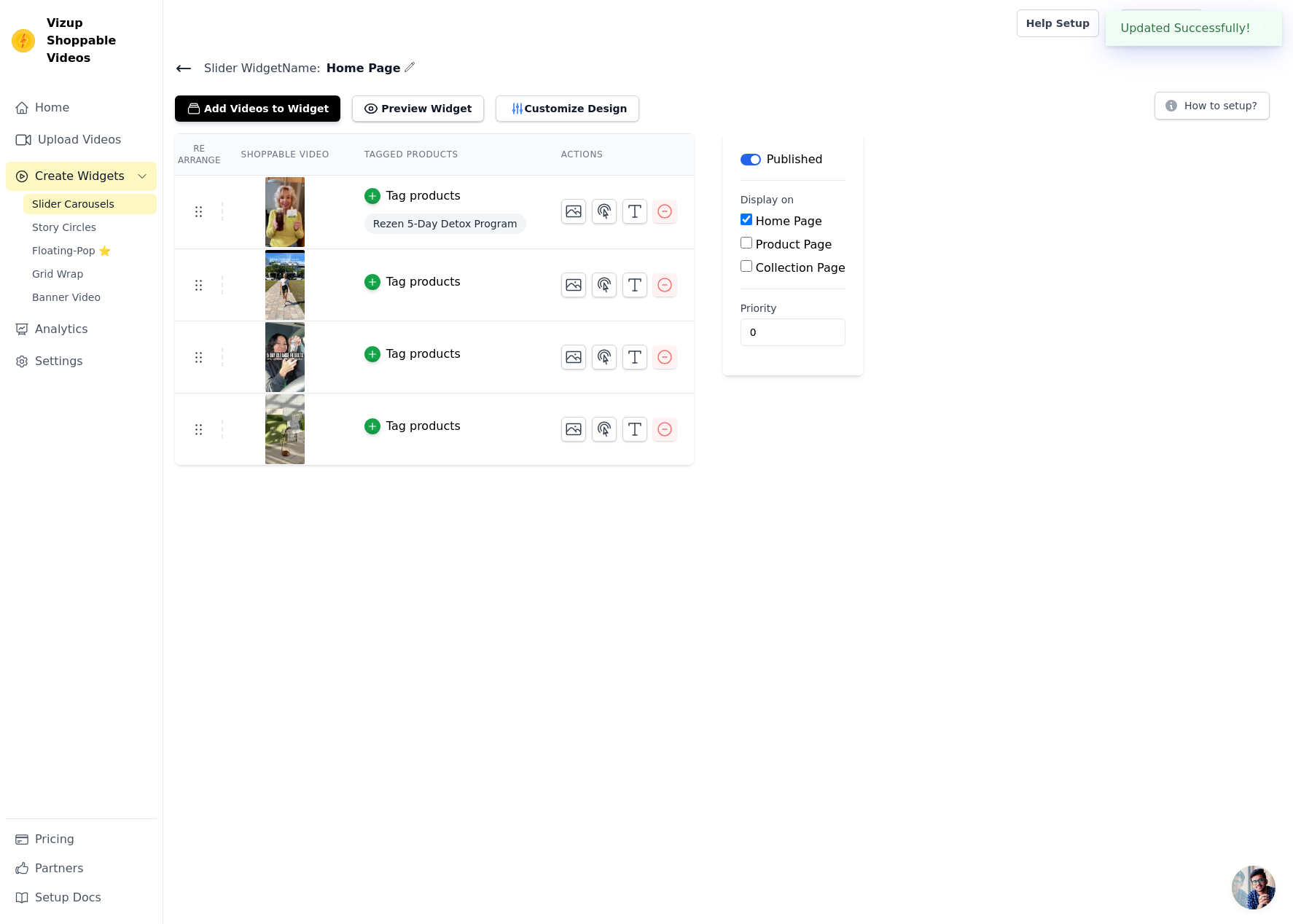
click at [864, 466] on html "Updated Successfully! ✖ Vizup Shoppable Videos Home Upload Videos Create Widget…" at bounding box center [646, 232] width 1293 height 466
click at [598, 355] on icon "button" at bounding box center [604, 357] width 13 height 13
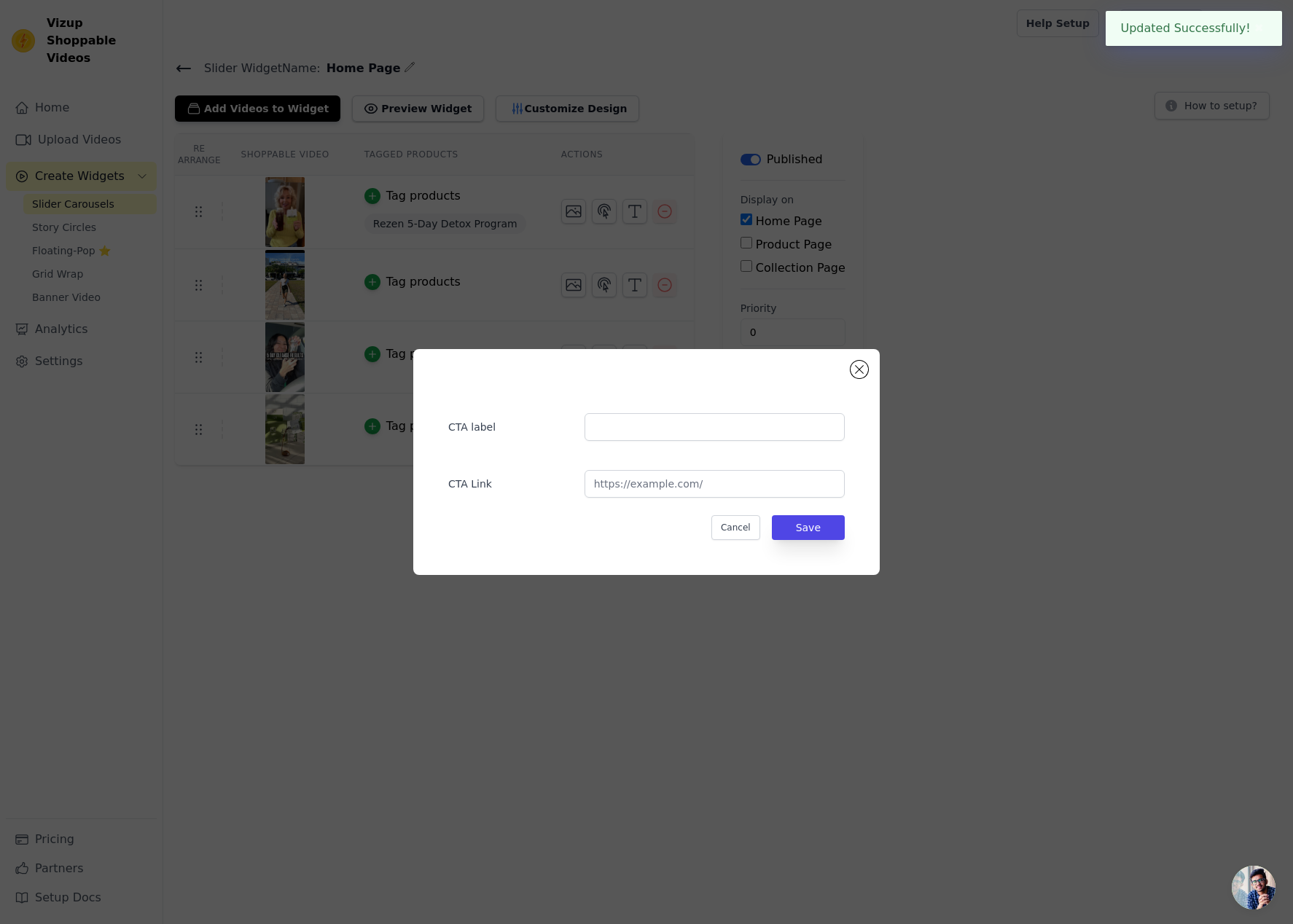
click at [484, 478] on label "CTA Link" at bounding box center [510, 481] width 124 height 20
click at [756, 528] on button "Cancel" at bounding box center [735, 528] width 49 height 25
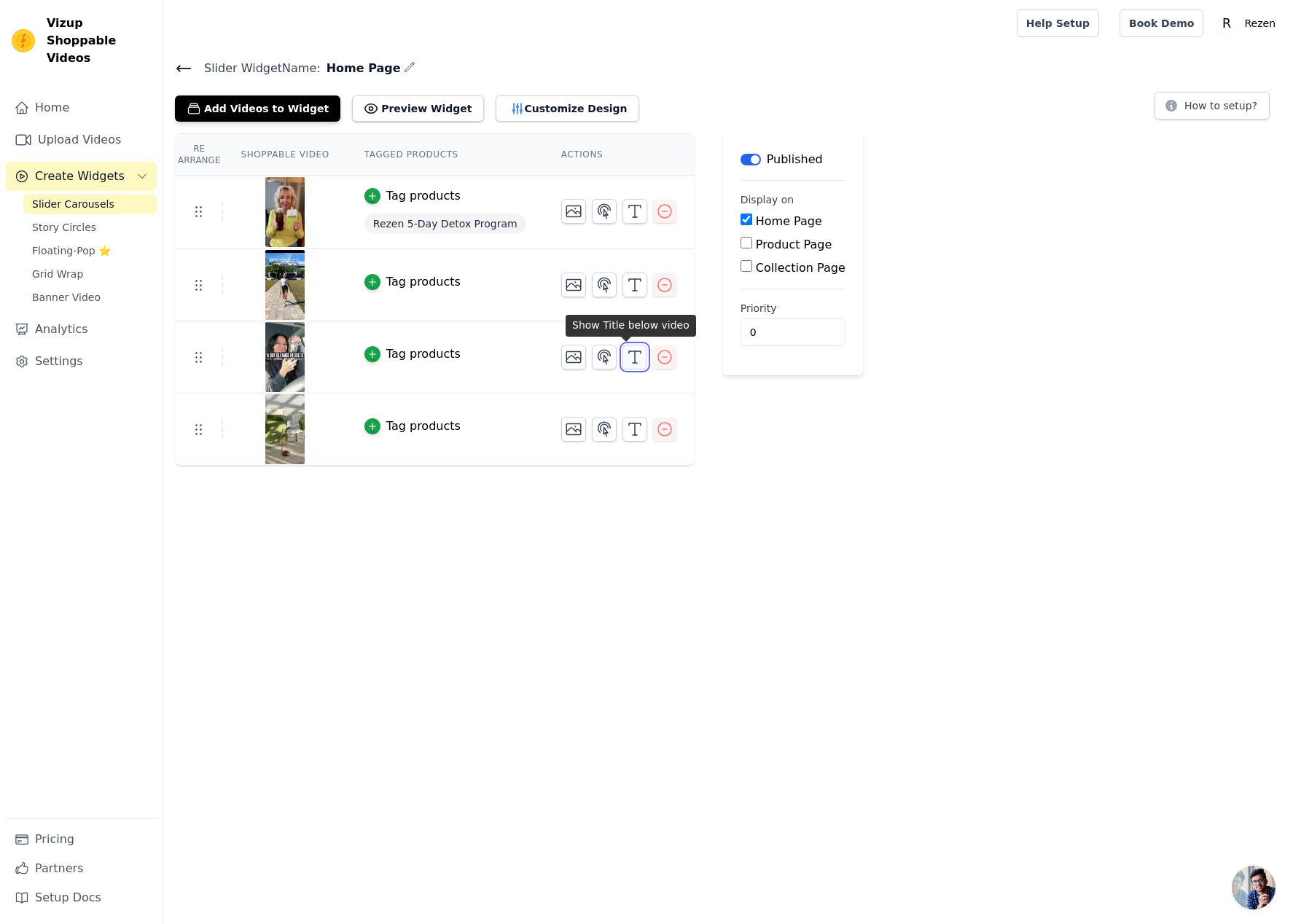
click at [635, 360] on line "button" at bounding box center [635, 357] width 0 height 12
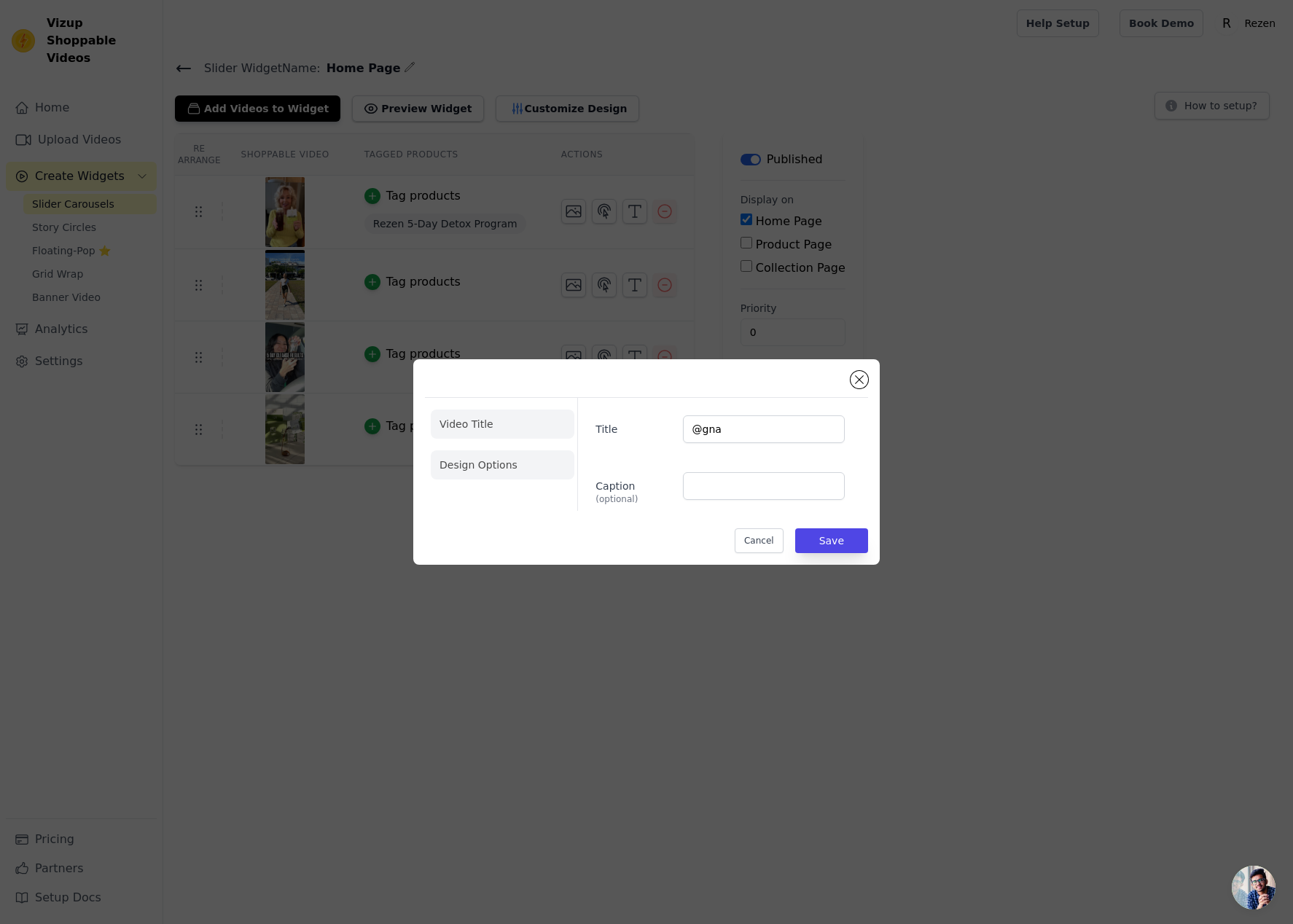
click at [515, 451] on li "Design Options" at bounding box center [502, 464] width 144 height 29
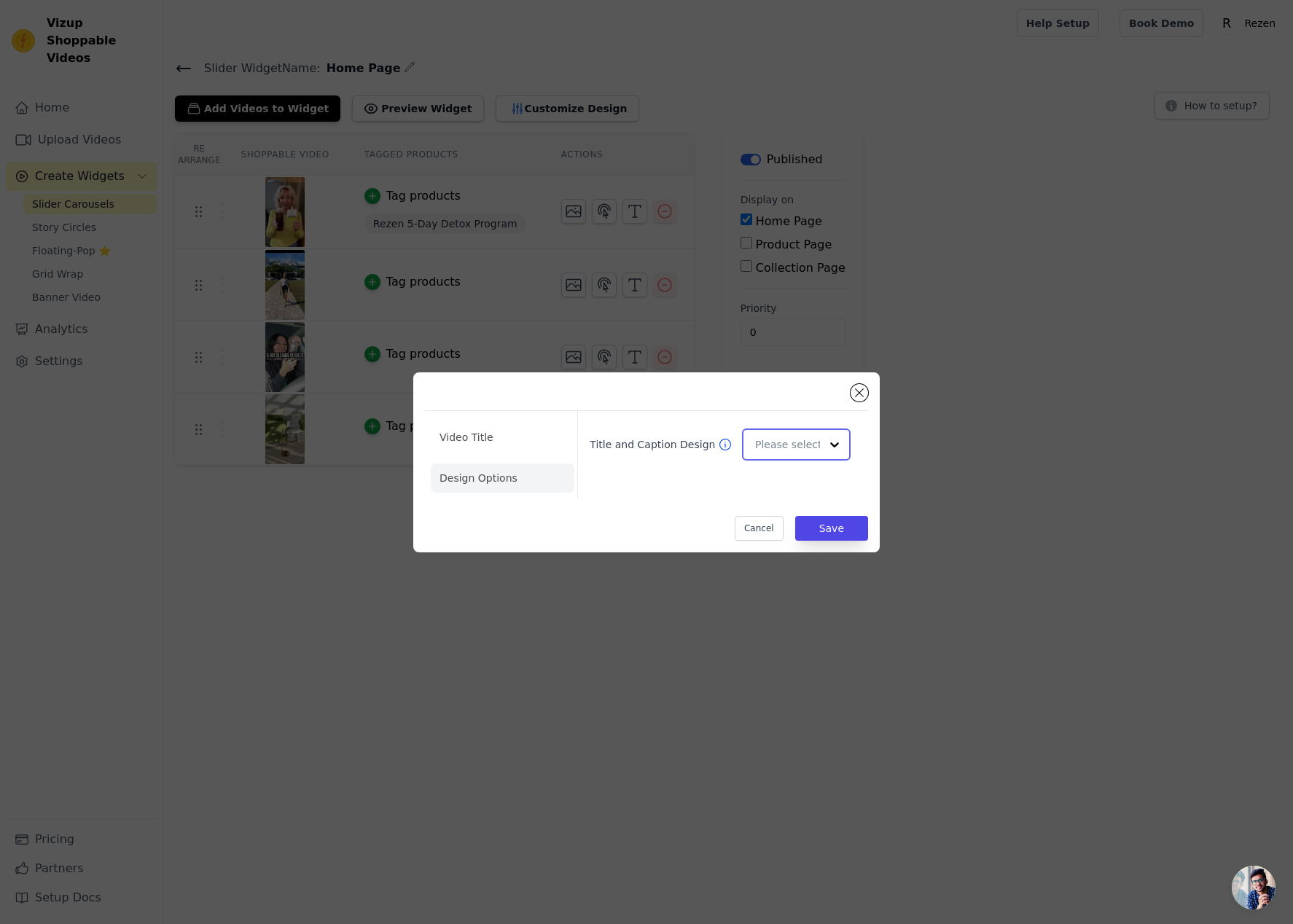
drag, startPoint x: 824, startPoint y: 441, endPoint x: 821, endPoint y: 449, distance: 8.5
click at [824, 442] on div at bounding box center [834, 444] width 29 height 29
click at [789, 496] on div "Overlay" at bounding box center [796, 509] width 108 height 30
click at [834, 522] on button "Save" at bounding box center [831, 528] width 73 height 25
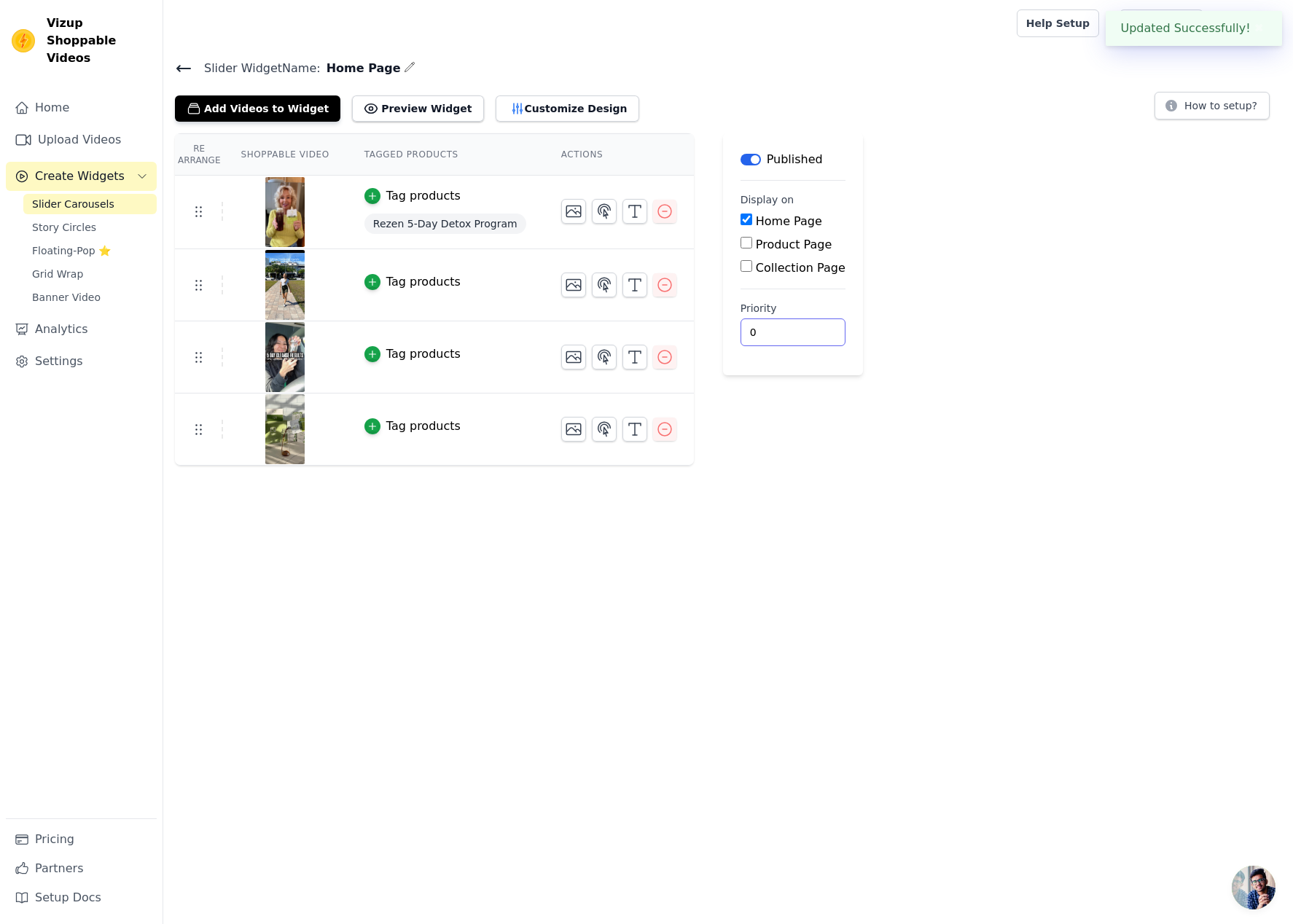
drag, startPoint x: 769, startPoint y: 625, endPoint x: 717, endPoint y: 529, distance: 109.2
click at [770, 466] on html "Updated Successfully! ✖ Vizup Shoppable Videos Home Upload Videos Create Widget…" at bounding box center [646, 232] width 1293 height 466
click at [598, 427] on icon "button" at bounding box center [604, 429] width 18 height 18
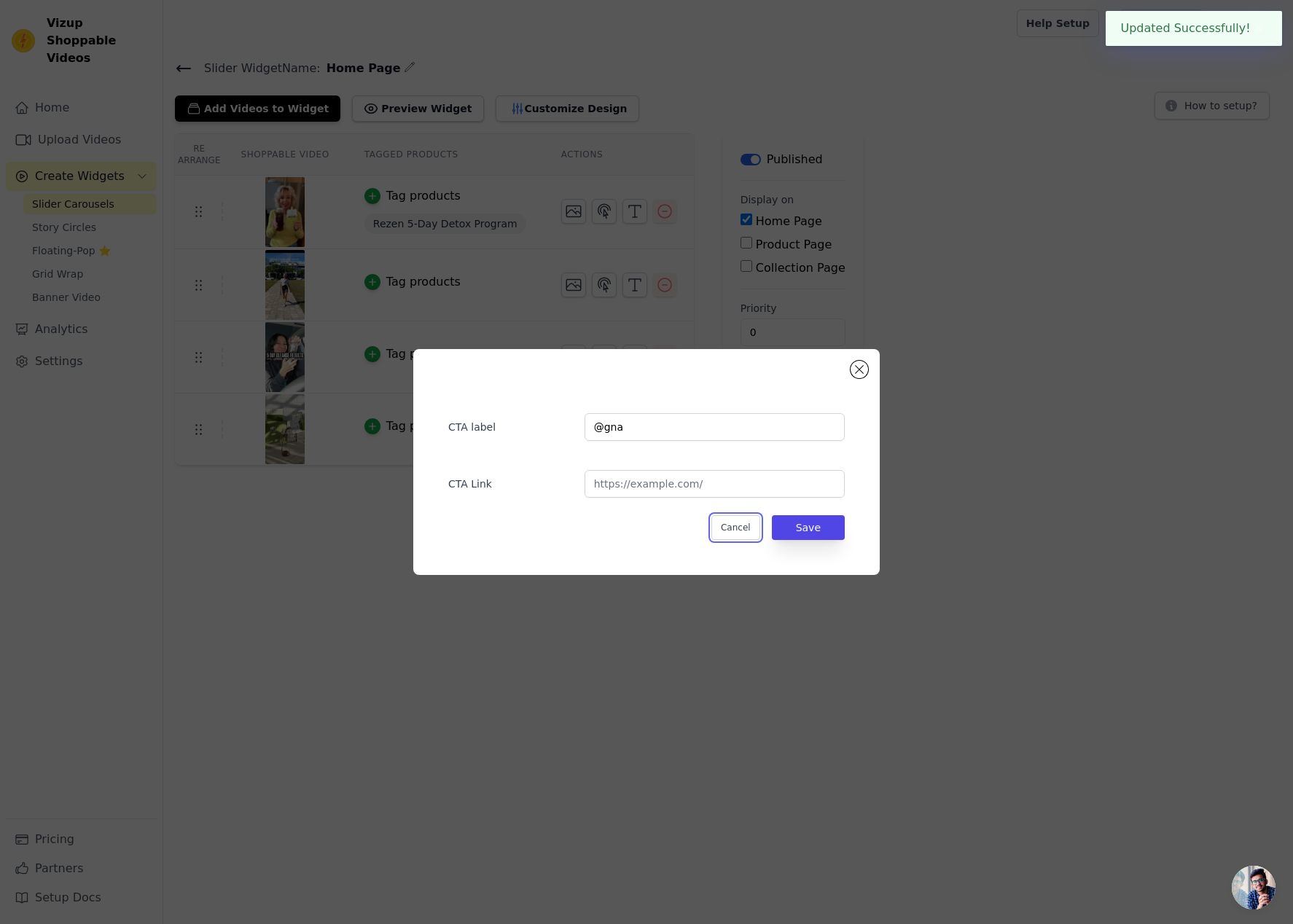
click at [738, 532] on button "Cancel" at bounding box center [735, 528] width 49 height 25
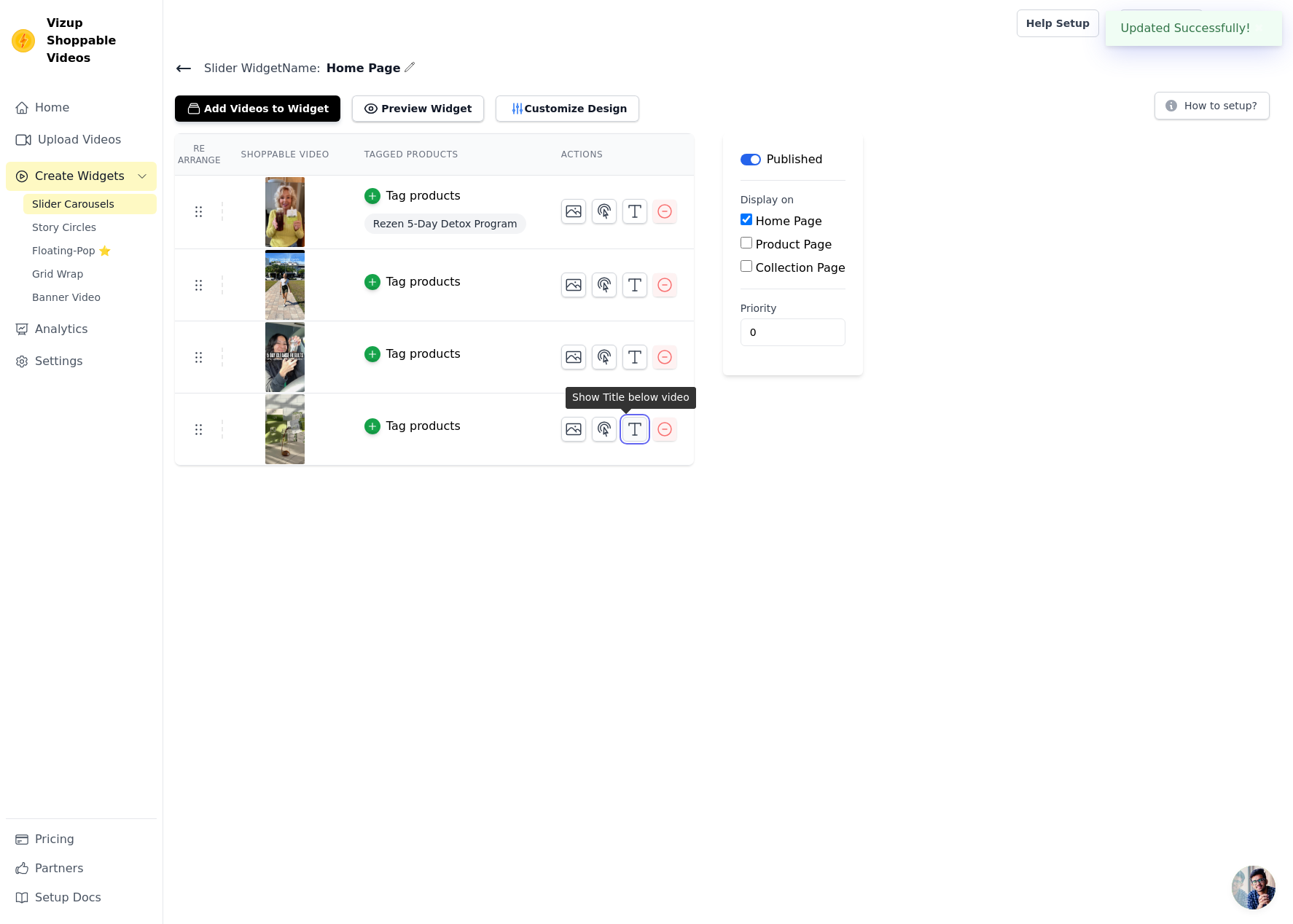
click at [635, 431] on line "button" at bounding box center [635, 429] width 0 height 12
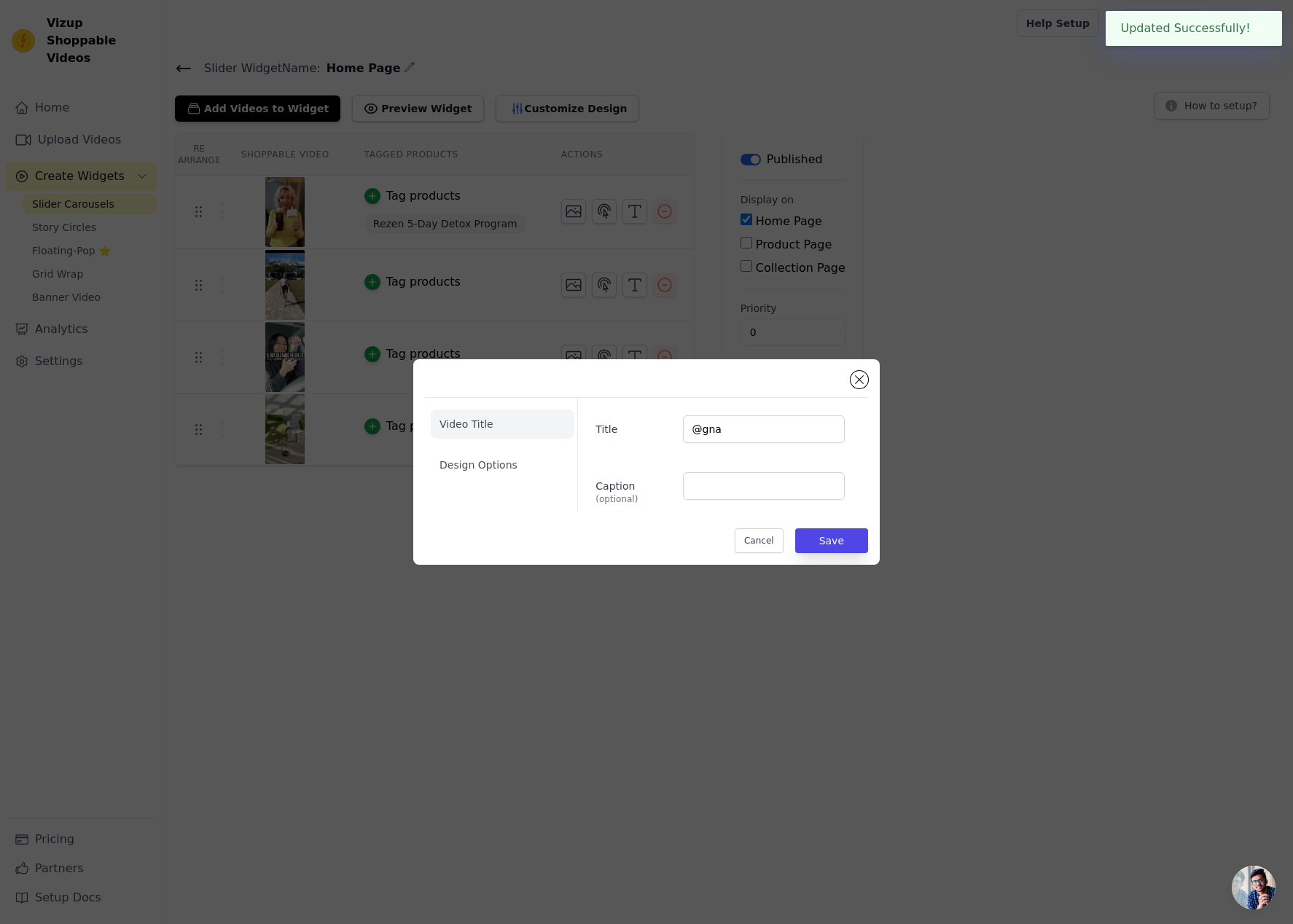
drag, startPoint x: 465, startPoint y: 450, endPoint x: 484, endPoint y: 454, distance: 19.4
click at [465, 450] on li "Design Options" at bounding box center [502, 464] width 144 height 29
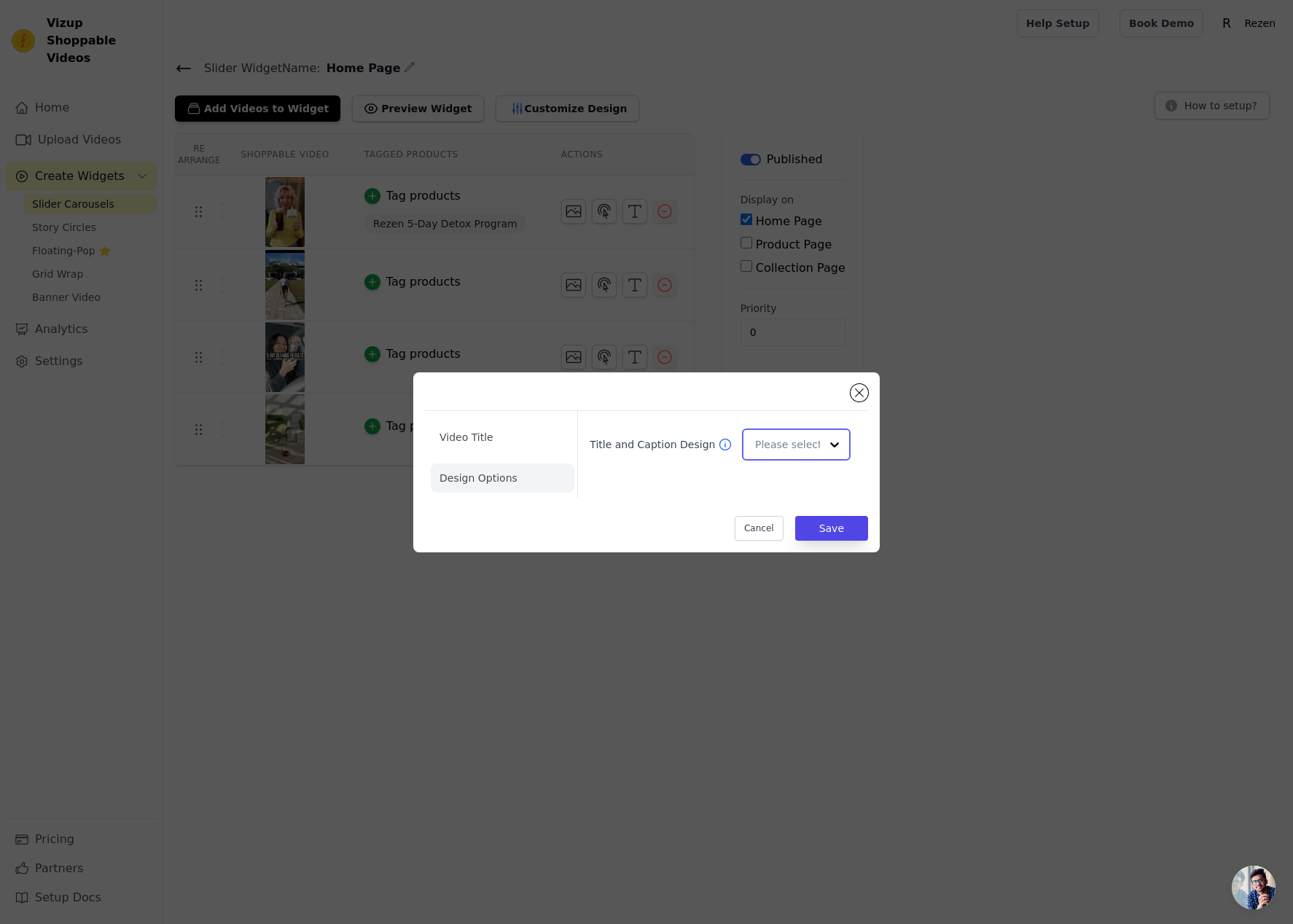
click at [762, 444] on input "Title and Caption Design" at bounding box center [787, 444] width 65 height 29
drag, startPoint x: 783, startPoint y: 499, endPoint x: 834, endPoint y: 515, distance: 53.5
click at [784, 499] on div "Overlay" at bounding box center [796, 509] width 108 height 30
click at [847, 528] on button "Save" at bounding box center [831, 528] width 73 height 25
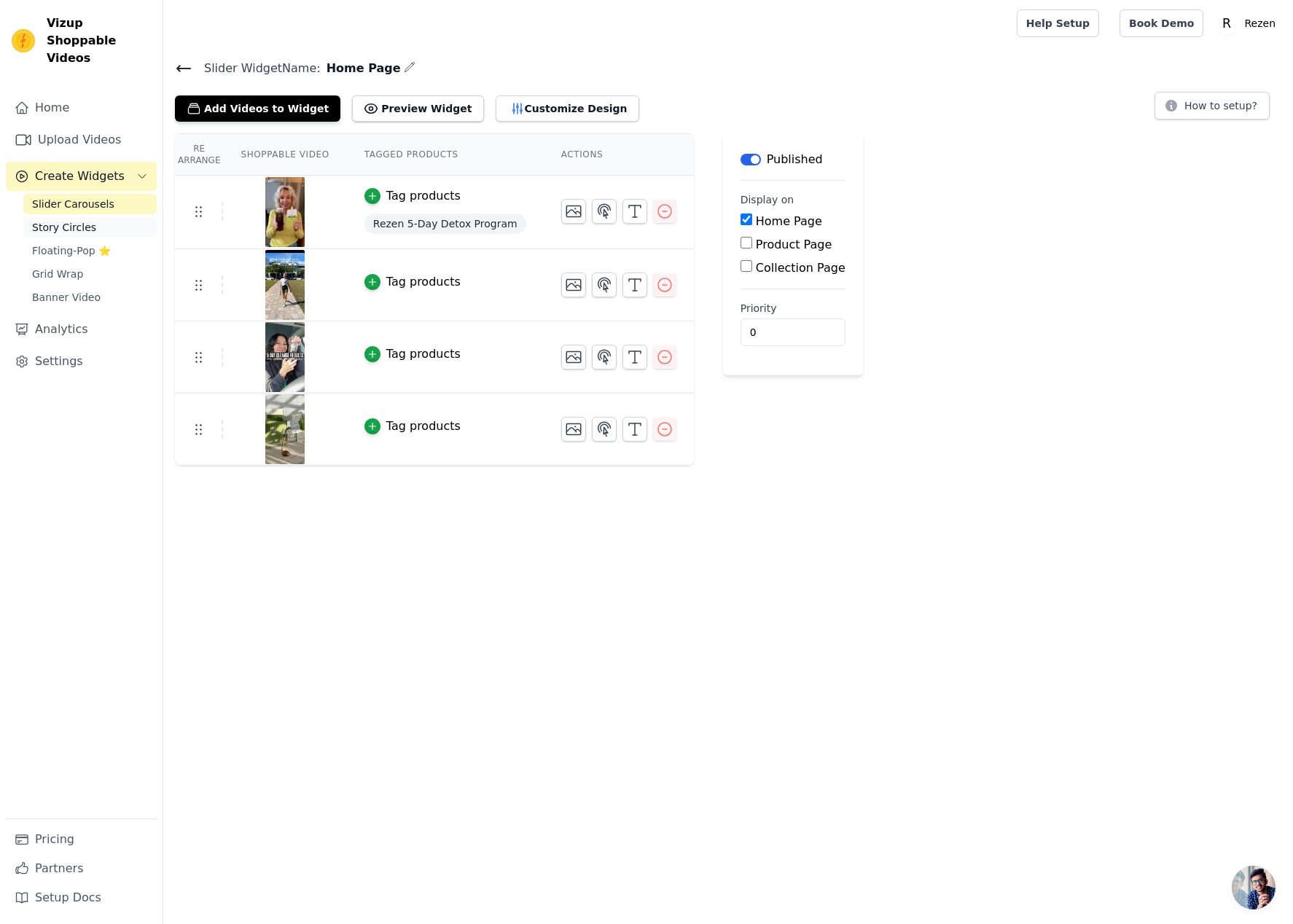
click at [65, 220] on span "Story Circles" at bounding box center [64, 227] width 64 height 14
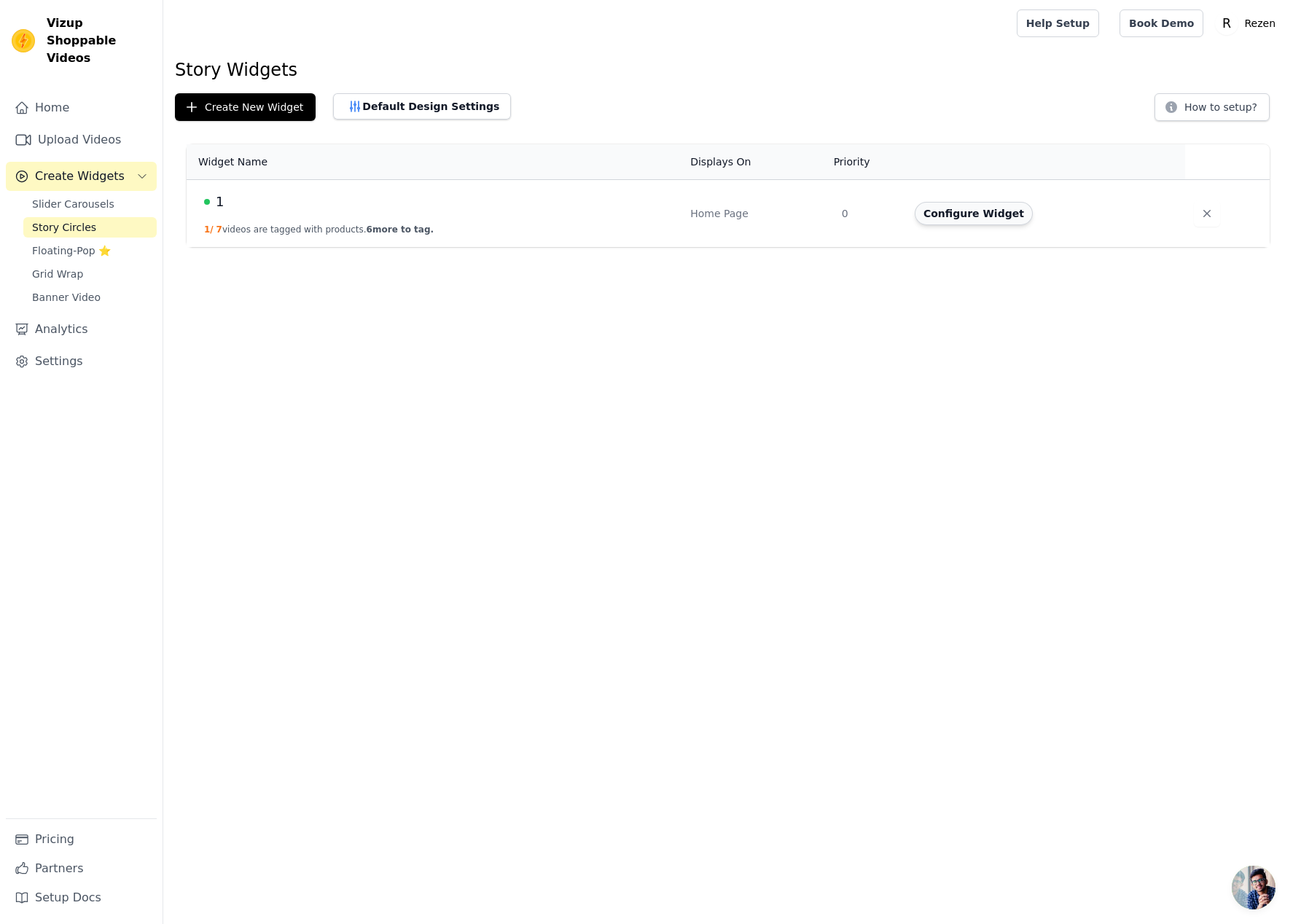
click at [972, 217] on button "Configure Widget" at bounding box center [973, 213] width 118 height 23
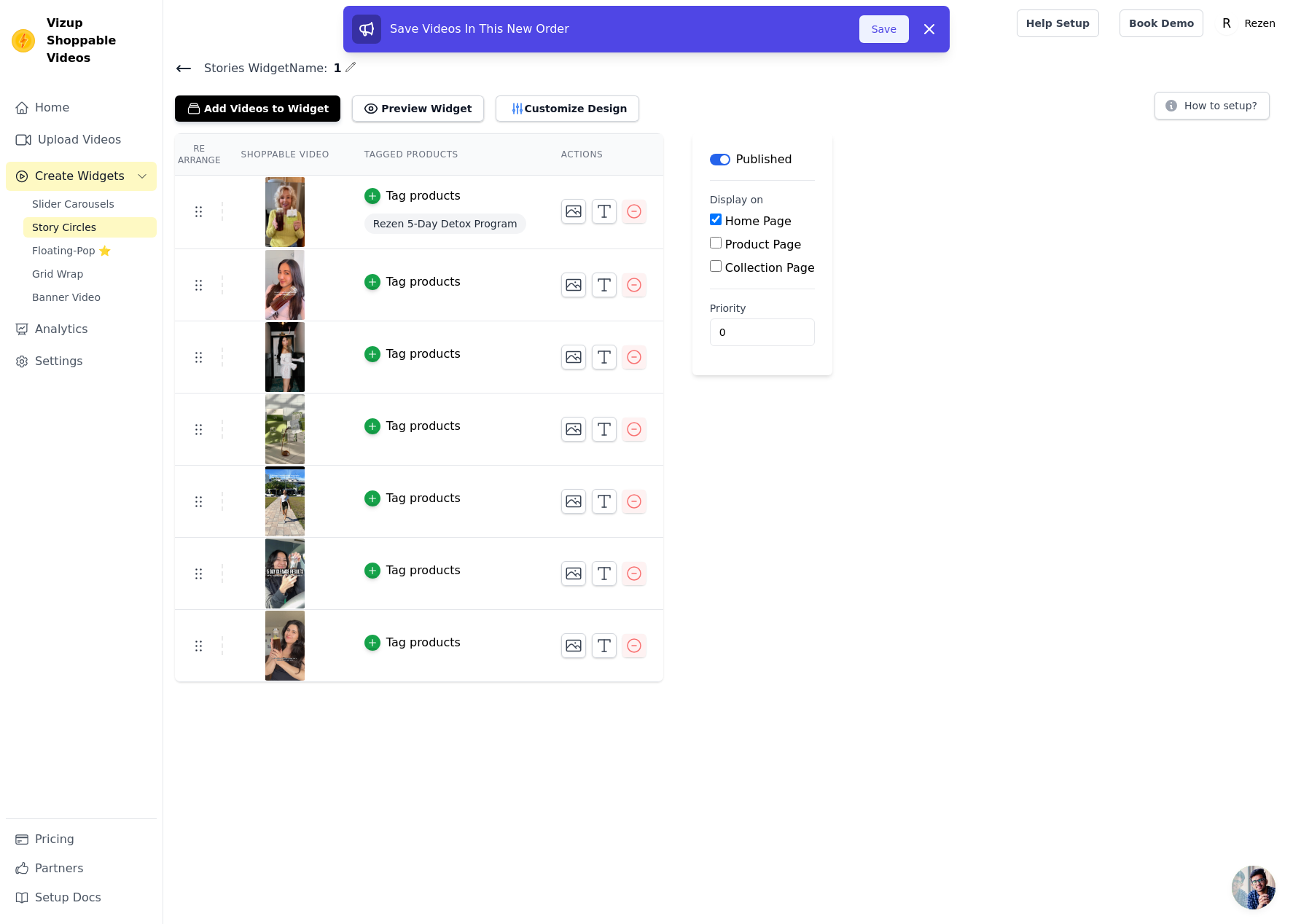
click at [894, 29] on button "Save" at bounding box center [883, 29] width 50 height 28
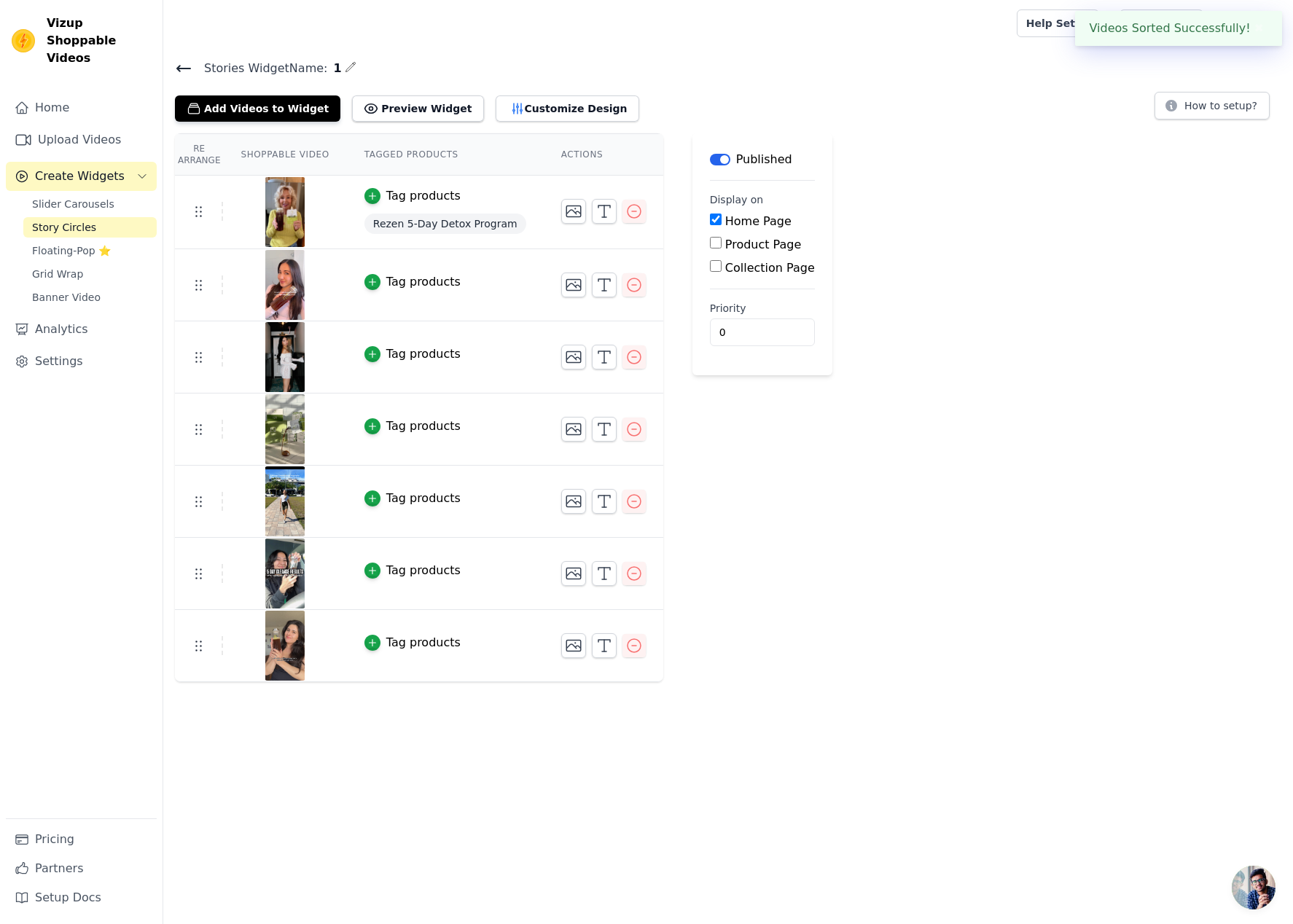
drag, startPoint x: 990, startPoint y: 279, endPoint x: 1012, endPoint y: 237, distance: 47.4
click at [989, 279] on div "Re Arrange Shoppable Video Tagged Products Actions Tag products Rezen 5-Day Det…" at bounding box center [727, 408] width 1129 height 549
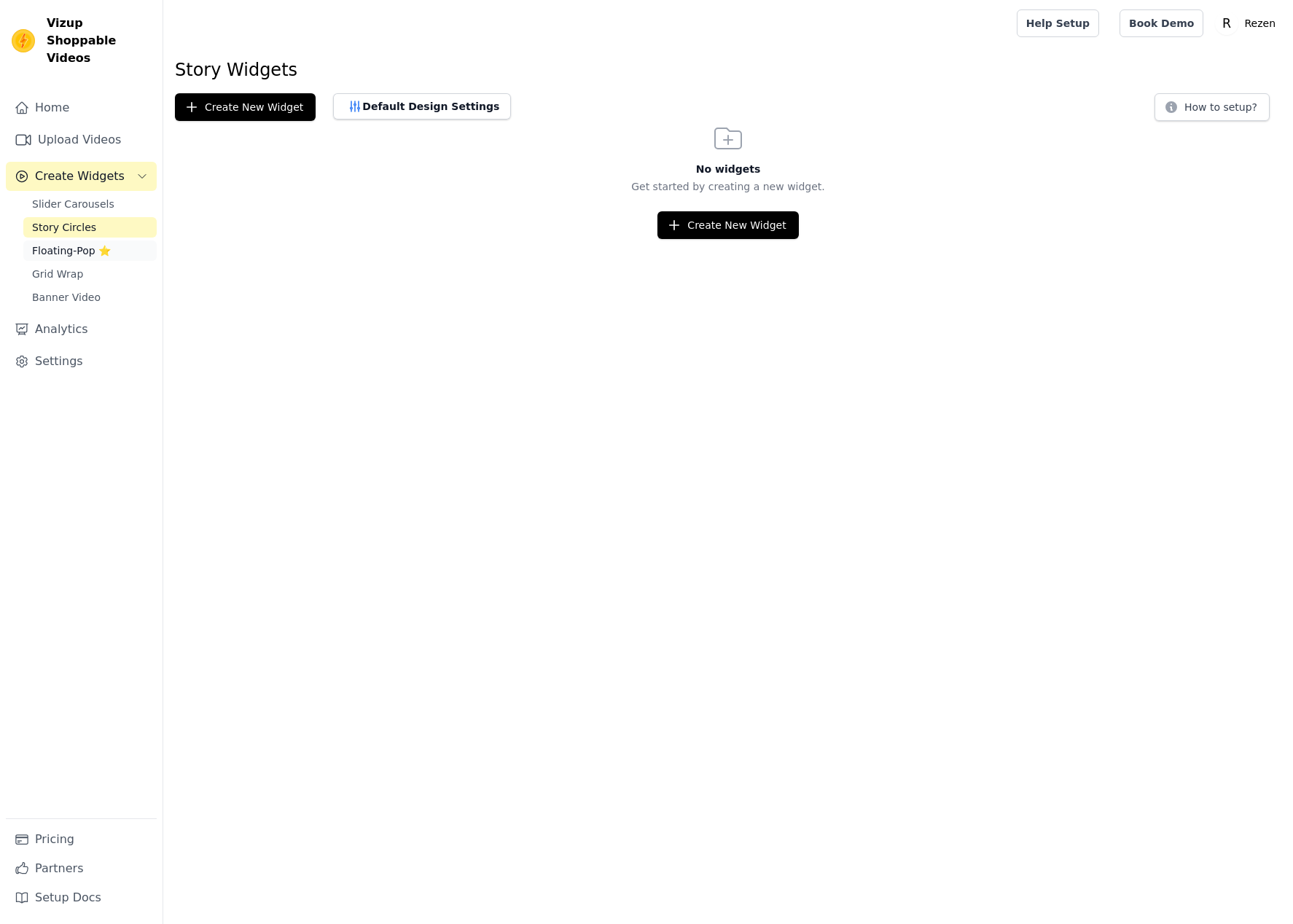
click at [70, 243] on span "Floating-Pop ⭐" at bounding box center [71, 250] width 79 height 14
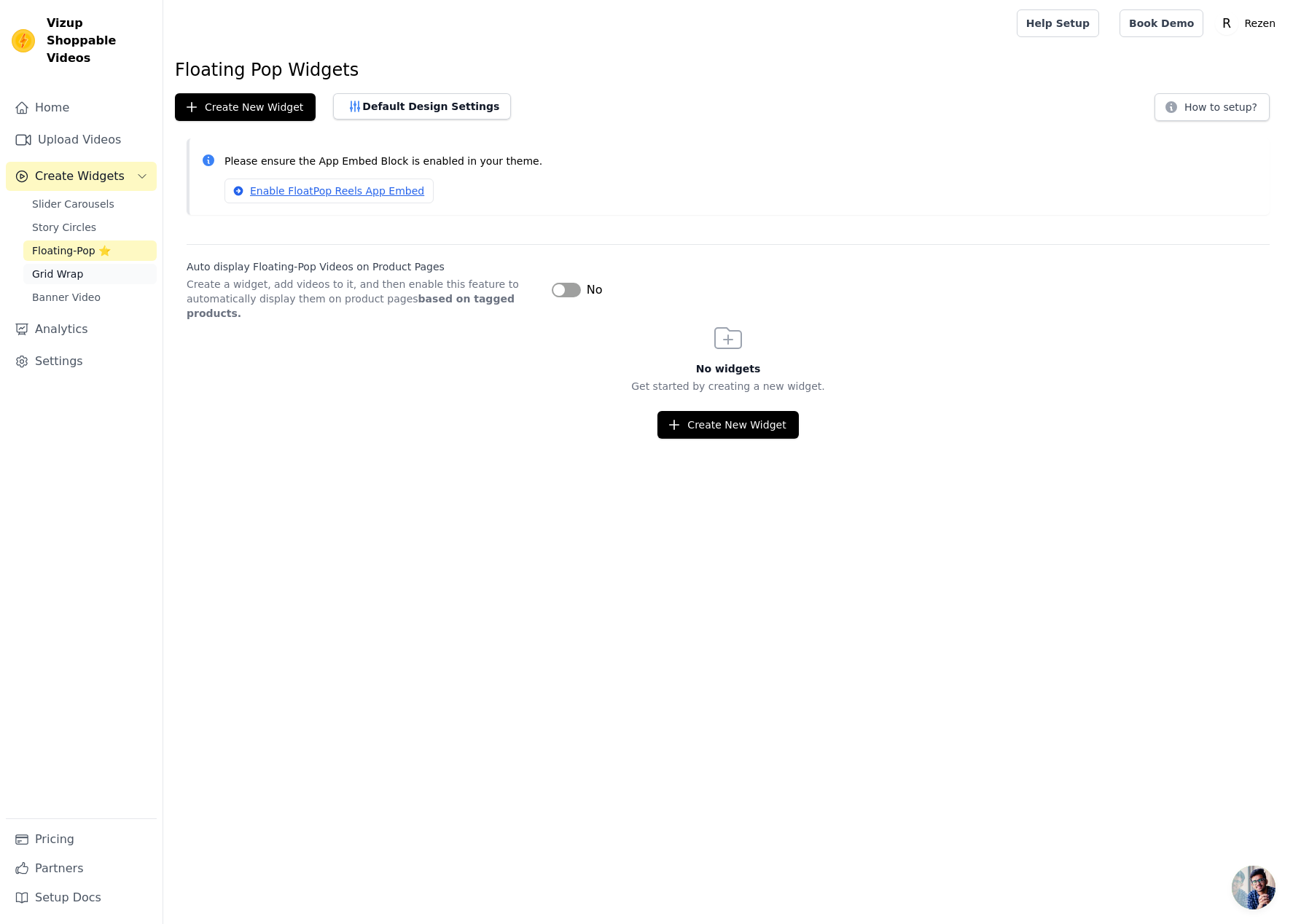
click at [49, 267] on span "Grid Wrap" at bounding box center [57, 274] width 51 height 14
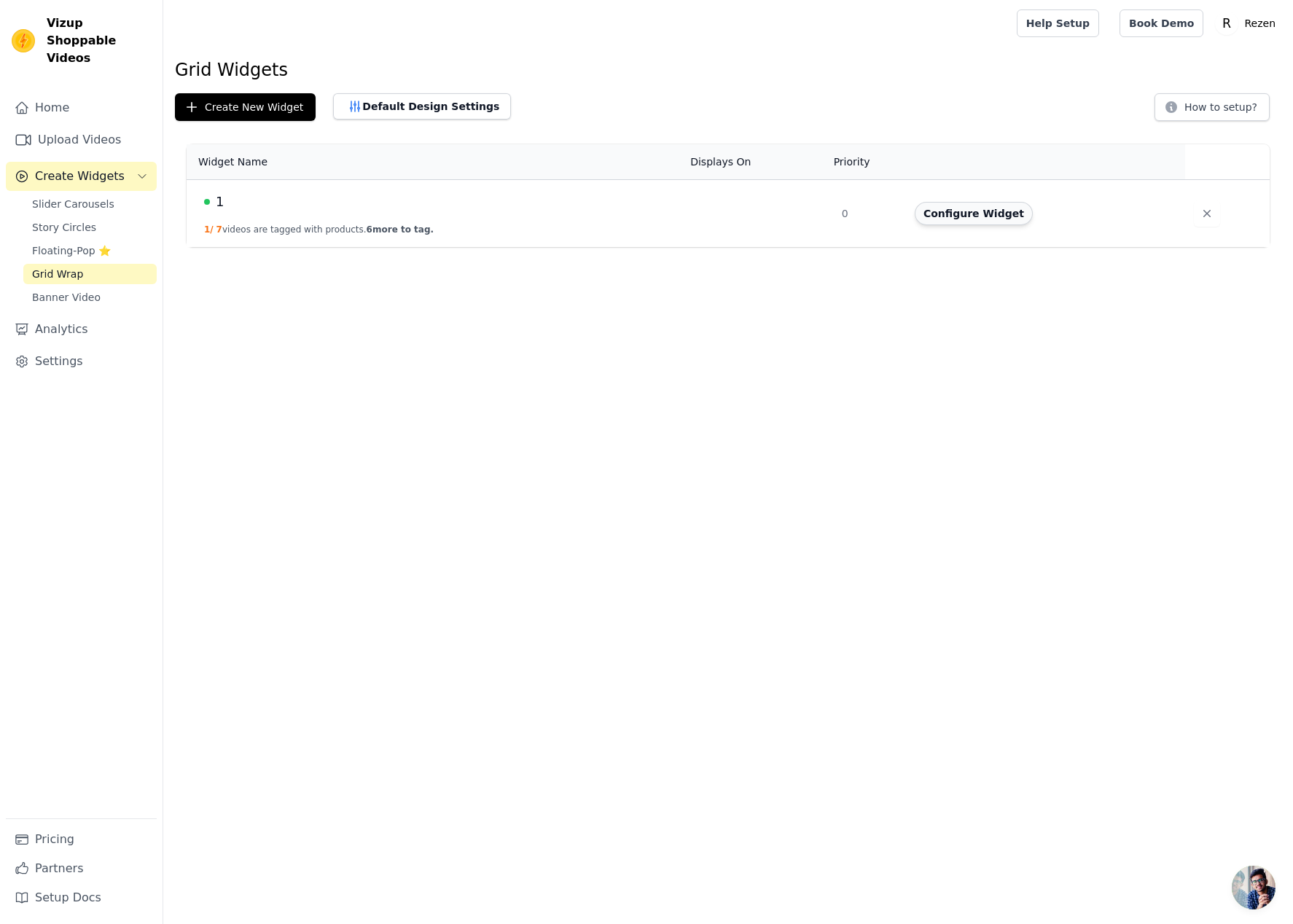
click at [989, 206] on button "Configure Widget" at bounding box center [973, 213] width 118 height 23
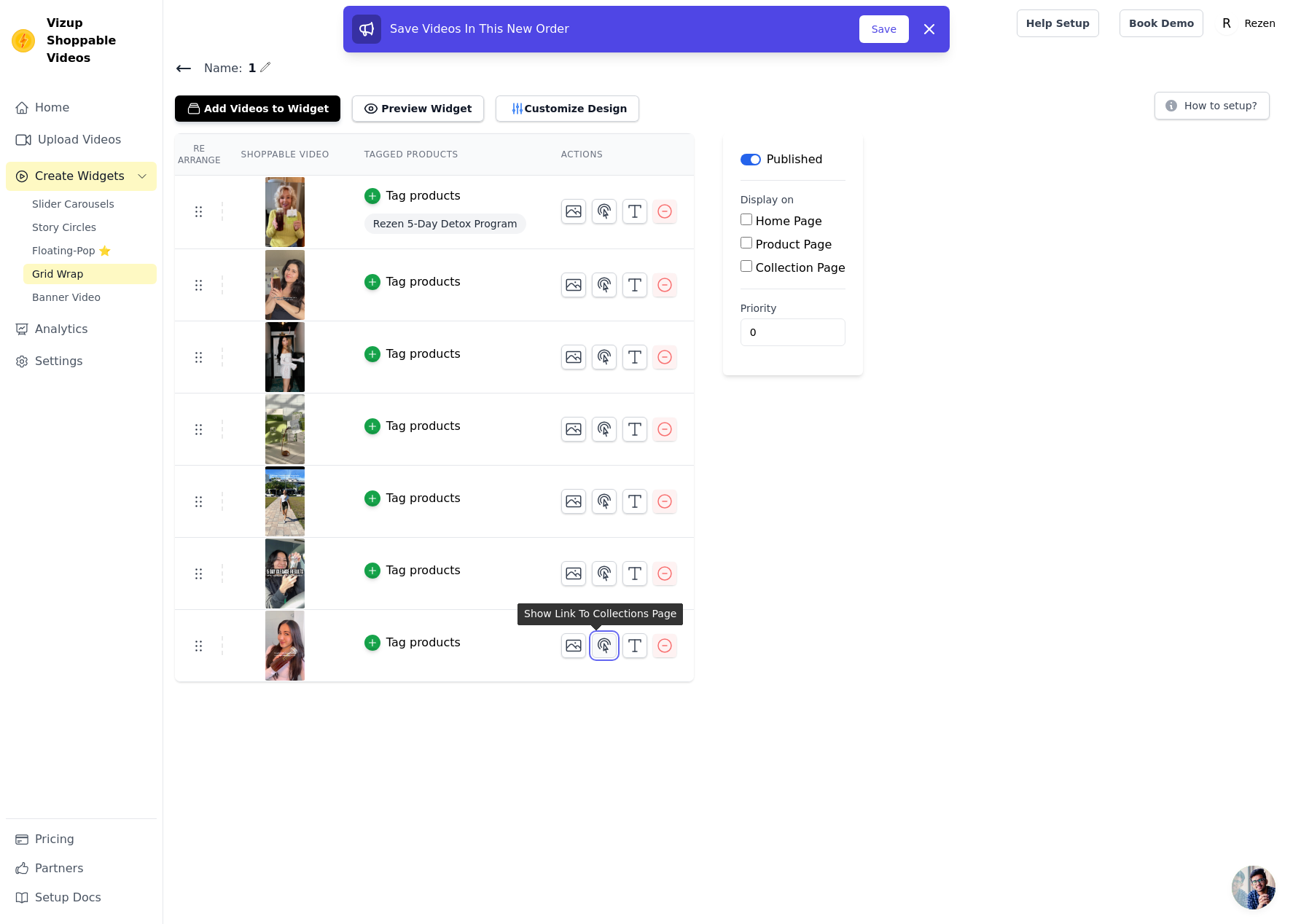
click at [601, 650] on icon "button" at bounding box center [604, 645] width 18 height 18
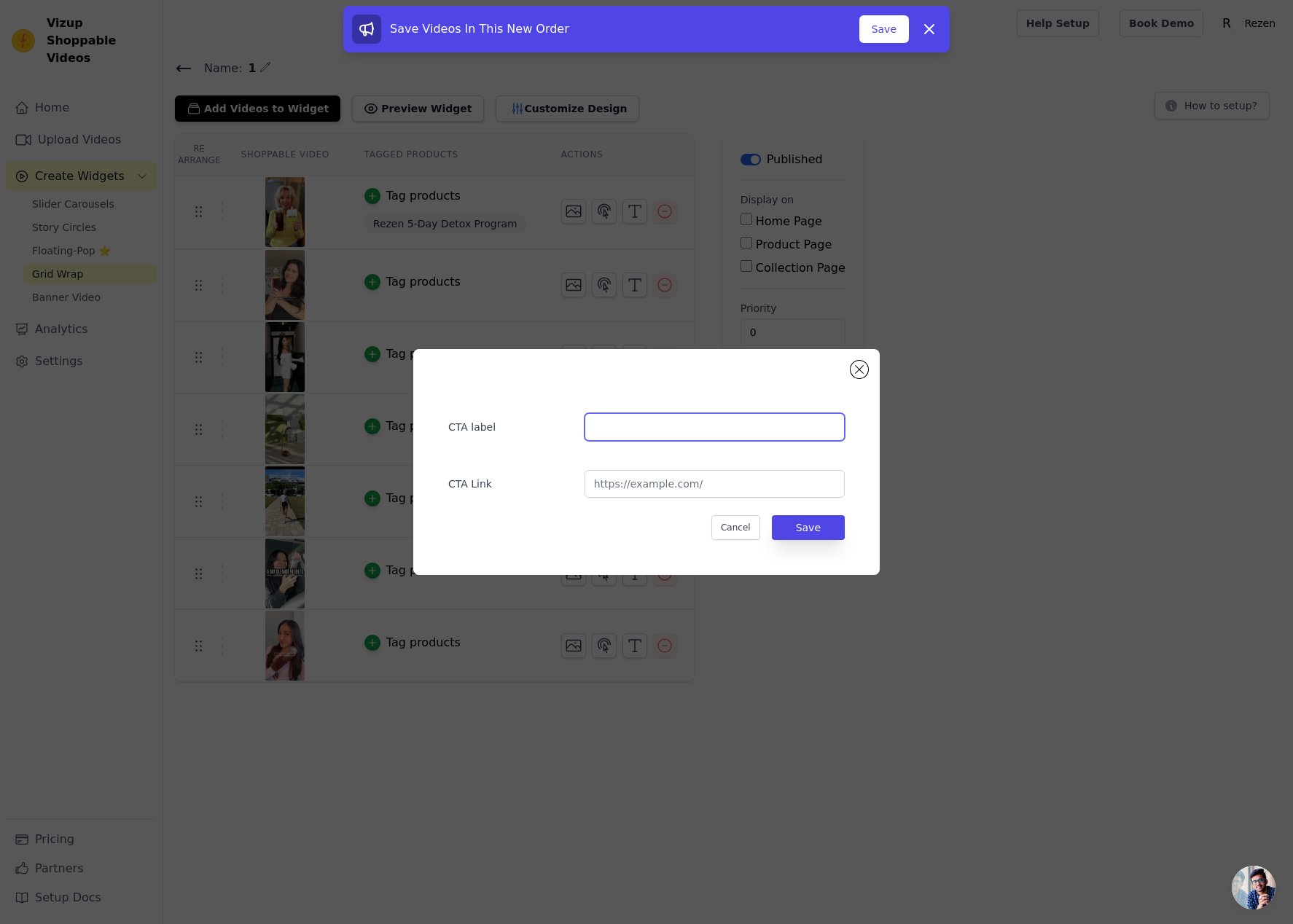
click at [660, 431] on input "text" at bounding box center [715, 426] width 260 height 28
paste input "kirra.mov"
type input "kirra.mov"
click at [676, 480] on input "url" at bounding box center [715, 483] width 260 height 28
paste input "[URL][DOMAIN_NAME]"
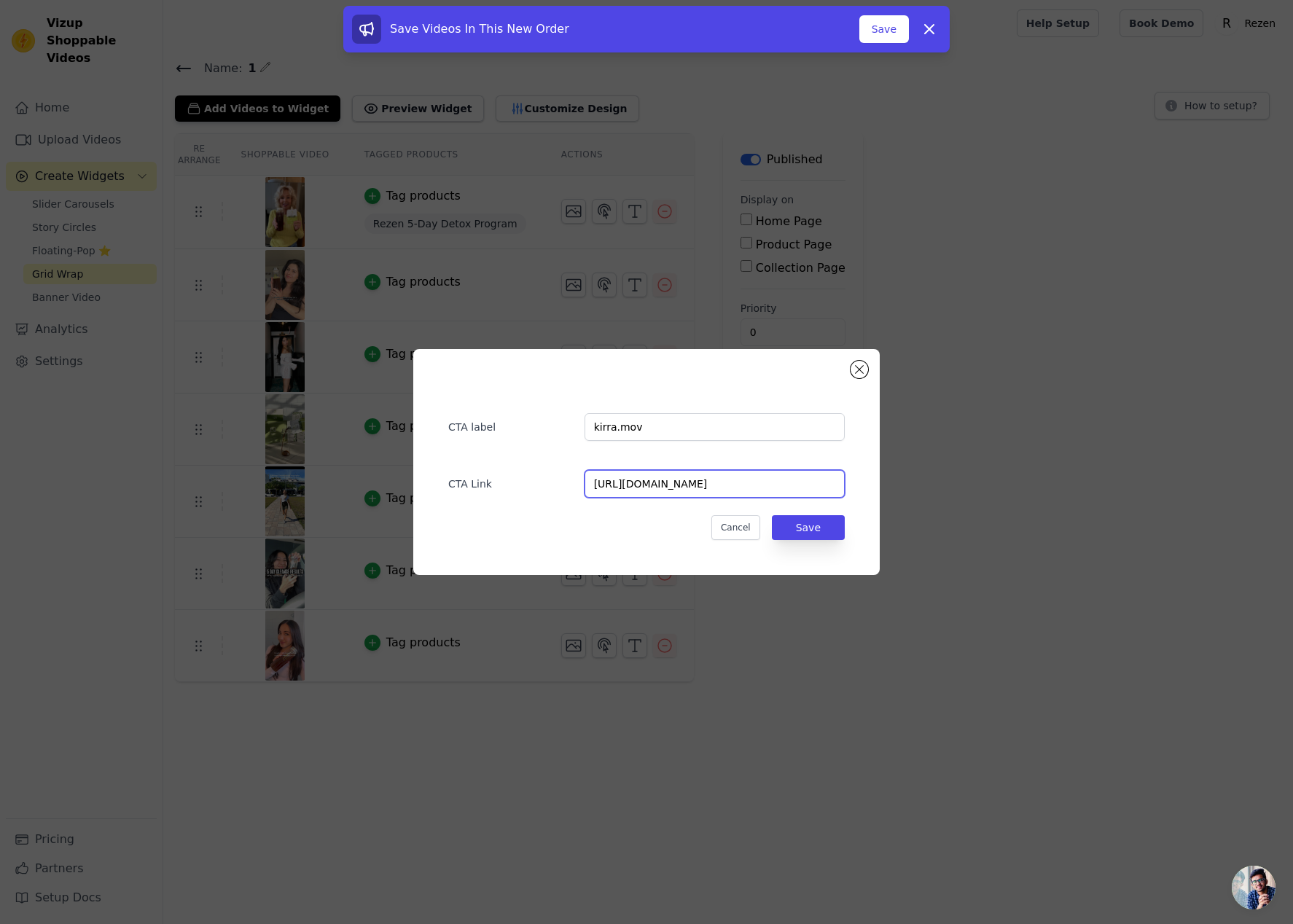
type input "[URL][DOMAIN_NAME]"
drag, startPoint x: 683, startPoint y: 426, endPoint x: 720, endPoint y: 458, distance: 48.9
click at [683, 427] on input "kirra.mov" at bounding box center [715, 426] width 260 height 28
click at [814, 538] on button "Save" at bounding box center [808, 528] width 73 height 25
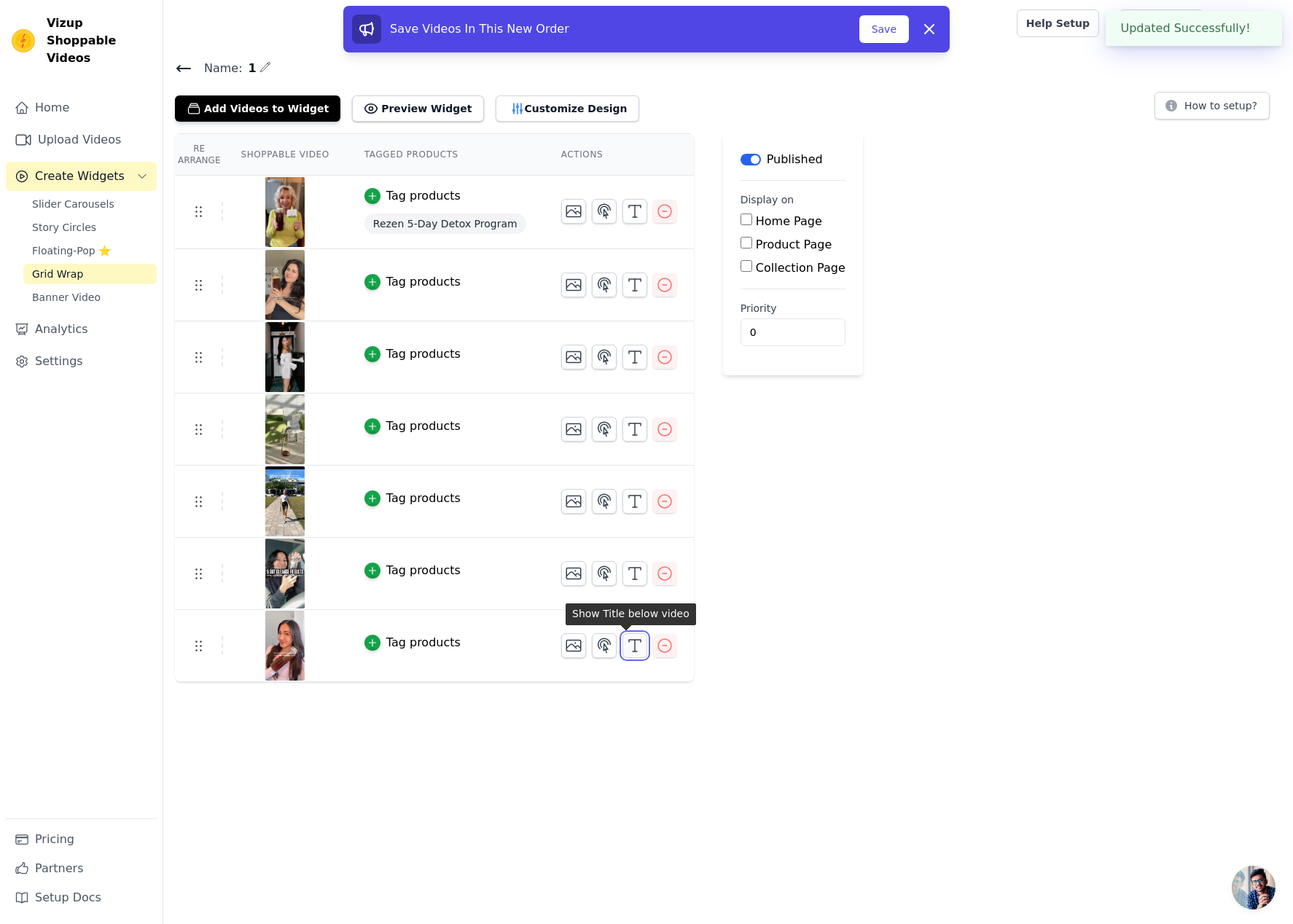
click at [626, 641] on icon "button" at bounding box center [635, 645] width 18 height 18
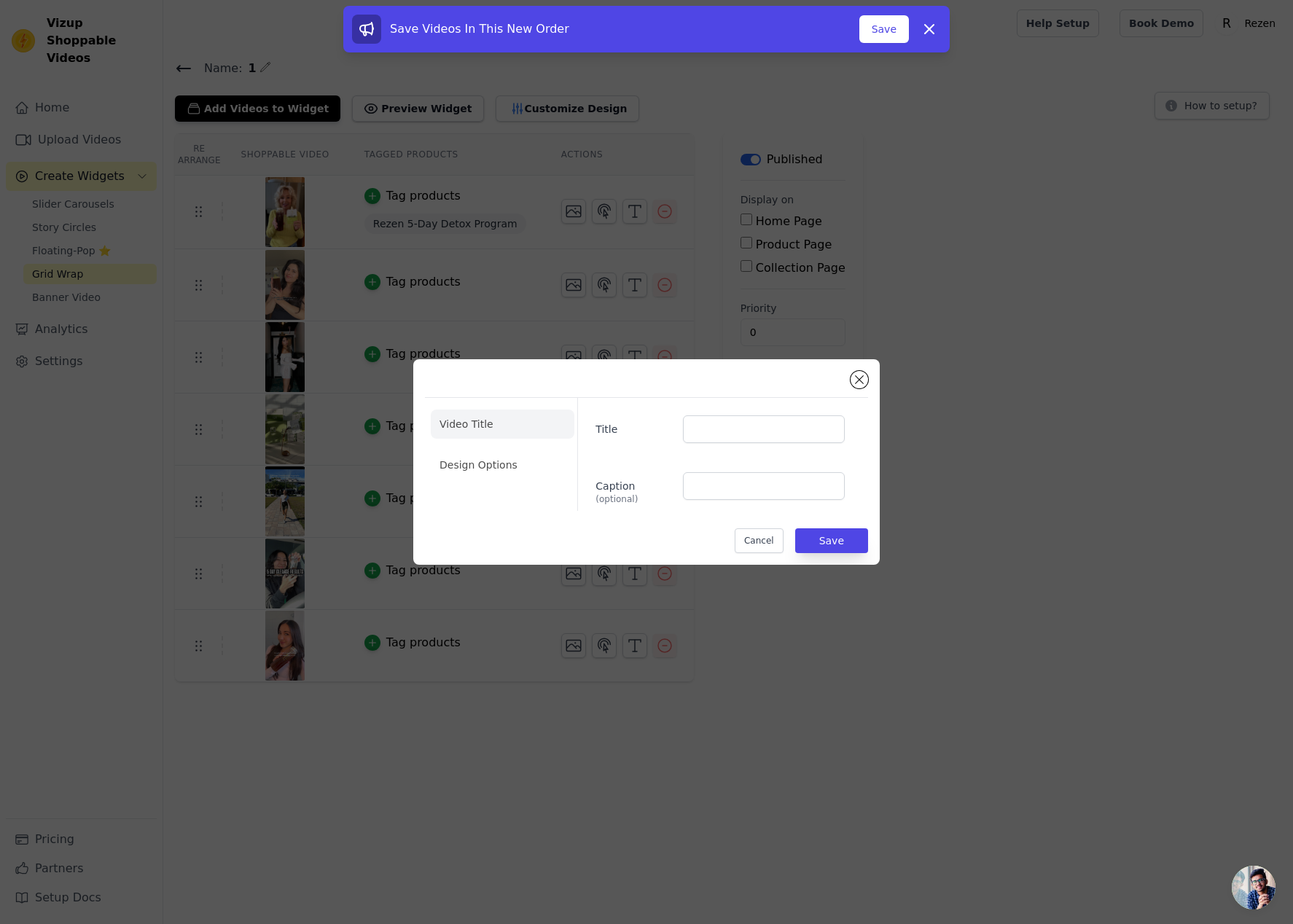
click at [764, 445] on div "Title Caption (optional)" at bounding box center [716, 454] width 279 height 113
click at [772, 432] on input "Title" at bounding box center [763, 429] width 162 height 28
click at [721, 488] on input "Caption (optional)" at bounding box center [763, 485] width 162 height 28
click at [709, 429] on input "Title" at bounding box center [763, 429] width 162 height 28
paste input "kirra.mov"
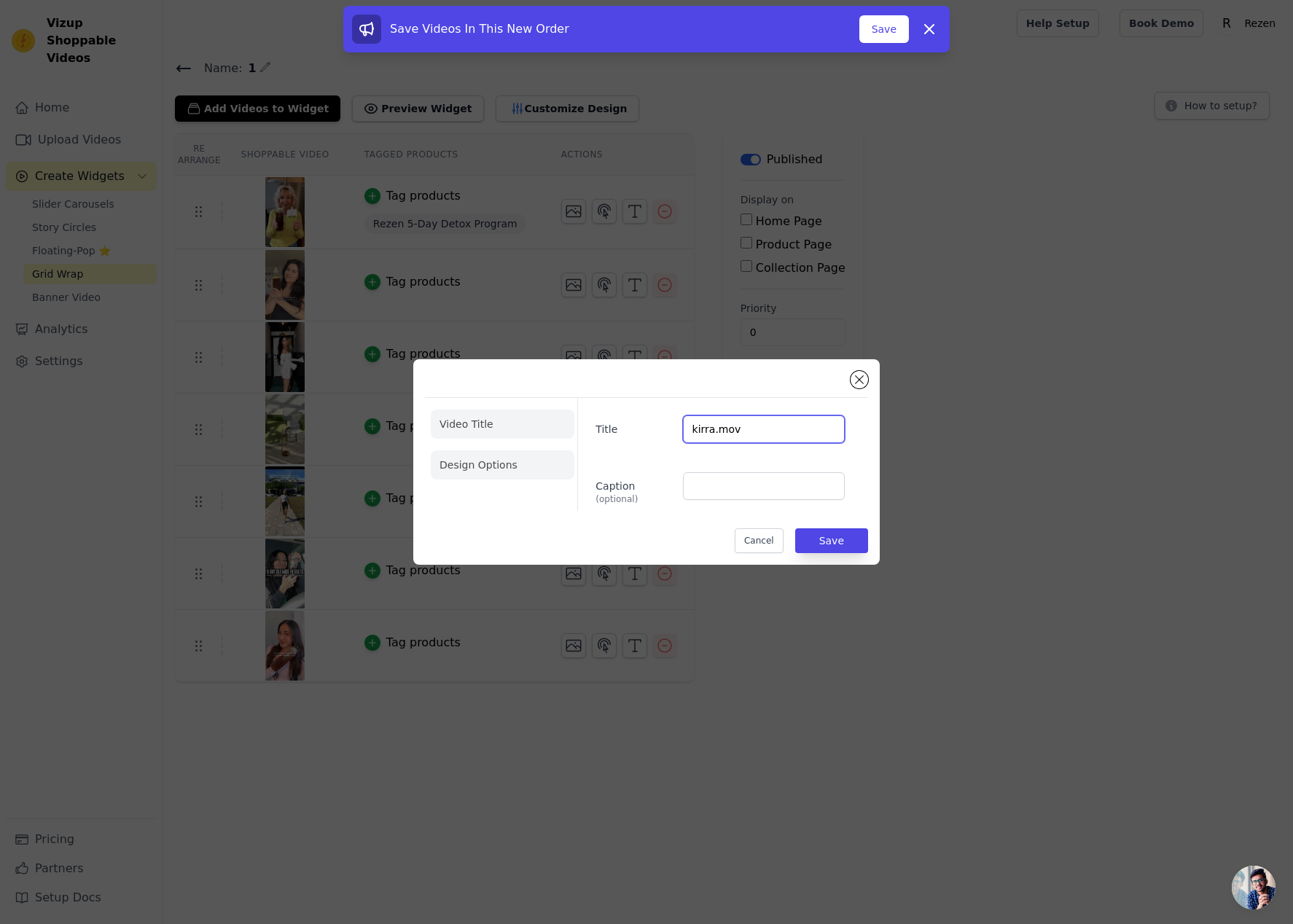
type input "kirra.mov"
click at [527, 467] on li "Design Options" at bounding box center [502, 464] width 144 height 29
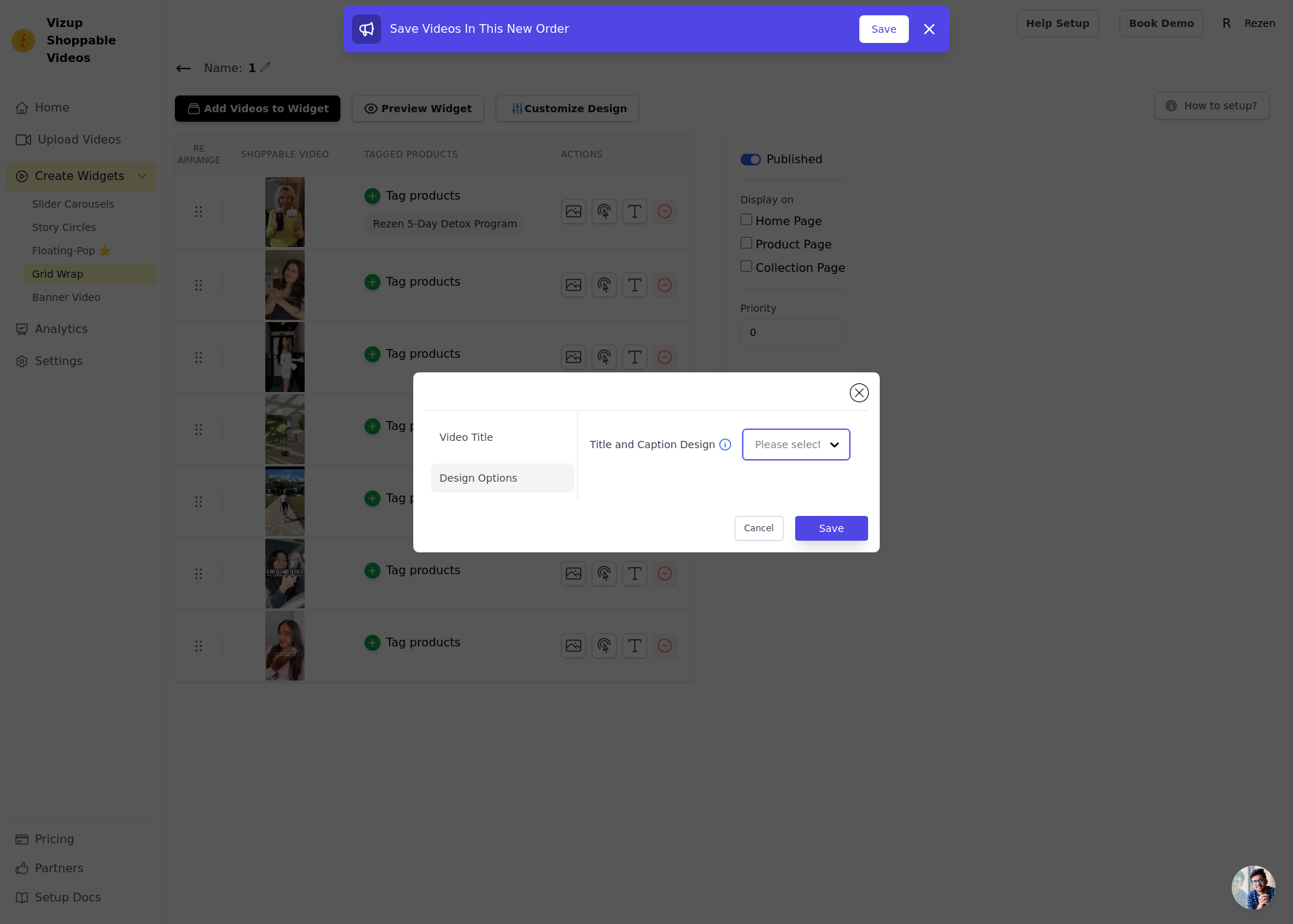
drag, startPoint x: 757, startPoint y: 446, endPoint x: 765, endPoint y: 450, distance: 8.9
click at [759, 446] on input "Title and Caption Design" at bounding box center [787, 444] width 65 height 29
drag, startPoint x: 787, startPoint y: 500, endPoint x: 809, endPoint y: 510, distance: 24.2
click at [788, 500] on div "Overlay" at bounding box center [796, 509] width 108 height 30
click at [841, 529] on button "Save" at bounding box center [831, 528] width 73 height 25
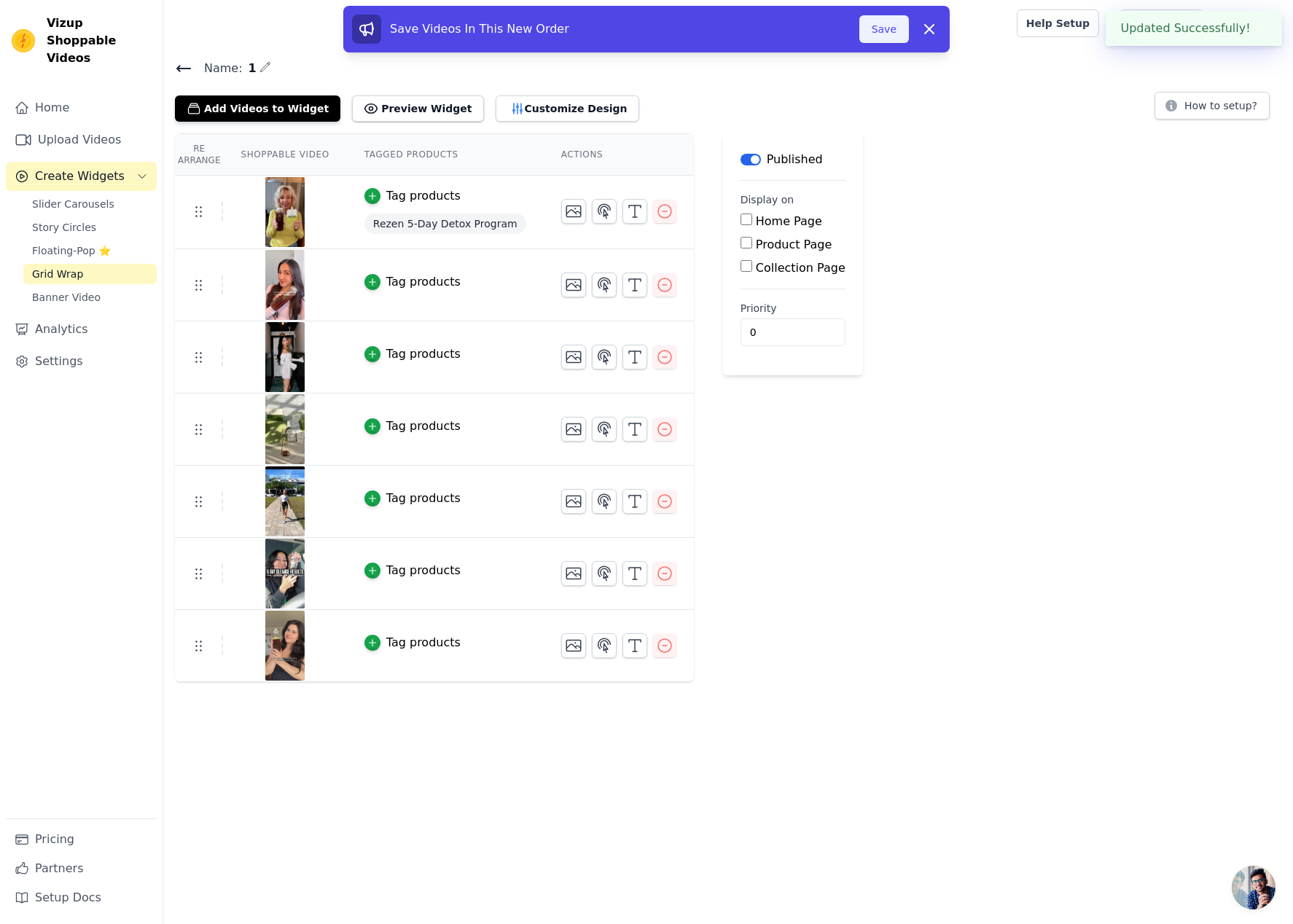
click at [891, 29] on button "Save" at bounding box center [883, 29] width 50 height 28
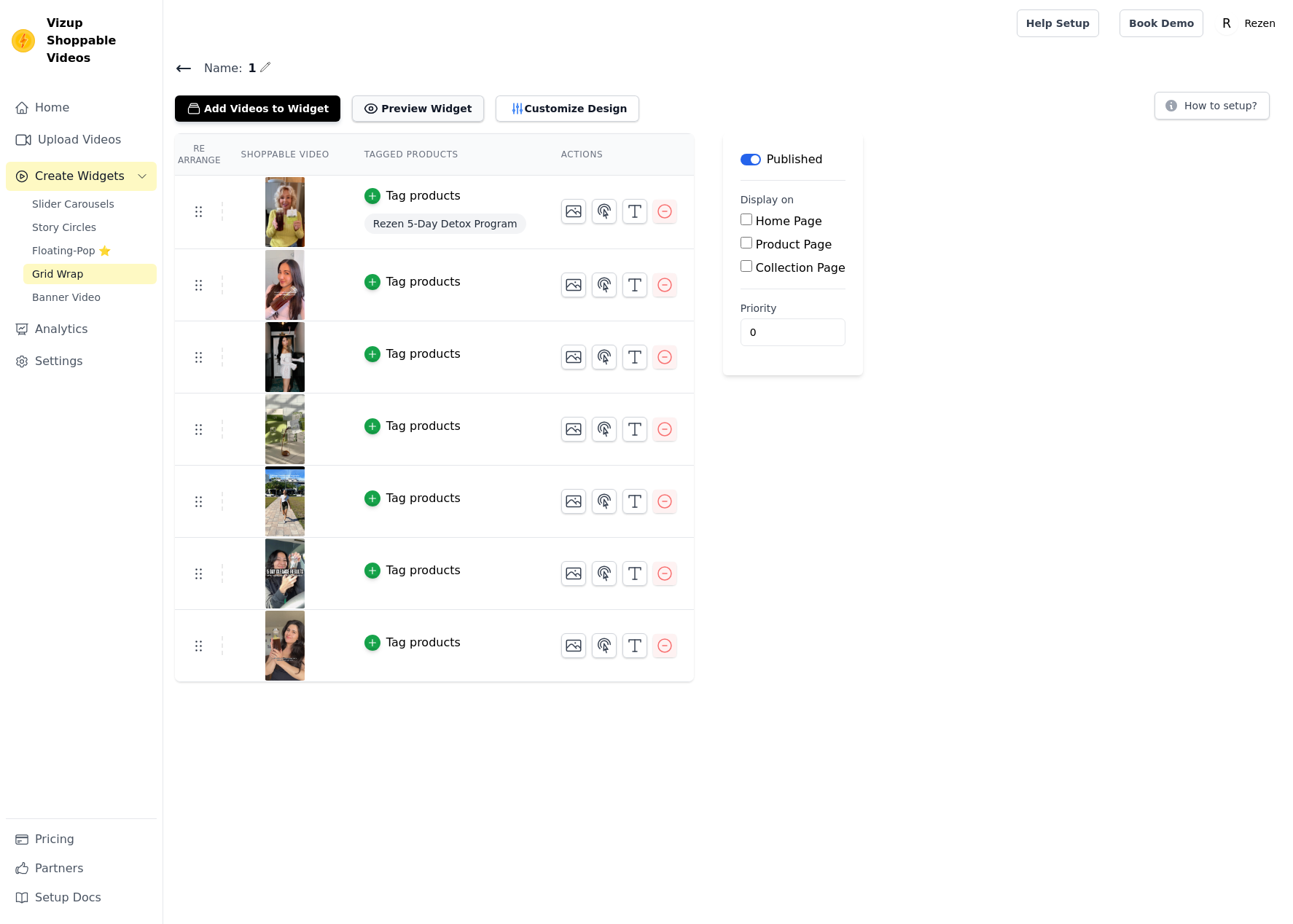
click at [395, 107] on button "Preview Widget" at bounding box center [417, 108] width 131 height 26
click at [598, 285] on icon "button" at bounding box center [604, 285] width 13 height 13
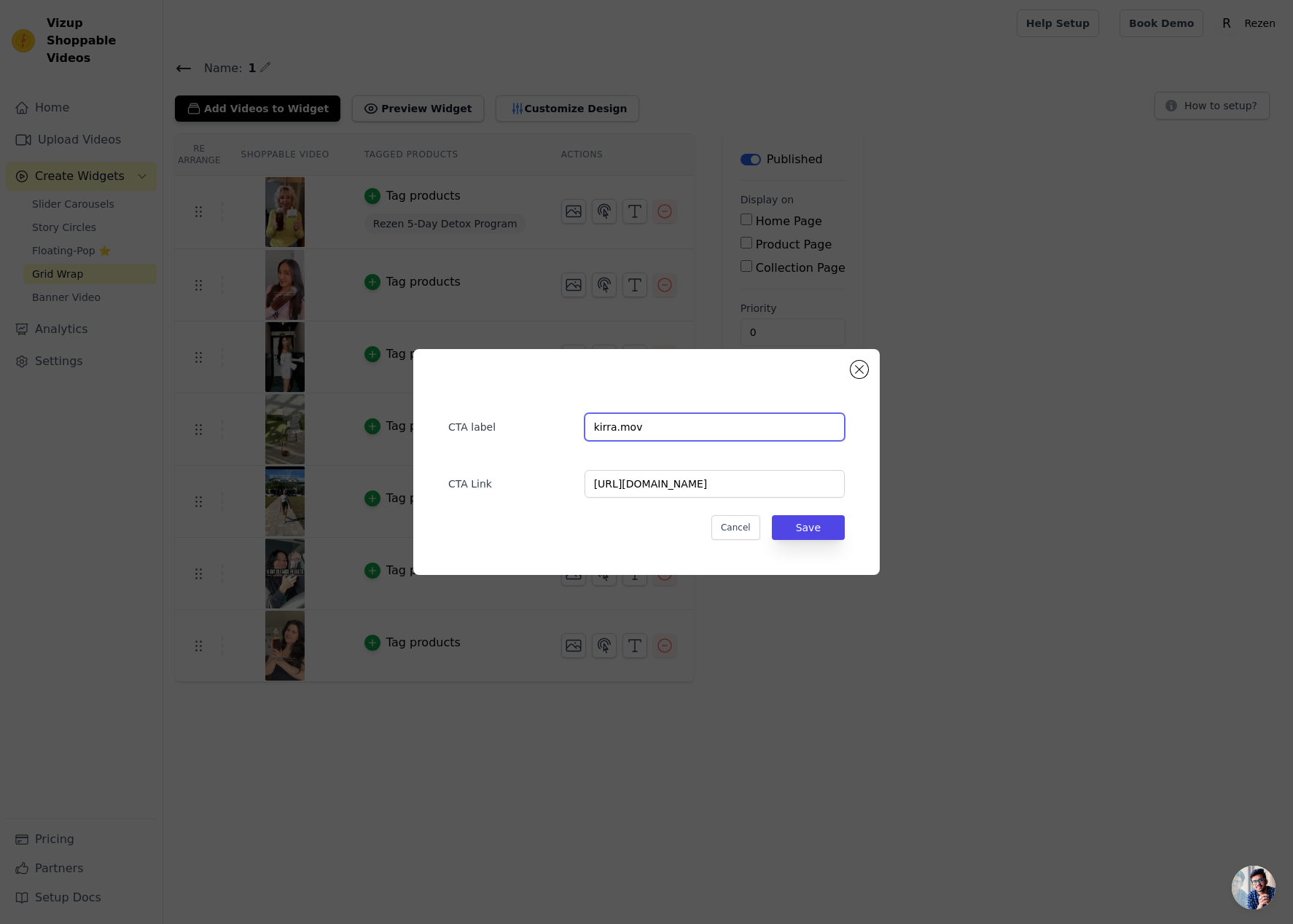
drag, startPoint x: 593, startPoint y: 425, endPoint x: 656, endPoint y: 449, distance: 67.4
click at [593, 424] on input "kirra.mov" at bounding box center [715, 426] width 260 height 28
type input "@kirra.mov"
click at [798, 525] on button "Save" at bounding box center [808, 528] width 73 height 25
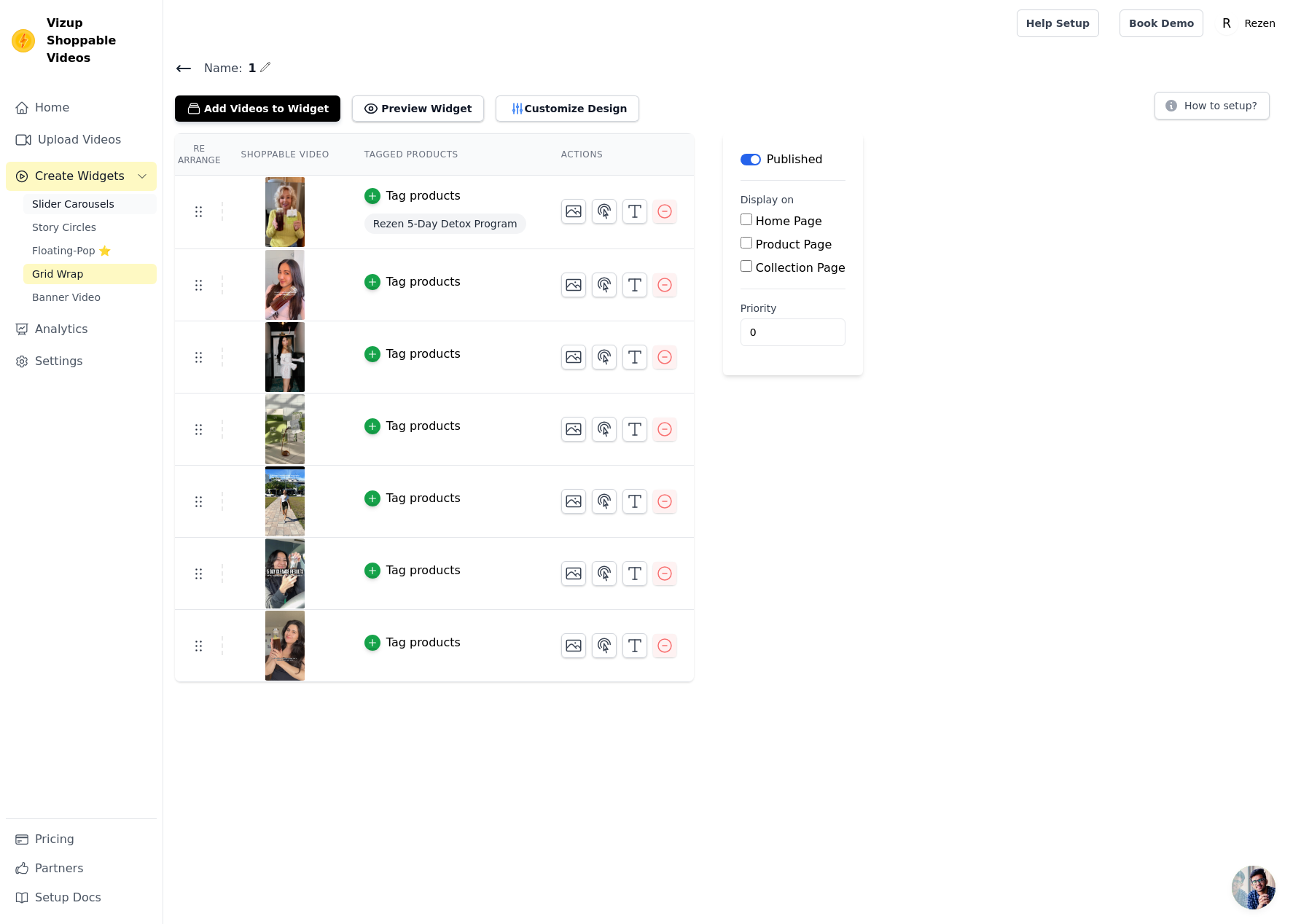
click at [91, 196] on span "Slider Carousels" at bounding box center [73, 203] width 82 height 14
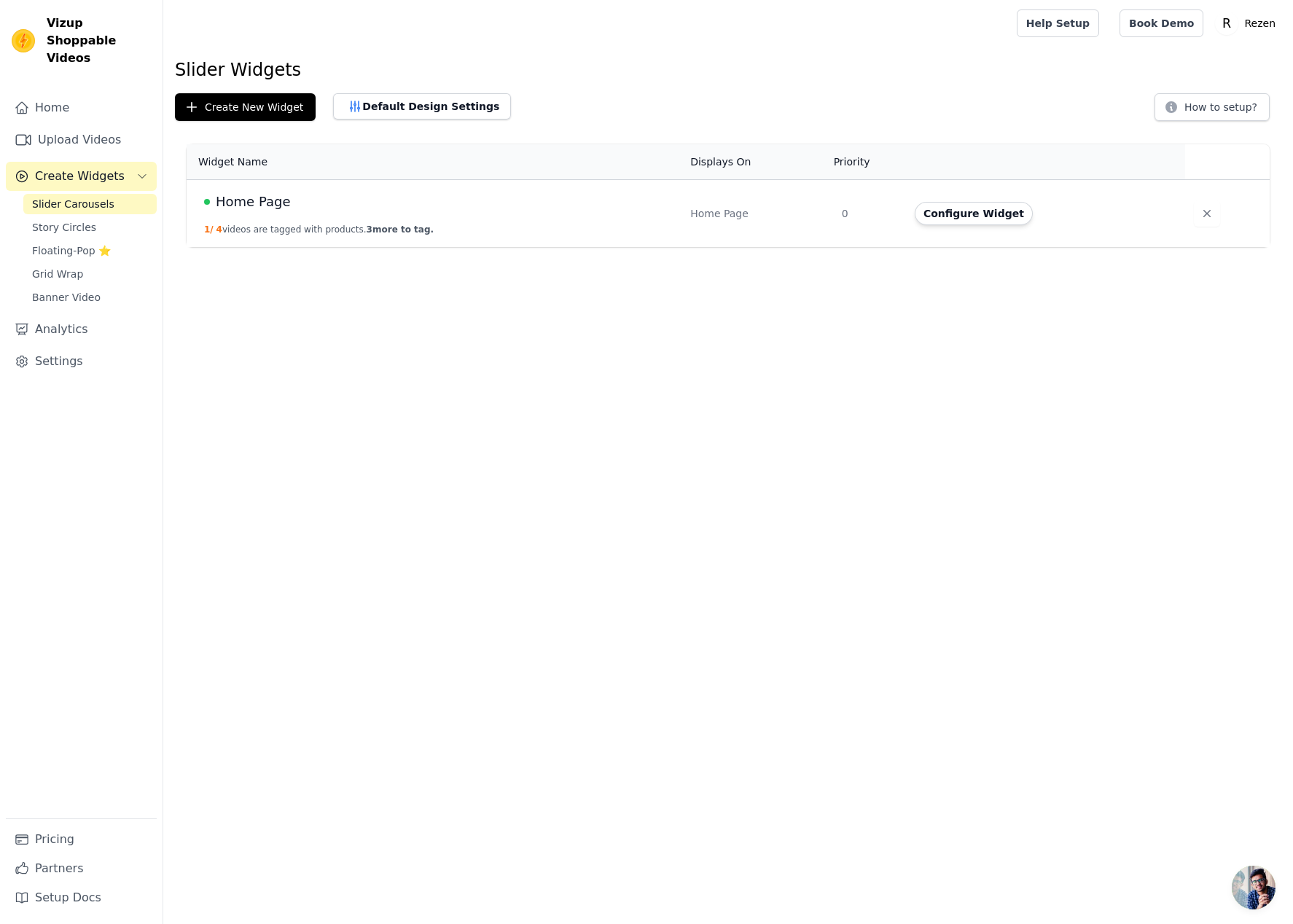
drag, startPoint x: 400, startPoint y: 217, endPoint x: 367, endPoint y: 217, distance: 33.0
click at [400, 217] on td "Home Page 1 / 4 videos are tagged with products. 3 more to tag." at bounding box center [433, 213] width 495 height 68
click at [248, 196] on span "Home Page" at bounding box center [253, 201] width 75 height 20
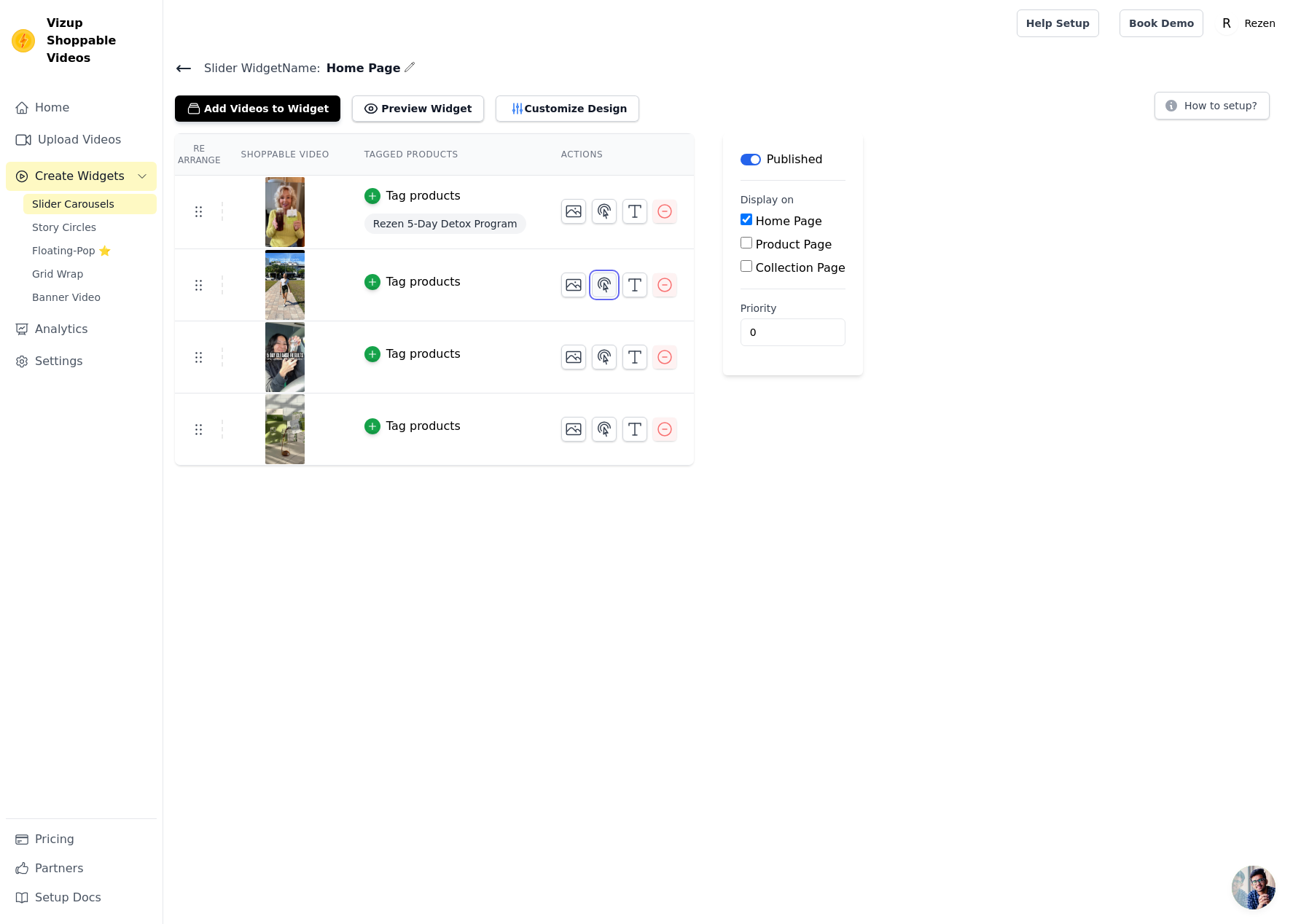
click at [595, 285] on icon "button" at bounding box center [604, 285] width 18 height 18
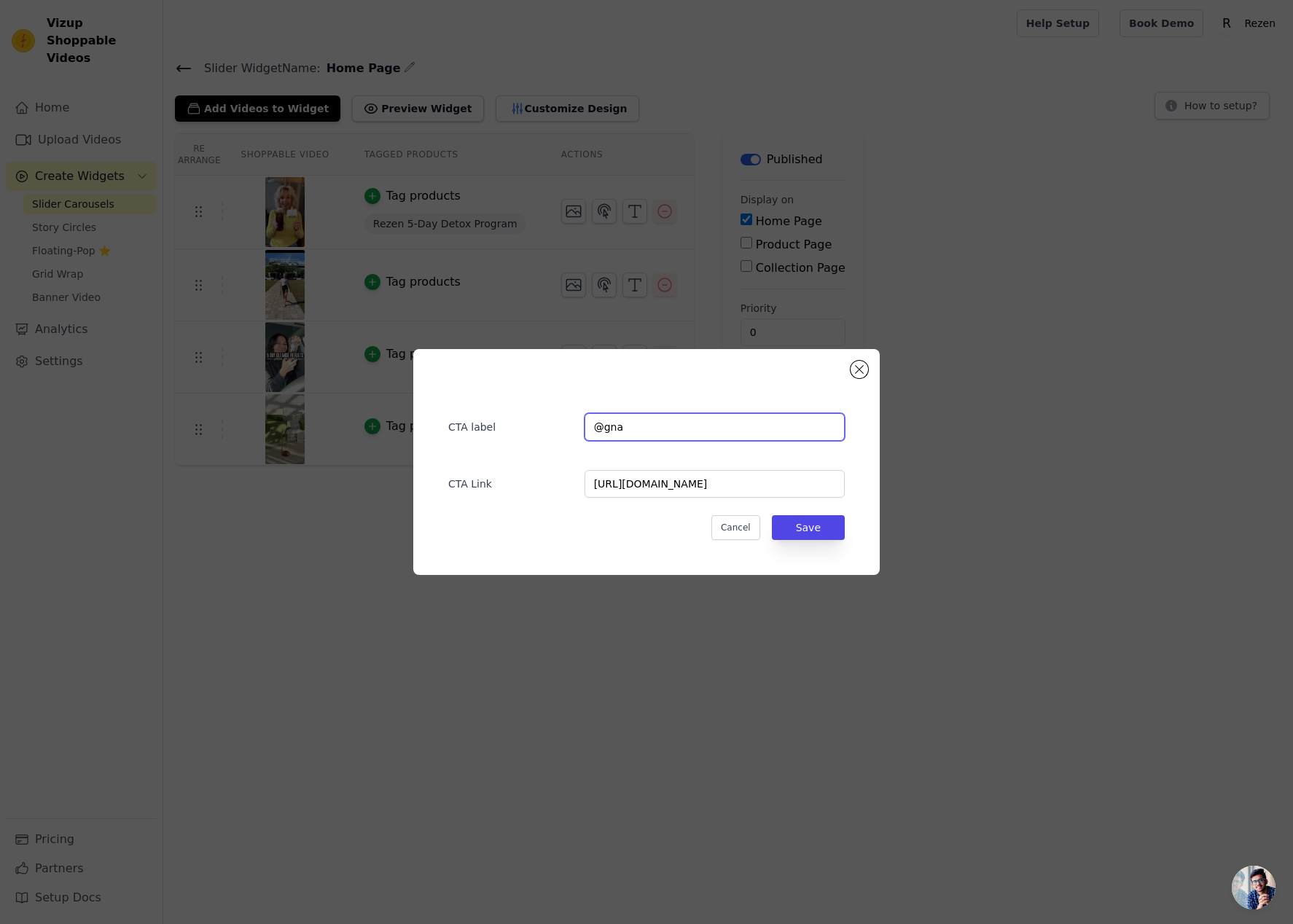
click at [704, 436] on input "@gna" at bounding box center [715, 426] width 260 height 28
paste input "isabelledelcea"
click at [590, 428] on input "isabelledelceaa" at bounding box center [715, 426] width 260 height 28
type input "@isabelledelceaa"
drag, startPoint x: 656, startPoint y: 485, endPoint x: 747, endPoint y: 506, distance: 93.4
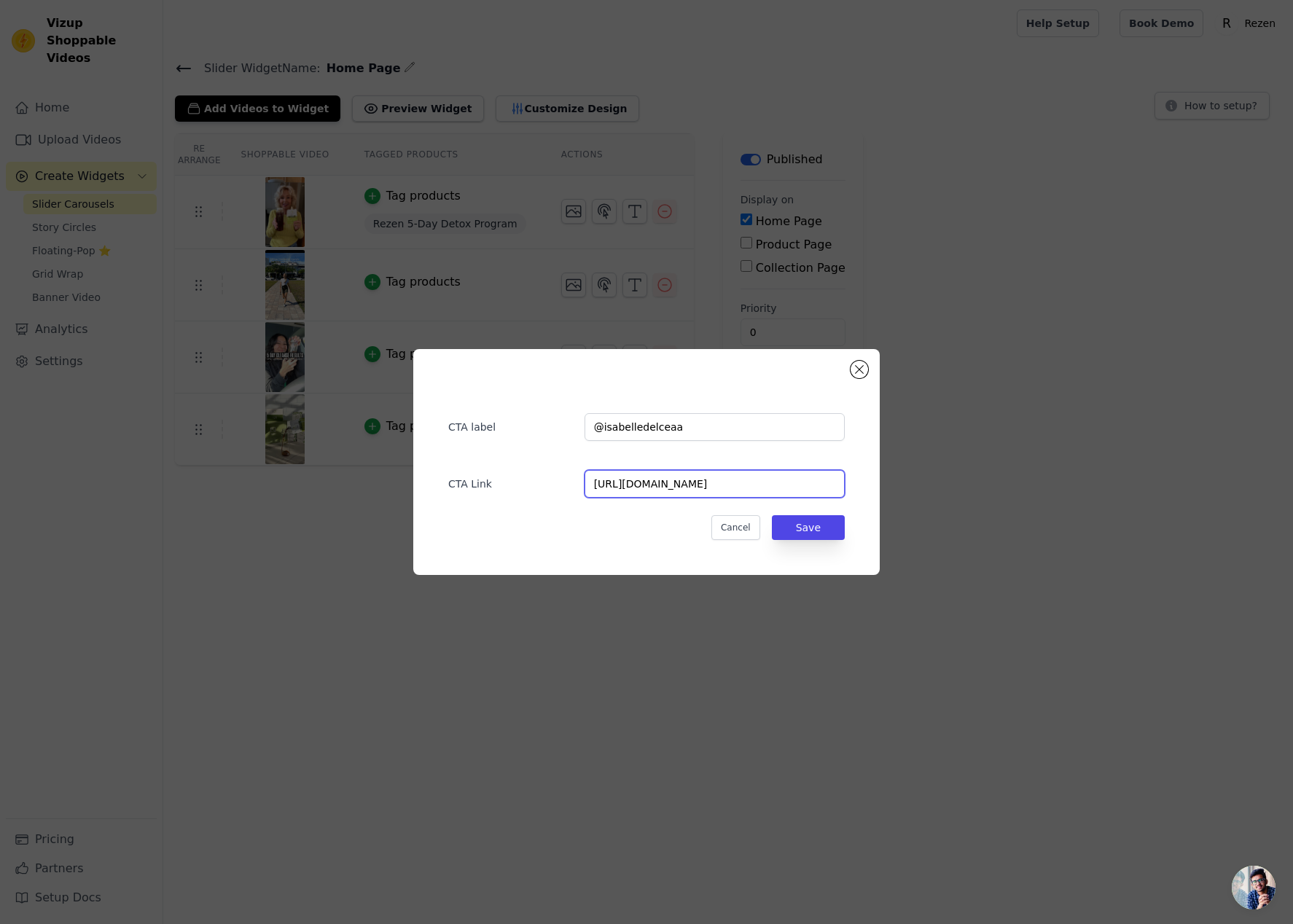
click at [657, 485] on input "[URL][DOMAIN_NAME]" at bounding box center [715, 483] width 260 height 28
click at [838, 527] on button "Save" at bounding box center [808, 528] width 73 height 25
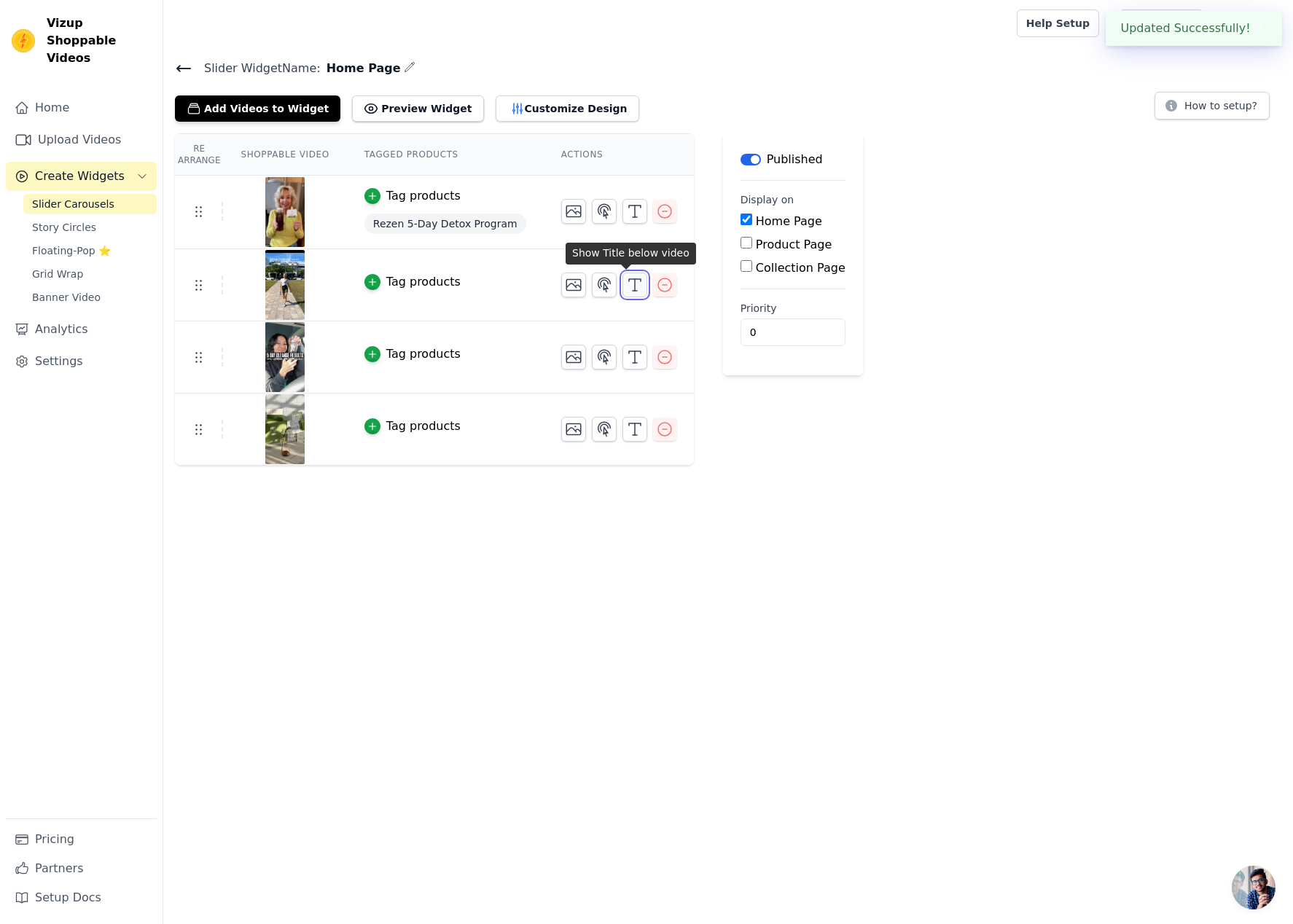
click at [626, 285] on icon "button" at bounding box center [635, 285] width 18 height 18
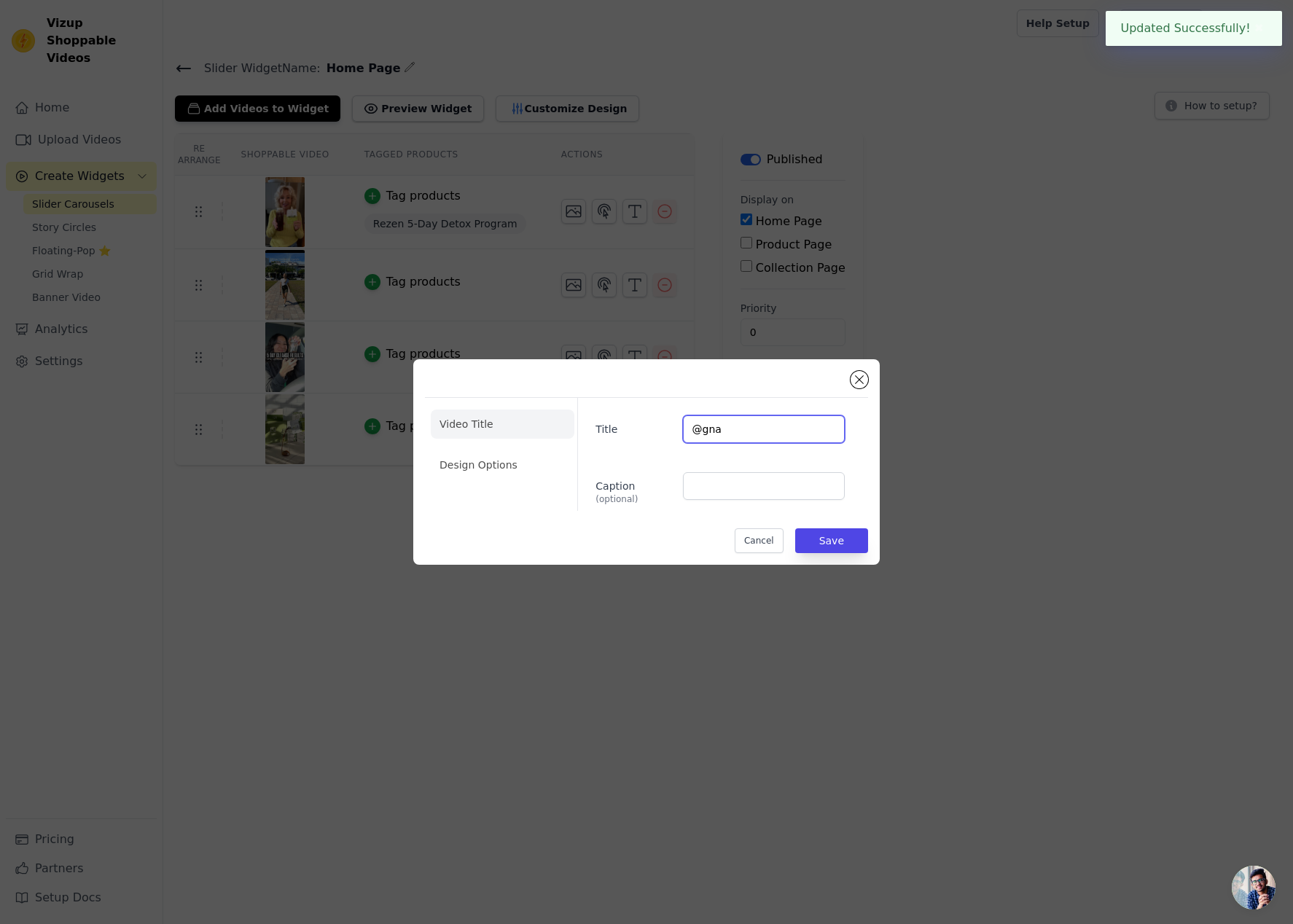
click at [725, 433] on input "@gna" at bounding box center [763, 429] width 162 height 28
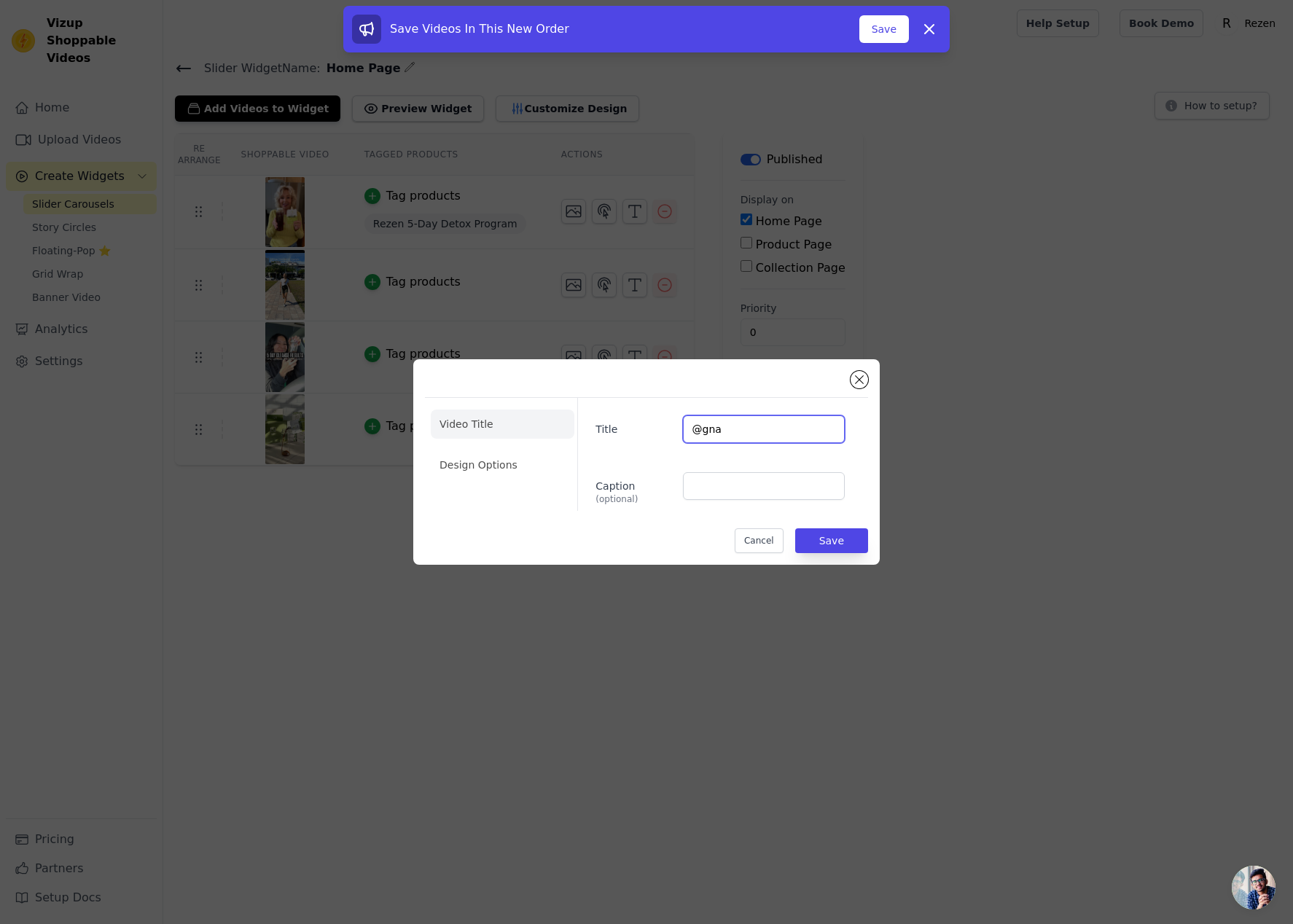
click at [715, 430] on input "@gna" at bounding box center [763, 429] width 162 height 28
paste input "isabelledelcea"
drag, startPoint x: 704, startPoint y: 427, endPoint x: 790, endPoint y: 457, distance: 91.1
click at [706, 428] on input "@ isabelledelceaa" at bounding box center [763, 429] width 162 height 28
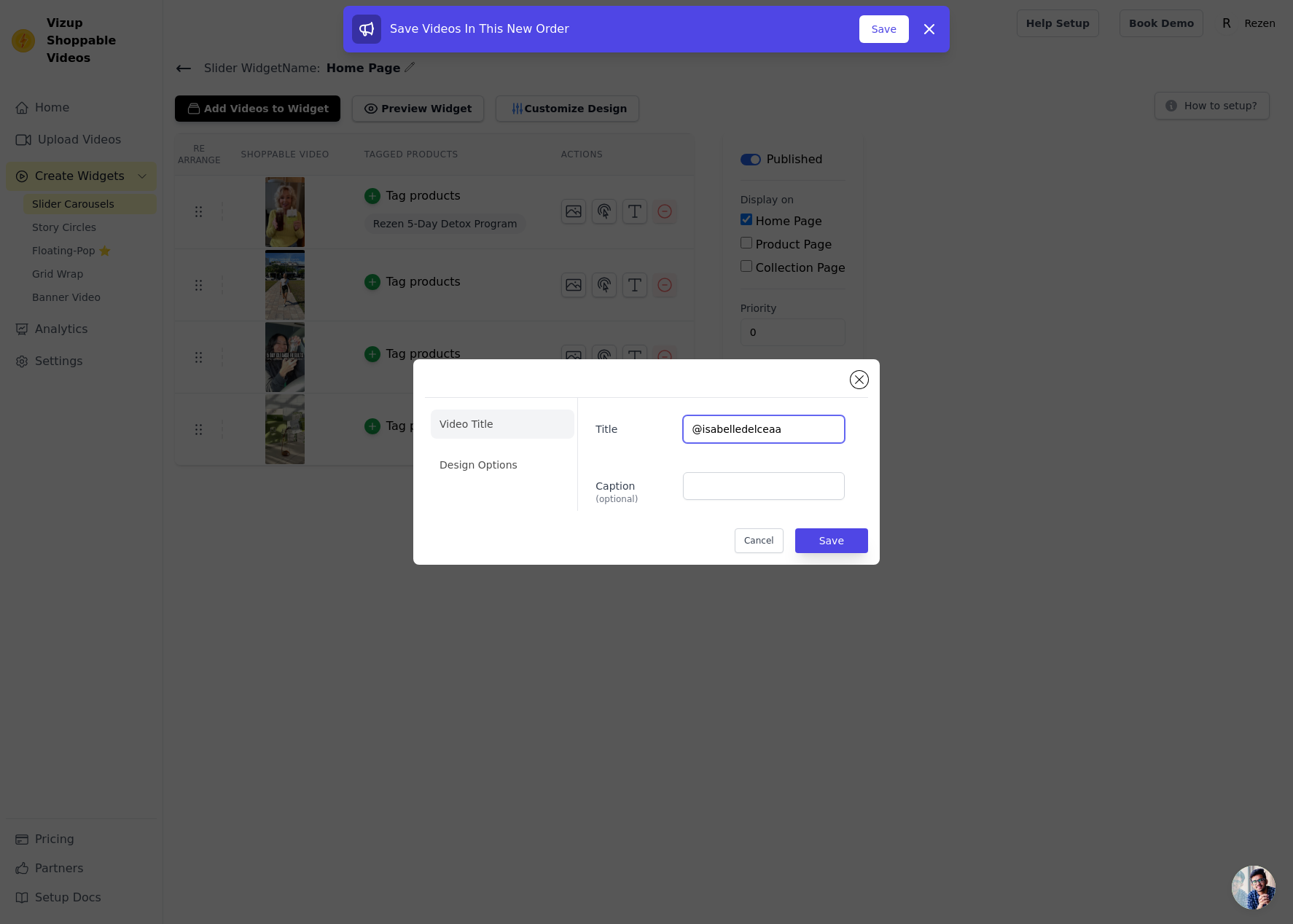
type input "@isabelledelceaa"
click at [818, 555] on div "Video Title Design Options Title @isabelledelceaa Caption (optional) Cancel Save" at bounding box center [646, 462] width 466 height 206
click at [833, 543] on button "Save" at bounding box center [831, 540] width 73 height 25
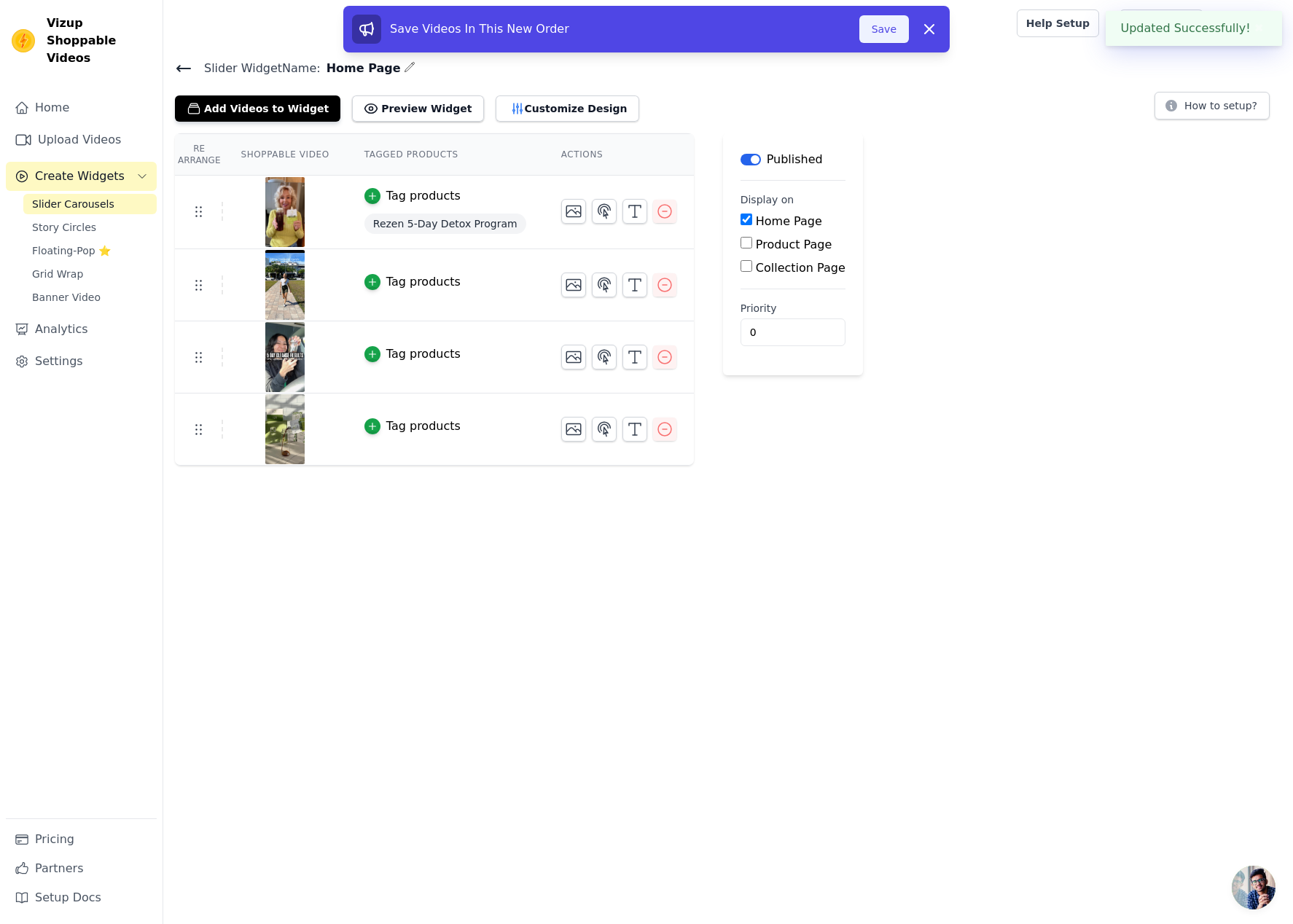
click at [880, 34] on button "Save" at bounding box center [883, 29] width 50 height 28
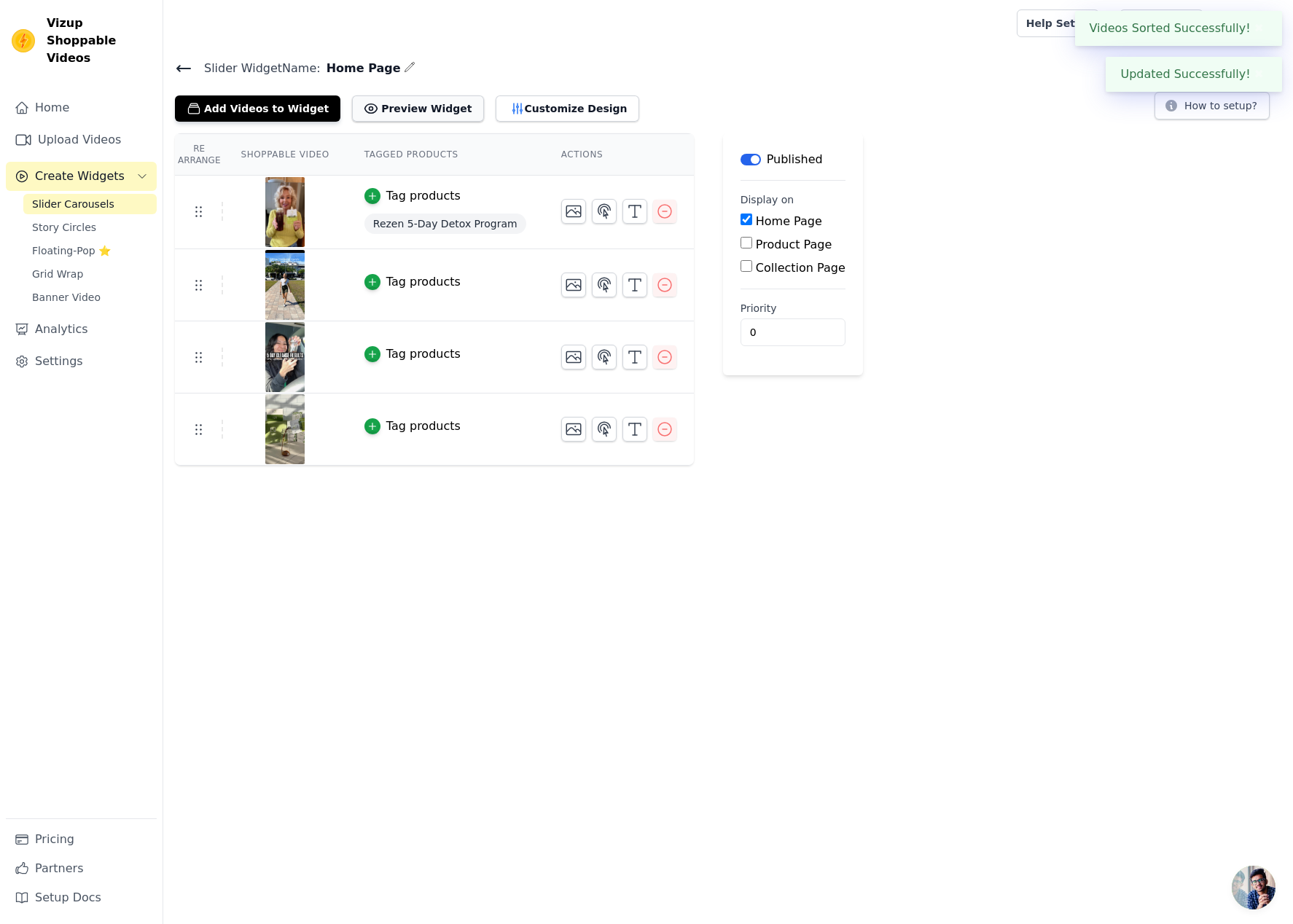
click at [417, 107] on button "Preview Widget" at bounding box center [417, 108] width 131 height 26
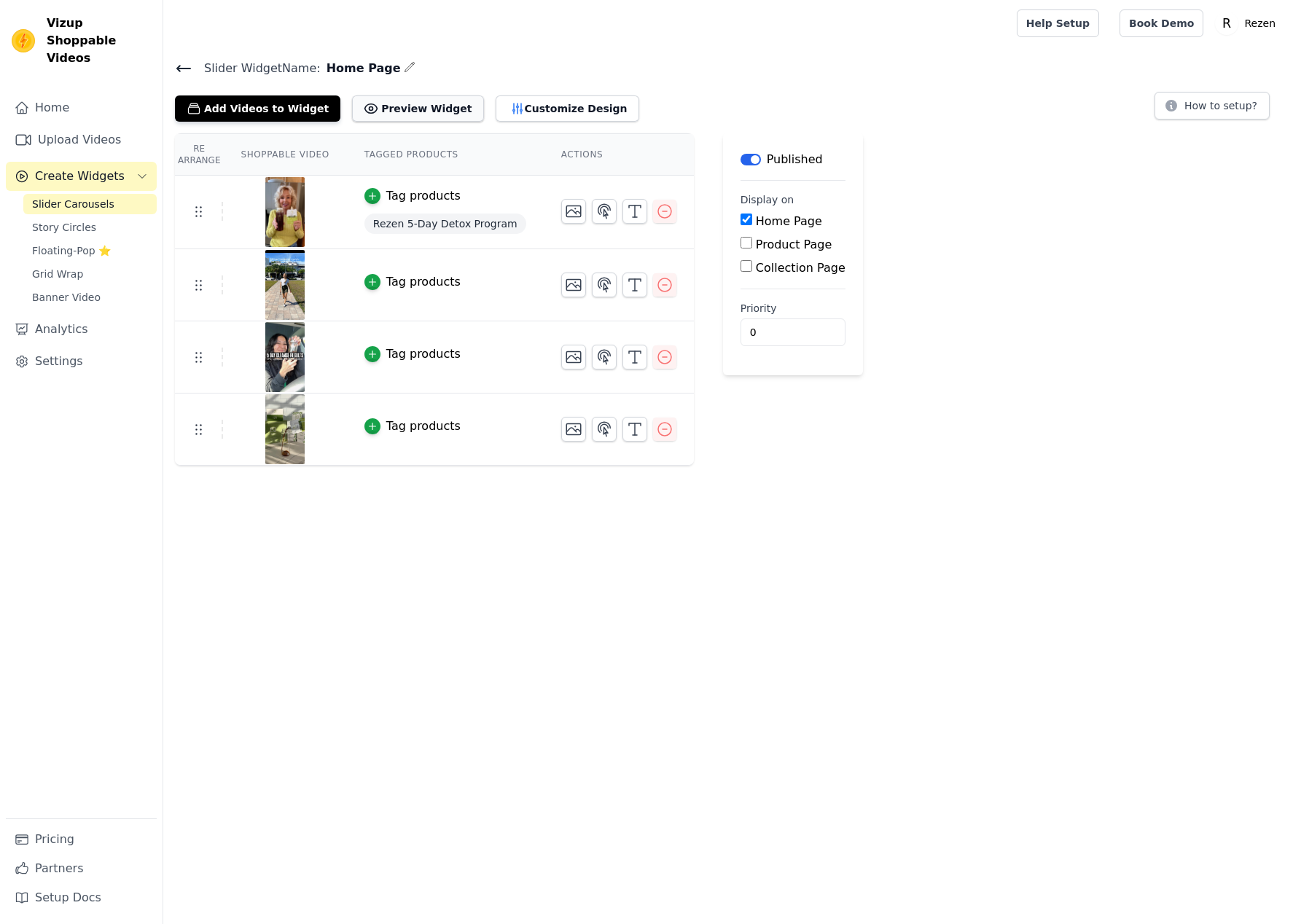
click at [416, 102] on button "Preview Widget" at bounding box center [417, 108] width 131 height 26
click at [185, 67] on icon at bounding box center [184, 68] width 13 height 6
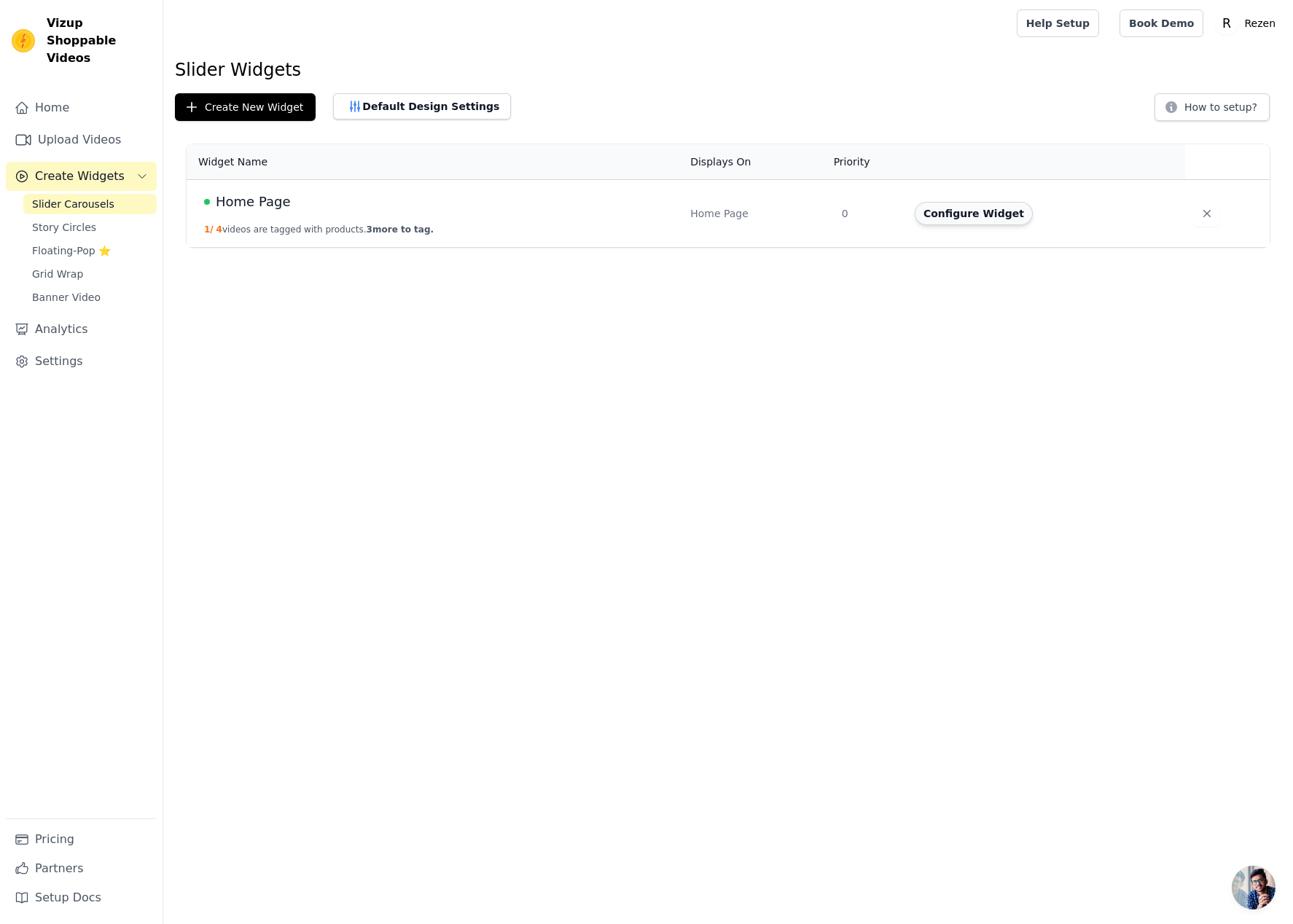
click at [1001, 223] on button "Configure Widget" at bounding box center [973, 213] width 118 height 23
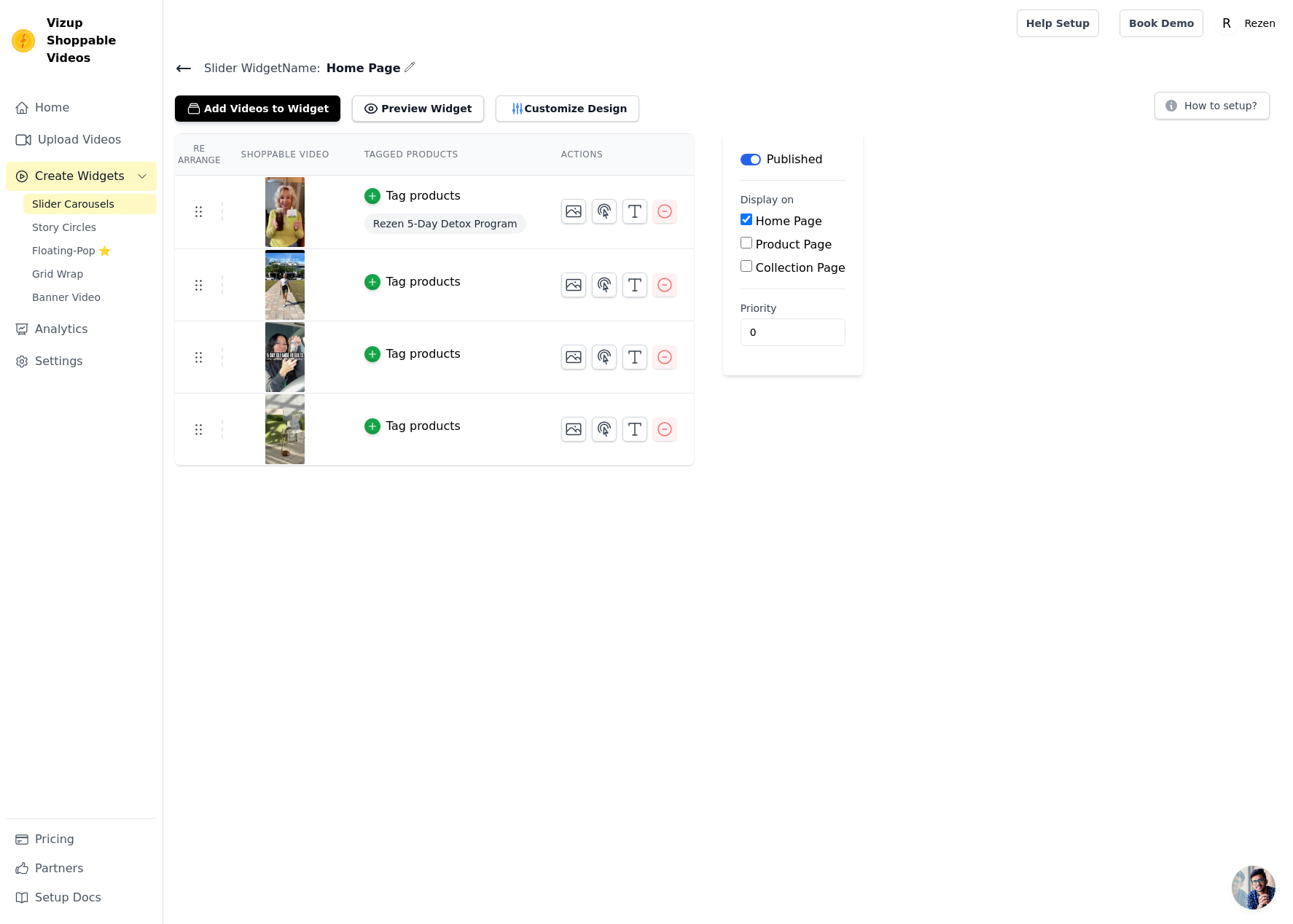
click at [196, 71] on span "Slider Widget Name:" at bounding box center [256, 68] width 128 height 18
click at [190, 67] on icon at bounding box center [184, 68] width 13 height 6
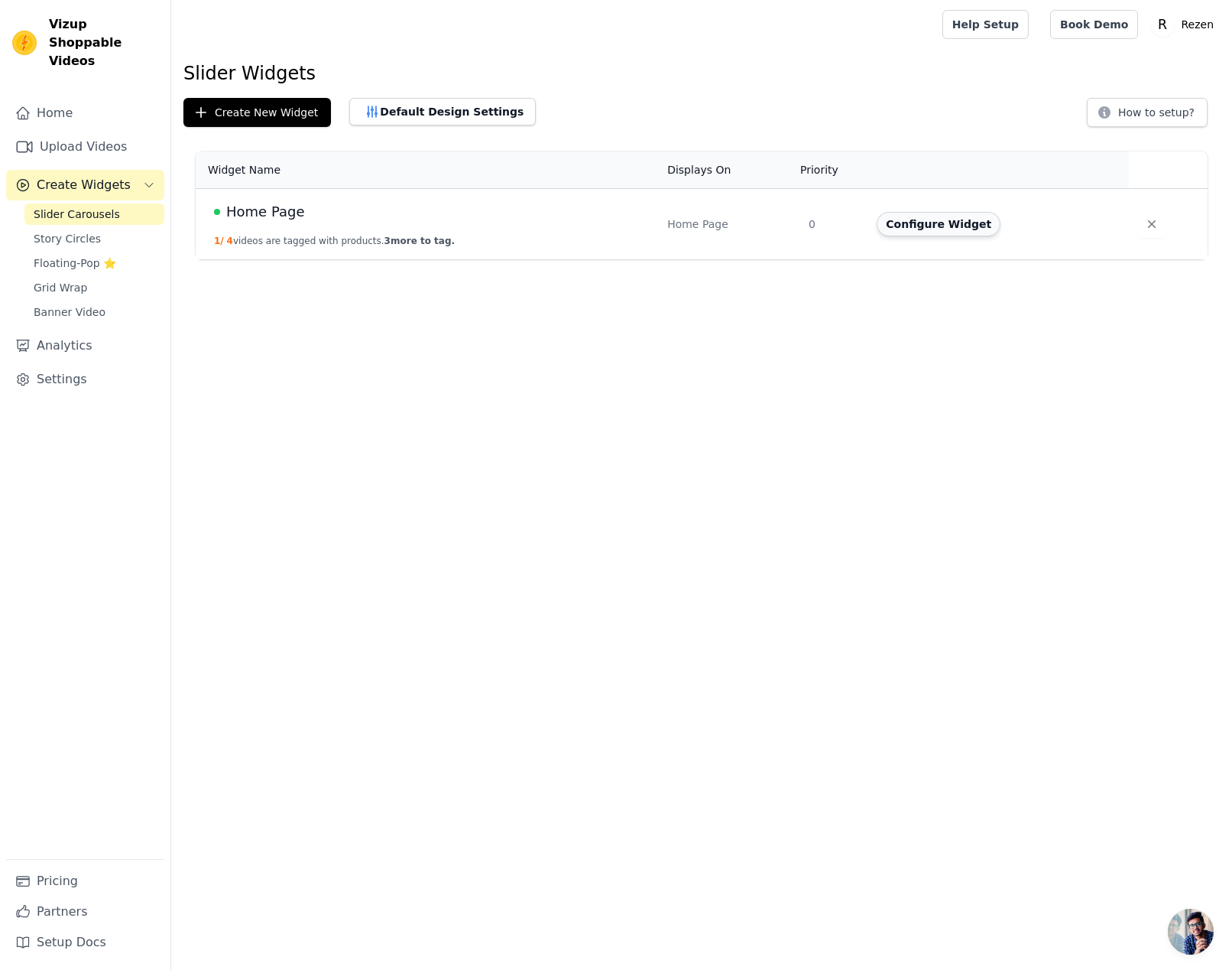
click at [937, 231] on button "Configure Widget" at bounding box center [939, 224] width 124 height 25
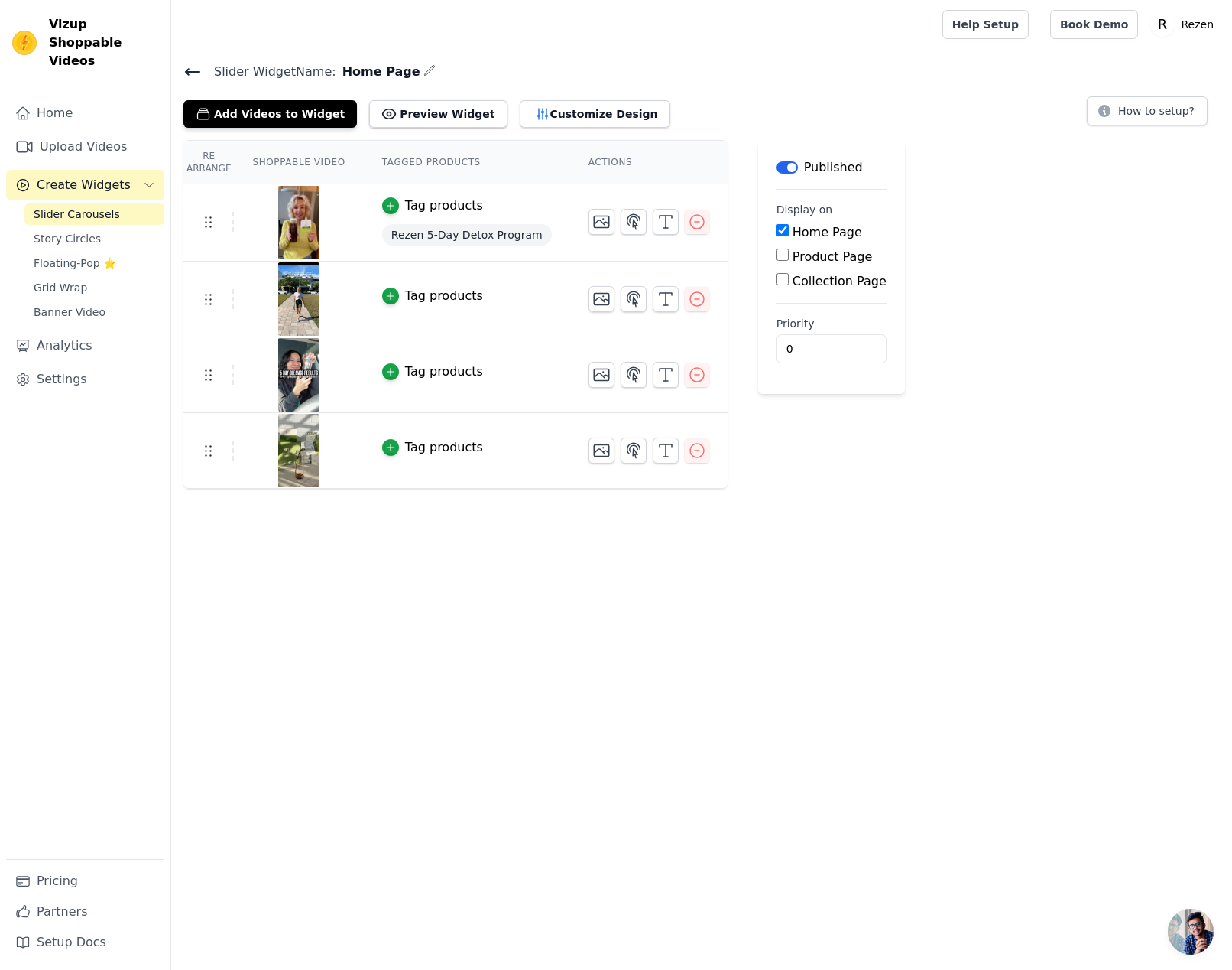
click at [192, 70] on icon at bounding box center [193, 71] width 14 height 6
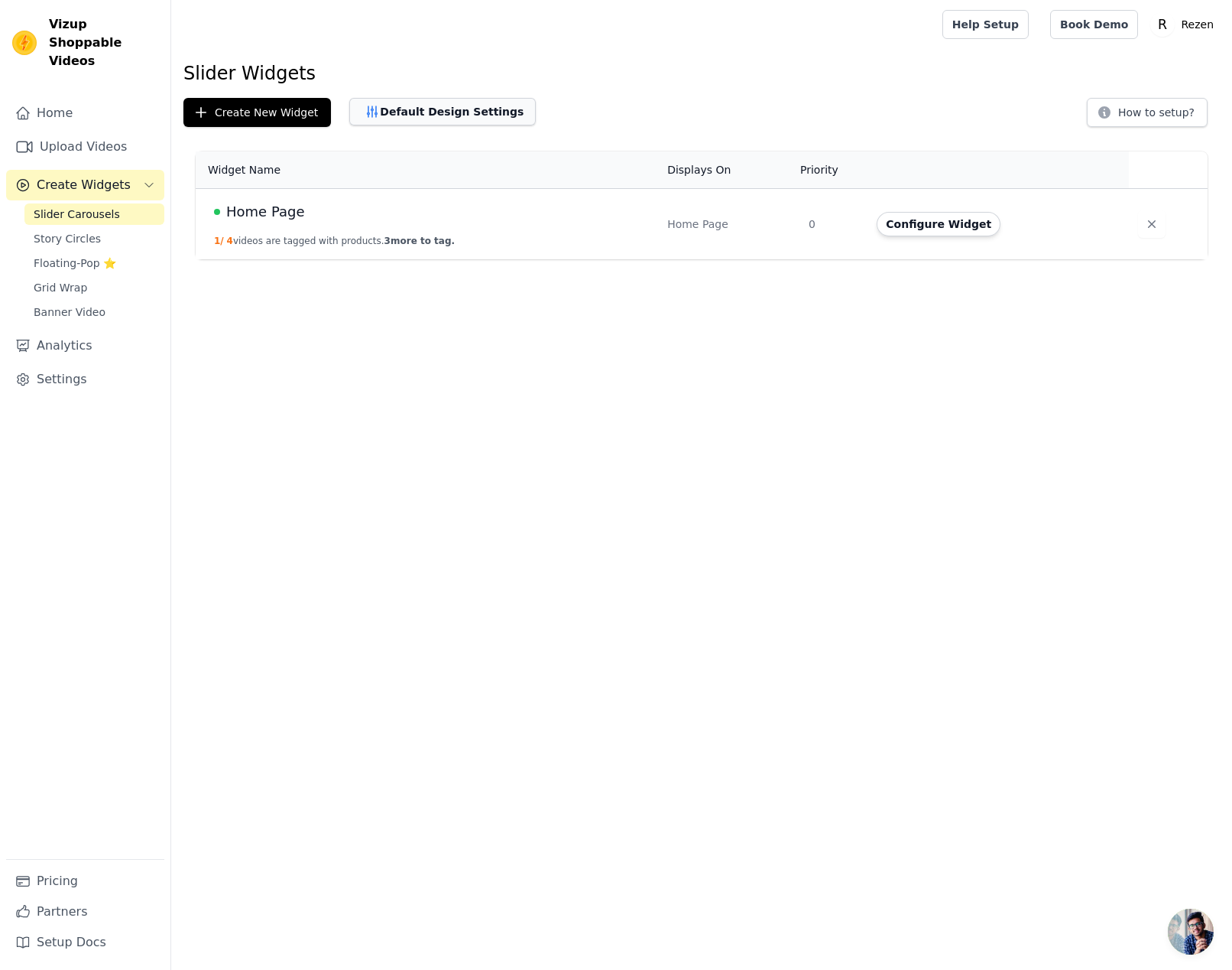
click at [452, 116] on button "Default Design Settings" at bounding box center [443, 111] width 187 height 27
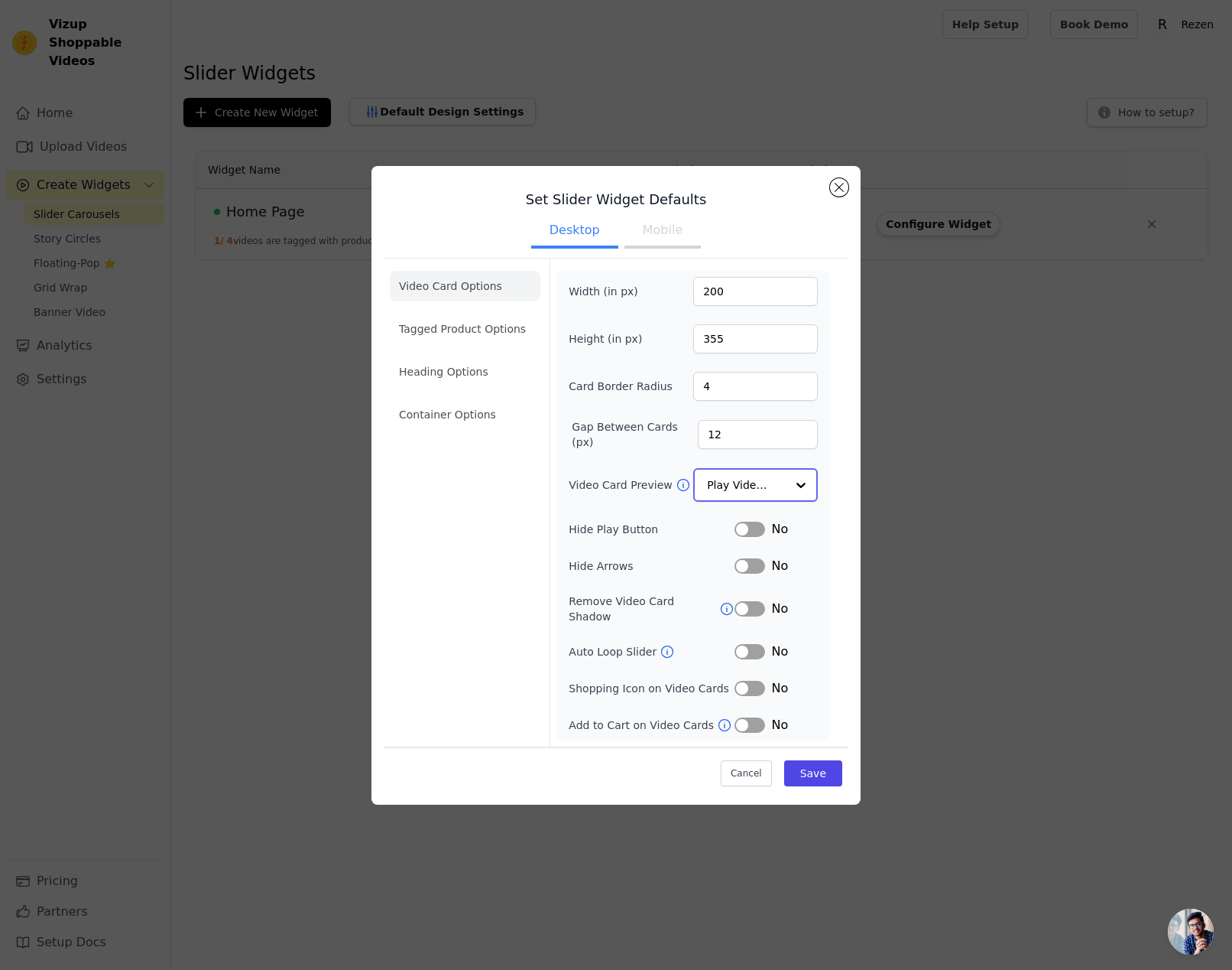
click at [759, 498] on input "Video Card Preview" at bounding box center [746, 485] width 78 height 31
drag, startPoint x: 462, startPoint y: 607, endPoint x: 576, endPoint y: 607, distance: 114.0
click at [463, 607] on div "Video Card Options Tagged Product Options Heading Options Container Options" at bounding box center [465, 502] width 151 height 486
click at [474, 400] on li "Tagged Product Options" at bounding box center [465, 415] width 151 height 31
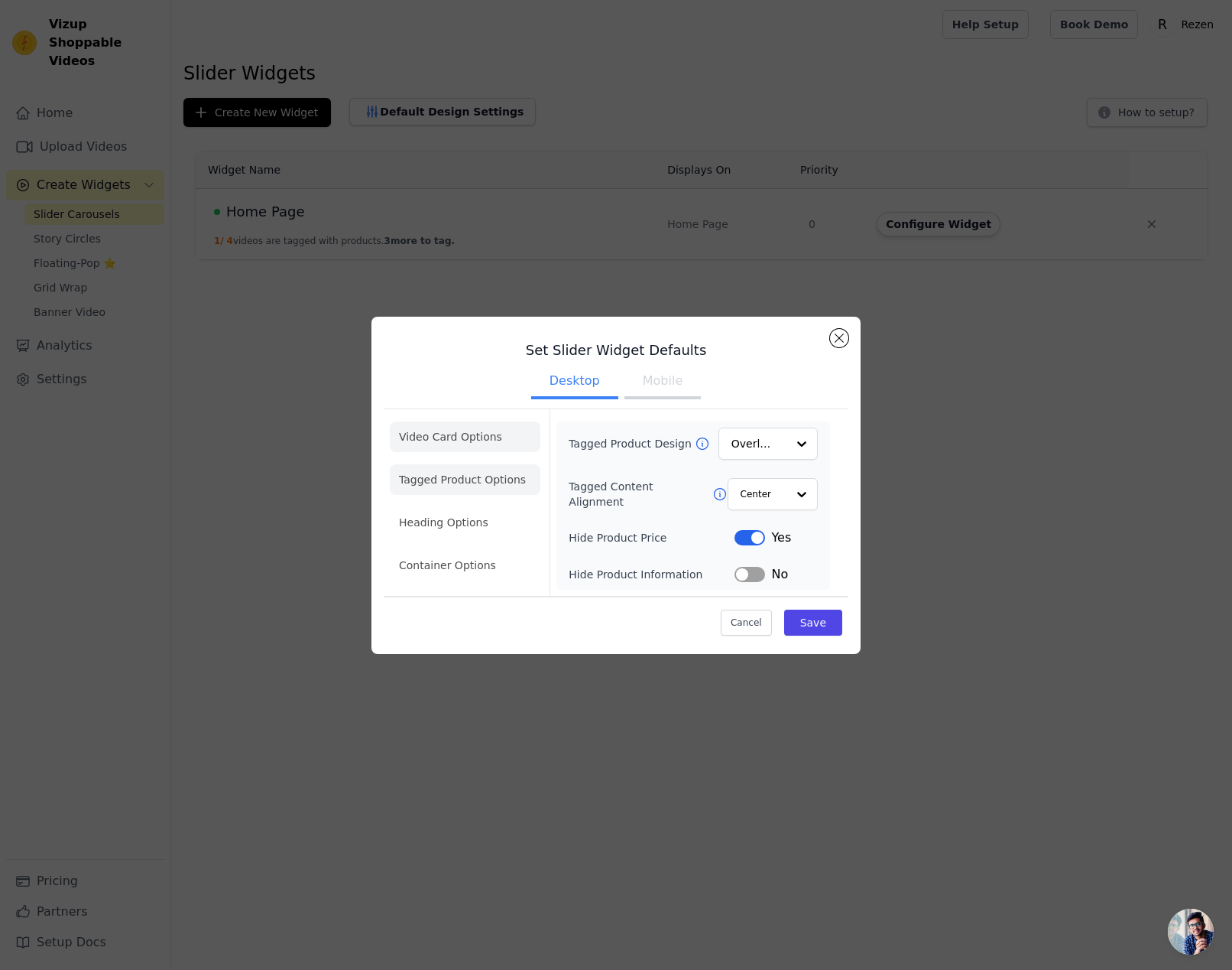
click at [499, 464] on li "Video Card Options" at bounding box center [465, 479] width 151 height 31
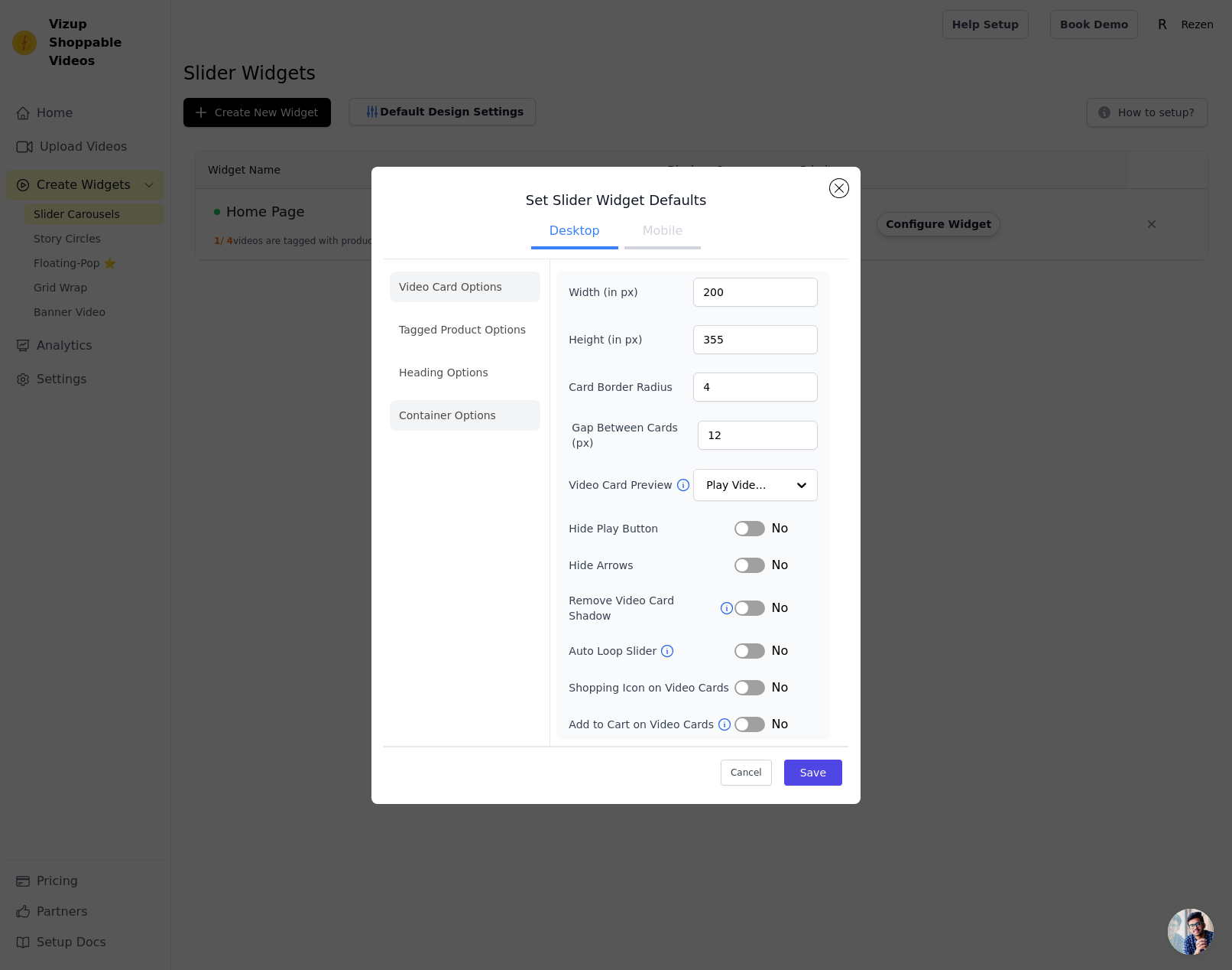
click at [466, 431] on li "Container Options" at bounding box center [465, 415] width 151 height 31
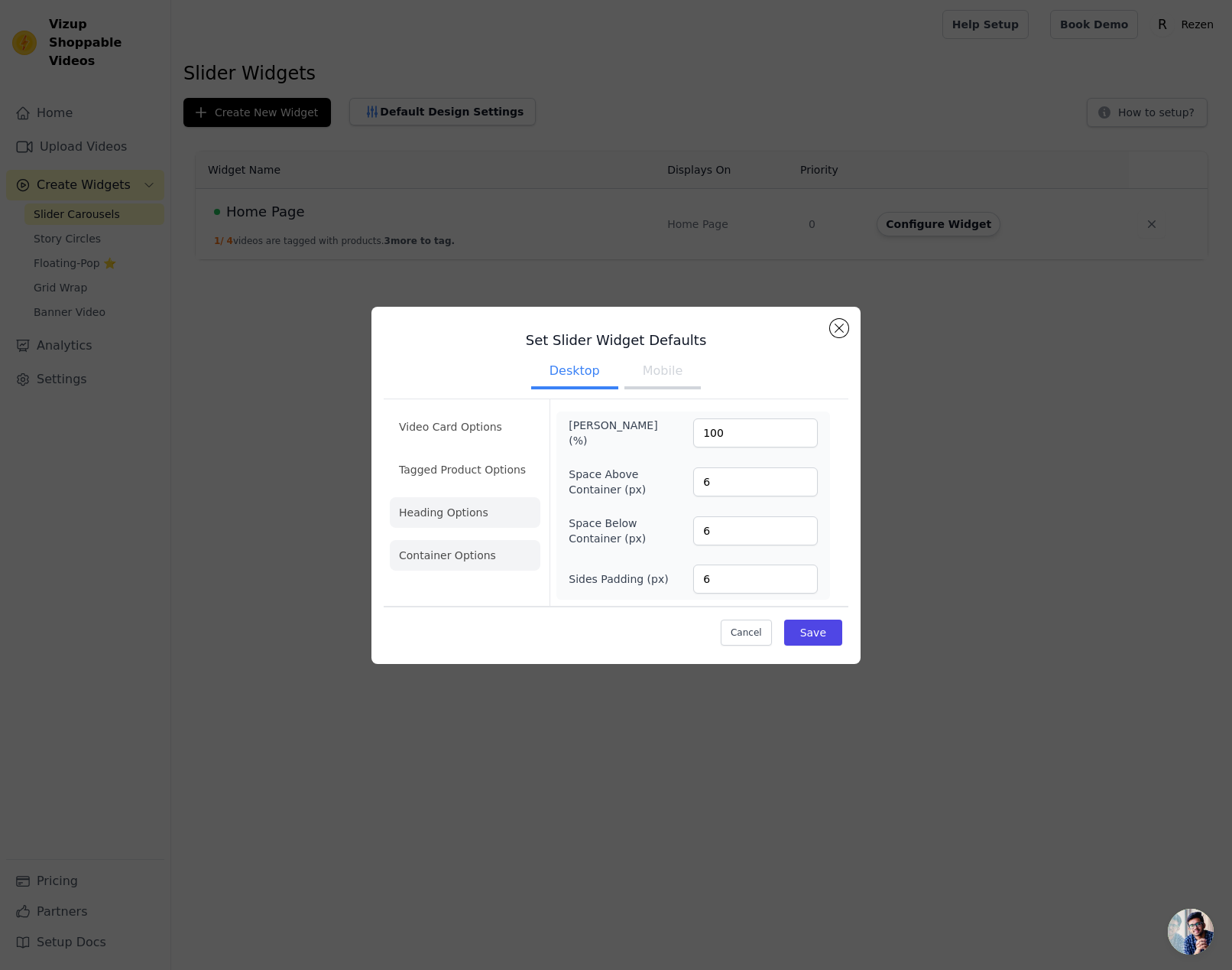
click at [448, 518] on li "Heading Options" at bounding box center [465, 512] width 151 height 31
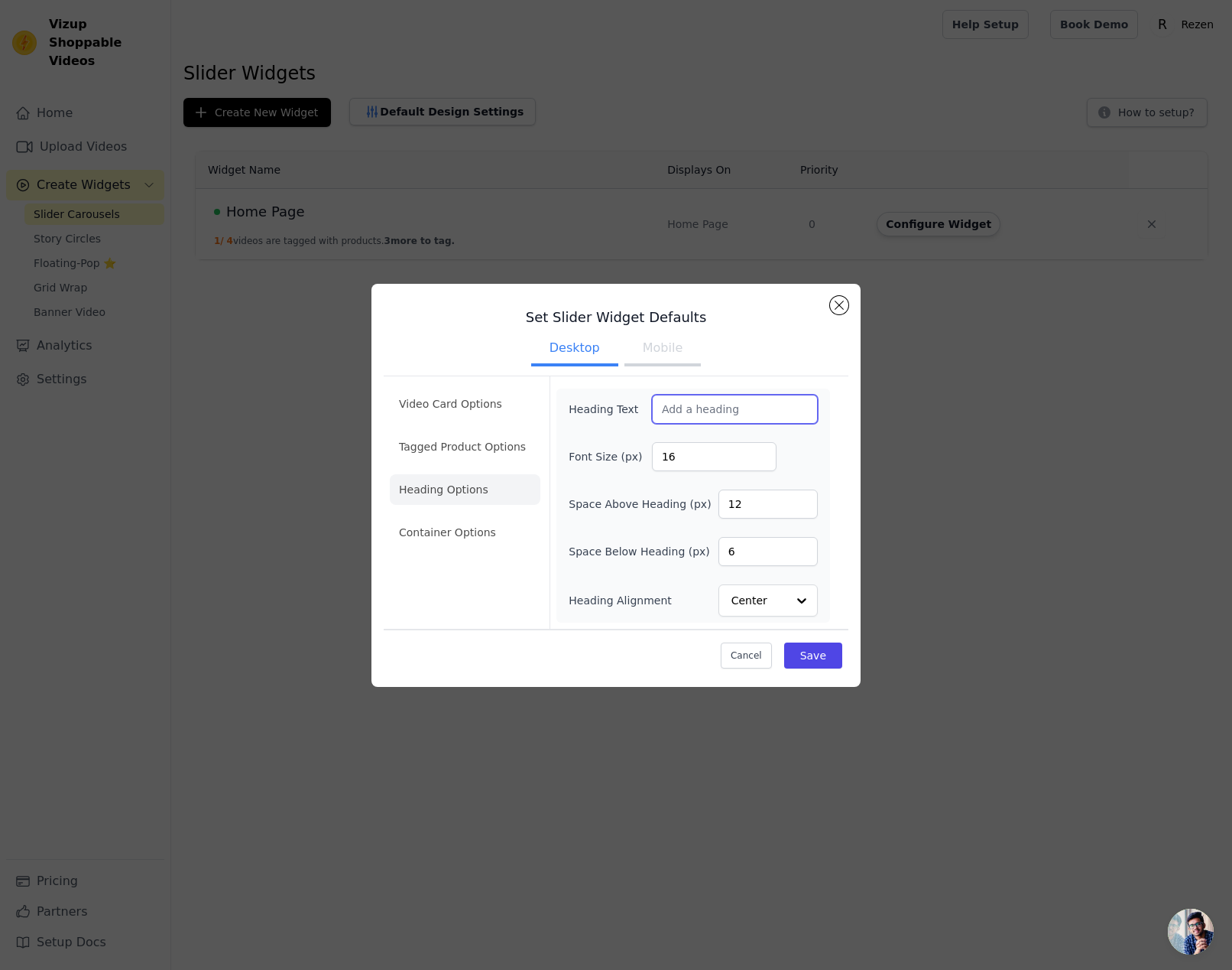
click at [737, 401] on input "Heading Text" at bounding box center [734, 409] width 166 height 29
type input "d"
type input "D"
type input "Our Customer Reviews"
click at [814, 654] on button "Save" at bounding box center [814, 655] width 58 height 26
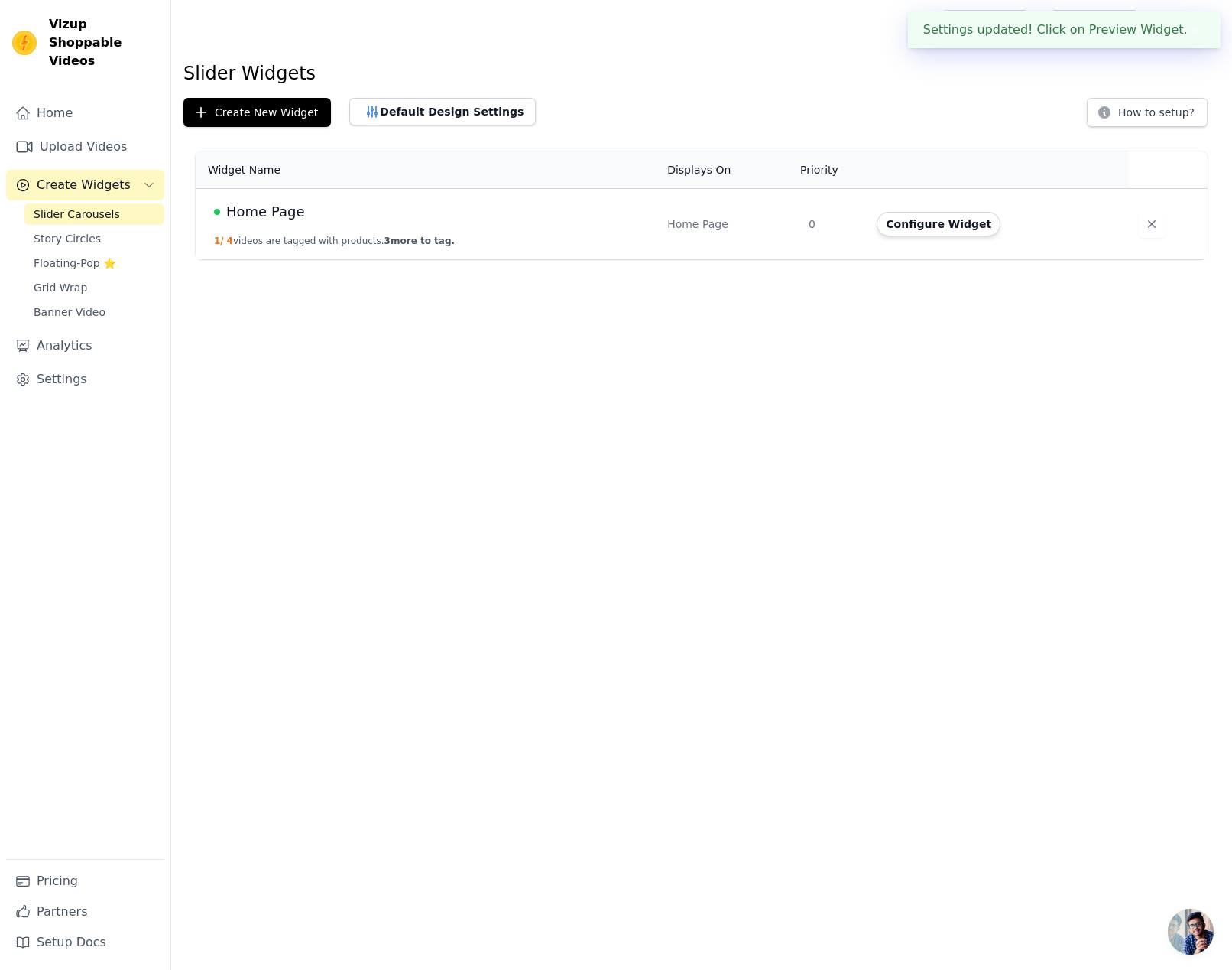
click at [831, 259] on html "Settings updated! Click on Preview Widget. ✖ Vizup Shoppable Videos Home Upload…" at bounding box center [616, 130] width 1232 height 259
drag, startPoint x: 585, startPoint y: 340, endPoint x: 930, endPoint y: 244, distance: 358.1
click at [593, 259] on html "Vizup Shoppable Videos Home Upload Videos Create Widgets Slider Carousels Story…" at bounding box center [616, 130] width 1232 height 259
click at [963, 228] on button "Configure Widget" at bounding box center [939, 224] width 124 height 25
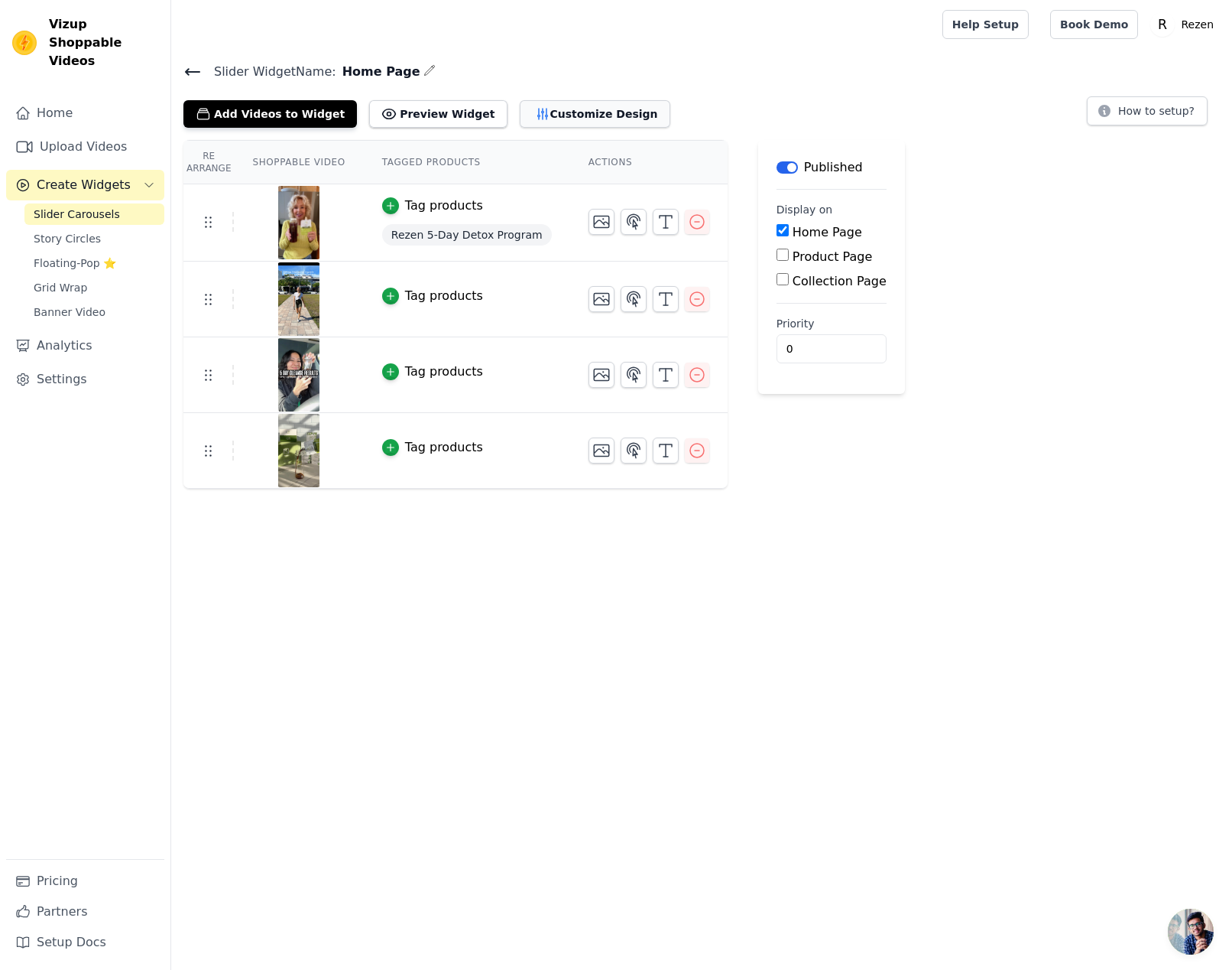
click at [535, 115] on icon "button" at bounding box center [542, 114] width 15 height 15
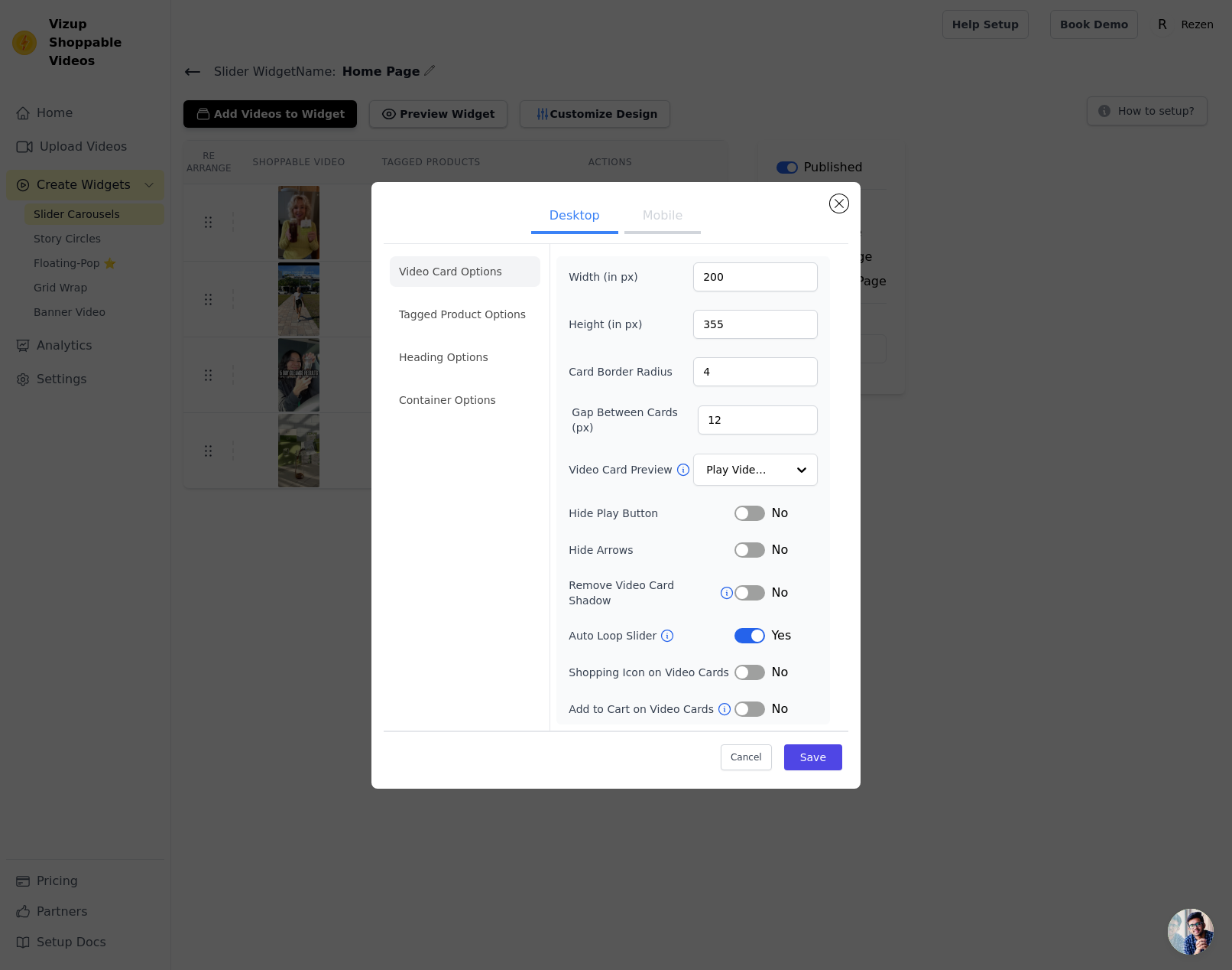
click at [756, 632] on button "Label" at bounding box center [749, 635] width 31 height 15
click at [813, 747] on button "Save" at bounding box center [814, 758] width 58 height 26
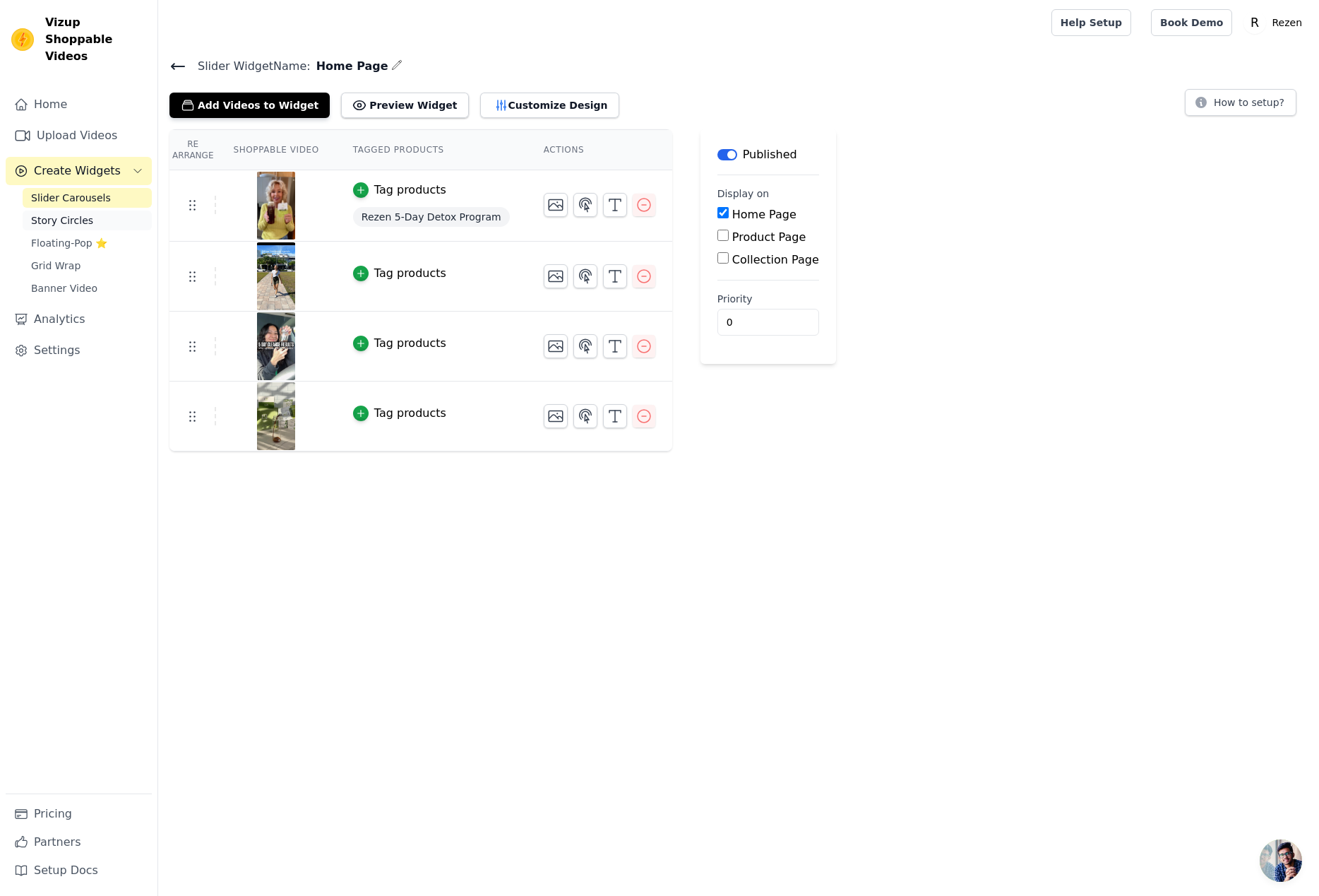
click at [68, 213] on span "Story Circles" at bounding box center [62, 220] width 62 height 14
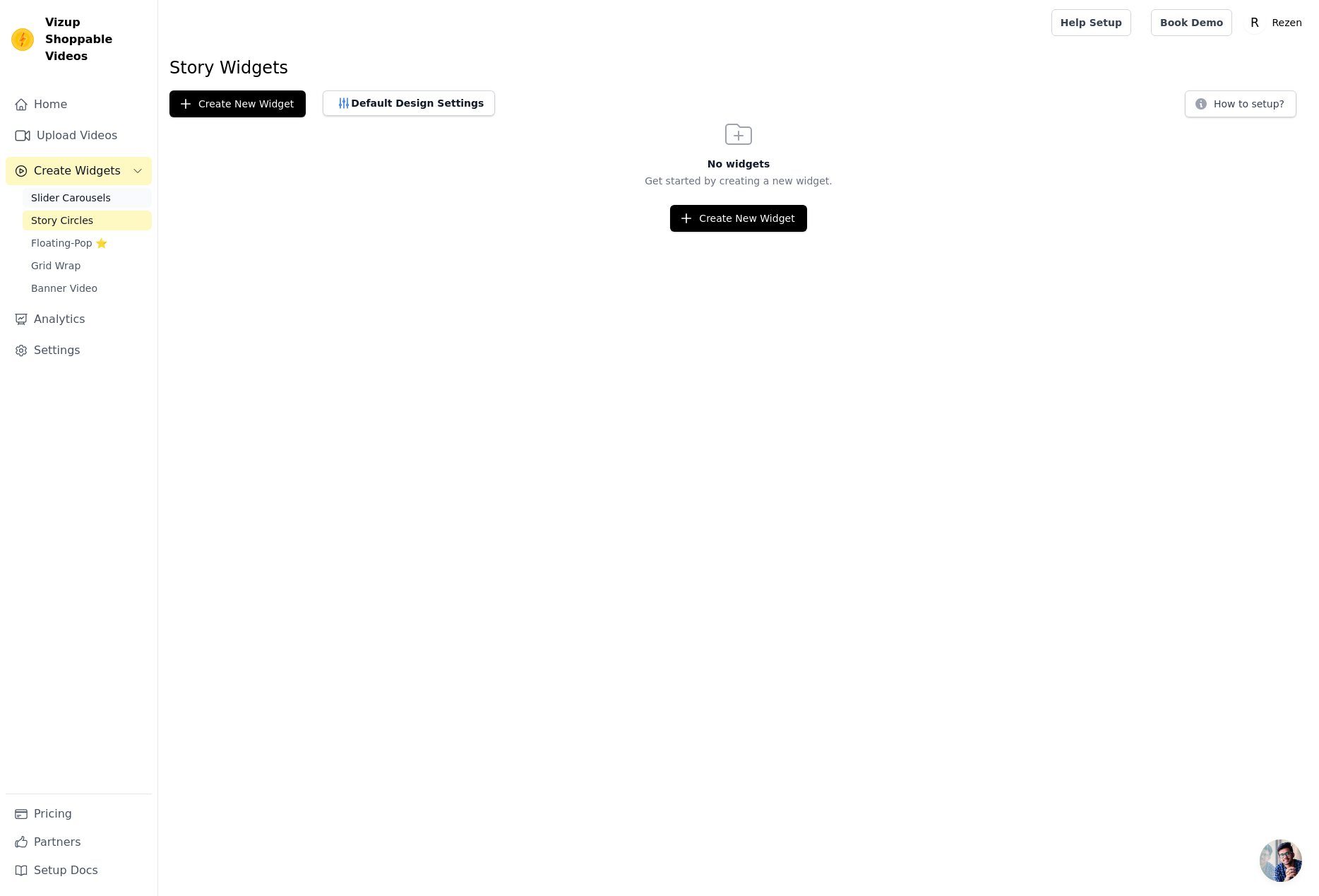
click at [76, 190] on span "Slider Carousels" at bounding box center [71, 197] width 80 height 14
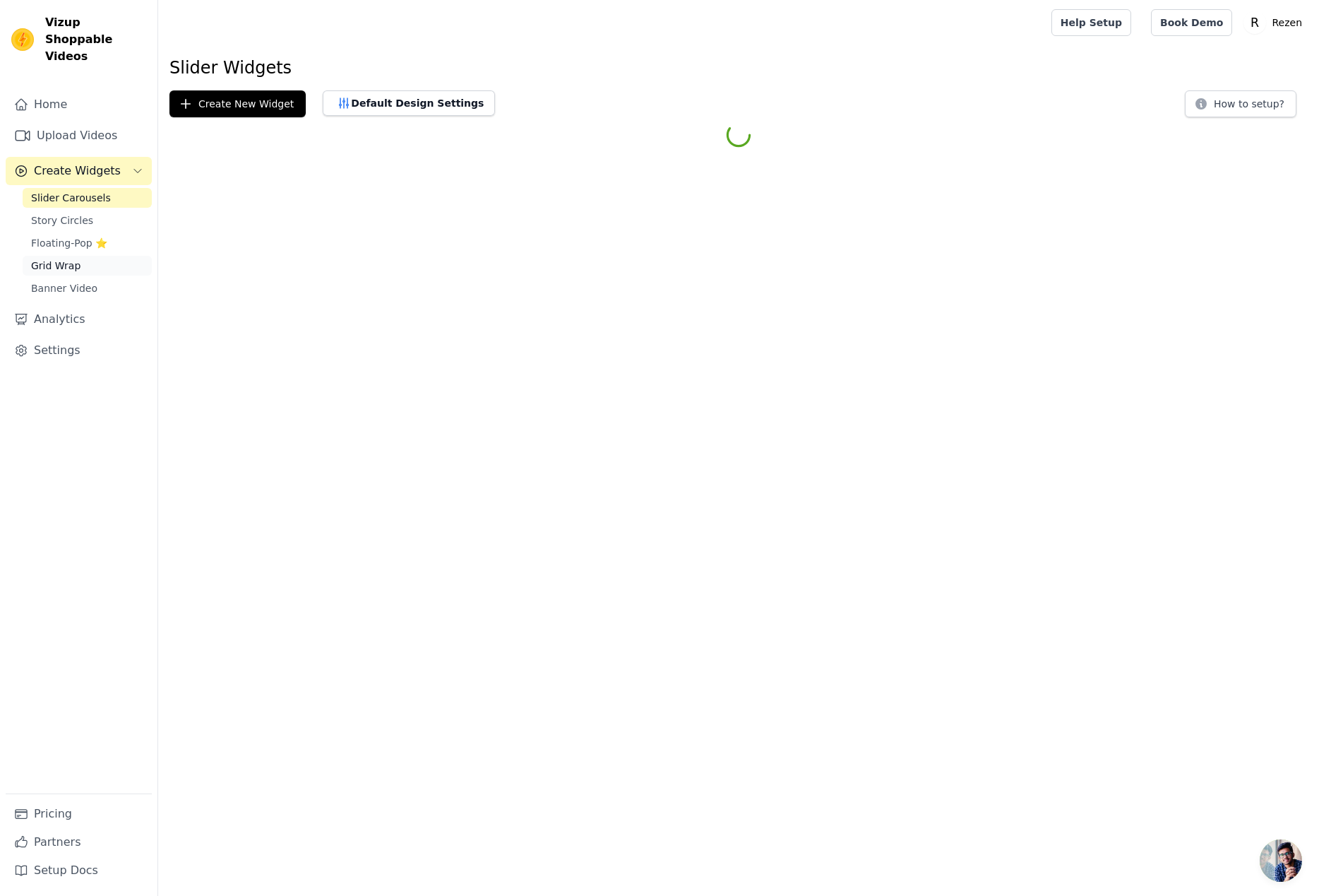
click at [49, 259] on span "Grid Wrap" at bounding box center [55, 265] width 50 height 14
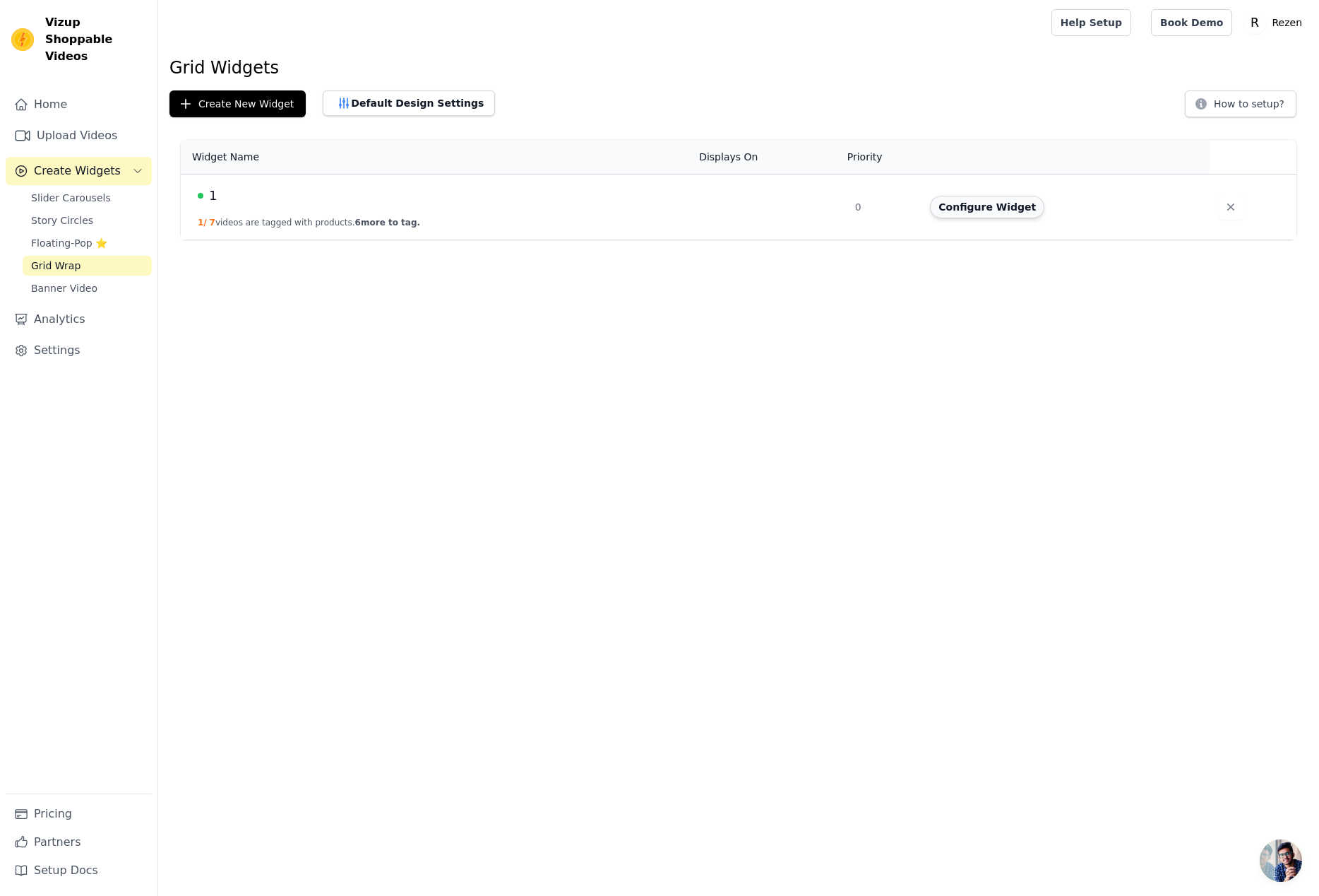
click at [988, 208] on button "Configure Widget" at bounding box center [987, 207] width 115 height 23
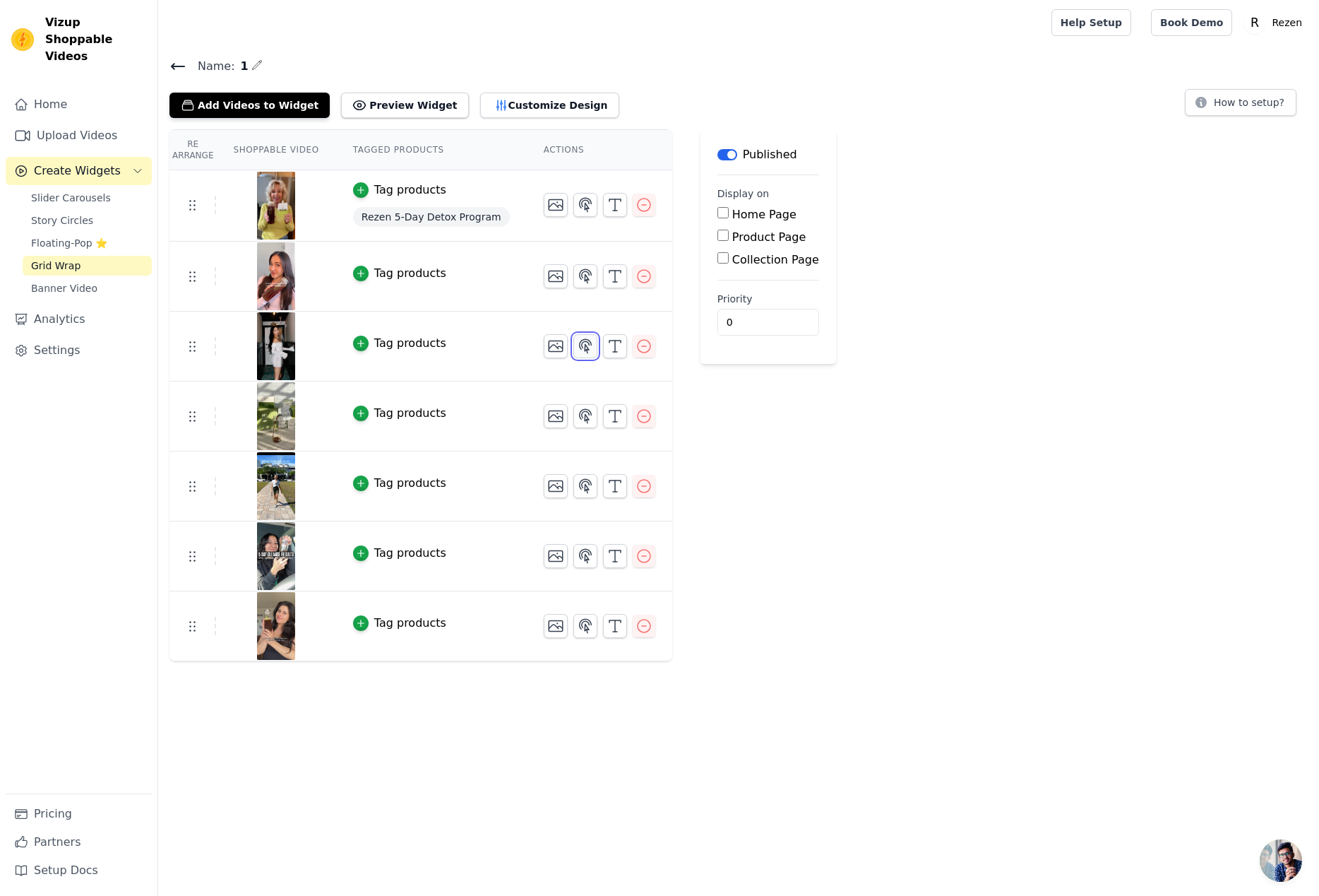
click at [577, 350] on icon "button" at bounding box center [585, 346] width 17 height 17
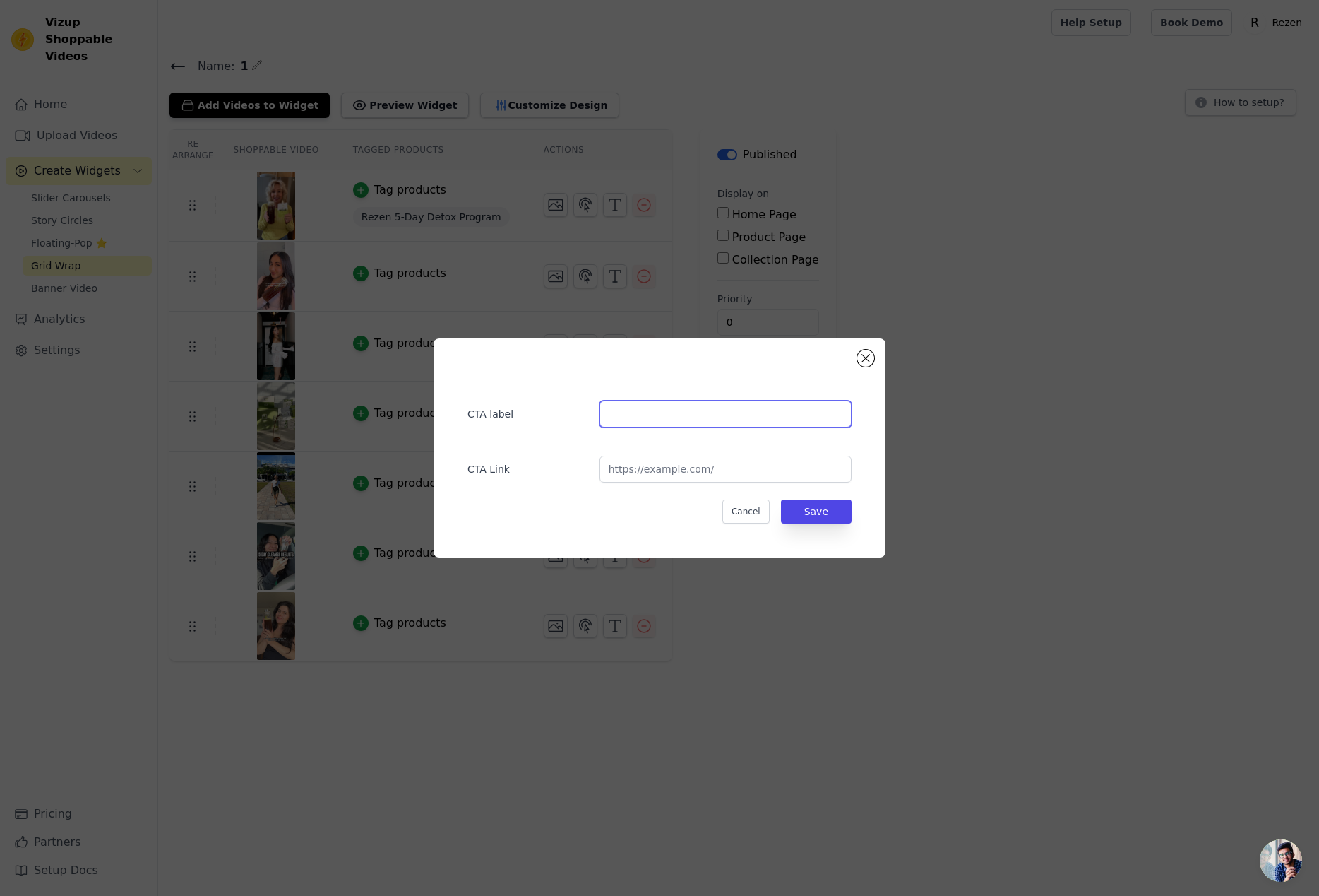
click at [666, 414] on input "text" at bounding box center [726, 413] width 252 height 27
paste input "marthachenn"
click at [620, 417] on input "@ marthachenn" at bounding box center [726, 413] width 252 height 27
type input "@marthachenn"
click at [736, 474] on input "url" at bounding box center [726, 469] width 252 height 27
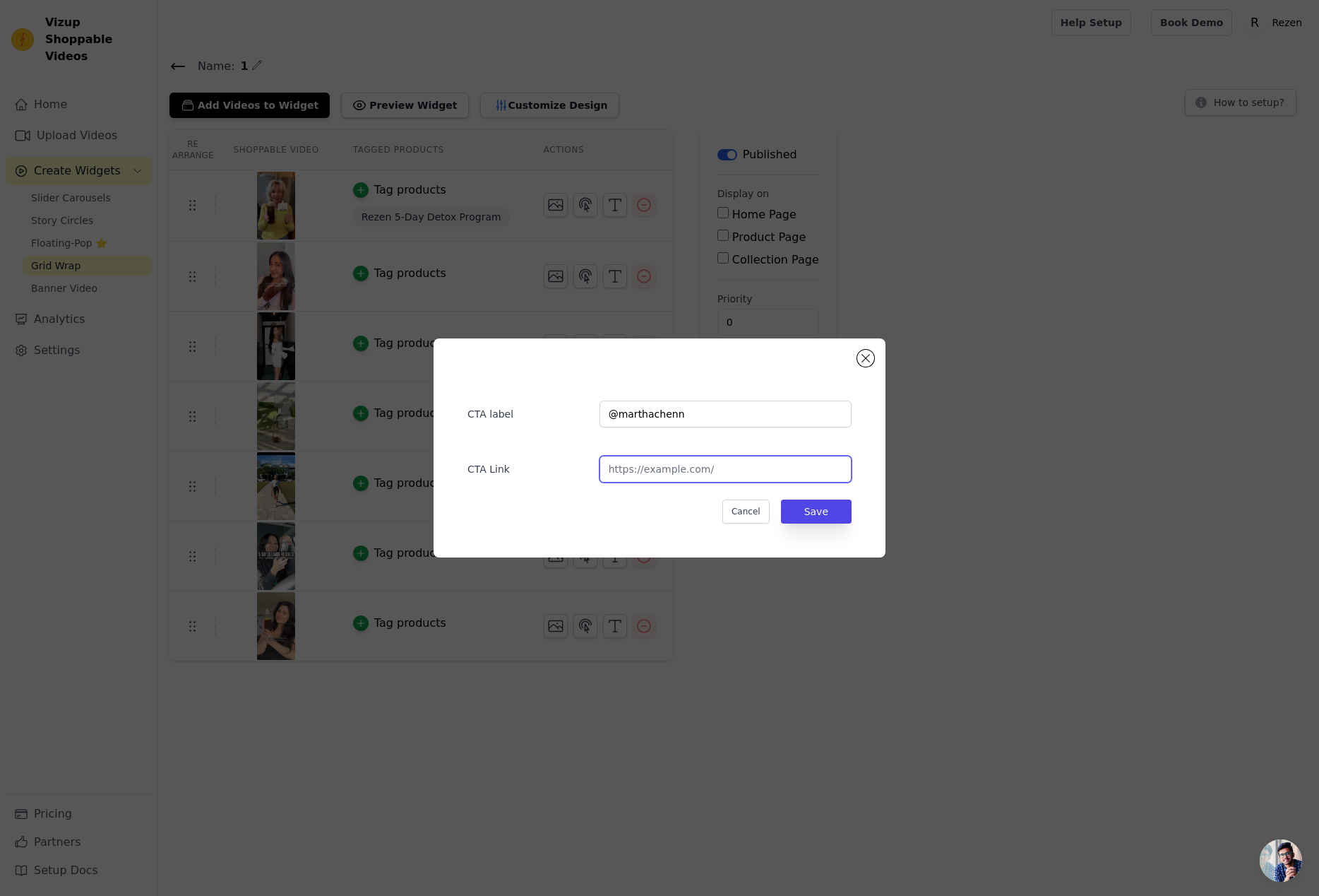
paste input "[URL][DOMAIN_NAME]"
type input "[URL][DOMAIN_NAME]"
drag, startPoint x: 736, startPoint y: 405, endPoint x: 741, endPoint y: 410, distance: 7.1
click at [736, 405] on input "@marthachenn" at bounding box center [726, 413] width 252 height 27
click at [810, 516] on button "Save" at bounding box center [816, 512] width 71 height 24
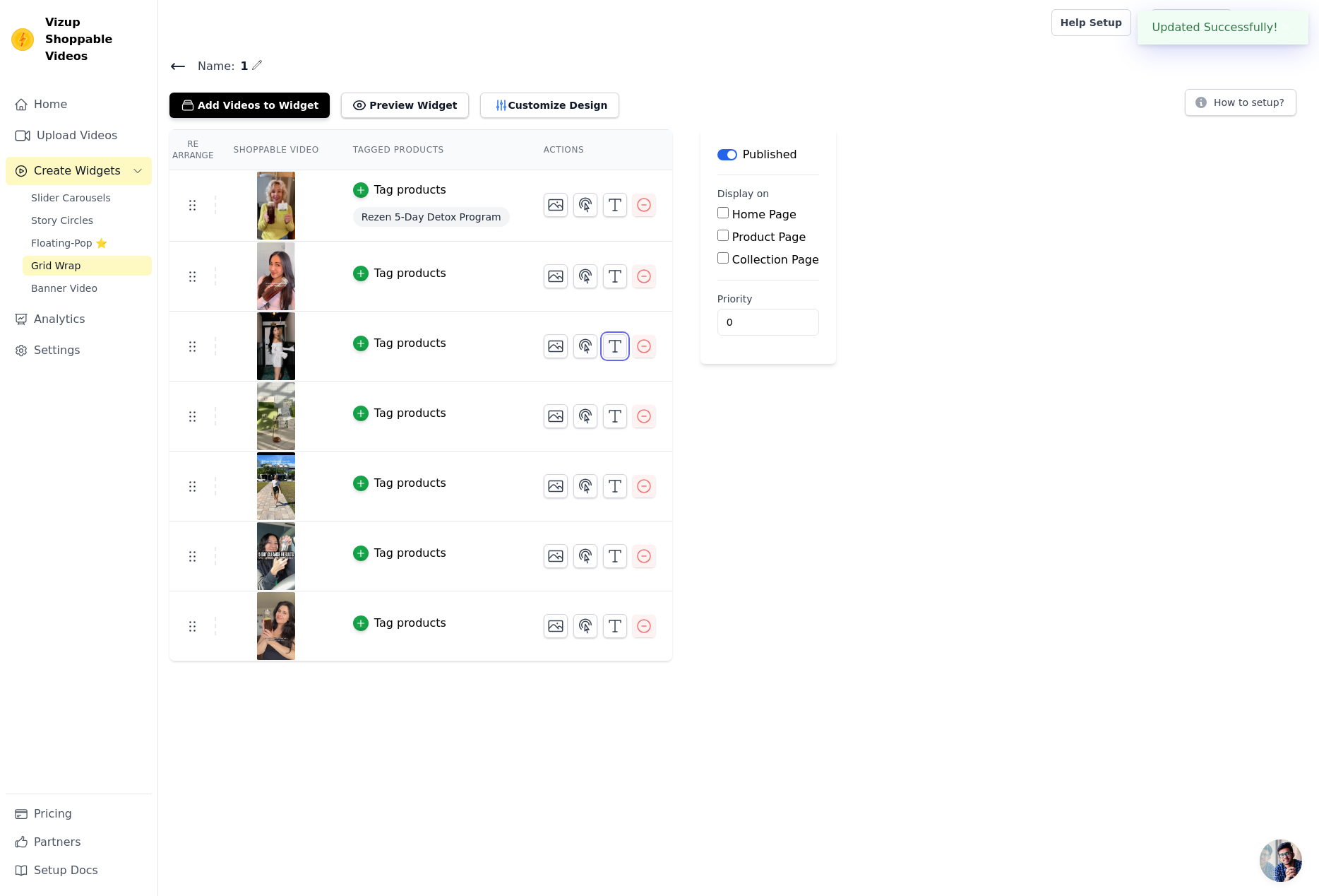
click at [608, 349] on icon "button" at bounding box center [615, 346] width 17 height 17
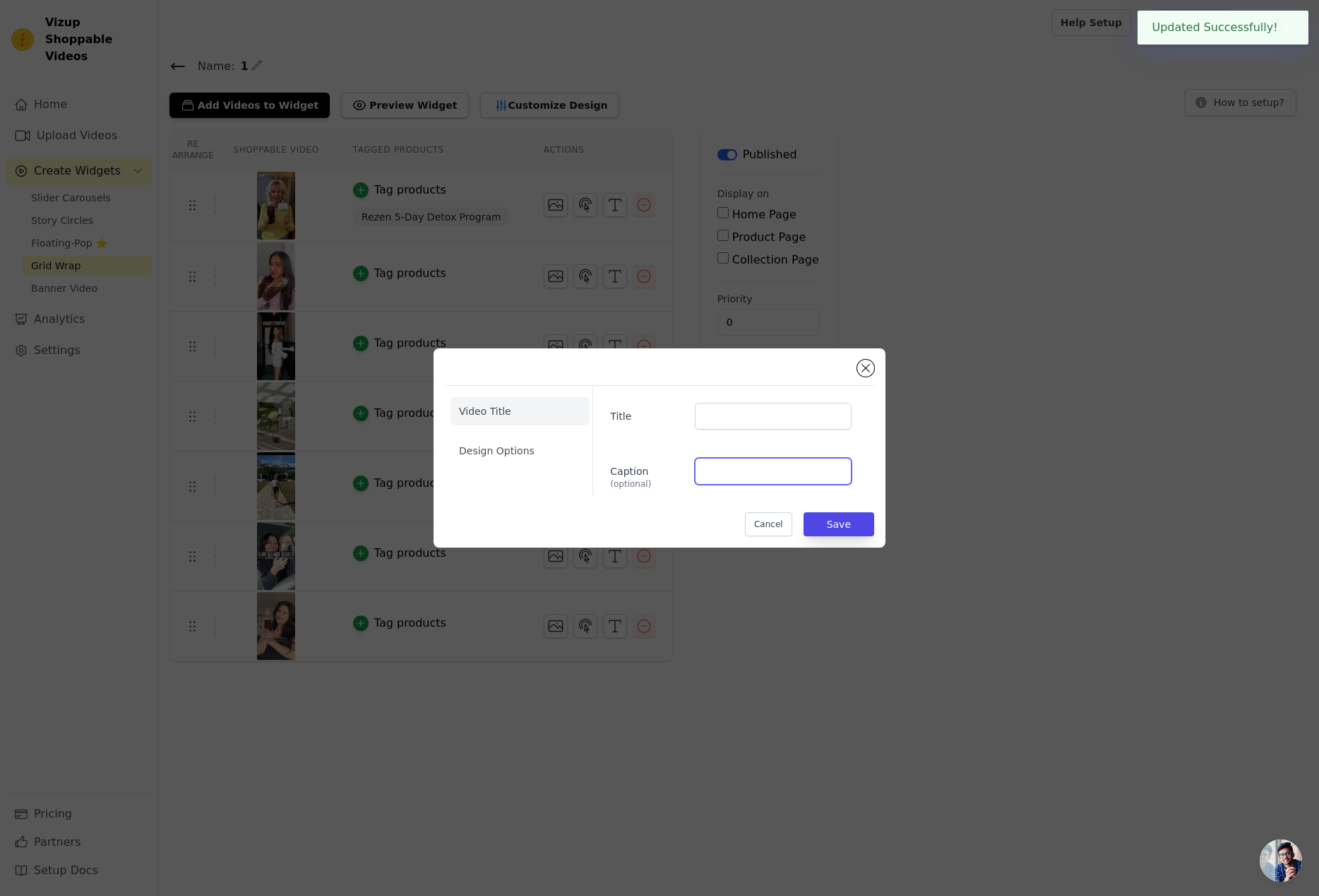
click at [736, 465] on input "Caption (optional)" at bounding box center [773, 470] width 157 height 27
paste input "@marthachenn"
type input "@marthachenn"
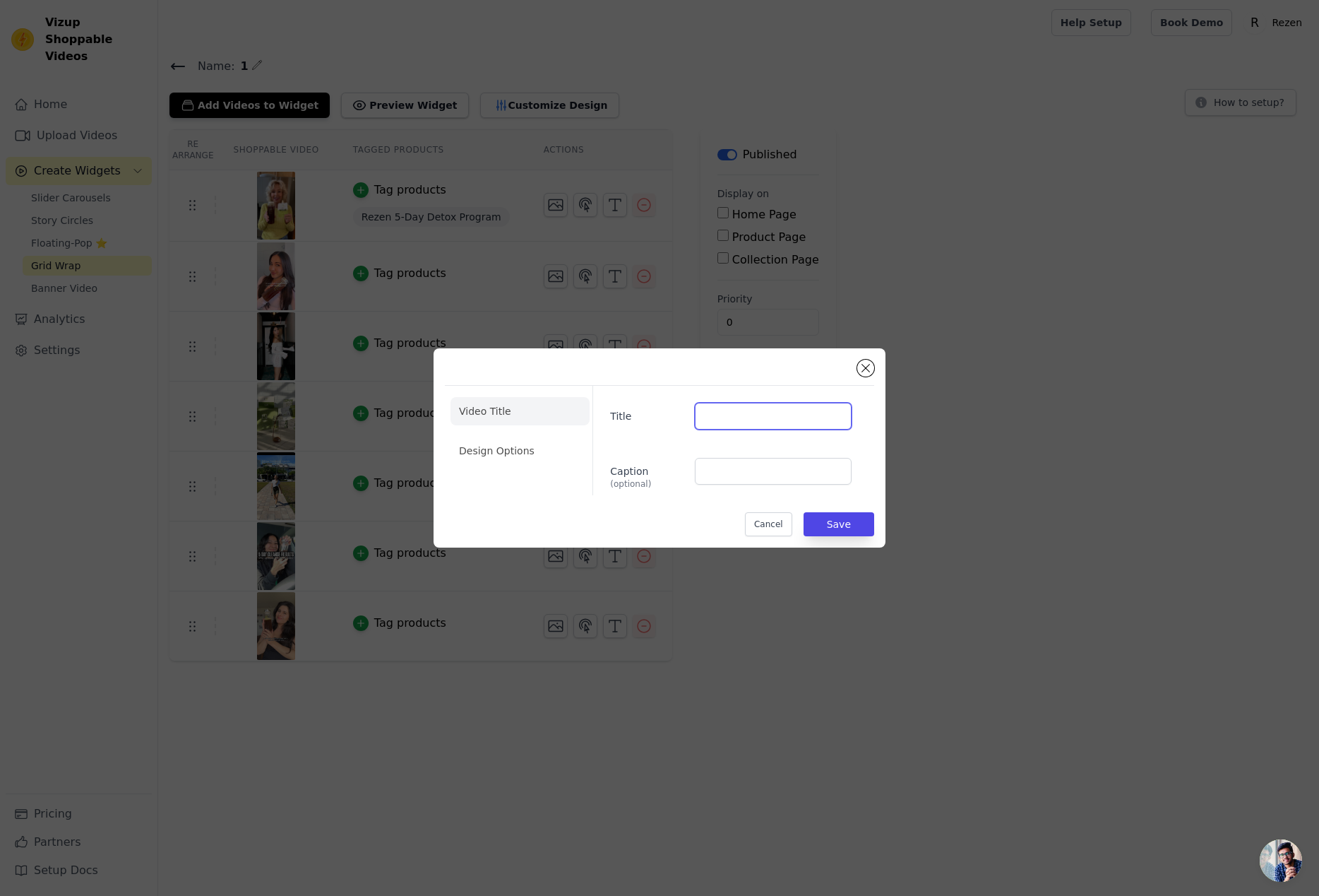
click at [742, 414] on input "Title" at bounding box center [773, 416] width 157 height 27
paste input "@marthachenn"
type input "@marthachenn"
drag, startPoint x: 503, startPoint y: 438, endPoint x: 522, endPoint y: 447, distance: 21.0
click at [503, 438] on li "Design Options" at bounding box center [520, 450] width 139 height 28
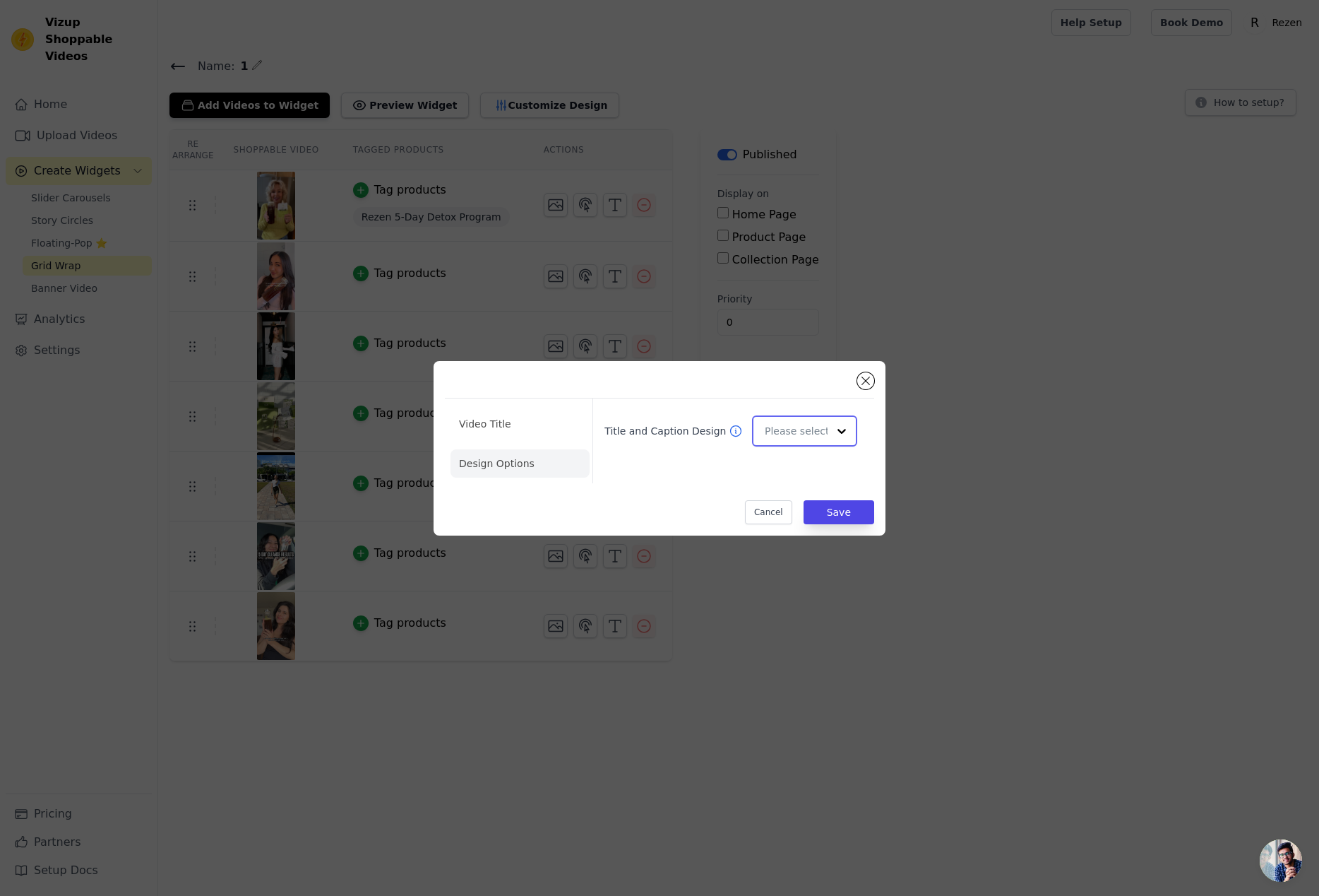
click at [835, 439] on div at bounding box center [841, 431] width 28 height 28
click at [799, 488] on div "Overlay" at bounding box center [804, 494] width 105 height 29
click at [840, 522] on button "Save" at bounding box center [839, 512] width 71 height 24
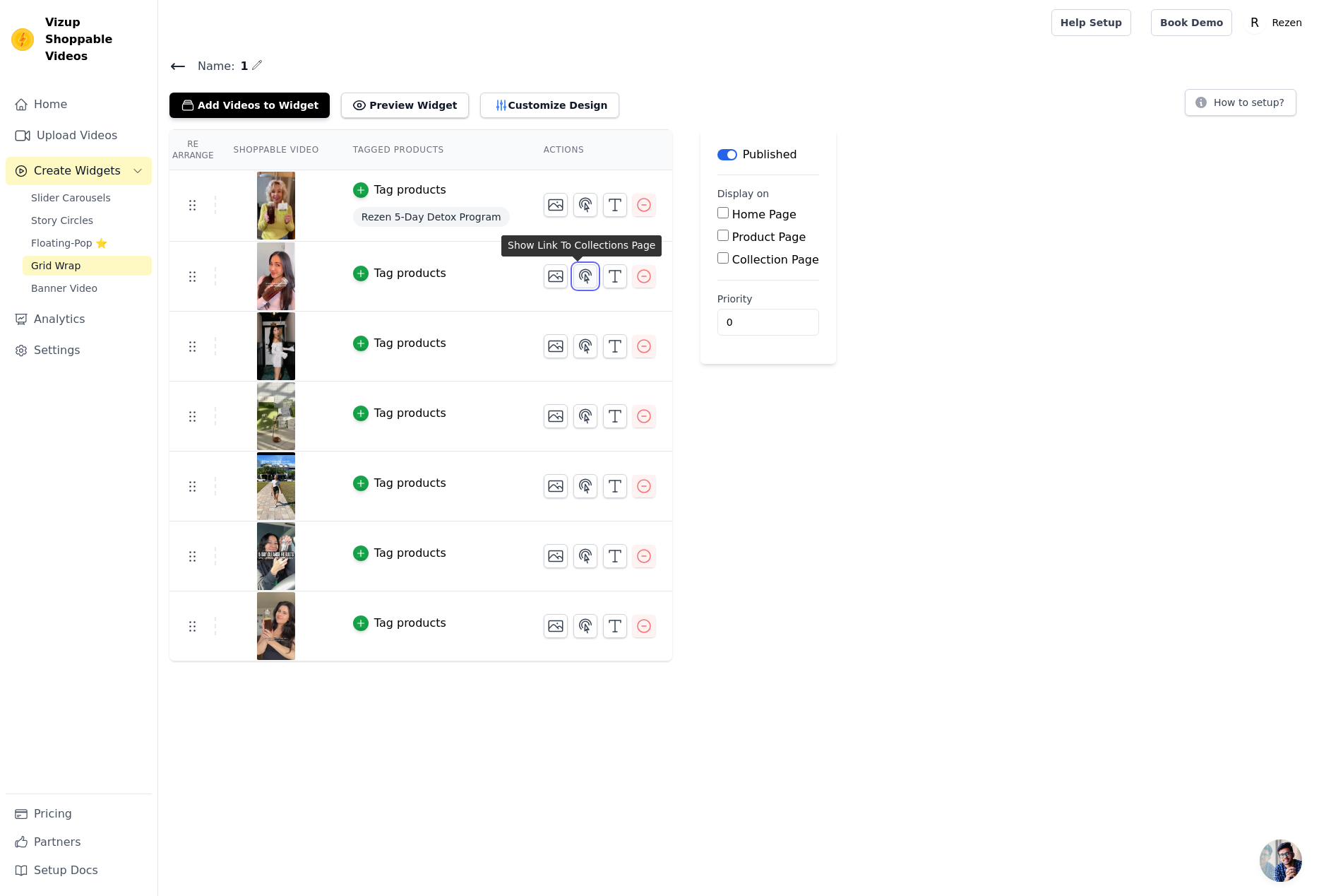
click at [577, 277] on icon "button" at bounding box center [585, 276] width 17 height 17
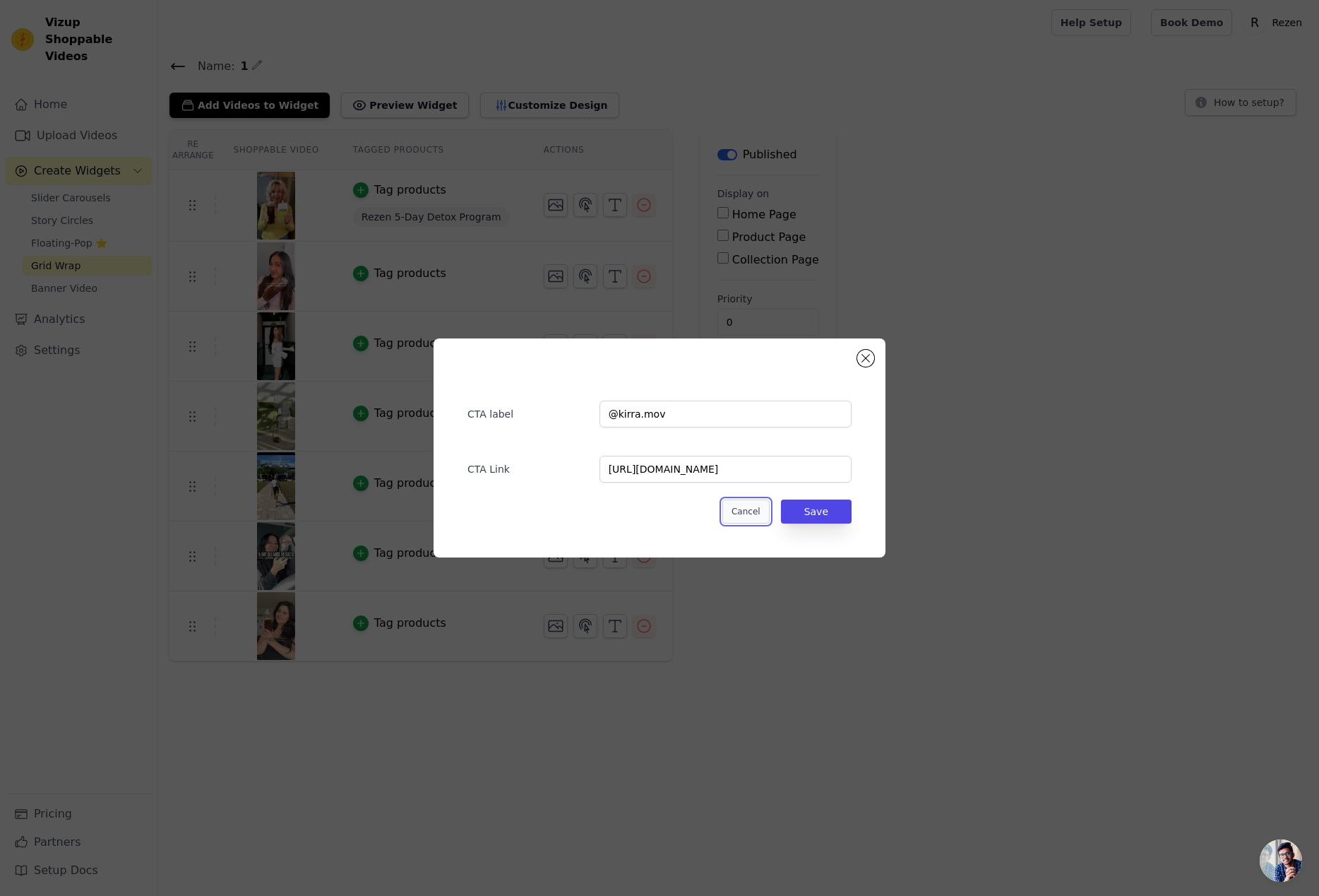
drag, startPoint x: 753, startPoint y: 508, endPoint x: 561, endPoint y: 260, distance: 313.6
click at [753, 508] on button "Cancel" at bounding box center [746, 512] width 47 height 24
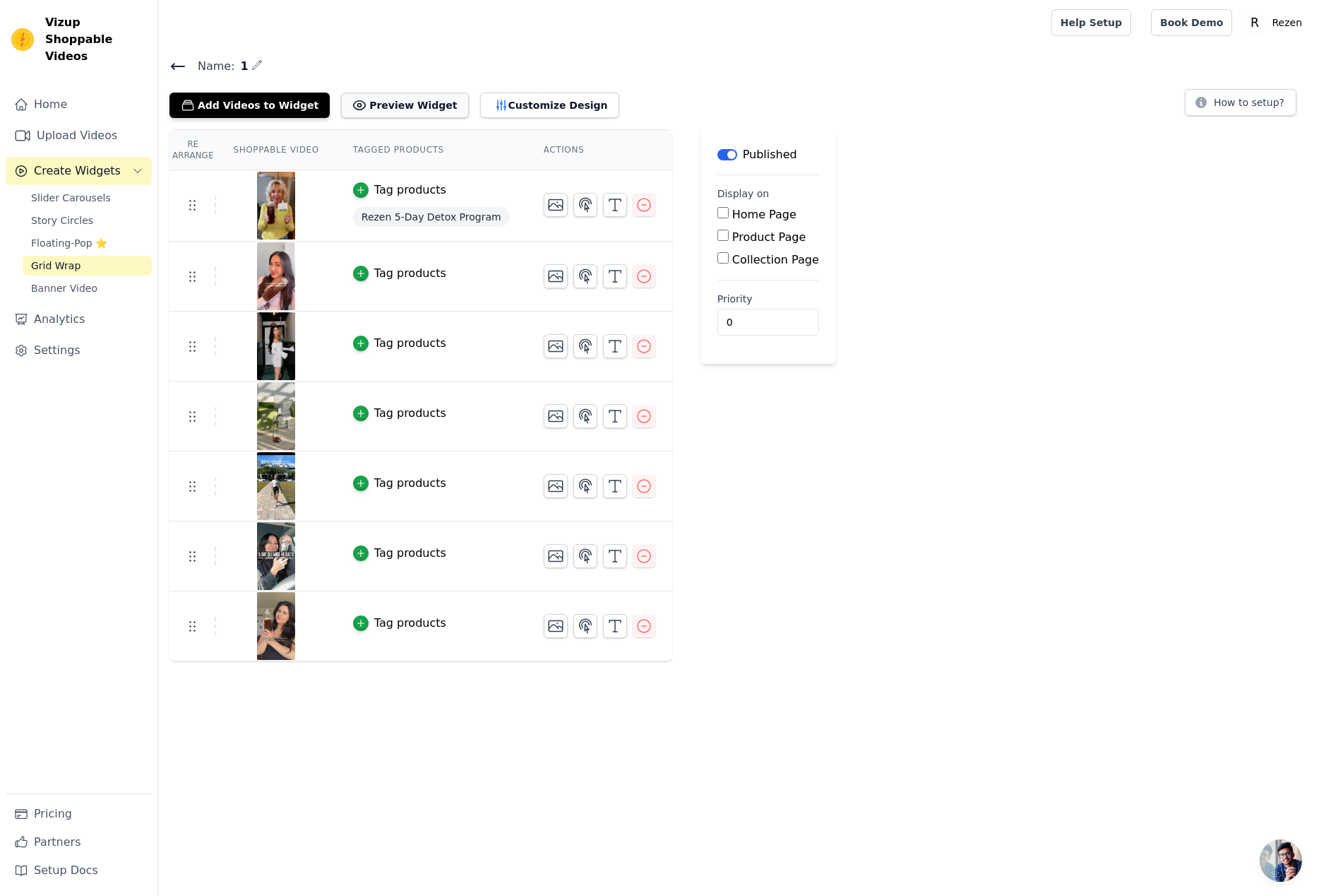
click at [368, 103] on button "Preview Widget" at bounding box center [404, 105] width 127 height 25
click at [607, 277] on icon "button" at bounding box center [615, 276] width 17 height 17
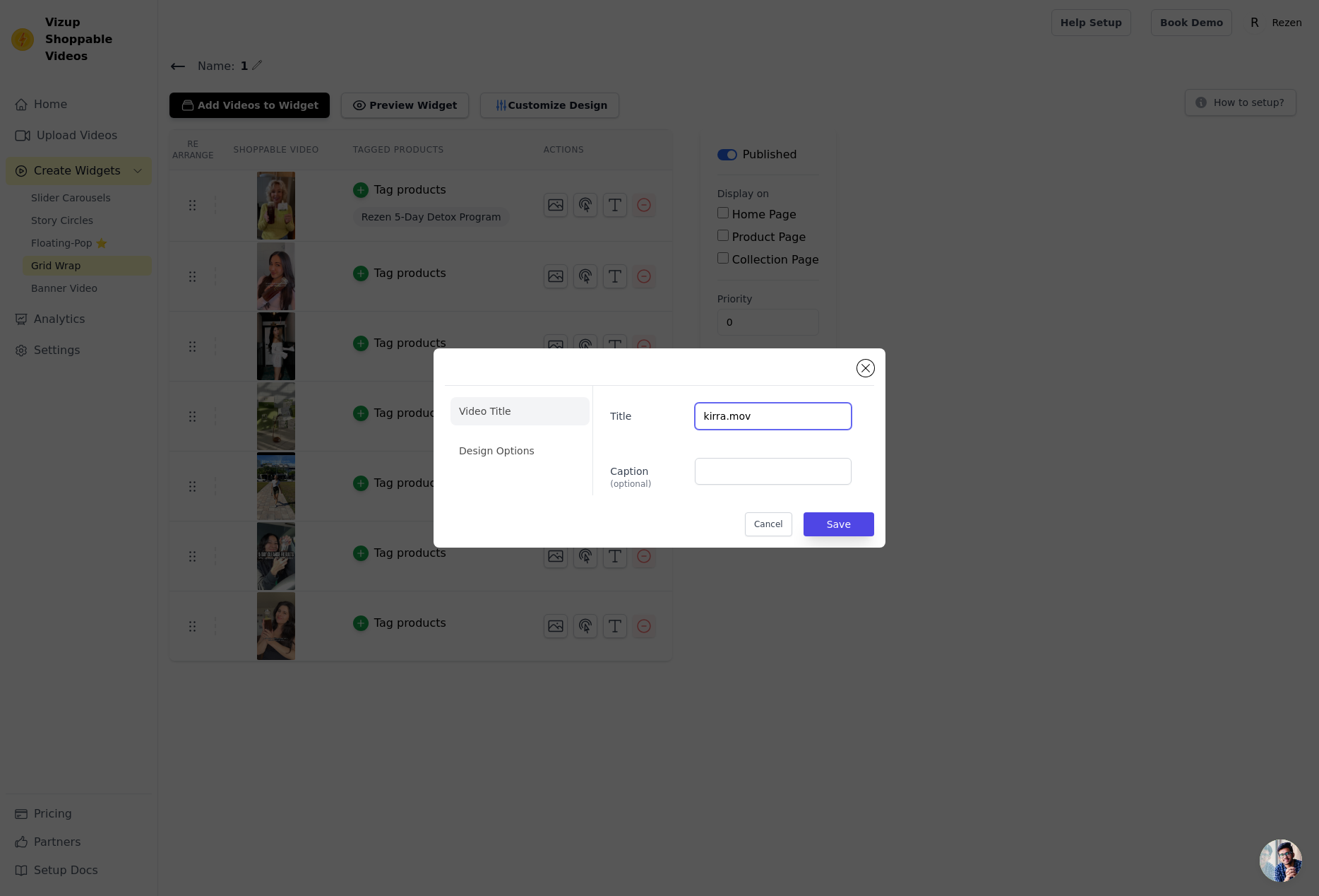
click at [708, 413] on input "kirra.mov" at bounding box center [773, 416] width 157 height 27
type input "@kirra.mov"
click at [849, 522] on button "Save" at bounding box center [839, 524] width 71 height 24
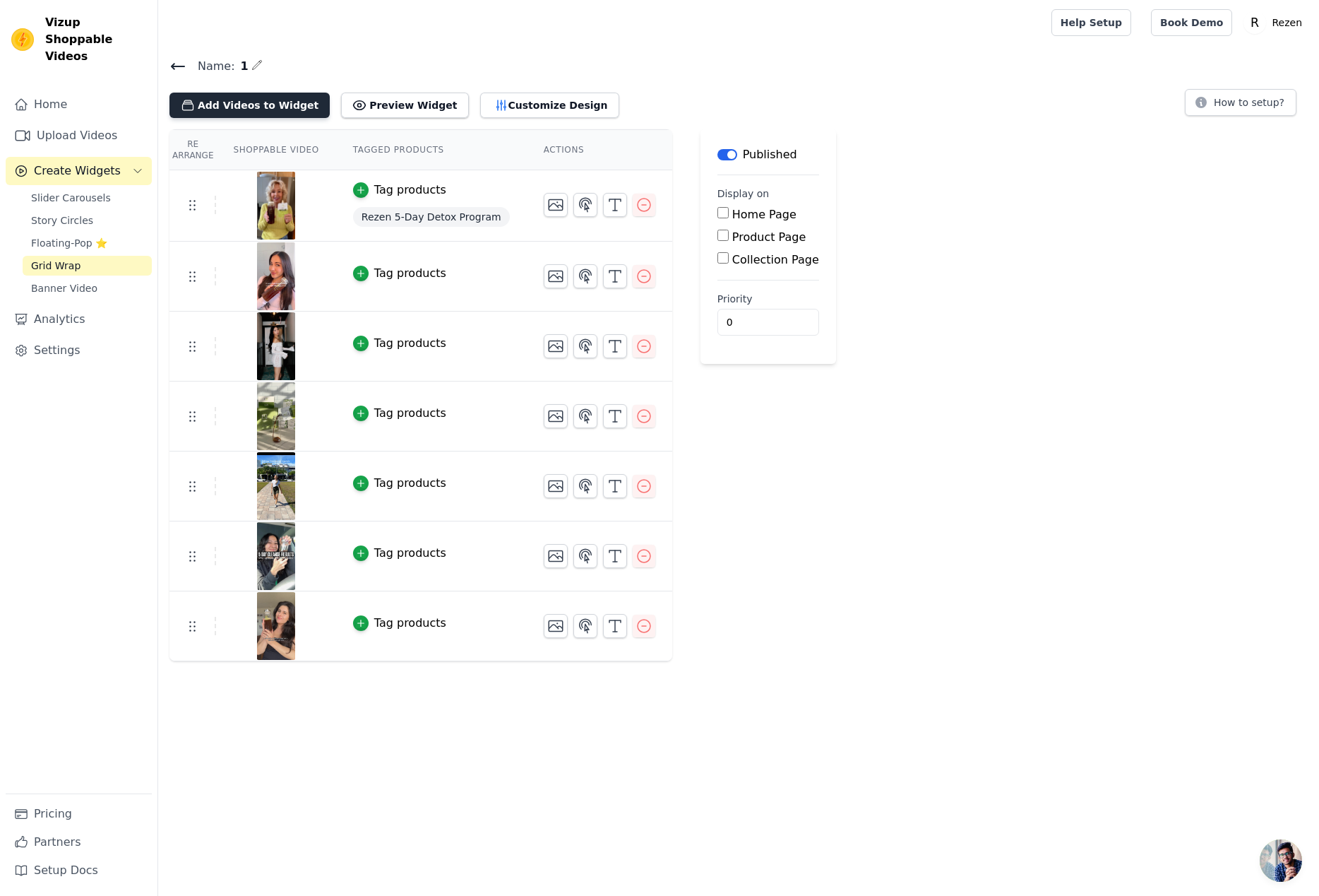
click at [279, 105] on button "Add Videos to Widget" at bounding box center [249, 105] width 160 height 25
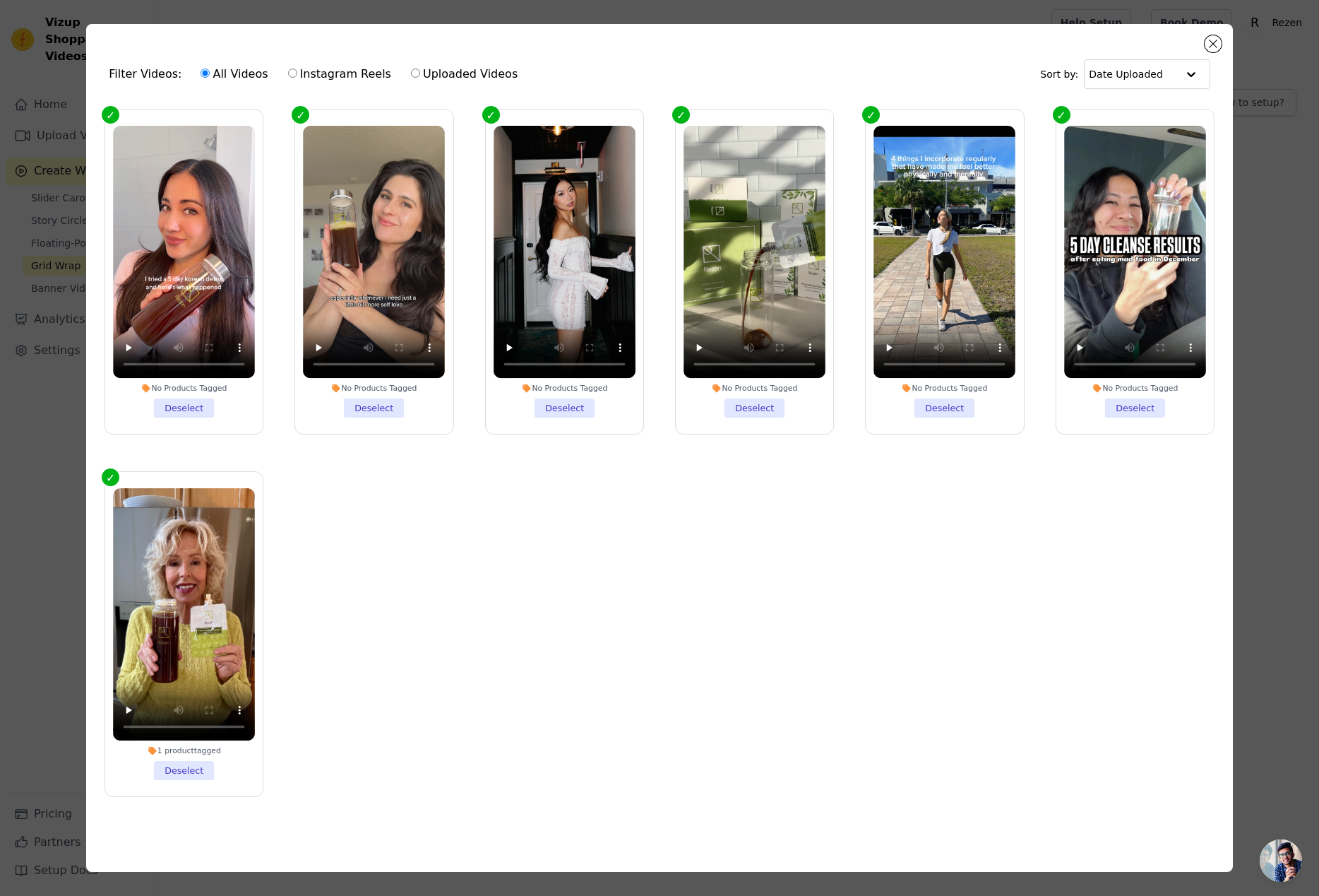
click at [310, 72] on label "Instagram Reels" at bounding box center [339, 74] width 104 height 19
click at [297, 72] on input "Instagram Reels" at bounding box center [292, 72] width 9 height 9
radio input "true"
click at [1217, 46] on button "Close modal" at bounding box center [1213, 43] width 17 height 17
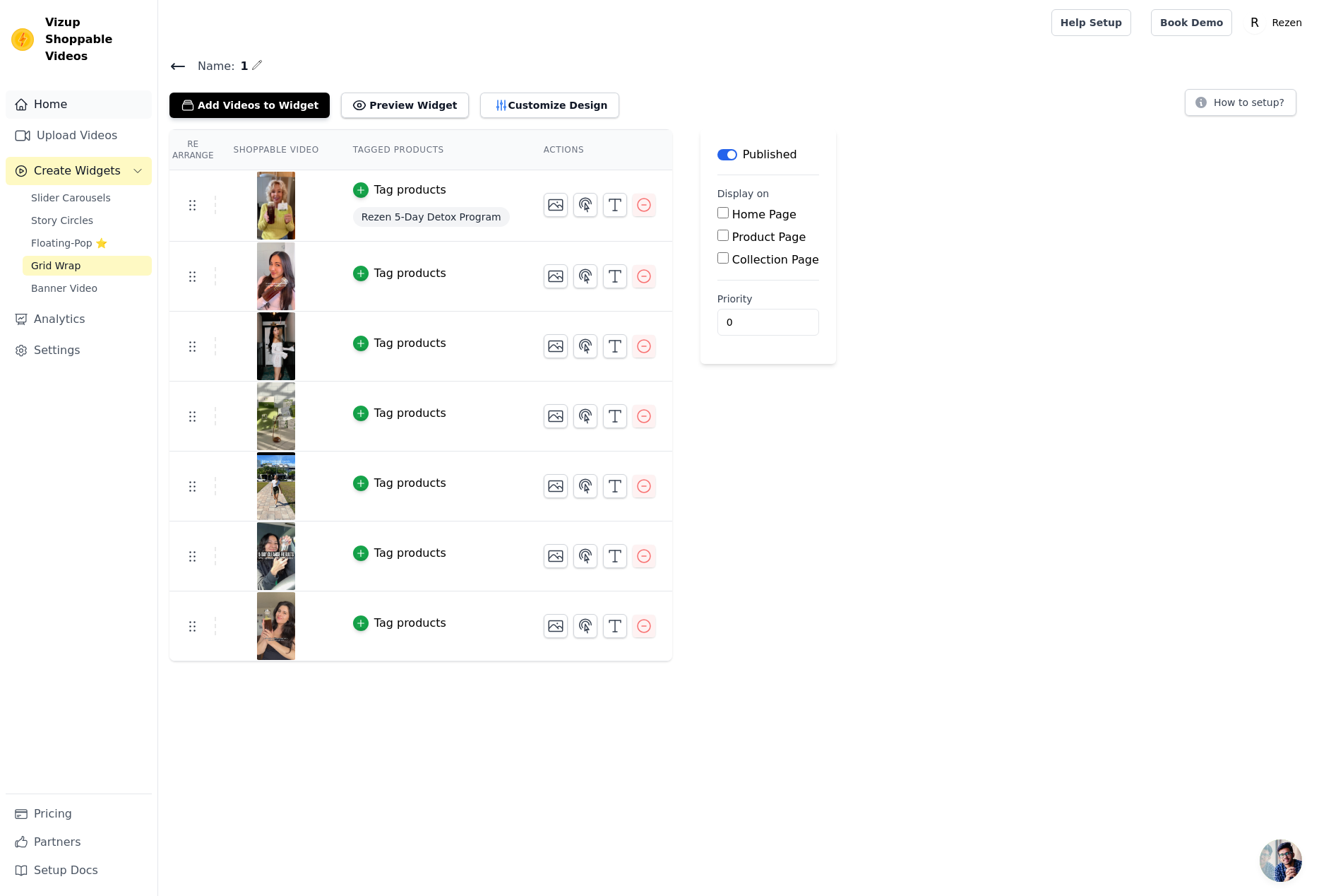
click at [61, 90] on link "Home" at bounding box center [79, 104] width 146 height 28
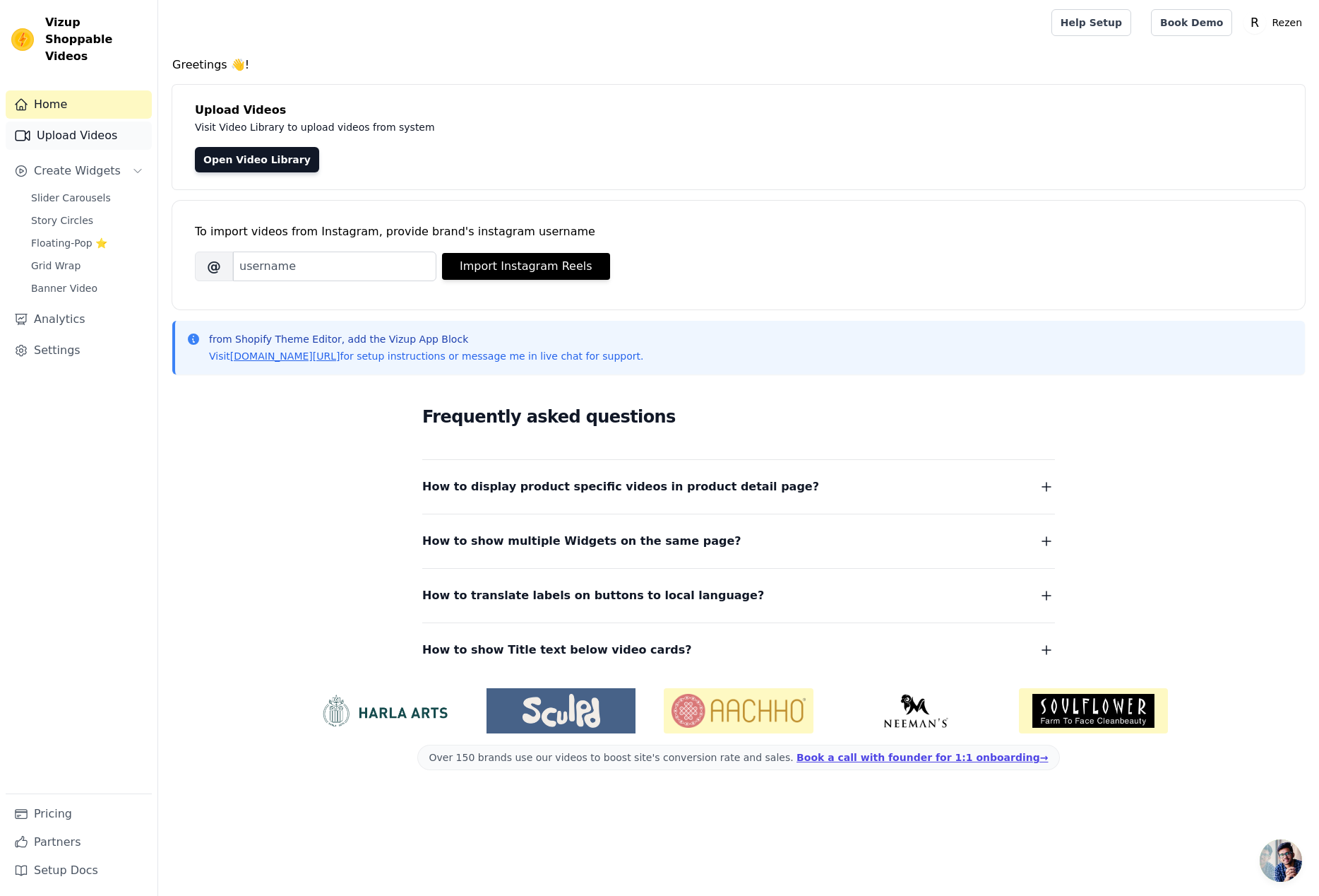
click at [82, 125] on link "Upload Videos" at bounding box center [79, 135] width 146 height 28
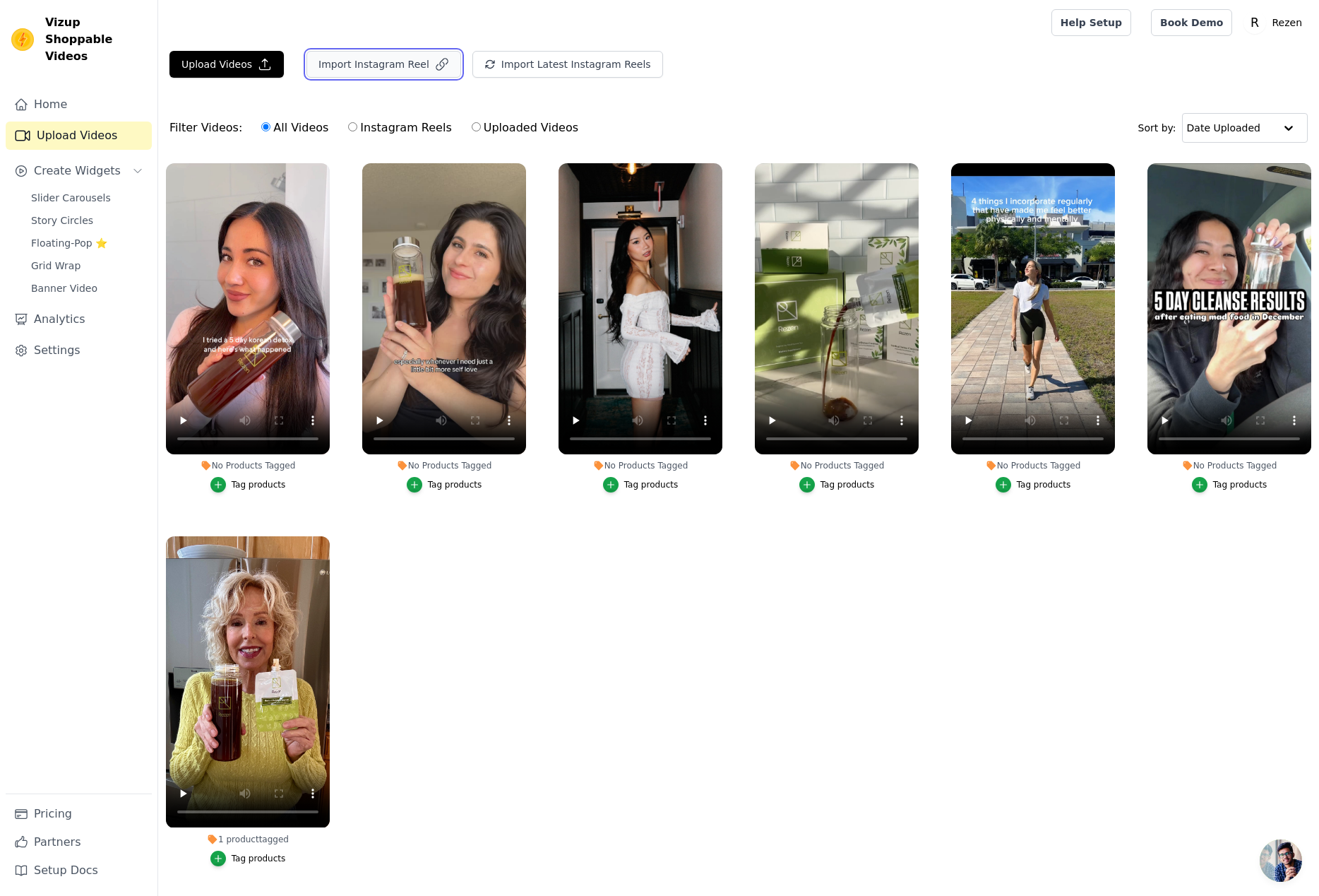
click at [387, 72] on button "Import Instagram Reel" at bounding box center [384, 63] width 155 height 27
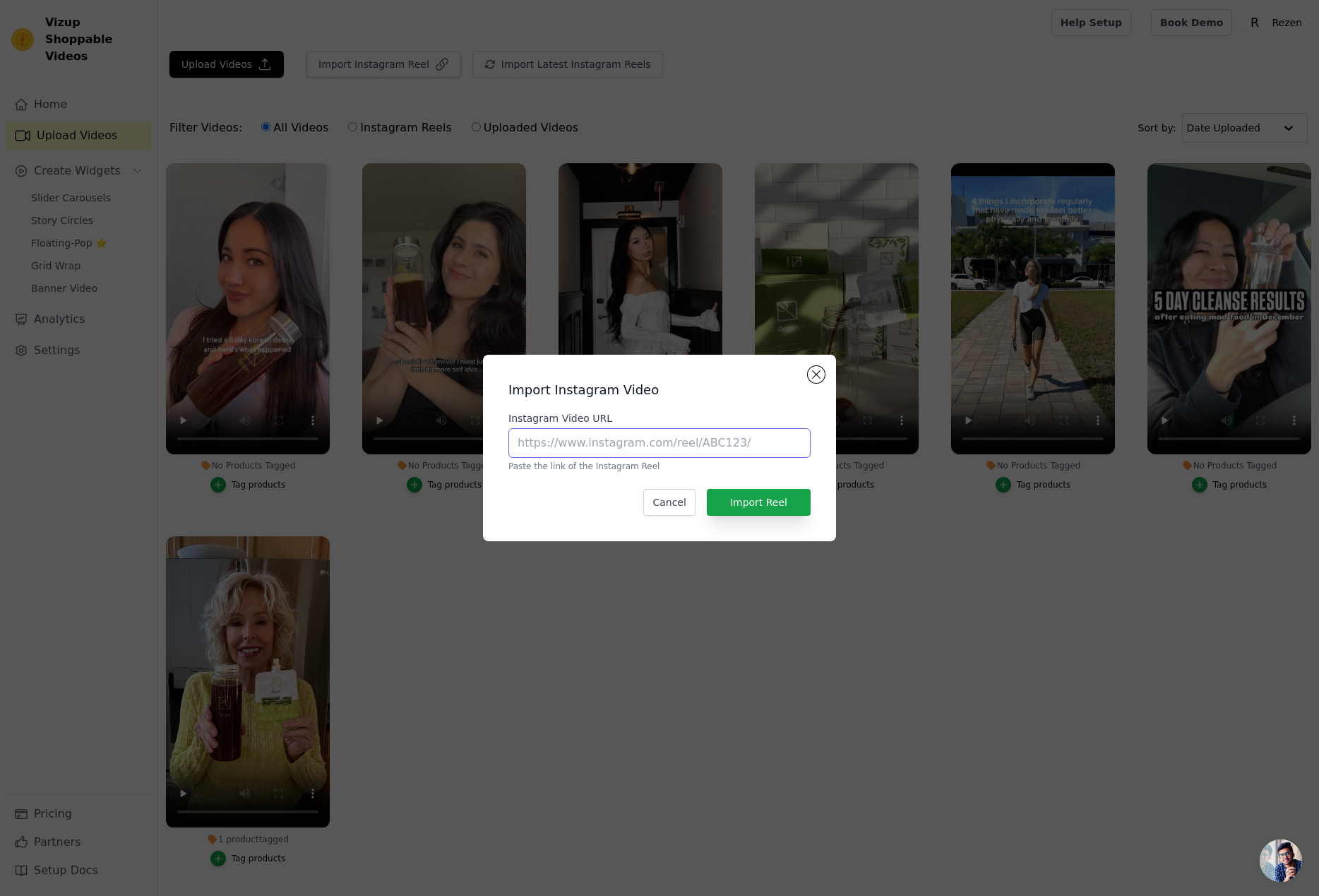
click at [632, 436] on input "Instagram Video URL" at bounding box center [659, 443] width 302 height 29
paste input "https://www.instagram.com/p/DGRSo-jTd9q/"
type input "https://www.instagram.com/p/DGRSo-jTd9q/"
click at [775, 505] on button "Import Reel" at bounding box center [759, 502] width 104 height 27
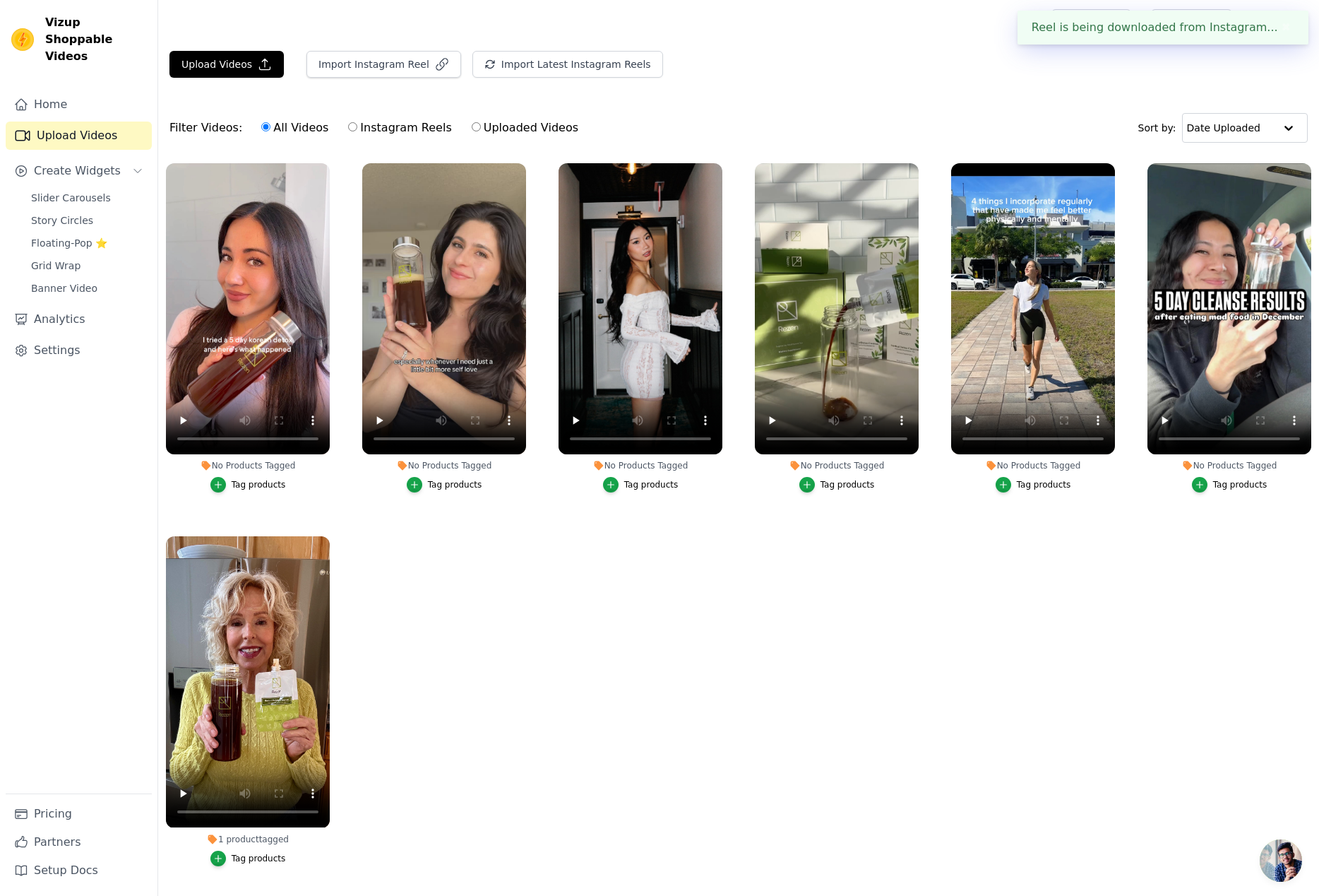
click at [103, 421] on div "Home Upload Videos Create Widgets Slider Carousels Story Circles Floating-Pop ⭐…" at bounding box center [79, 442] width 146 height 703
click at [35, 259] on span "Grid Wrap" at bounding box center [55, 265] width 50 height 14
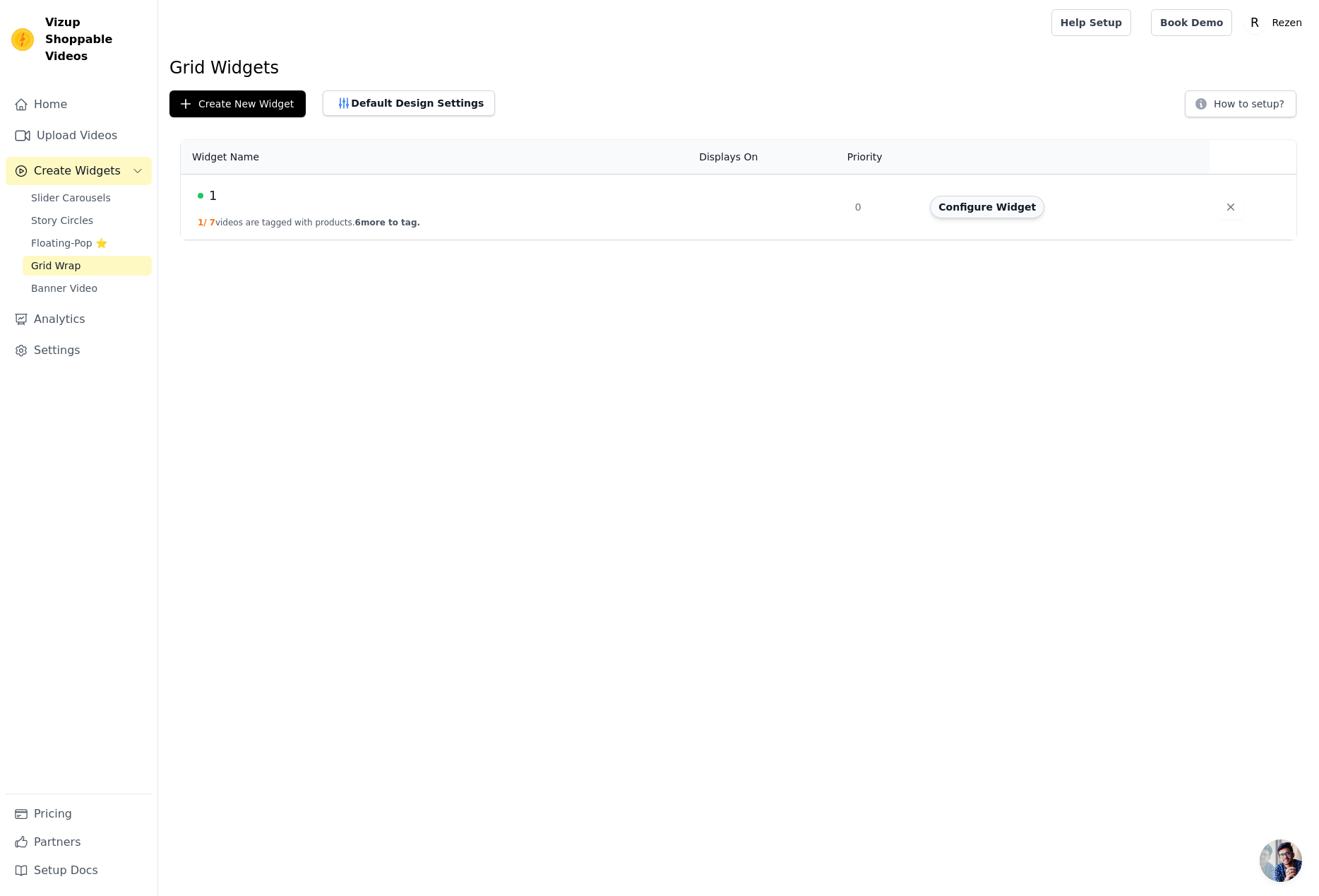
click at [1017, 214] on button "Configure Widget" at bounding box center [987, 207] width 115 height 23
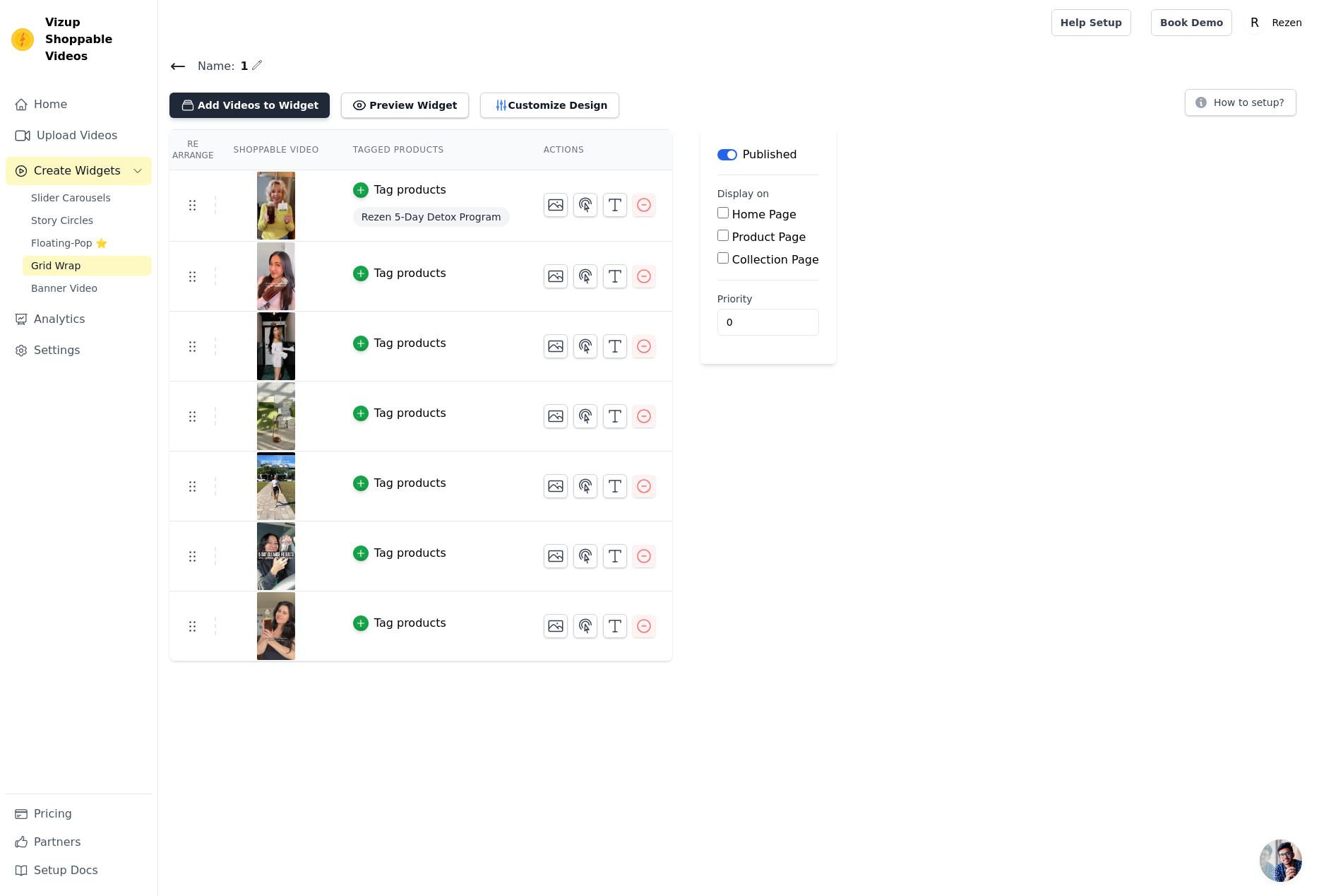
click at [250, 105] on button "Add Videos to Widget" at bounding box center [249, 105] width 160 height 25
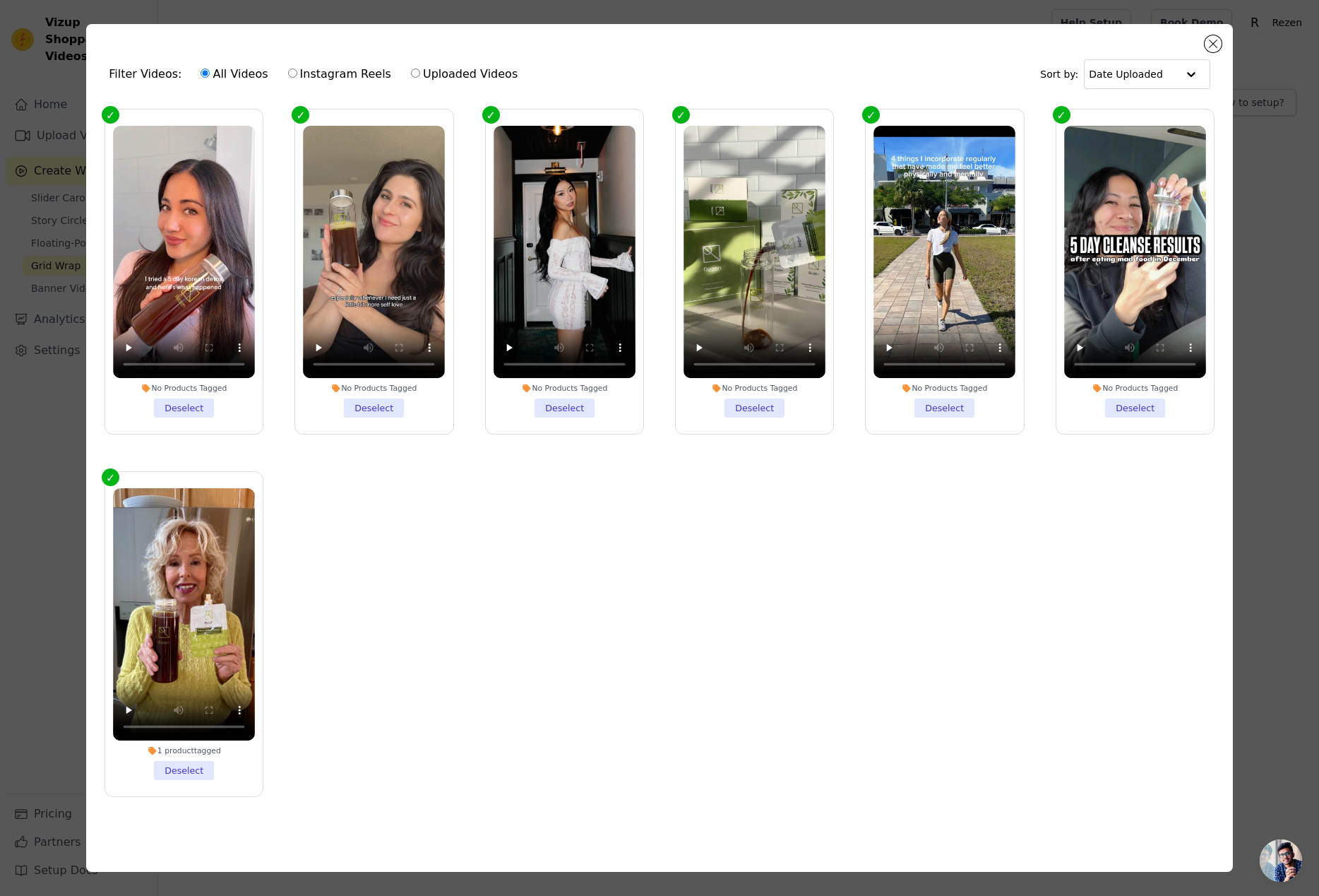
click at [1252, 59] on div "Filter Videos: All Videos Instagram Reels Uploaded Videos Sort by: Date Uploade…" at bounding box center [660, 448] width 1274 height 893
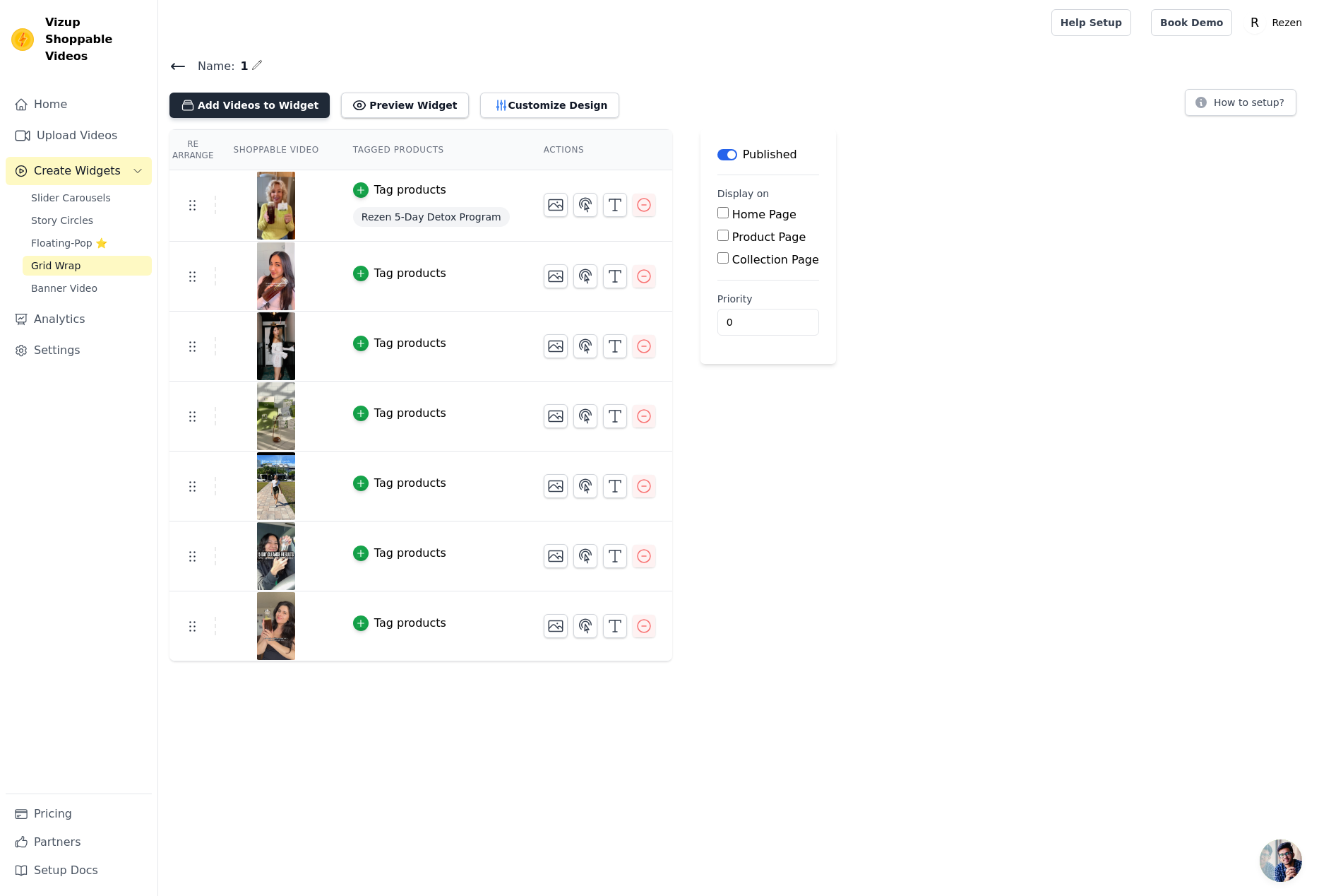
click at [286, 102] on button "Add Videos to Widget" at bounding box center [249, 105] width 160 height 25
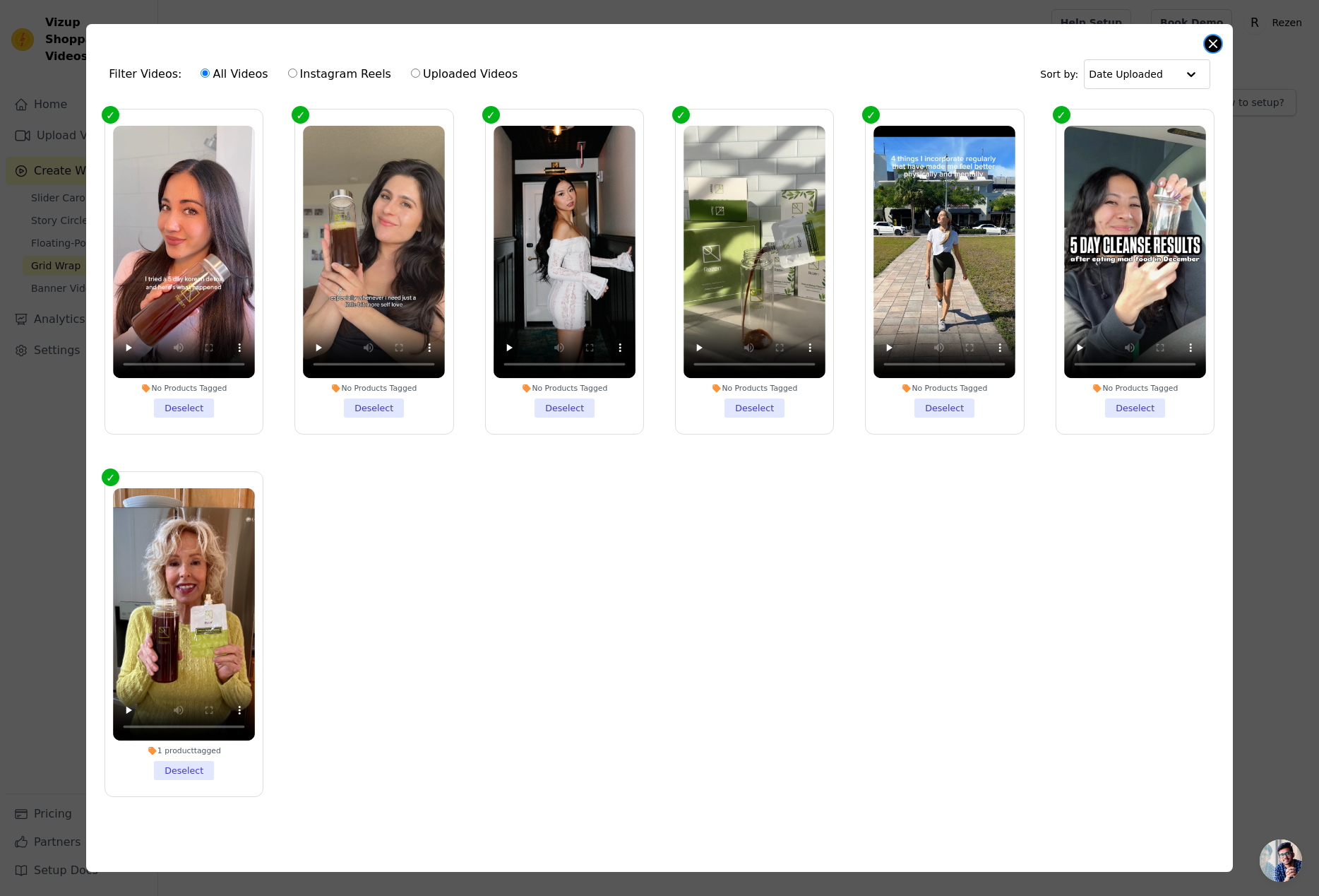
click at [1215, 45] on button "Close modal" at bounding box center [1213, 43] width 17 height 17
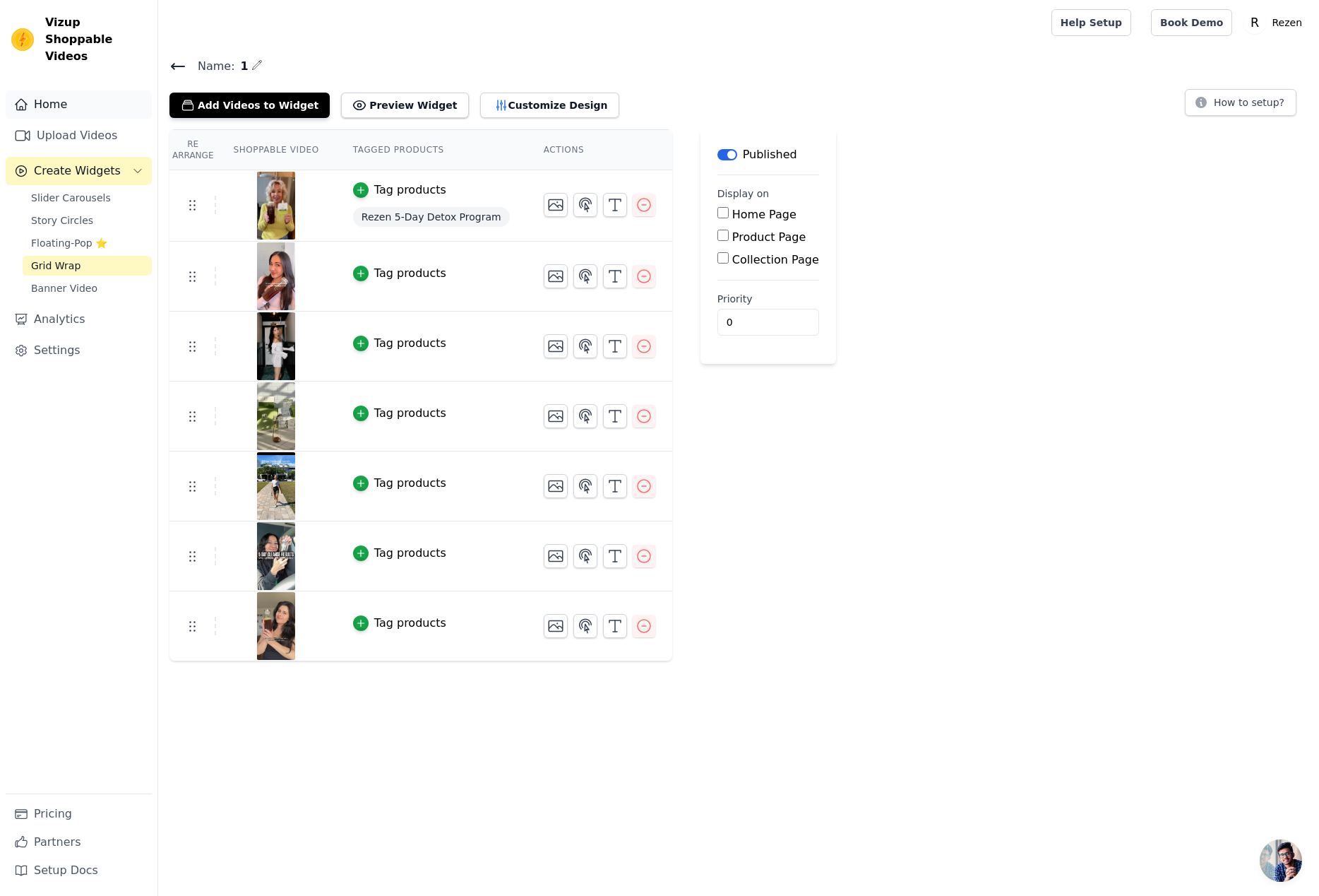
click at [63, 90] on link "Home" at bounding box center [79, 104] width 146 height 28
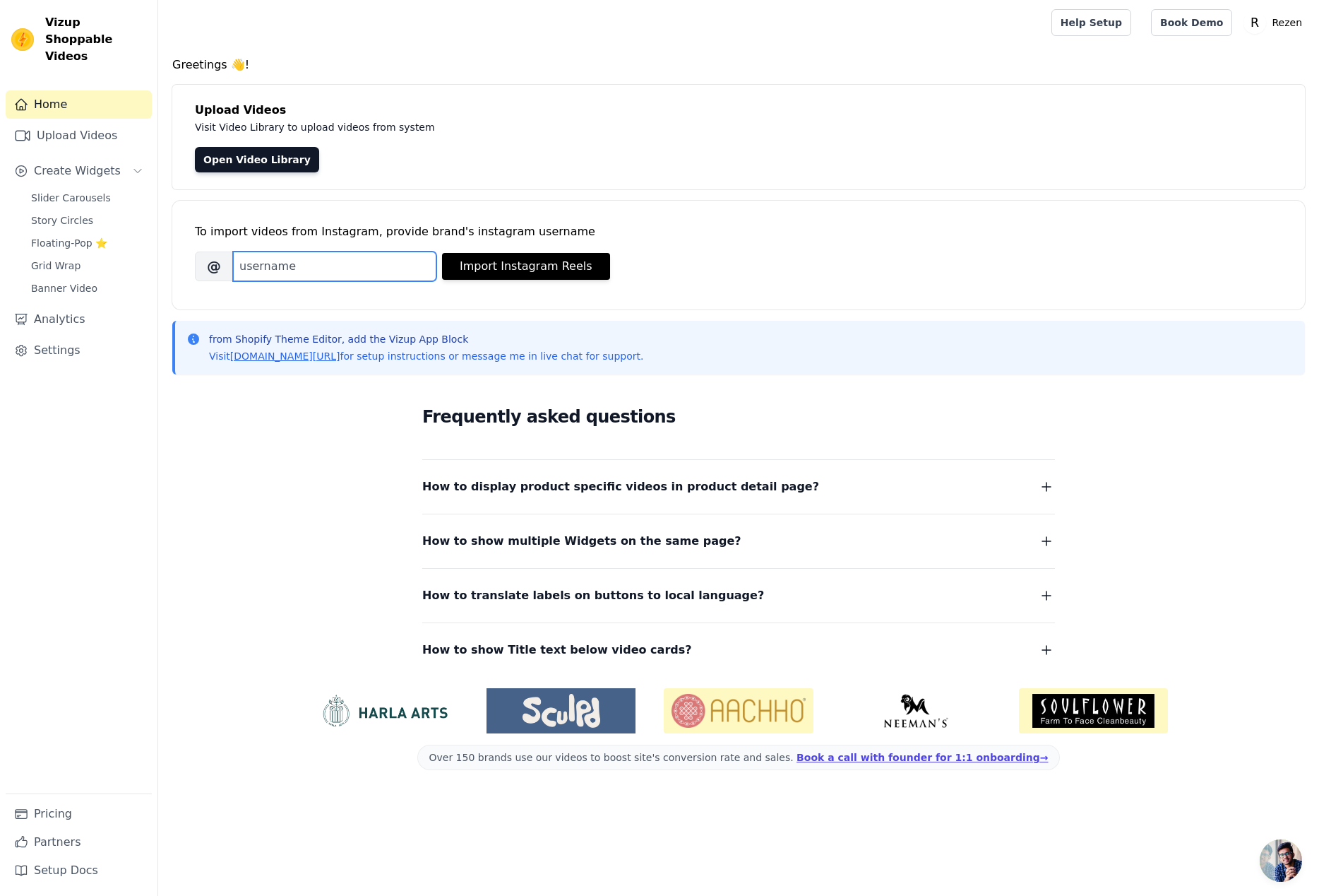
click at [378, 276] on input "Brand's Instagram Username" at bounding box center [334, 266] width 203 height 29
click at [329, 260] on input "Brand's Instagram Username" at bounding box center [334, 266] width 203 height 29
paste input "rezendetox"
type input "rezendetox"
click at [522, 270] on button "Import Instagram Reels" at bounding box center [526, 266] width 168 height 27
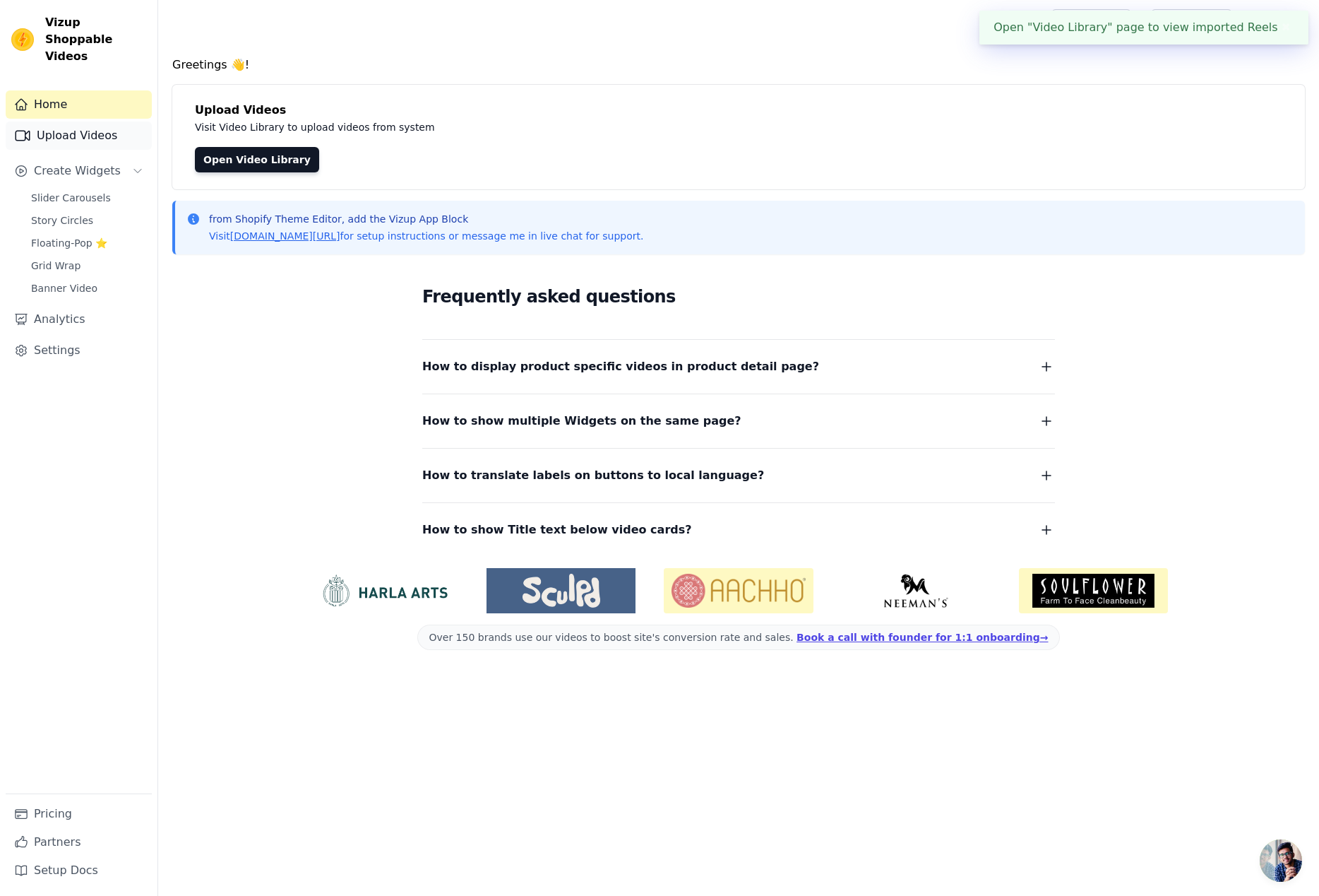
click at [96, 121] on link "Upload Videos" at bounding box center [79, 135] width 146 height 28
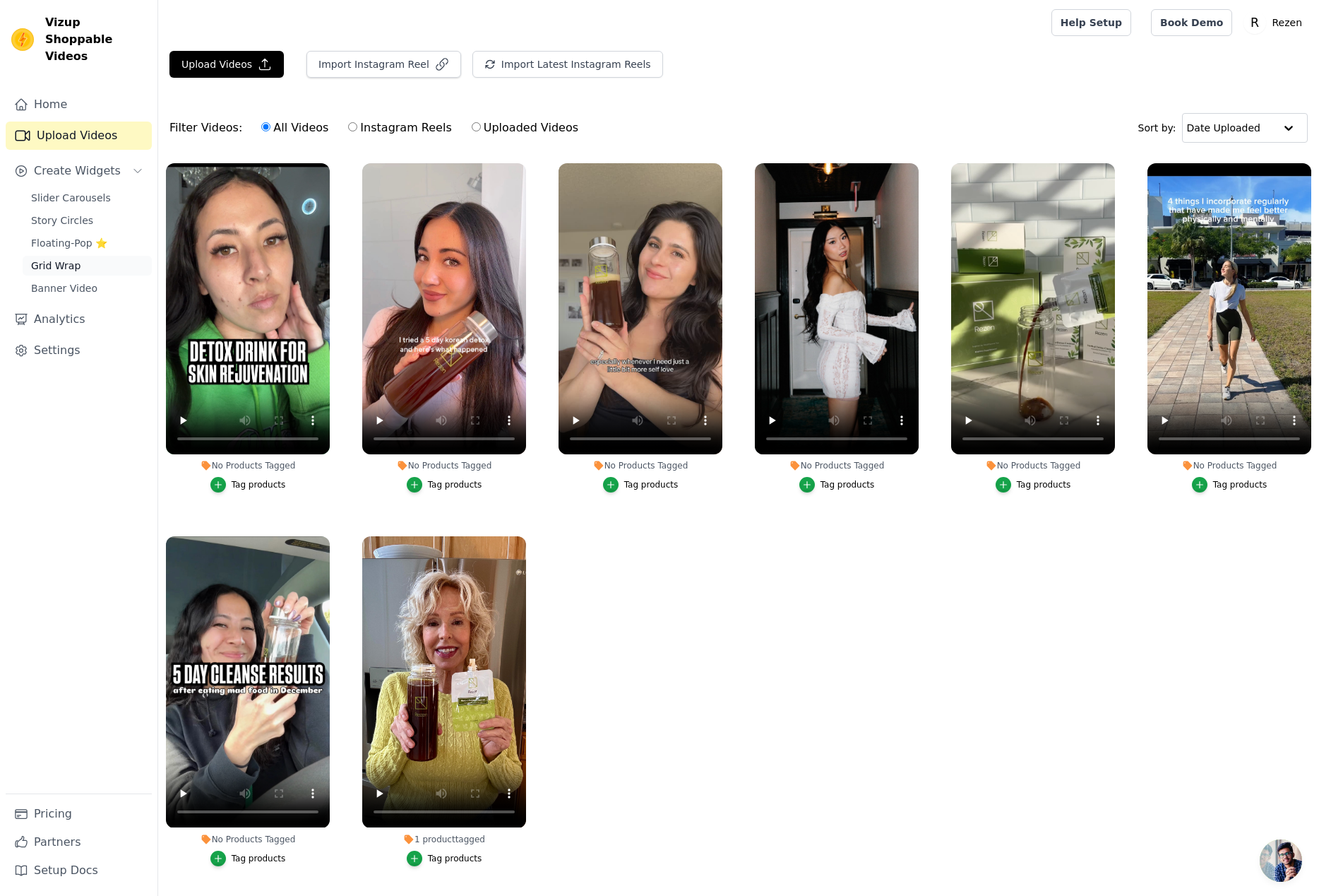
click at [46, 259] on span "Grid Wrap" at bounding box center [55, 265] width 50 height 14
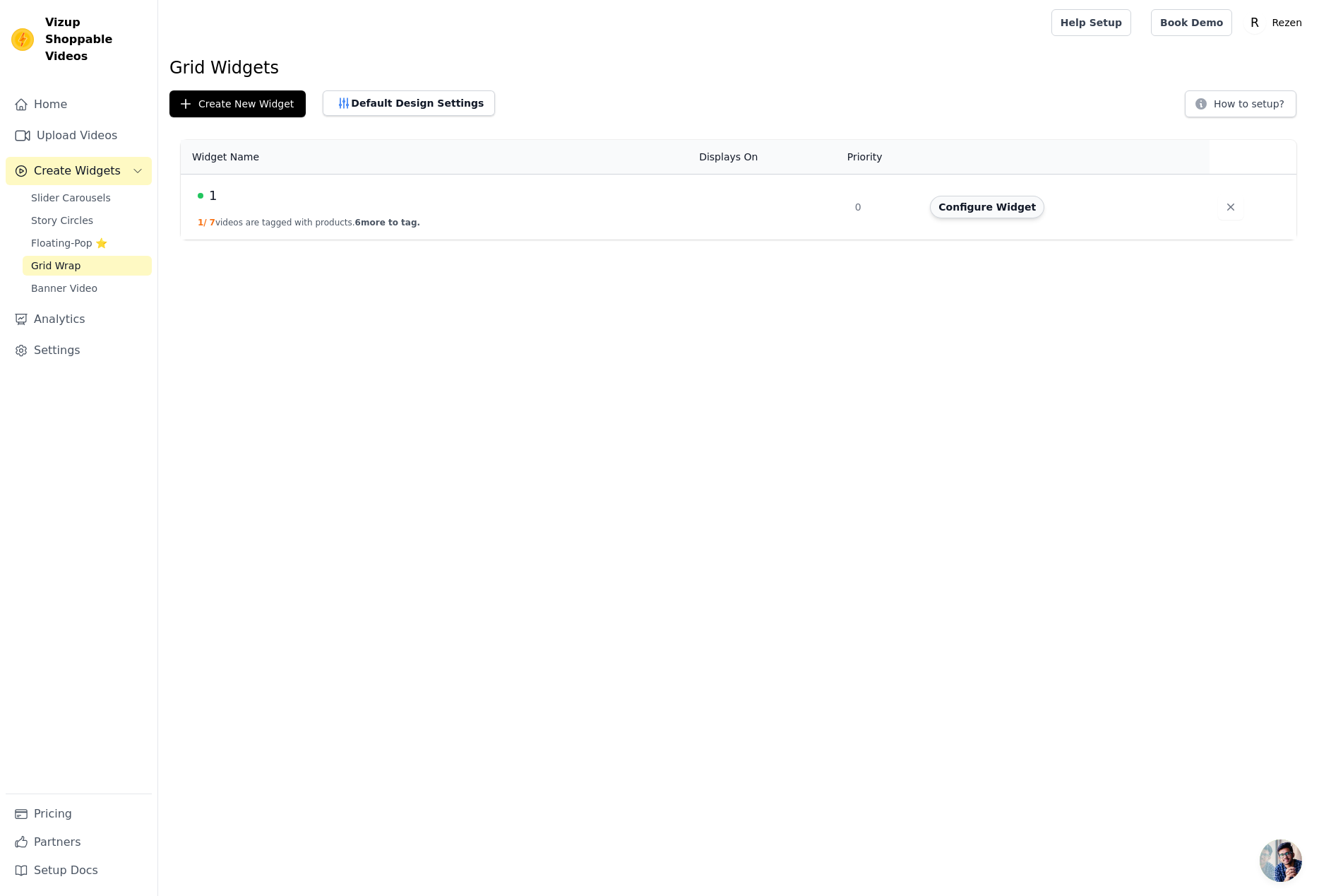
click at [1002, 208] on button "Configure Widget" at bounding box center [987, 207] width 115 height 23
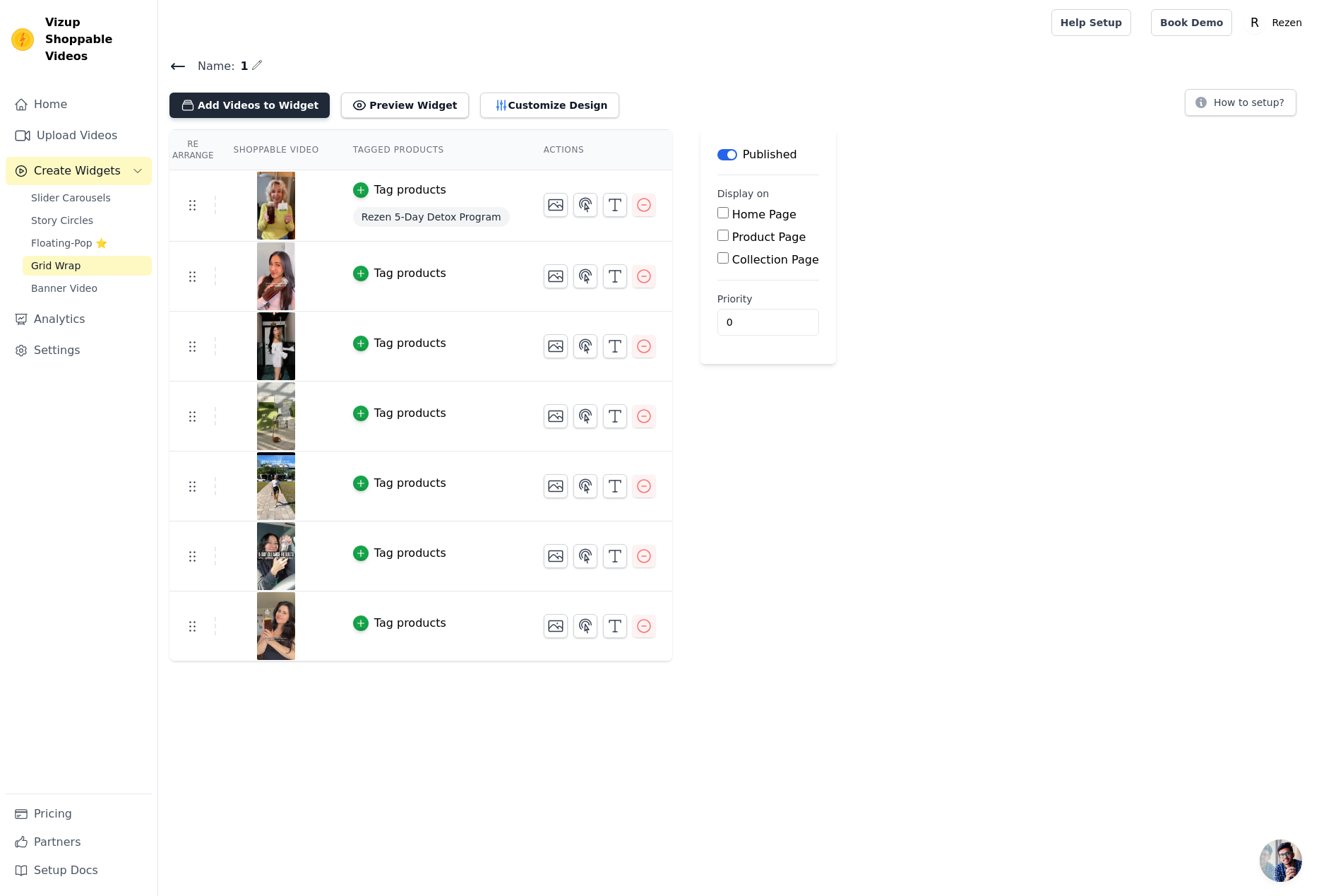
click at [261, 110] on button "Add Videos to Widget" at bounding box center [249, 105] width 160 height 25
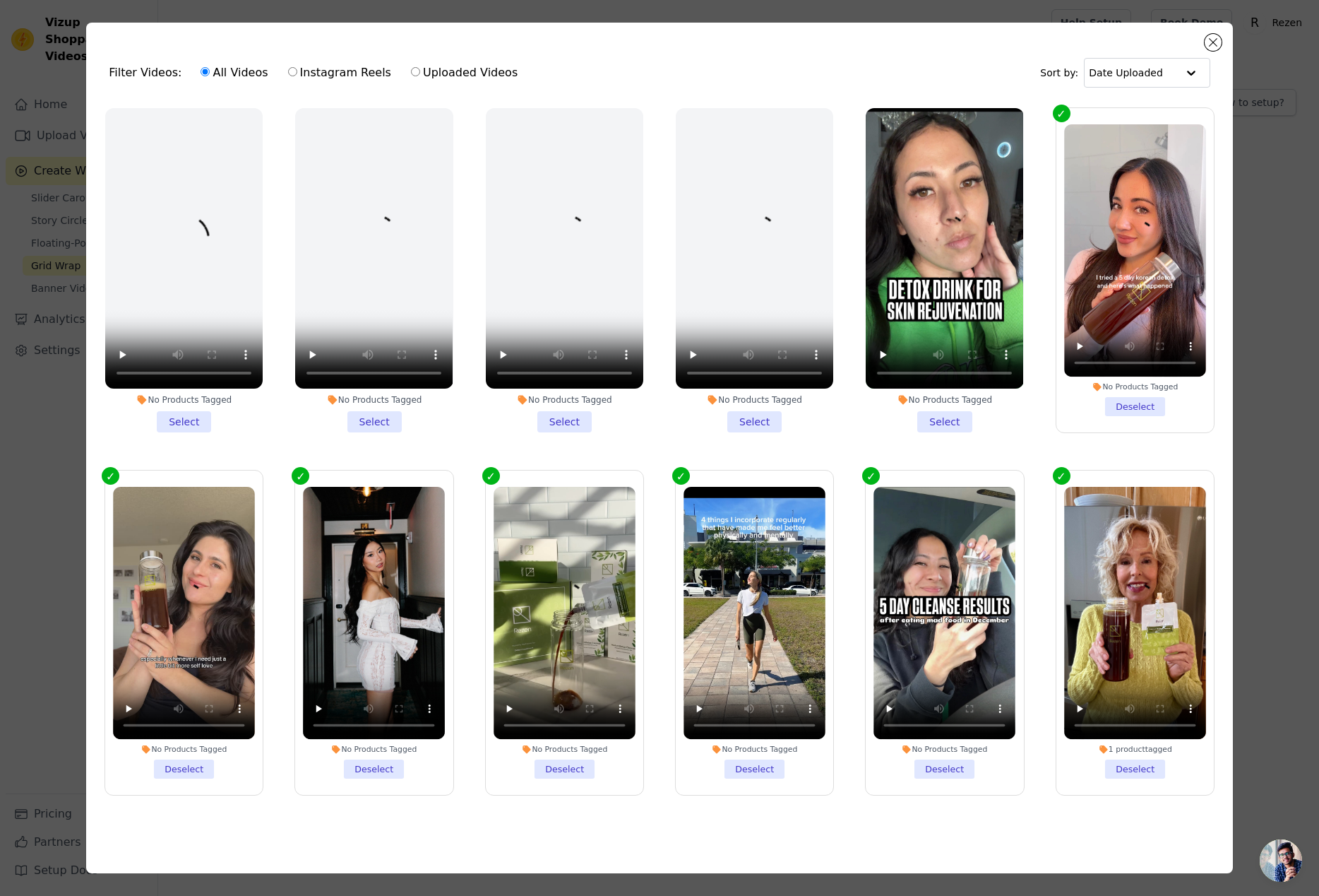
click at [952, 425] on li "No Products Tagged Select" at bounding box center [945, 270] width 158 height 324
click at [0, 0] on input "No Products Tagged Select" at bounding box center [0, 0] width 0 height 0
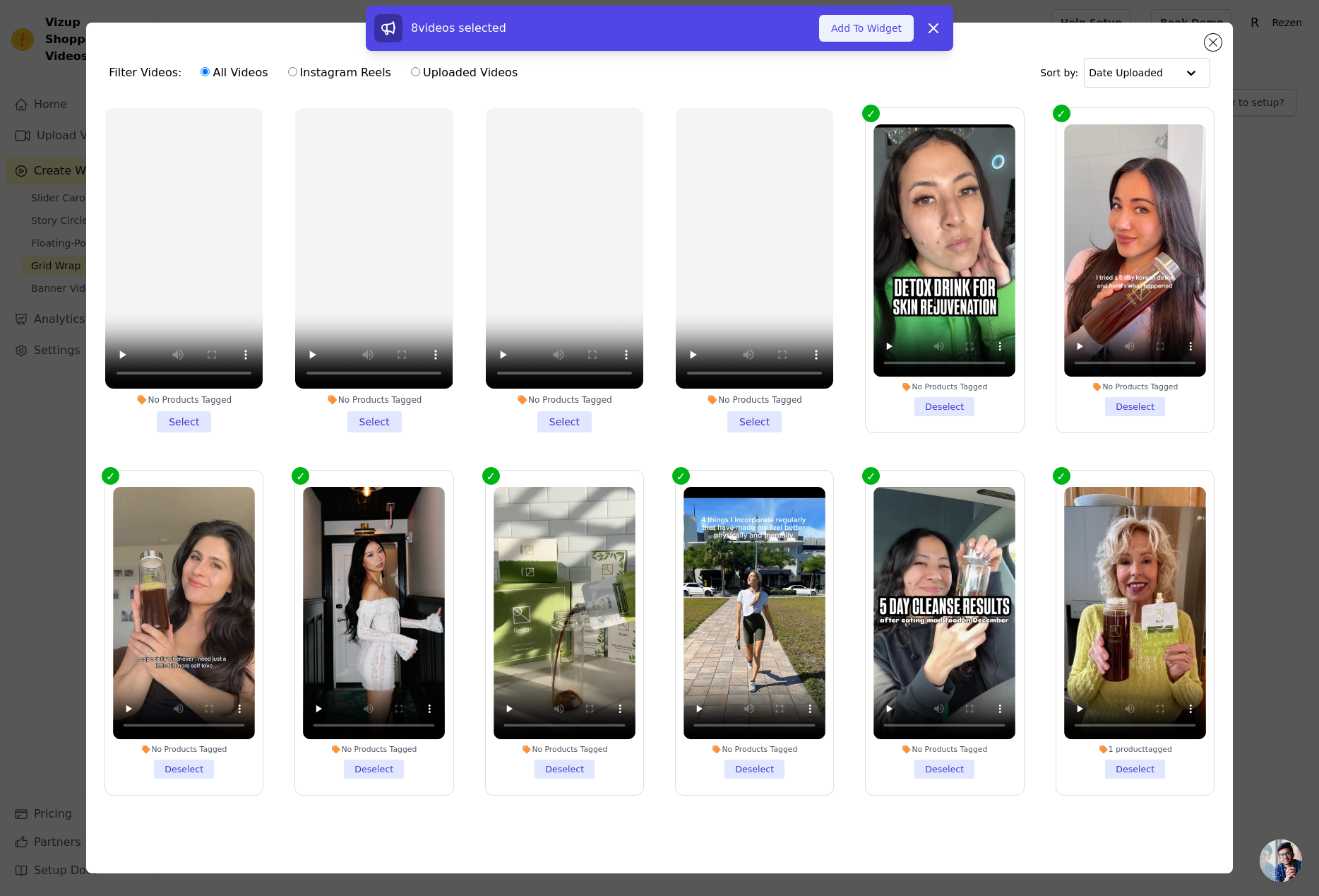
click at [846, 28] on button "Add To Widget" at bounding box center [867, 28] width 94 height 27
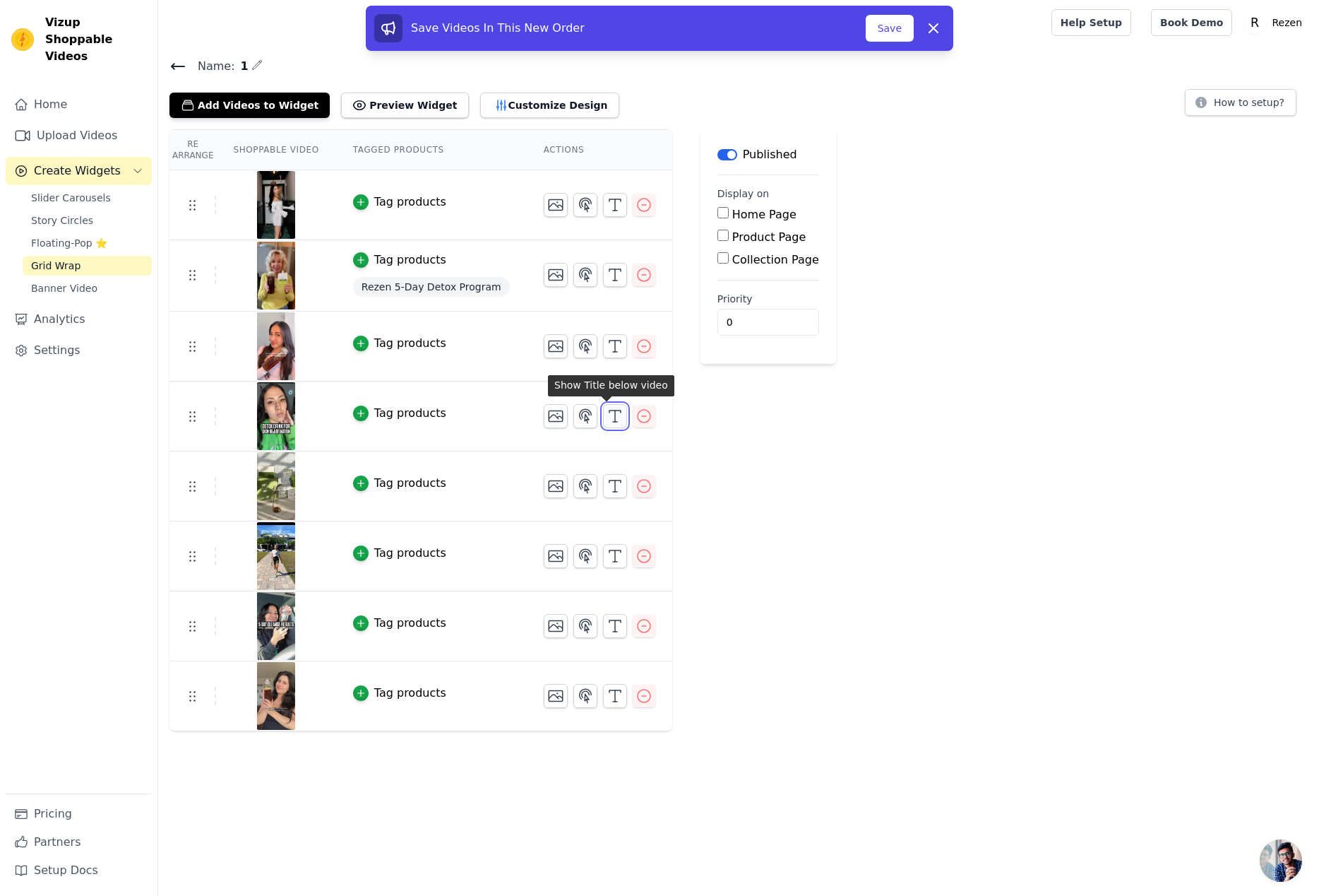
click at [607, 420] on icon "button" at bounding box center [615, 416] width 17 height 17
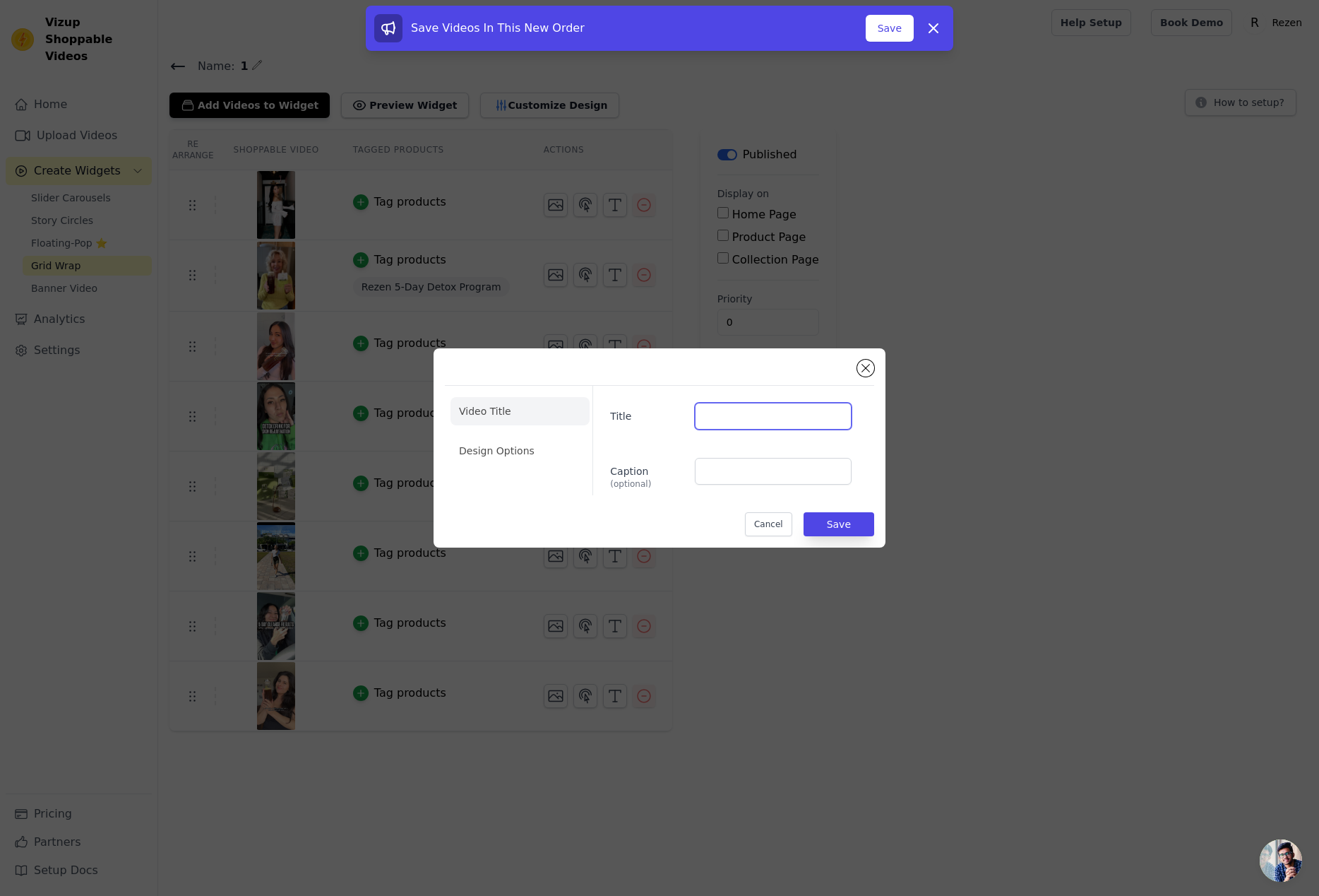
click at [749, 414] on input "Title" at bounding box center [773, 416] width 157 height 27
paste input "foodandsachi"
click at [718, 414] on input "@ foodandsachi" at bounding box center [773, 416] width 157 height 27
type input "@foodandsachi"
drag, startPoint x: 514, startPoint y: 449, endPoint x: 526, endPoint y: 449, distance: 12.0
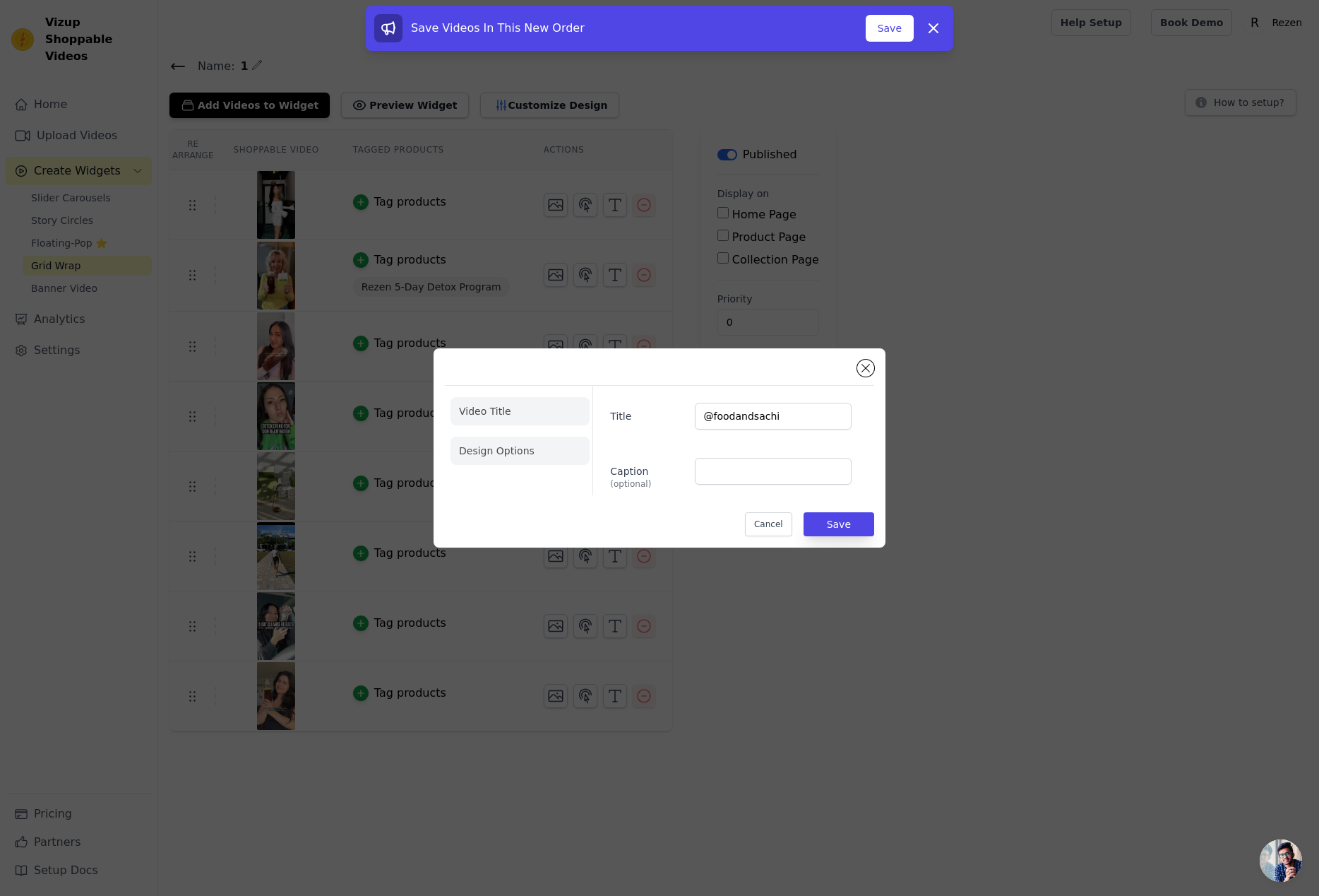
click at [514, 449] on li "Design Options" at bounding box center [520, 450] width 139 height 28
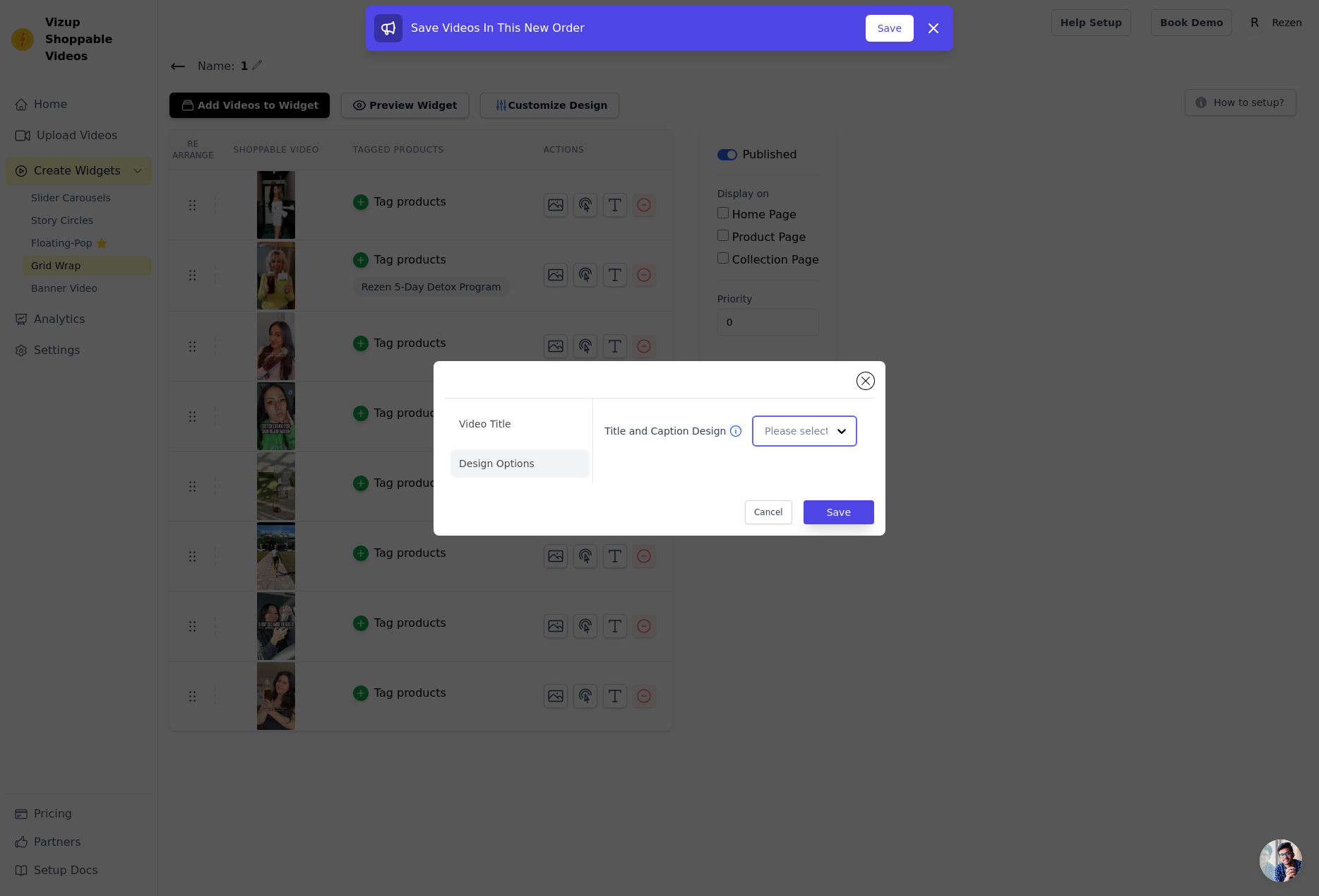
click at [777, 428] on input "Title and Caption Design" at bounding box center [796, 431] width 63 height 28
click at [800, 493] on div "Overlay" at bounding box center [804, 494] width 105 height 29
click at [828, 519] on button "Save" at bounding box center [839, 512] width 71 height 24
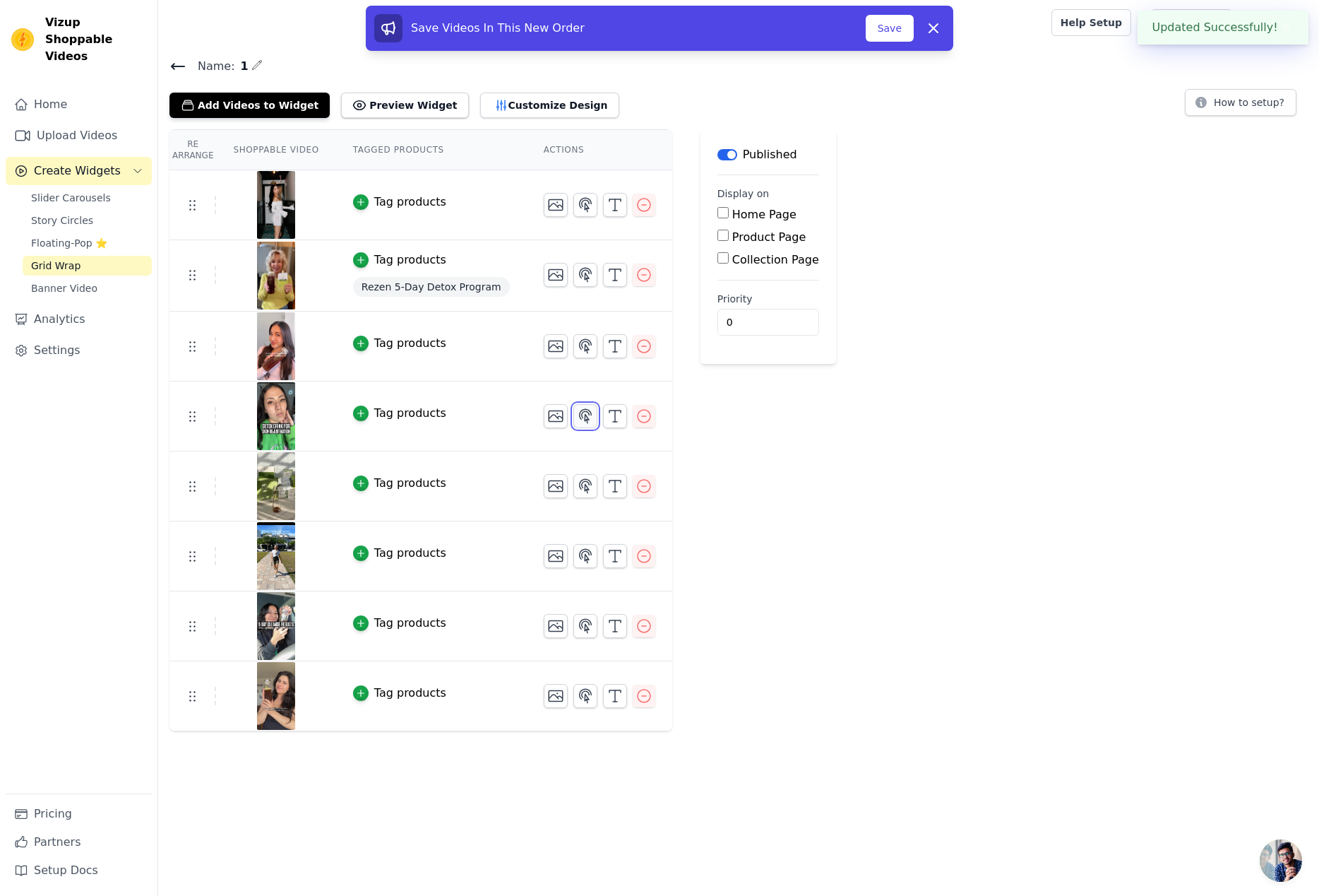
click at [583, 415] on icon "button" at bounding box center [585, 416] width 17 height 17
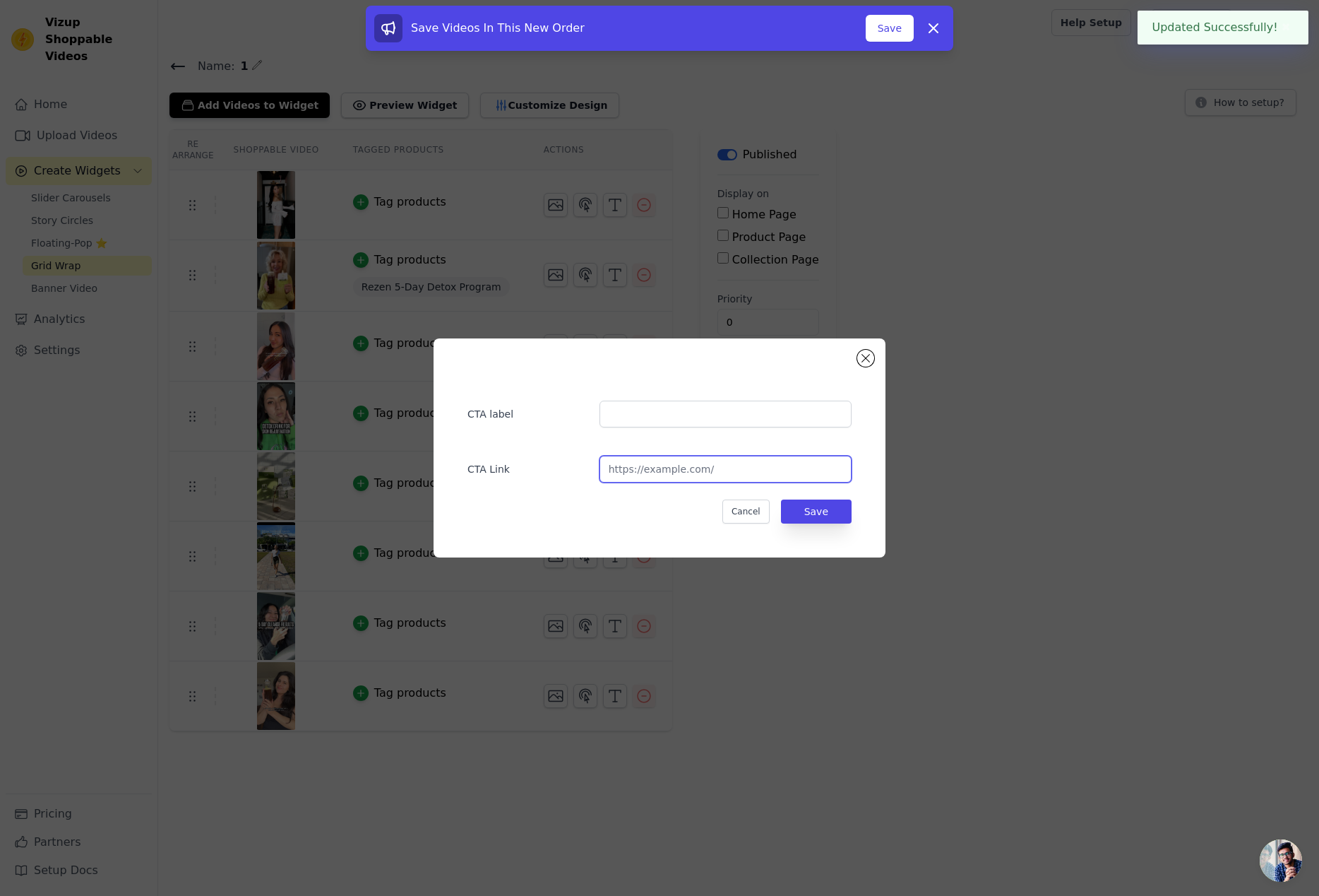
click at [693, 468] on input "url" at bounding box center [726, 469] width 252 height 27
paste input "https://www.instagram.com/p/DGRSo-jTd9q/"
type input "https://www.instagram.com/p/DGRSo-jTd9q/"
click at [679, 417] on input "text" at bounding box center [726, 413] width 252 height 27
paste input "foodandsachi"
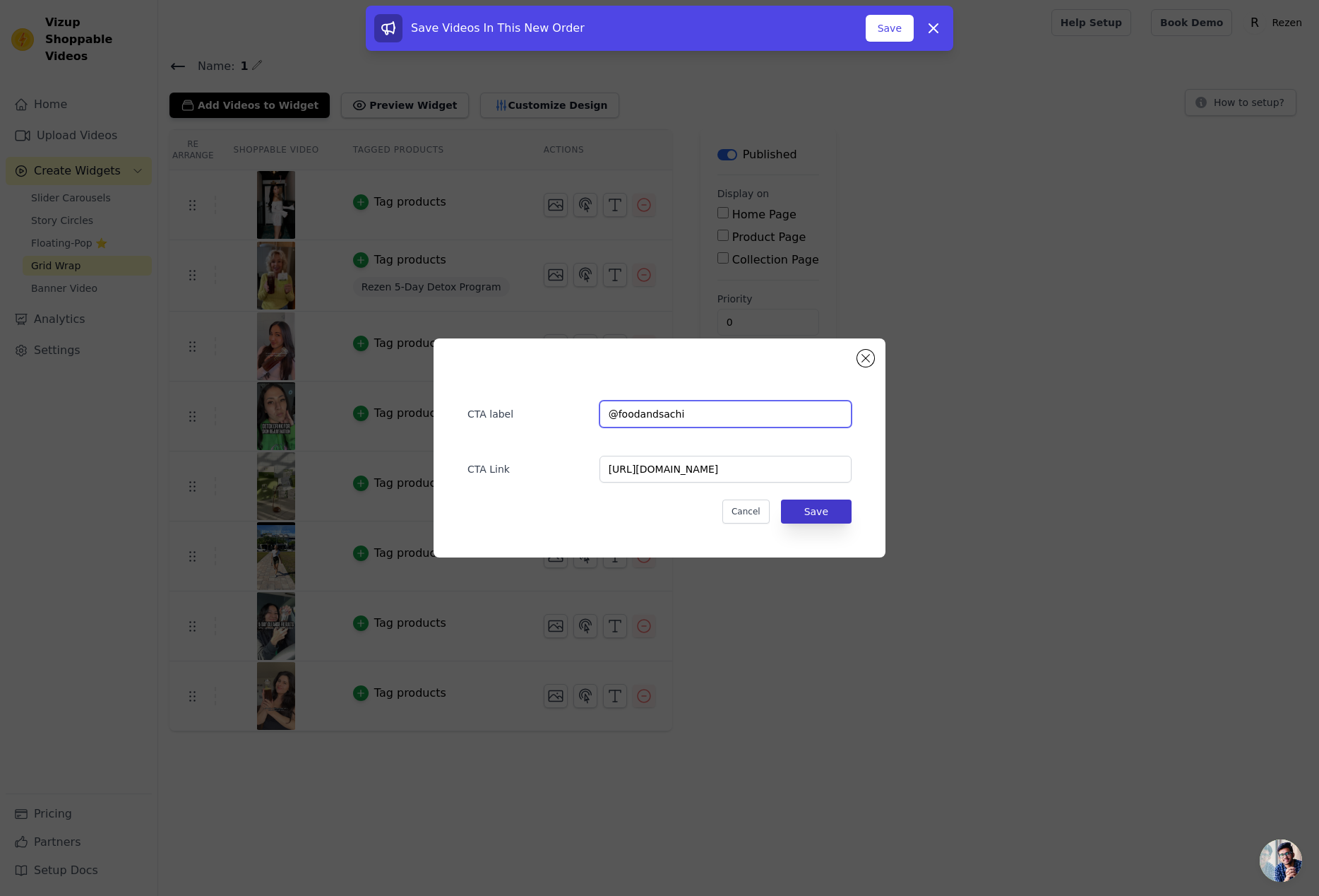
type input "@foodandsachi"
click at [811, 502] on button "Save" at bounding box center [816, 512] width 71 height 24
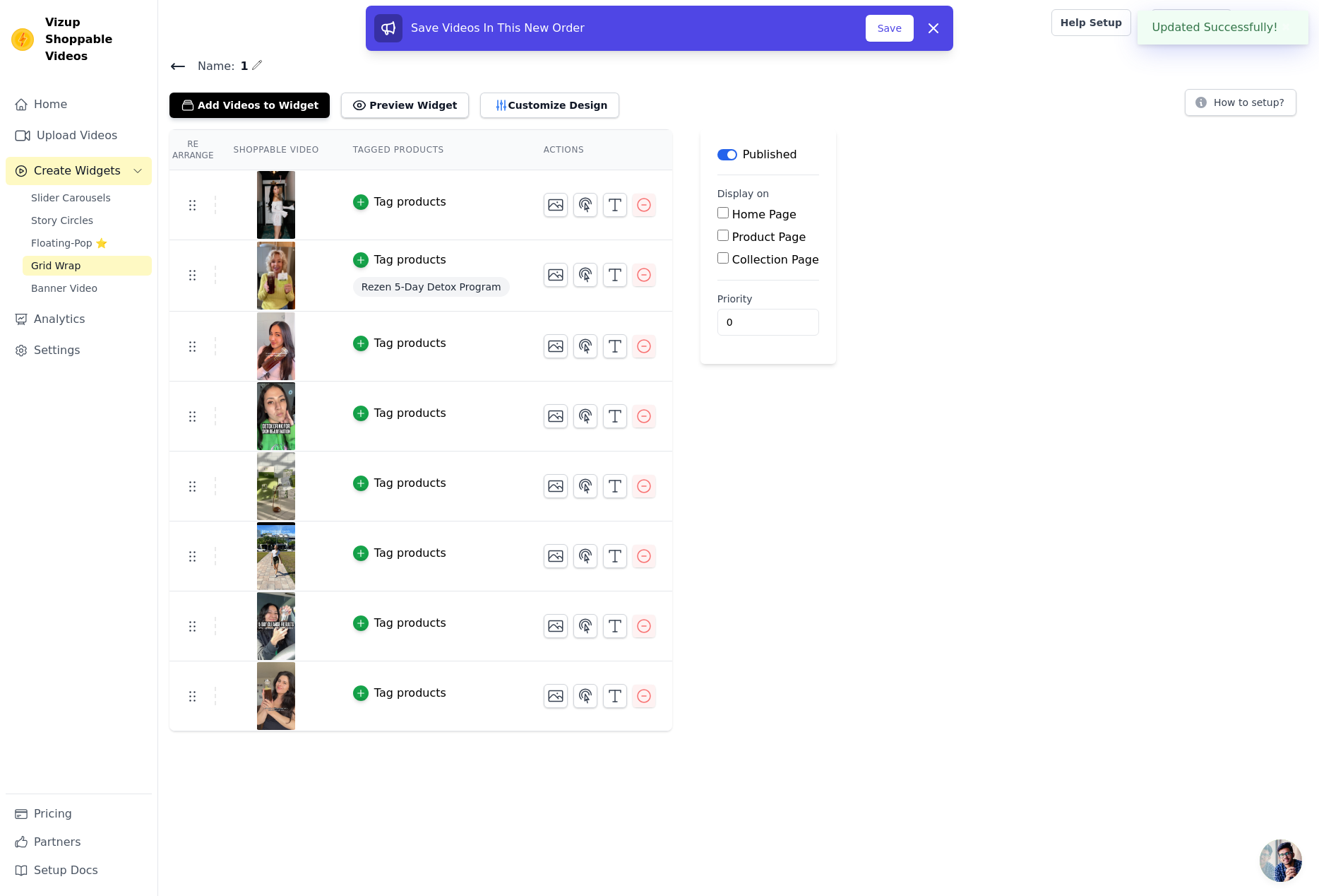
click at [878, 529] on div "Re Arrange Shoppable Video Tagged Products Actions Tag products Tag products Re…" at bounding box center [738, 430] width 1161 height 601
click at [607, 482] on icon "button" at bounding box center [615, 486] width 17 height 17
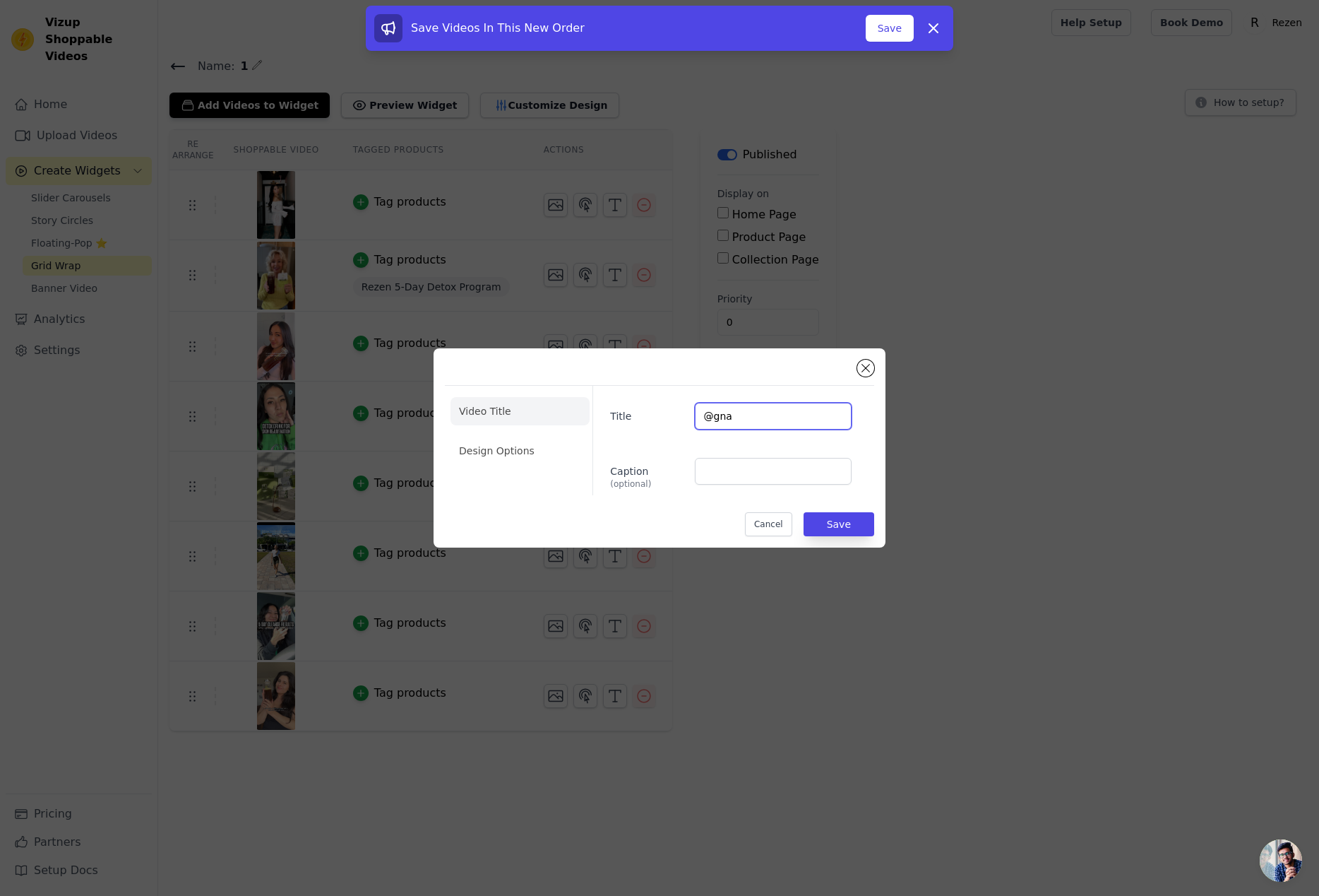
click at [746, 420] on input "@gna" at bounding box center [773, 416] width 157 height 27
type input "@gnatest"
click at [516, 457] on li "Design Options" at bounding box center [520, 450] width 139 height 28
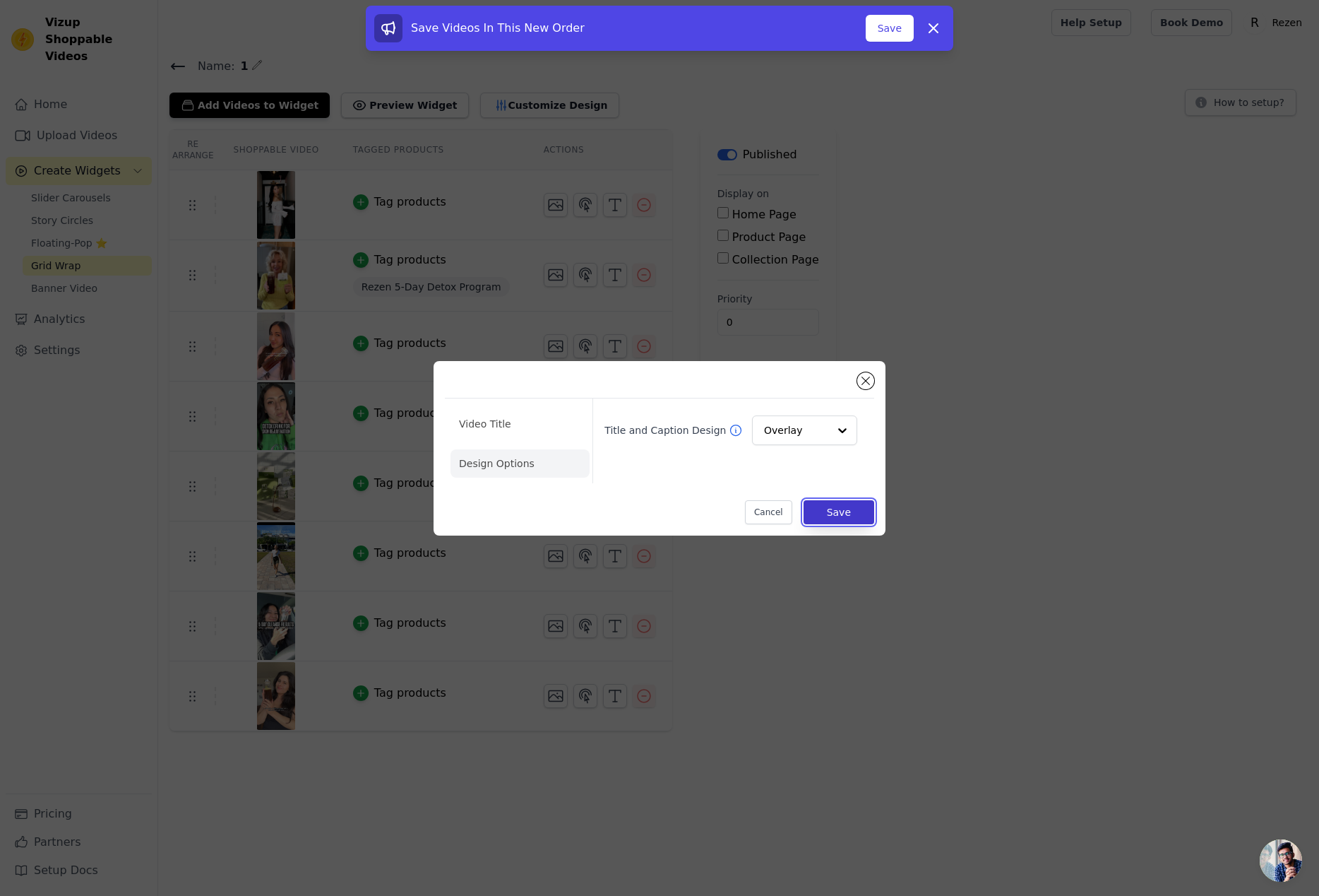
click at [844, 510] on button "Save" at bounding box center [839, 512] width 71 height 24
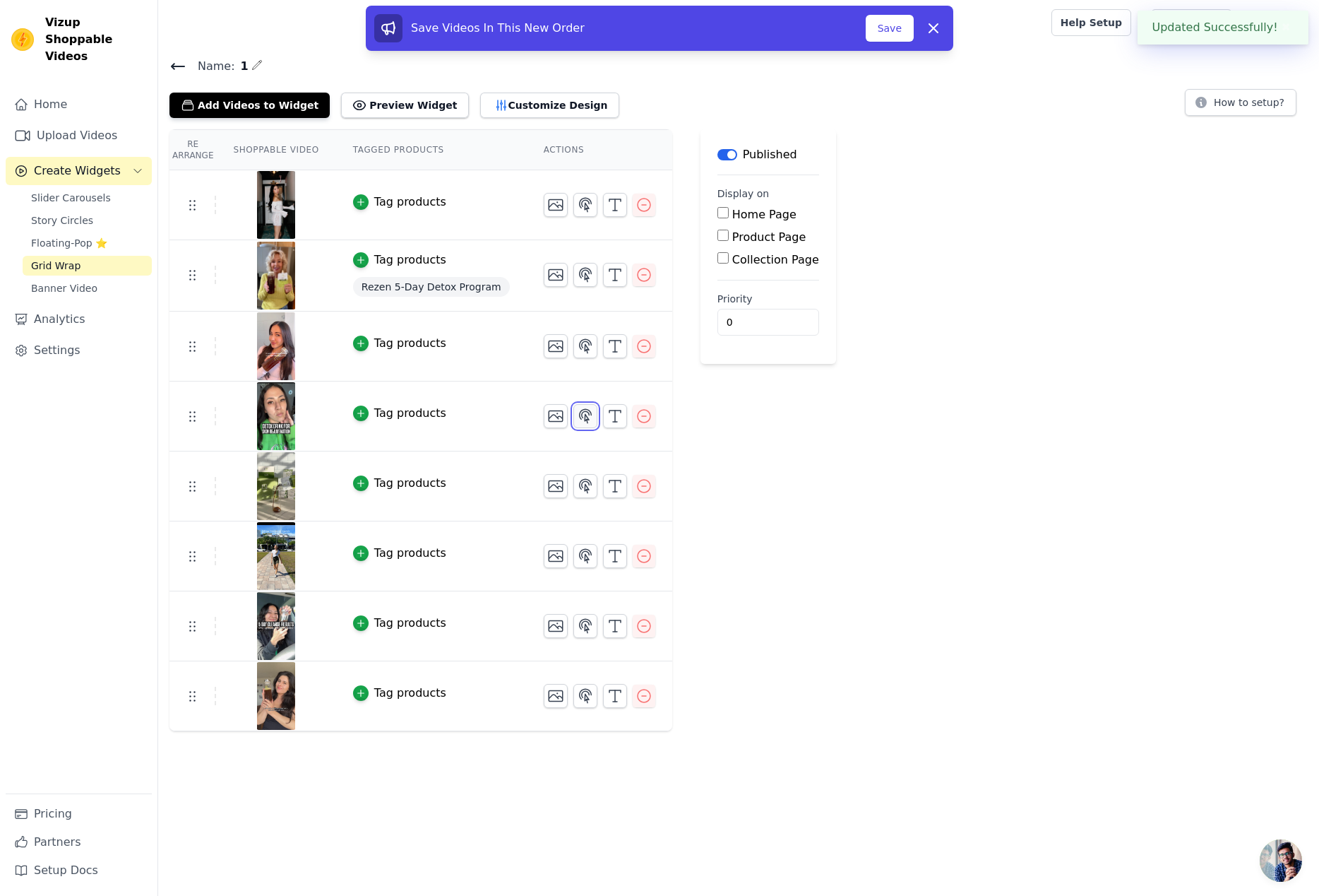
click at [577, 411] on icon "button" at bounding box center [585, 416] width 17 height 17
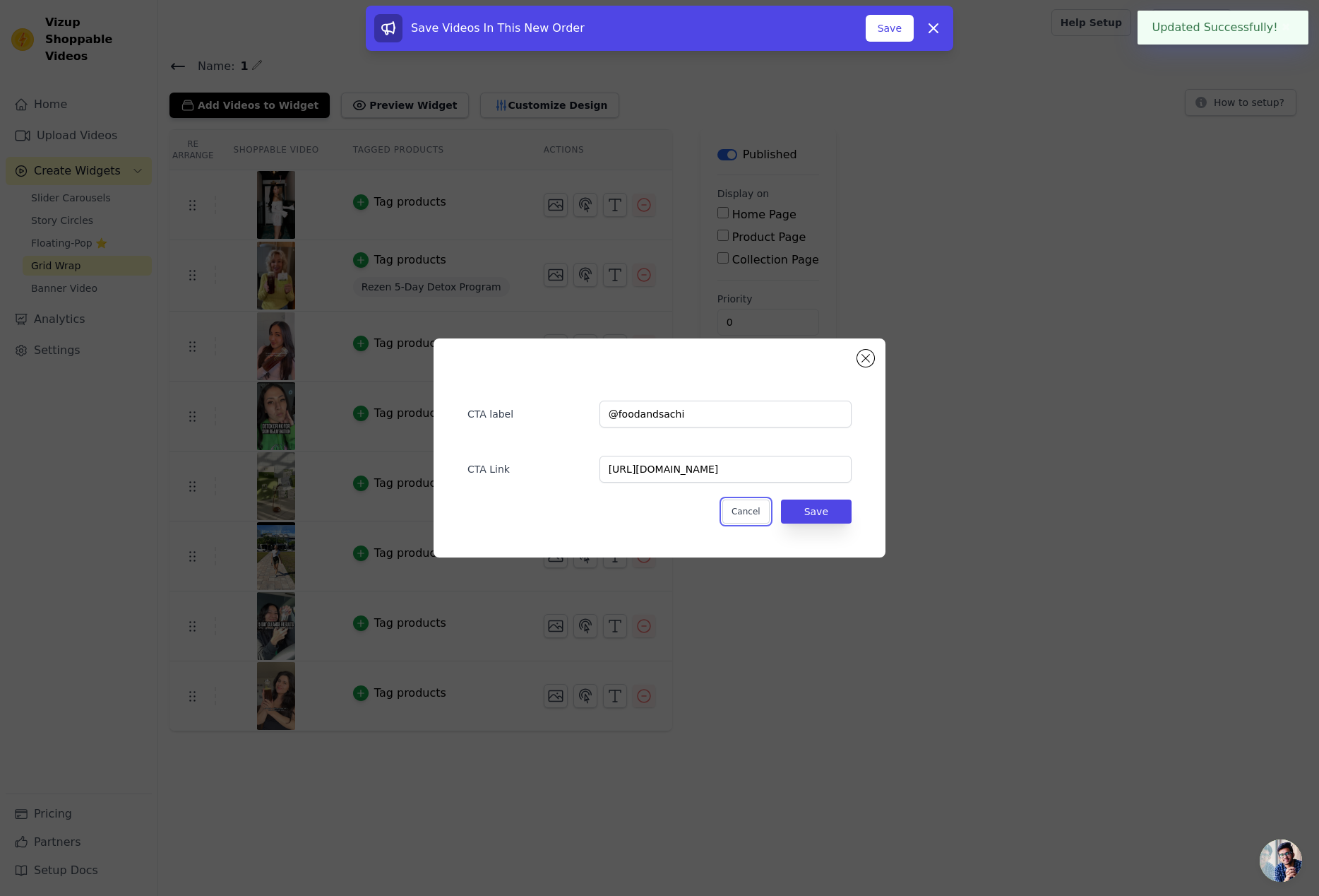
click at [753, 511] on button "Cancel" at bounding box center [746, 512] width 47 height 24
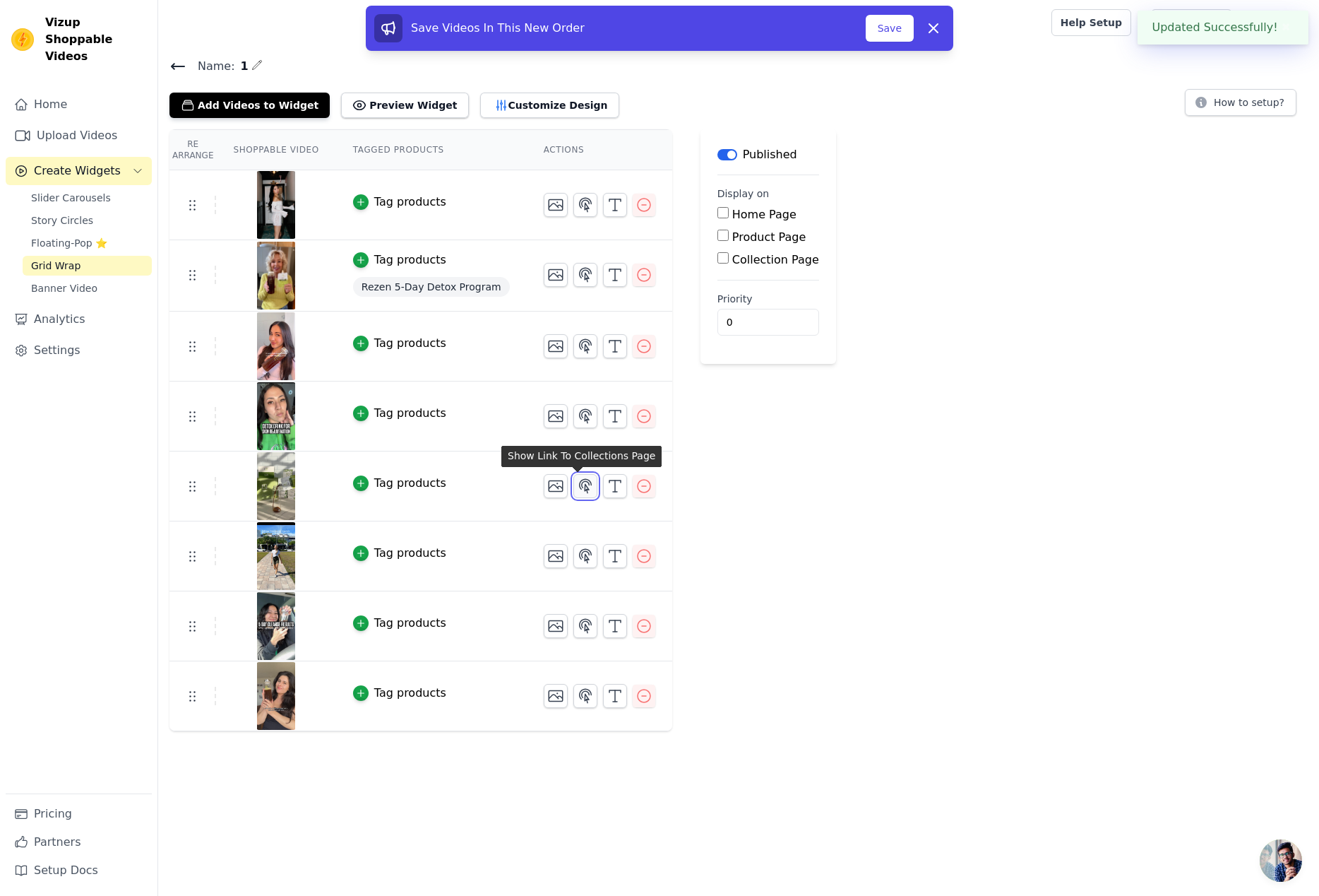
click at [580, 483] on icon "button" at bounding box center [585, 485] width 12 height 13
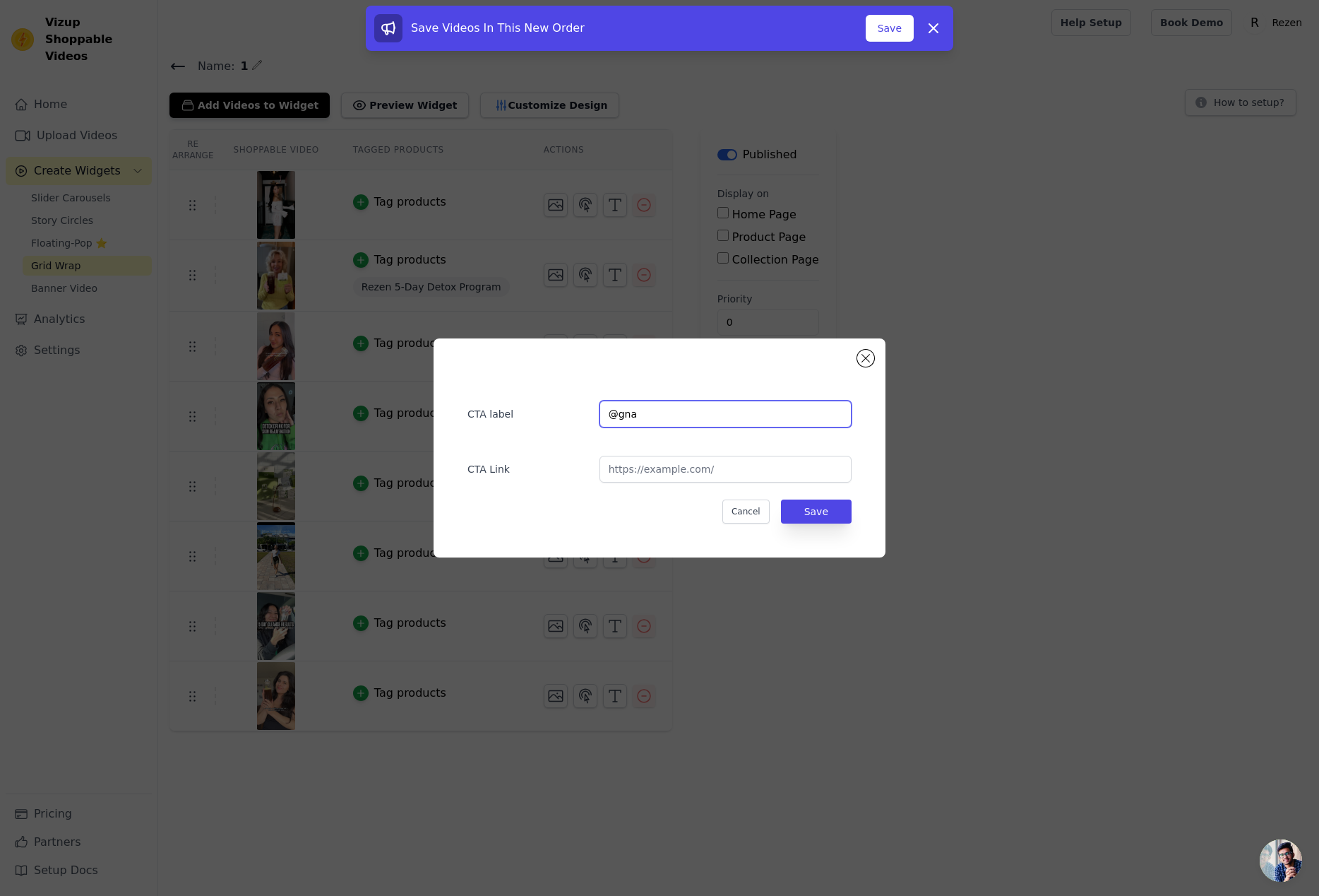
click at [670, 420] on input "@gna" at bounding box center [726, 413] width 252 height 27
click at [614, 416] on input "@gna" at bounding box center [726, 413] width 252 height 27
paste input "test"
type input "@gnatest"
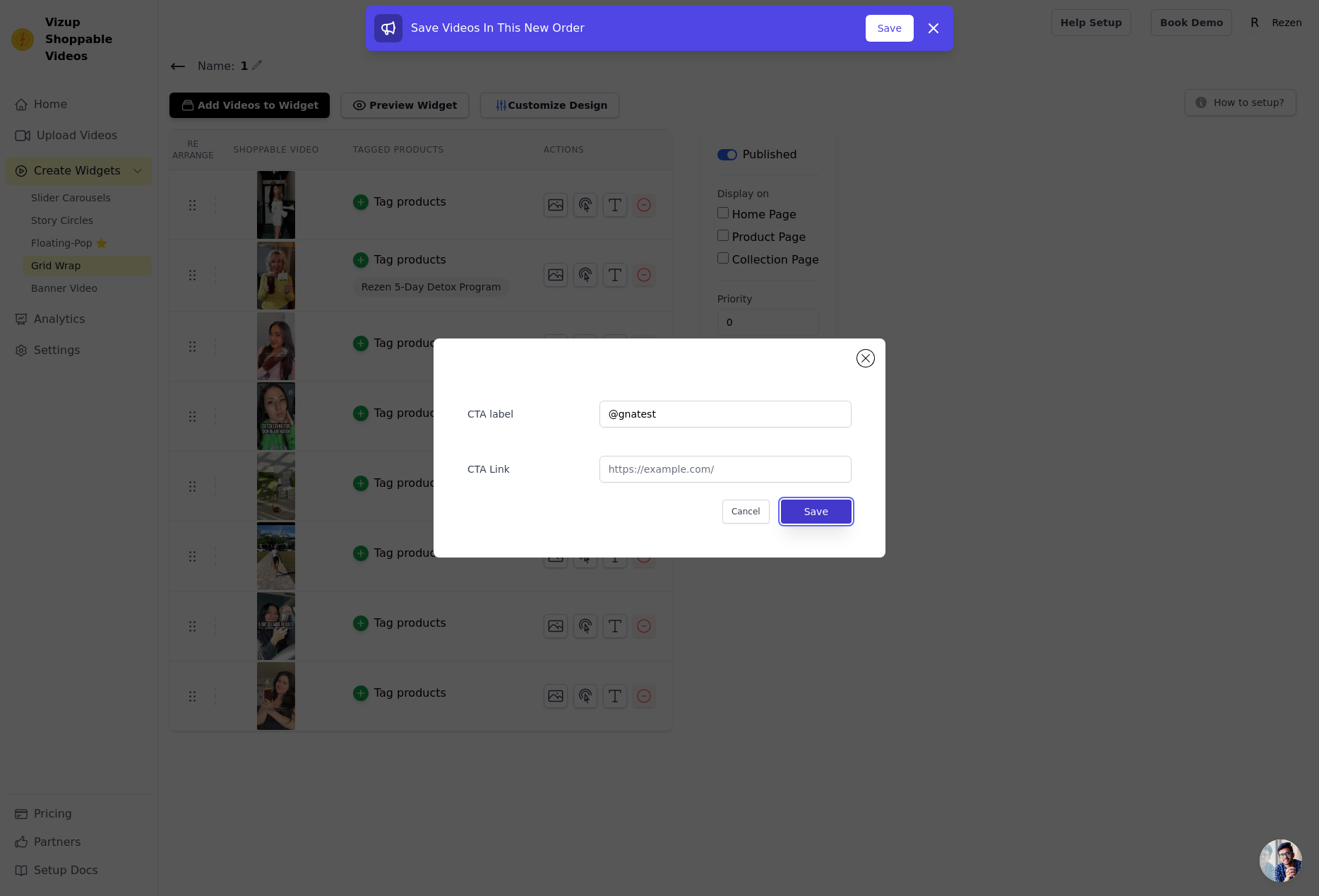
click at [789, 509] on button "Save" at bounding box center [816, 512] width 71 height 24
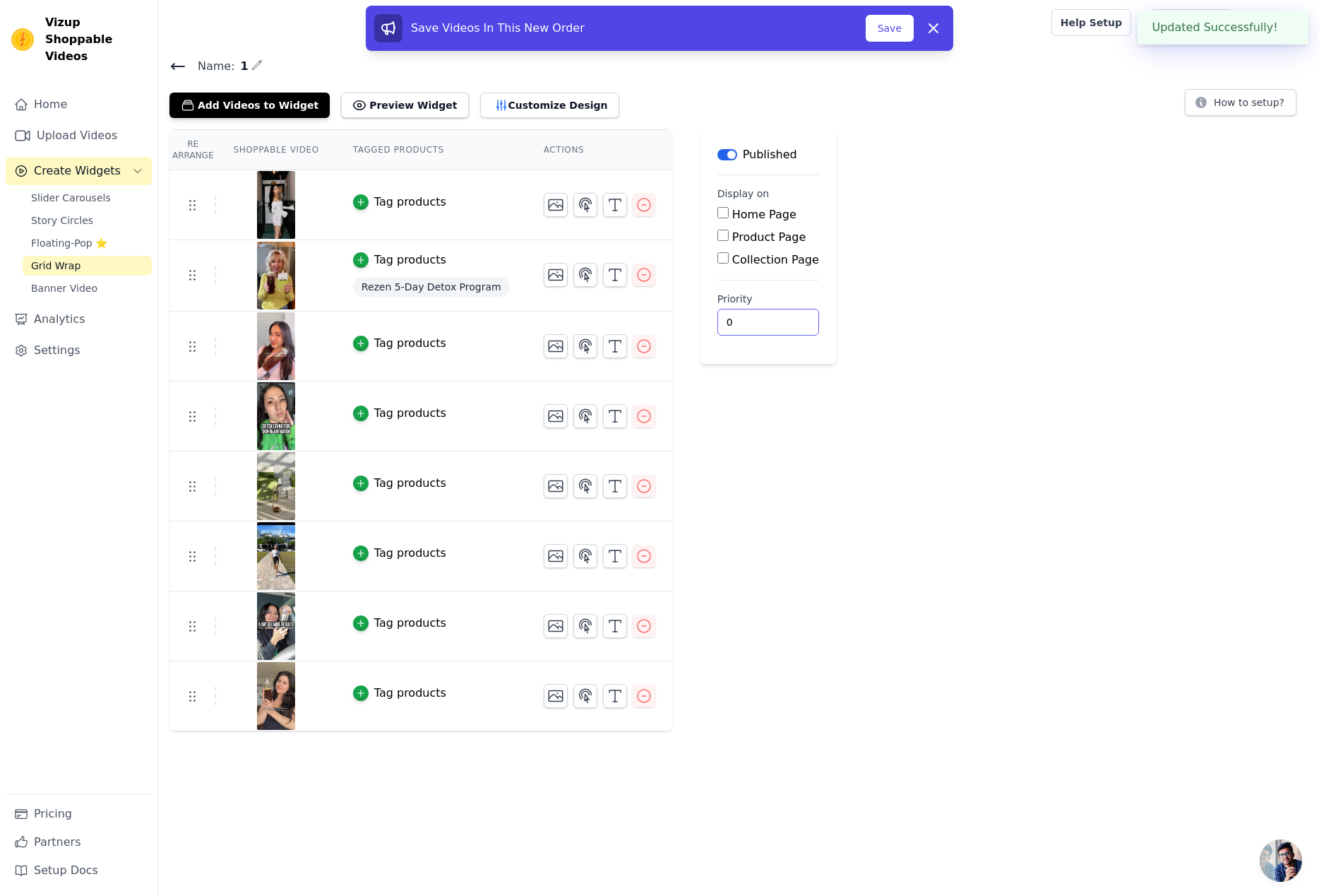
drag, startPoint x: 823, startPoint y: 628, endPoint x: 798, endPoint y: 629, distance: 25.0
click at [822, 630] on div "Re Arrange Shoppable Video Tagged Products Actions Tag products Tag products Re…" at bounding box center [738, 430] width 1161 height 601
click at [579, 485] on icon "button" at bounding box center [585, 485] width 12 height 13
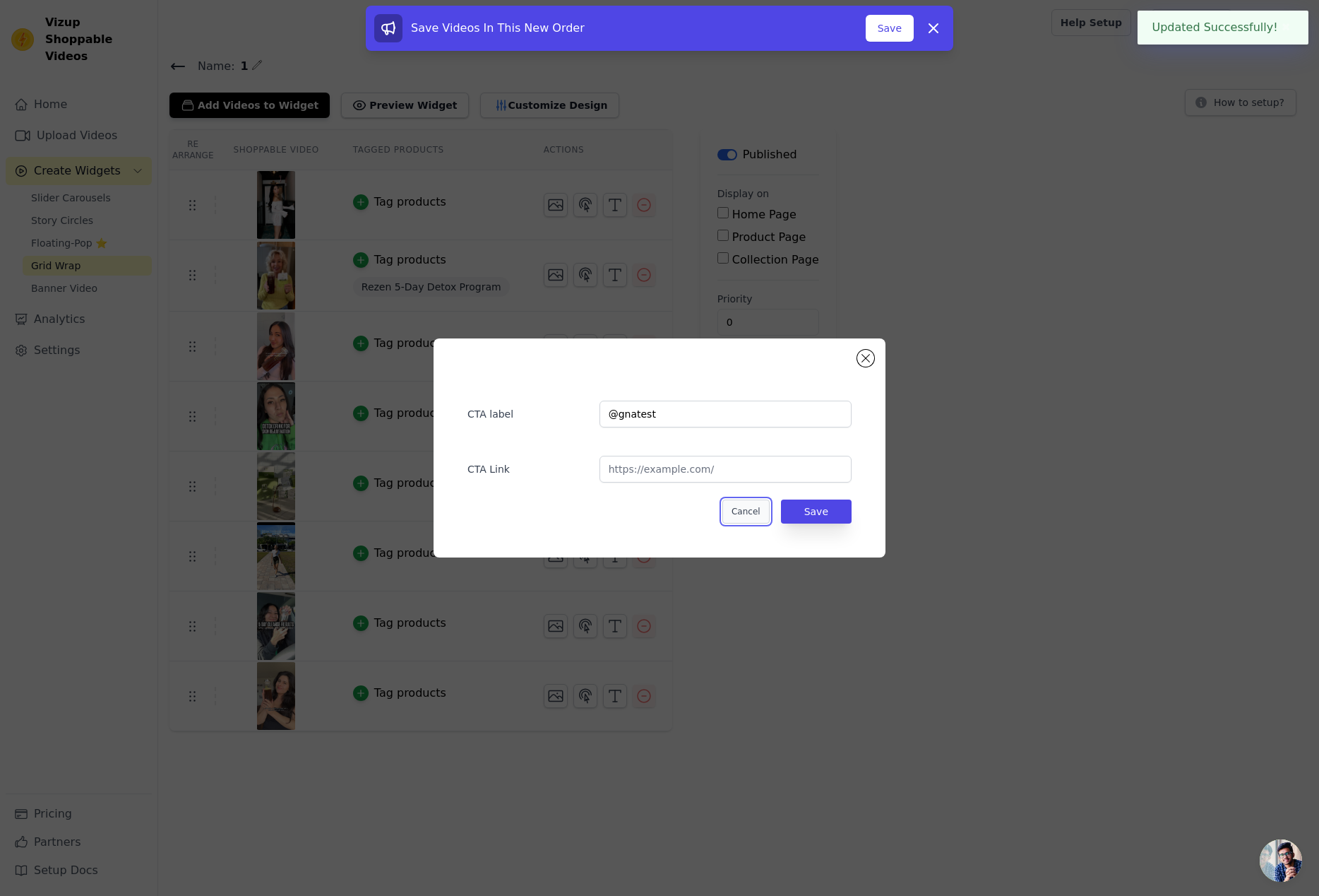
click at [741, 511] on button "Cancel" at bounding box center [746, 512] width 47 height 24
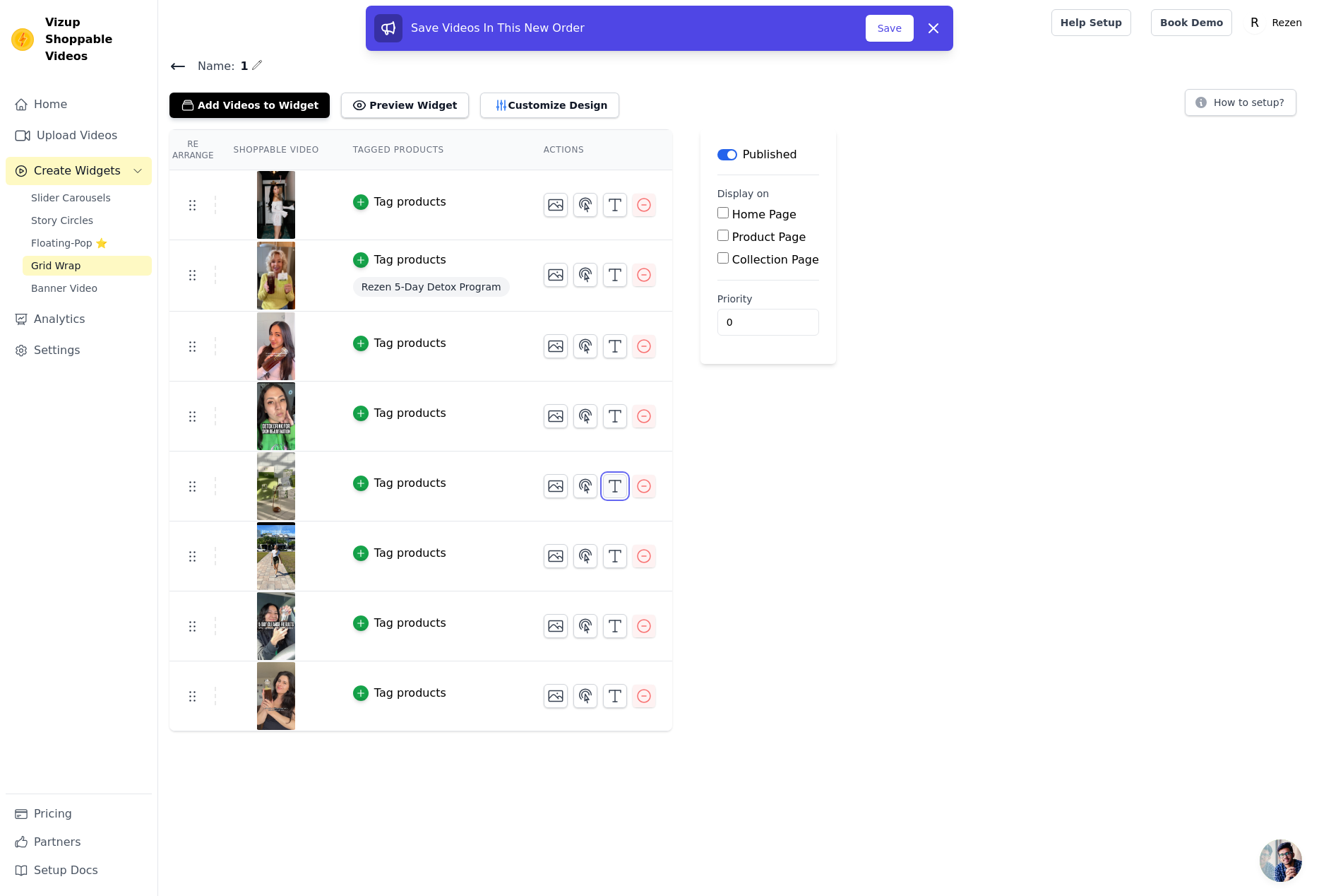
click at [607, 481] on icon "button" at bounding box center [615, 486] width 17 height 17
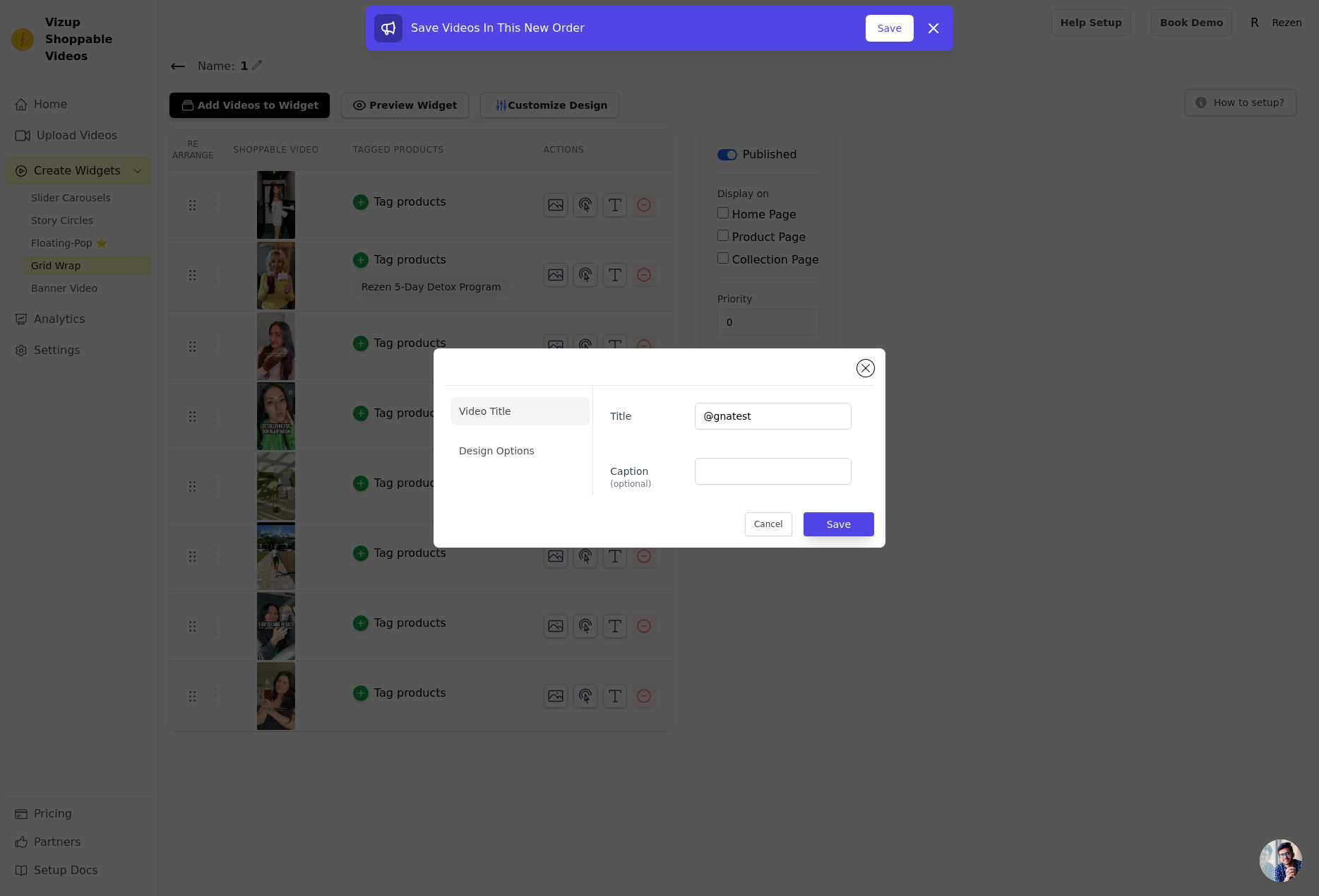
click at [513, 466] on ul "Video Title Design Options" at bounding box center [520, 431] width 139 height 79
click at [516, 450] on li "Design Options" at bounding box center [520, 450] width 139 height 28
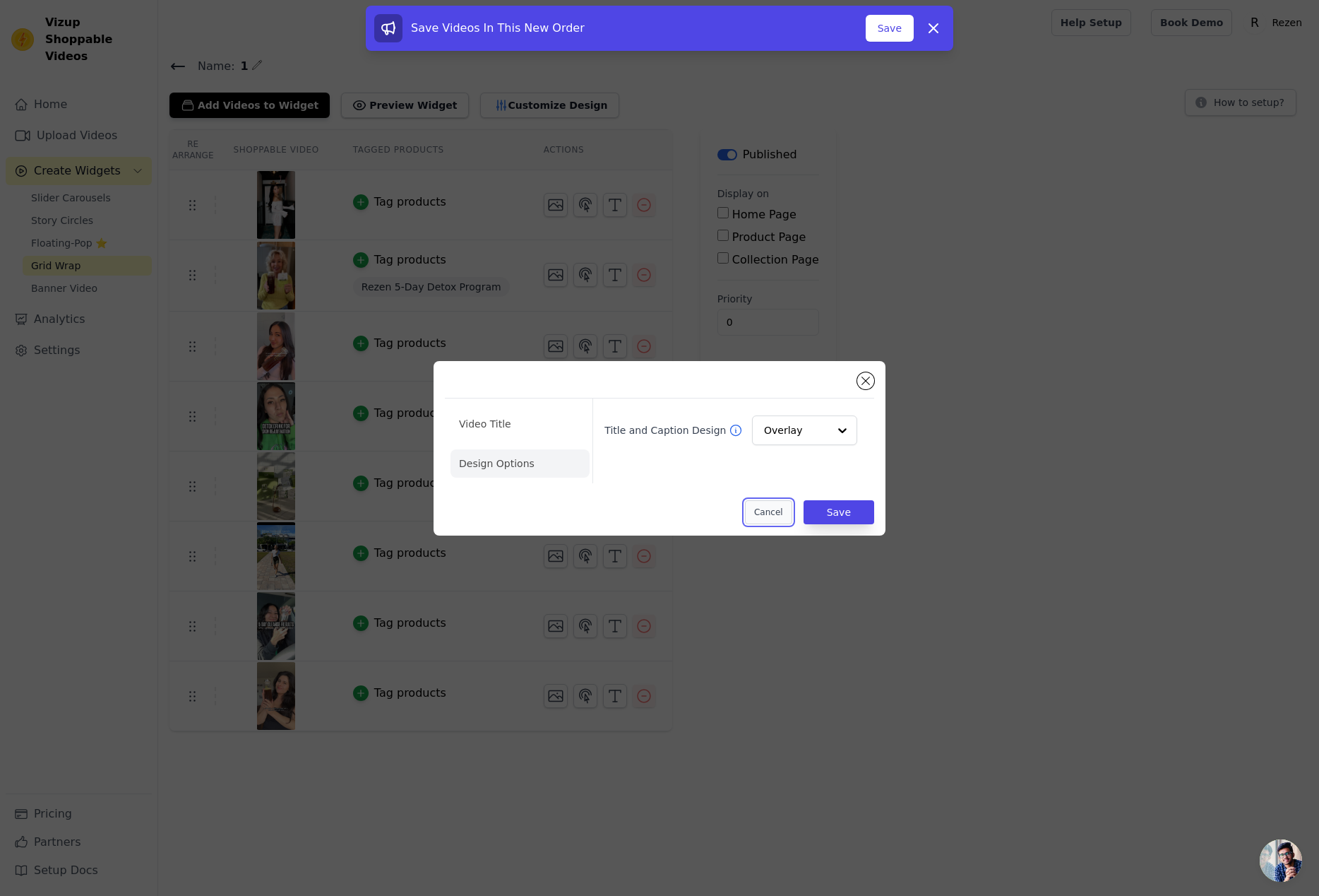
click at [757, 518] on button "Cancel" at bounding box center [769, 512] width 47 height 24
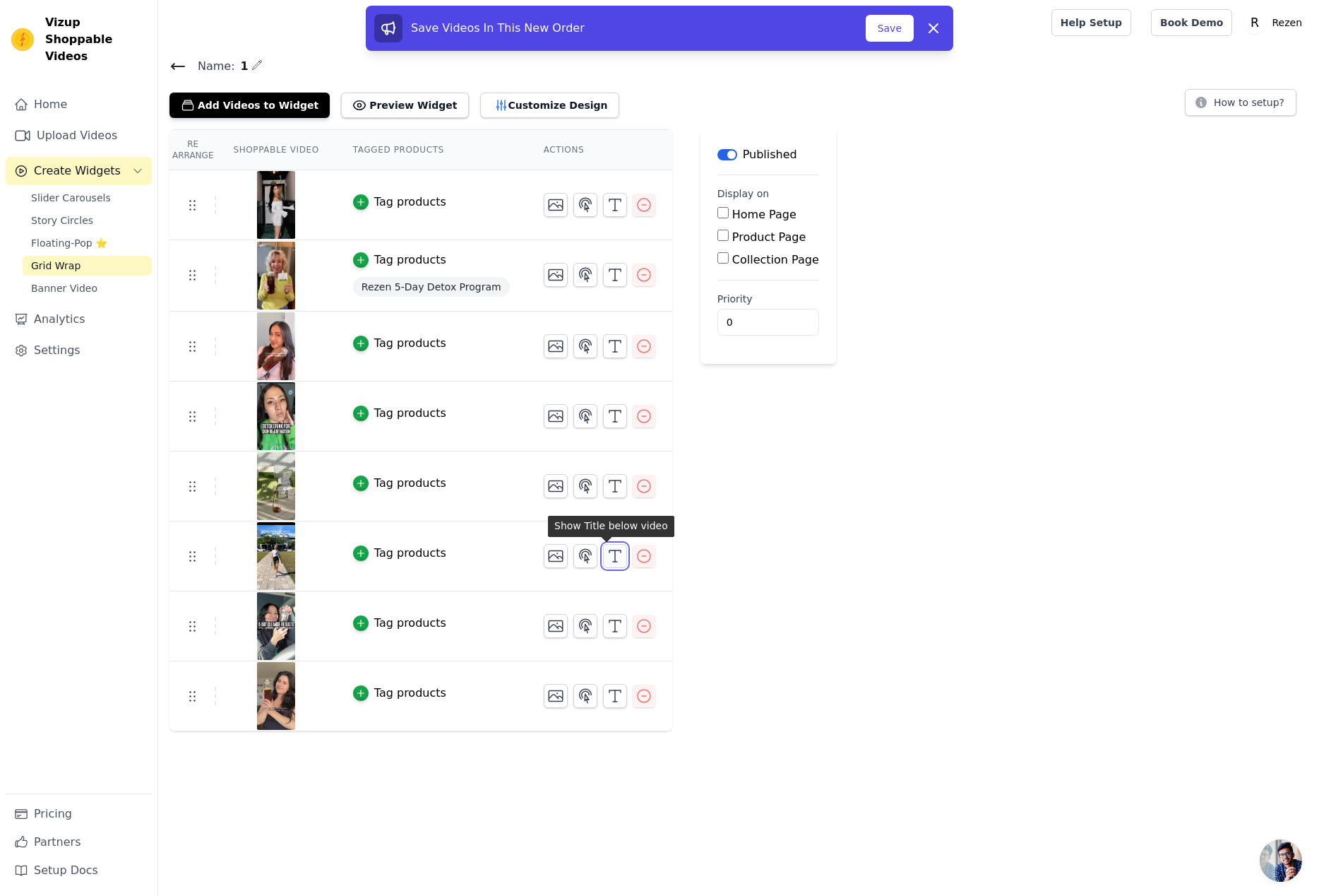
click at [613, 559] on icon "button" at bounding box center [615, 556] width 17 height 17
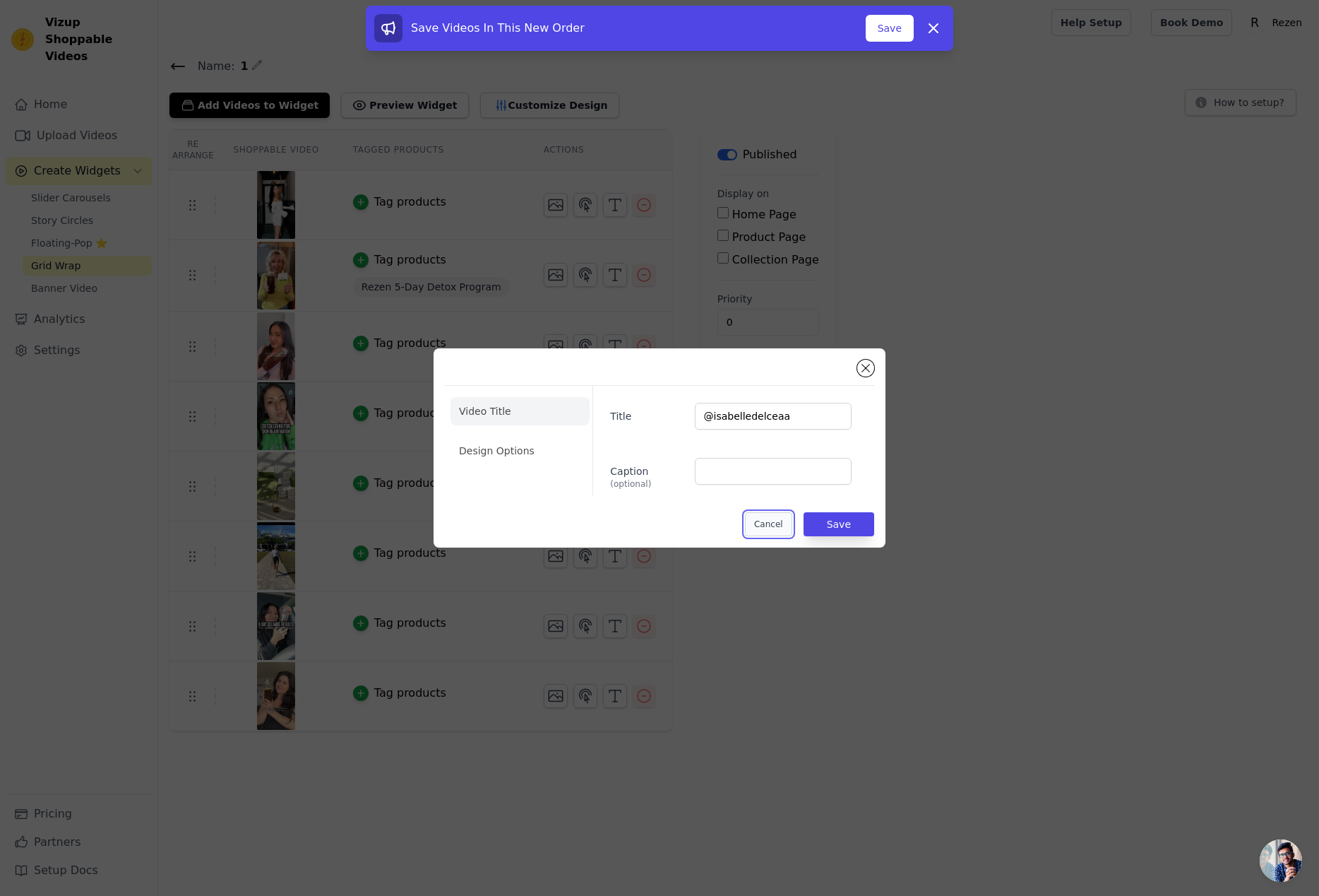
click at [755, 526] on button "Cancel" at bounding box center [769, 524] width 47 height 24
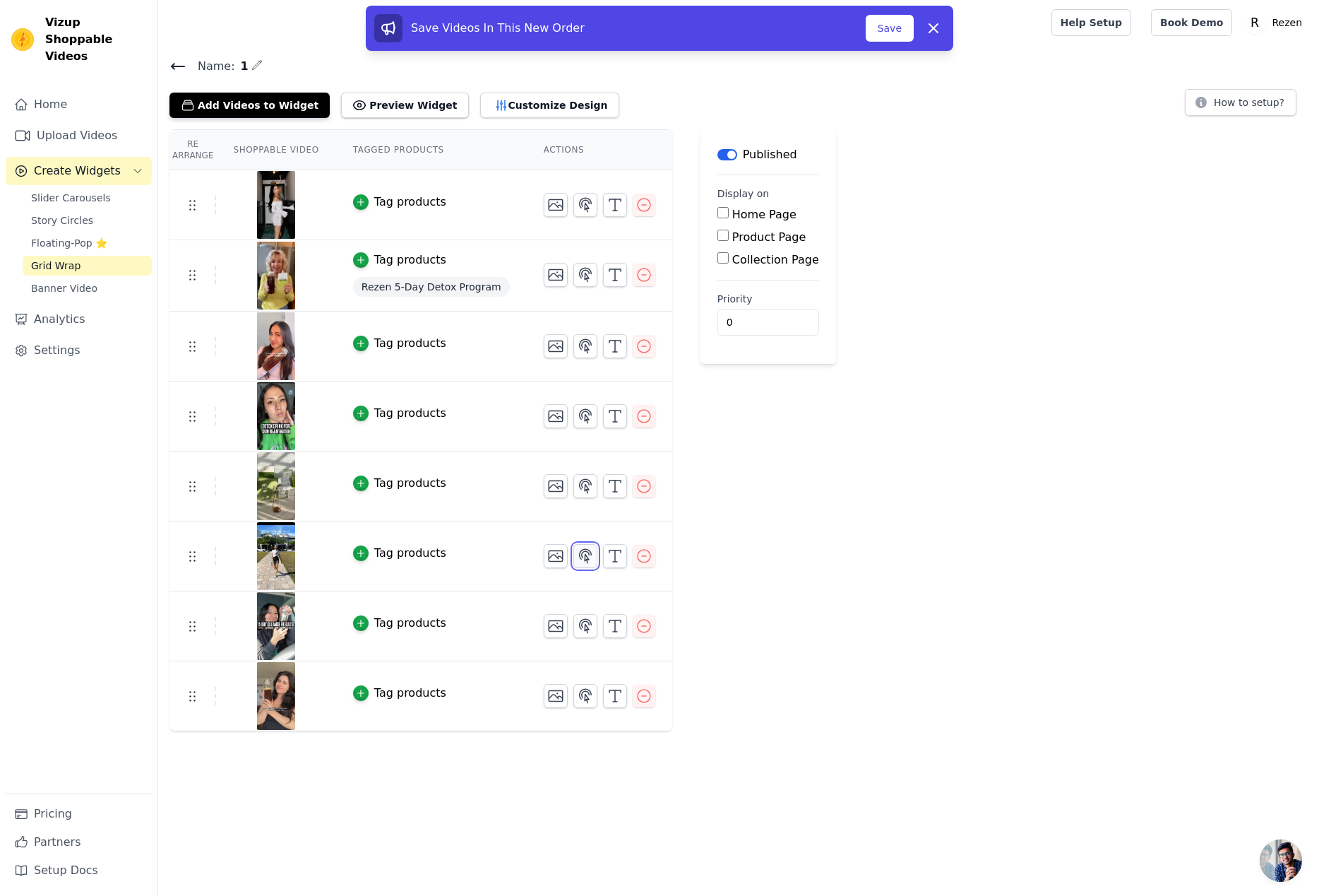
click at [577, 551] on icon "button" at bounding box center [585, 556] width 17 height 17
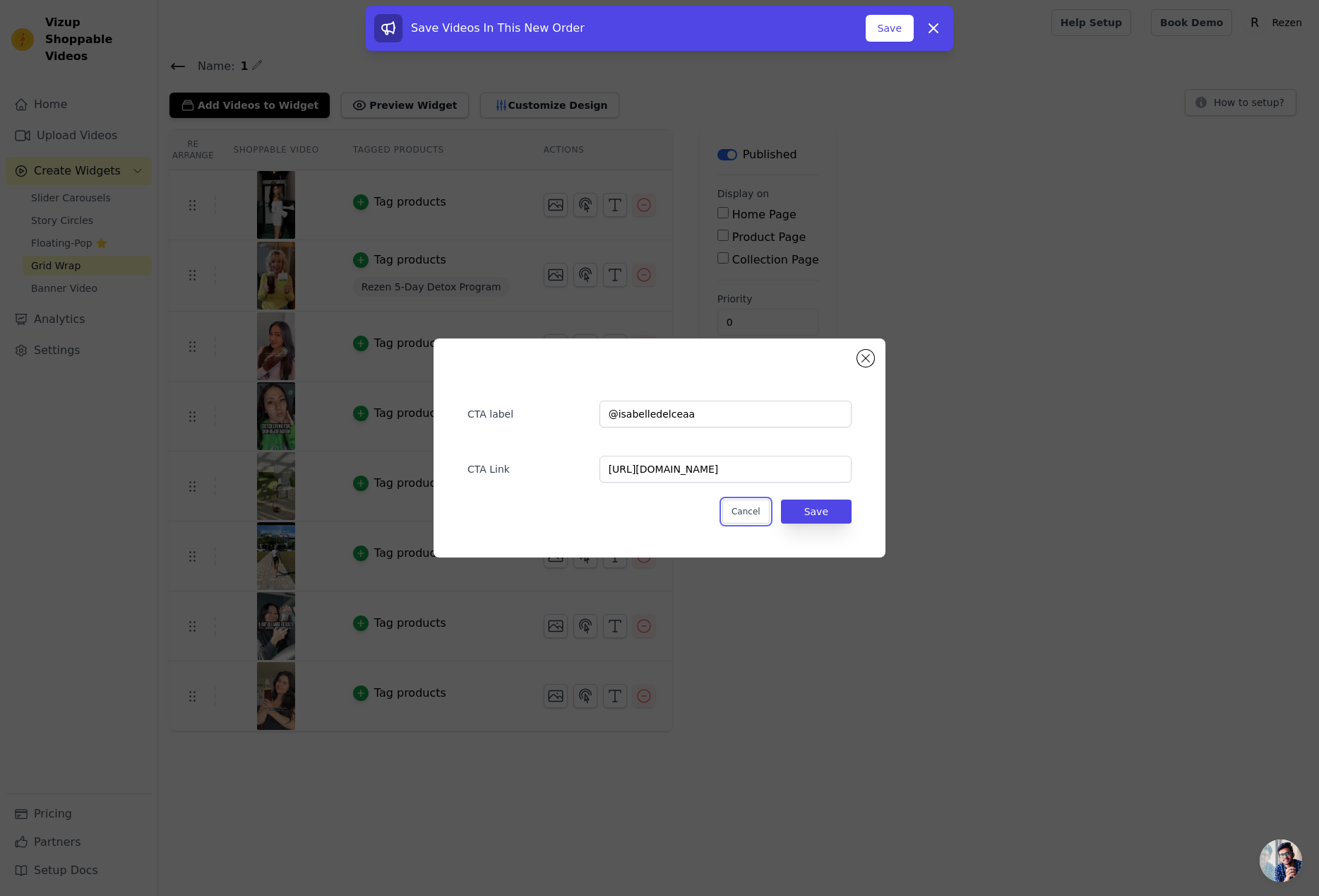
click at [749, 522] on button "Cancel" at bounding box center [746, 512] width 47 height 24
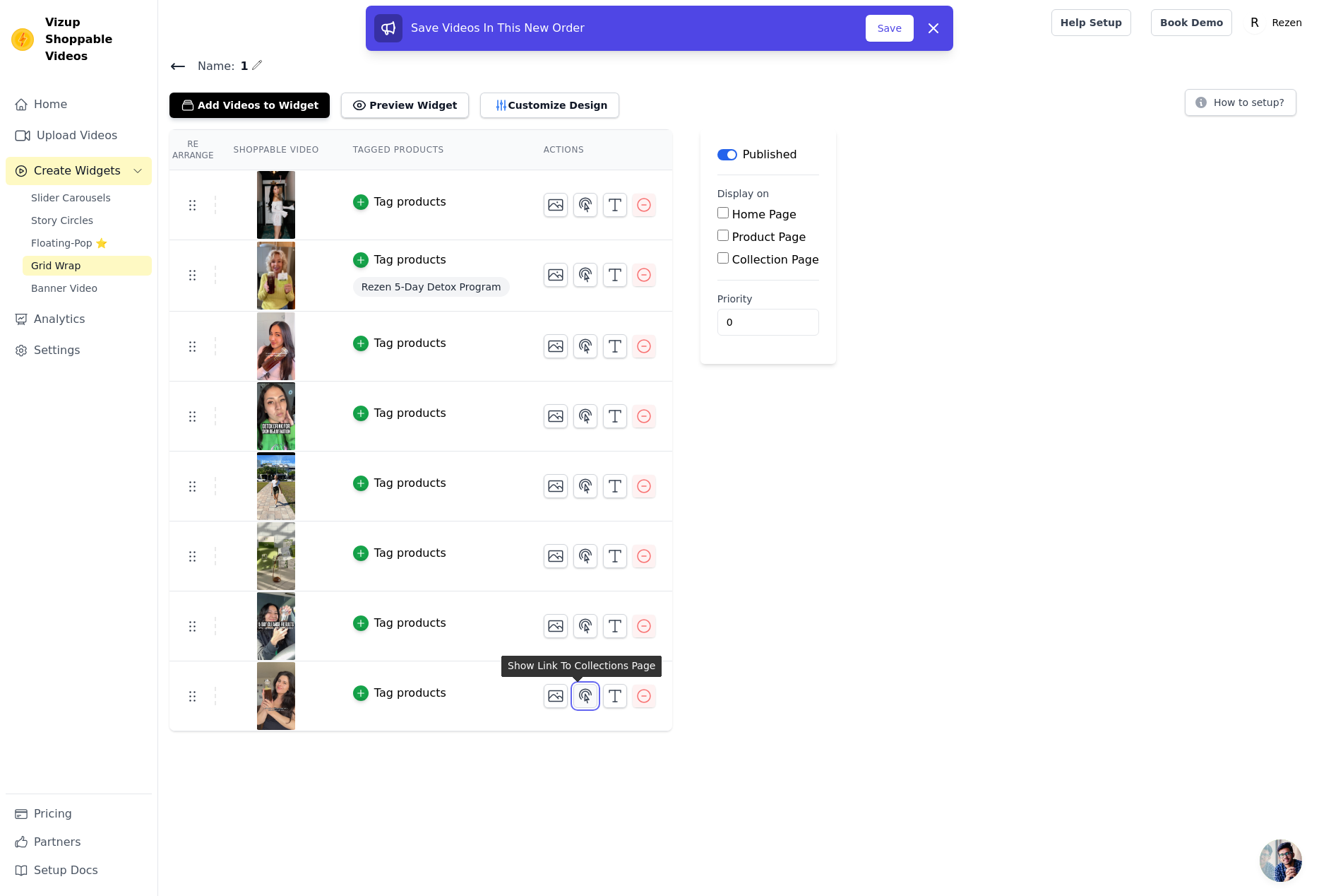
click at [579, 698] on icon "button" at bounding box center [585, 695] width 12 height 13
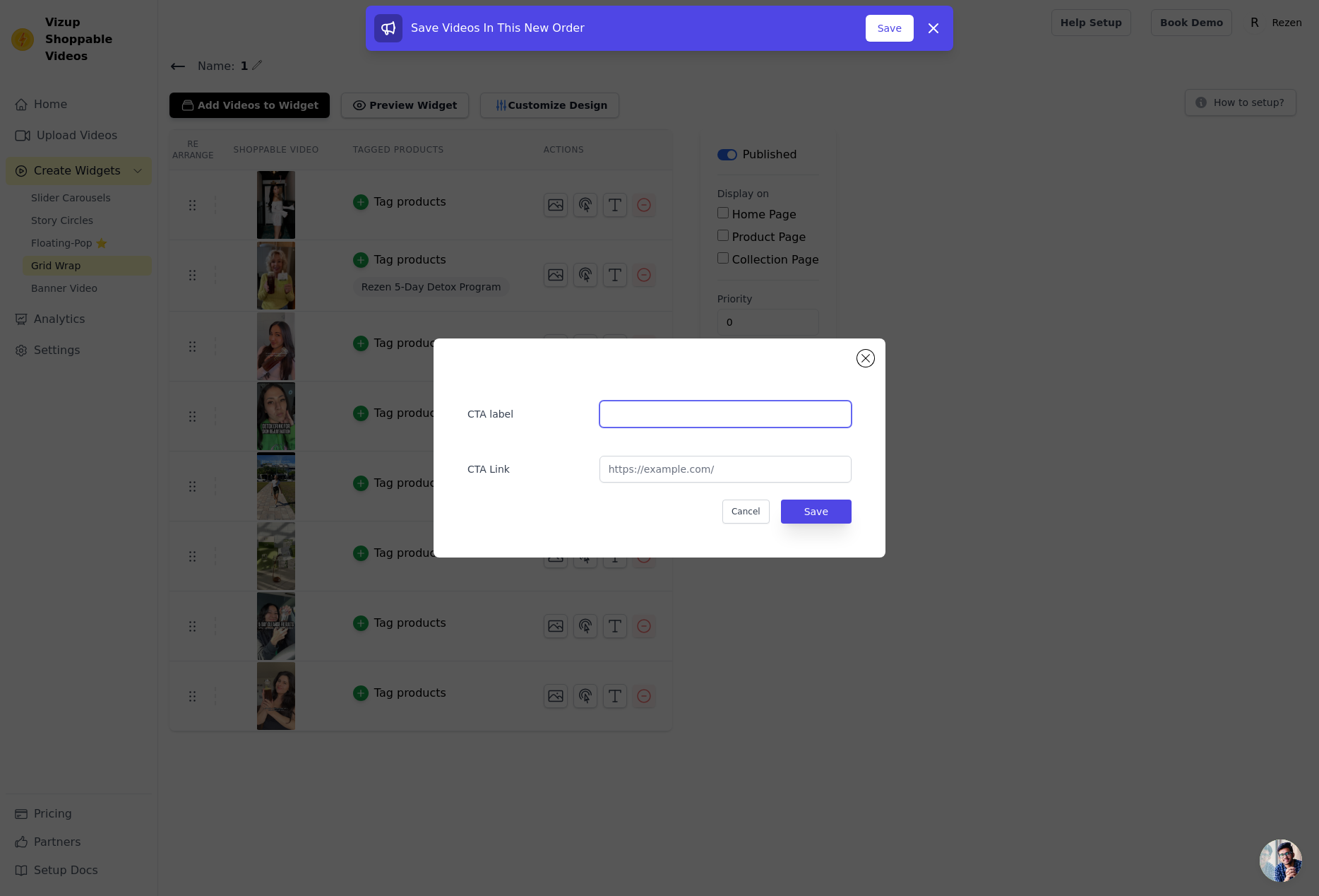
click at [685, 413] on input "text" at bounding box center [726, 413] width 252 height 27
paste input "@gnatest"
type input "@gnatest"
click at [794, 512] on button "Save" at bounding box center [816, 512] width 71 height 24
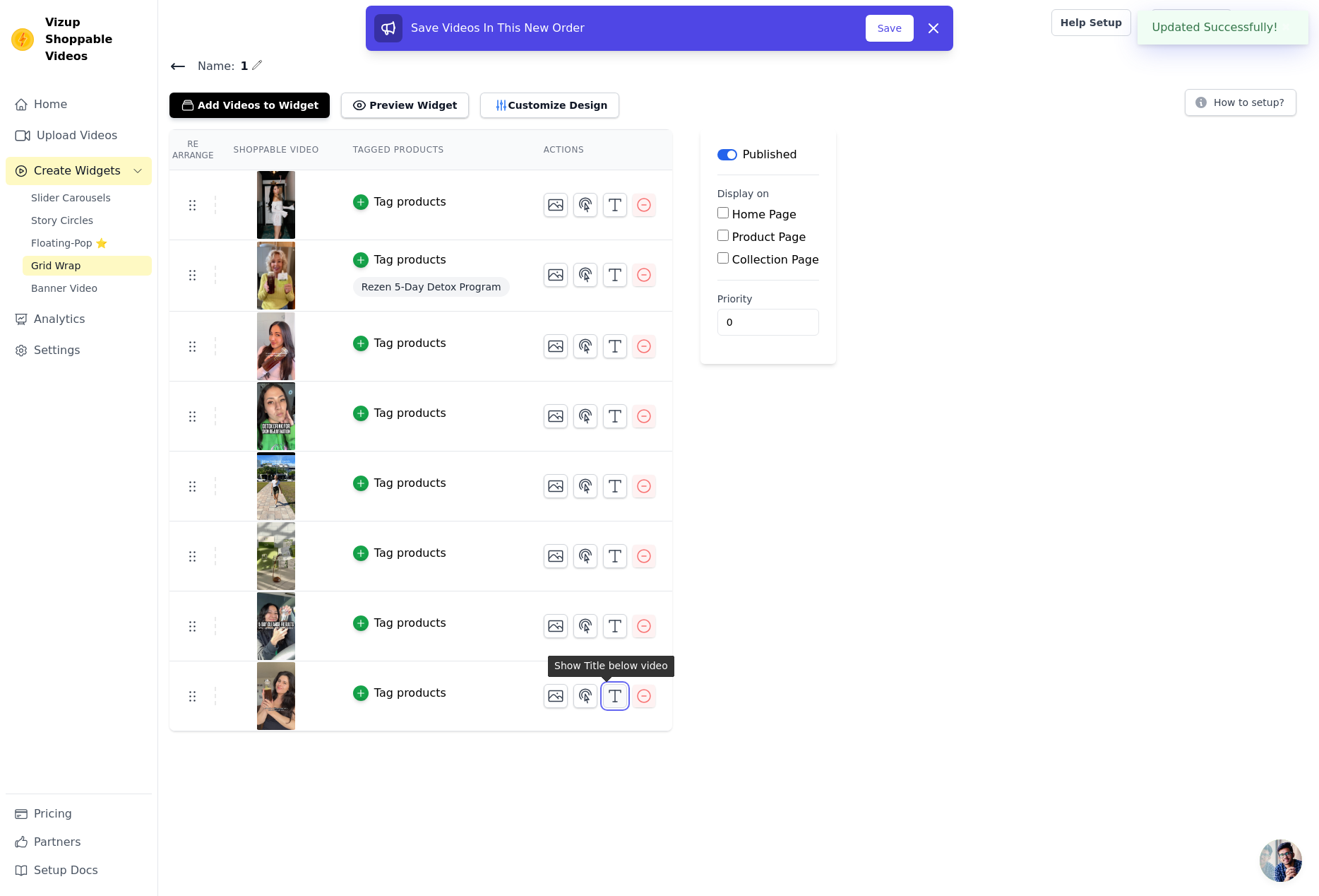
click at [615, 700] on line "button" at bounding box center [615, 696] width 0 height 11
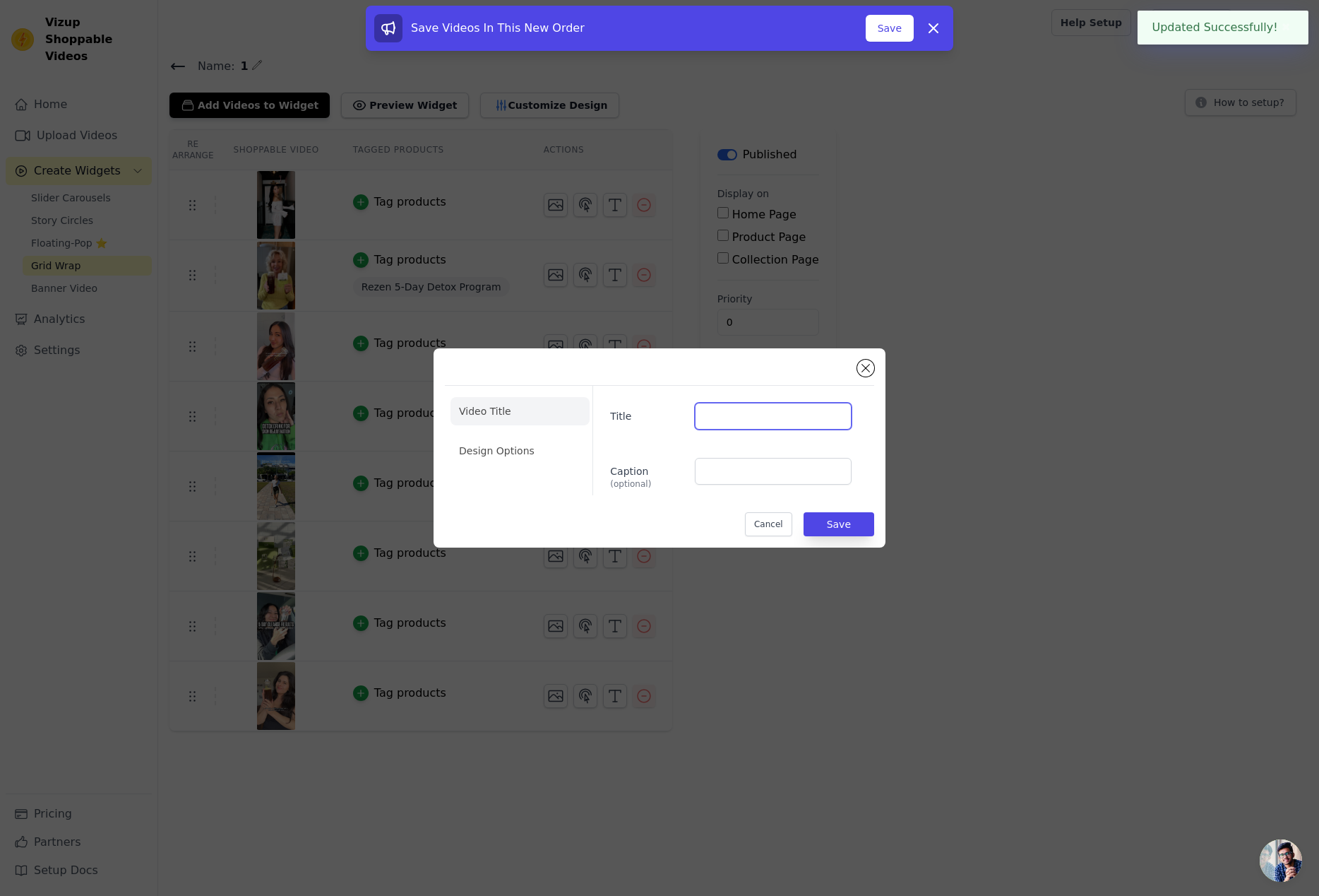
drag, startPoint x: 753, startPoint y: 411, endPoint x: 763, endPoint y: 425, distance: 17.2
click at [754, 411] on input "Title" at bounding box center [773, 416] width 157 height 27
paste input "@gnatest"
type input "@gnatest"
click at [528, 450] on li "Design Options" at bounding box center [520, 450] width 139 height 28
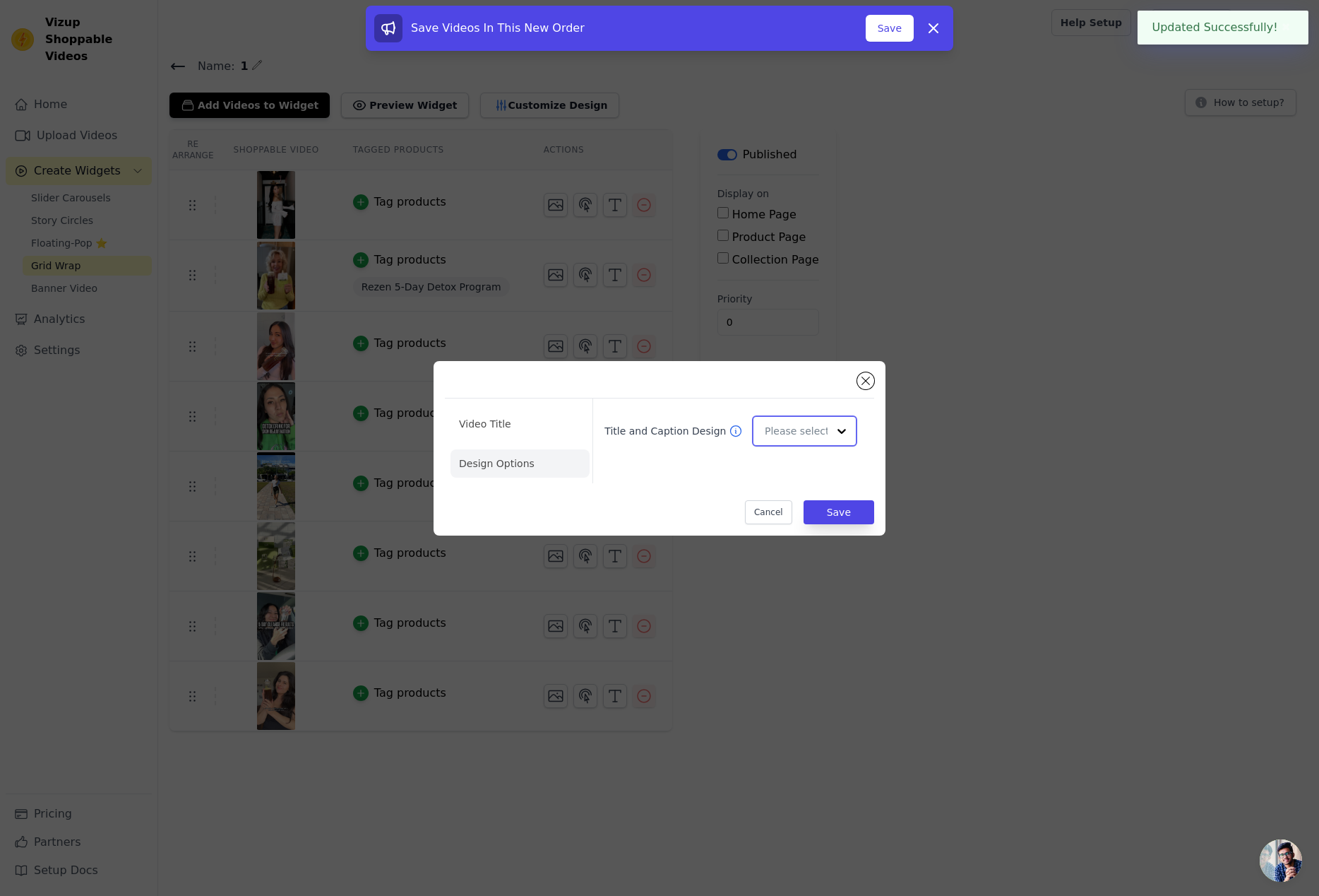
click at [814, 435] on input "Title and Caption Design" at bounding box center [796, 431] width 63 height 28
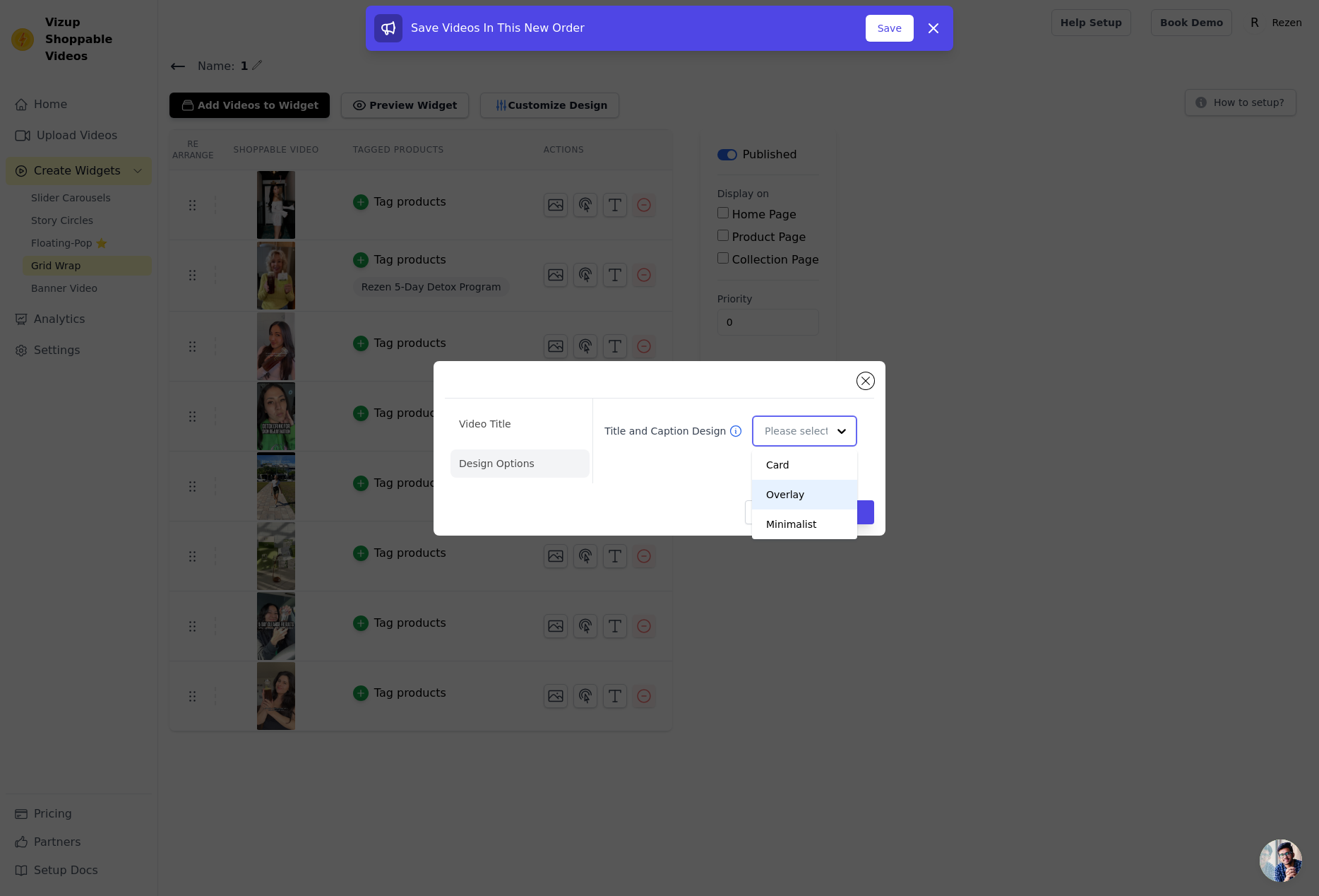
click at [793, 487] on div "Overlay" at bounding box center [804, 494] width 105 height 29
click at [852, 507] on button "Save" at bounding box center [839, 512] width 71 height 24
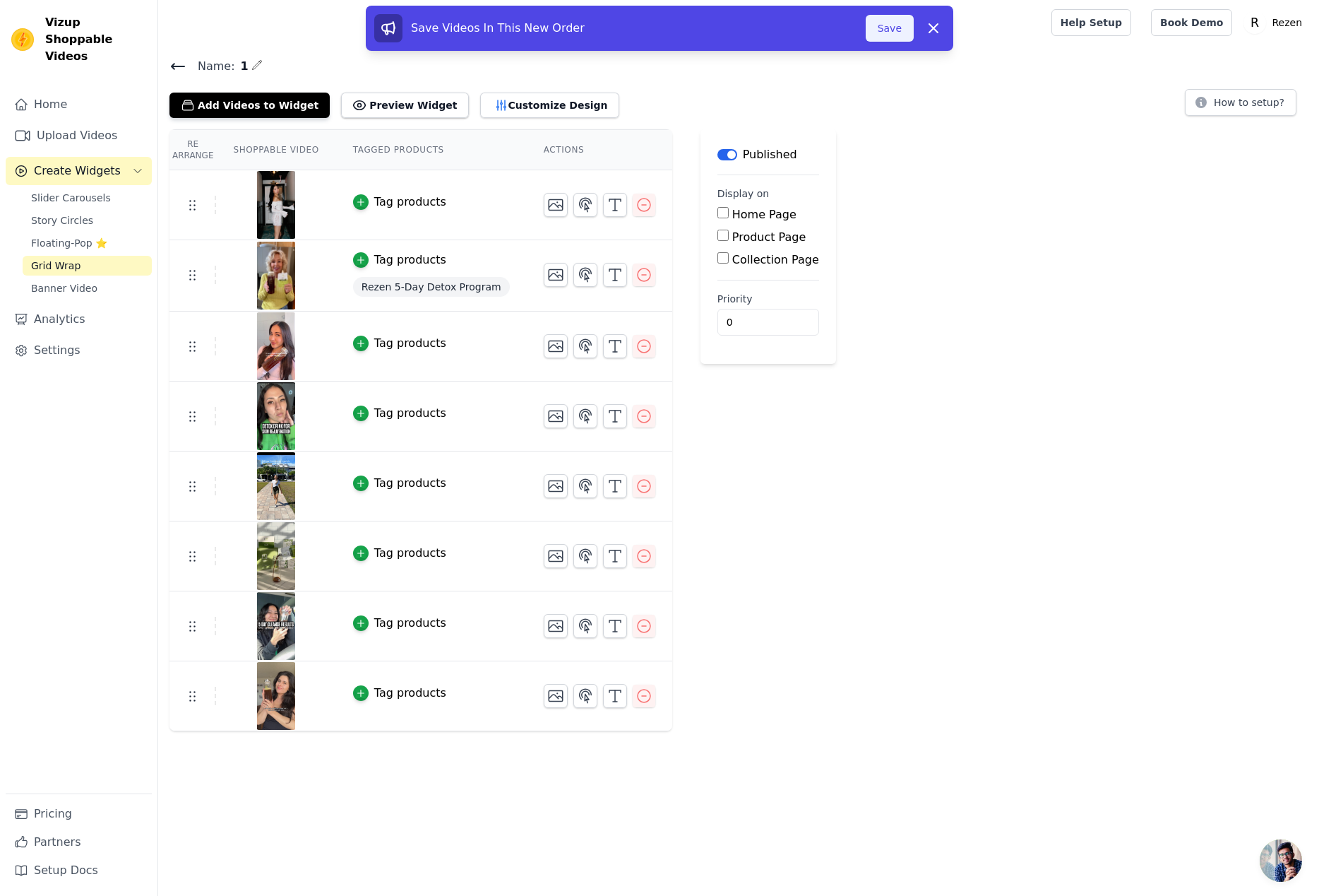
click at [887, 37] on button "Save" at bounding box center [889, 28] width 48 height 27
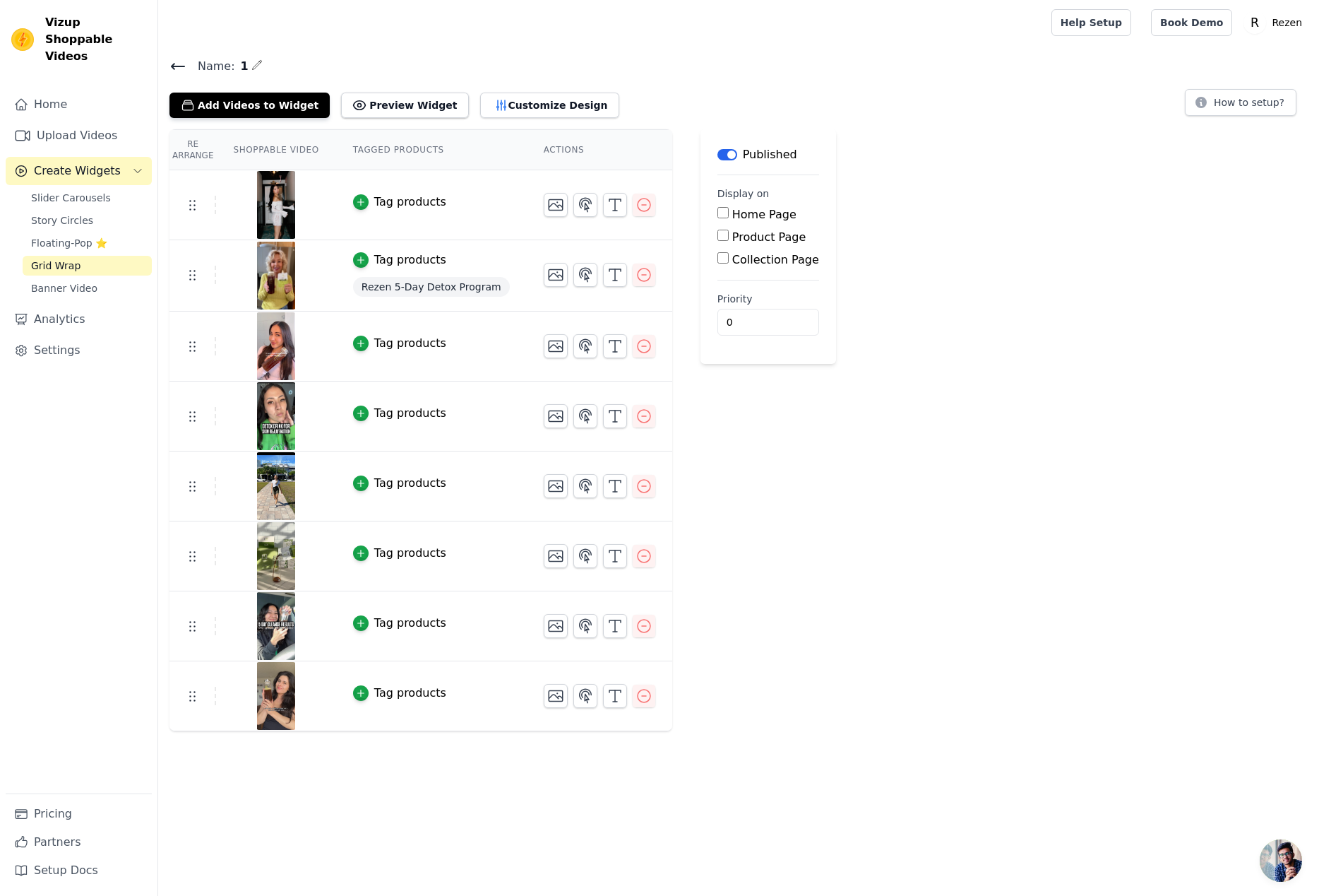
drag, startPoint x: 1075, startPoint y: 84, endPoint x: 737, endPoint y: 104, distance: 338.6
click at [1075, 84] on div "Name: 1 Add Videos to Widget Preview Widget Customize Design How to setup?" at bounding box center [738, 87] width 1161 height 62
click at [68, 90] on link "Home" at bounding box center [79, 104] width 146 height 28
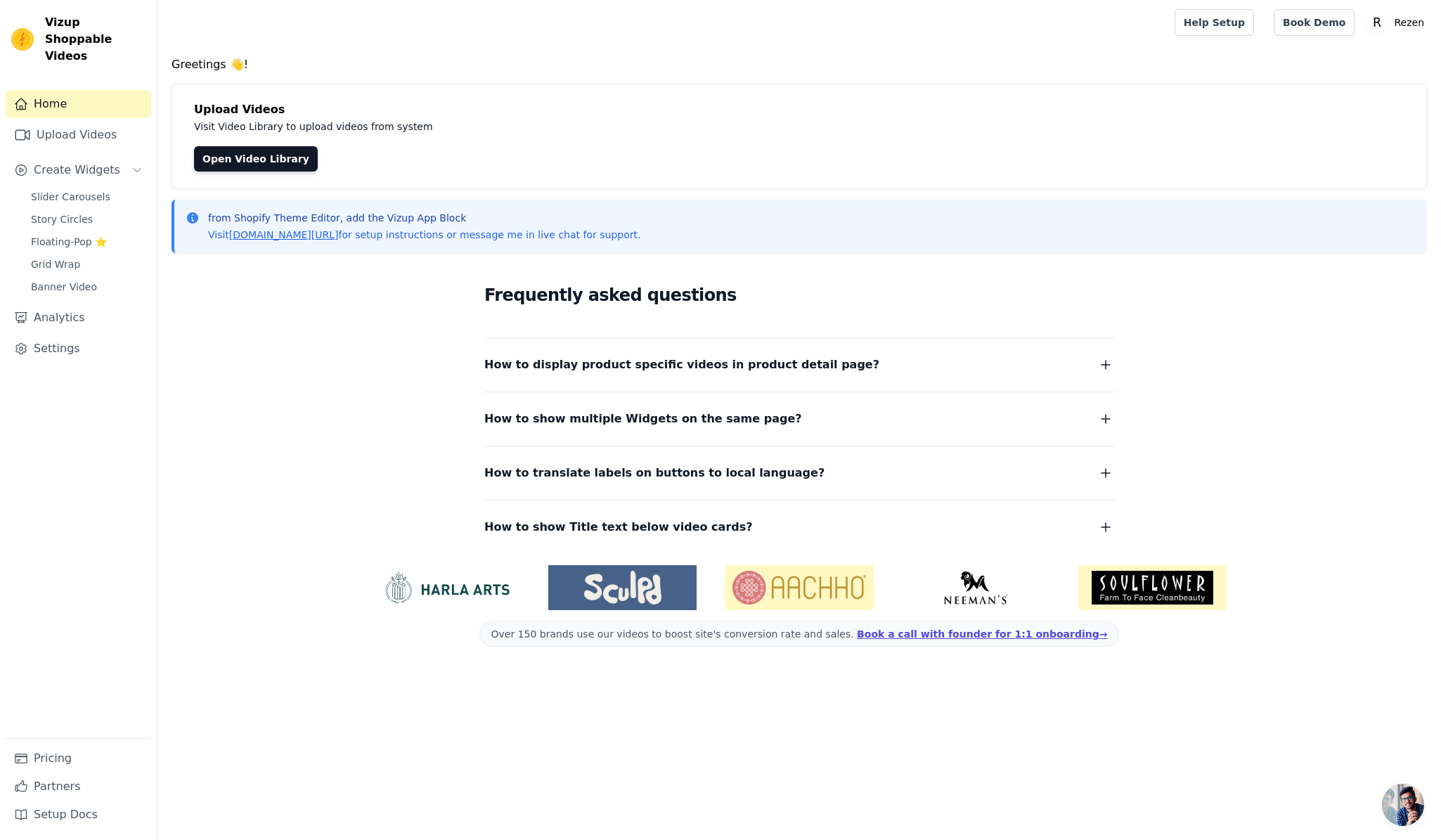
click at [50, 23] on span "Vizup Shoppable Videos" at bounding box center [96, 39] width 100 height 50
copy span "Vizup"
